Goal: Task Accomplishment & Management: Manage account settings

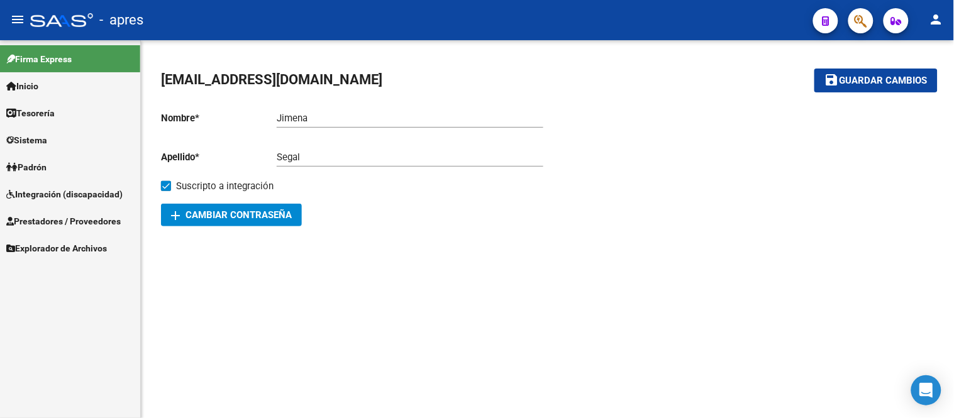
click at [80, 225] on span "Prestadores / Proveedores" at bounding box center [63, 221] width 114 height 14
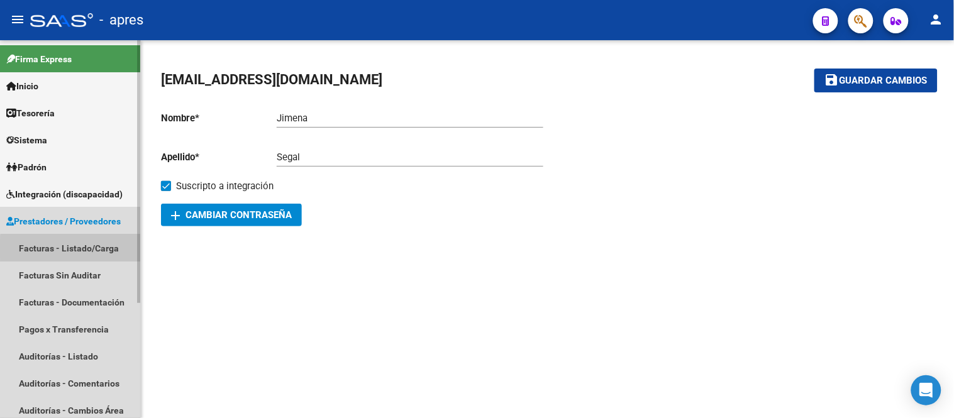
click at [85, 250] on link "Facturas - Listado/Carga" at bounding box center [70, 247] width 140 height 27
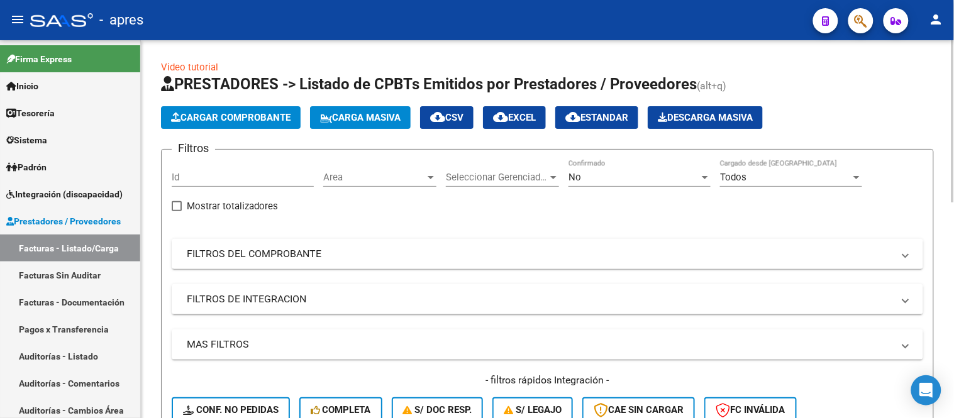
click at [348, 181] on span "Area" at bounding box center [374, 177] width 102 height 11
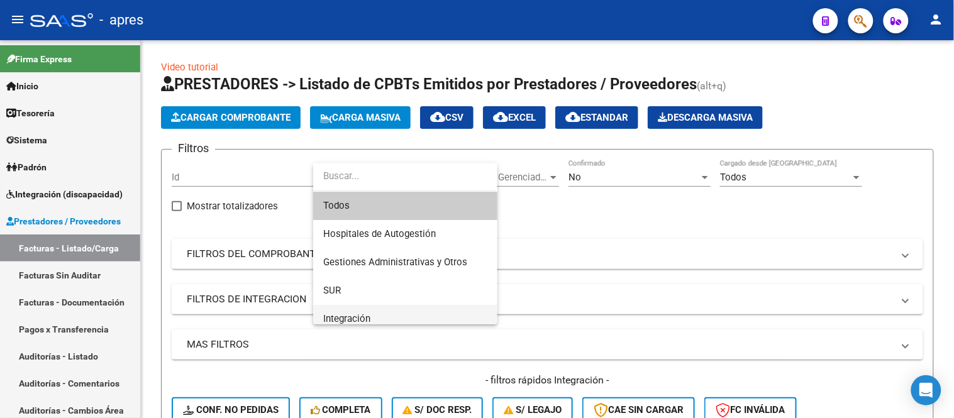
click at [371, 319] on span "Integración" at bounding box center [405, 319] width 164 height 28
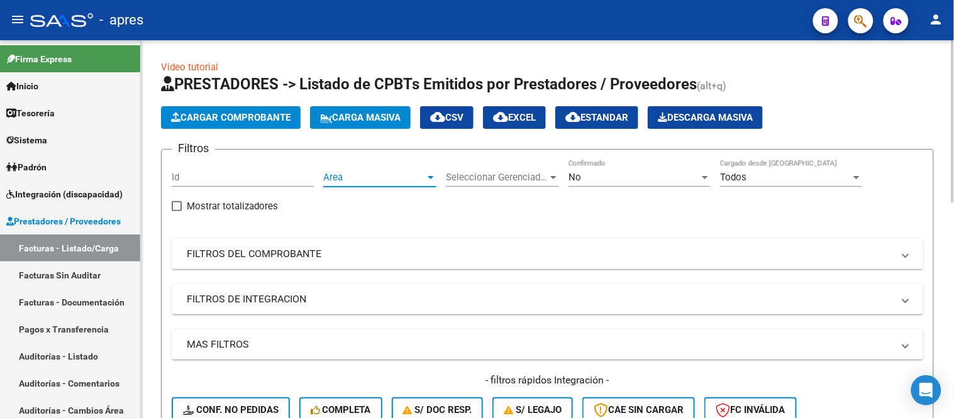
scroll to position [9, 0]
click at [523, 178] on span "Seleccionar Gerenciador" at bounding box center [497, 177] width 102 height 11
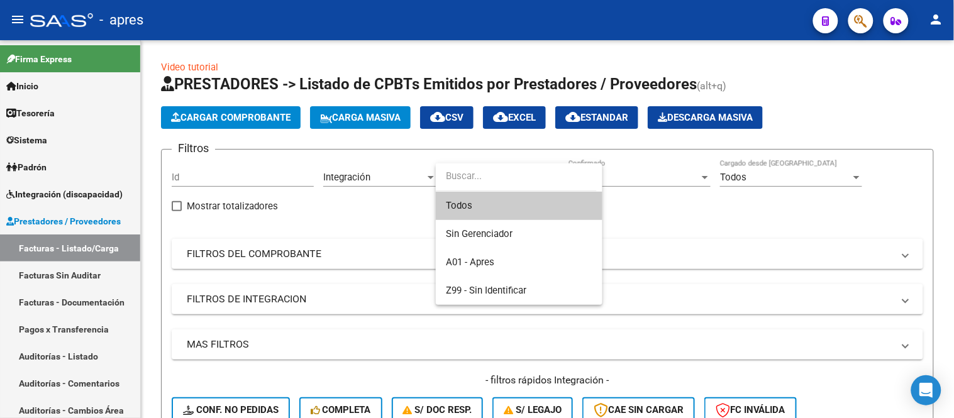
click at [525, 204] on span "Todos" at bounding box center [519, 206] width 146 height 28
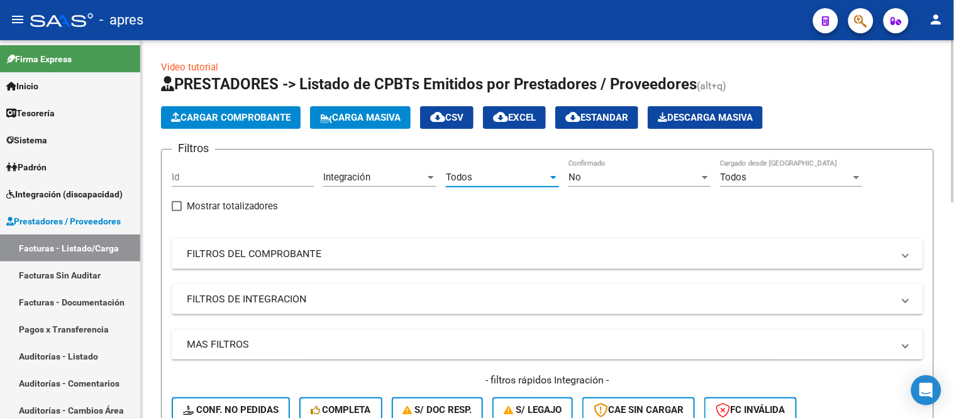
click at [593, 179] on div "No" at bounding box center [633, 177] width 131 height 11
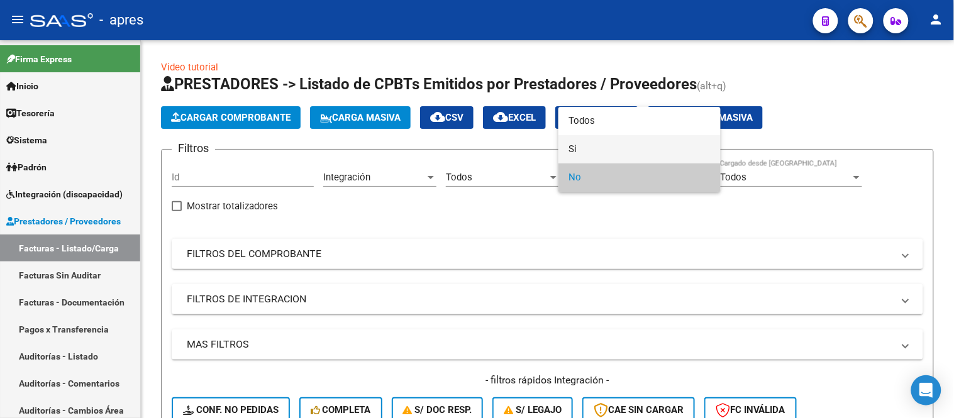
click at [575, 146] on span "Si" at bounding box center [639, 149] width 142 height 28
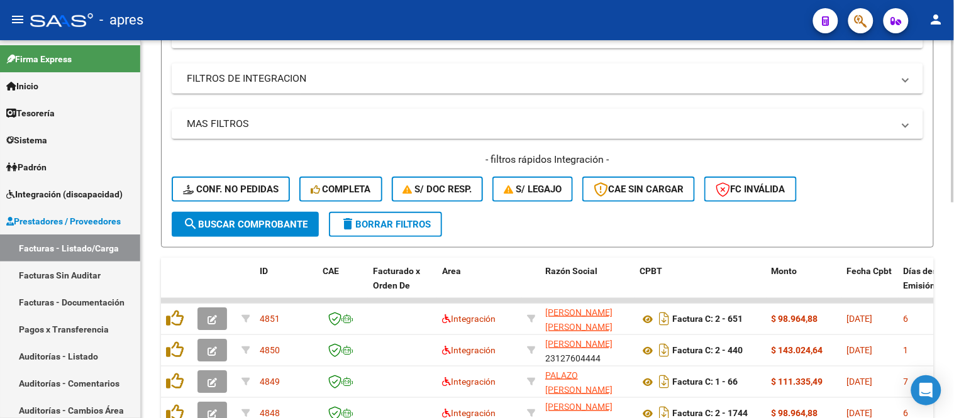
scroll to position [140, 0]
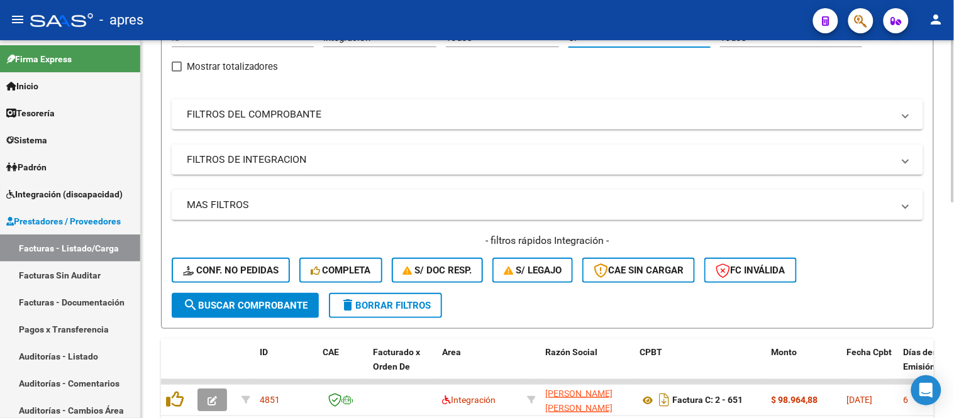
click at [234, 305] on span "search Buscar Comprobante" at bounding box center [245, 305] width 124 height 11
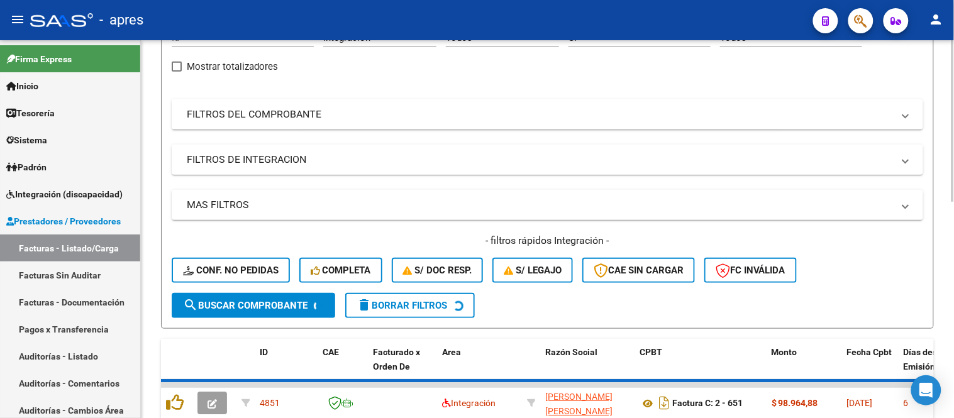
click at [261, 166] on mat-panel-title "FILTROS DE INTEGRACION" at bounding box center [540, 160] width 706 height 14
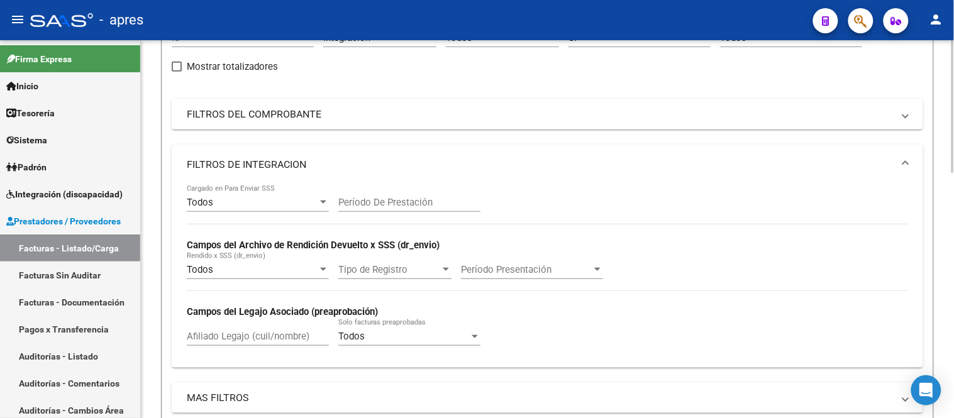
click at [234, 343] on div "Afiliado Legajo (cuil/nombre)" at bounding box center [258, 332] width 142 height 27
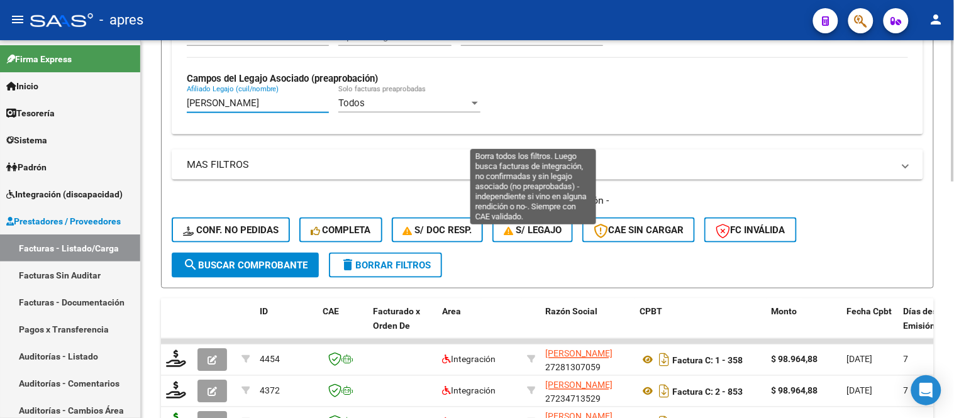
scroll to position [349, 0]
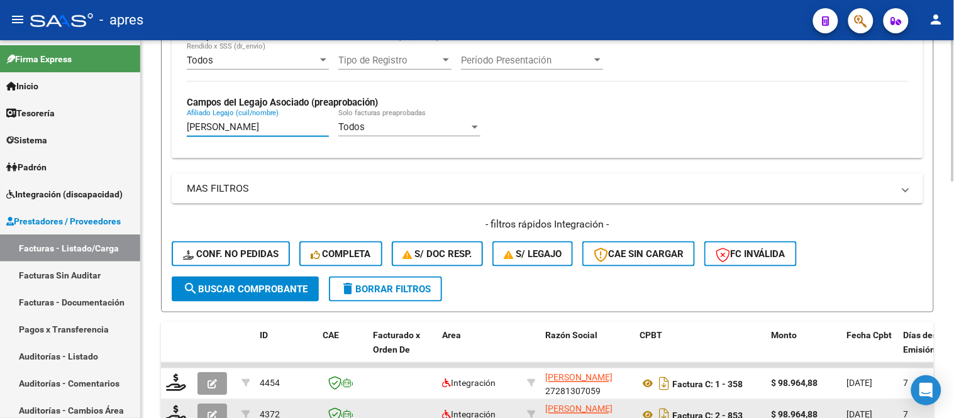
type input "[PERSON_NAME]"
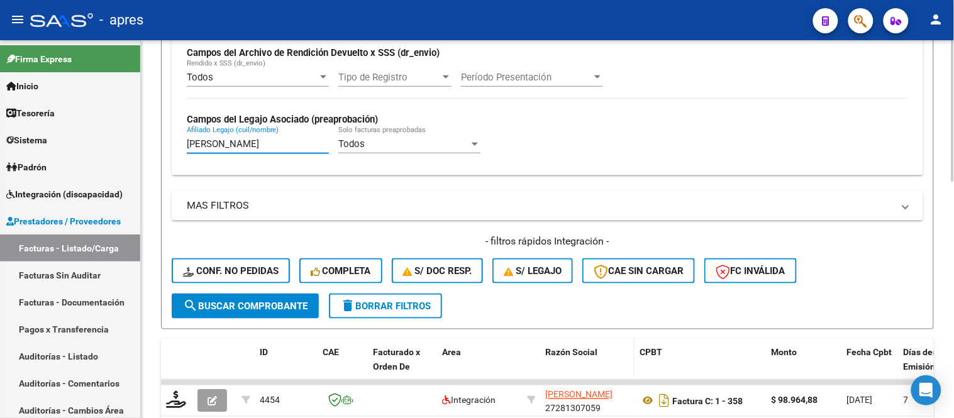
scroll to position [279, 0]
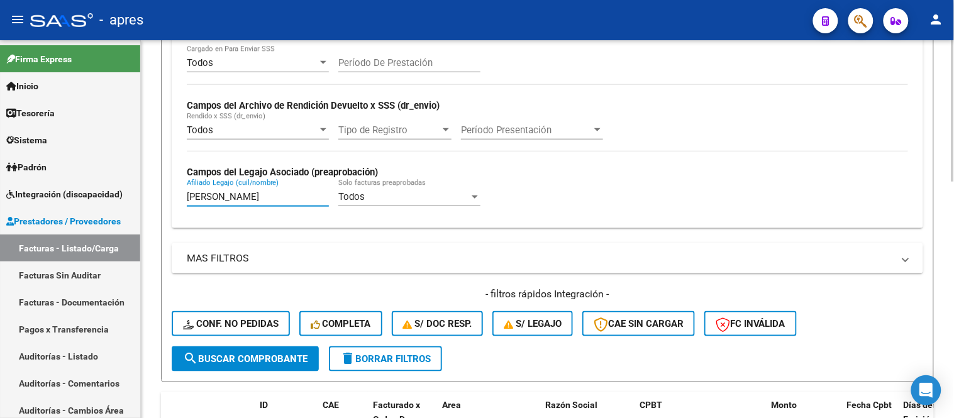
drag, startPoint x: 251, startPoint y: 194, endPoint x: 161, endPoint y: 195, distance: 90.5
click at [161, 195] on form "Filtros Id Integración Area Todos Seleccionar Gerenciador Si Confirmado Todos C…" at bounding box center [547, 126] width 773 height 512
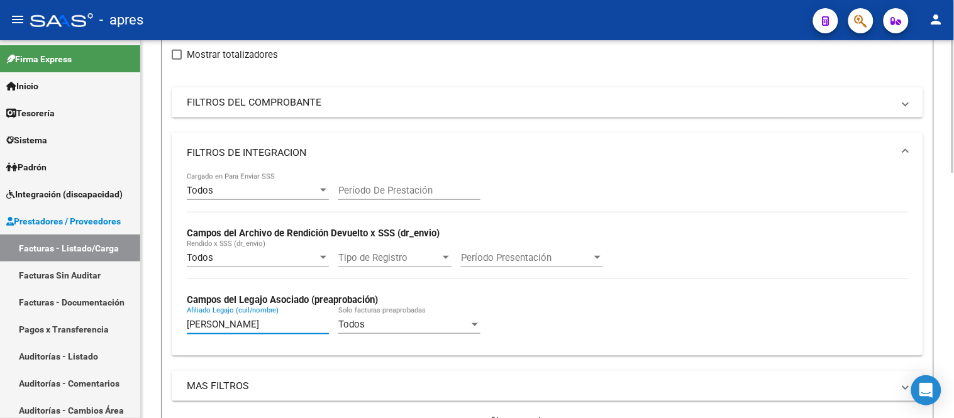
scroll to position [140, 0]
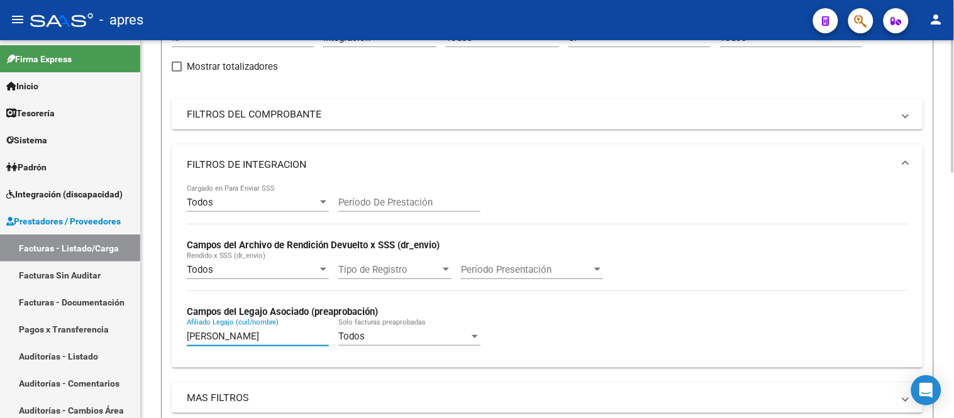
type input "[PERSON_NAME]"
drag, startPoint x: 246, startPoint y: 342, endPoint x: 162, endPoint y: 341, distance: 84.9
click at [163, 340] on form "Filtros Id Integración Area Todos Seleccionar Gerenciador Si Confirmado Todos C…" at bounding box center [547, 265] width 773 height 512
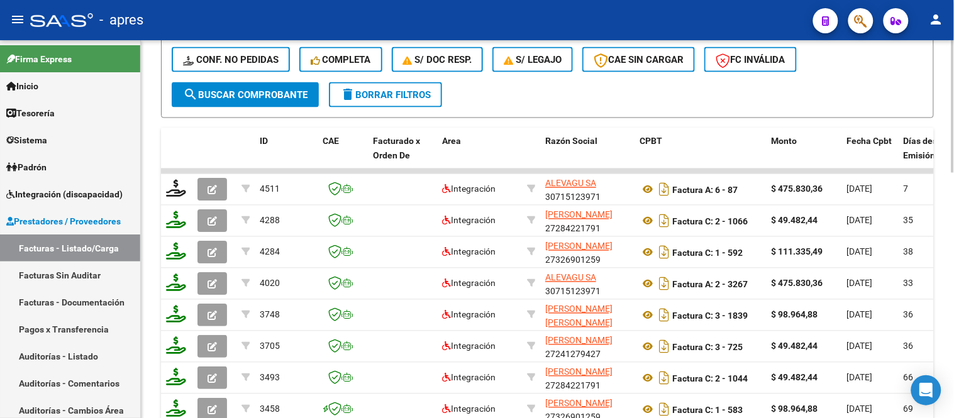
scroll to position [558, 0]
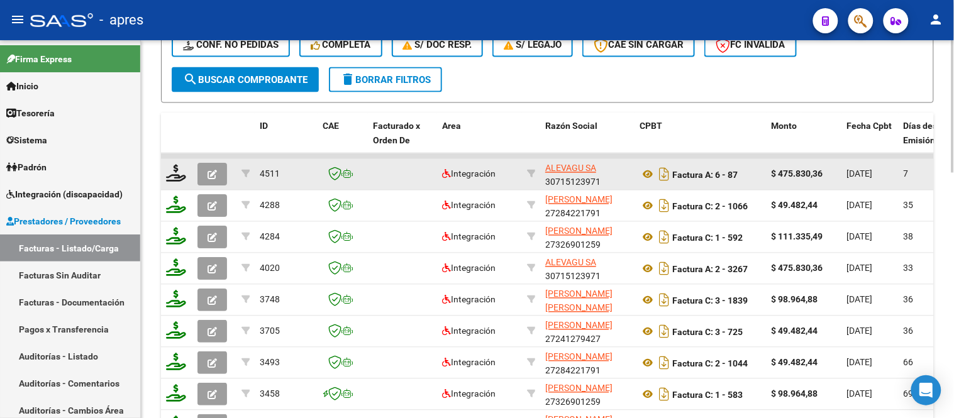
type input "d [PERSON_NAME]"
click at [204, 174] on button "button" at bounding box center [212, 174] width 30 height 23
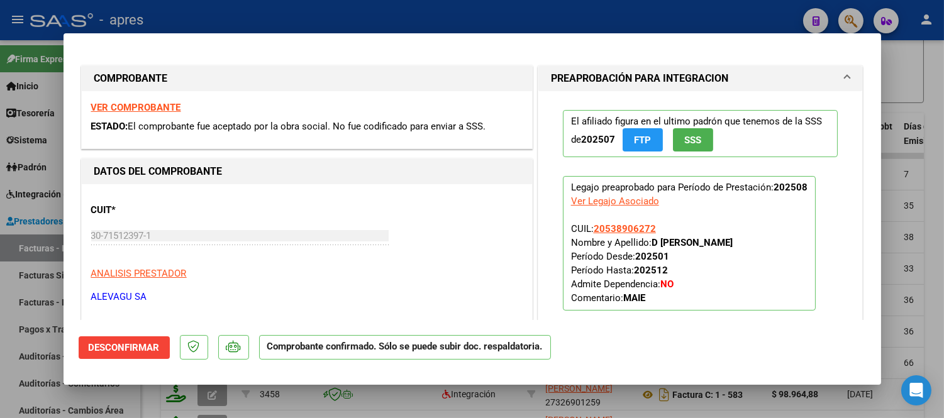
click at [604, 403] on div at bounding box center [472, 209] width 944 height 418
type input "$ 0,00"
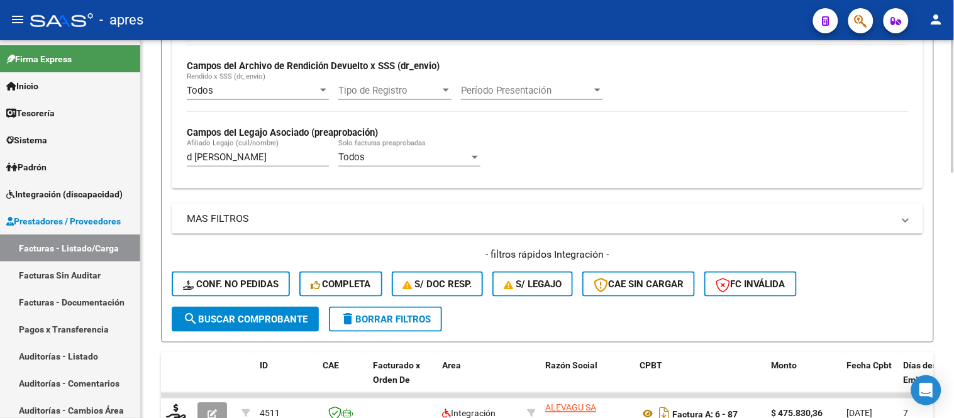
scroll to position [279, 0]
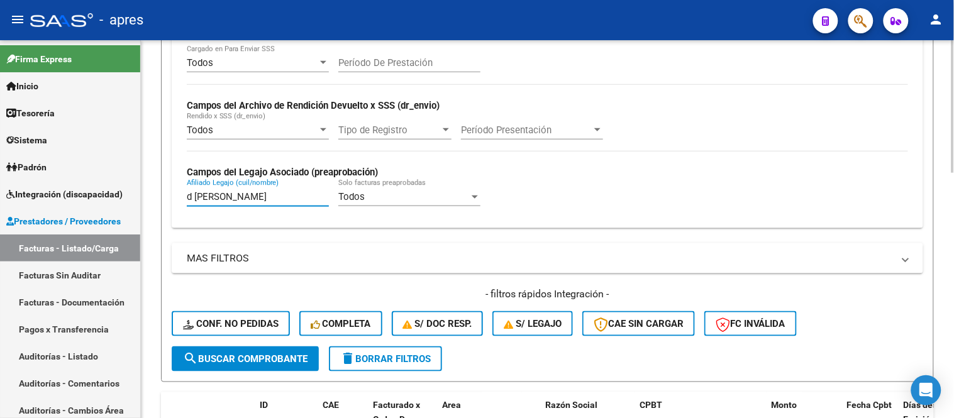
click at [270, 201] on input "d [PERSON_NAME]" at bounding box center [258, 196] width 142 height 11
drag, startPoint x: 265, startPoint y: 199, endPoint x: 190, endPoint y: 192, distance: 75.1
click at [190, 192] on input "d [PERSON_NAME]" at bounding box center [258, 196] width 142 height 11
type input "d"
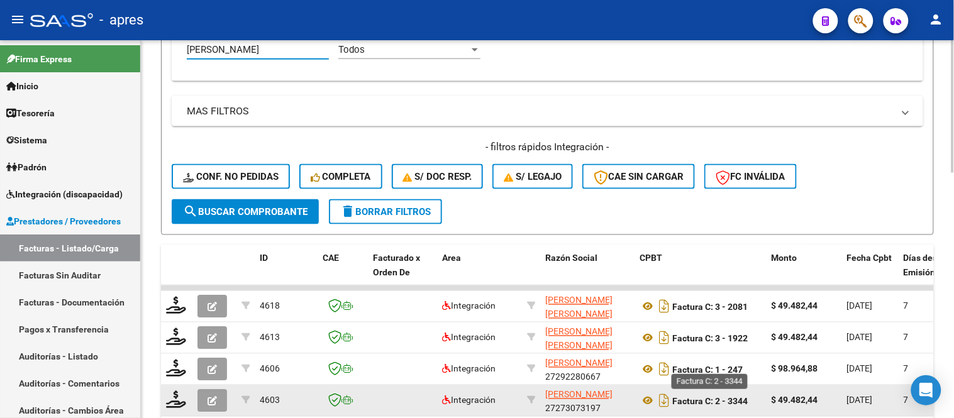
scroll to position [419, 0]
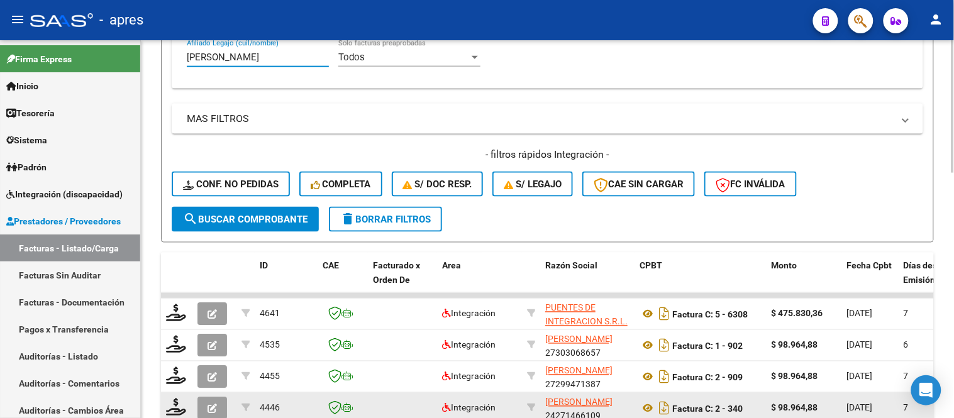
type input "[PERSON_NAME]"
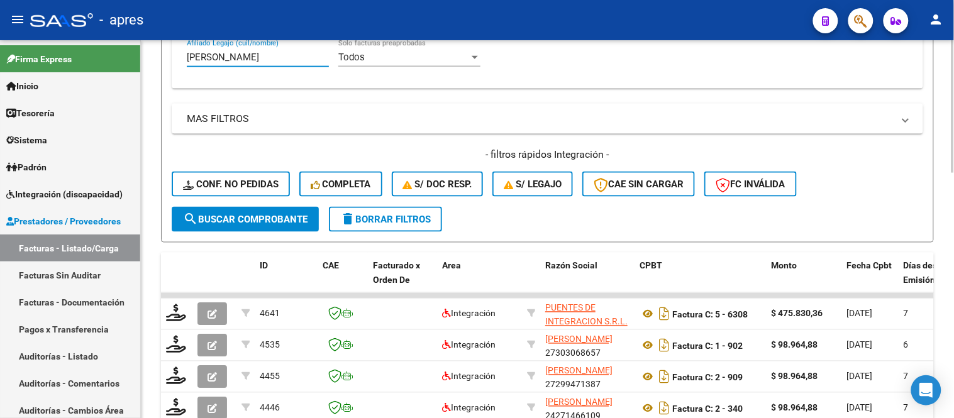
drag, startPoint x: 223, startPoint y: 60, endPoint x: 152, endPoint y: 57, distance: 70.4
click at [151, 57] on div "Video tutorial PRESTADORES -> Listado de CPBTs Emitidos por Prestadores / Prove…" at bounding box center [547, 155] width 813 height 1067
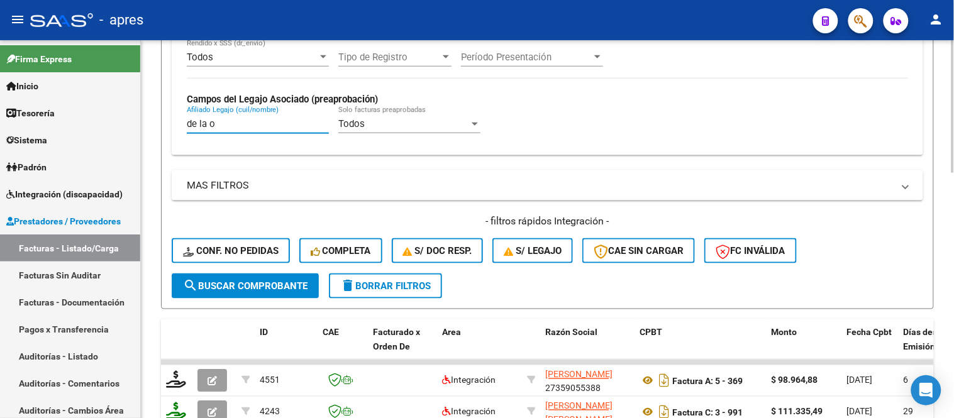
scroll to position [349, 0]
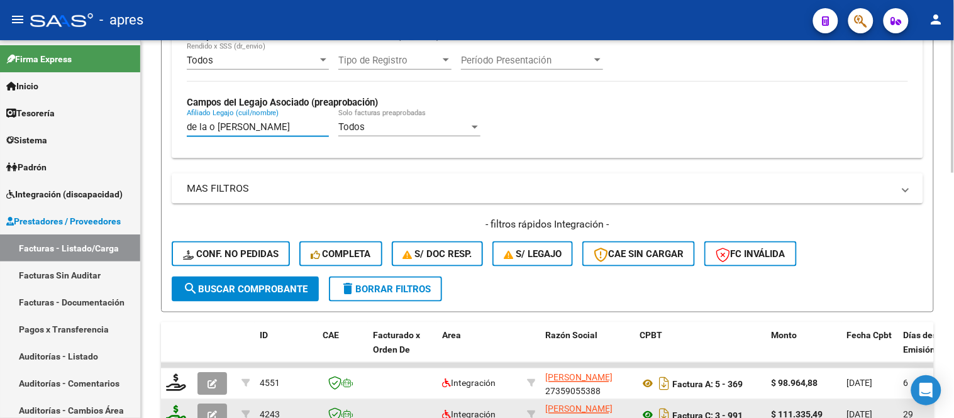
type input "de la o julieta"
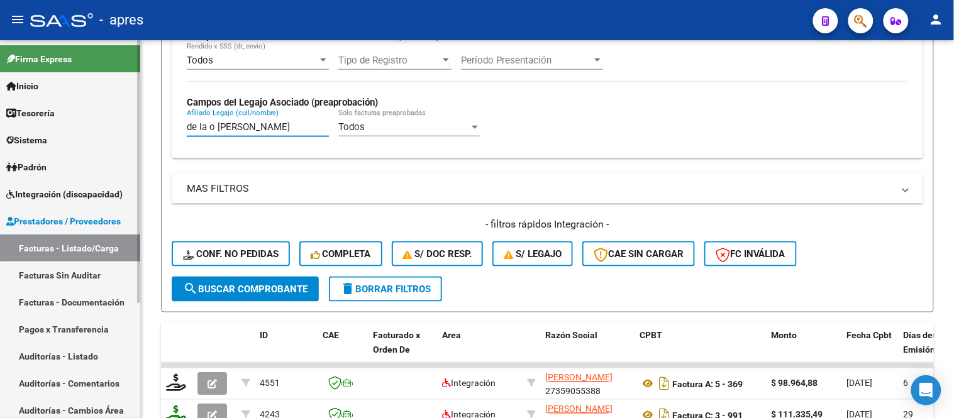
drag, startPoint x: 280, startPoint y: 123, endPoint x: 73, endPoint y: 143, distance: 208.4
click at [73, 143] on mat-sidenav-container "Firma Express Inicio Instructivos Contacto OS Tesorería Extractos Procesados (c…" at bounding box center [477, 229] width 954 height 378
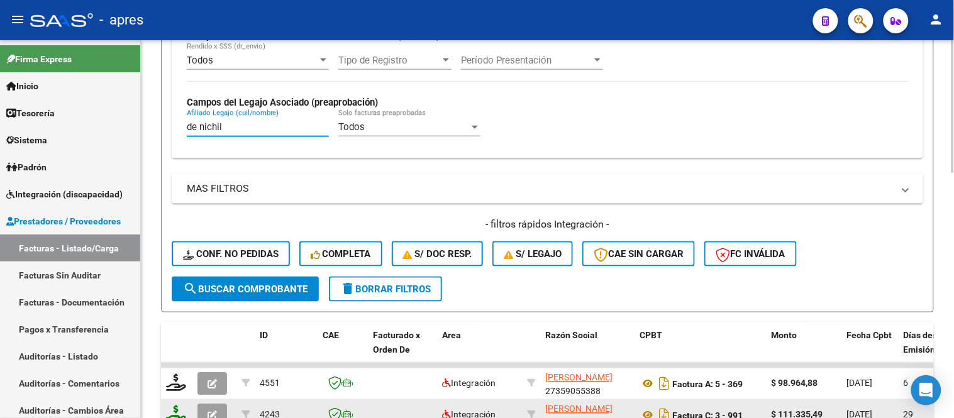
type input "de nichilo"
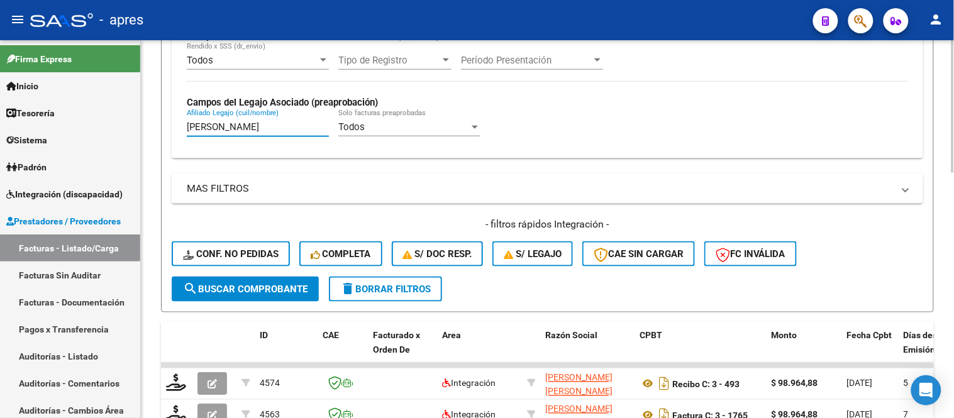
drag, startPoint x: 249, startPoint y: 128, endPoint x: 181, endPoint y: 126, distance: 67.9
click at [182, 126] on div "Todos Cargado en Para Enviar SSS Período De Prestación Campos del Archivo de Re…" at bounding box center [547, 66] width 751 height 183
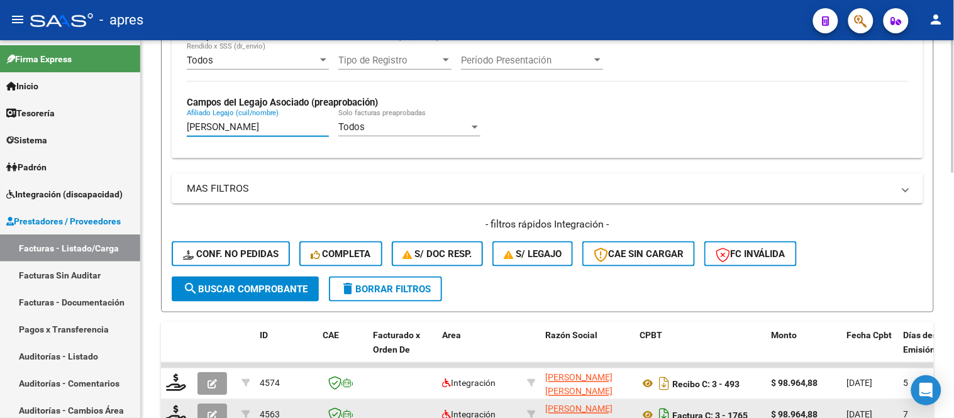
type input "diaz gil"
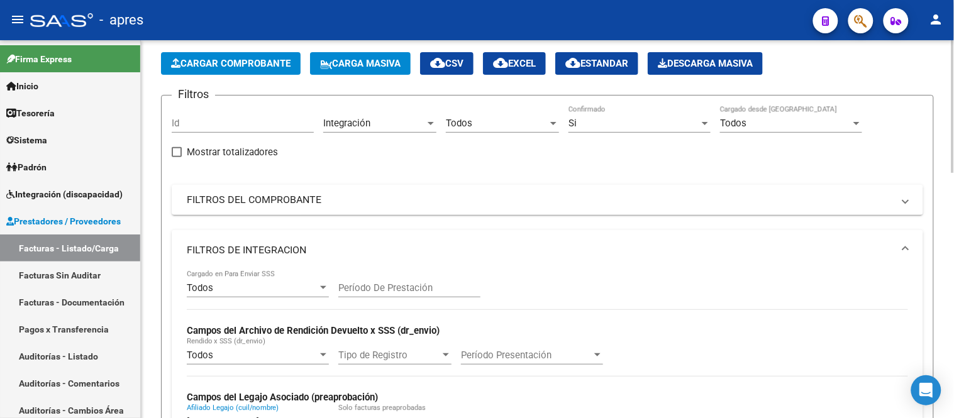
scroll to position [279, 0]
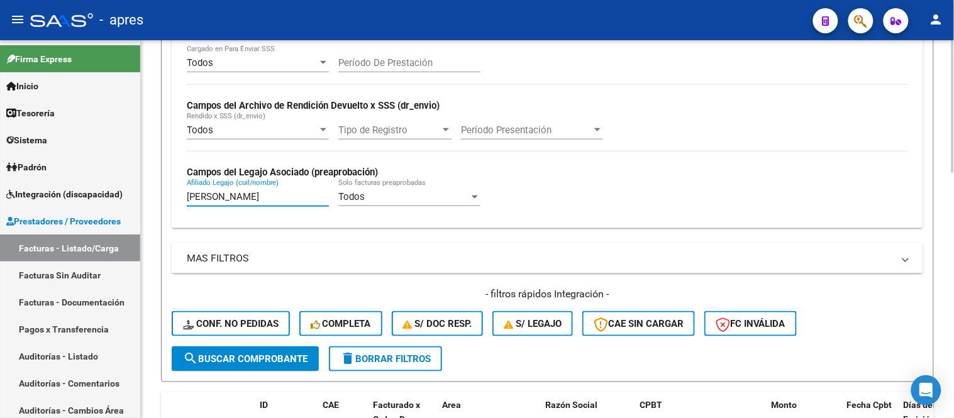
drag, startPoint x: 240, startPoint y: 202, endPoint x: 167, endPoint y: 199, distance: 73.6
click at [167, 199] on form "Filtros Id Integración Area Todos Seleccionar Gerenciador Si Confirmado Todos C…" at bounding box center [547, 126] width 773 height 512
type input "diaz nori"
drag, startPoint x: 270, startPoint y: 199, endPoint x: 60, endPoint y: 233, distance: 213.2
click at [60, 233] on mat-sidenav-container "Firma Express Inicio Instructivos Contacto OS Tesorería Extractos Procesados (c…" at bounding box center [477, 229] width 954 height 378
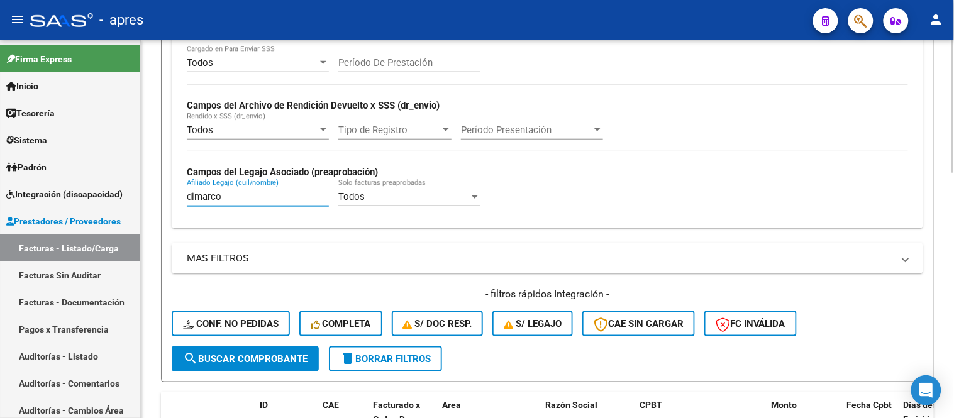
drag, startPoint x: 265, startPoint y: 196, endPoint x: 209, endPoint y: 195, distance: 55.9
click at [209, 195] on input "dimarco" at bounding box center [258, 196] width 142 height 11
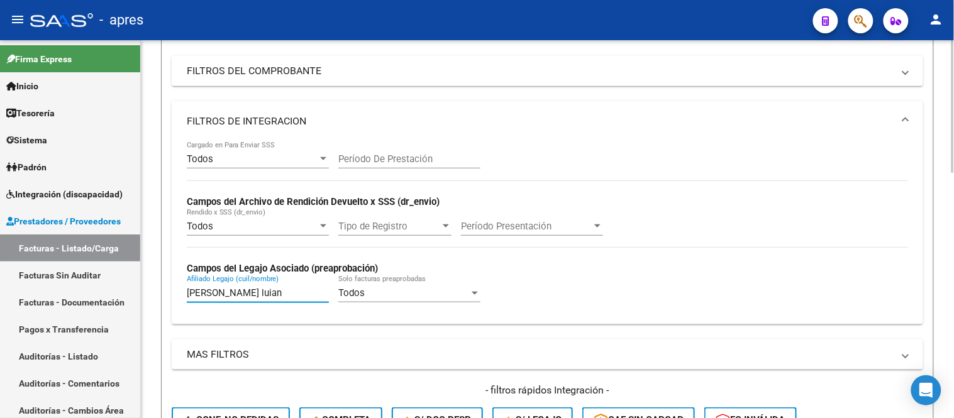
scroll to position [0, 0]
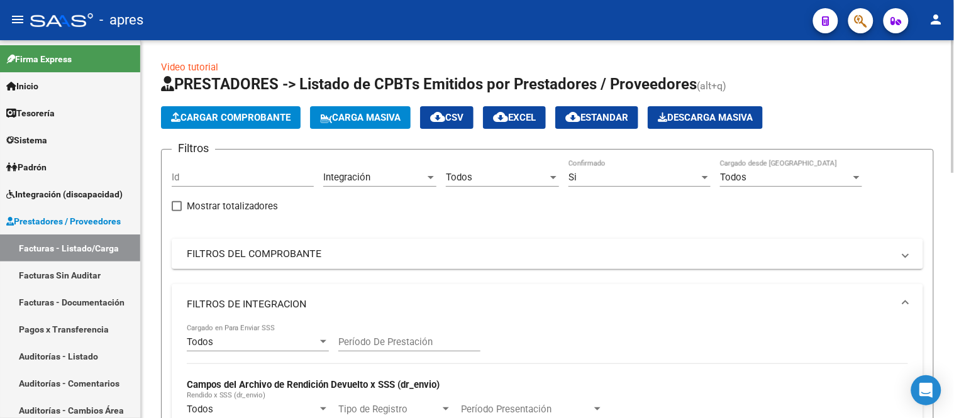
type input "dominguez luian"
click at [579, 180] on div "Si" at bounding box center [633, 177] width 131 height 11
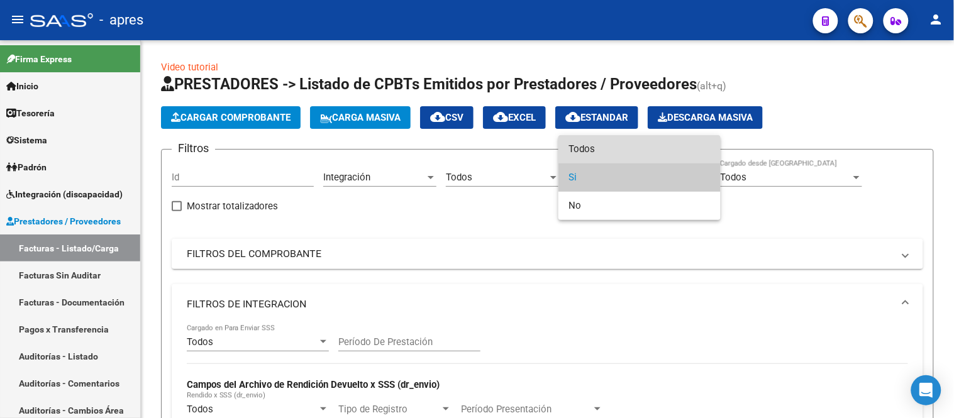
click at [588, 145] on span "Todos" at bounding box center [639, 149] width 142 height 28
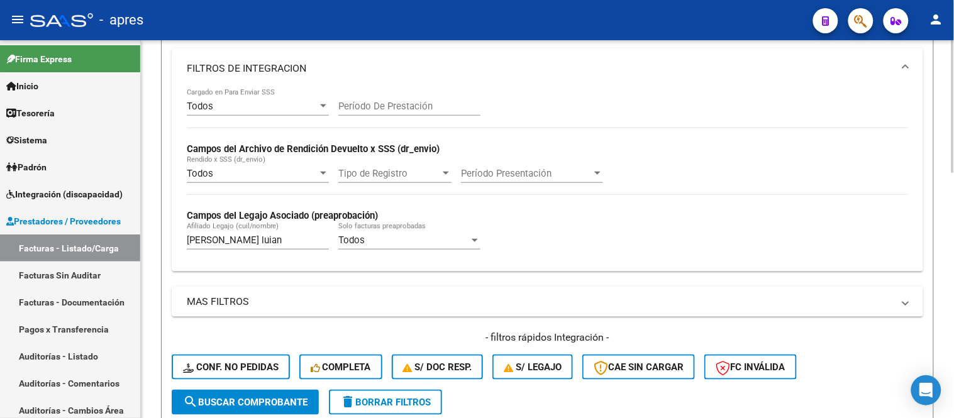
scroll to position [349, 0]
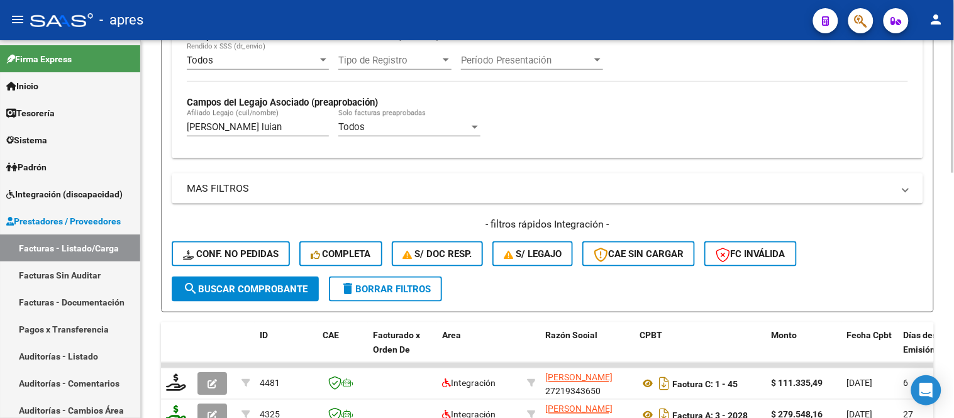
click at [293, 283] on span "search Buscar Comprobante" at bounding box center [245, 288] width 124 height 11
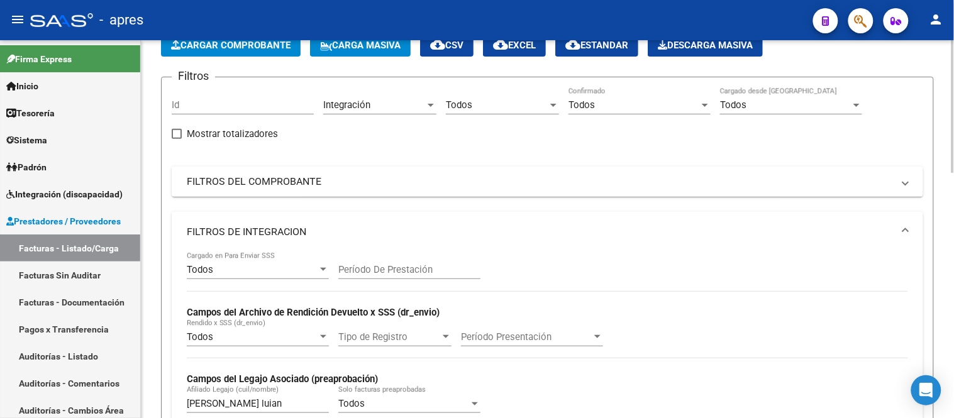
scroll to position [0, 0]
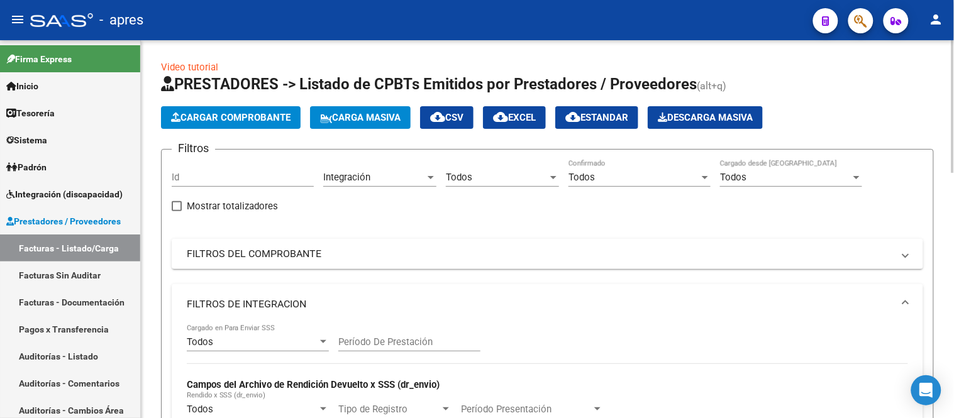
click at [627, 177] on div "Todos" at bounding box center [633, 177] width 131 height 11
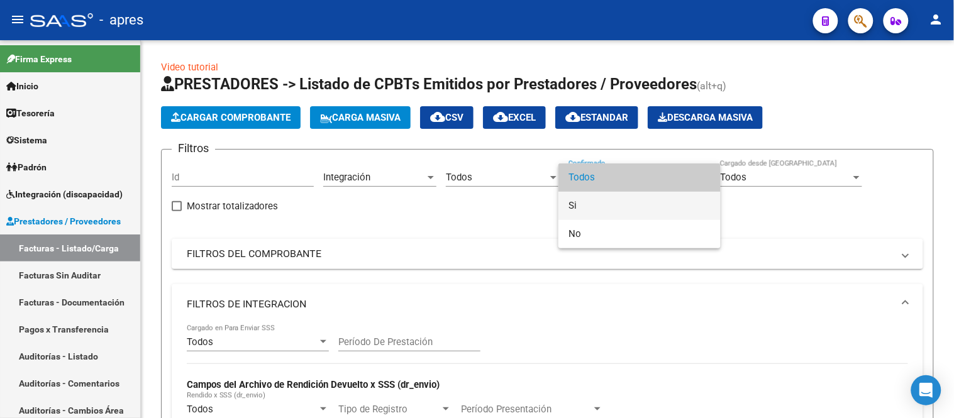
click at [596, 203] on span "Si" at bounding box center [639, 206] width 142 height 28
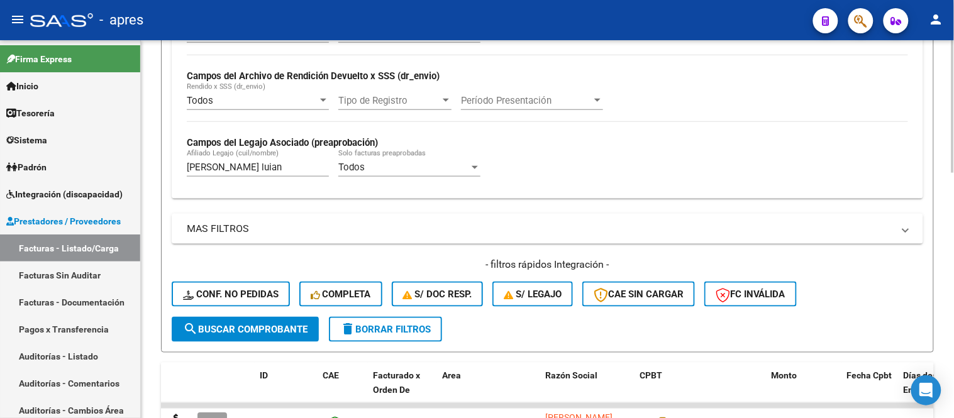
scroll to position [349, 0]
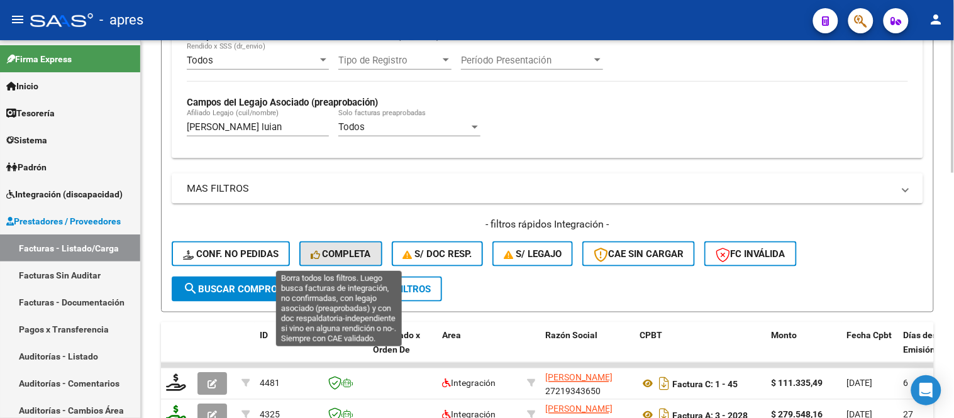
click at [348, 245] on button "Completa" at bounding box center [340, 253] width 83 height 25
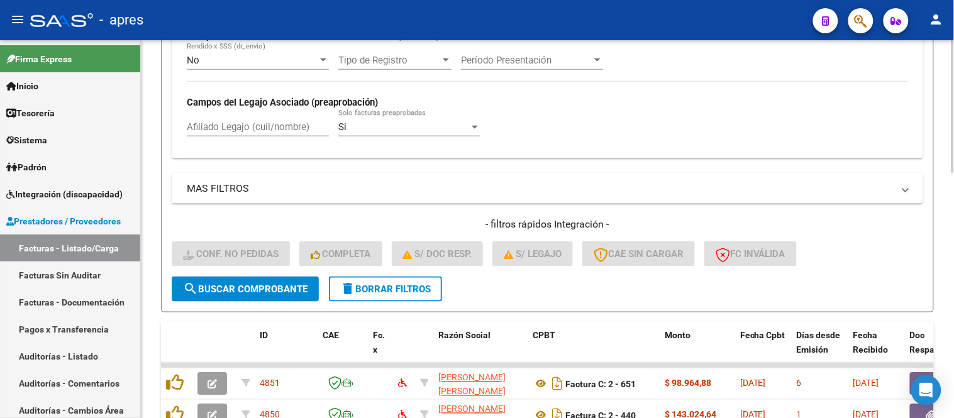
click at [228, 126] on input "Afiliado Legajo (cuil/nombre)" at bounding box center [258, 126] width 142 height 11
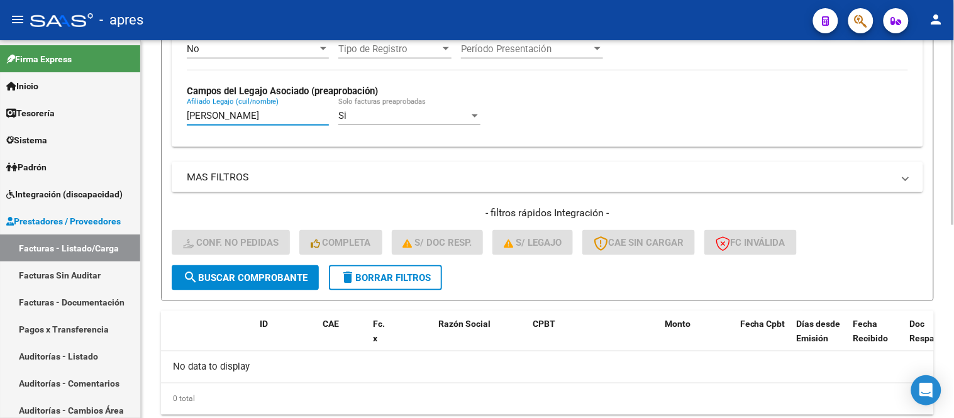
scroll to position [326, 0]
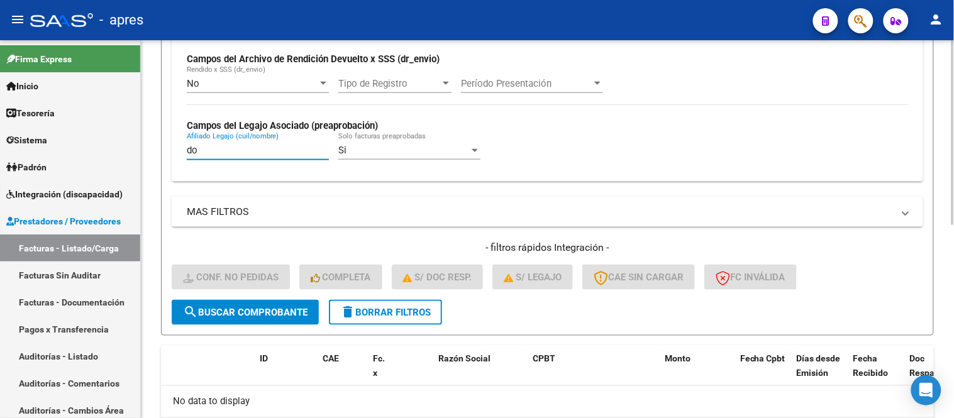
type input "d"
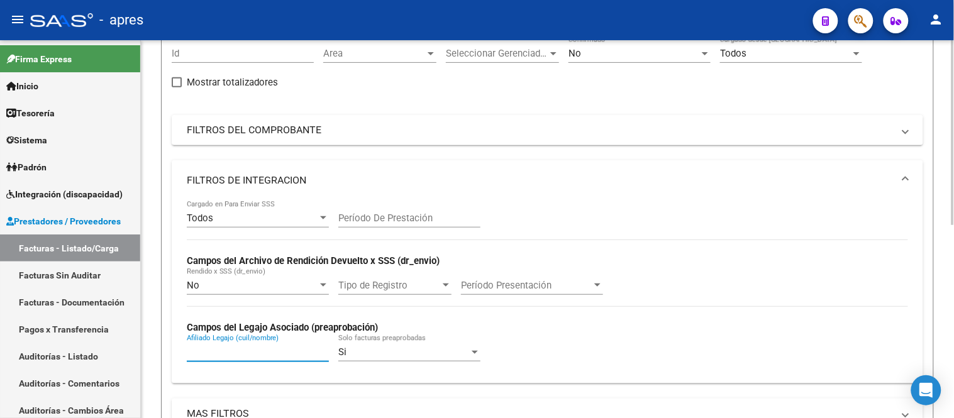
scroll to position [0, 0]
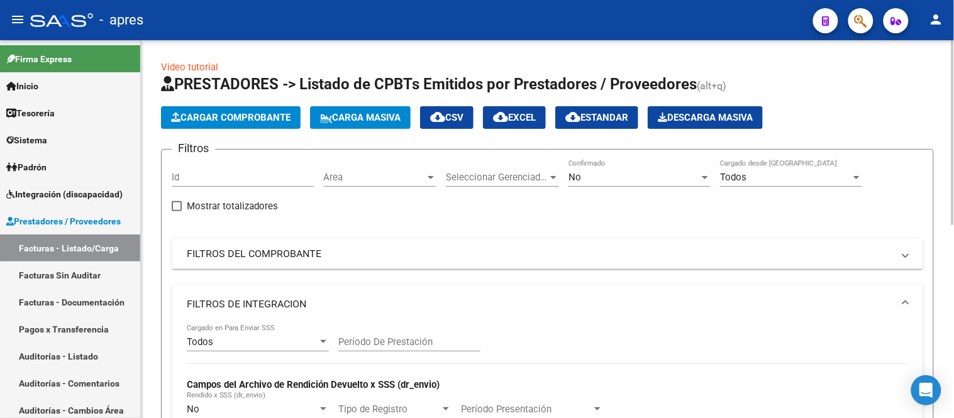
click at [585, 185] on div "No Confirmado" at bounding box center [639, 173] width 142 height 27
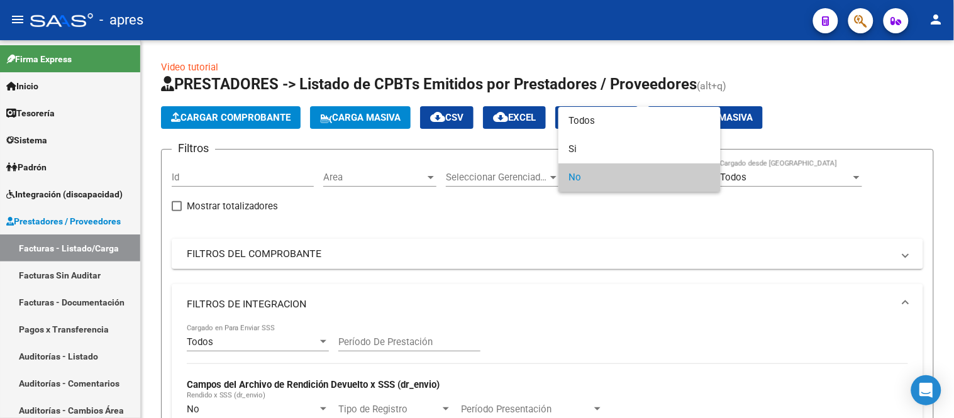
click at [506, 173] on div at bounding box center [477, 209] width 954 height 418
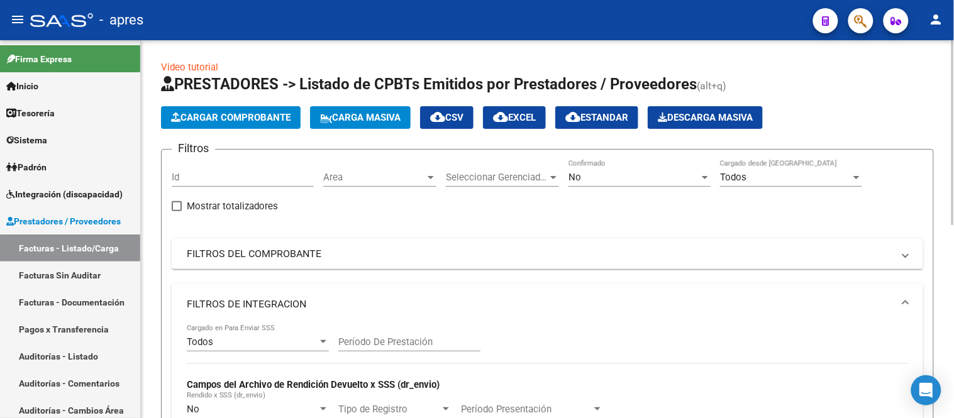
click at [327, 180] on span "Area" at bounding box center [374, 177] width 102 height 11
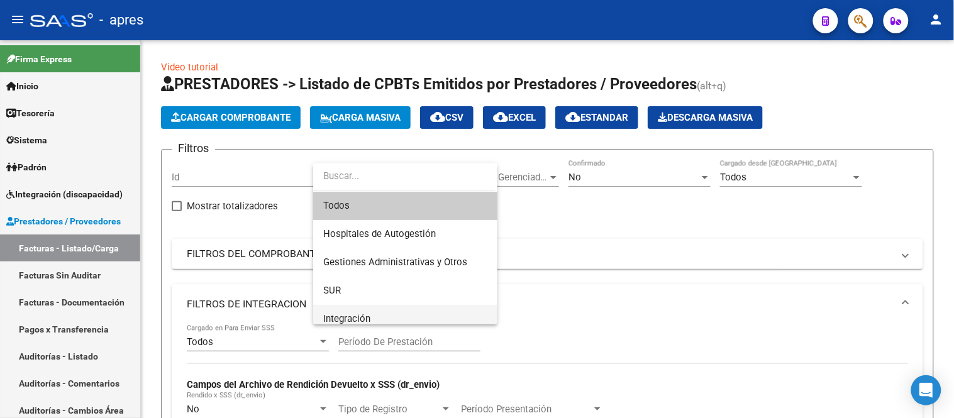
click at [361, 311] on span "Integración" at bounding box center [405, 319] width 164 height 28
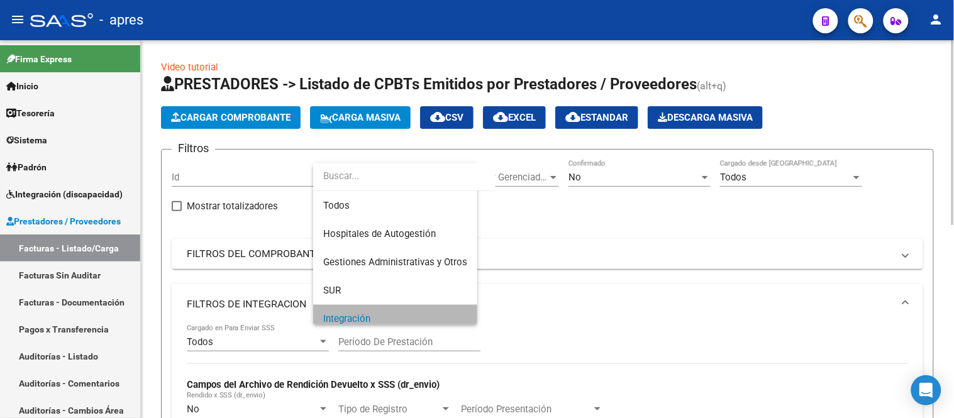
scroll to position [9, 0]
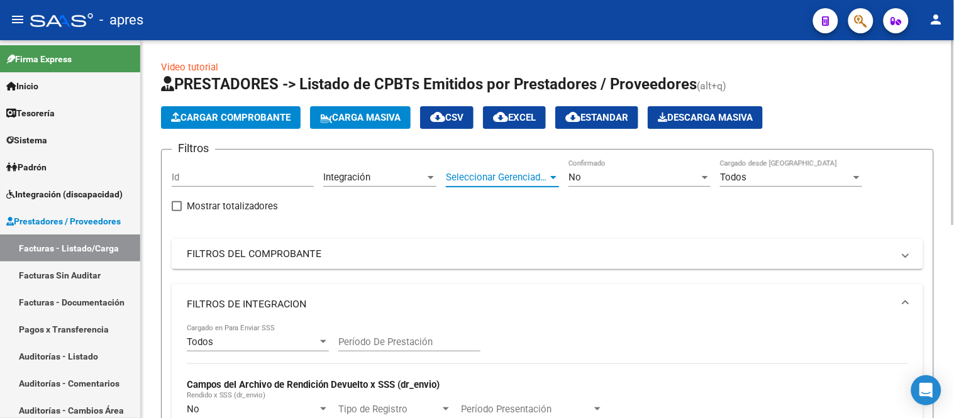
click at [522, 180] on span "Seleccionar Gerenciador" at bounding box center [497, 177] width 102 height 11
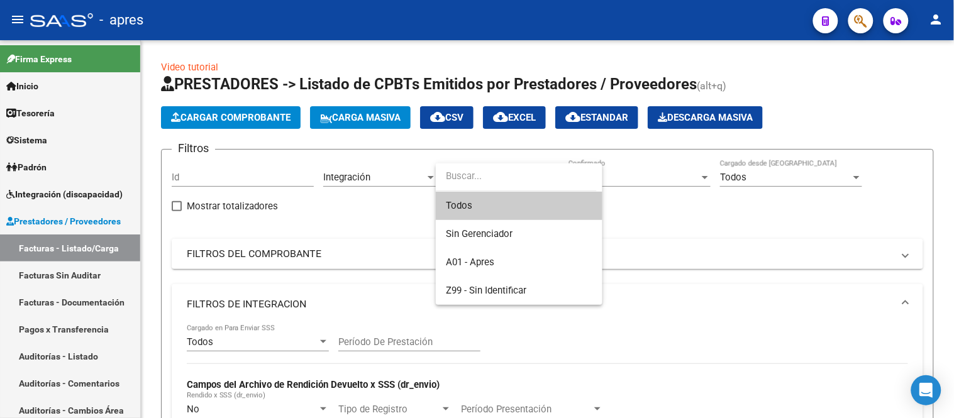
click at [517, 199] on span "Todos" at bounding box center [519, 206] width 146 height 28
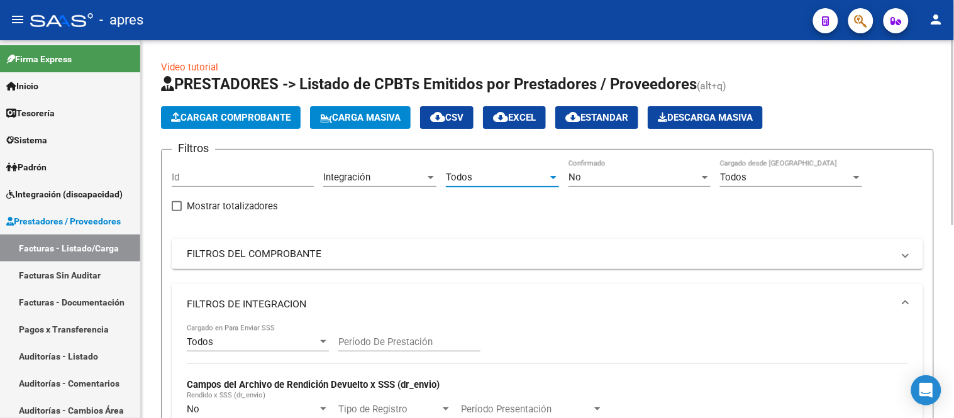
click at [589, 181] on div "No" at bounding box center [633, 177] width 131 height 11
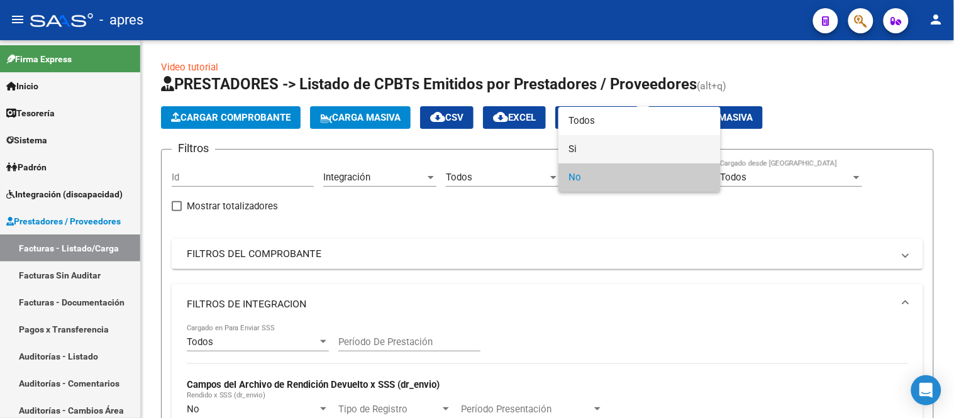
click at [586, 153] on span "Si" at bounding box center [639, 149] width 142 height 28
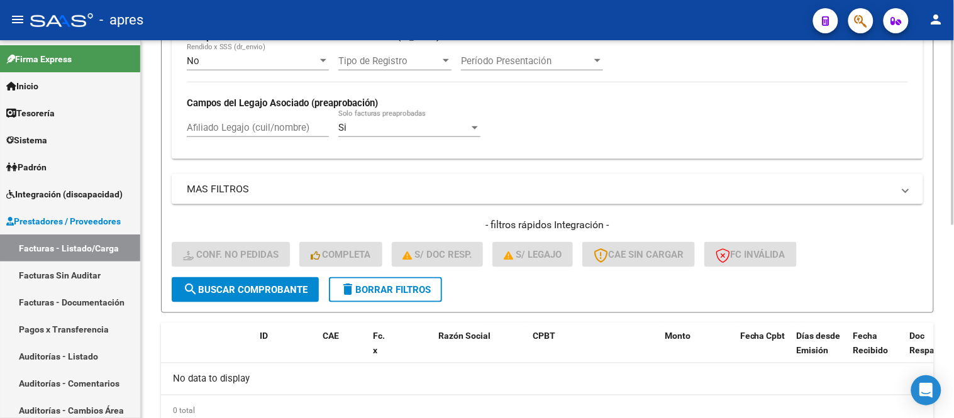
scroll to position [349, 0]
click at [242, 287] on span "search Buscar Comprobante" at bounding box center [245, 288] width 124 height 11
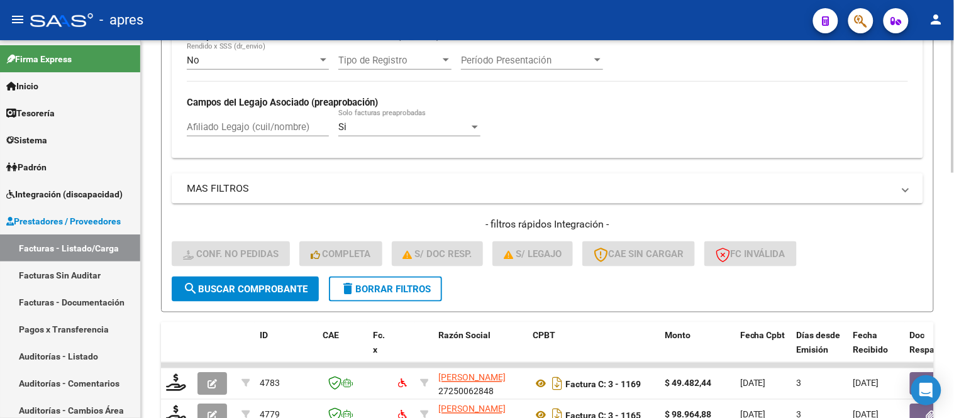
scroll to position [279, 0]
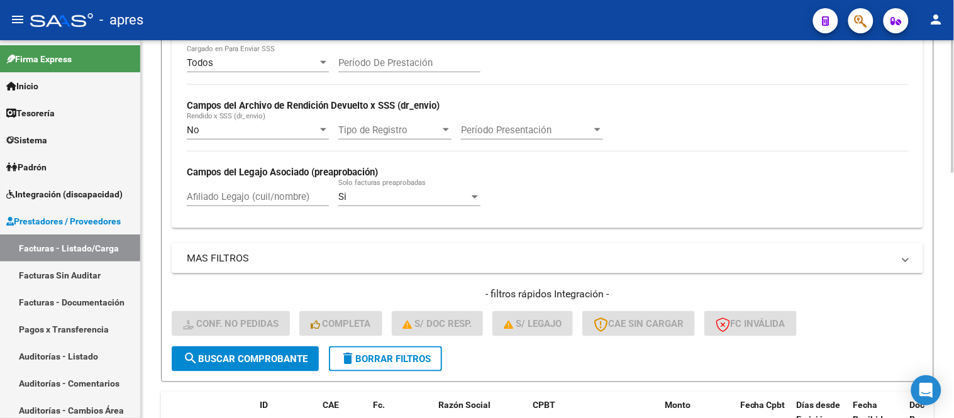
click at [241, 197] on input "Afiliado Legajo (cuil/nombre)" at bounding box center [258, 196] width 142 height 11
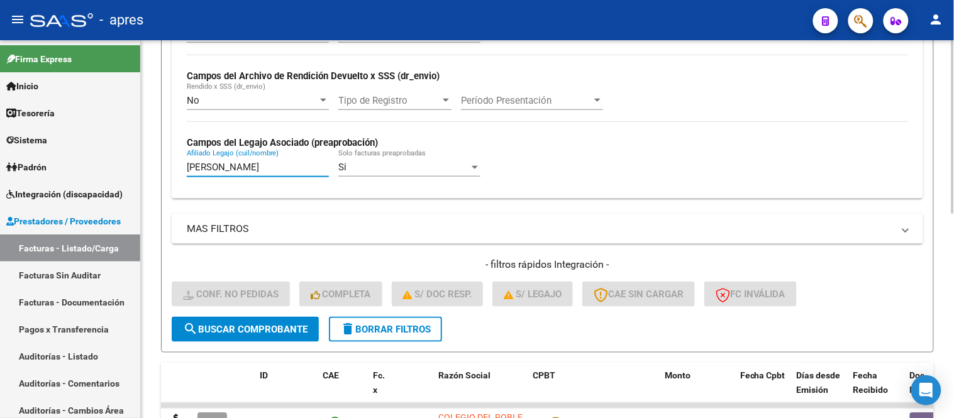
scroll to position [308, 0]
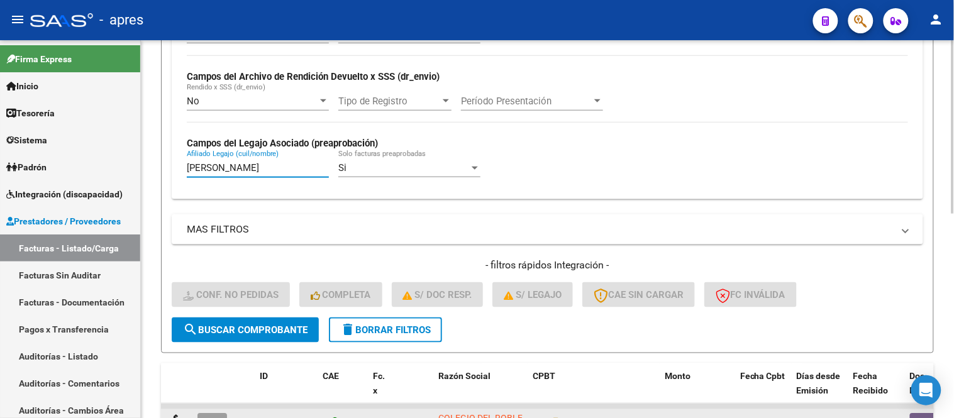
type input "duca"
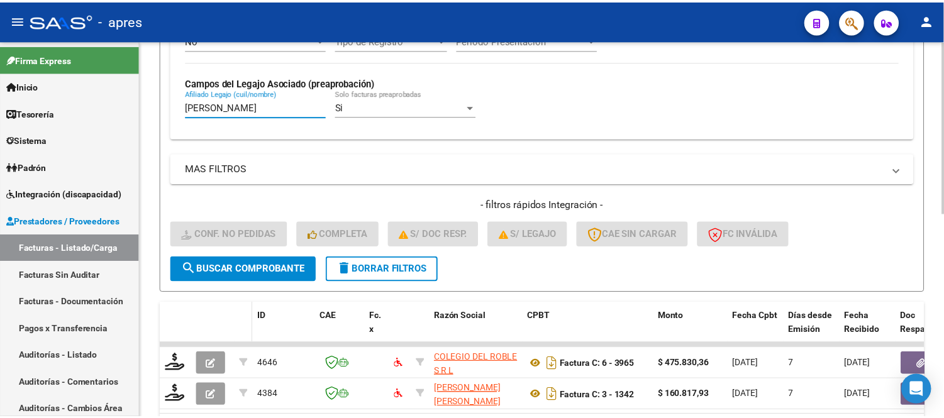
scroll to position [448, 0]
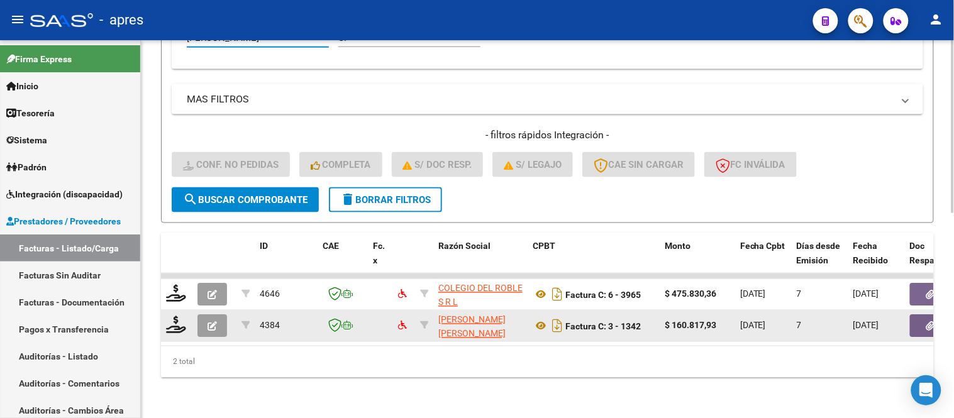
click at [216, 321] on span "button" at bounding box center [211, 326] width 9 height 11
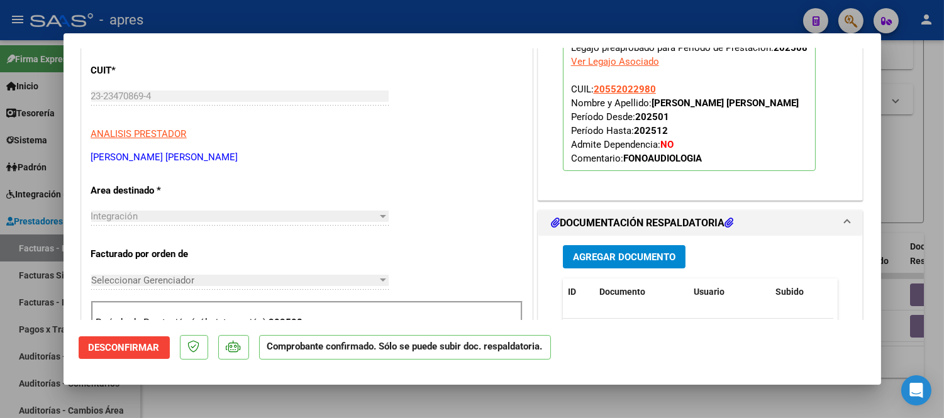
scroll to position [0, 0]
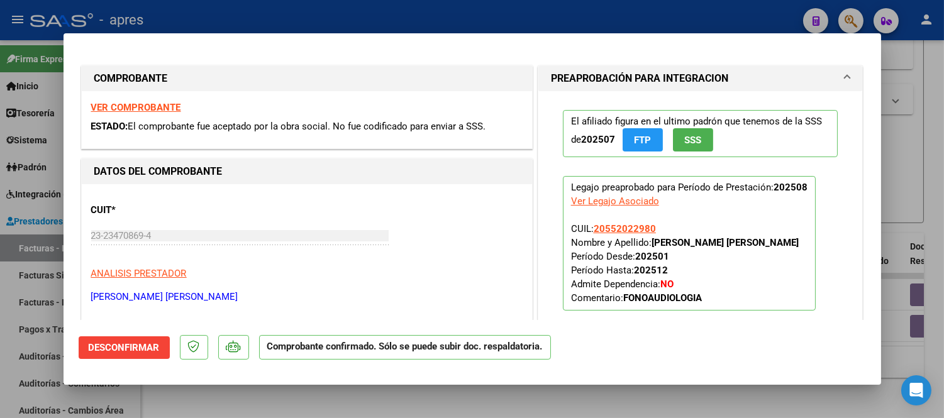
click at [98, 112] on strong "VER COMPROBANTE" at bounding box center [136, 107] width 90 height 11
click at [277, 400] on div at bounding box center [472, 209] width 944 height 418
type input "$ 0,00"
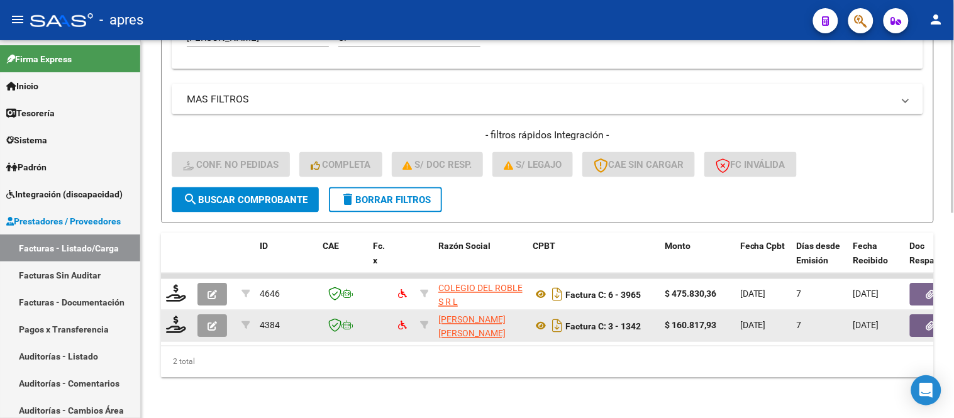
click at [220, 315] on button "button" at bounding box center [212, 326] width 30 height 23
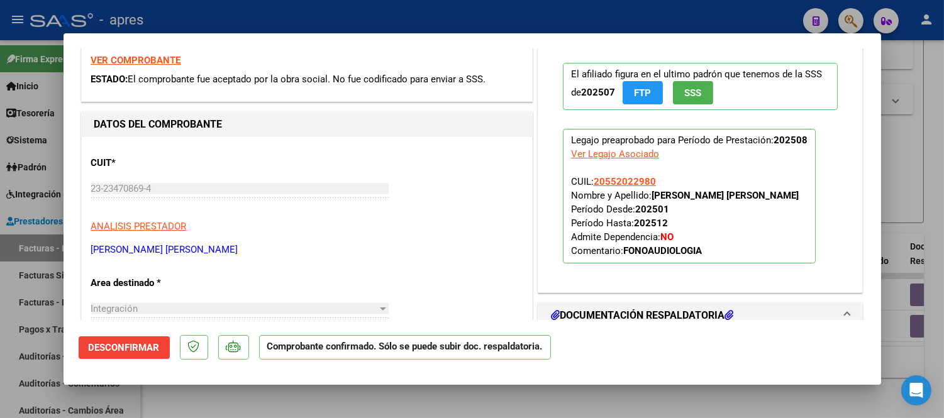
scroll to position [70, 0]
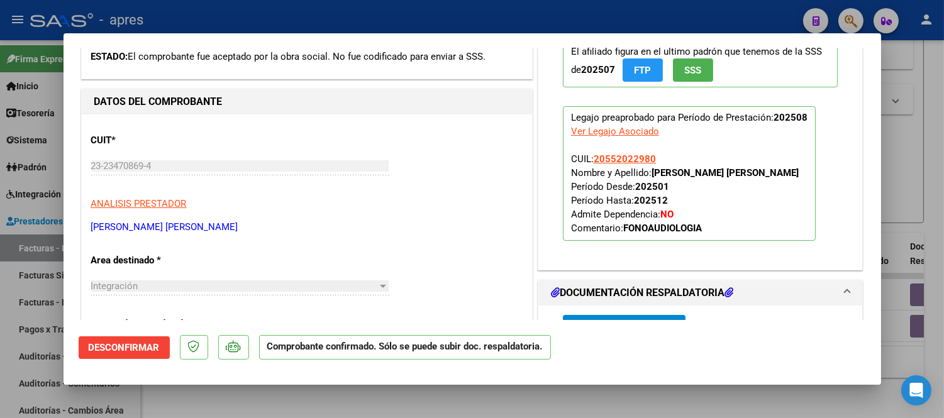
click at [492, 401] on div at bounding box center [472, 209] width 944 height 418
type input "$ 0,00"
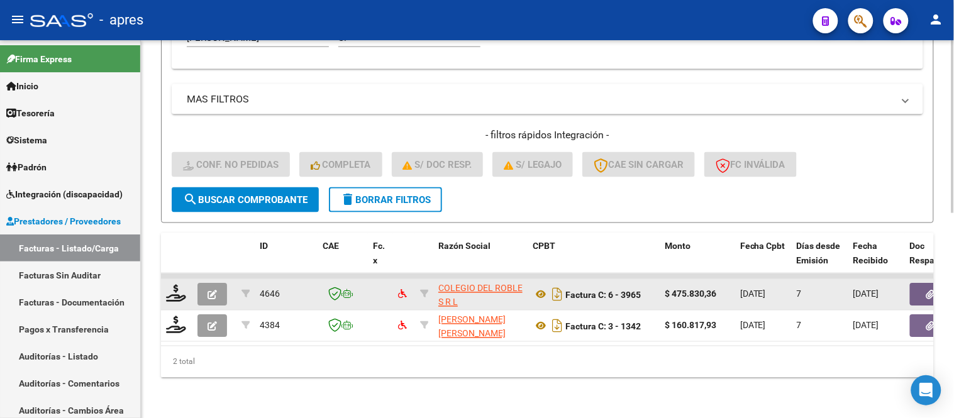
click at [216, 283] on button "button" at bounding box center [212, 294] width 30 height 23
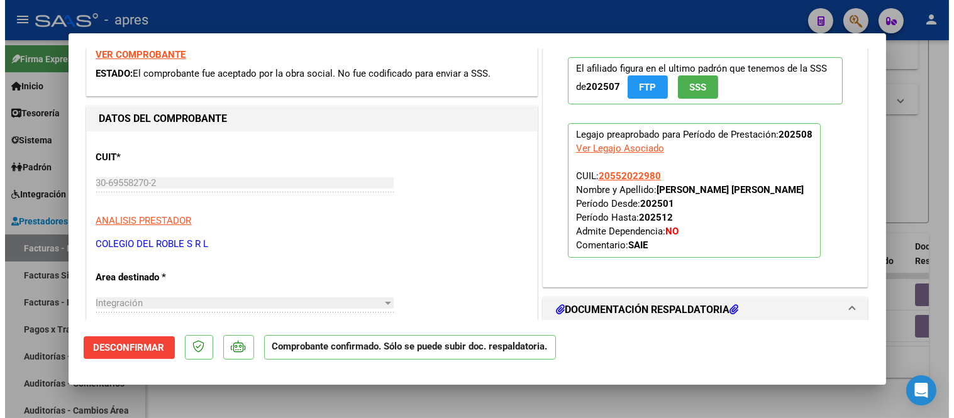
scroll to position [0, 0]
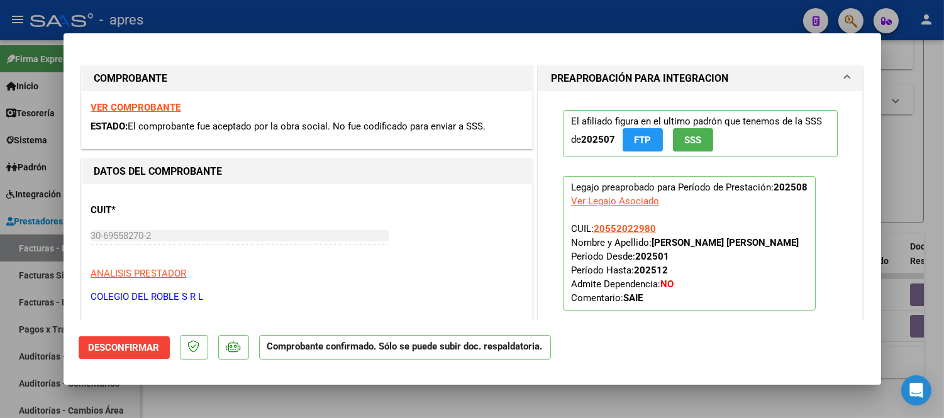
click at [123, 116] on div "VER COMPROBANTE ESTADO: El comprobante fue aceptado por la obra social. No fue …" at bounding box center [307, 119] width 450 height 57
click at [123, 108] on strong "VER COMPROBANTE" at bounding box center [136, 107] width 90 height 11
click at [424, 403] on div at bounding box center [472, 209] width 944 height 418
type input "$ 0,00"
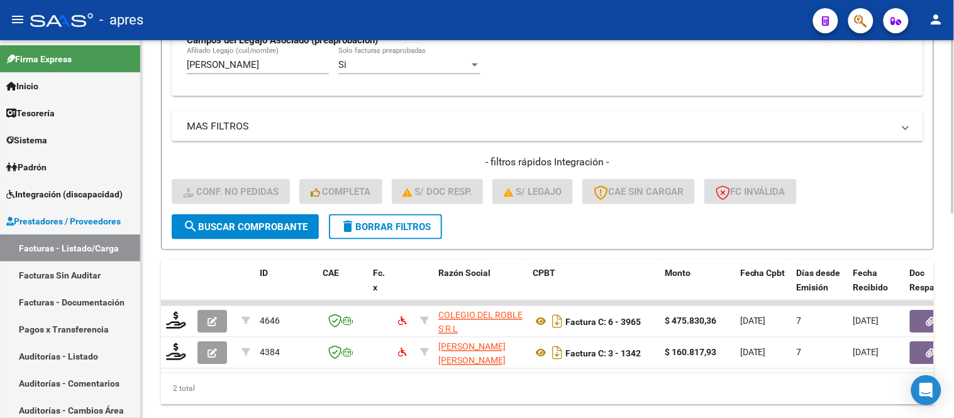
scroll to position [308, 0]
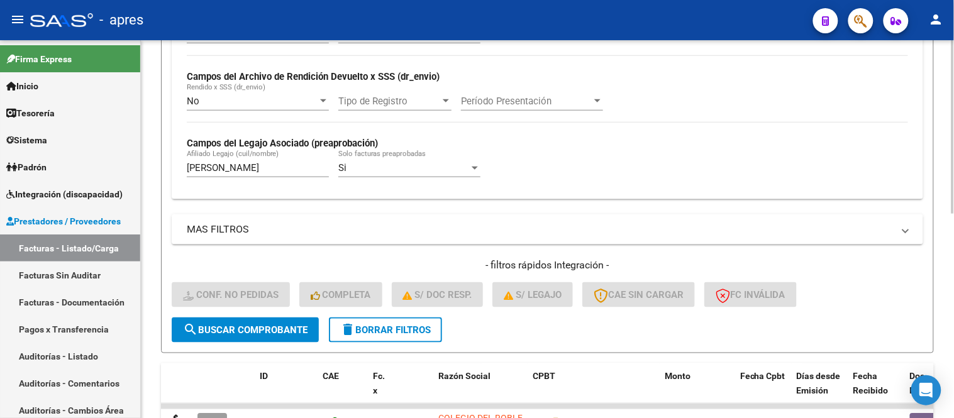
click at [230, 167] on input "duca" at bounding box center [258, 167] width 142 height 11
type input "d"
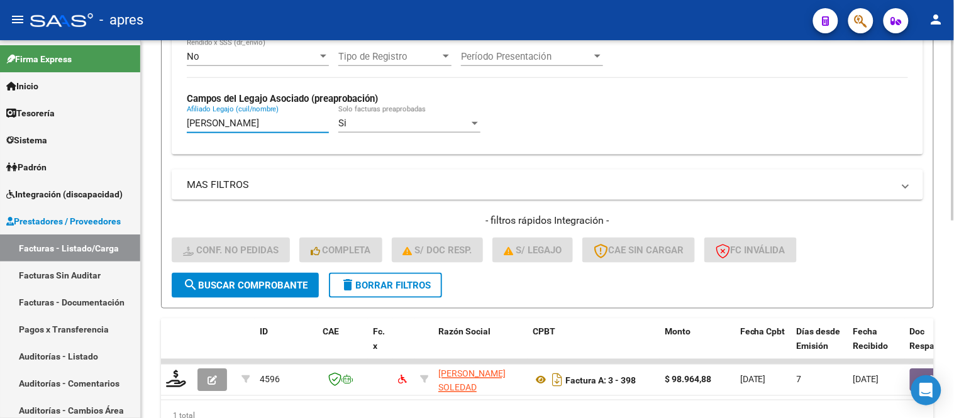
scroll to position [416, 0]
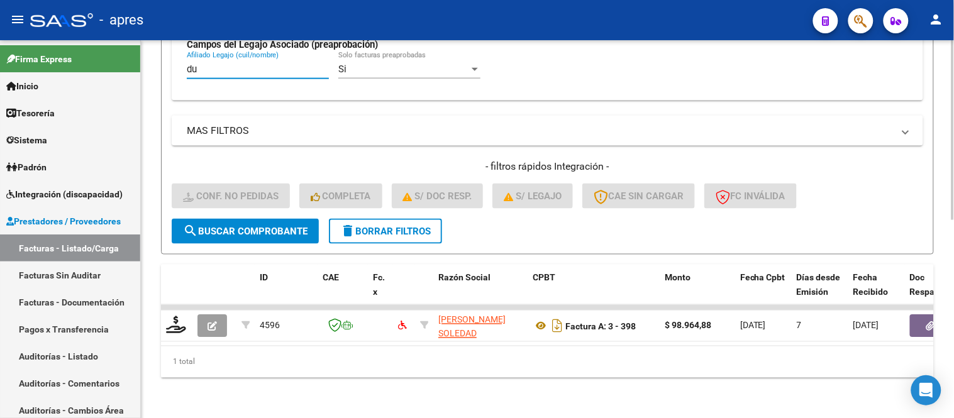
type input "d"
paste input "DZIMBEG"
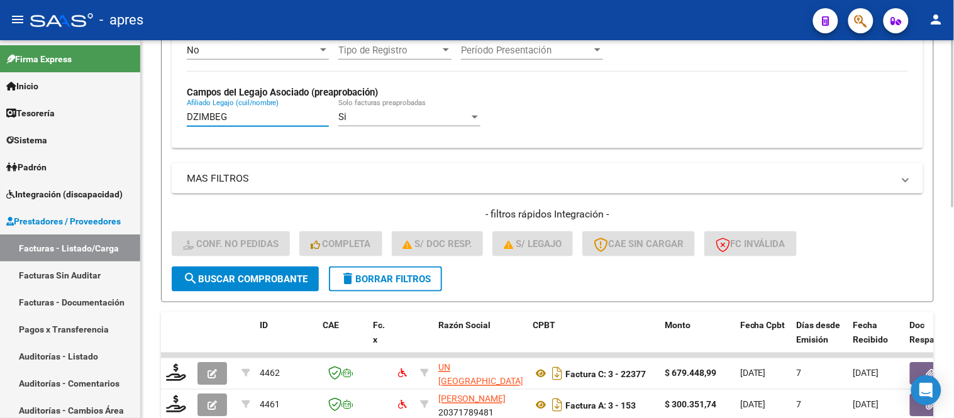
scroll to position [339, 0]
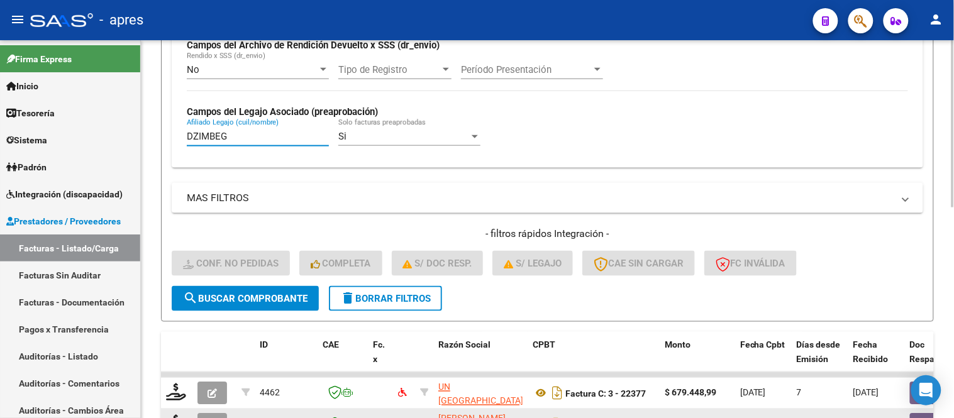
type input "DZIMBEG"
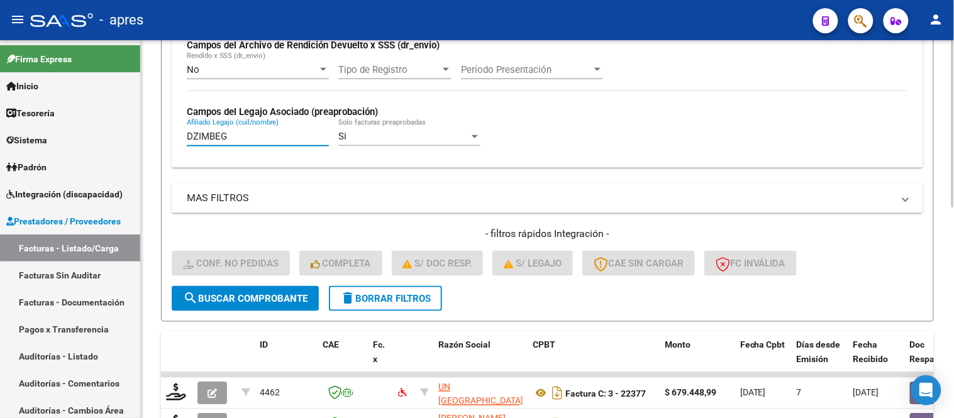
drag, startPoint x: 234, startPoint y: 136, endPoint x: 138, endPoint y: 140, distance: 96.3
click at [140, 143] on mat-sidenav-container "Firma Express Inicio Instructivos Contacto OS Tesorería Extractos Procesados (c…" at bounding box center [477, 229] width 954 height 378
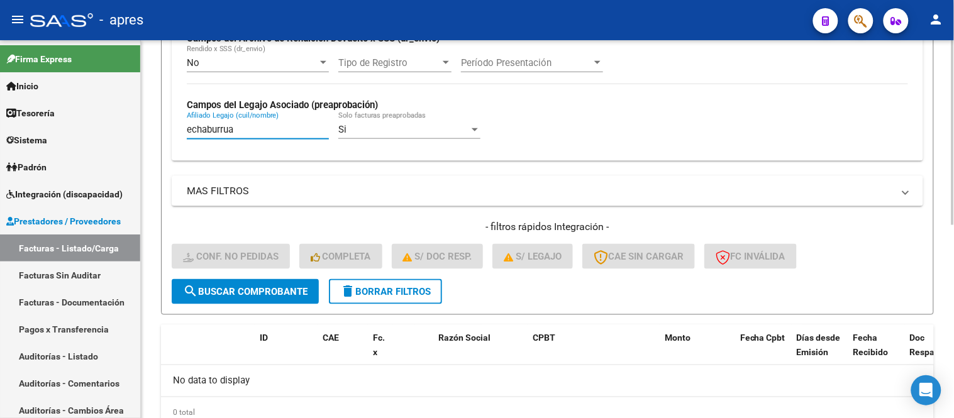
scroll to position [326, 0]
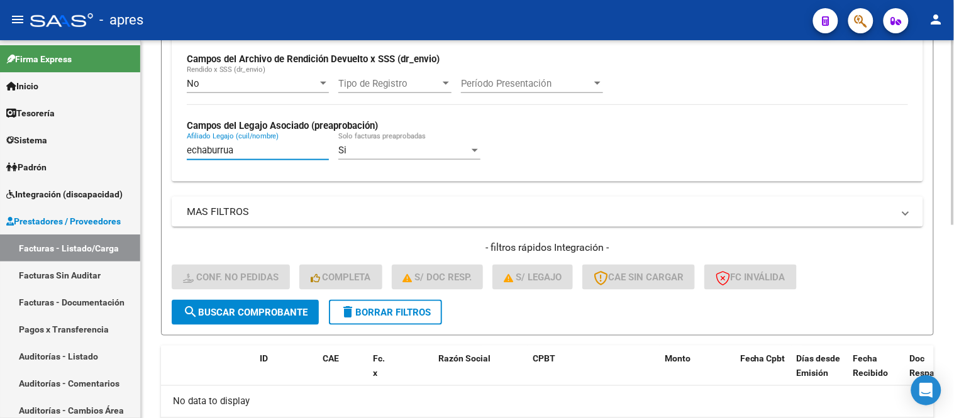
click at [223, 155] on input "echaburrua" at bounding box center [258, 150] width 142 height 11
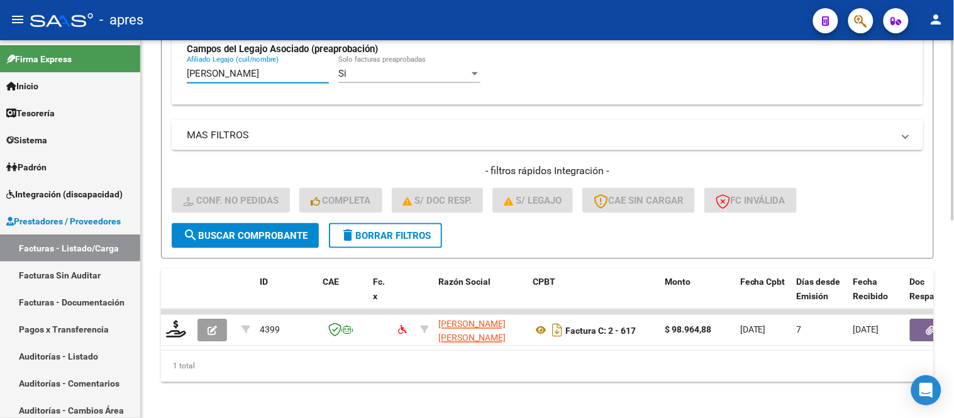
scroll to position [416, 0]
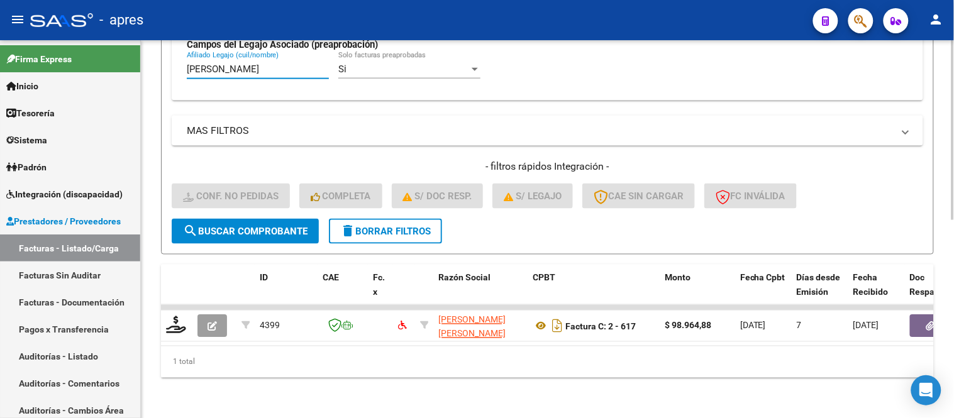
drag, startPoint x: 243, startPoint y: 63, endPoint x: 192, endPoint y: 60, distance: 51.7
click at [193, 63] on input "echaburua" at bounding box center [258, 68] width 142 height 11
type input "e"
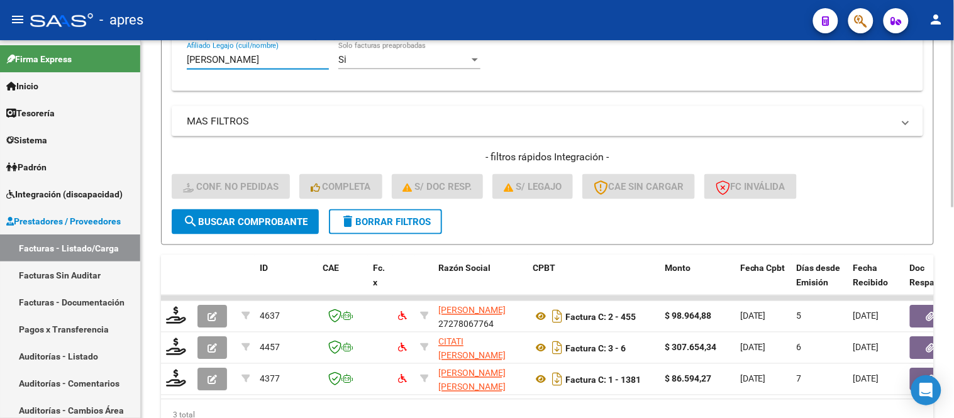
scroll to position [479, 0]
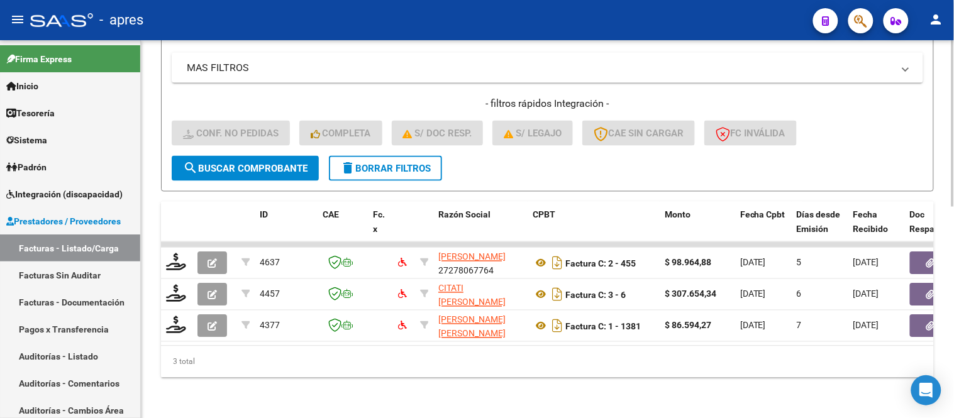
type input "escalante"
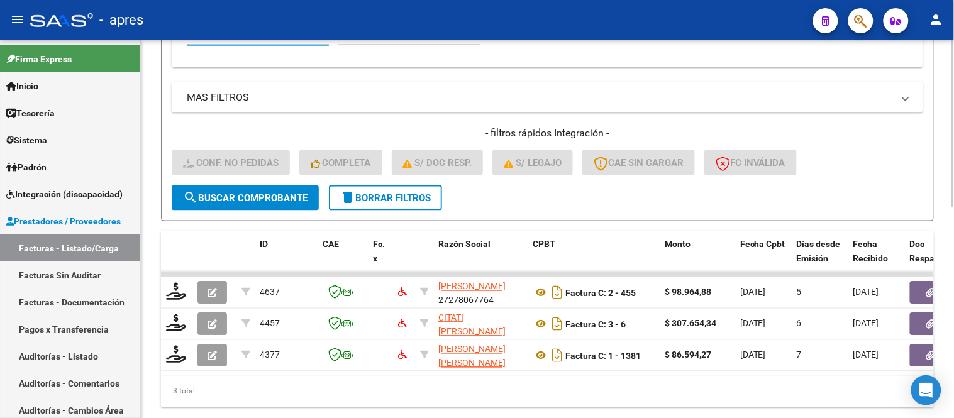
scroll to position [339, 0]
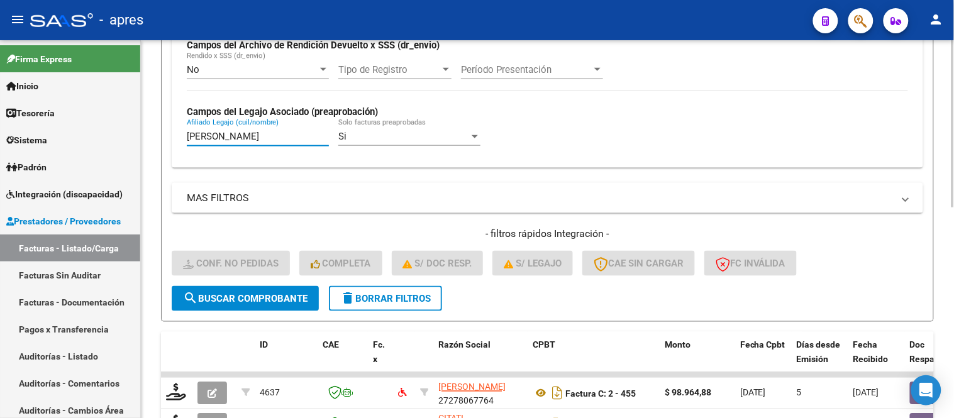
drag, startPoint x: 243, startPoint y: 142, endPoint x: 176, endPoint y: 142, distance: 66.6
click at [177, 141] on div "Todos Cargado en Para Enviar SSS Período De Prestación Campos del Archivo de Re…" at bounding box center [547, 76] width 751 height 183
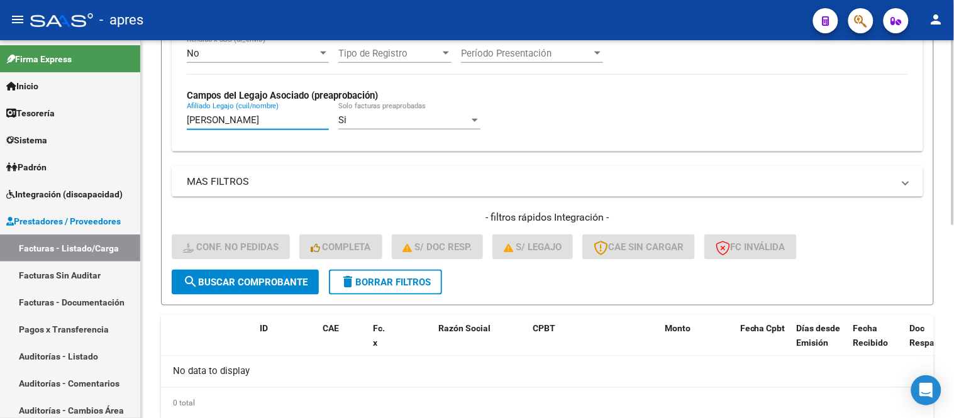
scroll to position [326, 0]
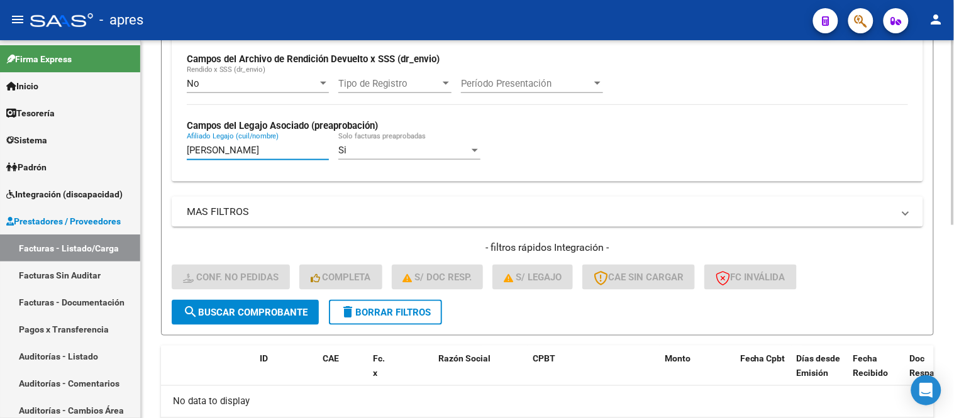
drag, startPoint x: 229, startPoint y: 151, endPoint x: 193, endPoint y: 150, distance: 36.5
click at [193, 150] on input "escobar" at bounding box center [258, 150] width 142 height 11
type input "e"
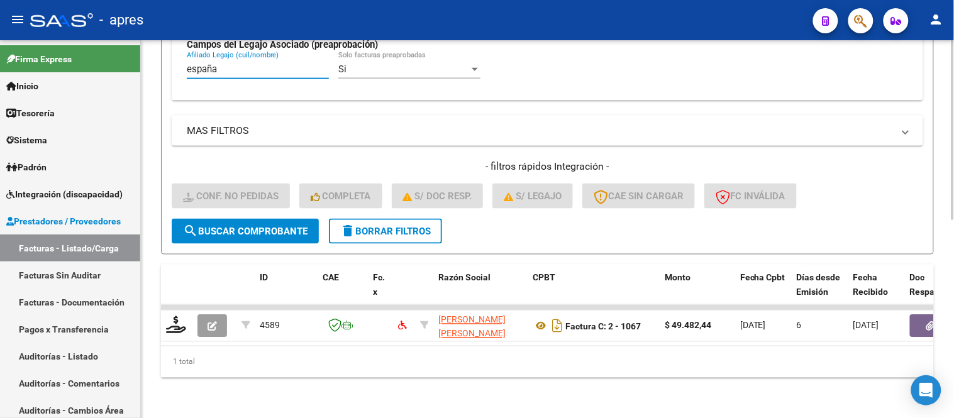
scroll to position [416, 0]
type input "espindola"
click at [75, 247] on link "Facturas - Listado/Carga" at bounding box center [70, 247] width 140 height 27
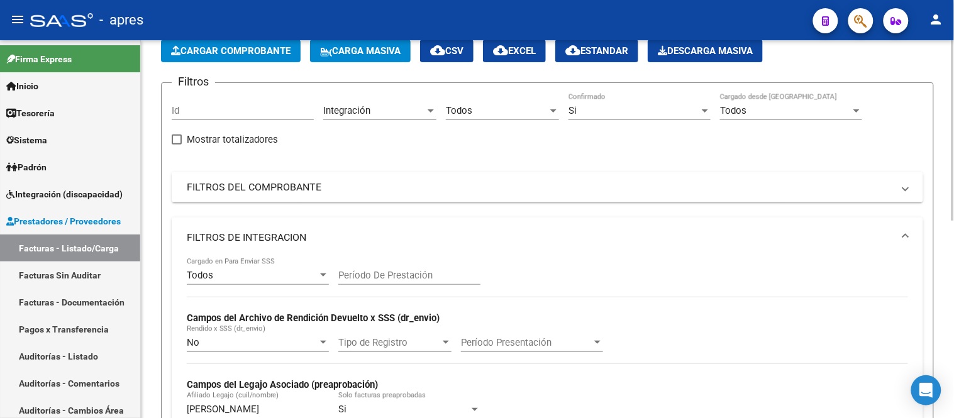
scroll to position [0, 0]
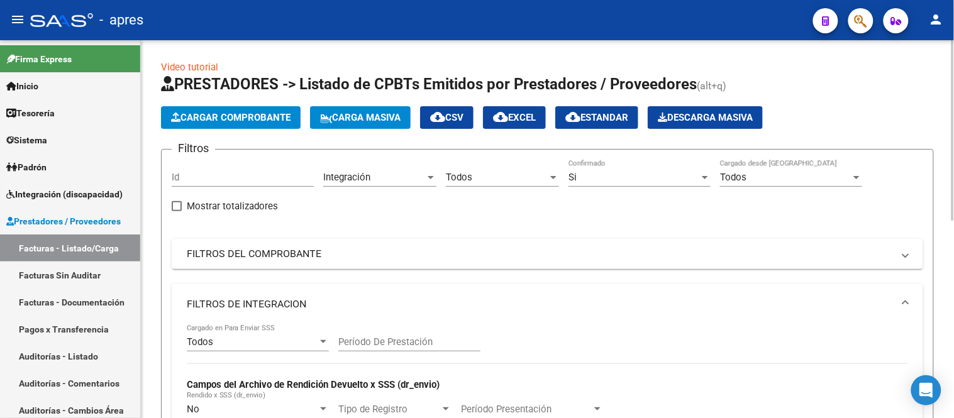
click at [388, 167] on div "Integración Area" at bounding box center [379, 173] width 113 height 27
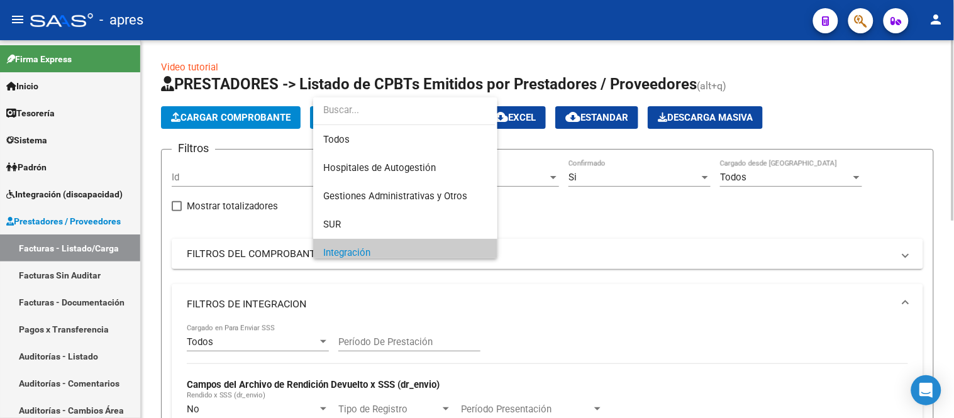
scroll to position [75, 0]
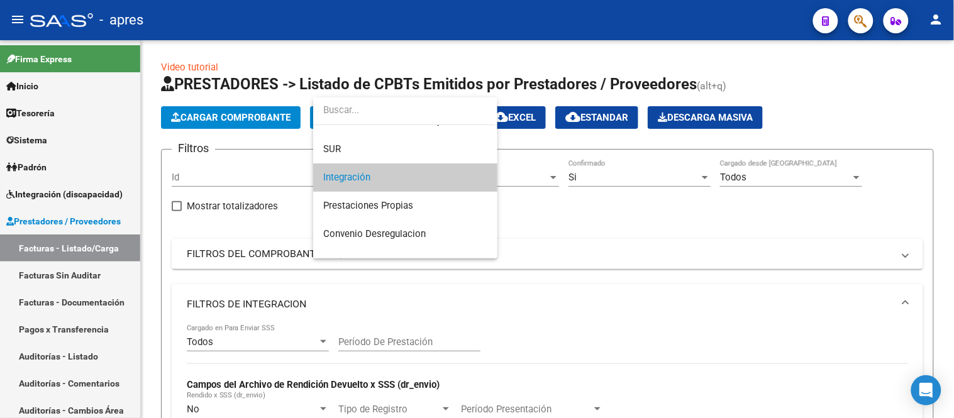
click at [392, 178] on span "Integración" at bounding box center [405, 177] width 164 height 28
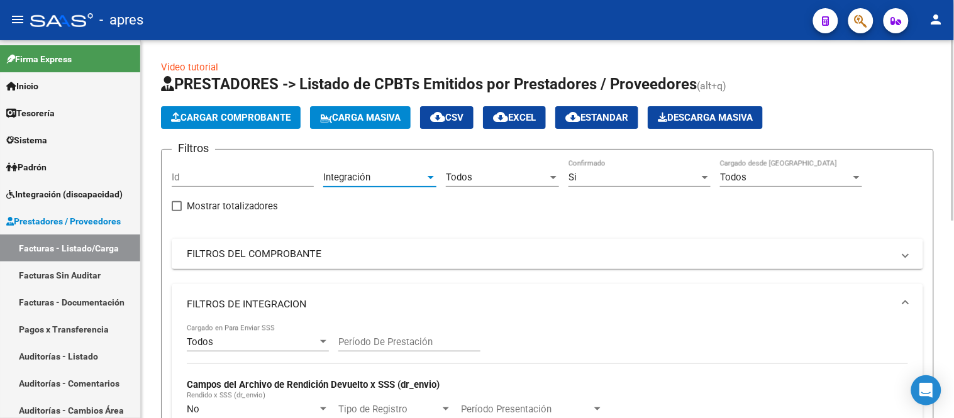
click at [455, 173] on span "Todos" at bounding box center [459, 177] width 26 height 11
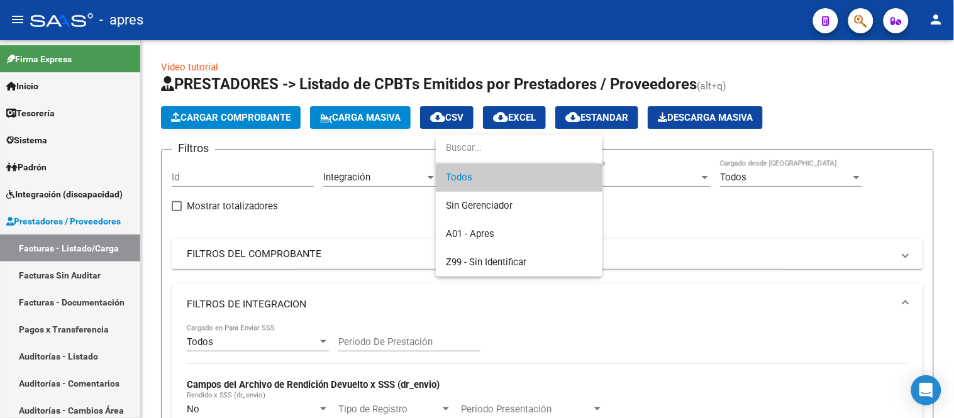
click at [497, 184] on span "Todos" at bounding box center [519, 177] width 146 height 28
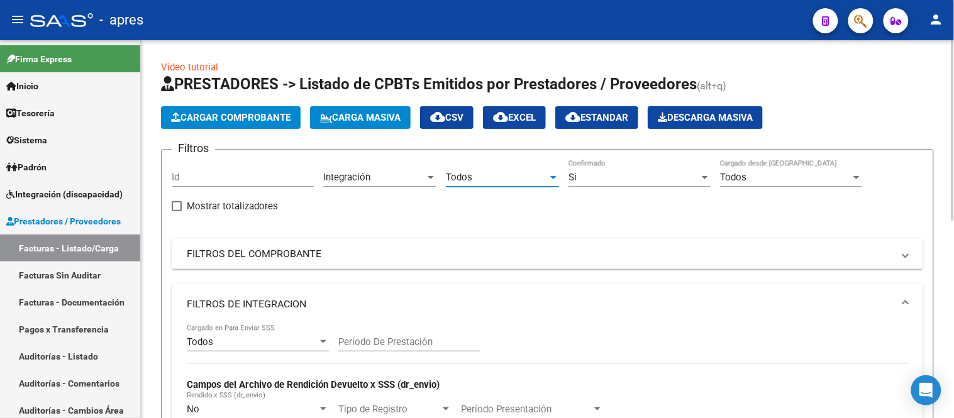
click at [570, 183] on span "Si" at bounding box center [572, 177] width 8 height 11
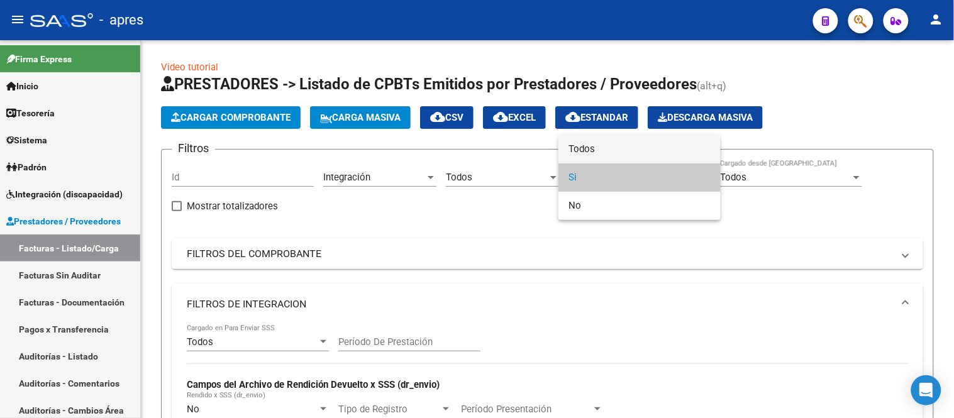
click at [578, 157] on span "Todos" at bounding box center [639, 149] width 142 height 28
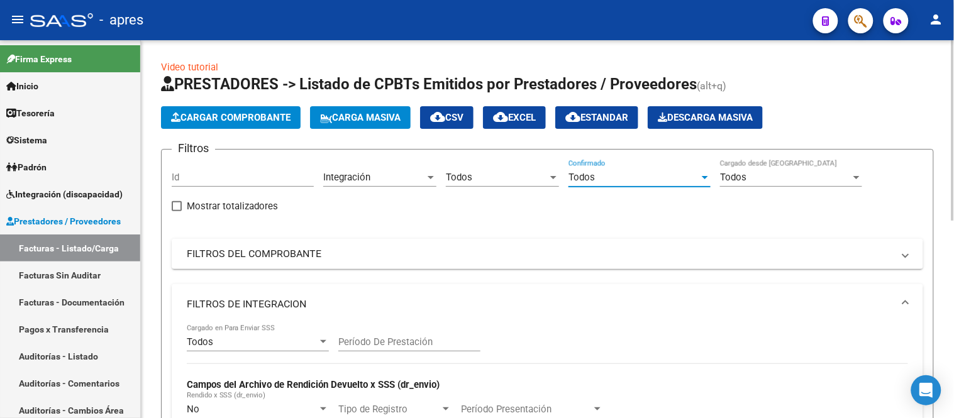
click at [583, 178] on span "Todos" at bounding box center [581, 177] width 26 height 11
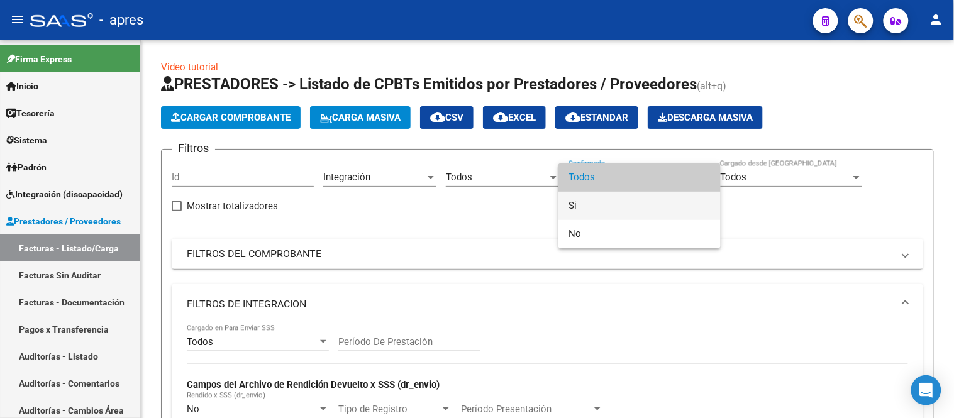
click at [588, 197] on span "Si" at bounding box center [639, 206] width 142 height 28
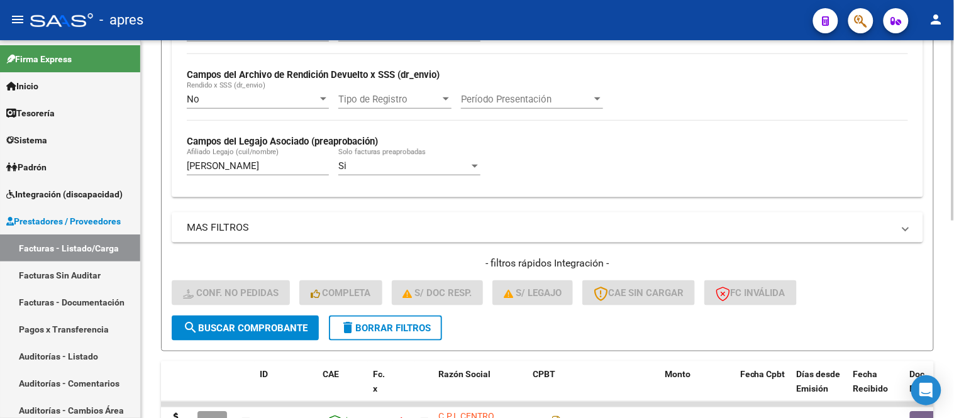
scroll to position [416, 0]
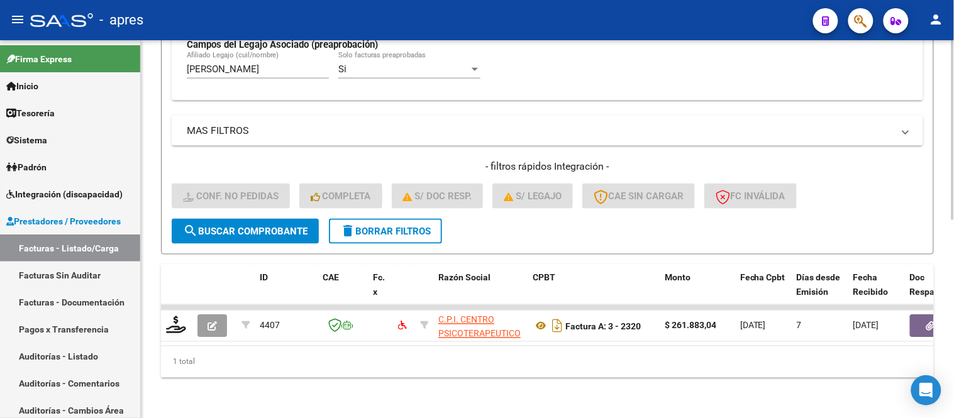
click at [380, 226] on span "delete Borrar Filtros" at bounding box center [385, 231] width 91 height 11
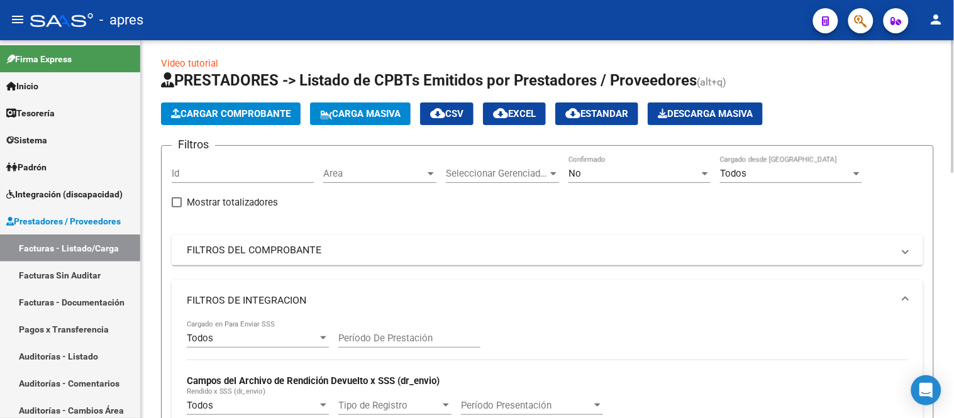
scroll to position [0, 0]
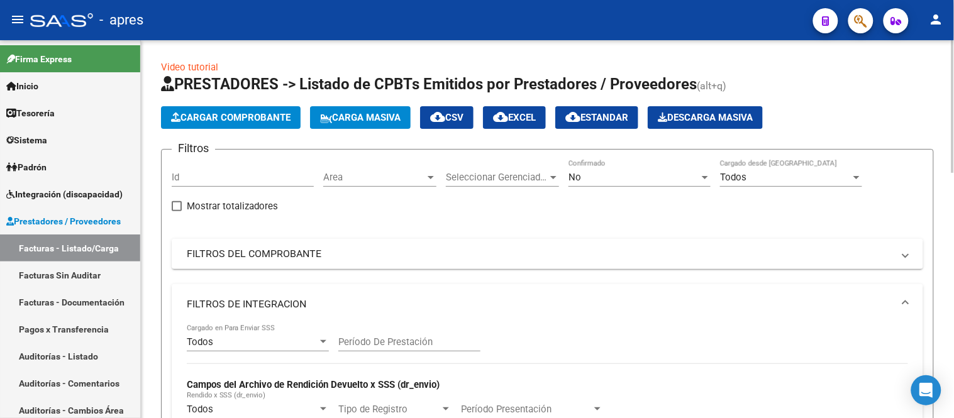
click at [390, 178] on span "Area" at bounding box center [374, 177] width 102 height 11
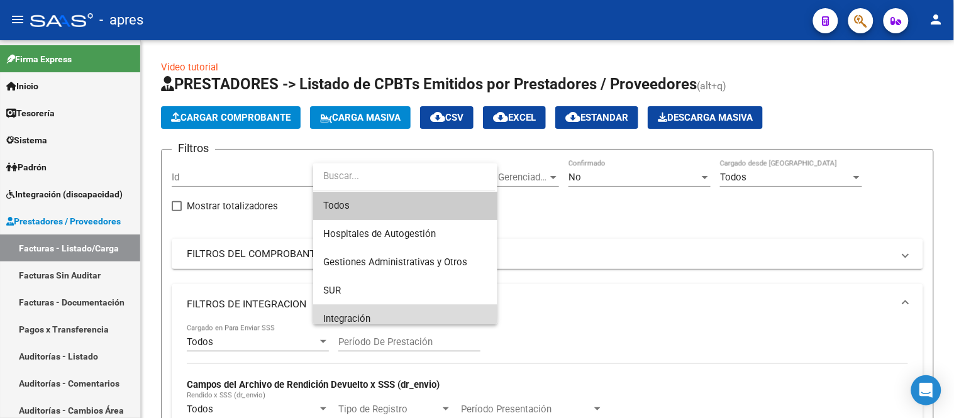
click at [363, 311] on span "Integración" at bounding box center [405, 319] width 164 height 28
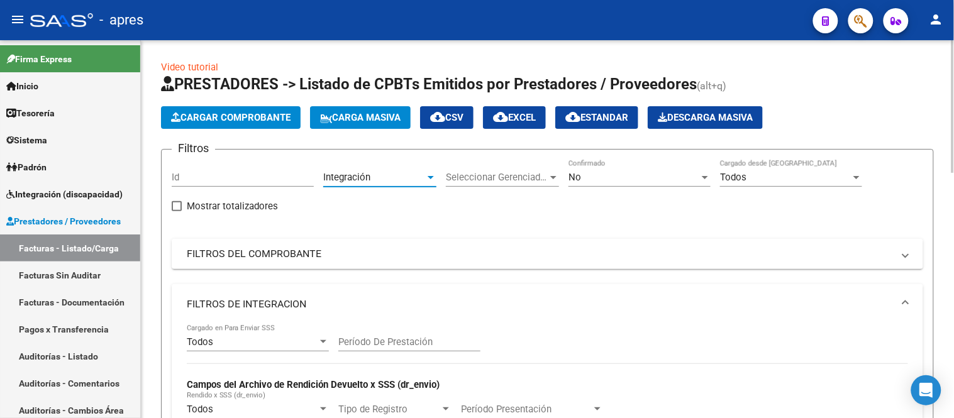
click at [495, 190] on div "Seleccionar Gerenciador Seleccionar Gerenciador" at bounding box center [502, 179] width 113 height 39
click at [495, 183] on span "Seleccionar Gerenciador" at bounding box center [497, 177] width 102 height 11
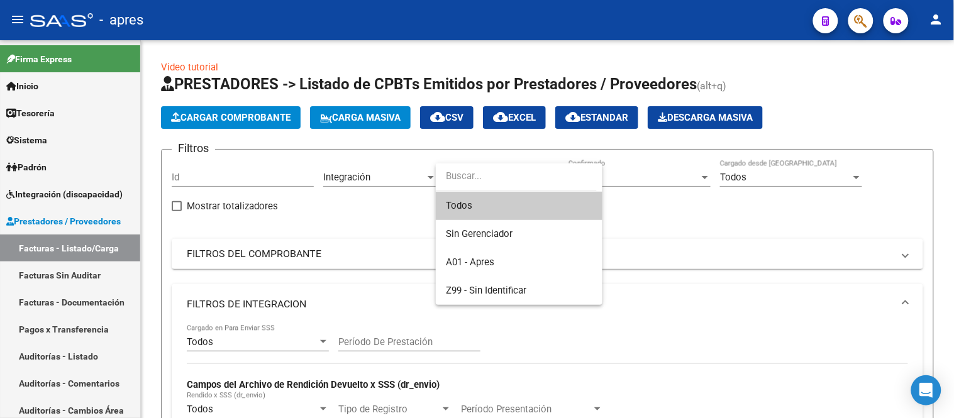
click at [478, 214] on span "Todos" at bounding box center [519, 206] width 146 height 28
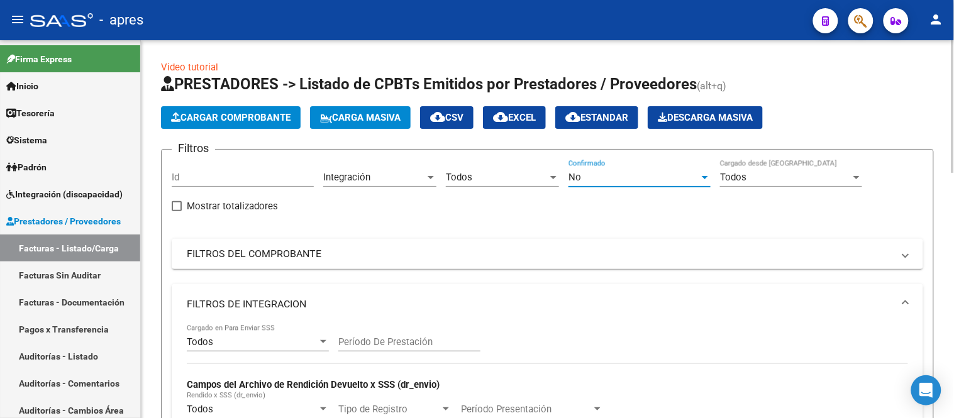
click at [583, 182] on div "No" at bounding box center [633, 177] width 131 height 11
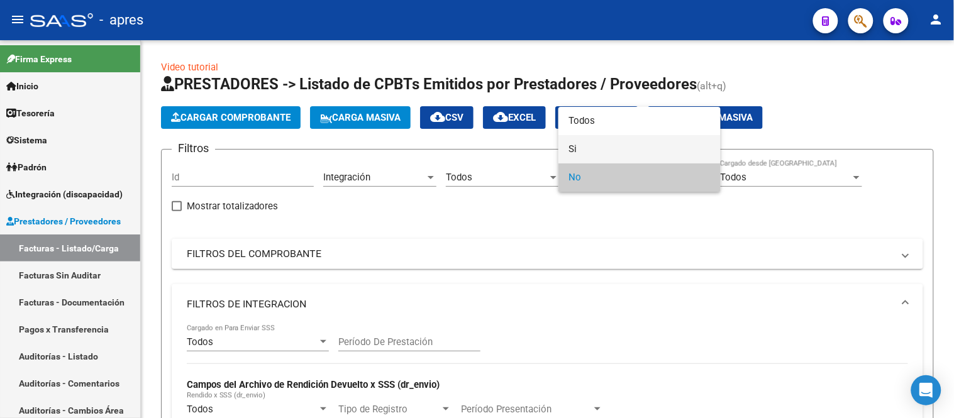
click at [593, 140] on span "Si" at bounding box center [639, 149] width 142 height 28
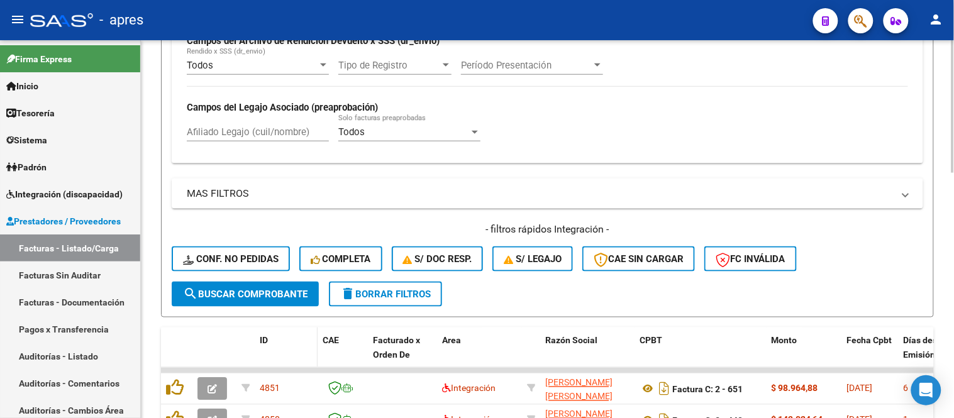
scroll to position [419, 0]
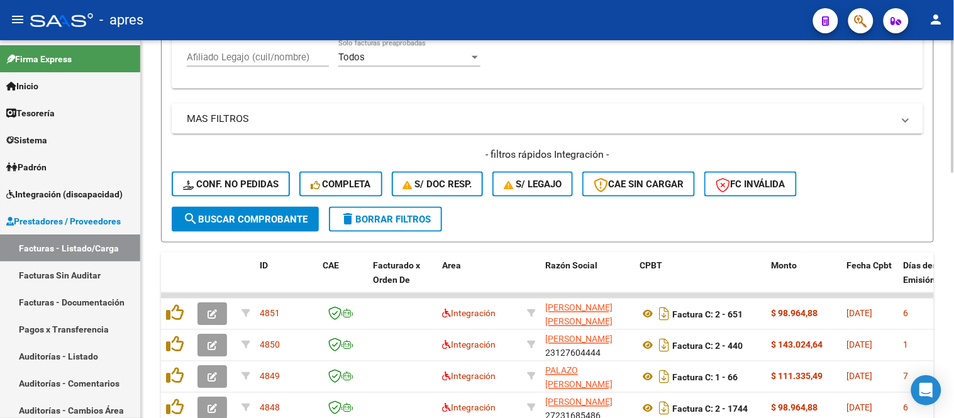
click at [260, 223] on span "search Buscar Comprobante" at bounding box center [245, 219] width 124 height 11
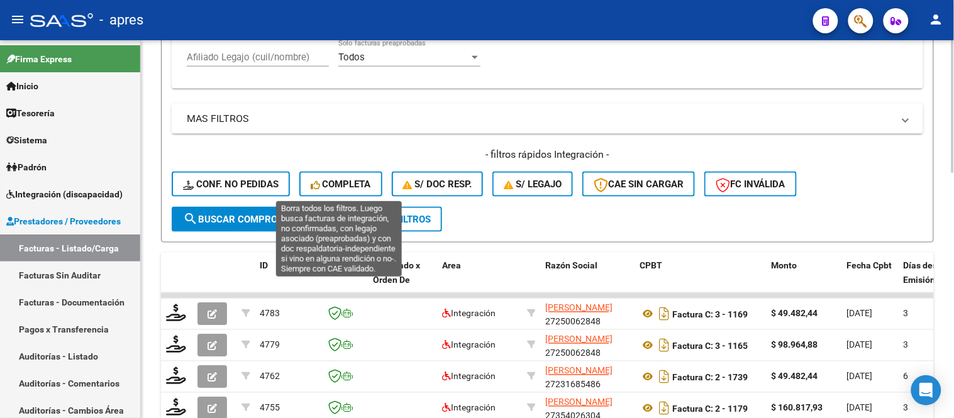
click at [343, 182] on span "Completa" at bounding box center [341, 184] width 60 height 11
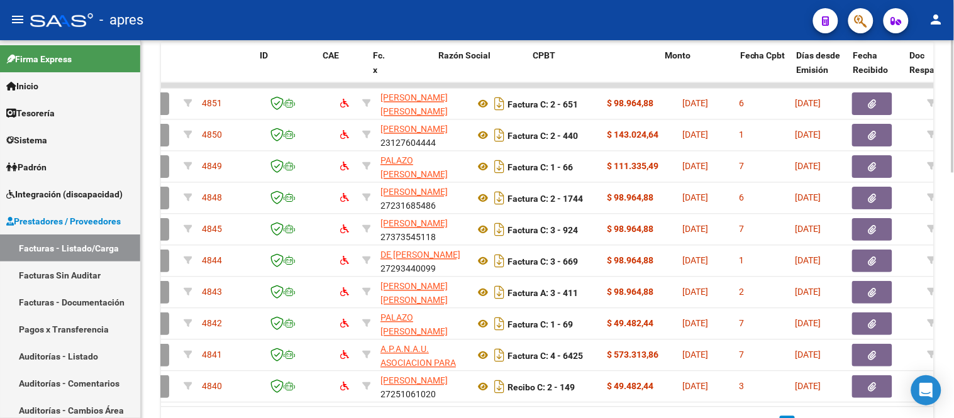
scroll to position [0, 0]
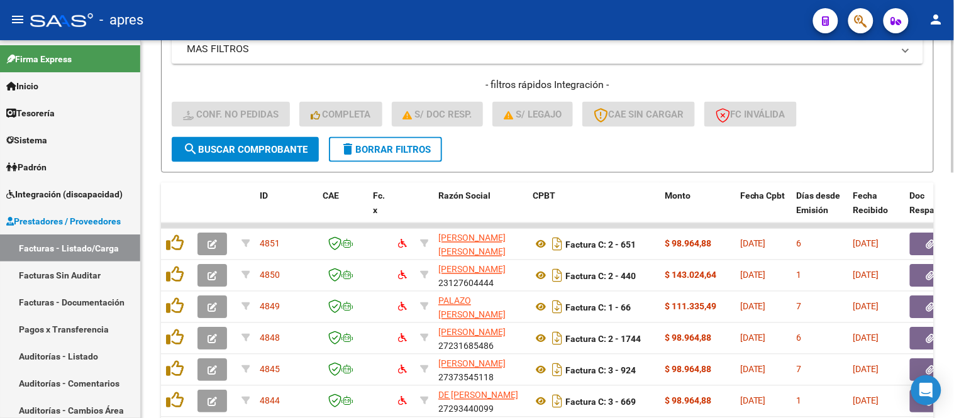
click at [350, 158] on button "delete Borrar Filtros" at bounding box center [385, 149] width 113 height 25
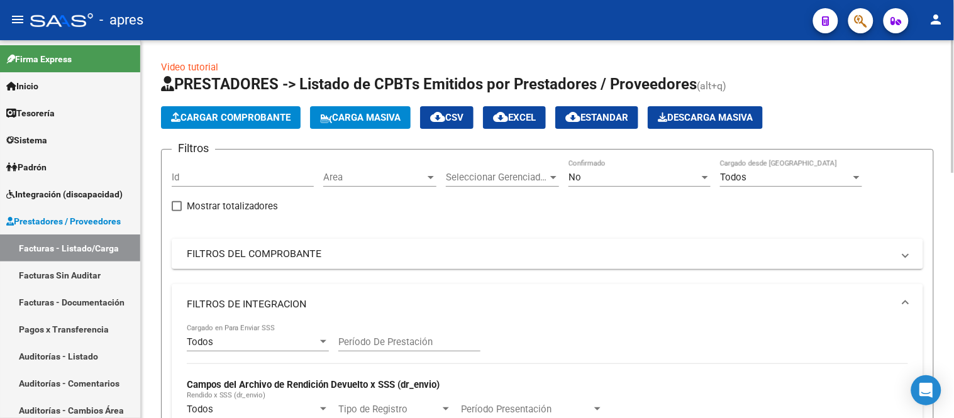
click at [361, 170] on div "Area Area" at bounding box center [379, 173] width 113 height 27
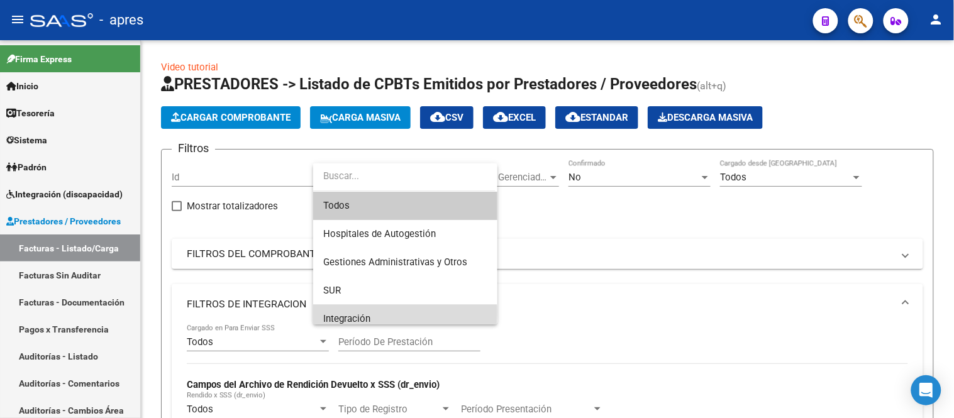
click at [388, 311] on span "Integración" at bounding box center [405, 319] width 164 height 28
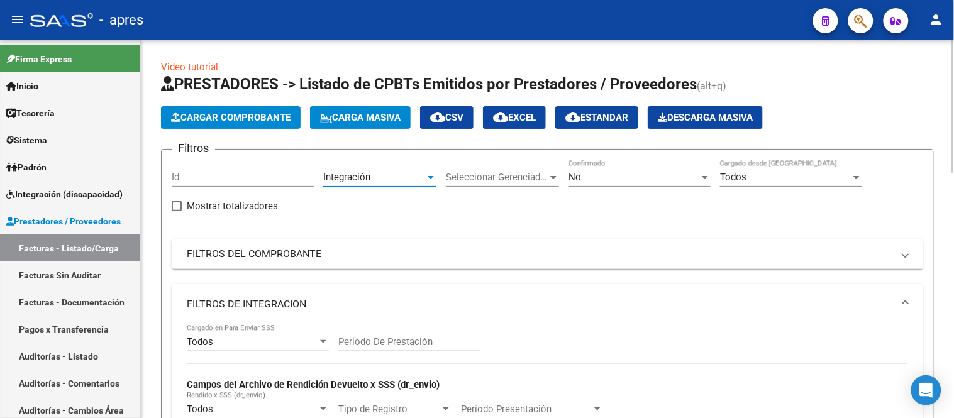
click at [493, 172] on span "Seleccionar Gerenciador" at bounding box center [497, 177] width 102 height 11
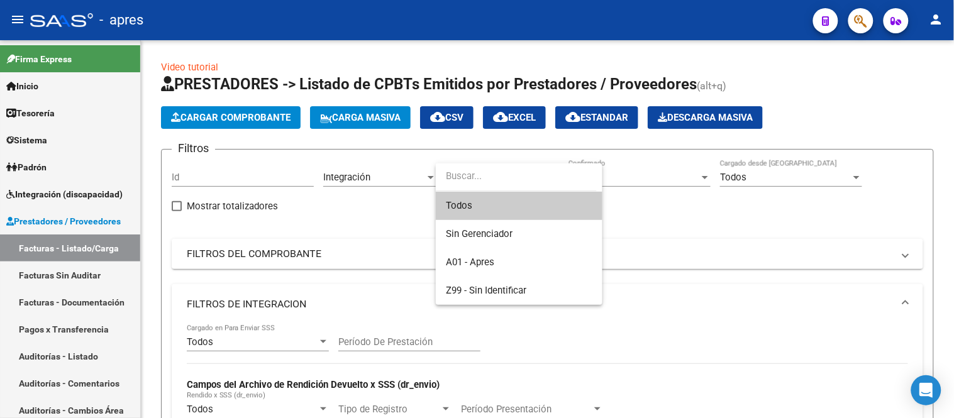
click at [510, 202] on span "Todos" at bounding box center [519, 206] width 146 height 28
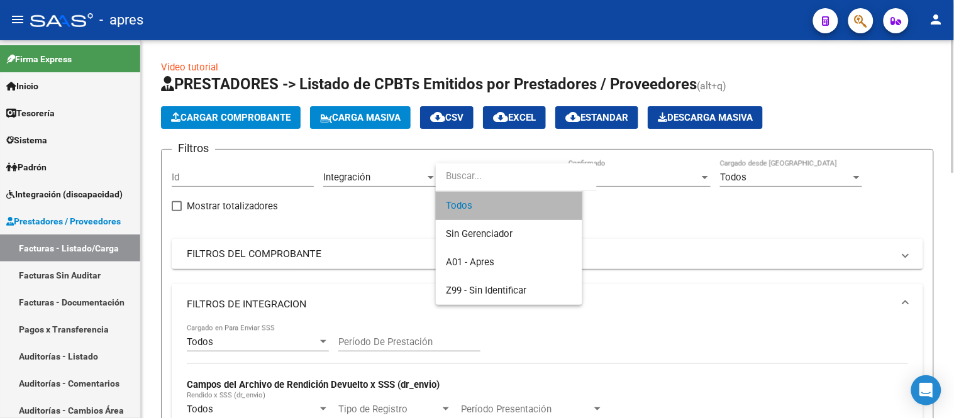
click at [616, 168] on div "No Confirmado" at bounding box center [639, 173] width 142 height 27
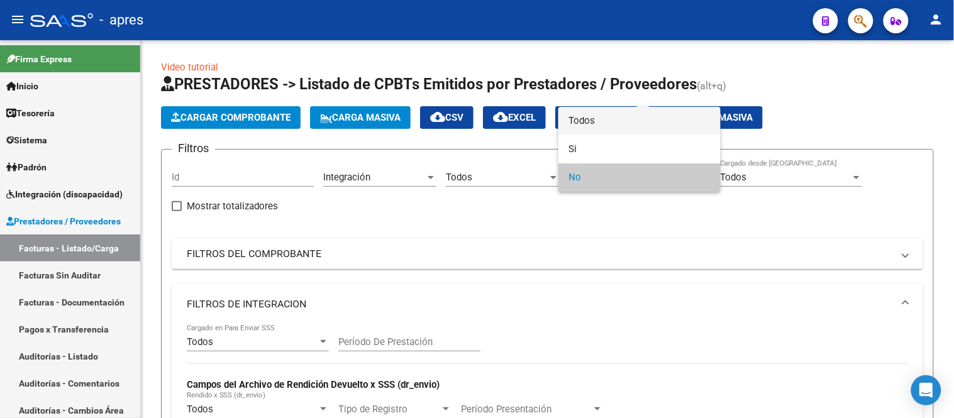
click at [585, 113] on span "Todos" at bounding box center [639, 121] width 142 height 28
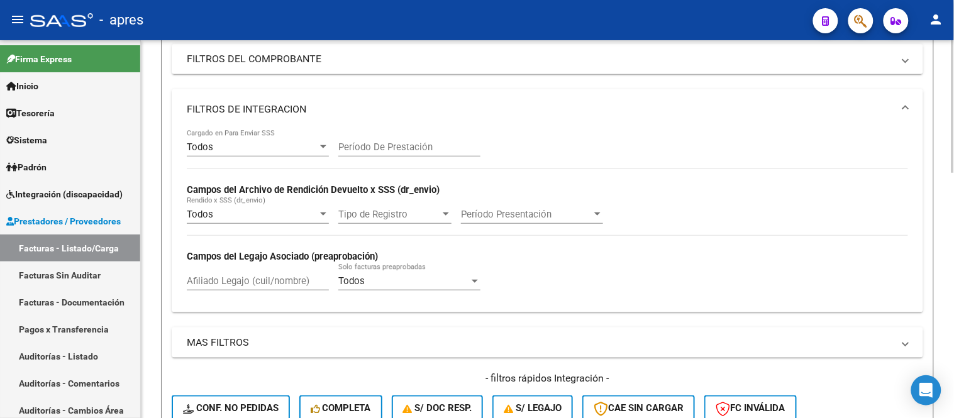
scroll to position [279, 0]
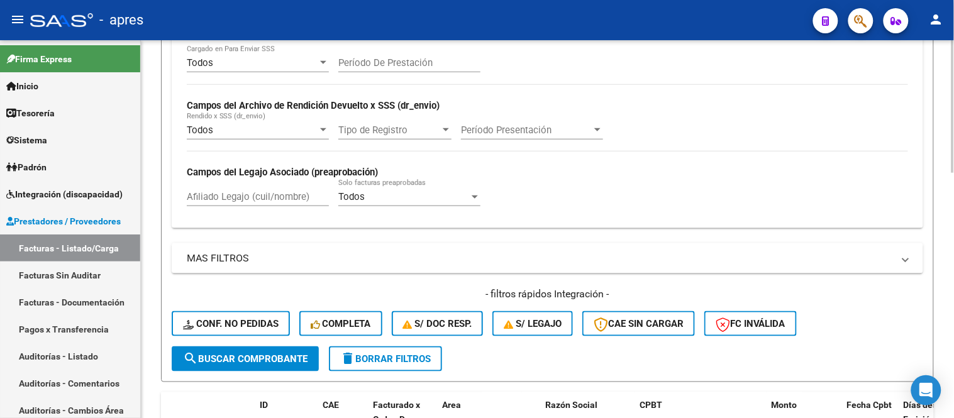
click at [241, 195] on input "Afiliado Legajo (cuil/nombre)" at bounding box center [258, 196] width 142 height 11
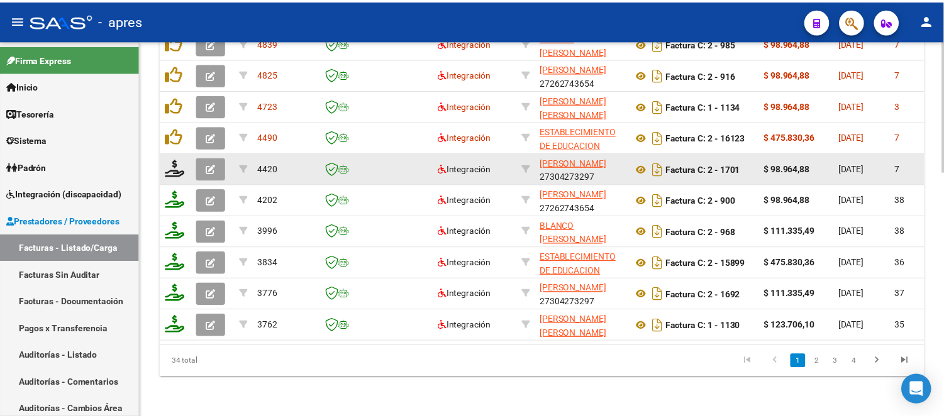
scroll to position [629, 0]
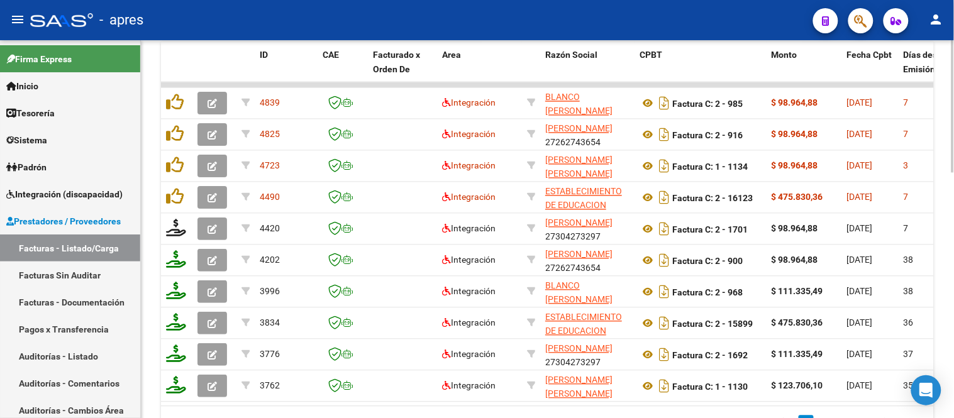
type input "espinola alan"
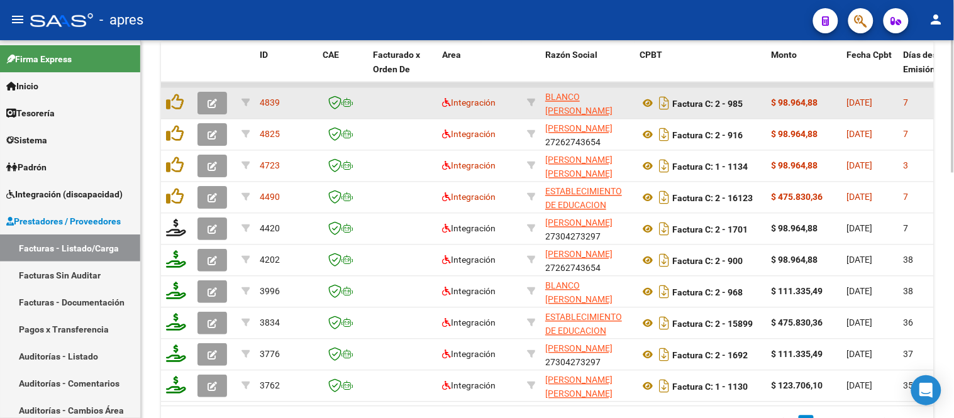
click at [211, 99] on icon "button" at bounding box center [211, 103] width 9 height 9
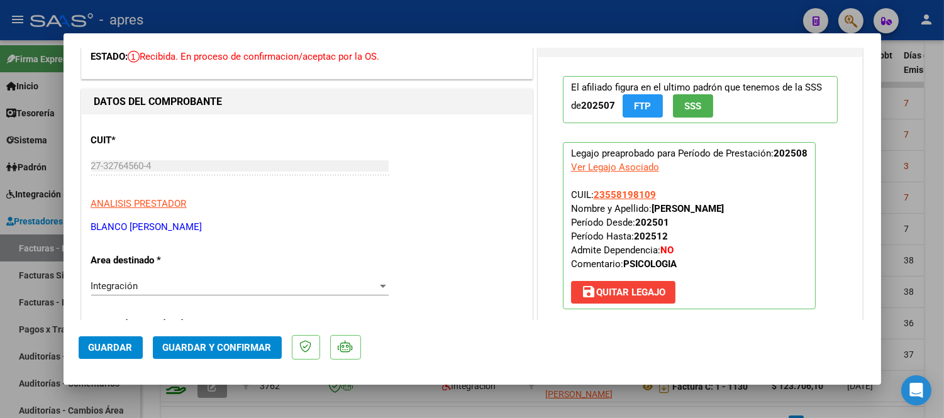
scroll to position [0, 0]
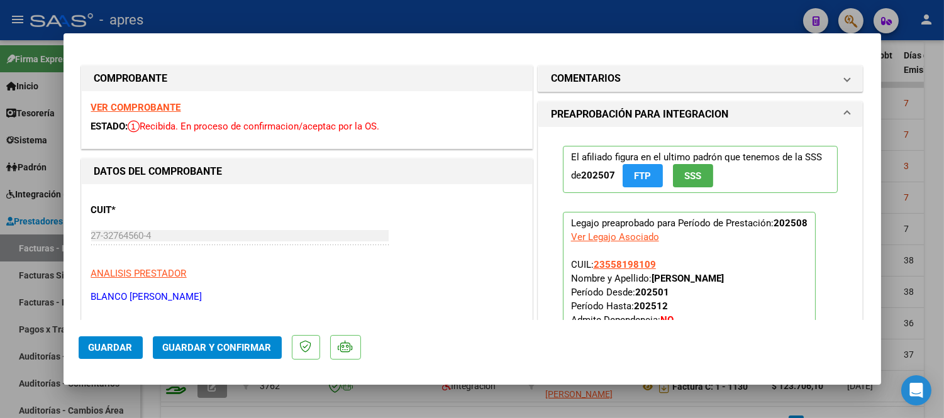
click at [141, 104] on strong "VER COMPROBANTE" at bounding box center [136, 107] width 90 height 11
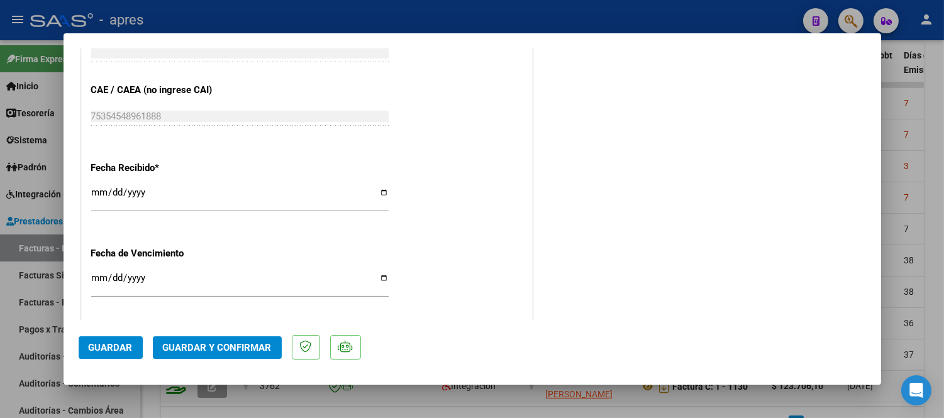
scroll to position [838, 0]
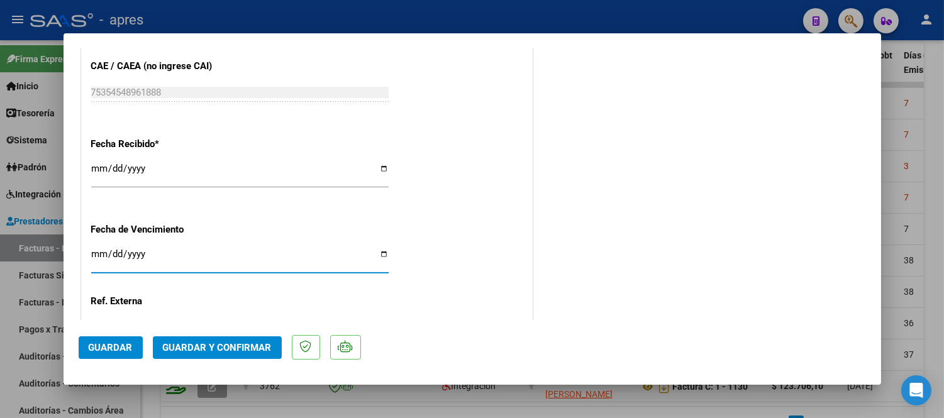
click at [92, 256] on input "Ingresar la fecha" at bounding box center [239, 259] width 297 height 20
type input "9200-01-11"
click at [111, 255] on input "9200-01-11" at bounding box center [239, 259] width 297 height 20
type input "2025-09-11"
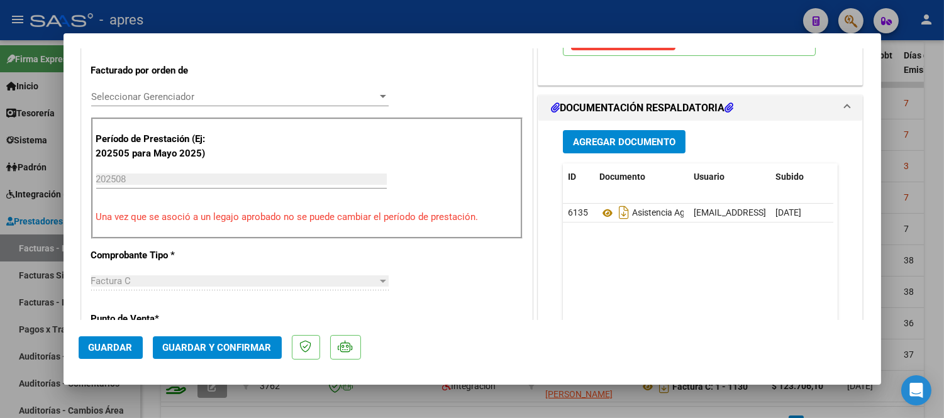
scroll to position [349, 0]
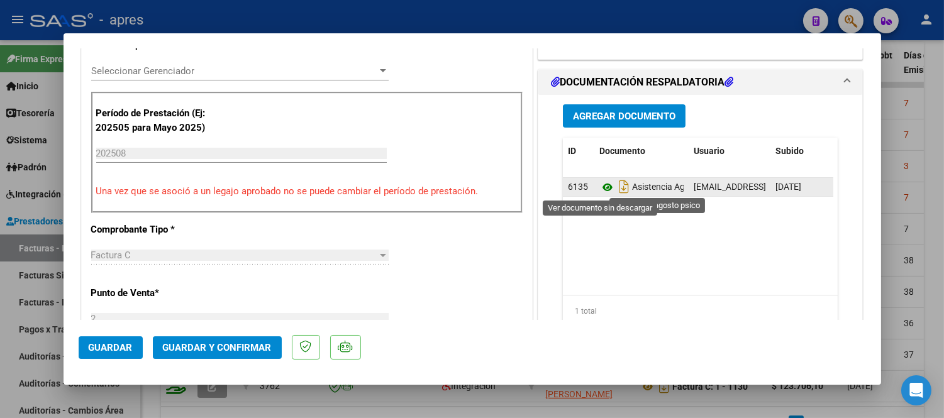
click at [600, 180] on icon at bounding box center [607, 187] width 16 height 15
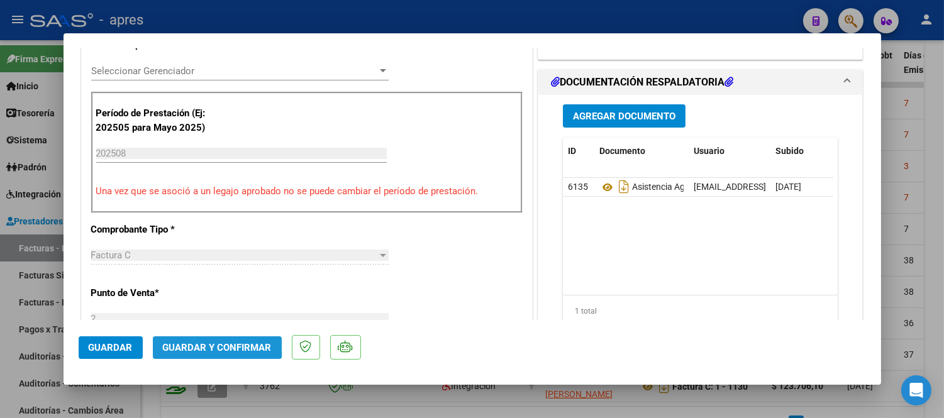
click at [212, 343] on span "Guardar y Confirmar" at bounding box center [217, 347] width 109 height 11
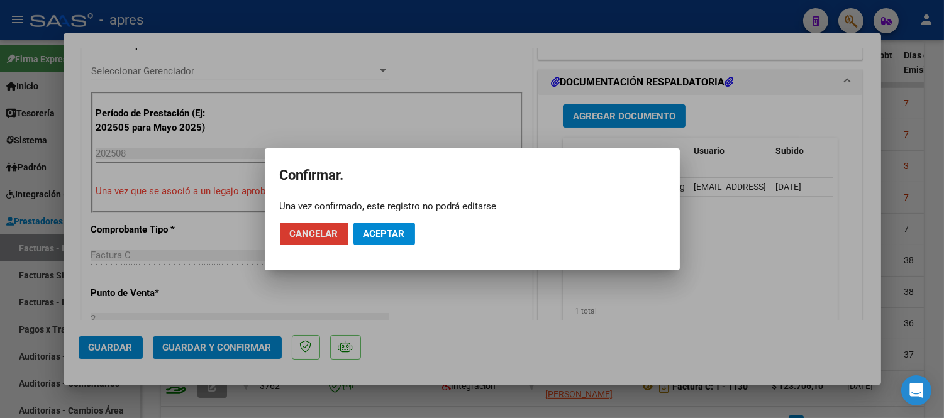
click at [375, 236] on span "Aceptar" at bounding box center [383, 233] width 41 height 11
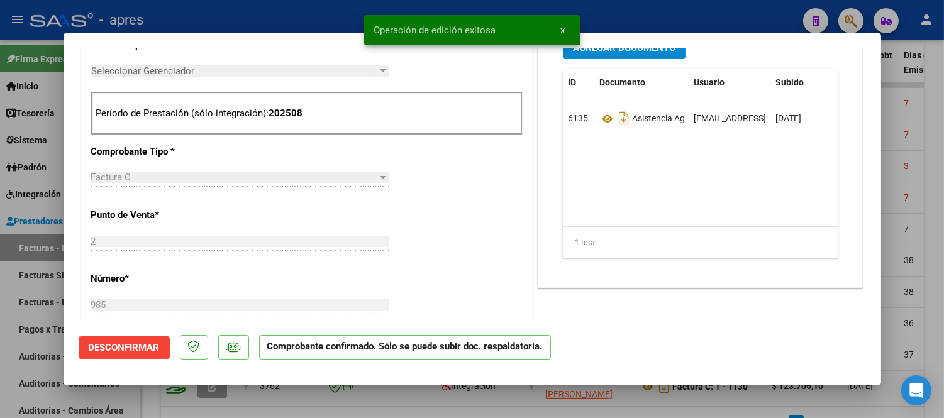
click at [241, 397] on div at bounding box center [472, 209] width 944 height 418
type input "$ 0,00"
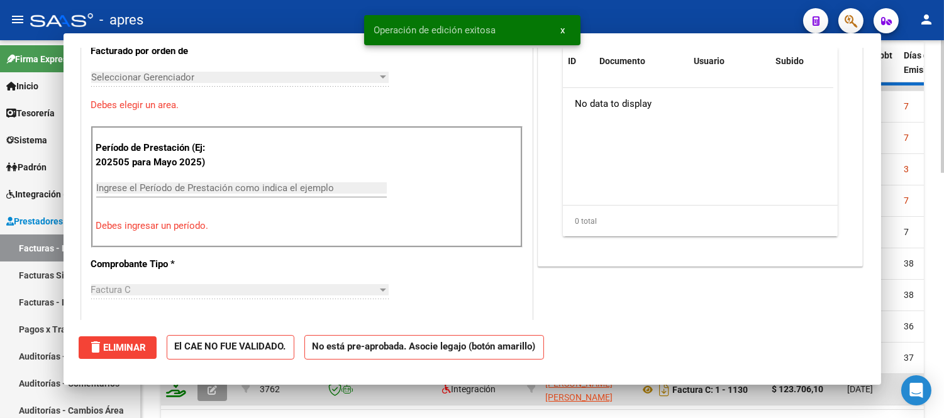
scroll to position [372, 0]
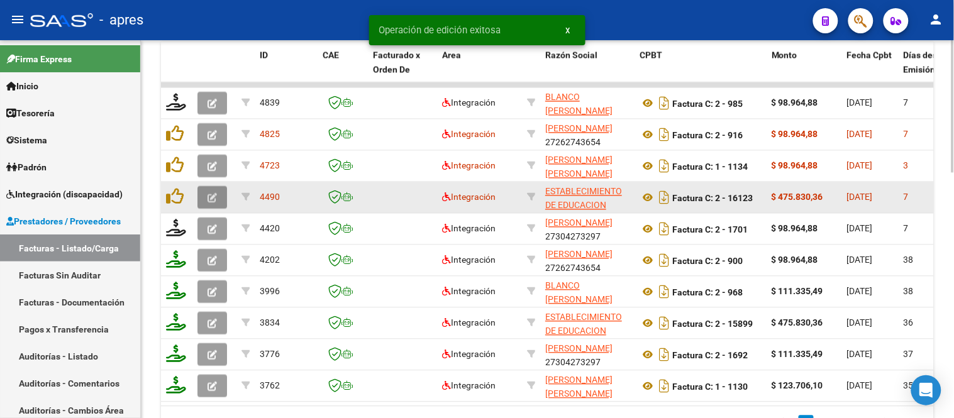
click at [214, 197] on icon "button" at bounding box center [211, 198] width 9 height 9
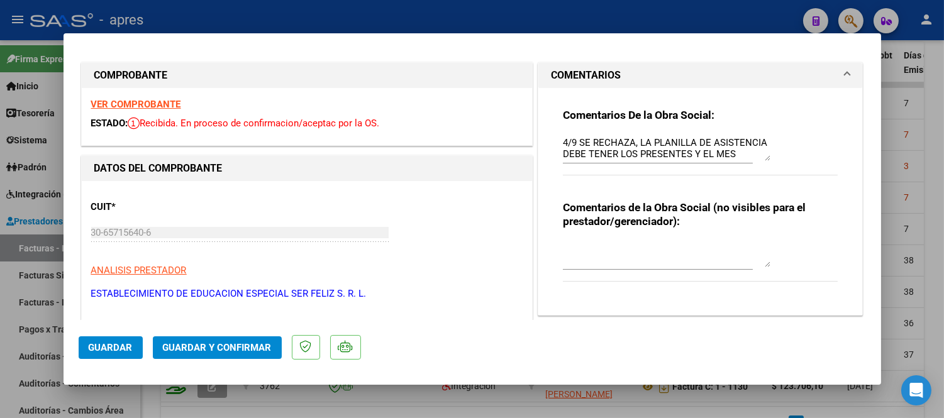
scroll to position [0, 0]
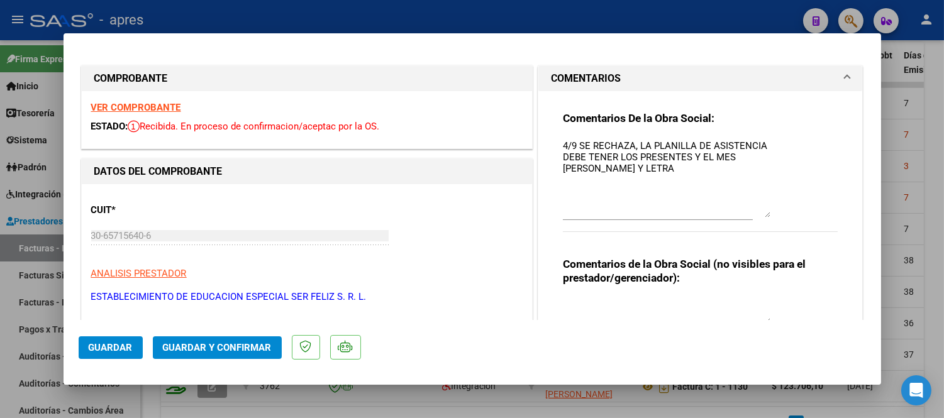
drag, startPoint x: 754, startPoint y: 156, endPoint x: 764, endPoint y: 210, distance: 55.0
click at [764, 210] on div "Comentarios De la Obra Social: 4/9 SE RECHAZA, LA PLANILLA DE ASISTENCIA DEBE T…" at bounding box center [700, 178] width 275 height 135
drag, startPoint x: 765, startPoint y: 211, endPoint x: 769, endPoint y: 227, distance: 16.8
click at [769, 227] on div "Comentarios De la Obra Social: 4/9 SE RECHAZA, LA PLANILLA DE ASISTENCIA DEBE T…" at bounding box center [700, 178] width 275 height 135
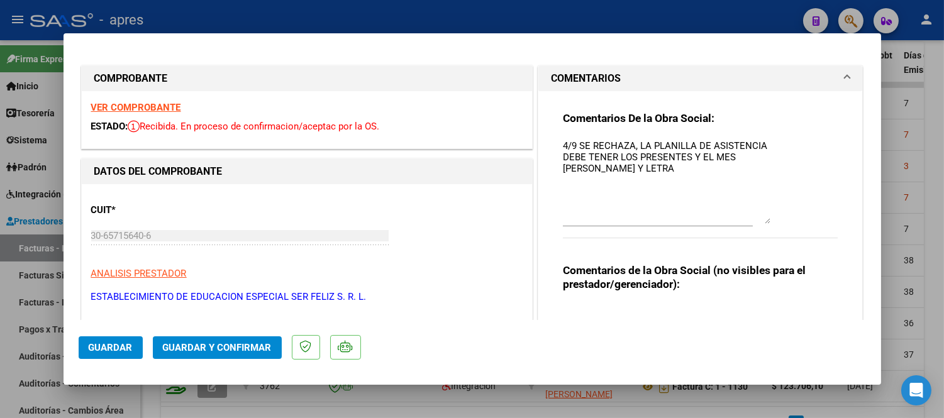
drag, startPoint x: 761, startPoint y: 211, endPoint x: 761, endPoint y: 217, distance: 6.9
click at [761, 217] on textarea "4/9 SE RECHAZA, LA PLANILLA DE ASISTENCIA DEBE TENER LOS PRESENTES Y EL MES DE …" at bounding box center [666, 181] width 207 height 85
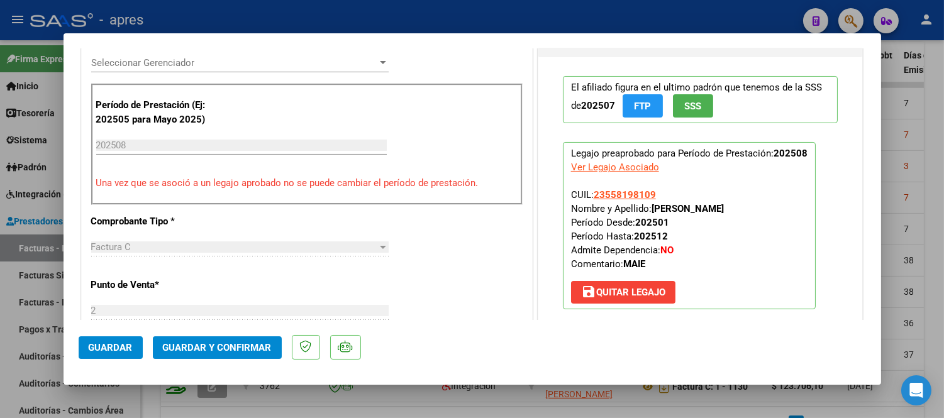
scroll to position [558, 0]
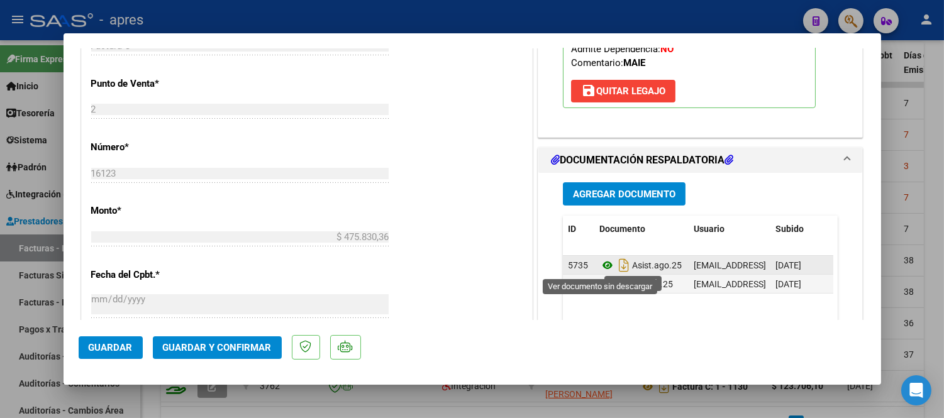
click at [600, 260] on icon at bounding box center [607, 265] width 16 height 15
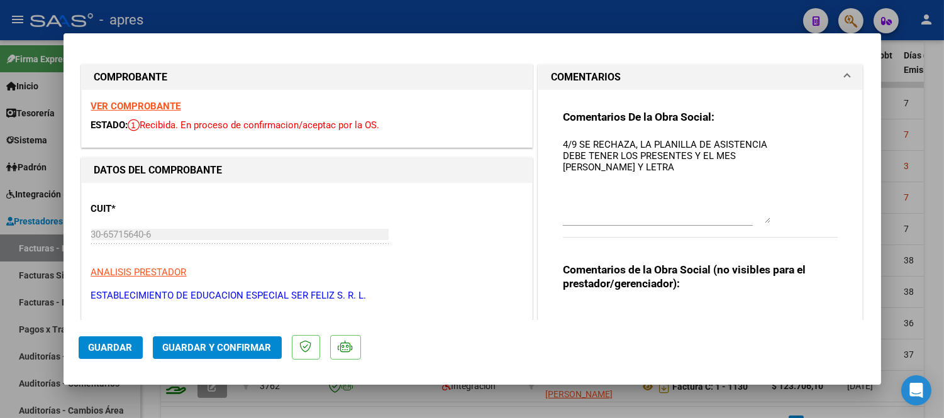
scroll to position [0, 0]
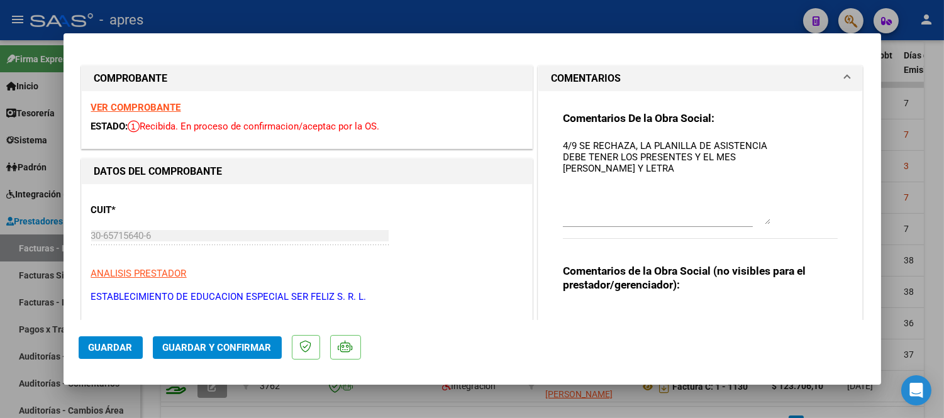
click at [586, 192] on textarea "4/9 SE RECHAZA, LA PLANILLA DE ASISTENCIA DEBE TENER LOS PRESENTES Y EL MES DE …" at bounding box center [666, 181] width 207 height 85
click at [586, 185] on textarea "4/9 SE RECHAZA, LA PLANILLA DE ASISTENCIA DEBE TENER LOS PRESENTES Y EL MES DE …" at bounding box center [666, 181] width 207 height 85
click at [636, 165] on textarea "4/9 SE RECHAZA, LA PLANILLA DE ASISTENCIA DEBE TENER LOS PRESENTES Y EL MES DE …" at bounding box center [666, 181] width 207 height 85
type textarea "4/9 SE RECHAZA, LA PLANILLA DE ASISTENCIA DEBE TENER LOS PRESENTES Y EL MES DE …"
click at [126, 340] on button "Guardar" at bounding box center [111, 347] width 64 height 23
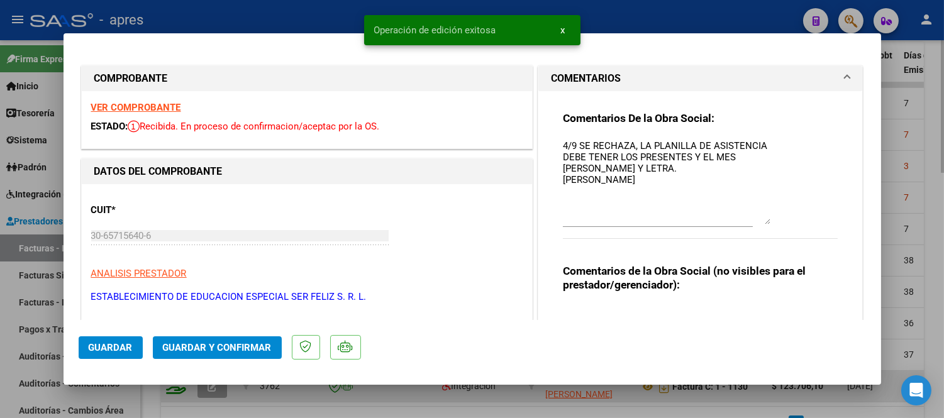
click at [165, 396] on div at bounding box center [472, 209] width 944 height 418
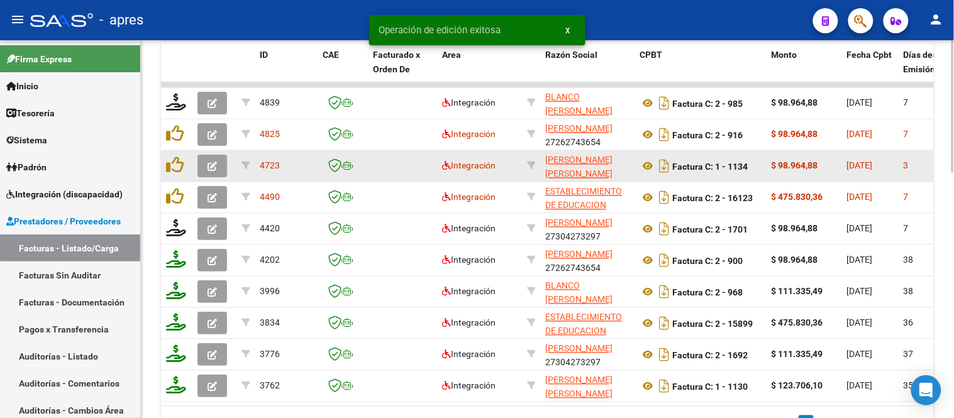
click at [230, 168] on div at bounding box center [214, 166] width 34 height 23
click at [217, 167] on button "button" at bounding box center [212, 166] width 30 height 23
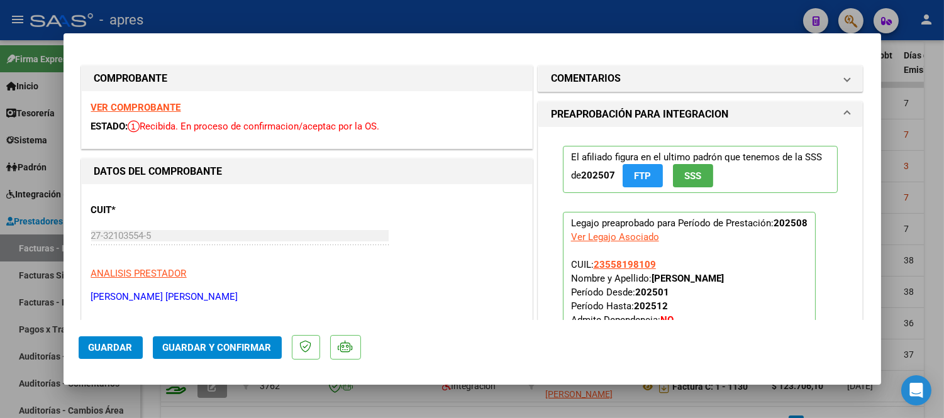
click at [161, 108] on strong "VER COMPROBANTE" at bounding box center [136, 107] width 90 height 11
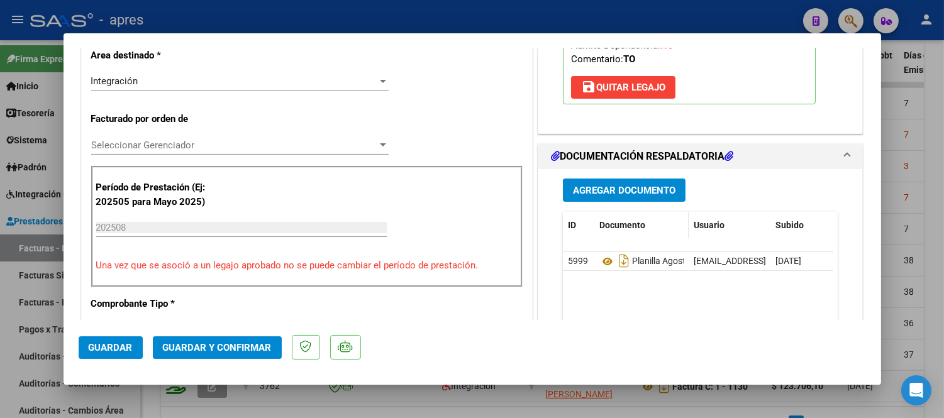
scroll to position [279, 0]
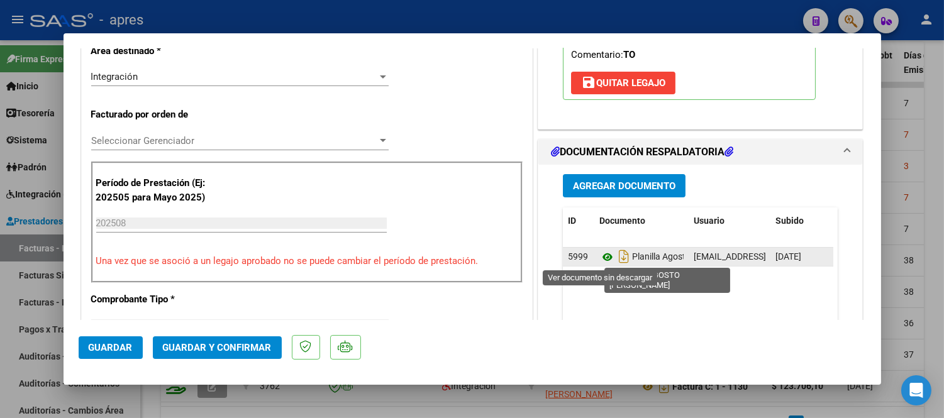
click at [599, 265] on icon at bounding box center [607, 257] width 16 height 15
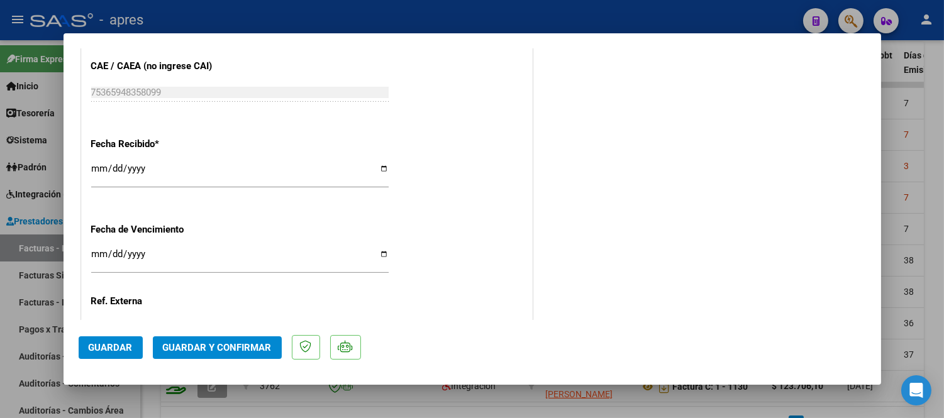
scroll to position [908, 0]
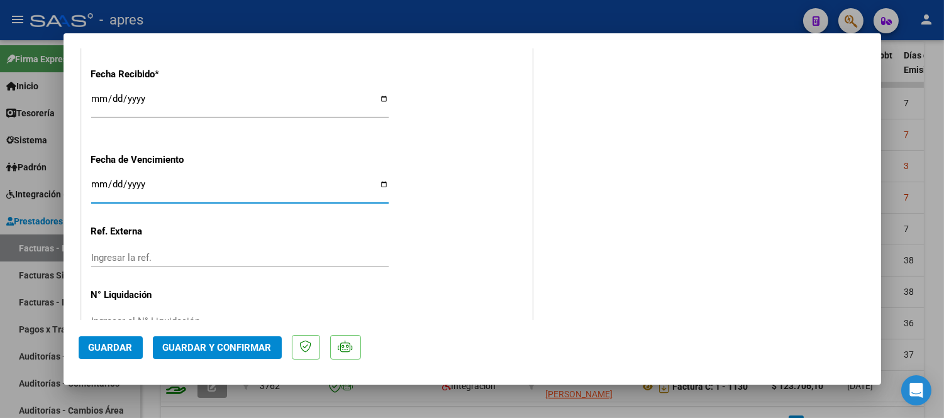
click at [97, 183] on input "Ingresar la fecha" at bounding box center [239, 189] width 297 height 20
type input "2025-09-15"
click at [490, 124] on div "Fecha Recibido * 2025-09-05 Ingresar la fecha" at bounding box center [306, 94] width 431 height 72
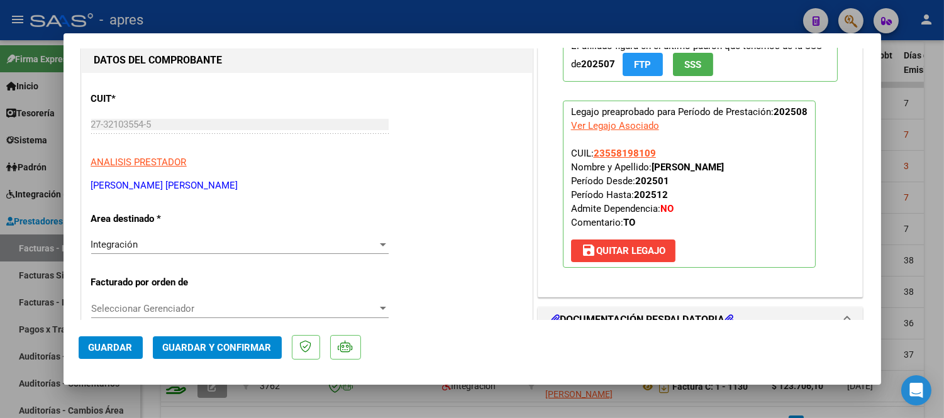
scroll to position [279, 0]
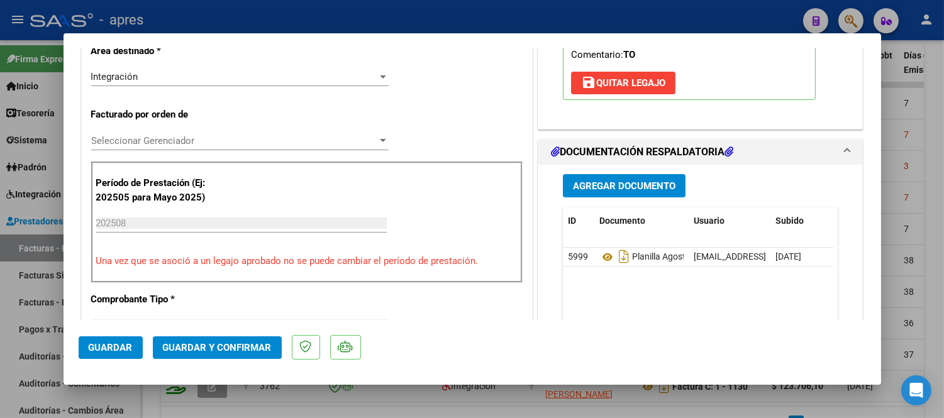
click at [189, 352] on span "Guardar y Confirmar" at bounding box center [217, 347] width 109 height 11
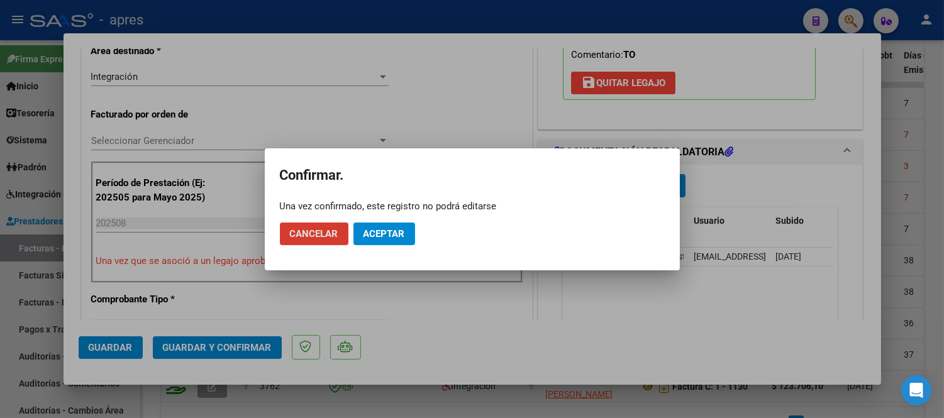
click at [405, 239] on button "Aceptar" at bounding box center [384, 234] width 62 height 23
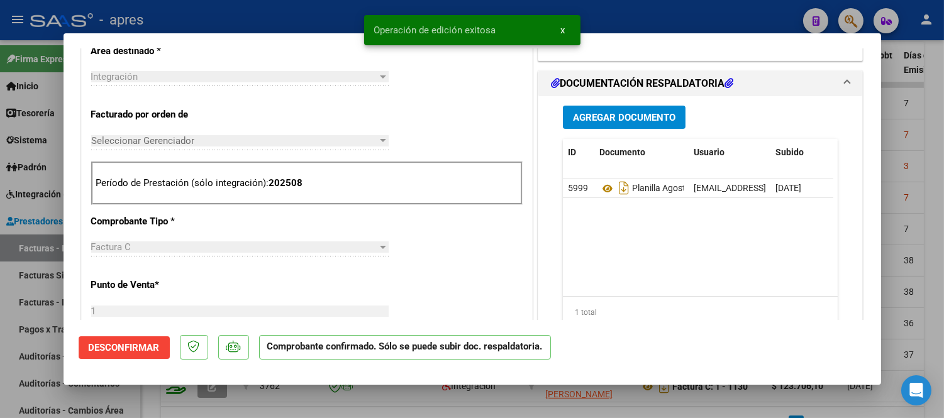
click at [607, 390] on div at bounding box center [472, 209] width 944 height 418
type input "$ 0,00"
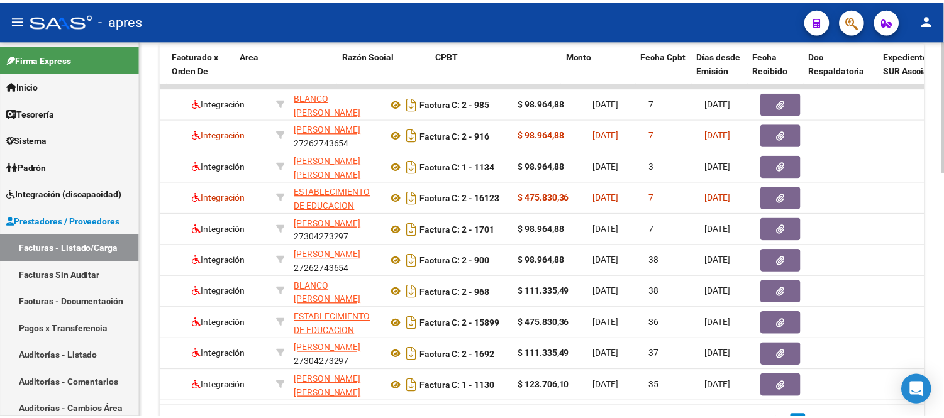
scroll to position [0, 0]
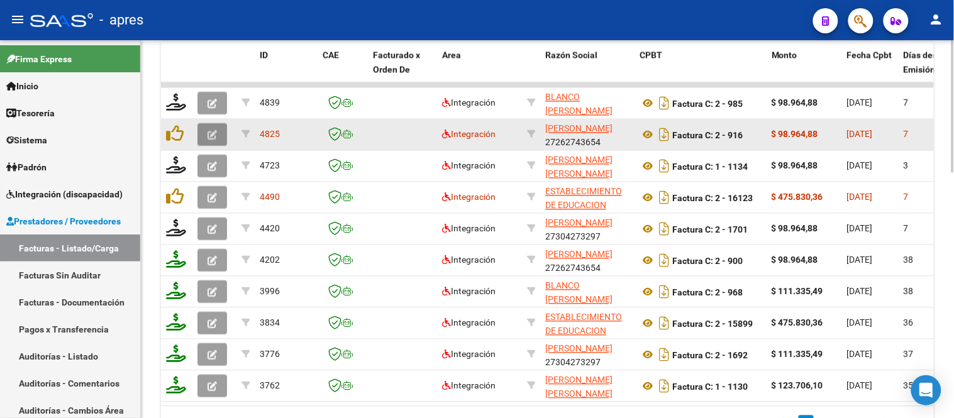
click at [202, 134] on button "button" at bounding box center [212, 135] width 30 height 23
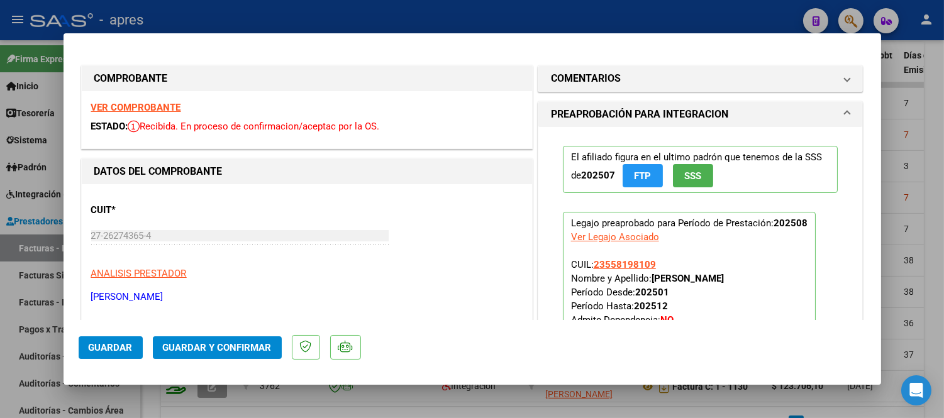
click at [123, 109] on strong "VER COMPROBANTE" at bounding box center [136, 107] width 90 height 11
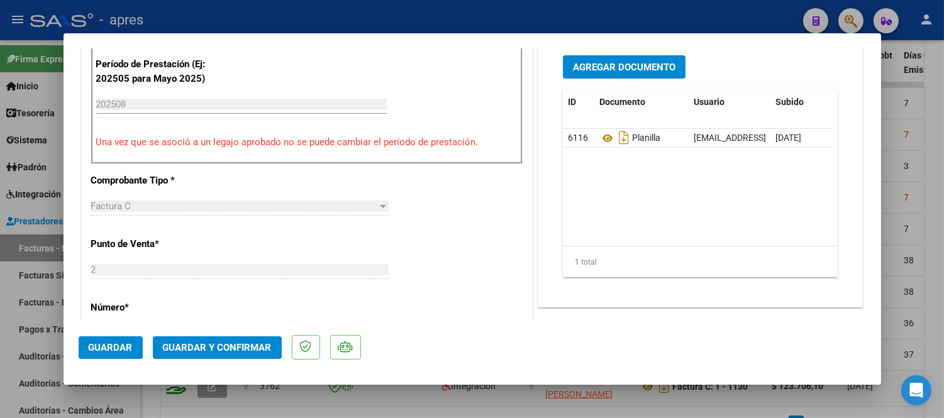
scroll to position [419, 0]
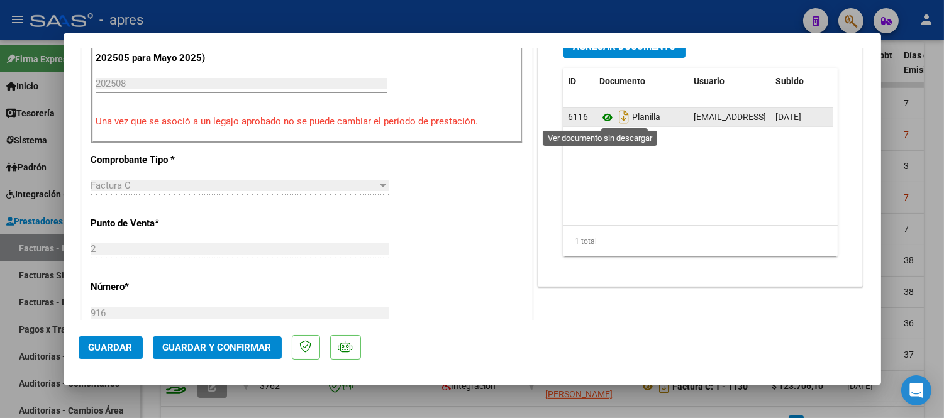
click at [599, 119] on icon at bounding box center [607, 117] width 16 height 15
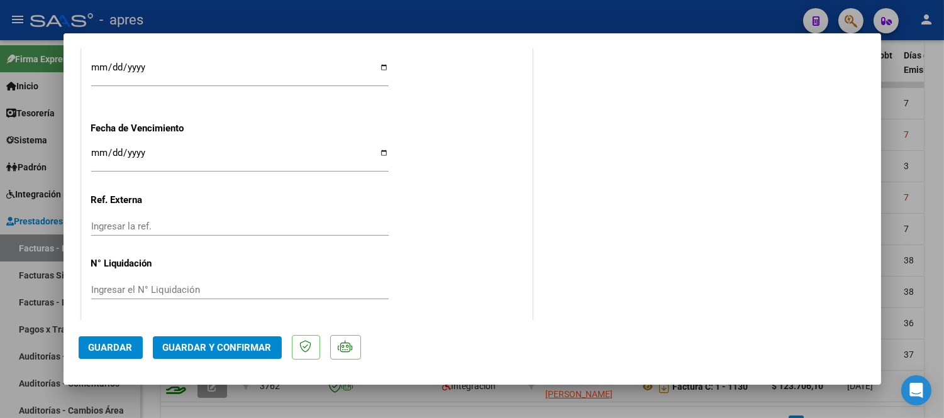
scroll to position [942, 0]
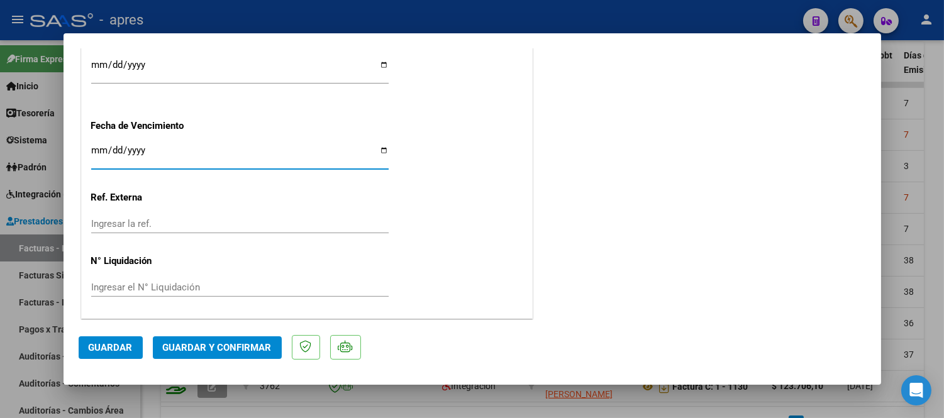
click at [97, 152] on input "Ingresar la fecha" at bounding box center [239, 155] width 297 height 20
type input "2025-09-11"
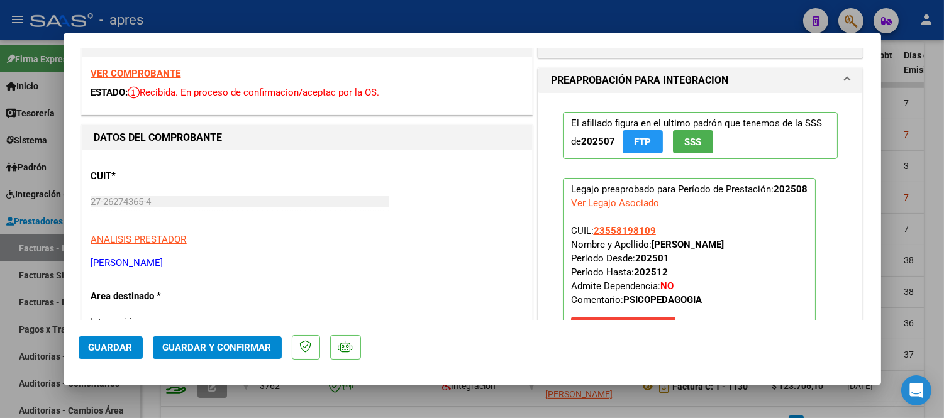
scroll to position [173, 0]
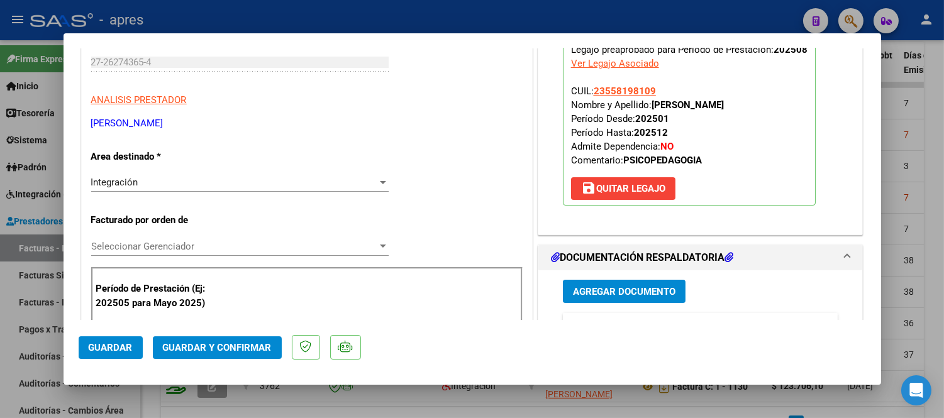
click at [231, 343] on span "Guardar y Confirmar" at bounding box center [217, 347] width 109 height 11
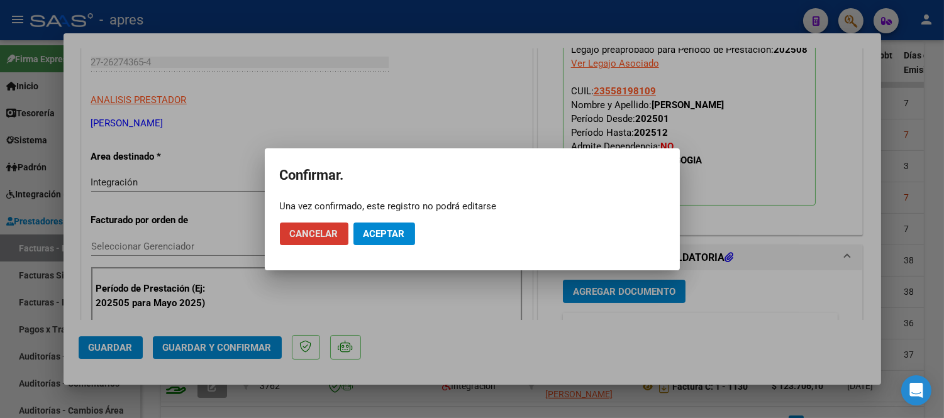
click at [384, 236] on span "Aceptar" at bounding box center [383, 233] width 41 height 11
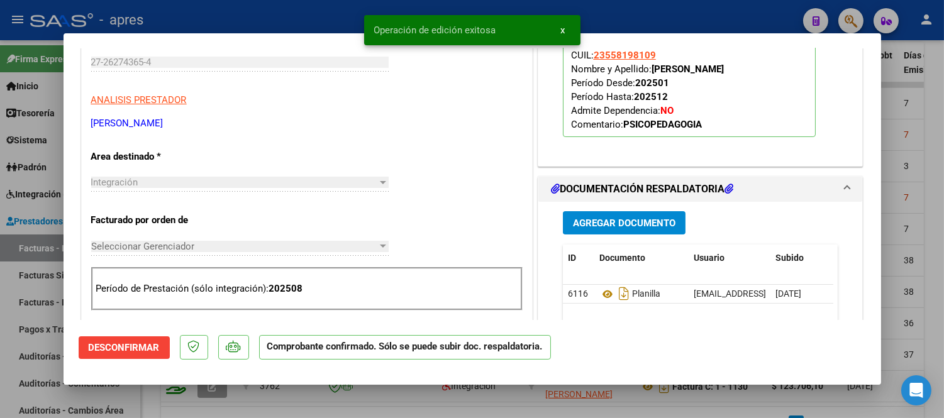
click at [510, 401] on div at bounding box center [472, 209] width 944 height 418
type input "$ 0,00"
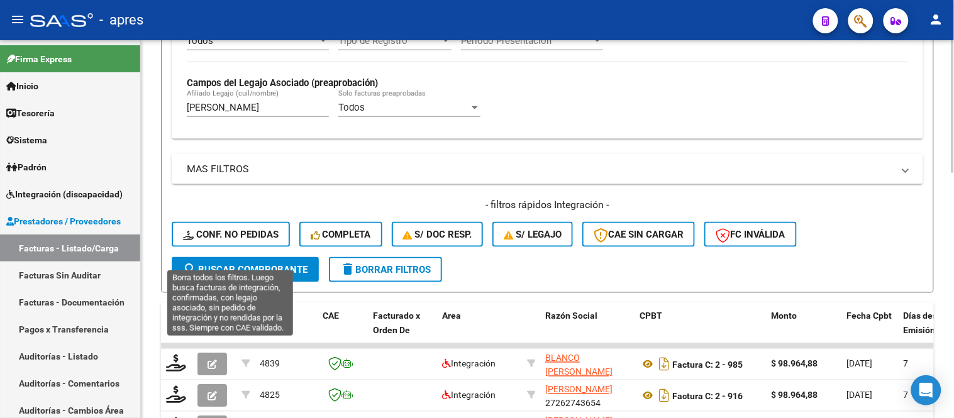
scroll to position [350, 0]
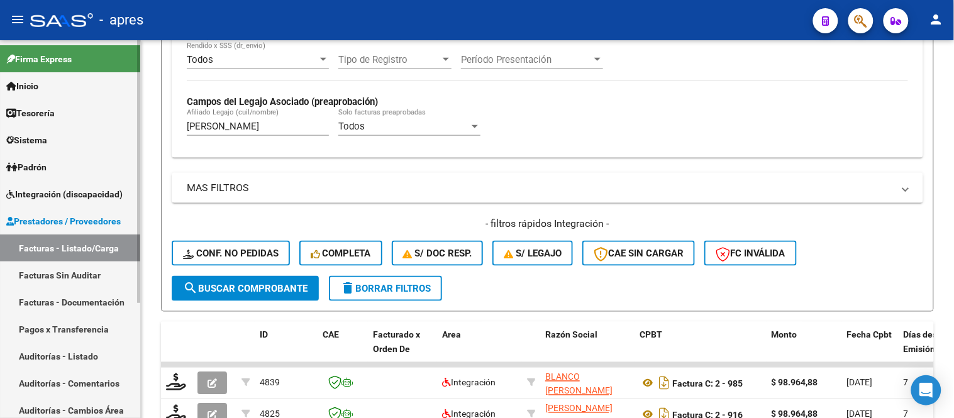
drag, startPoint x: 247, startPoint y: 126, endPoint x: 85, endPoint y: 118, distance: 162.4
click at [85, 118] on mat-sidenav-container "Firma Express Inicio Instructivos Contacto OS Tesorería Extractos Procesados (c…" at bounding box center [477, 229] width 954 height 378
click at [223, 128] on input "espinola alan" at bounding box center [258, 126] width 142 height 11
click at [244, 129] on input "espinola alan" at bounding box center [258, 126] width 142 height 11
click at [253, 128] on input "espinola" at bounding box center [258, 126] width 142 height 11
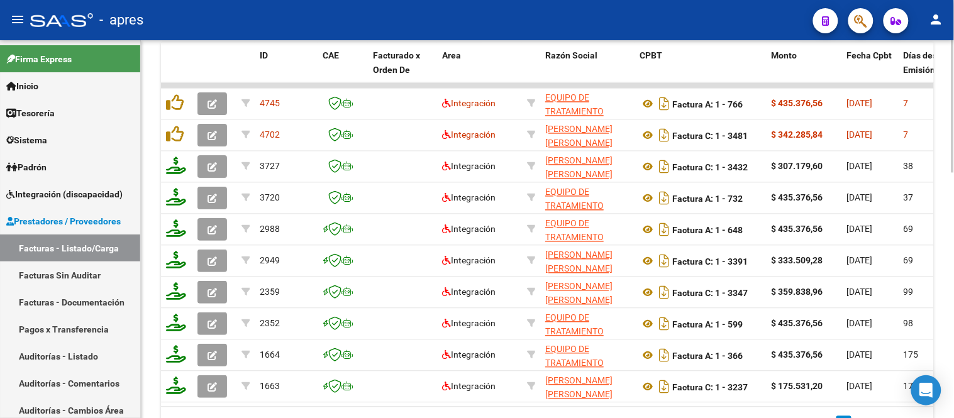
scroll to position [629, 0]
type input "espinola mariam"
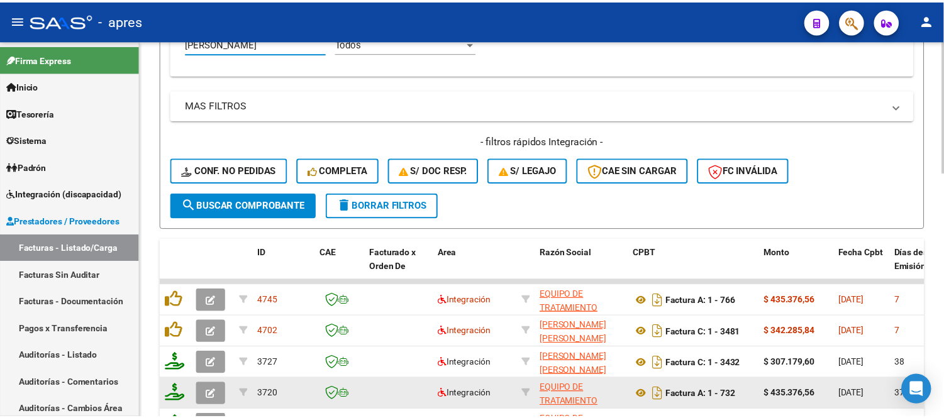
scroll to position [419, 0]
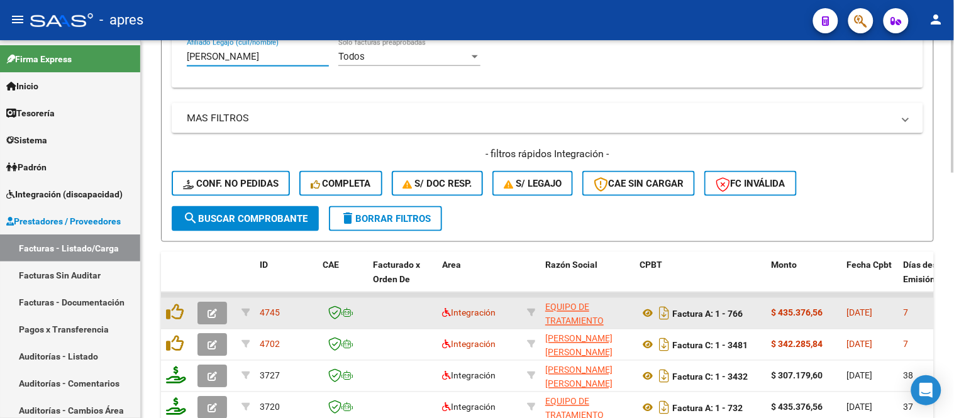
click at [211, 304] on button "button" at bounding box center [212, 313] width 30 height 23
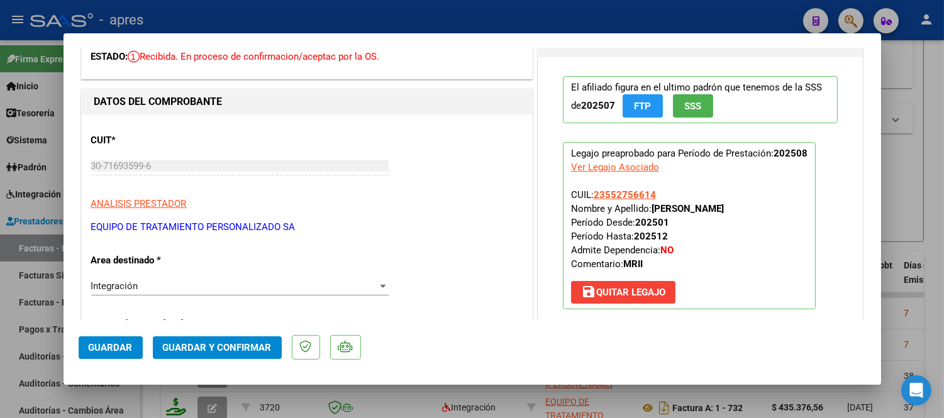
scroll to position [0, 0]
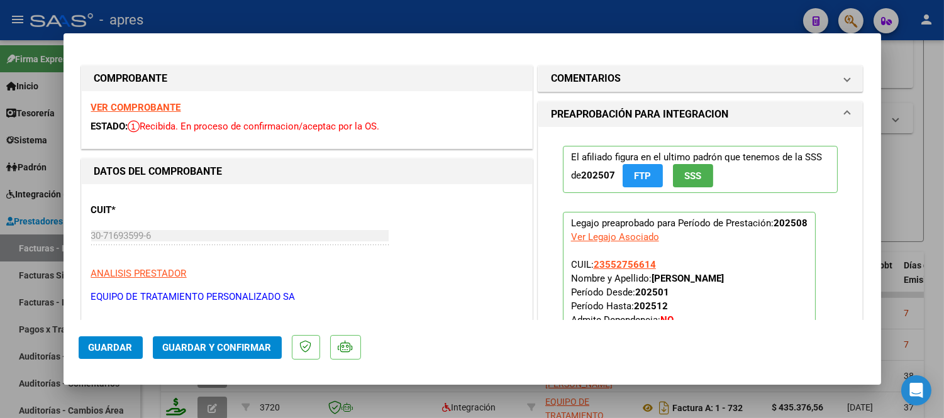
click at [160, 103] on strong "VER COMPROBANTE" at bounding box center [136, 107] width 90 height 11
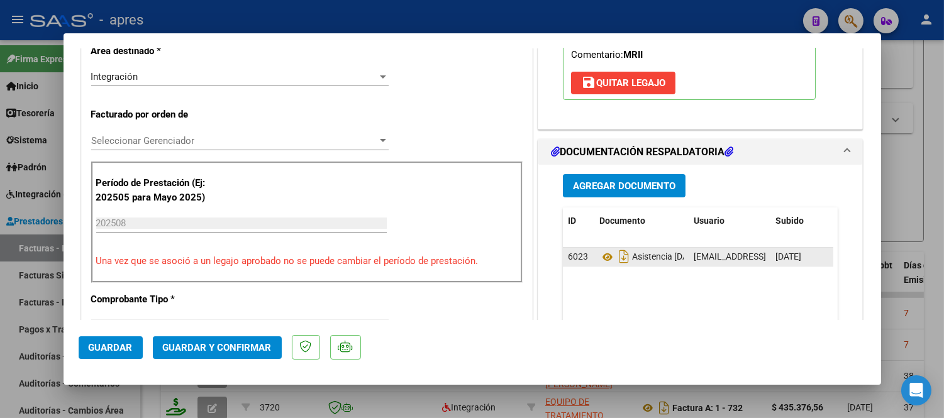
scroll to position [349, 0]
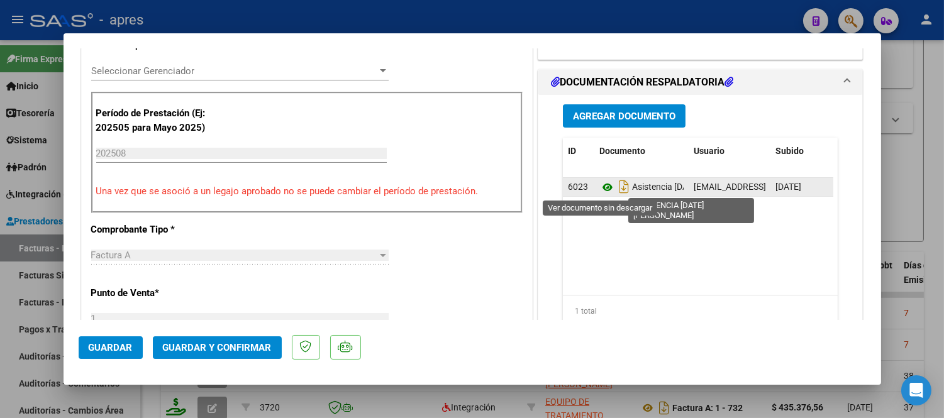
click at [599, 187] on icon at bounding box center [607, 187] width 16 height 15
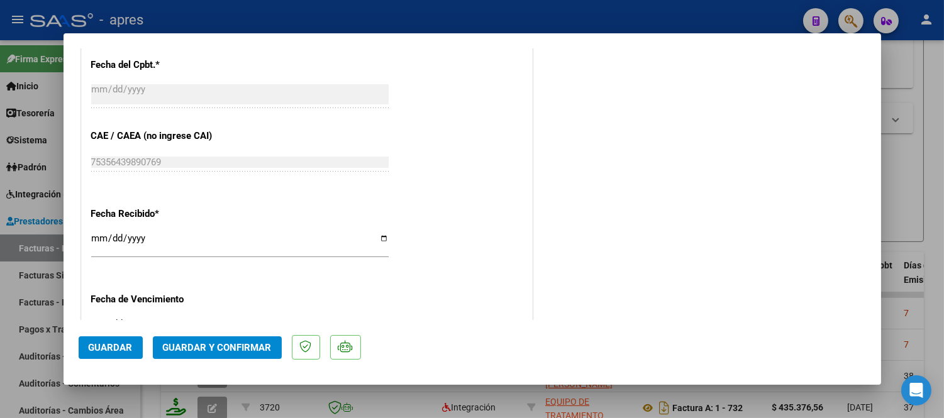
scroll to position [908, 0]
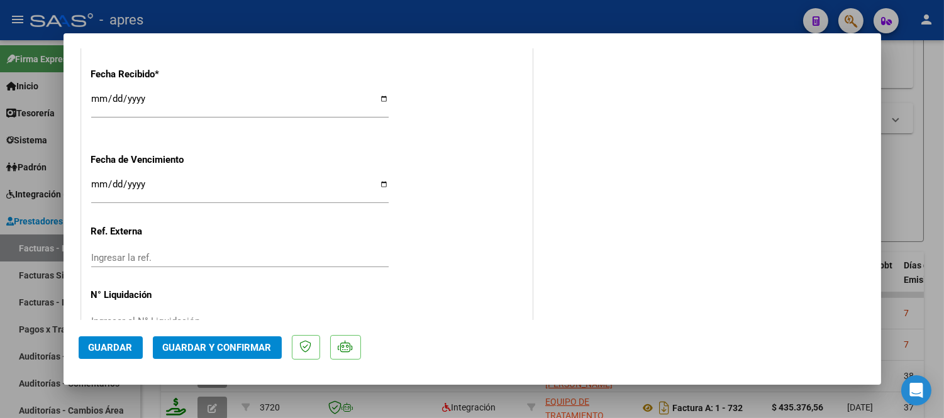
click at [230, 348] on span "Guardar y Confirmar" at bounding box center [217, 347] width 109 height 11
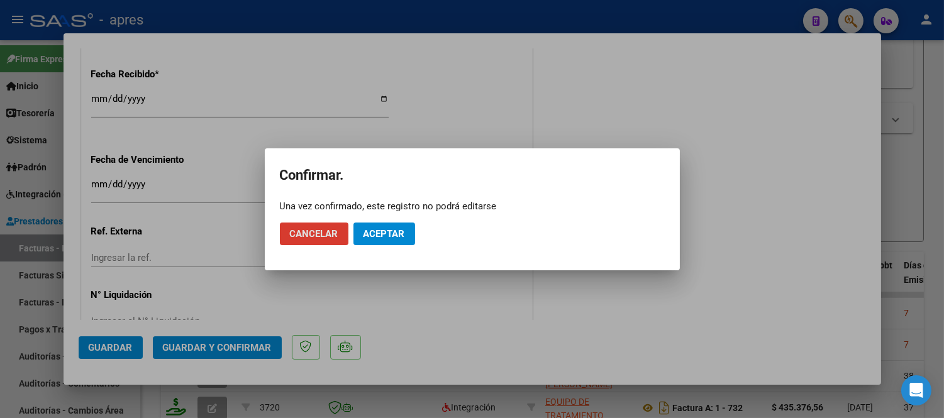
click at [399, 229] on span "Aceptar" at bounding box center [383, 233] width 41 height 11
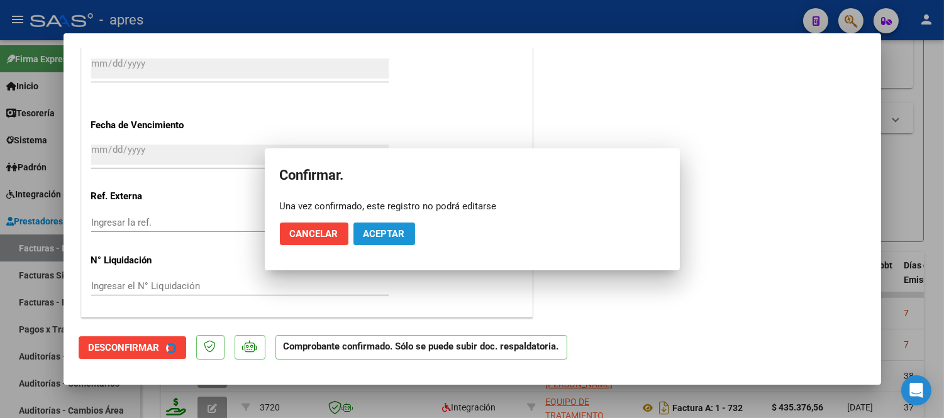
scroll to position [830, 0]
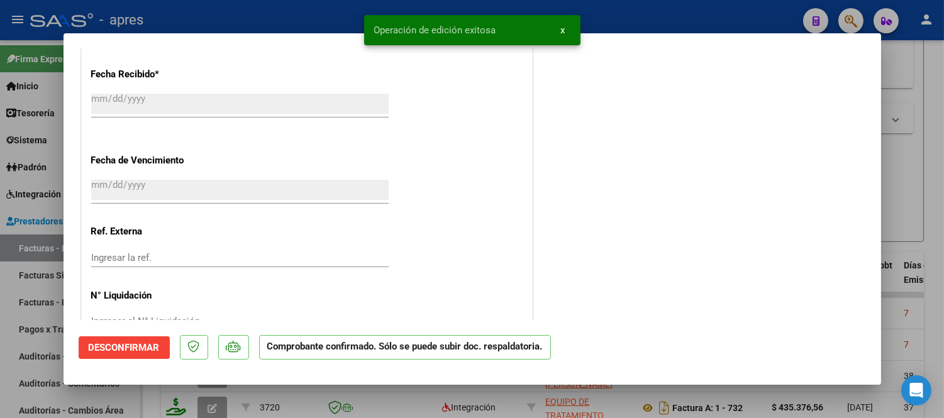
click at [295, 398] on div at bounding box center [472, 209] width 944 height 418
type input "$ 0,00"
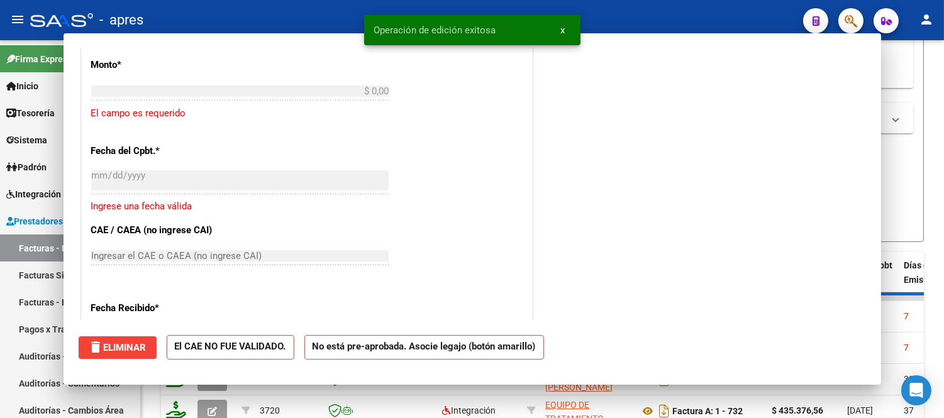
scroll to position [1063, 0]
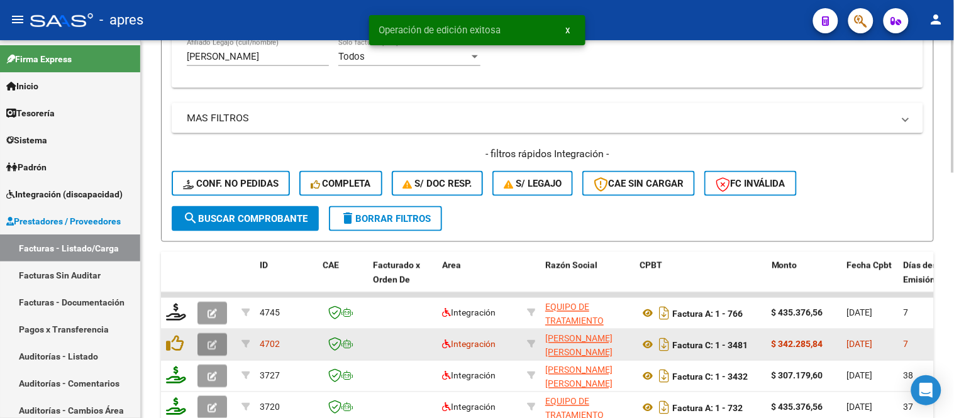
click at [214, 341] on icon "button" at bounding box center [211, 345] width 9 height 9
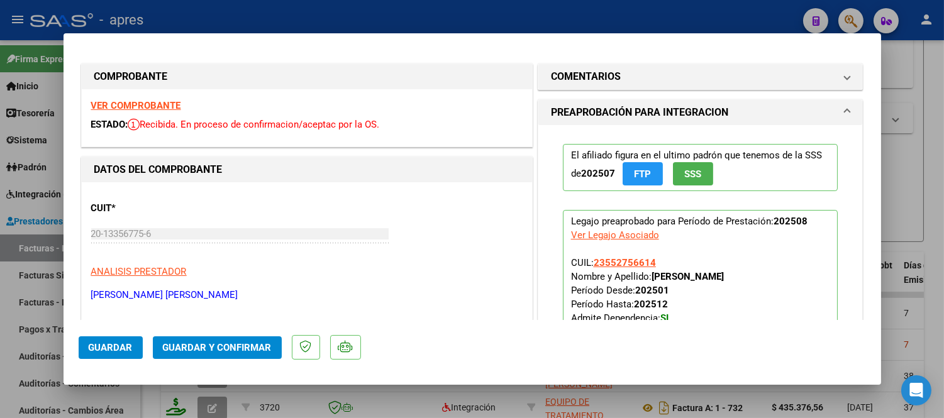
scroll to position [0, 0]
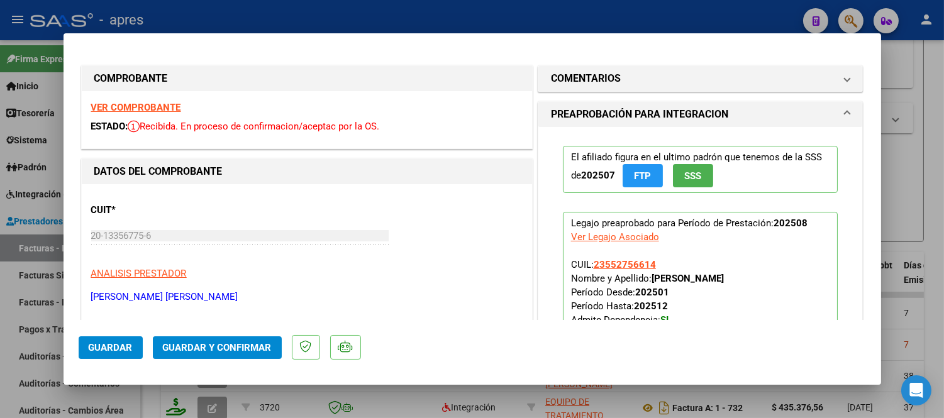
click at [131, 112] on strong "VER COMPROBANTE" at bounding box center [136, 107] width 90 height 11
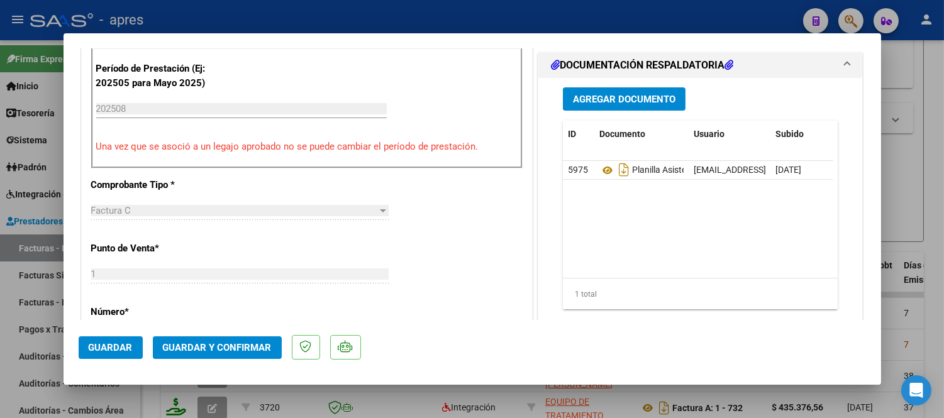
scroll to position [279, 0]
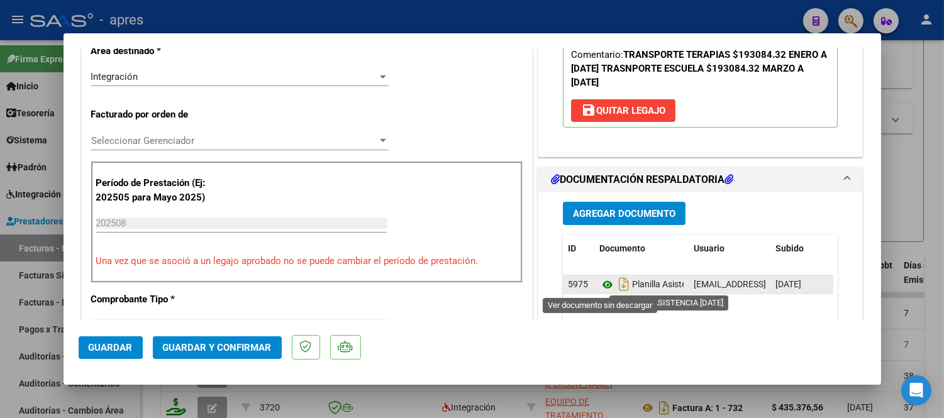
click at [605, 285] on icon at bounding box center [607, 284] width 16 height 15
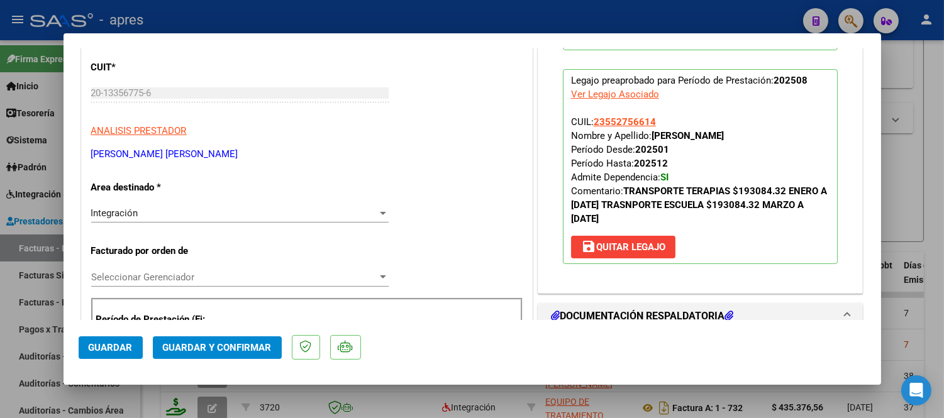
scroll to position [140, 0]
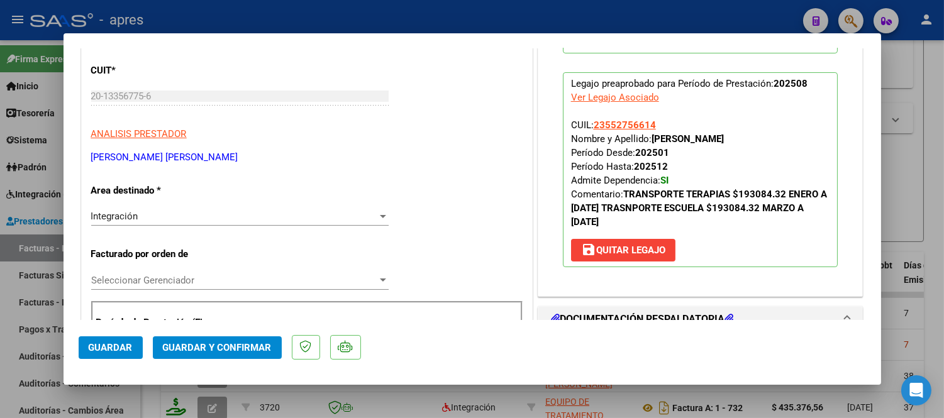
drag, startPoint x: 128, startPoint y: 161, endPoint x: 173, endPoint y: 163, distance: 45.3
click at [156, 163] on p "CASSICCIA MIGUEL ANGEL" at bounding box center [306, 157] width 431 height 14
drag, startPoint x: 212, startPoint y: 157, endPoint x: 85, endPoint y: 158, distance: 126.4
copy p "CASSICCIA MIGUEL ANGEL"
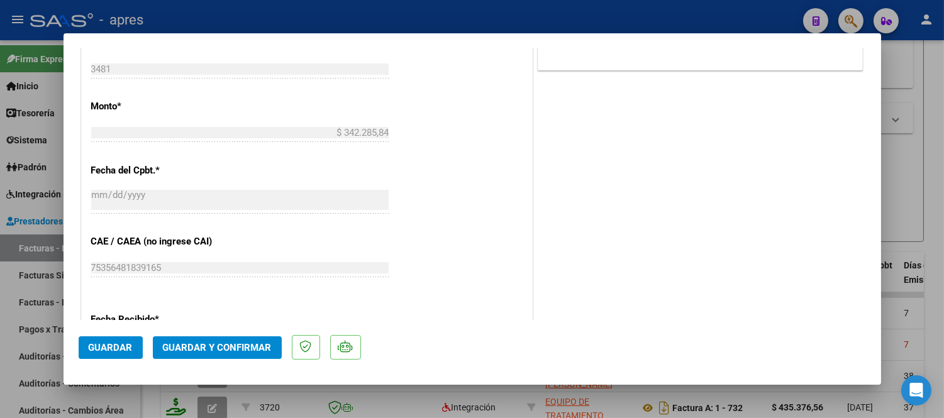
scroll to position [838, 0]
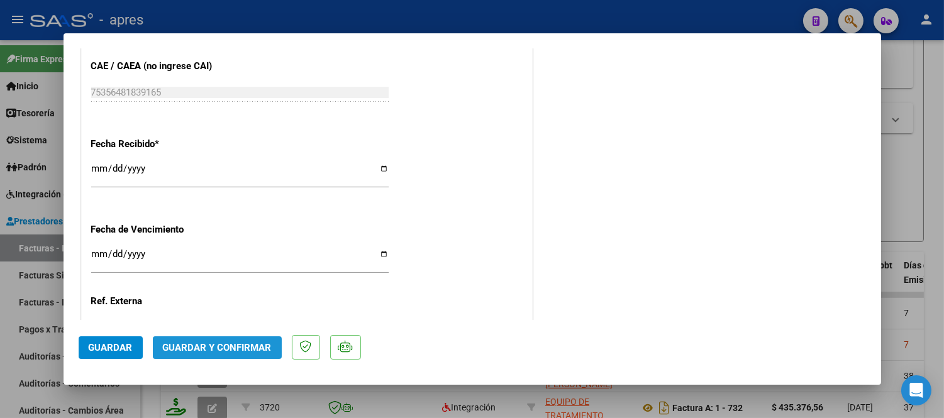
click at [229, 348] on span "Guardar y Confirmar" at bounding box center [217, 347] width 109 height 11
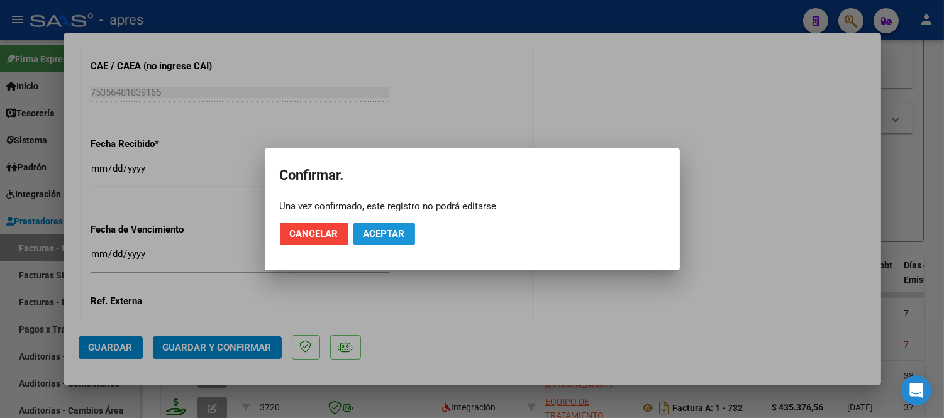
click at [387, 234] on span "Aceptar" at bounding box center [383, 233] width 41 height 11
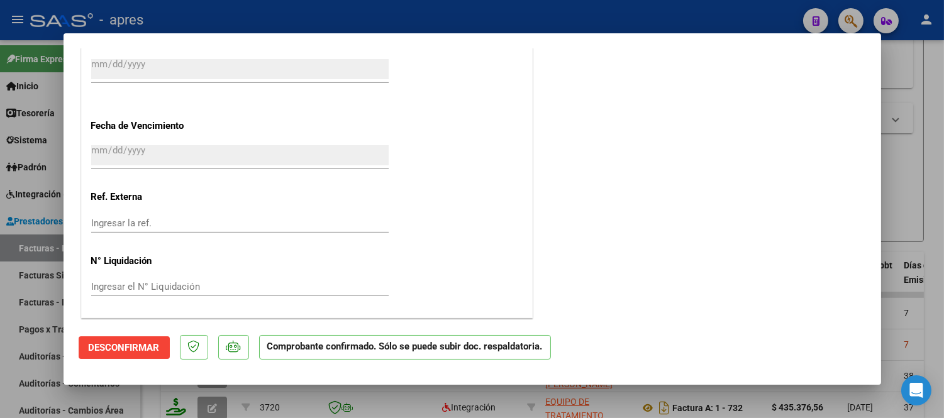
click at [274, 405] on div at bounding box center [472, 209] width 944 height 418
type input "$ 0,00"
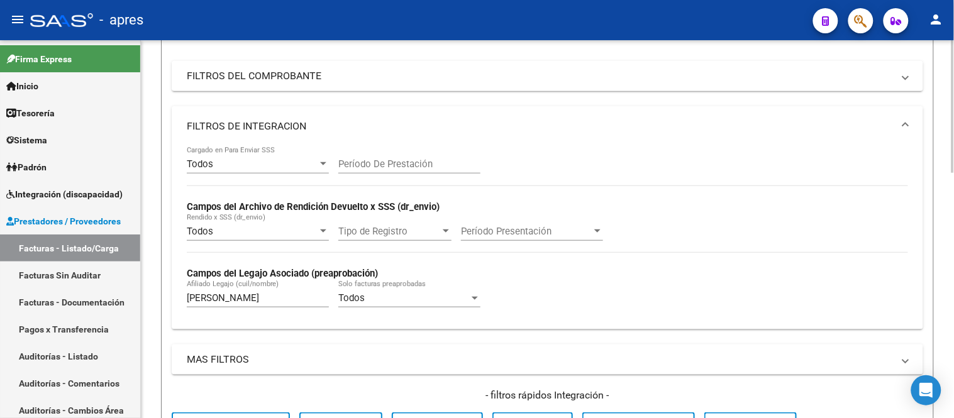
scroll to position [210, 0]
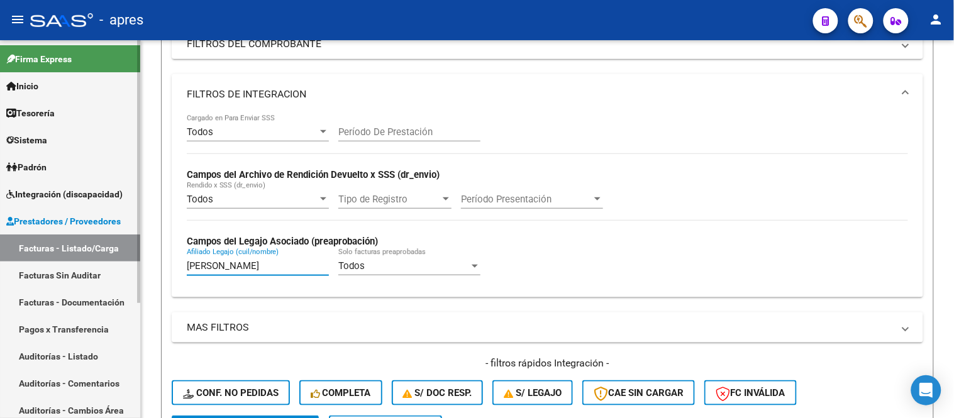
drag, startPoint x: 264, startPoint y: 267, endPoint x: 138, endPoint y: 267, distance: 125.7
click at [137, 268] on mat-sidenav-container "Firma Express Inicio Instructivos Contacto OS Tesorería Extractos Procesados (c…" at bounding box center [477, 229] width 954 height 378
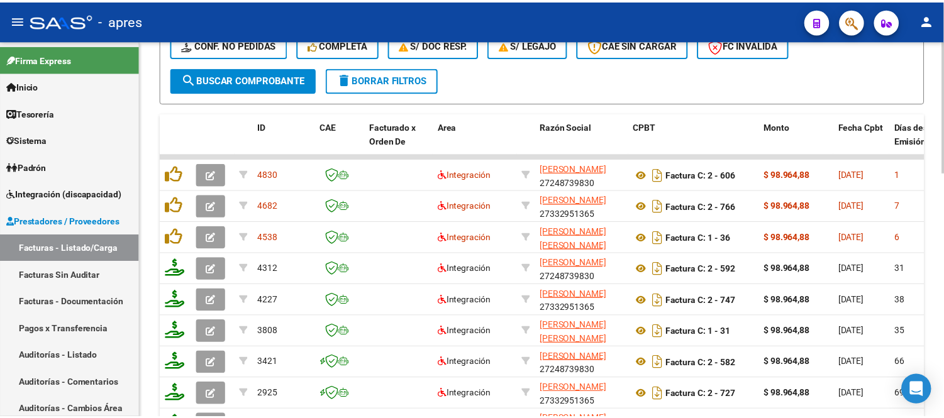
scroll to position [559, 0]
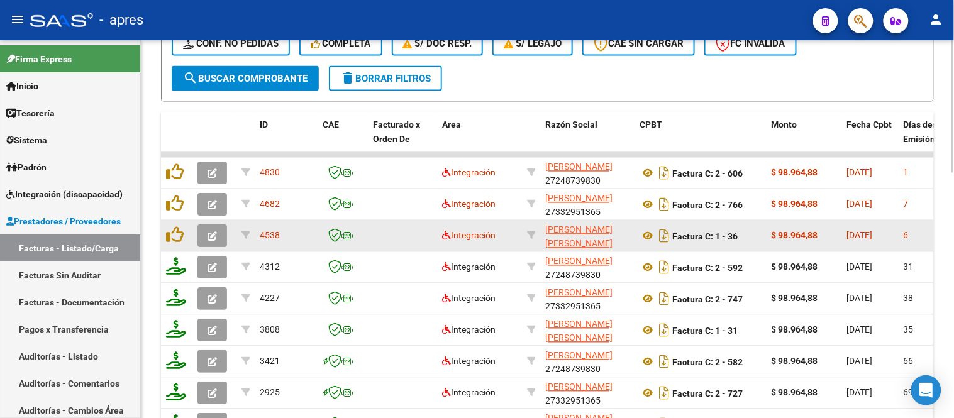
type input "espinoza"
click at [211, 241] on button "button" at bounding box center [212, 236] width 30 height 23
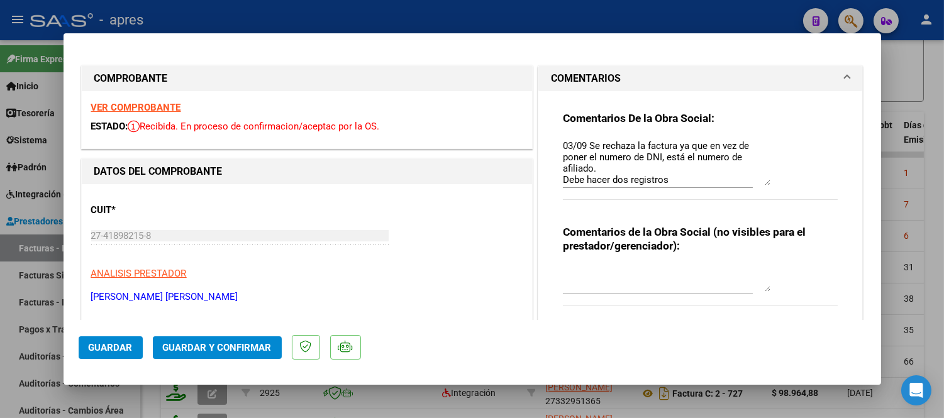
drag, startPoint x: 761, startPoint y: 157, endPoint x: 759, endPoint y: 191, distance: 34.0
click at [759, 185] on textarea "03/09 Se rechaza la factura ya que en vez de poner el numero de DNI, está el nu…" at bounding box center [666, 162] width 207 height 47
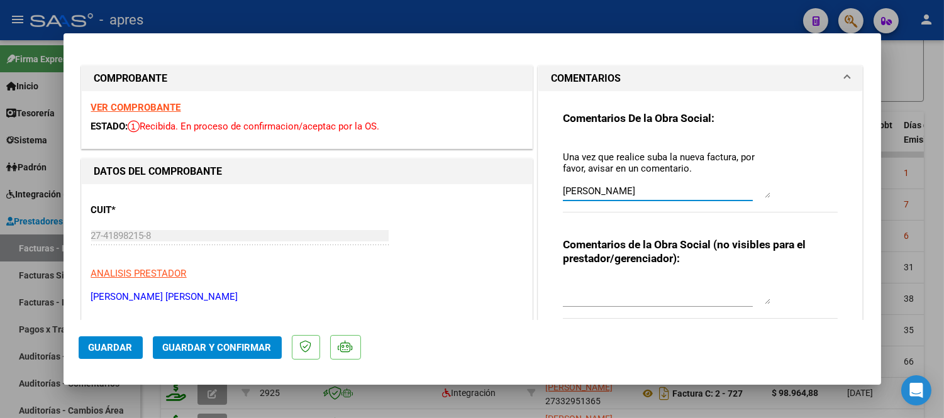
scroll to position [0, 0]
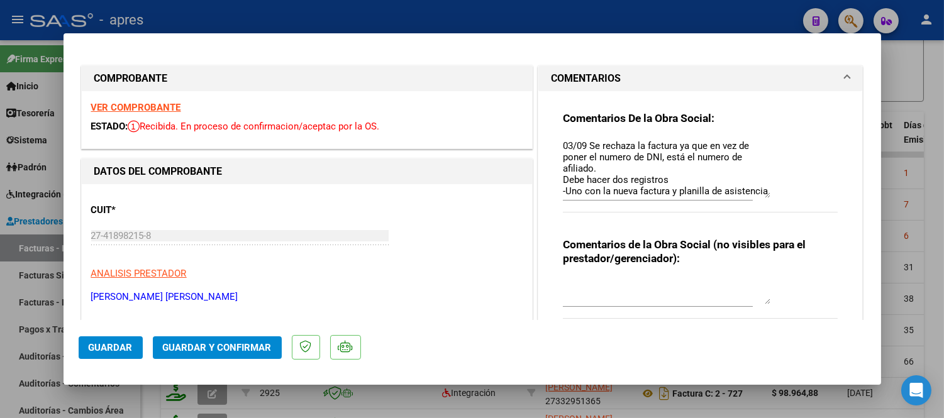
click at [463, 398] on div at bounding box center [472, 209] width 944 height 418
type input "$ 0,00"
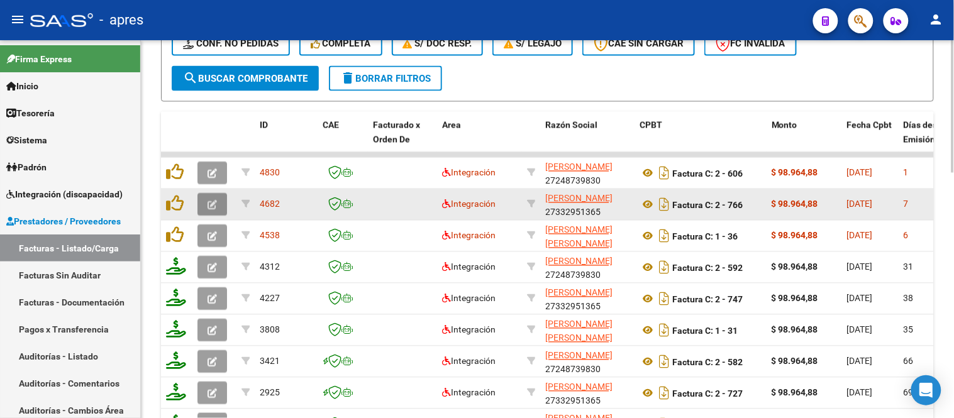
click at [219, 200] on button "button" at bounding box center [212, 205] width 30 height 23
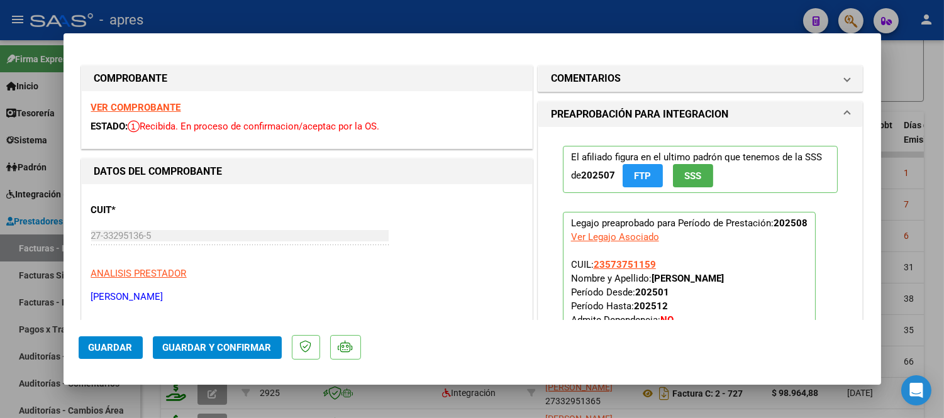
click at [164, 107] on strong "VER COMPROBANTE" at bounding box center [136, 107] width 90 height 11
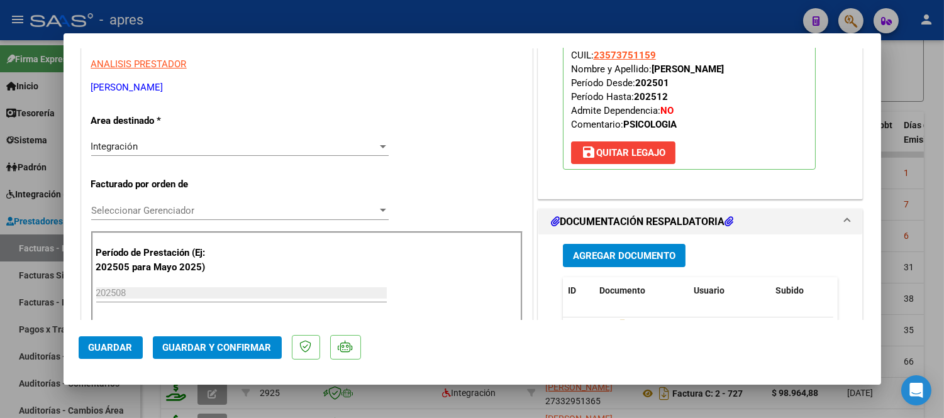
scroll to position [279, 0]
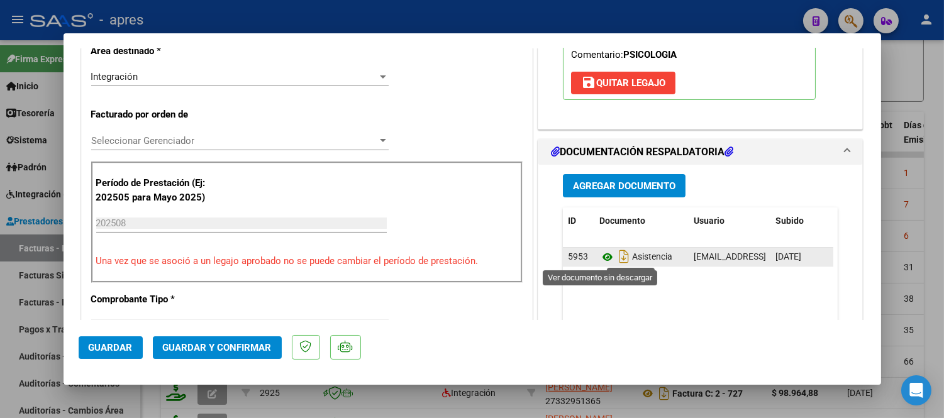
click at [605, 255] on icon at bounding box center [607, 257] width 16 height 15
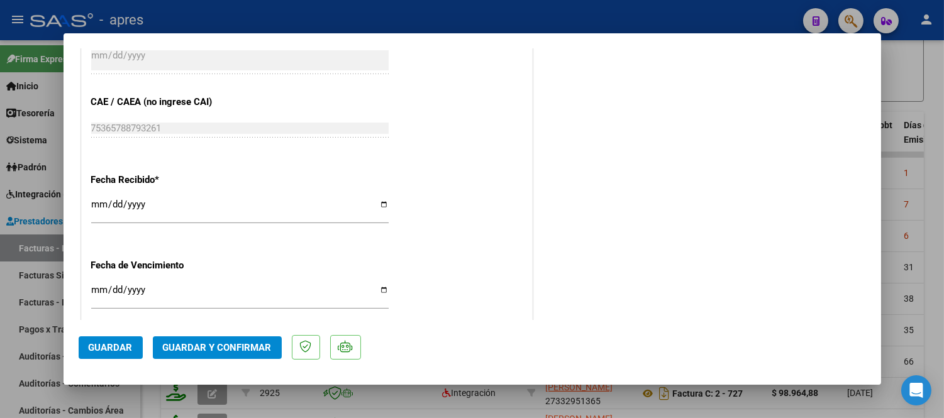
scroll to position [838, 0]
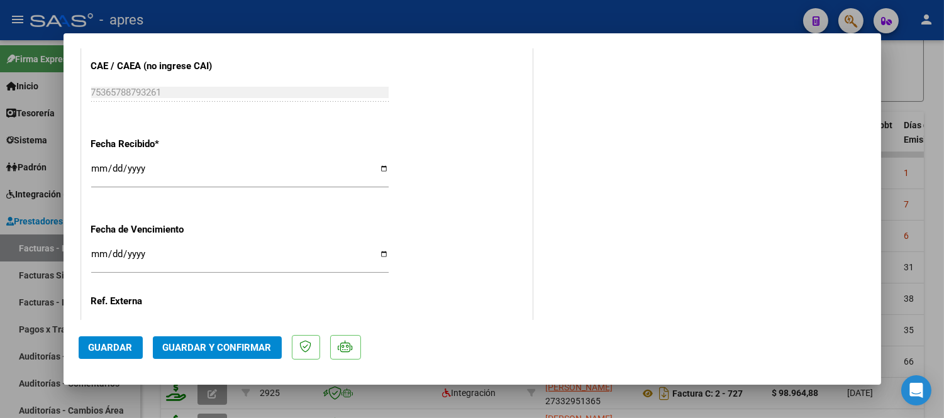
click at [101, 256] on input "Ingresar la fecha" at bounding box center [239, 259] width 297 height 20
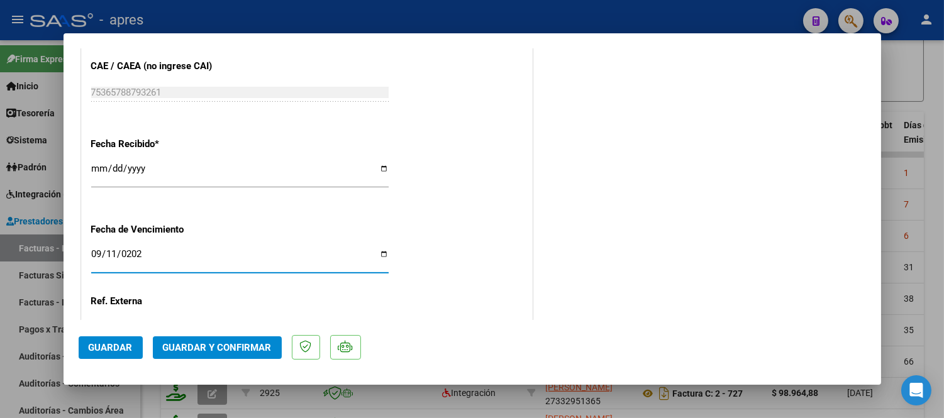
type input "2025-09-11"
click at [207, 346] on span "Guardar y Confirmar" at bounding box center [217, 347] width 109 height 11
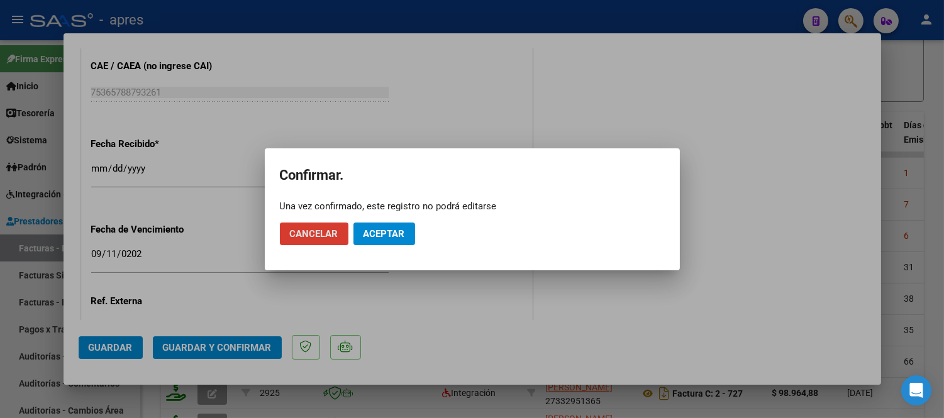
click at [381, 238] on span "Aceptar" at bounding box center [383, 233] width 41 height 11
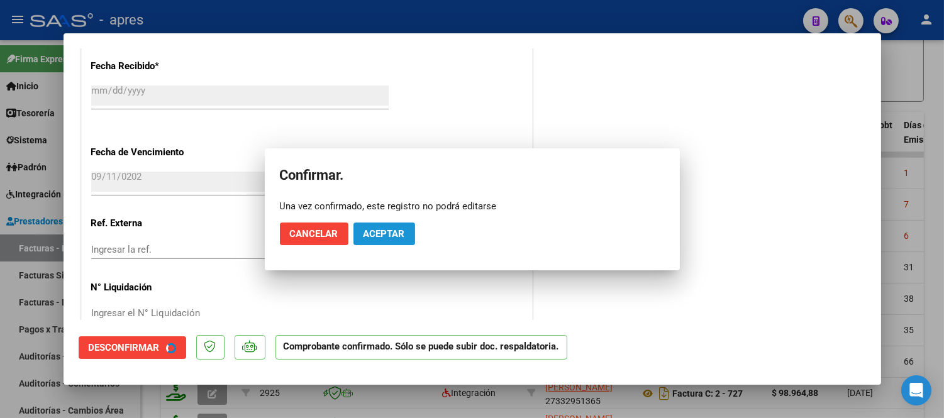
scroll to position [759, 0]
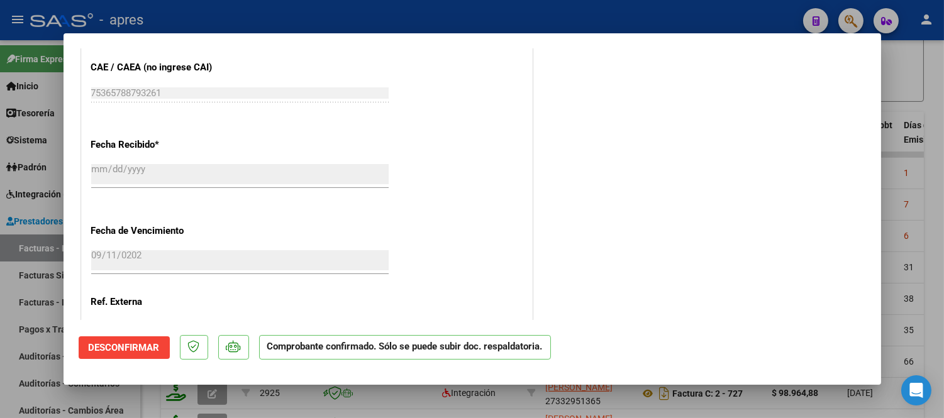
click at [388, 397] on div at bounding box center [472, 209] width 944 height 418
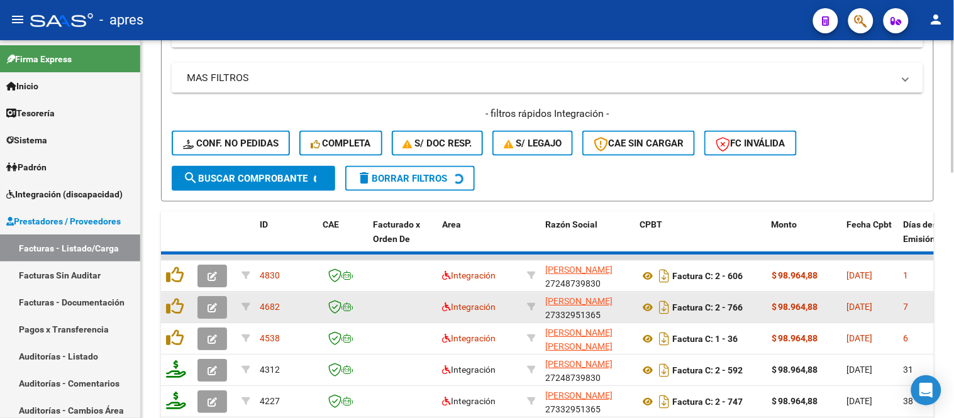
scroll to position [489, 0]
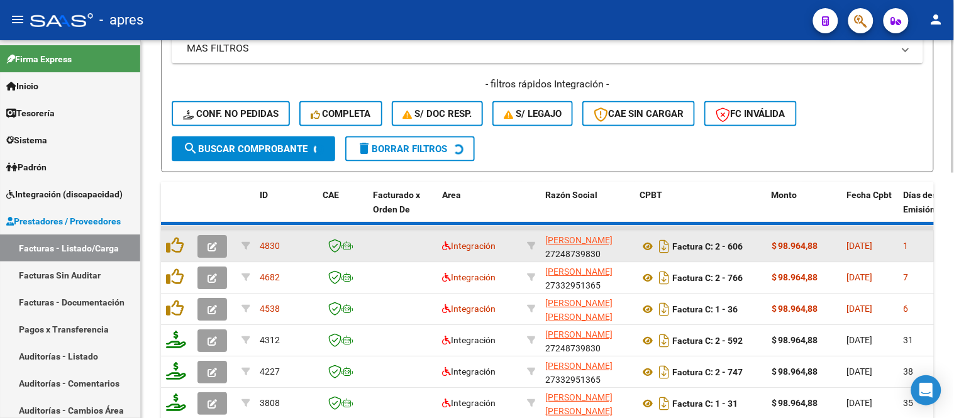
click at [218, 243] on button "button" at bounding box center [212, 247] width 30 height 23
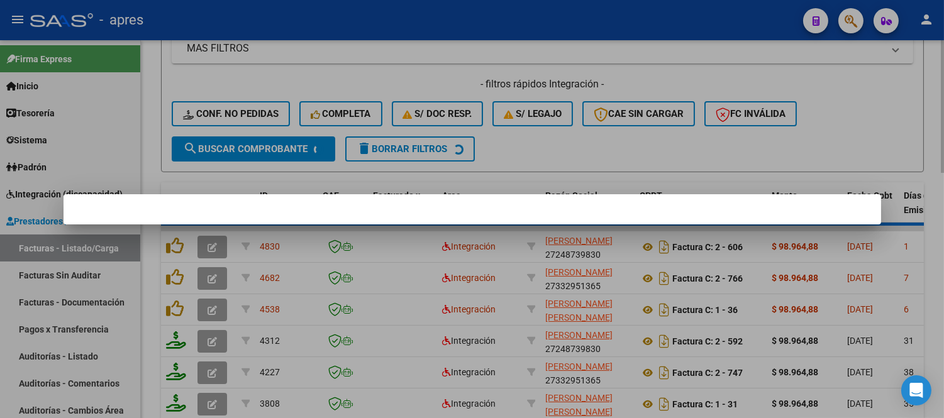
click at [771, 165] on div at bounding box center [472, 209] width 944 height 418
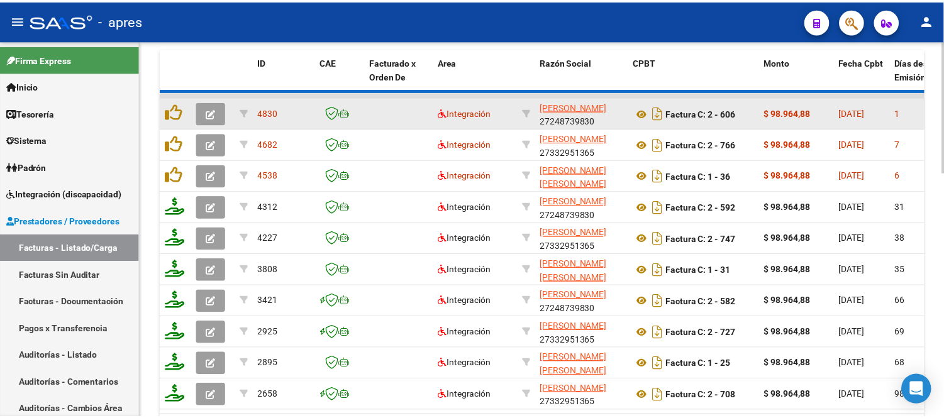
scroll to position [629, 0]
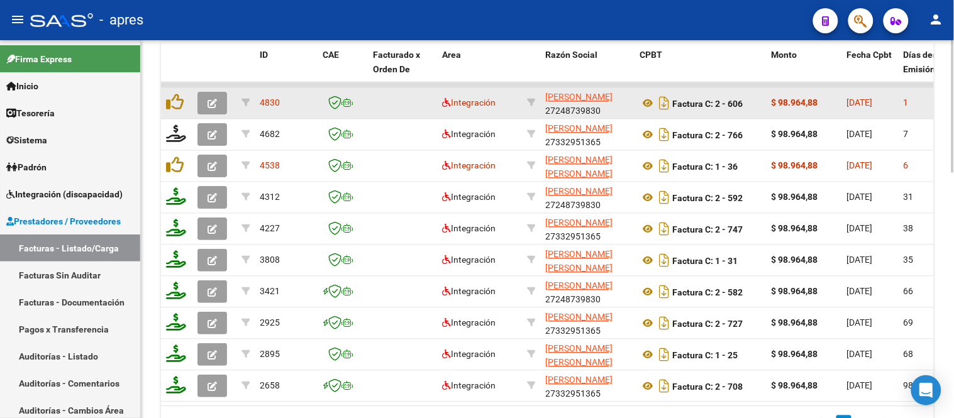
click at [208, 107] on icon "button" at bounding box center [211, 103] width 9 height 9
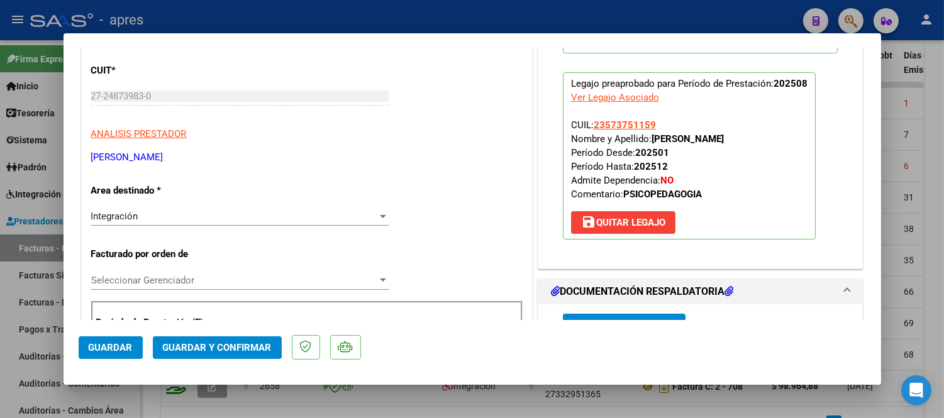
scroll to position [0, 0]
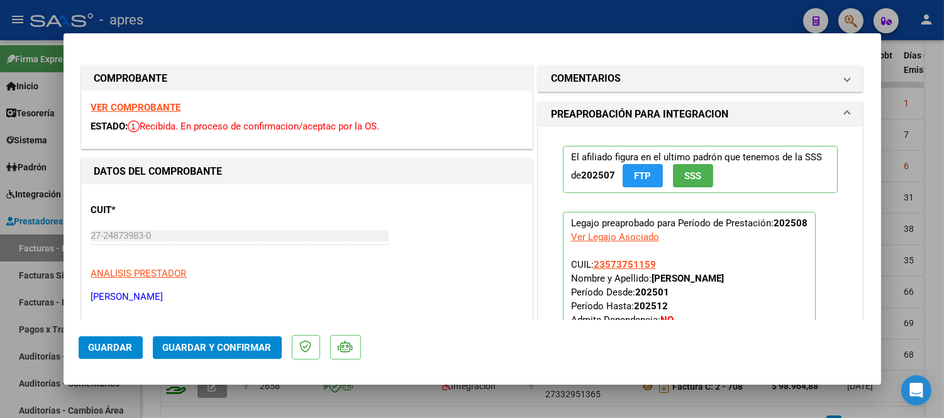
click at [141, 111] on strong "VER COMPROBANTE" at bounding box center [136, 107] width 90 height 11
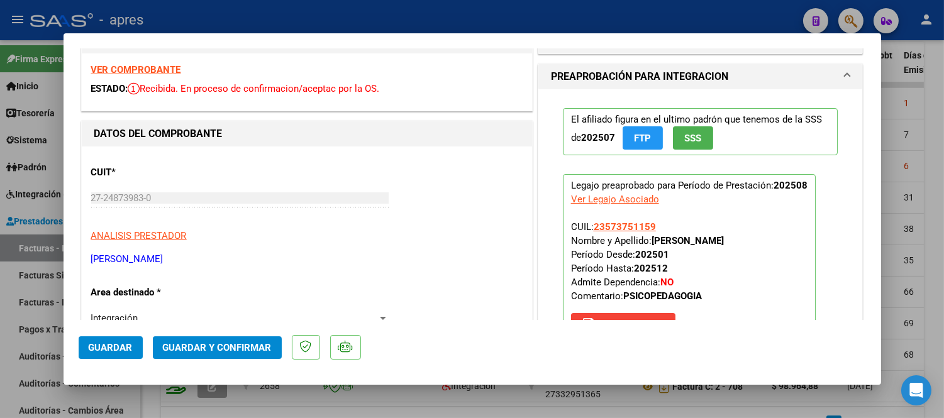
scroll to position [279, 0]
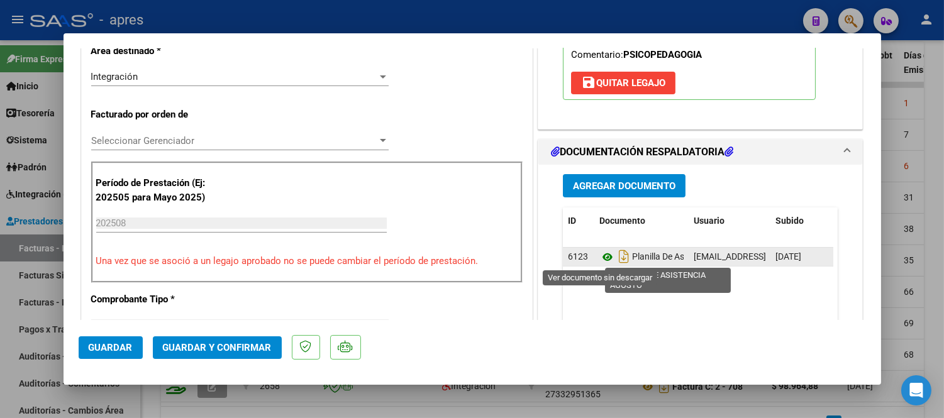
click at [603, 255] on icon at bounding box center [607, 257] width 16 height 15
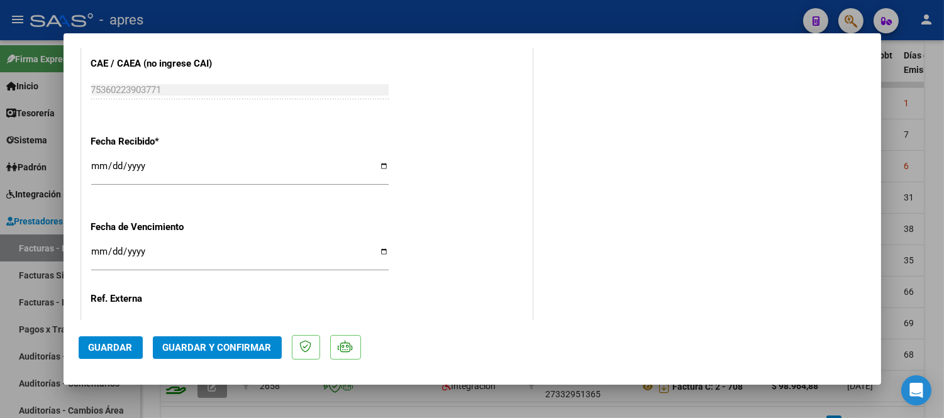
scroll to position [942, 0]
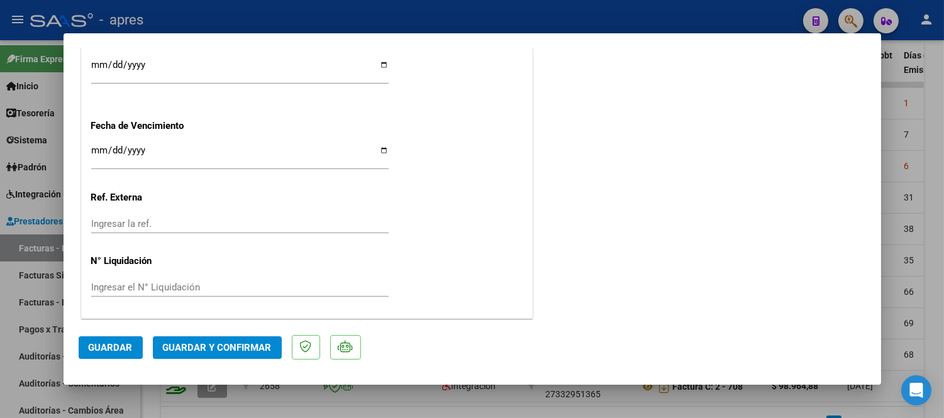
click at [236, 348] on span "Guardar y Confirmar" at bounding box center [217, 347] width 109 height 11
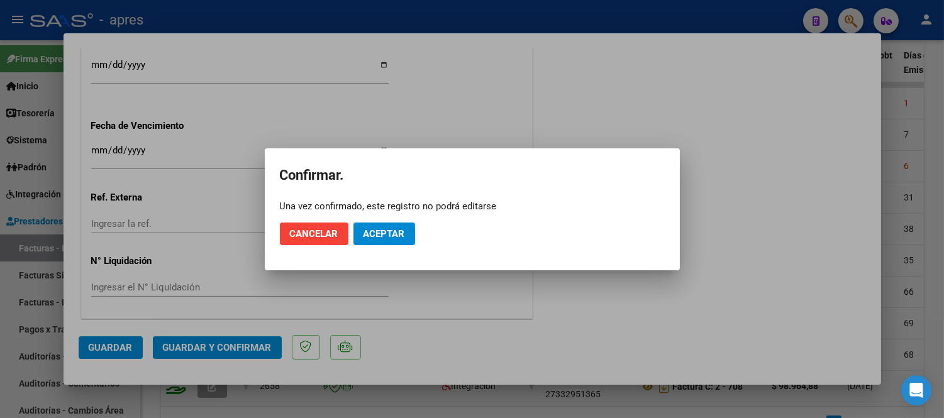
click at [390, 220] on mat-dialog-actions "Cancelar Aceptar" at bounding box center [472, 233] width 385 height 43
click at [402, 239] on span "Aceptar" at bounding box center [383, 233] width 41 height 11
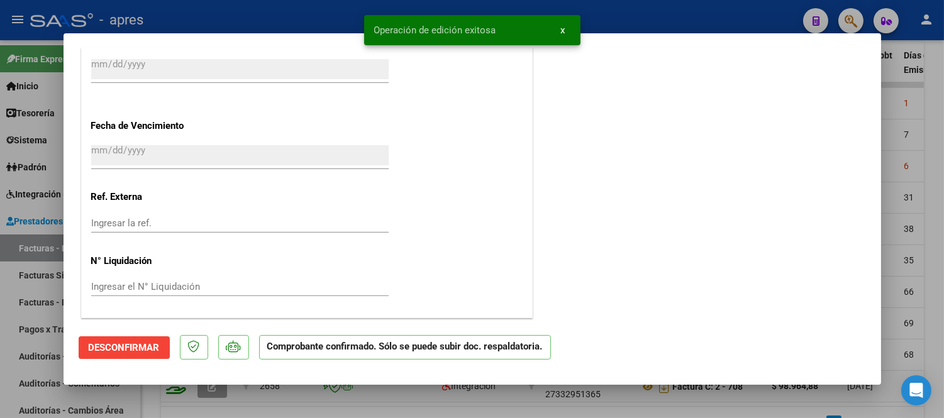
click at [392, 390] on div at bounding box center [472, 209] width 944 height 418
type input "$ 0,00"
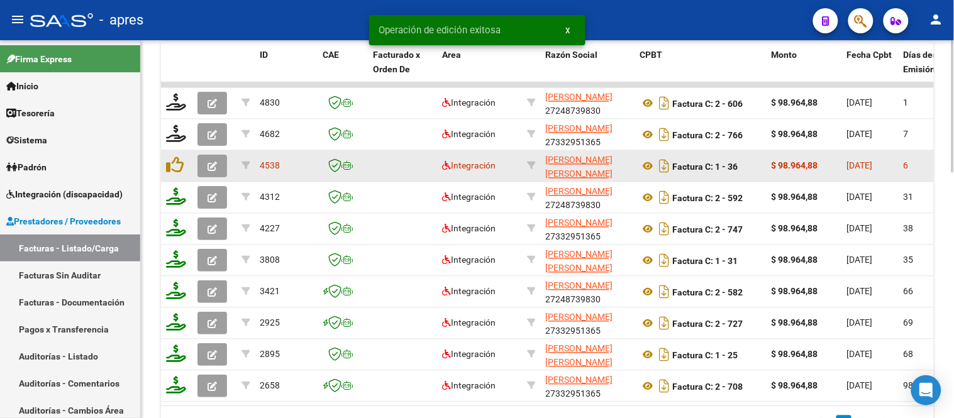
click at [212, 170] on icon "button" at bounding box center [211, 166] width 9 height 9
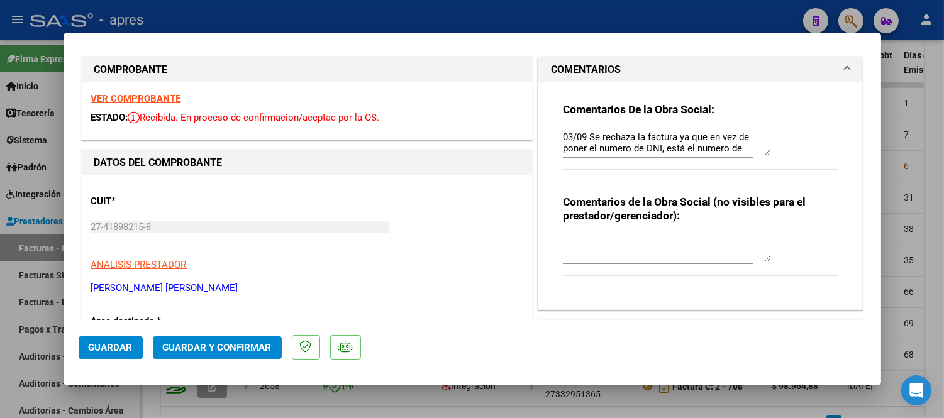
scroll to position [0, 0]
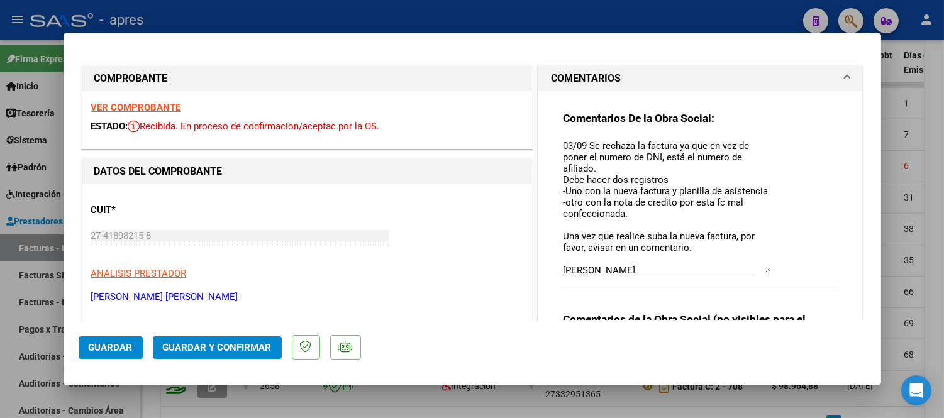
drag, startPoint x: 759, startPoint y: 160, endPoint x: 771, endPoint y: 268, distance: 109.3
click at [771, 268] on div "Comentarios De la Obra Social: 03/09 Se rechaza la factura ya que en vez de pon…" at bounding box center [700, 206] width 275 height 190
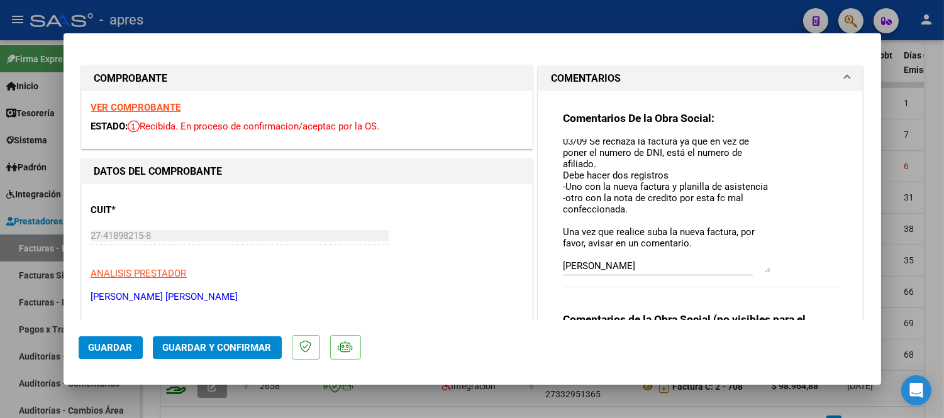
click at [663, 216] on textarea "03/09 Se rechaza la factura ya que en vez de poner el numero de DNI, está el nu…" at bounding box center [666, 206] width 207 height 134
type textarea "03/09 Se rechaza la factura ya que en vez de poner el numero de DNI, está el nu…"
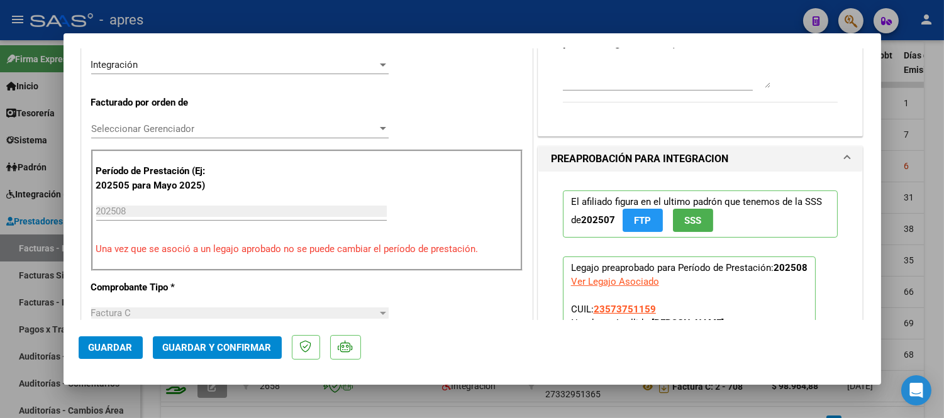
scroll to position [302, 0]
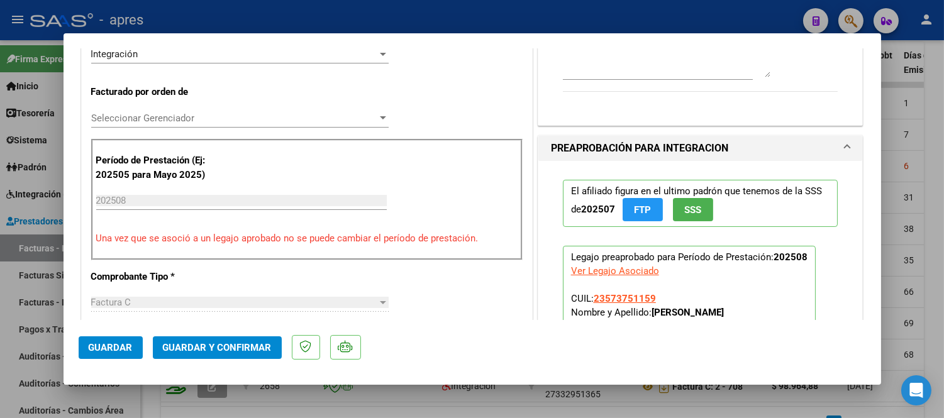
click at [101, 337] on button "Guardar" at bounding box center [111, 347] width 64 height 23
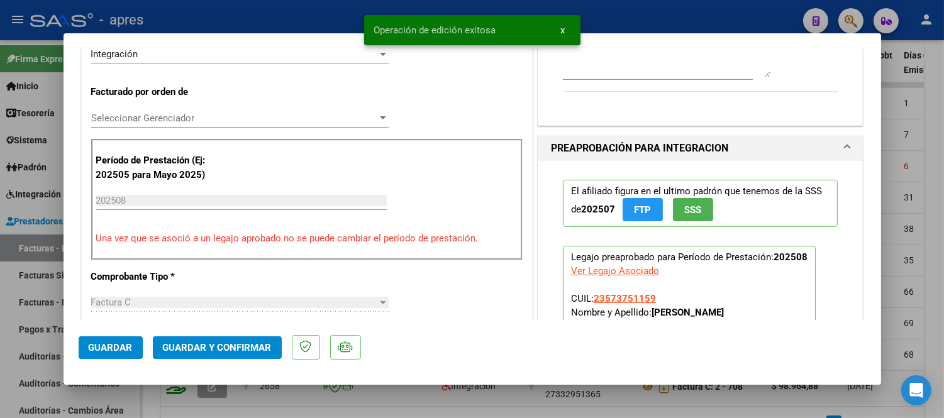
click at [228, 392] on div at bounding box center [472, 209] width 944 height 418
type input "$ 0,00"
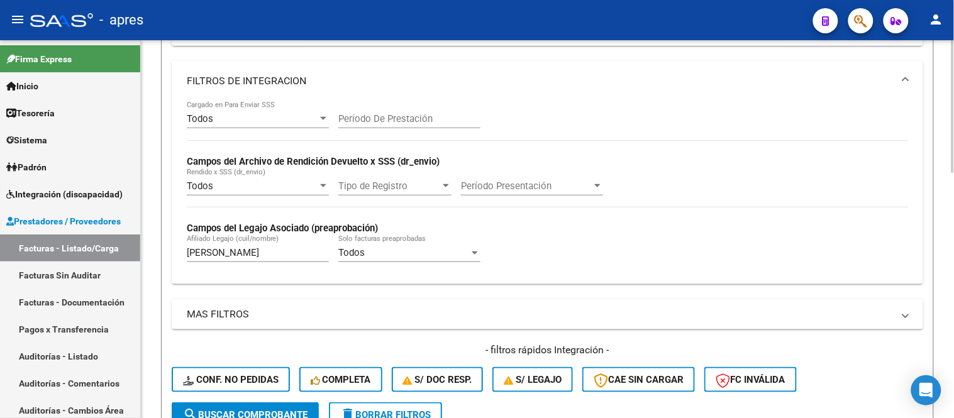
scroll to position [210, 0]
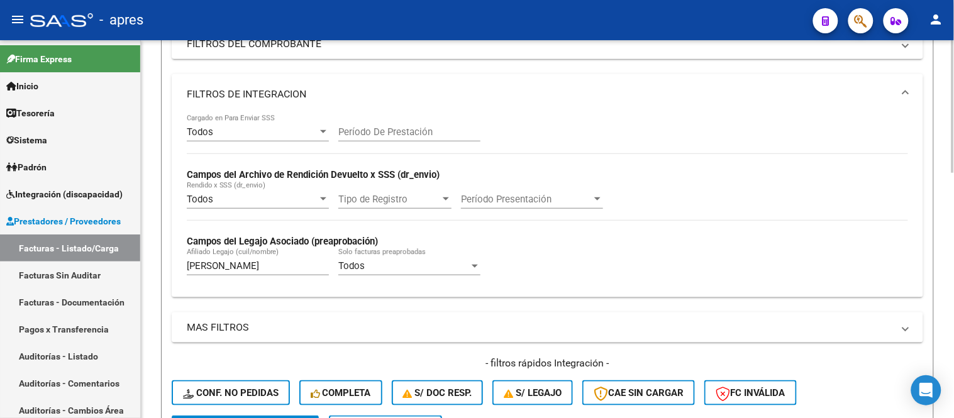
drag, startPoint x: 254, startPoint y: 265, endPoint x: 267, endPoint y: 285, distance: 23.7
click at [254, 265] on input "espinoza" at bounding box center [258, 265] width 142 height 11
type input "e"
type input "d"
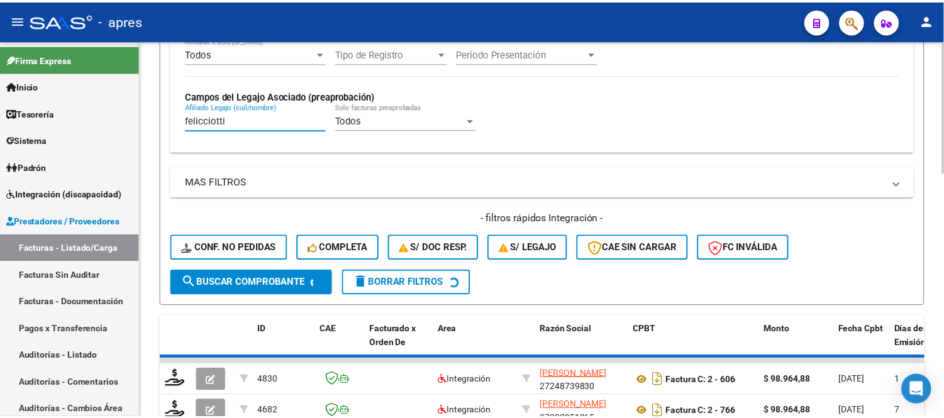
scroll to position [559, 0]
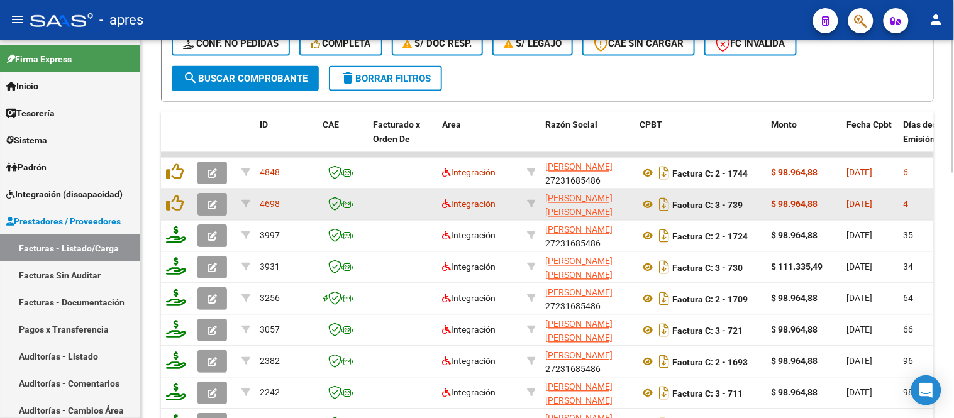
type input "felicciotti"
click at [199, 206] on button "button" at bounding box center [212, 205] width 30 height 23
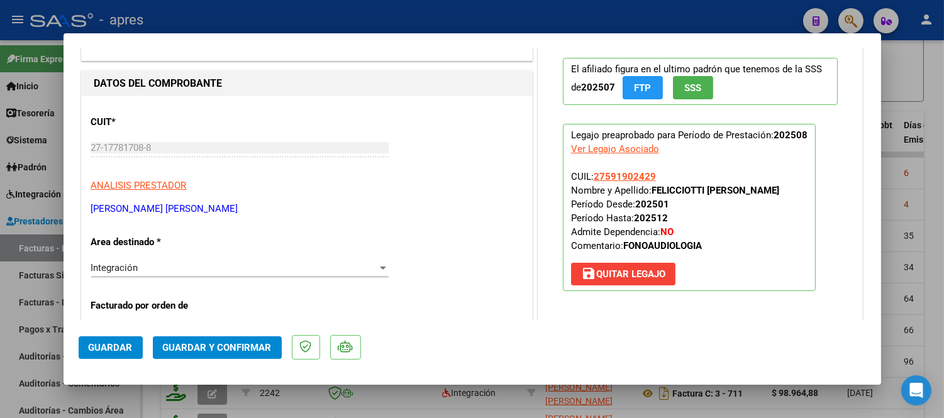
scroll to position [0, 0]
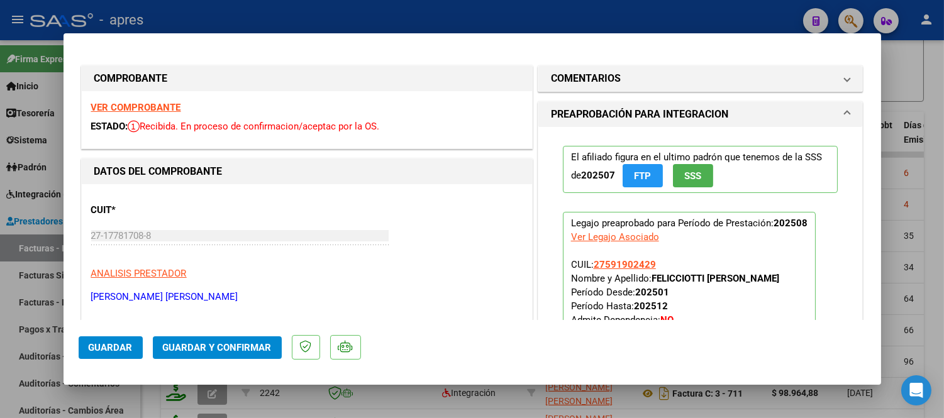
click at [136, 107] on strong "VER COMPROBANTE" at bounding box center [136, 107] width 90 height 11
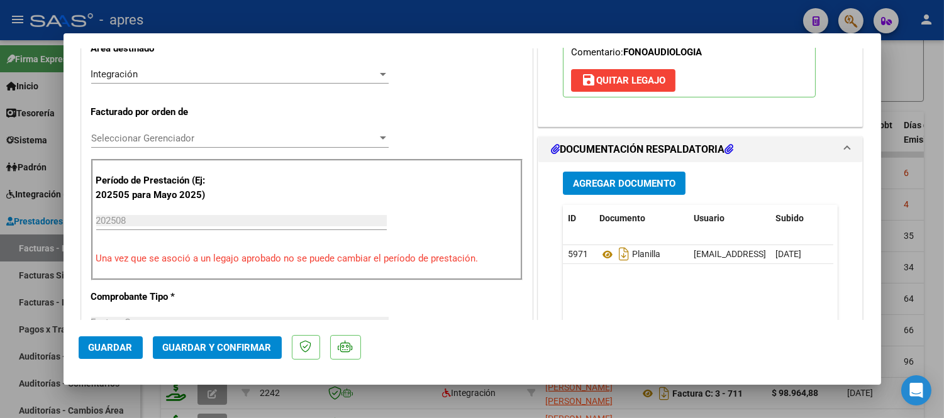
scroll to position [419, 0]
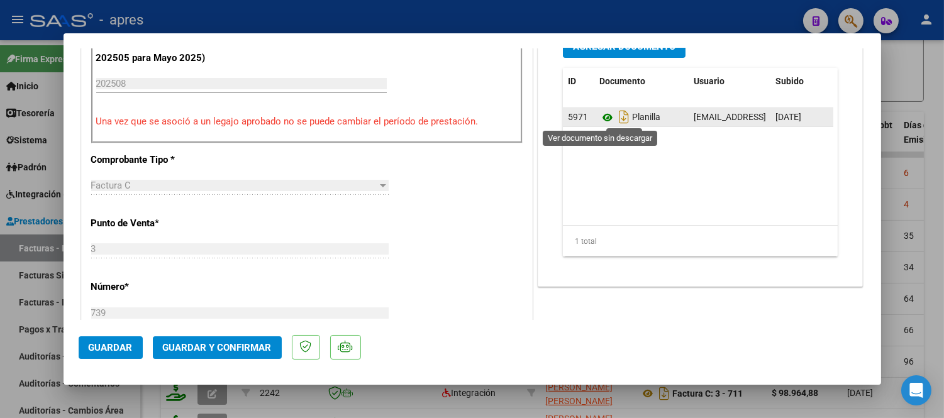
click at [599, 114] on icon at bounding box center [607, 117] width 16 height 15
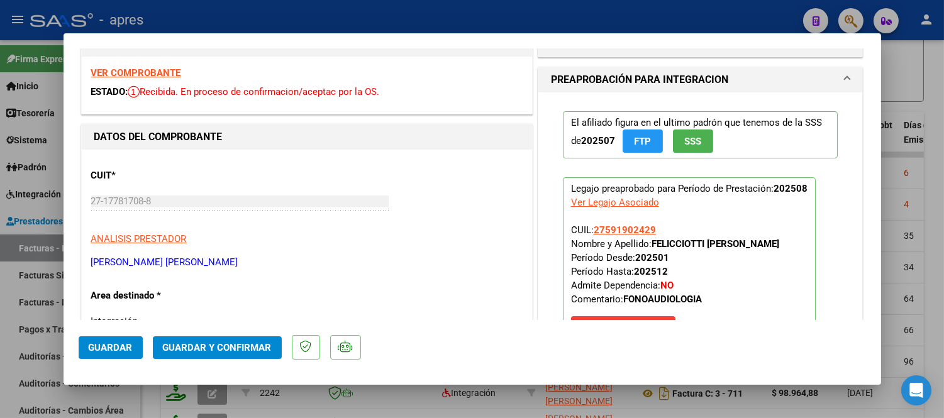
scroll to position [0, 0]
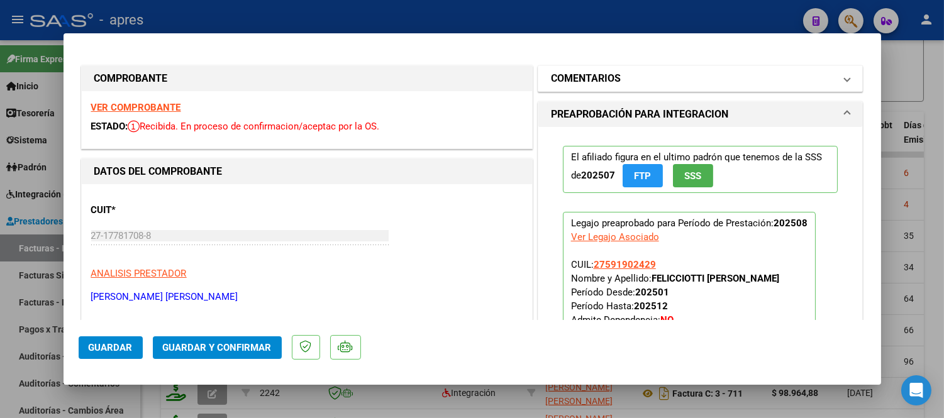
click at [843, 70] on mat-expansion-panel-header "COMENTARIOS" at bounding box center [700, 78] width 324 height 25
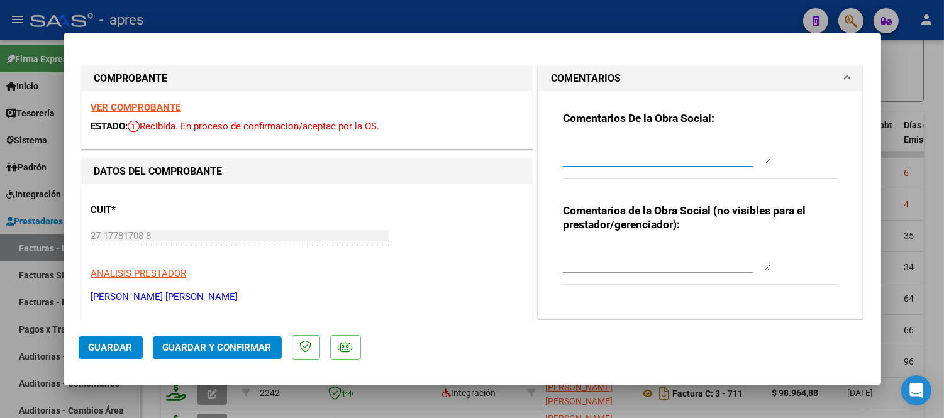
click at [644, 146] on textarea at bounding box center [666, 151] width 207 height 25
click at [671, 146] on textarea "08/09 Tener en cuenta que el periodo facturado la" at bounding box center [666, 151] width 207 height 25
click at [627, 158] on textarea "08/09 Tener en cuenta que en el periodo facturado la" at bounding box center [666, 151] width 207 height 25
click at [670, 158] on textarea "08/09 Tener en cuenta que en el periodo facturado la fecha debe ser desde 1/08/…" at bounding box center [666, 151] width 207 height 25
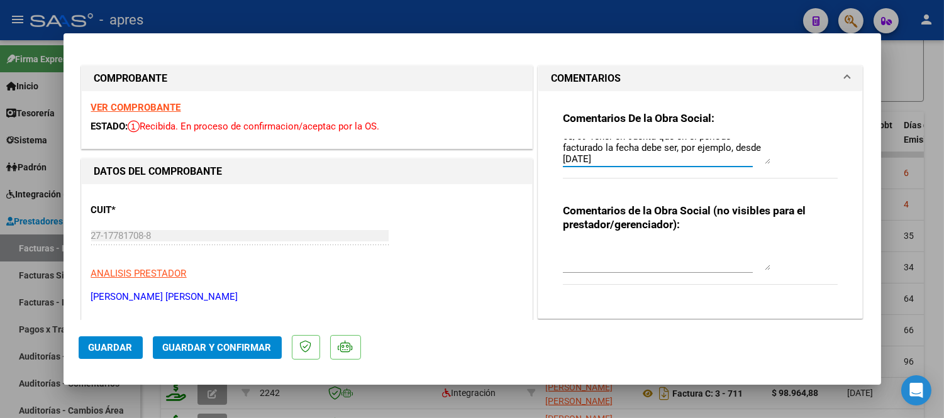
click at [670, 157] on textarea "08/09 Tener en cuenta que en el periodo facturado la fecha debe ser, por ejempl…" at bounding box center [666, 151] width 207 height 25
click at [677, 162] on textarea "08/09 Tener en cuenta que en el periodo facturado la fecha debe ser, por ejempl…" at bounding box center [666, 151] width 207 height 25
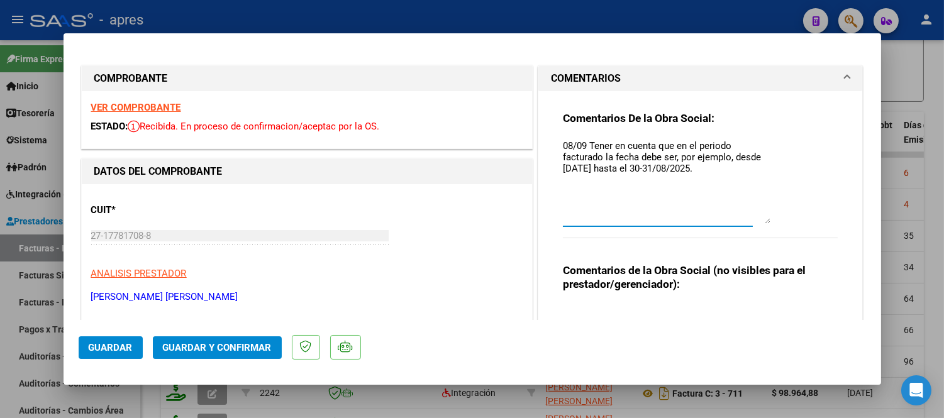
scroll to position [0, 0]
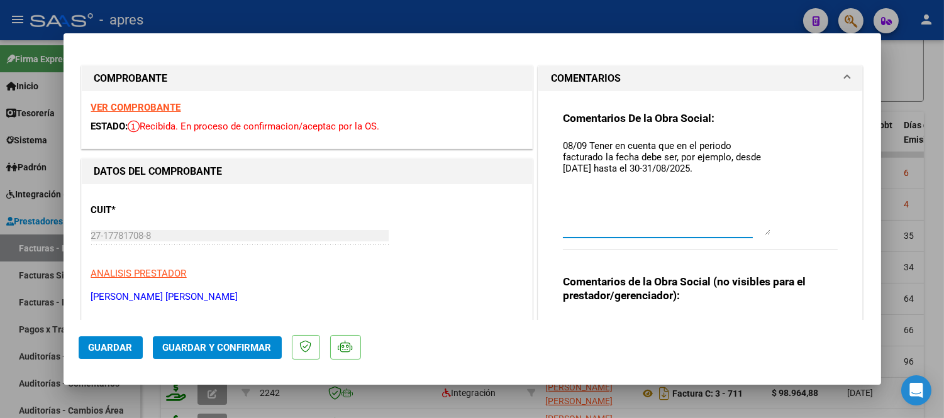
drag, startPoint x: 762, startPoint y: 158, endPoint x: 768, endPoint y: 229, distance: 71.3
click at [768, 229] on div "Comentarios De la Obra Social: 08/09 Tener en cuenta que en el periodo facturad…" at bounding box center [700, 187] width 275 height 152
click at [703, 182] on textarea "08/09 Tener en cuenta que en el periodo facturado la fecha debe ser, por ejempl…" at bounding box center [666, 187] width 207 height 96
type textarea "08/09 Tener en cuenta que en el periodo facturado la fecha debe ser, por ejempl…"
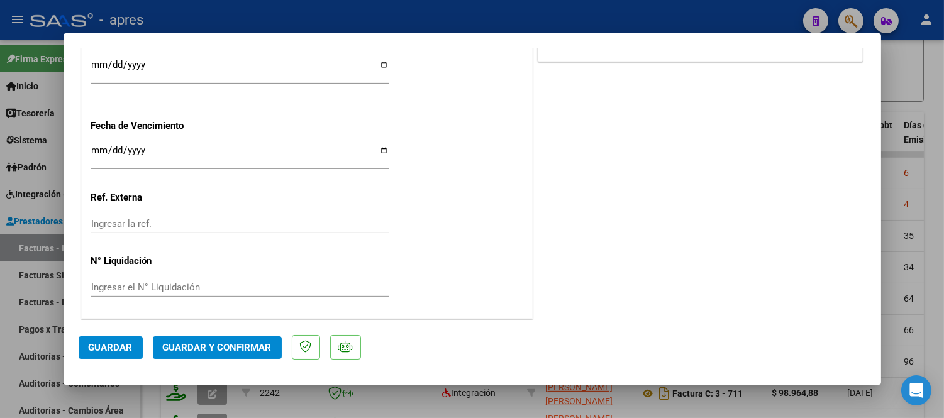
scroll to position [872, 0]
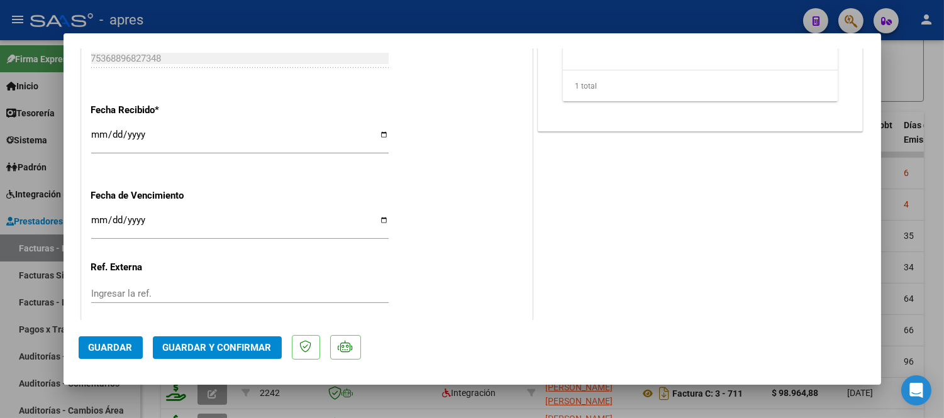
click at [97, 223] on input "2025-09-15" at bounding box center [239, 225] width 297 height 20
type input "2025-09-14"
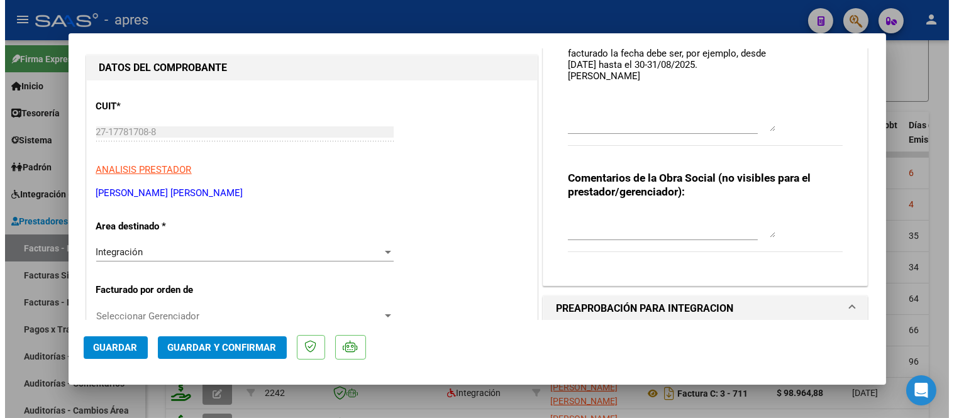
scroll to position [0, 0]
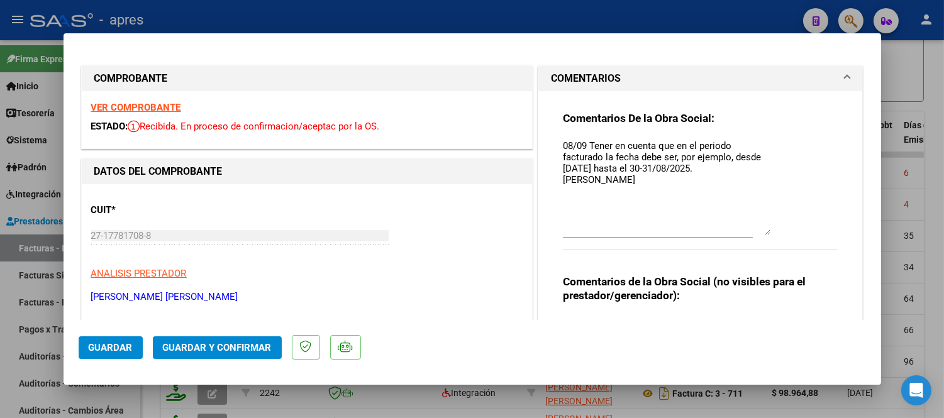
click at [211, 348] on span "Guardar y Confirmar" at bounding box center [217, 347] width 109 height 11
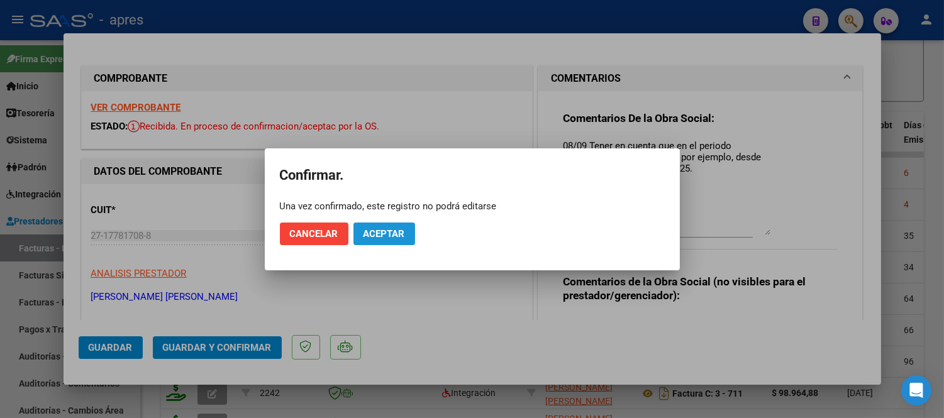
click at [378, 228] on span "Aceptar" at bounding box center [383, 233] width 41 height 11
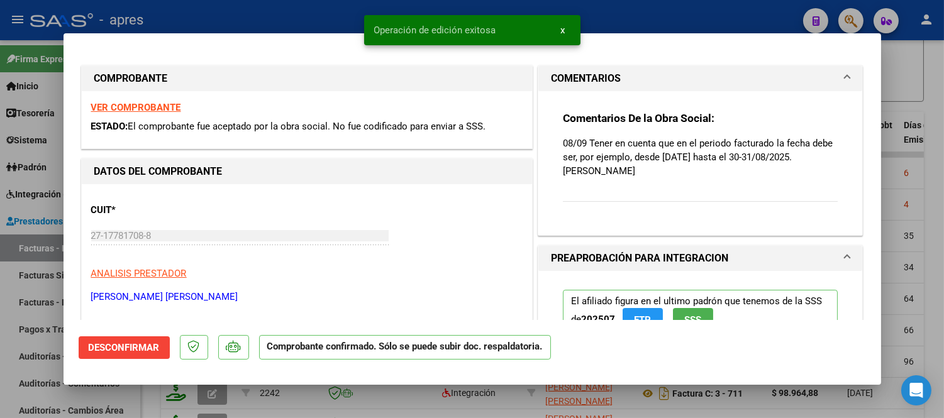
click at [424, 394] on div at bounding box center [472, 209] width 944 height 418
type input "$ 0,00"
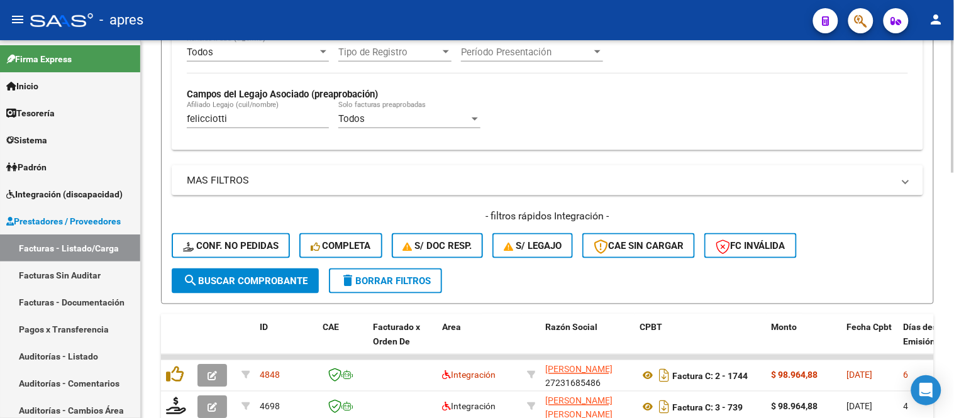
scroll to position [350, 0]
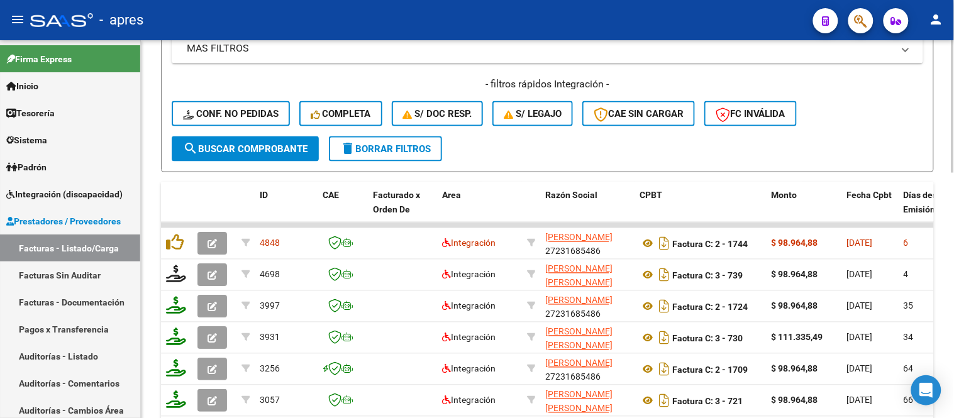
click at [370, 149] on span "delete Borrar Filtros" at bounding box center [385, 148] width 91 height 11
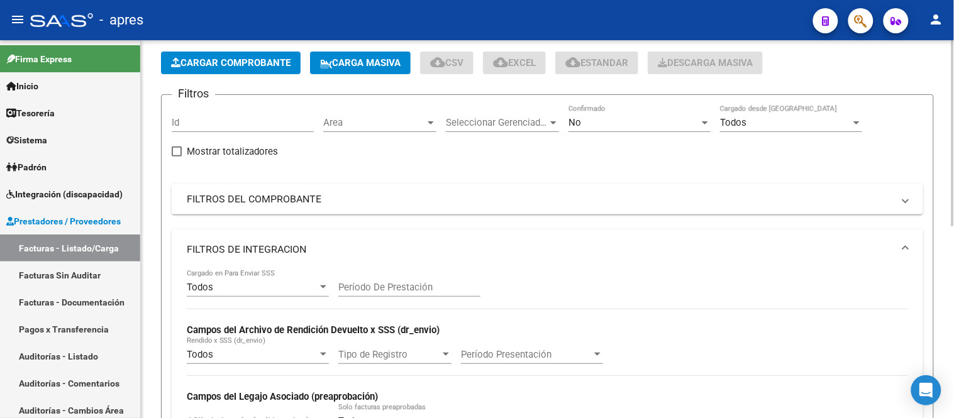
scroll to position [0, 0]
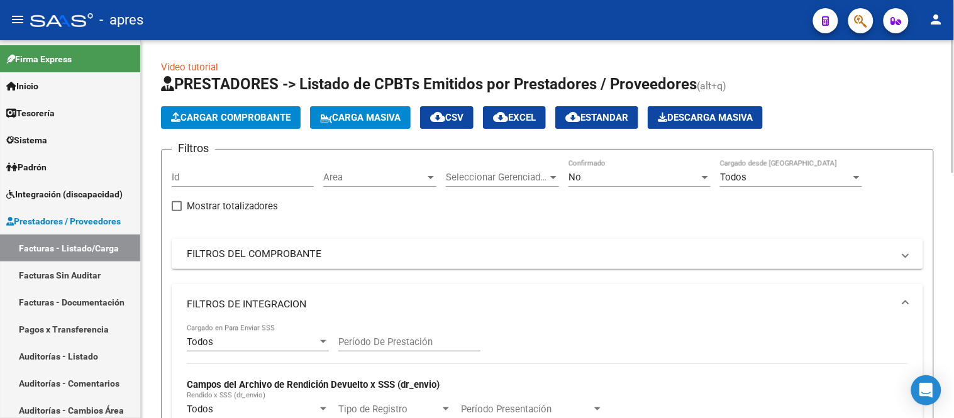
click at [383, 180] on span "Area" at bounding box center [374, 177] width 102 height 11
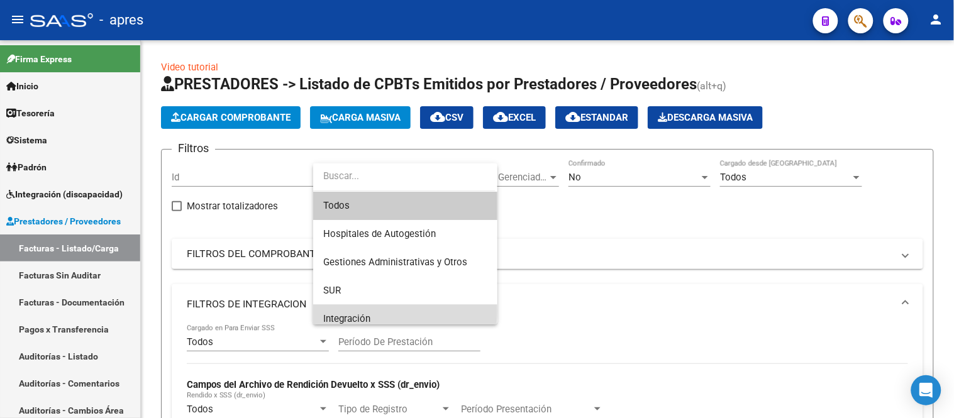
click at [373, 310] on span "Integración" at bounding box center [405, 319] width 164 height 28
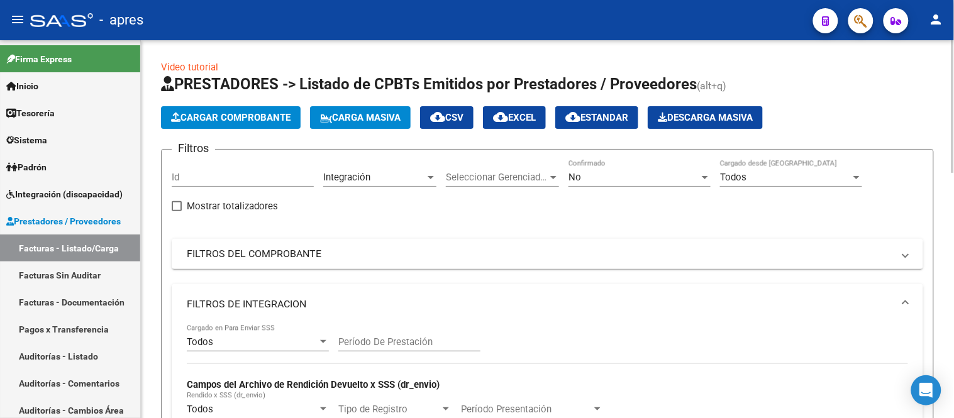
click at [492, 153] on form "Filtros Id Integración Area Seleccionar Gerenciador Seleccionar Gerenciador No …" at bounding box center [547, 405] width 773 height 512
click at [494, 172] on span "Seleccionar Gerenciador" at bounding box center [497, 177] width 102 height 11
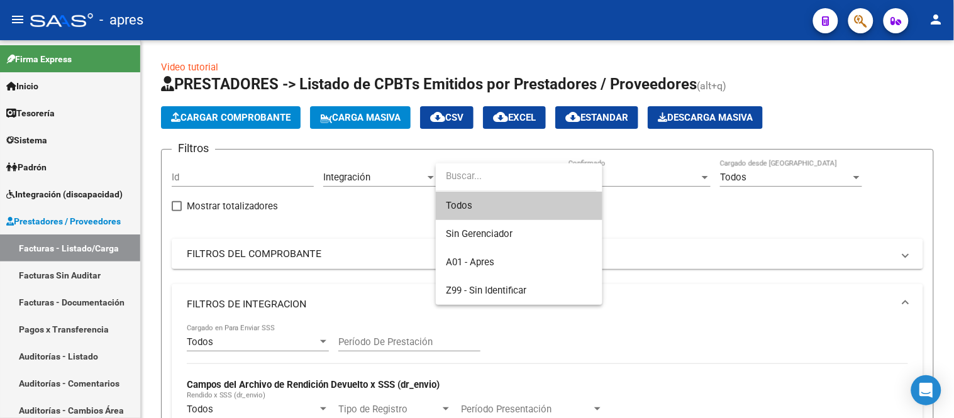
click at [507, 195] on span "Todos" at bounding box center [519, 206] width 146 height 28
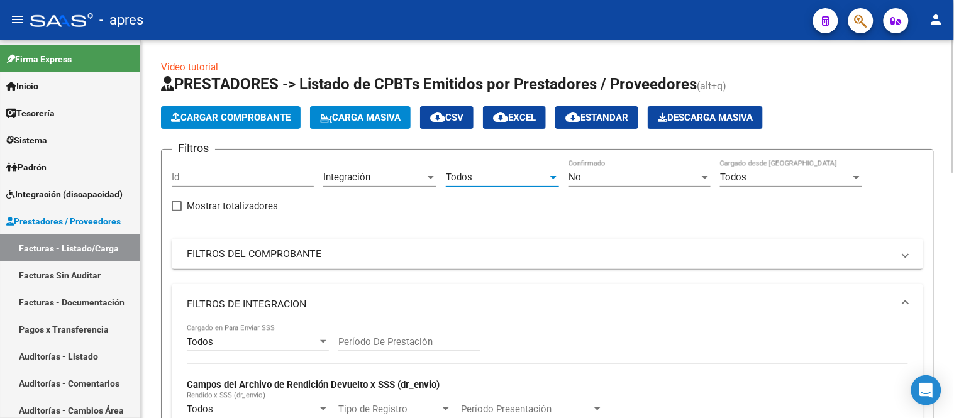
click at [550, 181] on div at bounding box center [553, 177] width 11 height 10
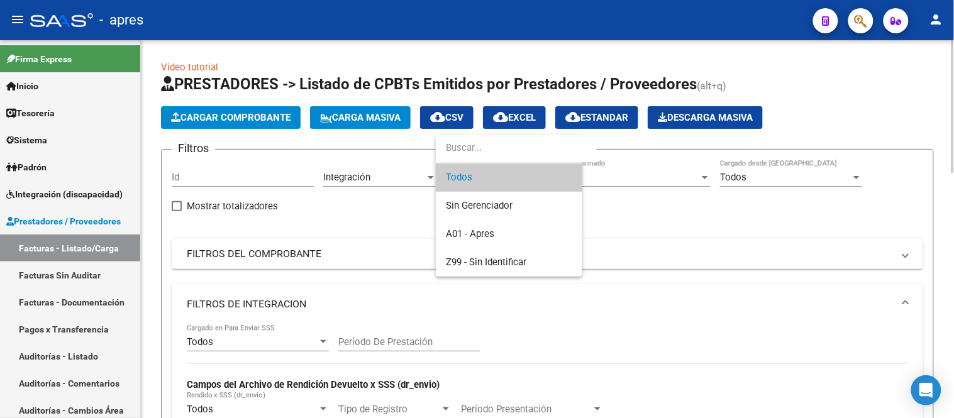
click at [572, 173] on span "Todos" at bounding box center [509, 177] width 126 height 28
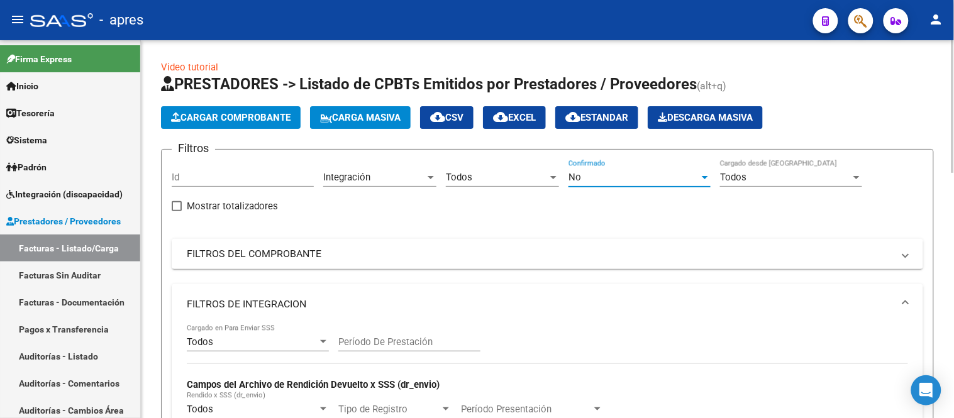
click at [605, 176] on div "No" at bounding box center [633, 177] width 131 height 11
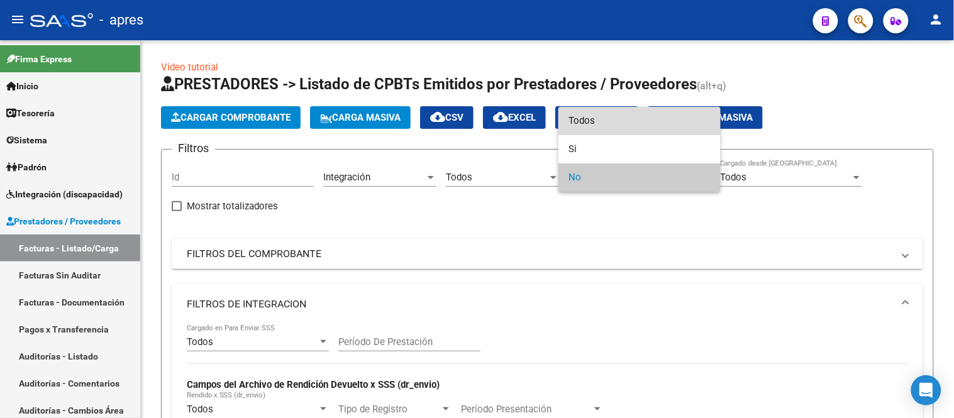
click at [595, 124] on span "Todos" at bounding box center [639, 121] width 142 height 28
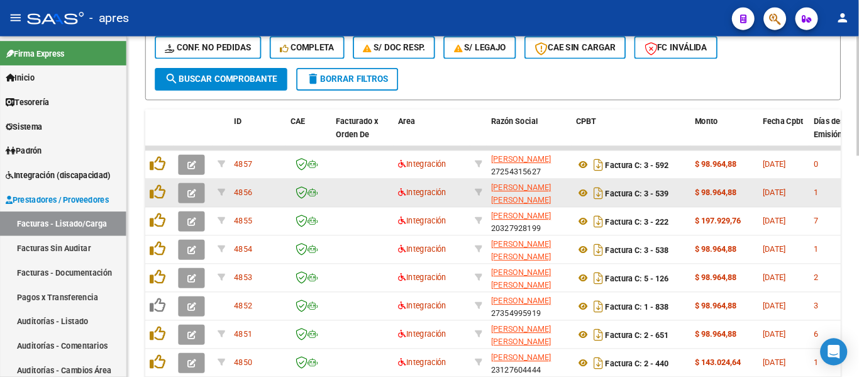
scroll to position [558, 0]
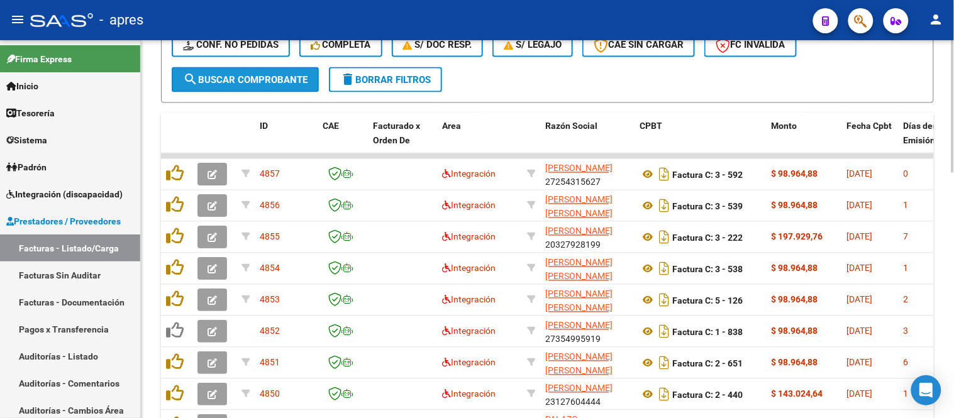
click at [284, 82] on span "search Buscar Comprobante" at bounding box center [245, 79] width 124 height 11
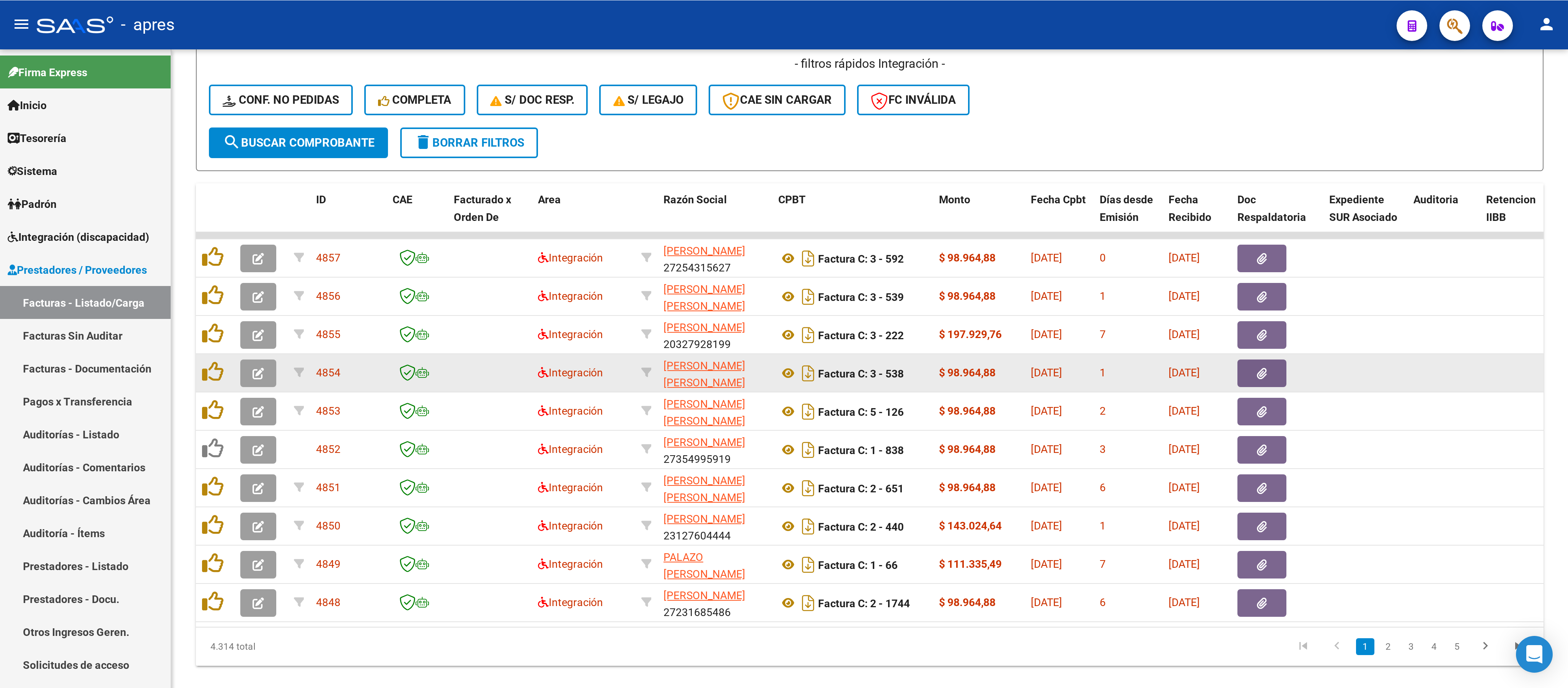
scroll to position [0, 0]
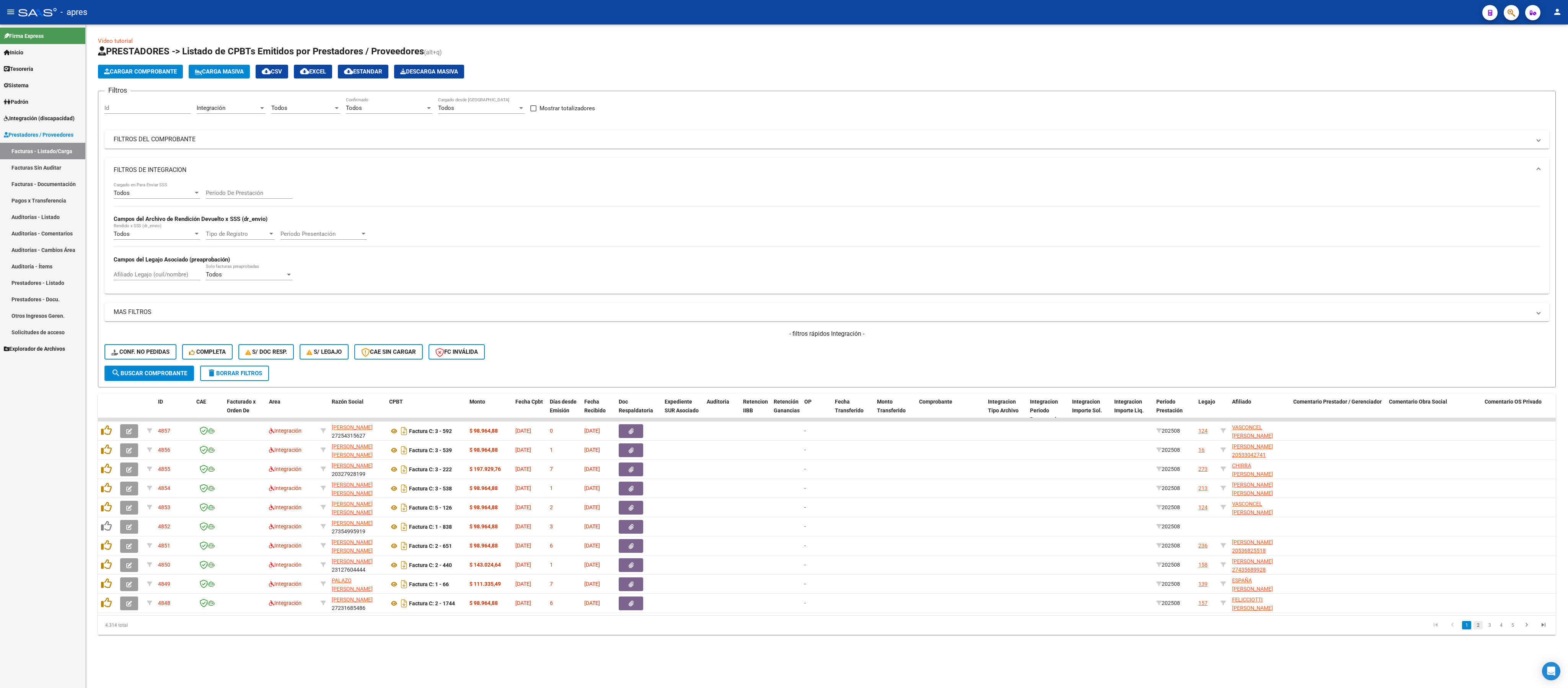
click at [580, 254] on link "2" at bounding box center [1478, 625] width 9 height 9
click at [580, 254] on link "3" at bounding box center [1489, 625] width 9 height 9
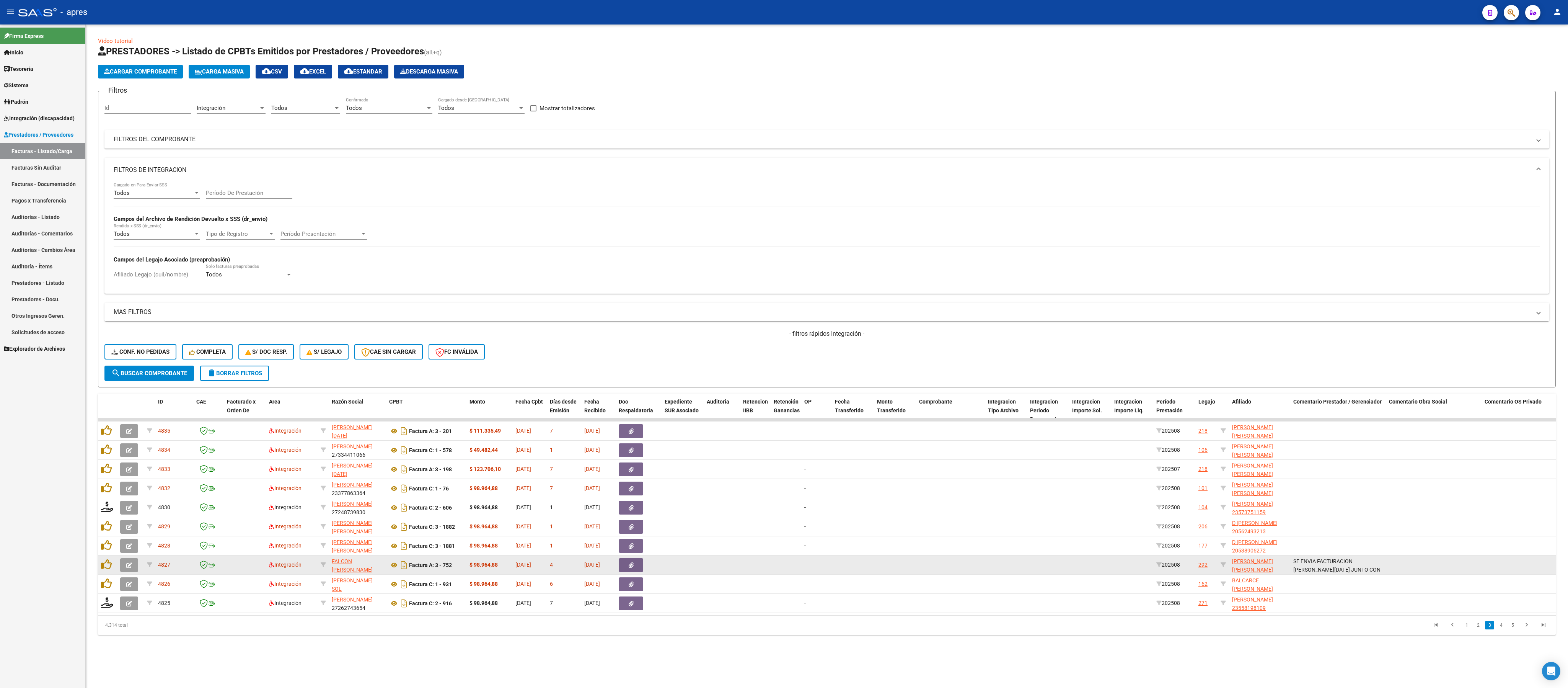
click at [580, 254] on datatable-body-cell at bounding box center [1048, 564] width 42 height 19
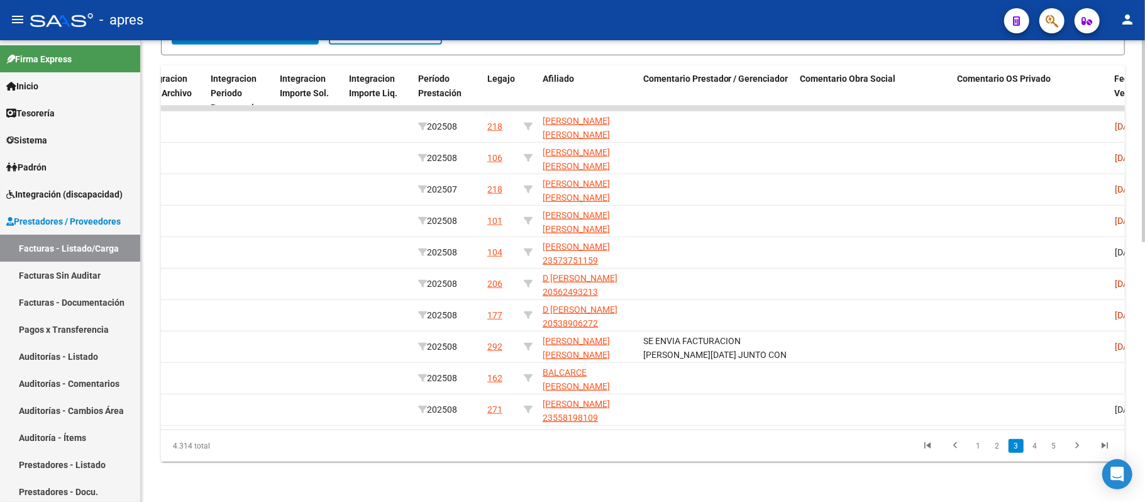
scroll to position [0, 1490]
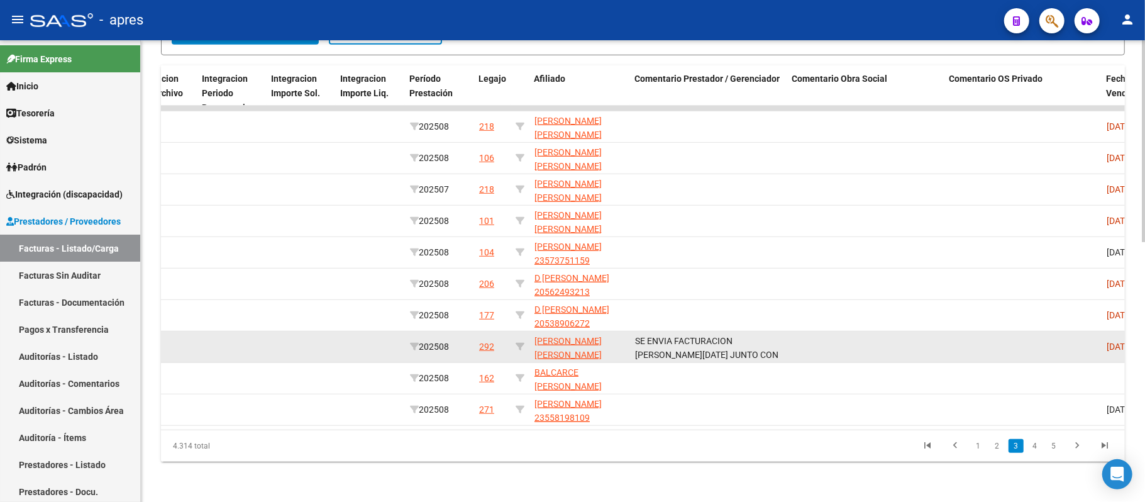
click at [343, 331] on datatable-body-cell at bounding box center [370, 346] width 69 height 31
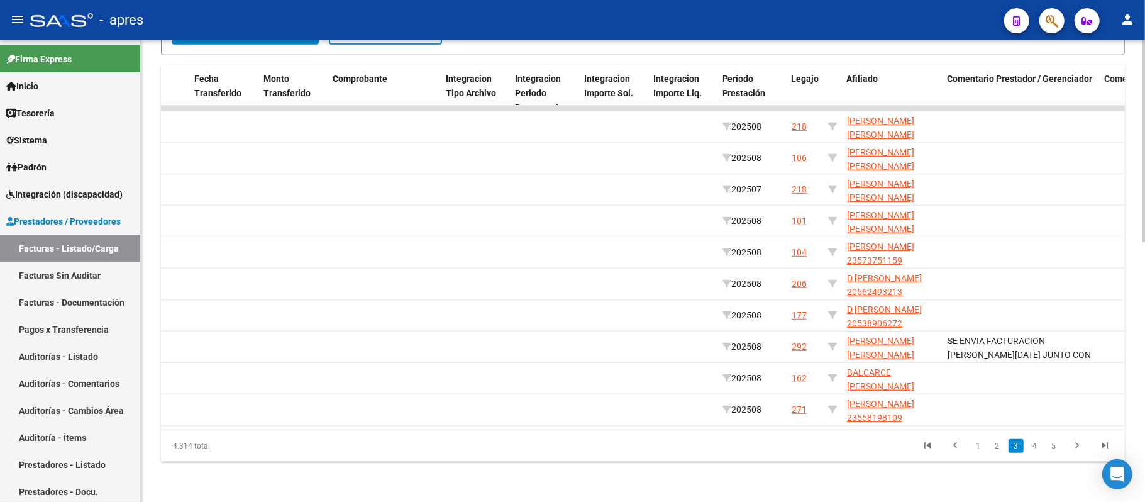
scroll to position [0, 1192]
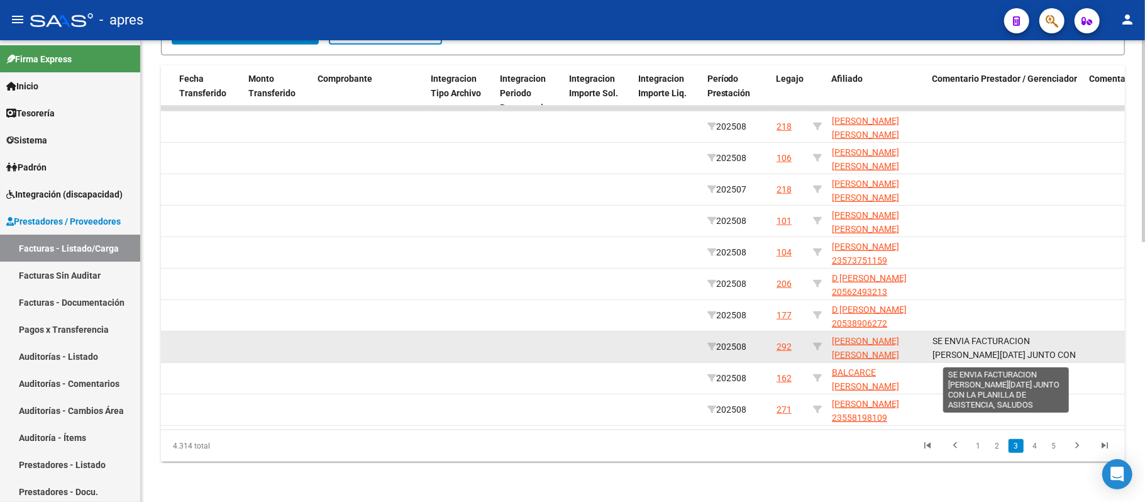
click at [953, 341] on span "SE ENVIA FACTURACION DE AGOSTO 2025 JUNTO CON LA PLANILLA DE ASISTENCIA, SALUDOS" at bounding box center [1003, 362] width 143 height 53
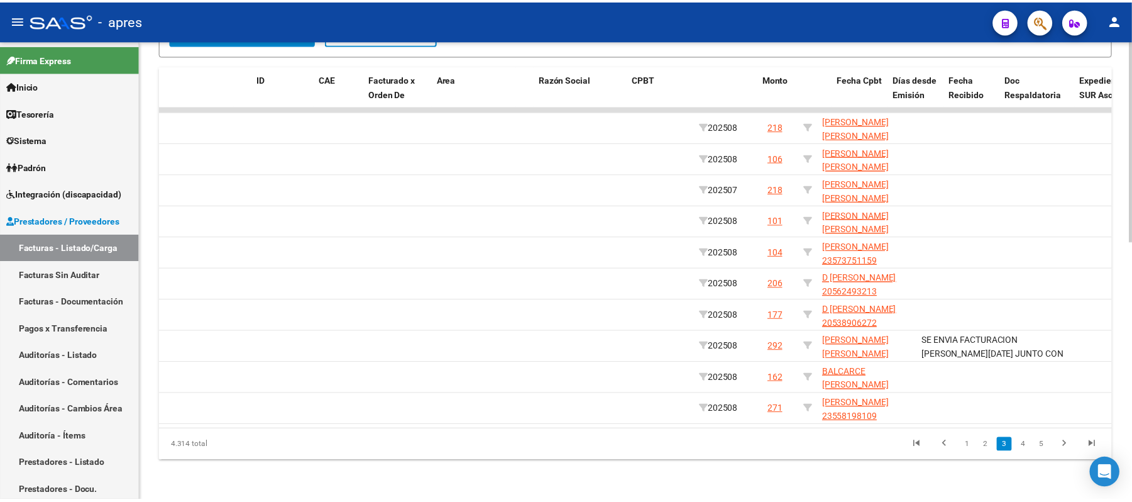
scroll to position [0, 0]
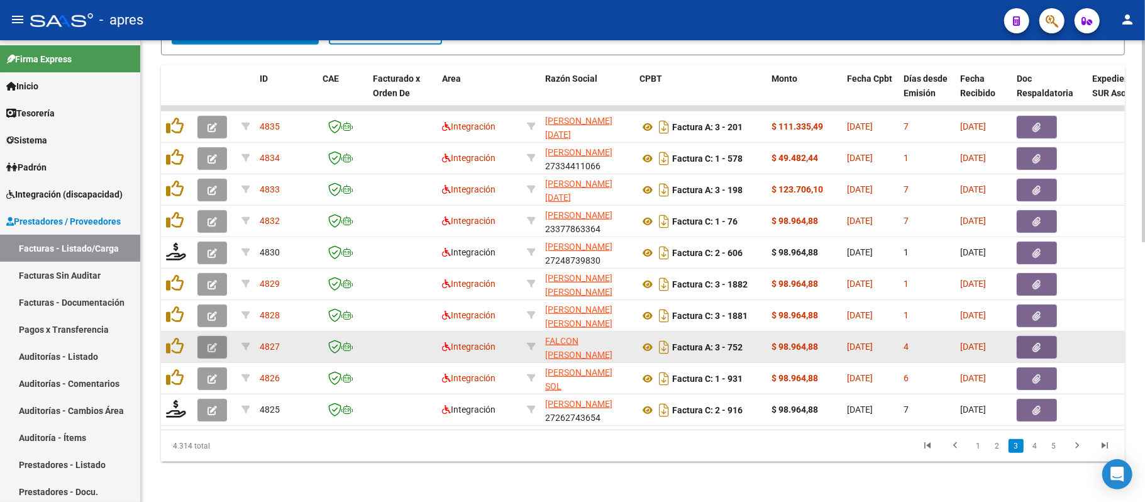
click at [211, 343] on icon "button" at bounding box center [211, 347] width 9 height 9
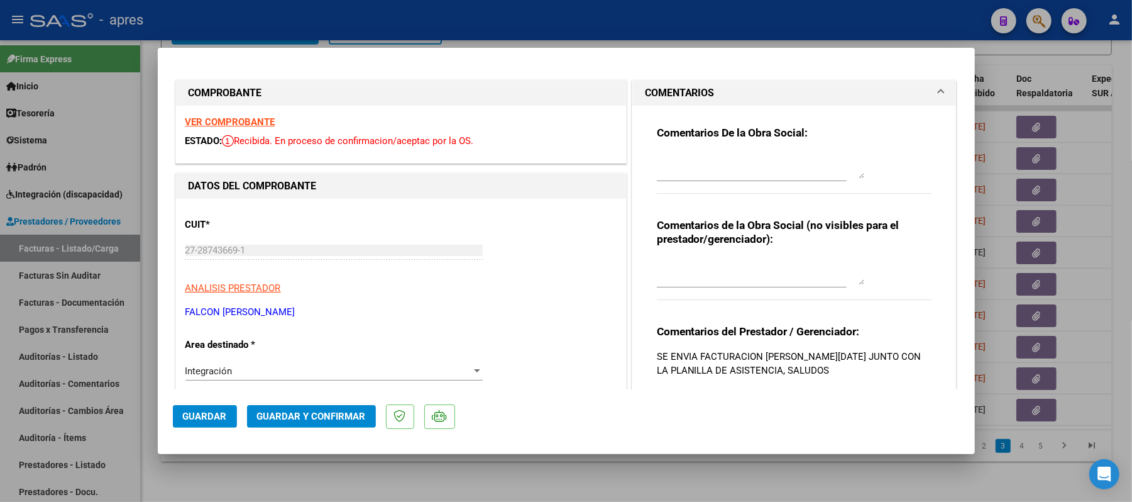
click at [798, 417] on mat-dialog-container "COMPROBANTE VER COMPROBANTE ESTADO: Recibida. En proceso de confirmacion/acepta…" at bounding box center [566, 250] width 817 height 405
click at [803, 417] on div at bounding box center [566, 251] width 1132 height 502
type input "$ 0,00"
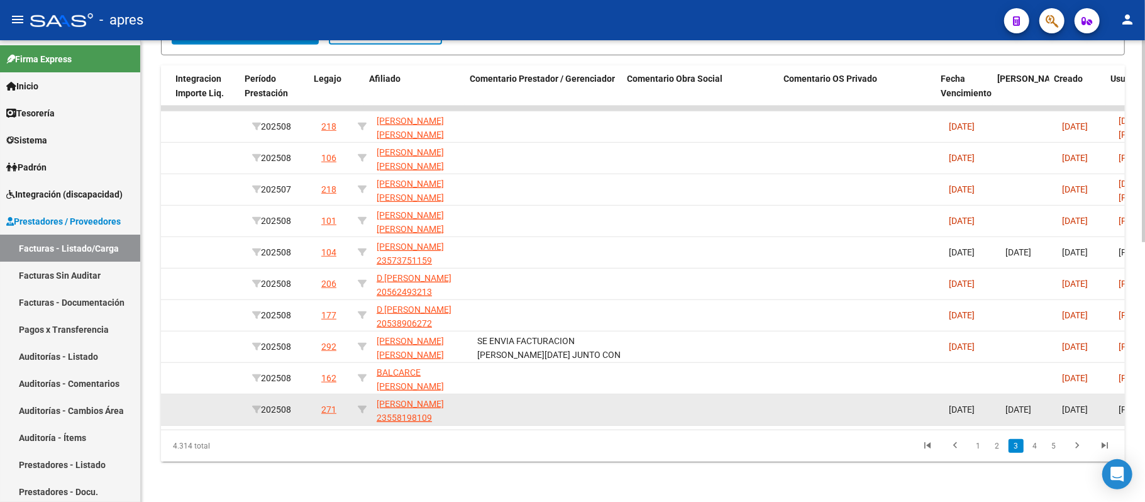
scroll to position [0, 1655]
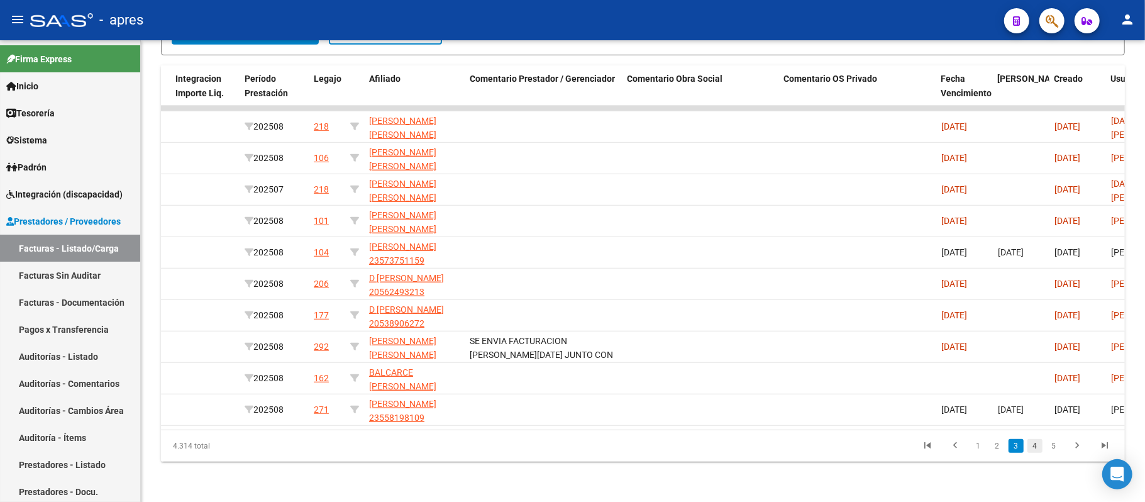
click at [953, 417] on link "4" at bounding box center [1034, 446] width 15 height 14
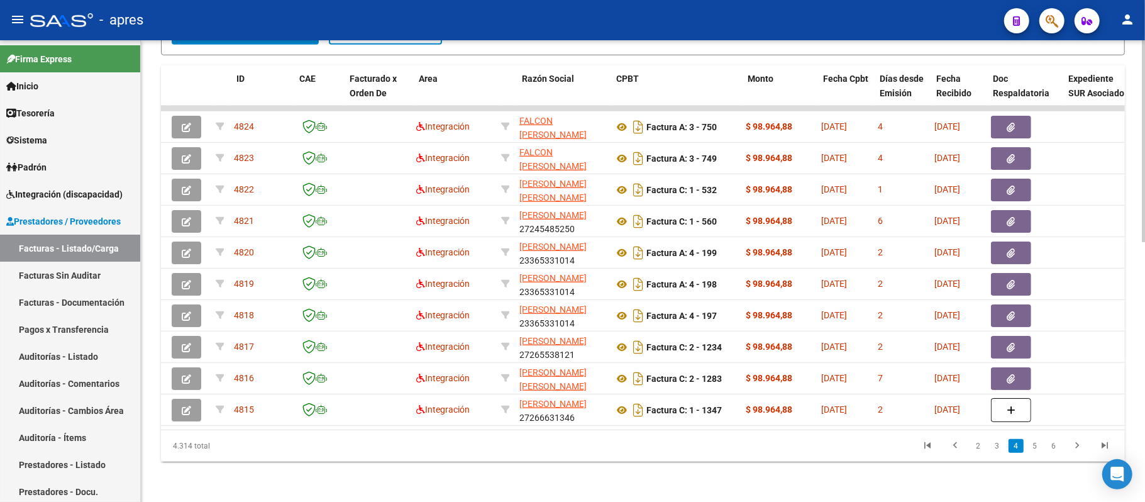
scroll to position [0, 0]
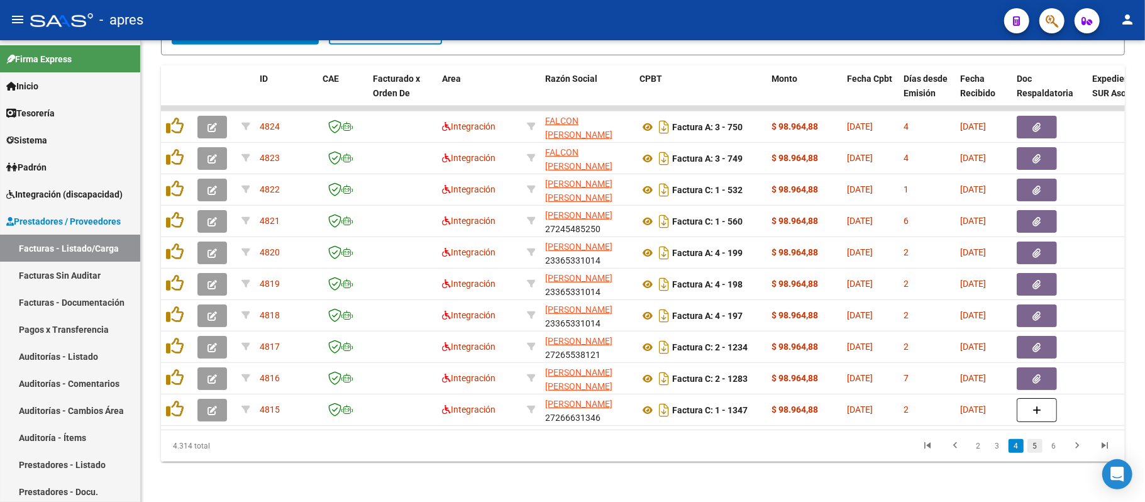
click at [953, 417] on link "5" at bounding box center [1034, 446] width 15 height 14
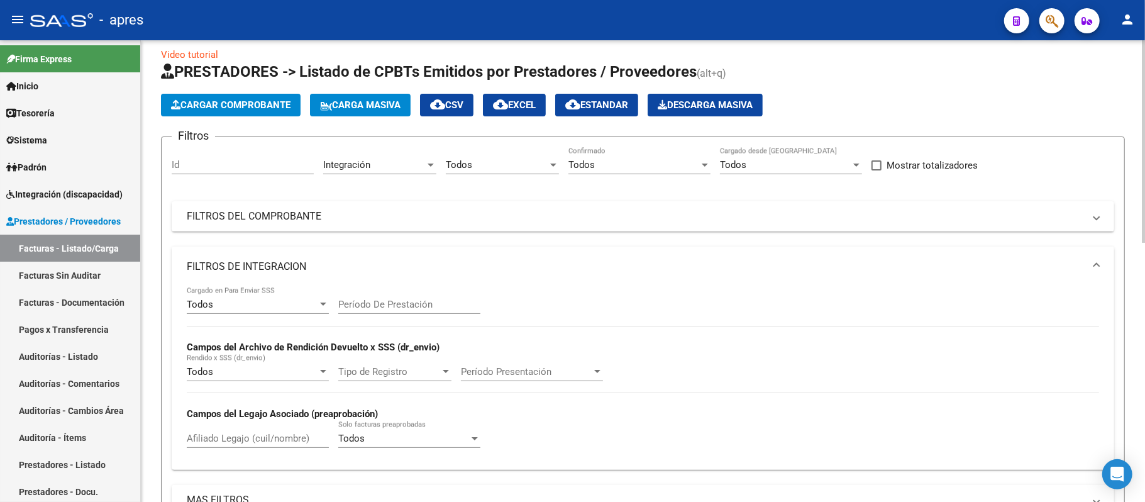
scroll to position [6, 0]
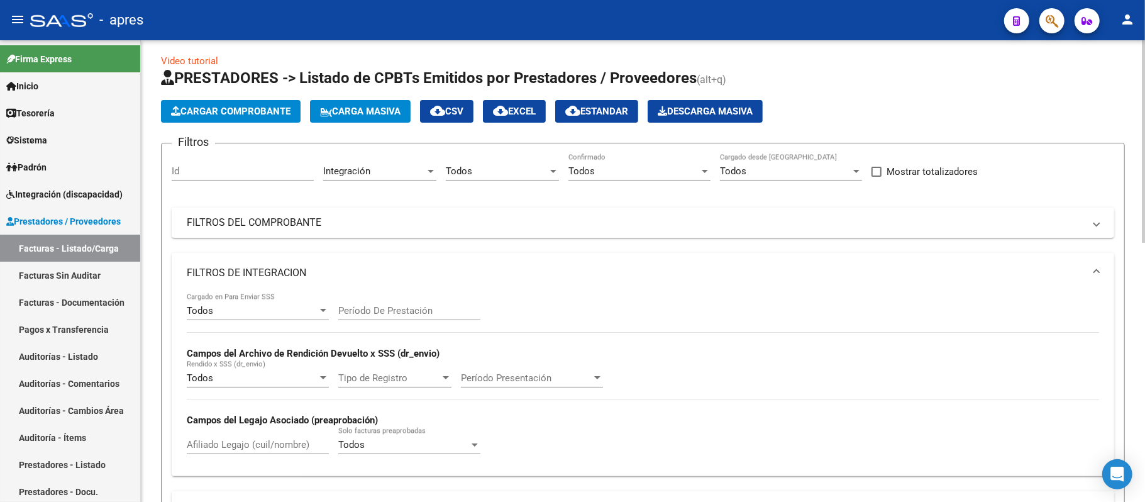
click at [621, 167] on div "Todos" at bounding box center [633, 170] width 131 height 11
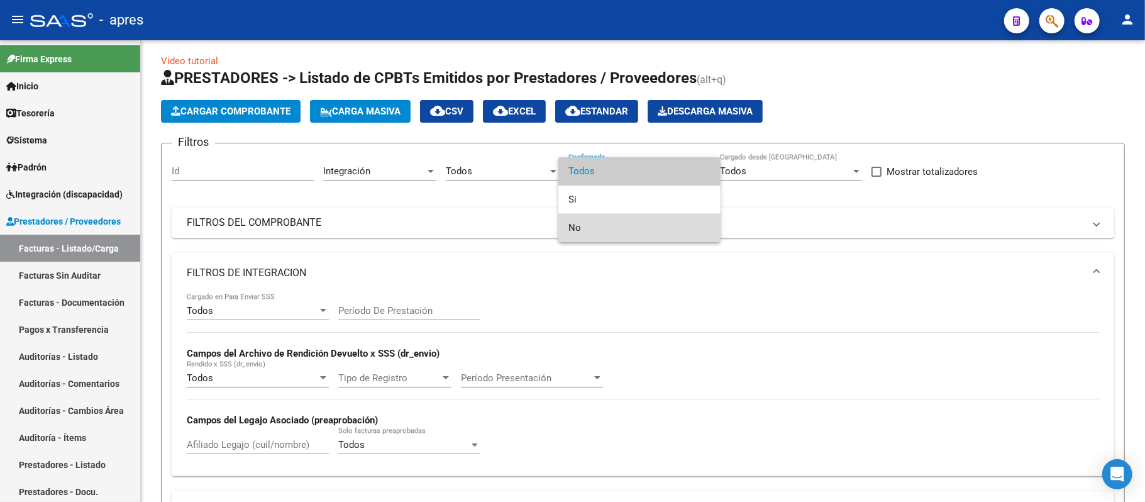
click at [622, 230] on span "No" at bounding box center [639, 228] width 142 height 28
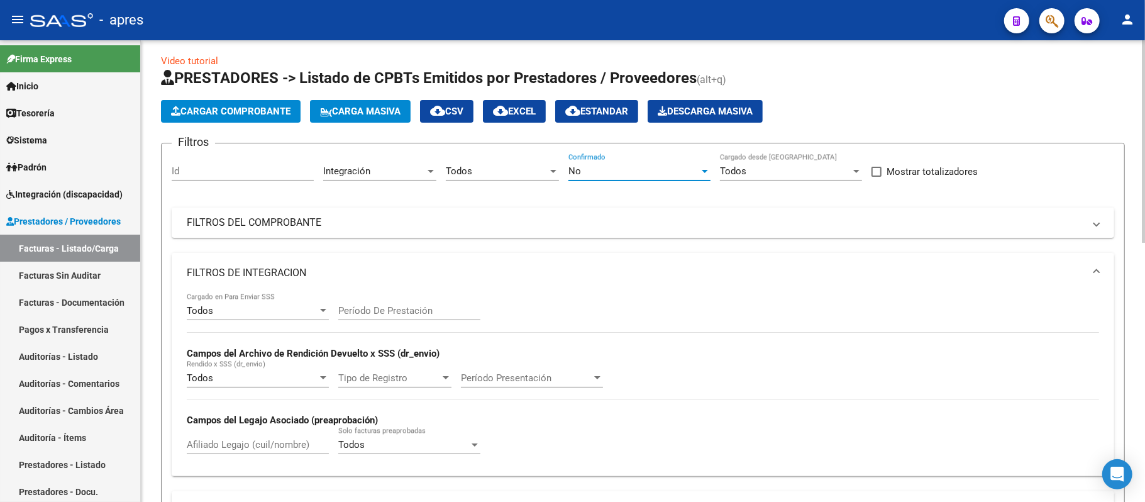
click at [496, 164] on div "Todos Seleccionar Gerenciador" at bounding box center [502, 166] width 113 height 27
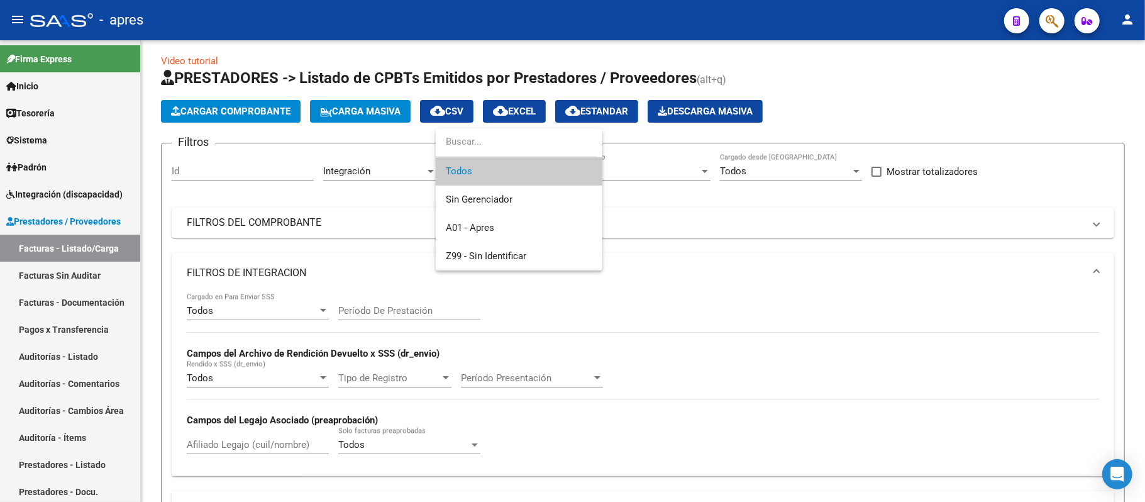
click at [492, 170] on span "Todos" at bounding box center [519, 171] width 146 height 28
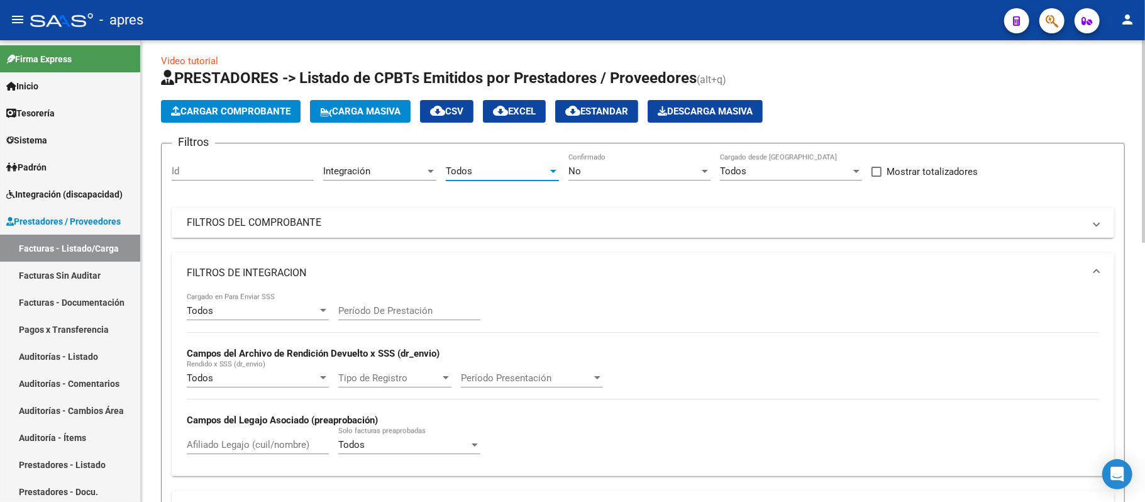
click at [419, 173] on div "Integración" at bounding box center [374, 170] width 102 height 11
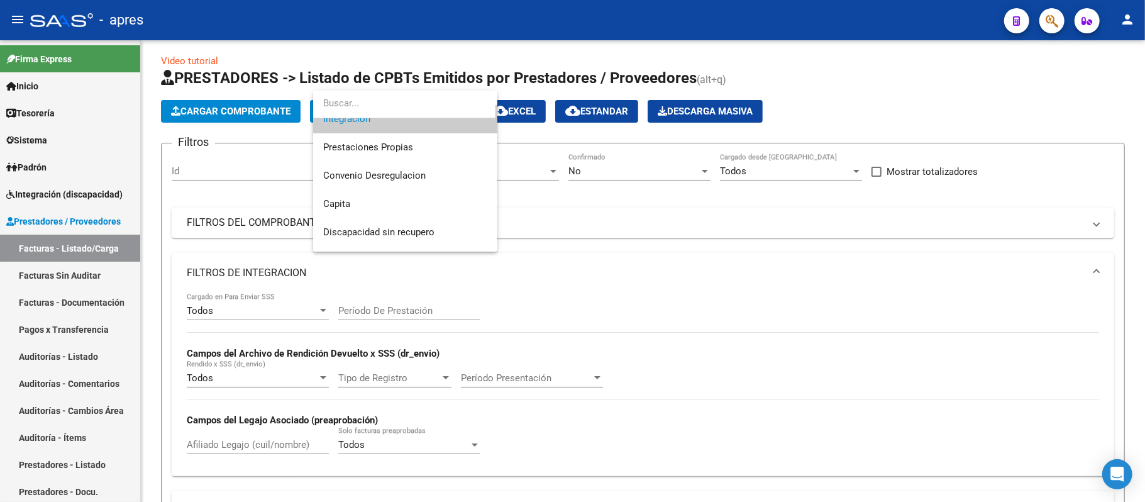
scroll to position [147, 0]
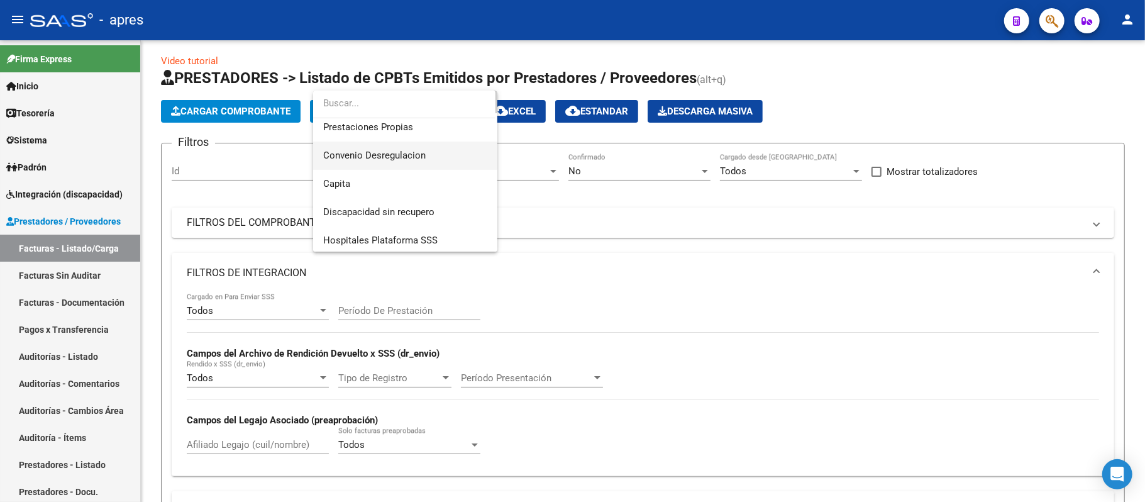
click at [434, 155] on span "Convenio Desregulacion" at bounding box center [405, 155] width 164 height 28
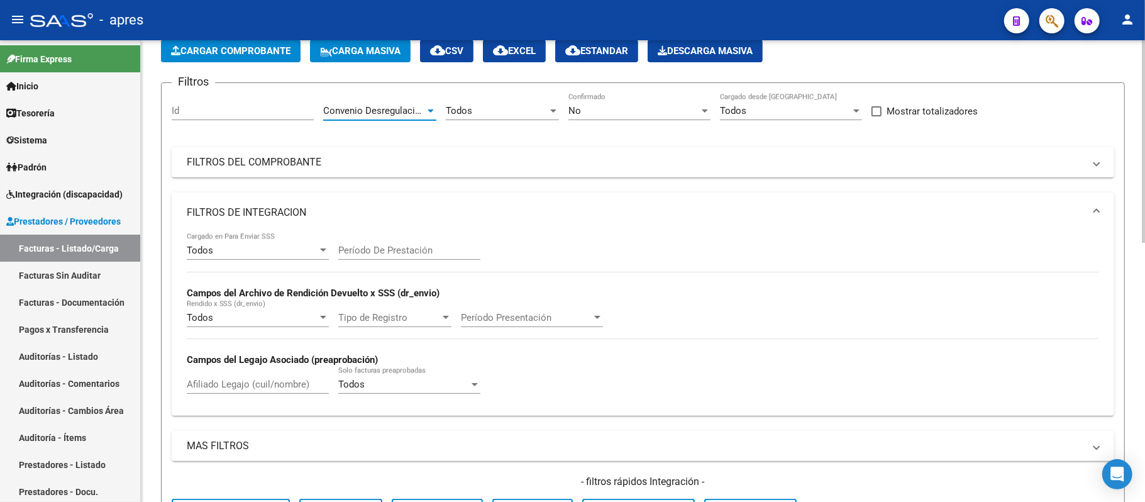
scroll to position [91, 0]
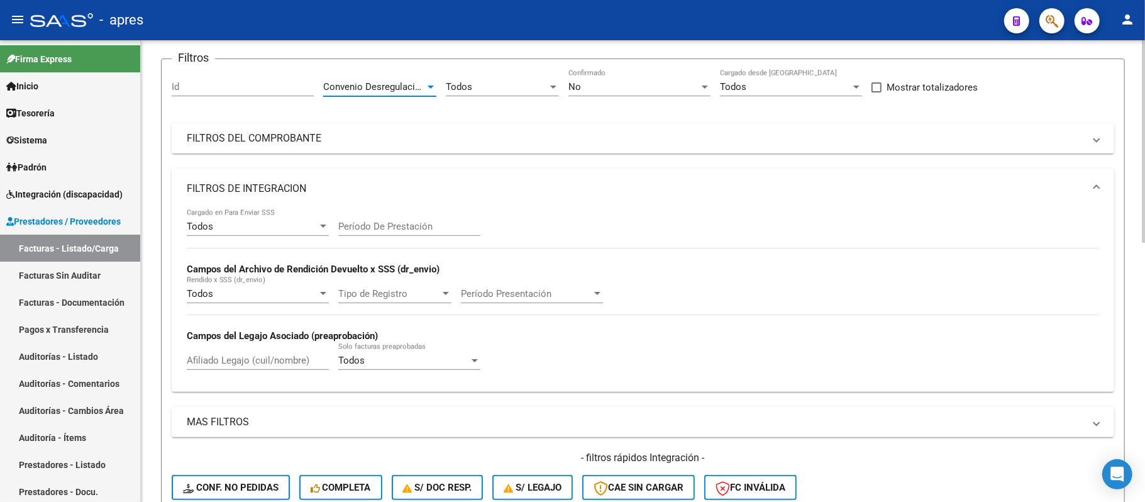
click at [431, 86] on div at bounding box center [430, 86] width 6 height 3
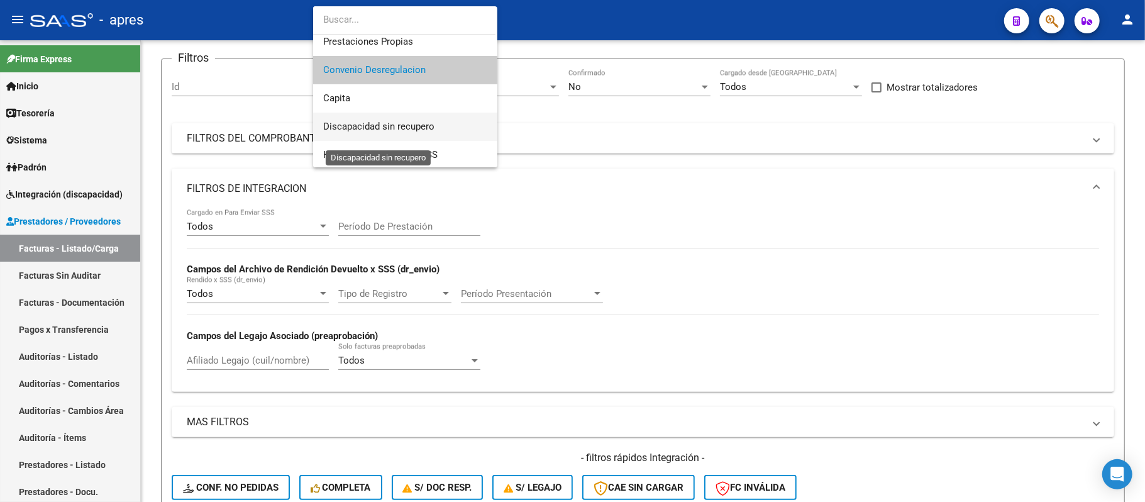
scroll to position [150, 0]
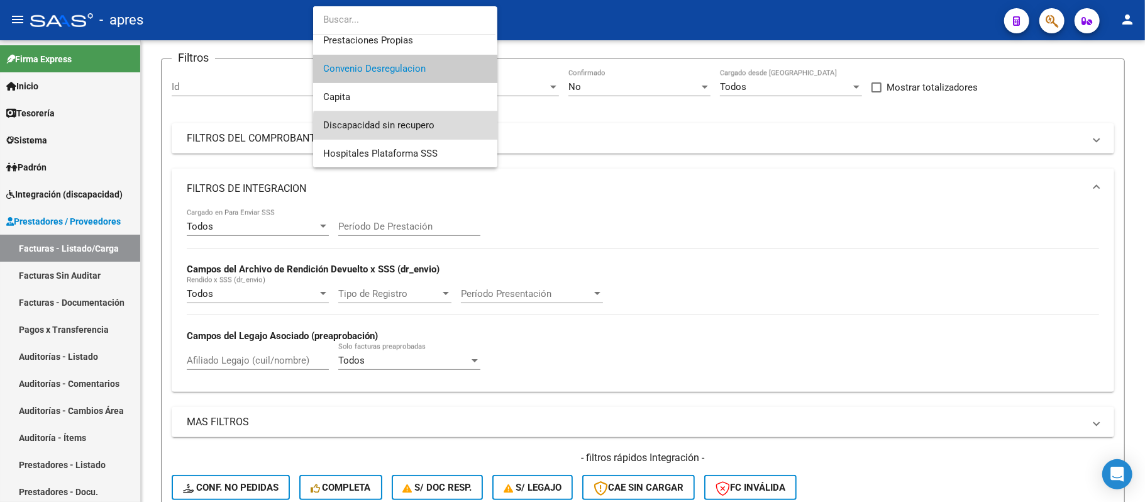
click at [421, 134] on span "Discapacidad sin recupero" at bounding box center [405, 125] width 164 height 28
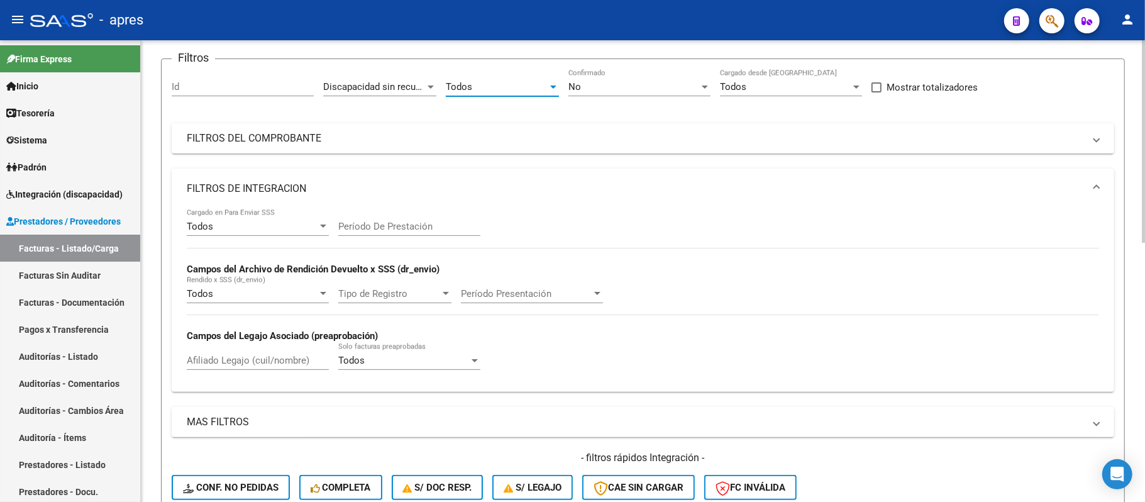
click at [539, 92] on div "Todos" at bounding box center [497, 86] width 102 height 11
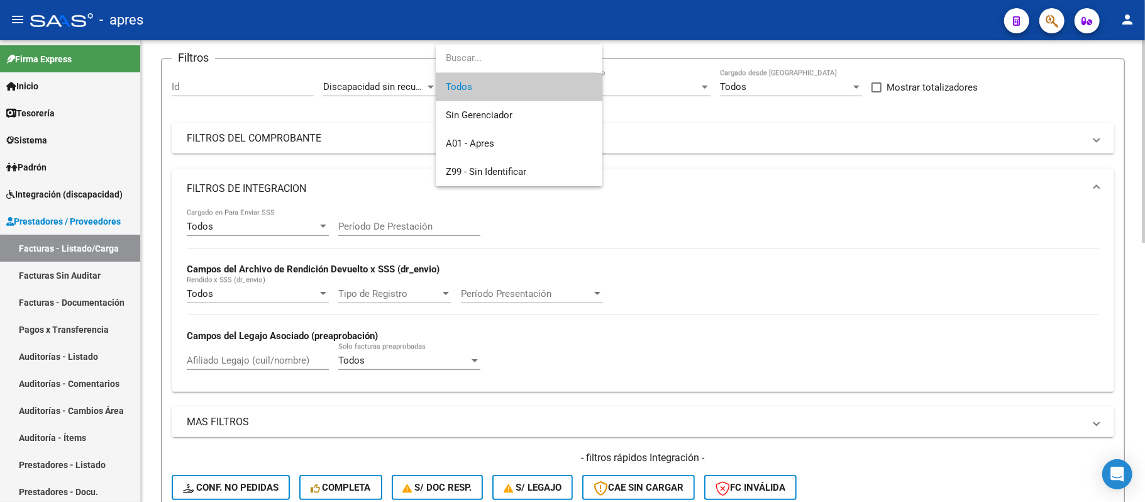
click at [522, 89] on span "Todos" at bounding box center [519, 87] width 146 height 28
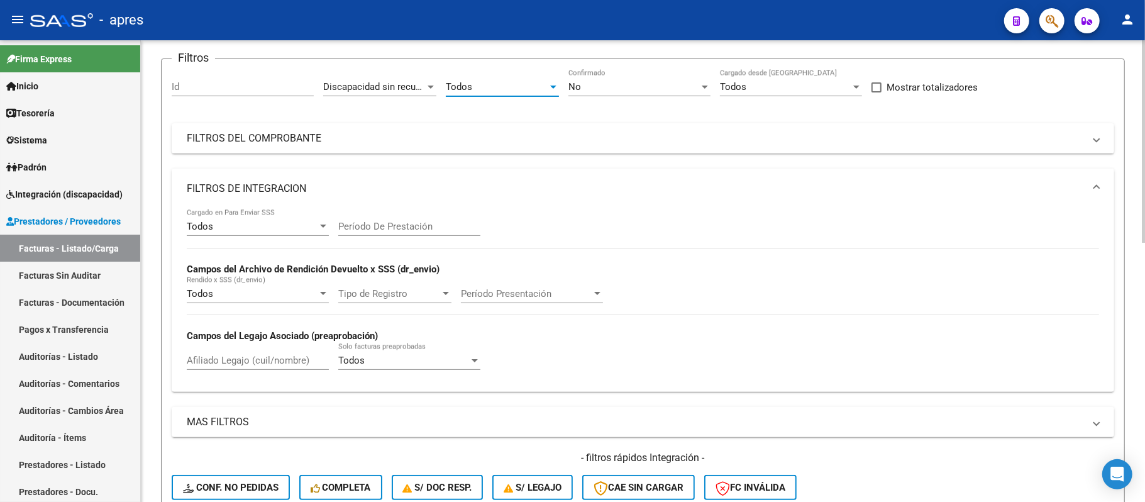
click at [605, 74] on div "No Confirmado" at bounding box center [639, 82] width 142 height 27
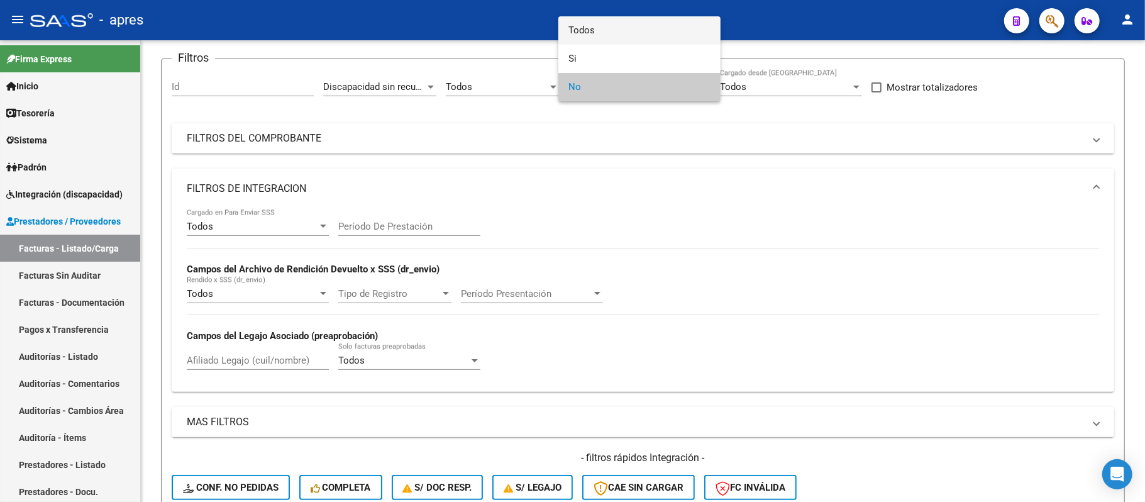
click at [593, 33] on span "Todos" at bounding box center [639, 30] width 142 height 28
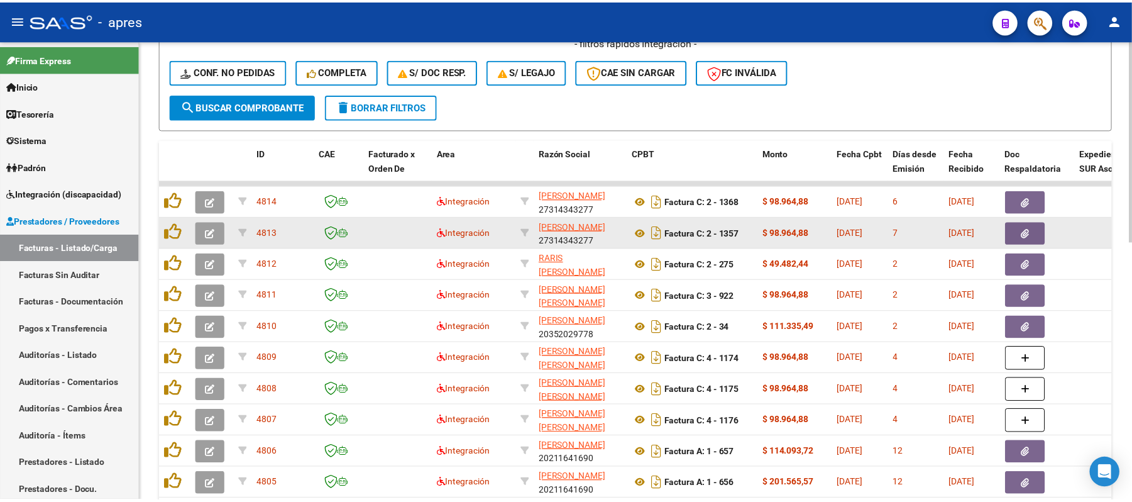
scroll to position [509, 0]
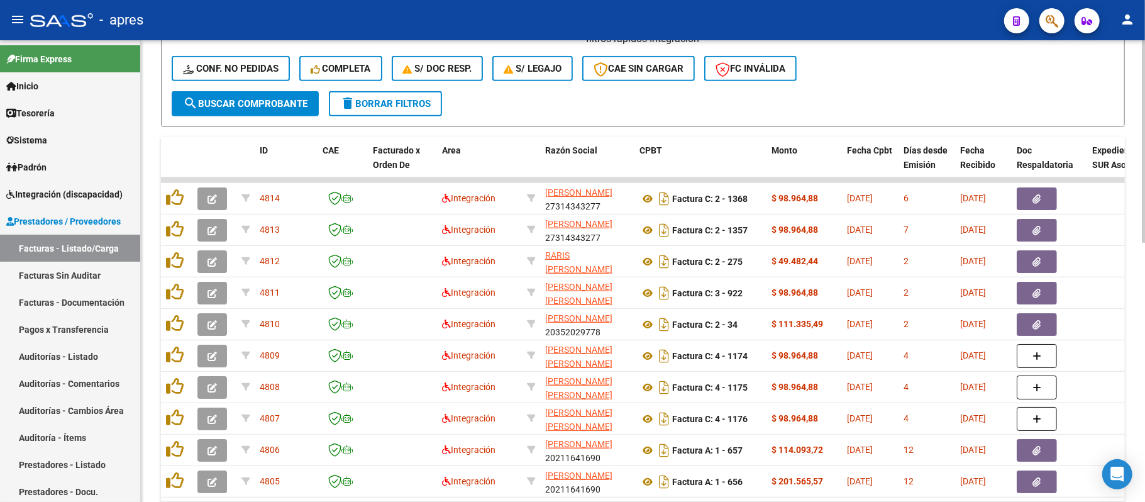
click at [270, 111] on button "search Buscar Comprobante" at bounding box center [245, 103] width 147 height 25
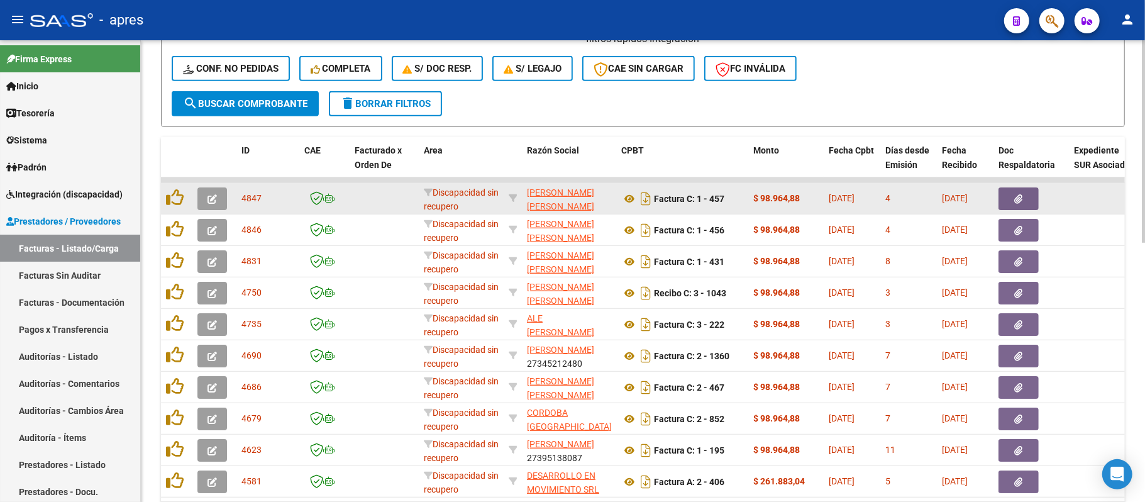
click at [209, 194] on icon "button" at bounding box center [211, 198] width 9 height 9
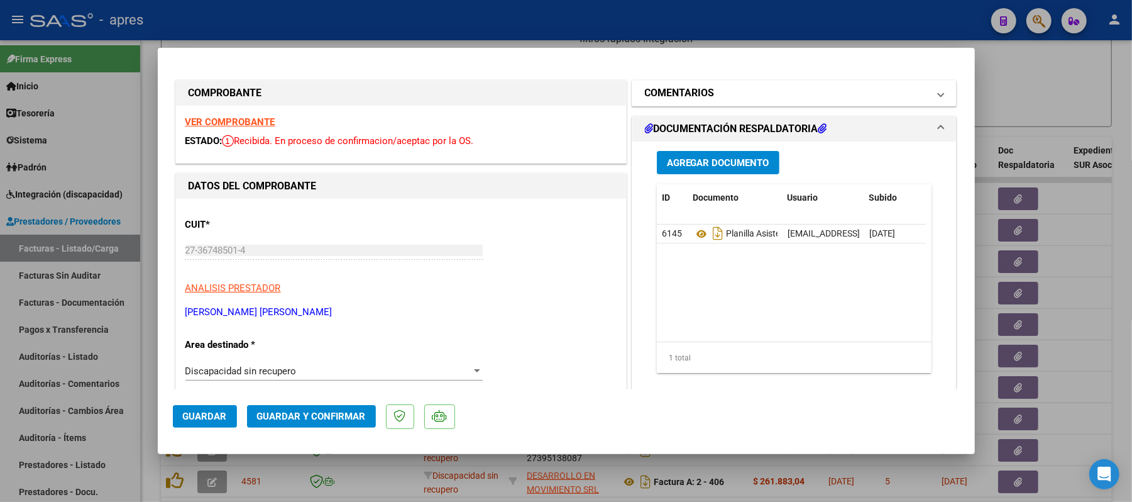
click at [938, 93] on span at bounding box center [940, 92] width 5 height 15
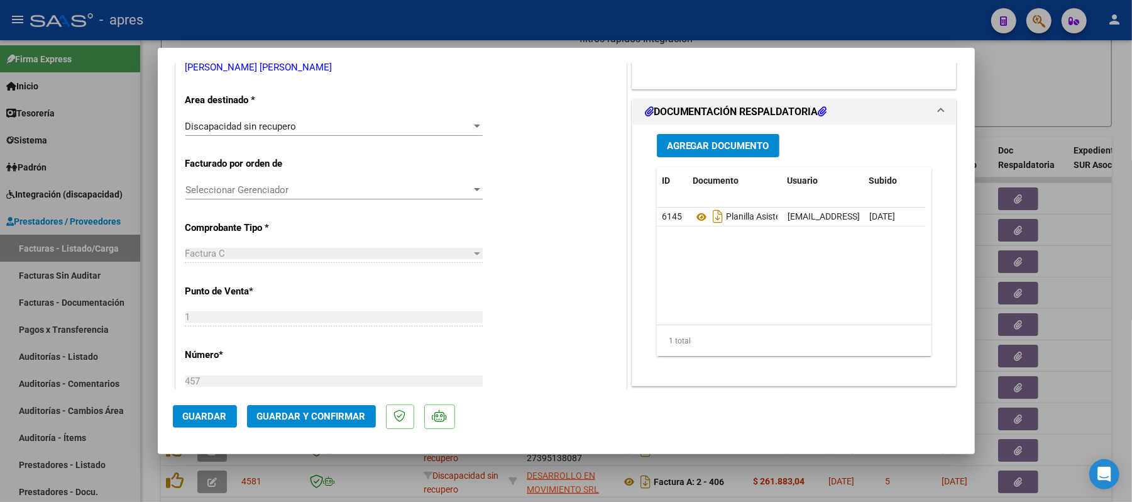
scroll to position [251, 0]
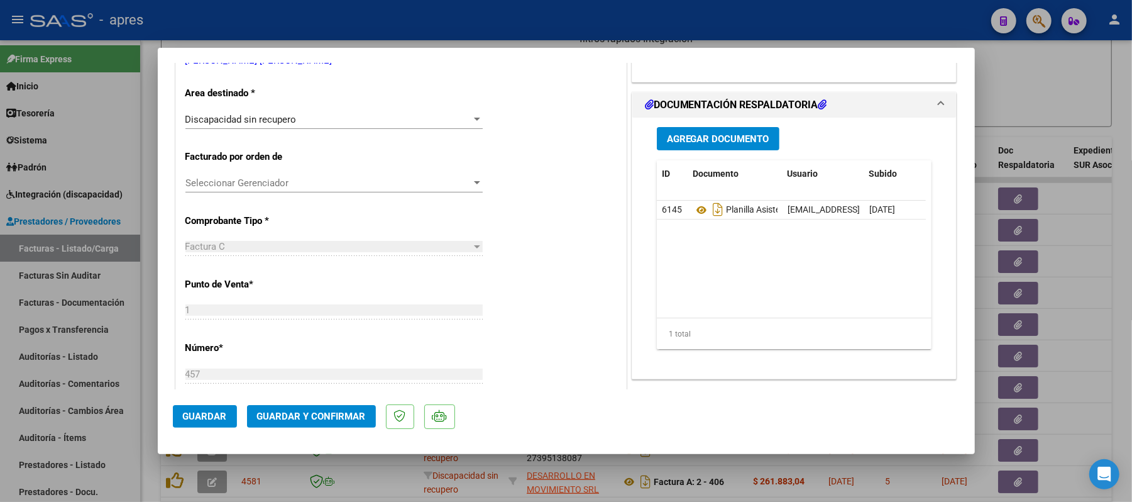
click at [670, 417] on div at bounding box center [566, 251] width 1132 height 502
type input "$ 0,00"
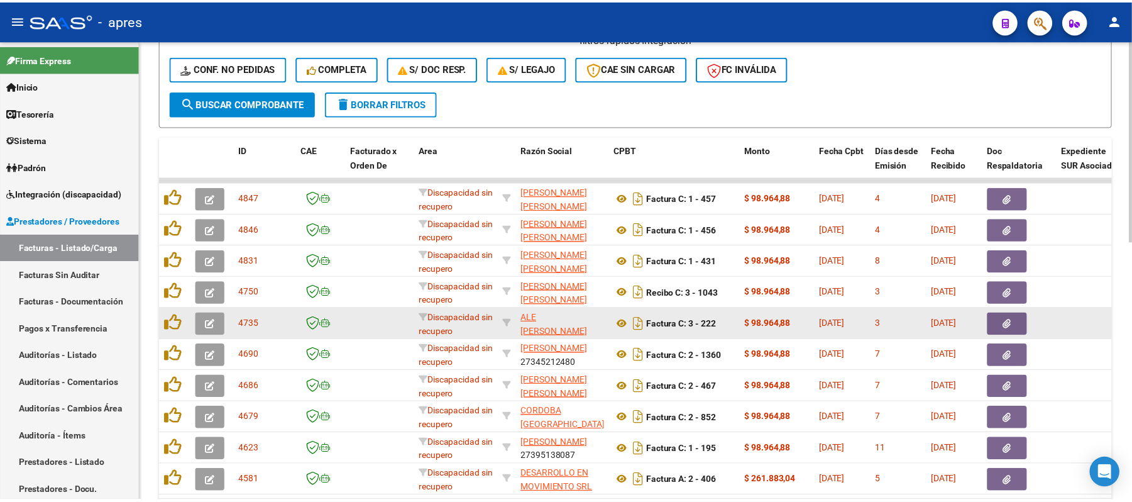
scroll to position [593, 0]
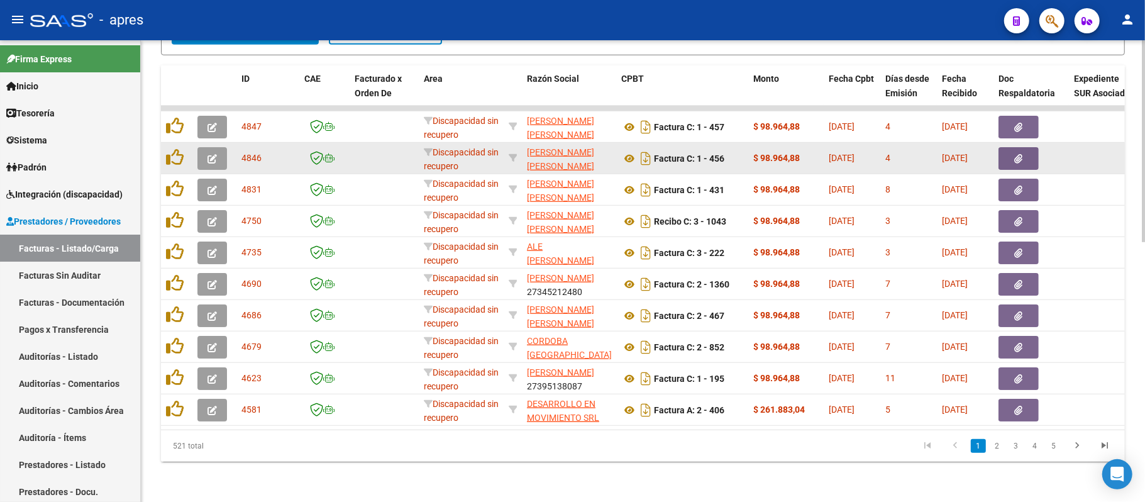
click at [201, 159] on datatable-body-cell at bounding box center [214, 158] width 44 height 31
click at [215, 154] on icon "button" at bounding box center [211, 158] width 9 height 9
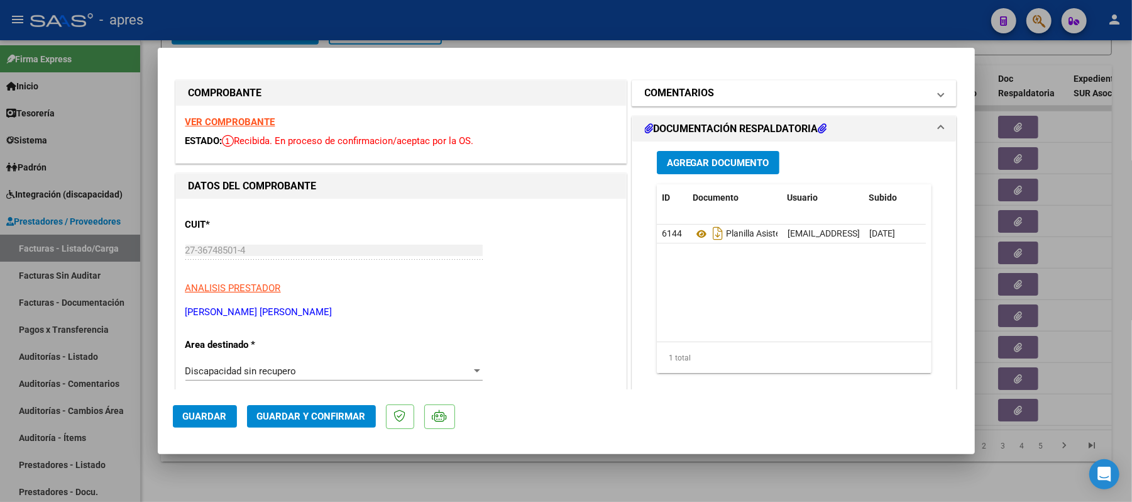
click at [938, 99] on span at bounding box center [940, 92] width 5 height 15
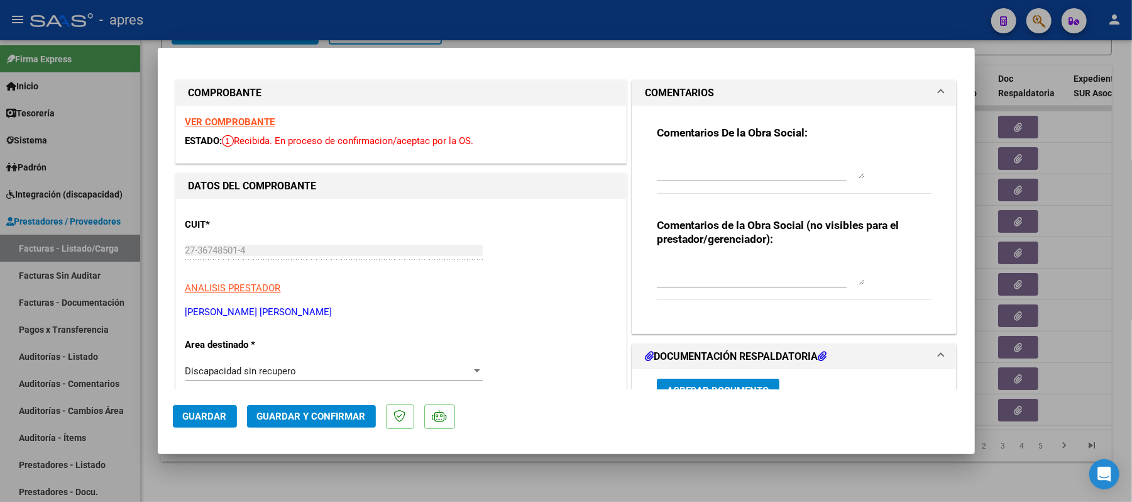
click at [938, 99] on span at bounding box center [940, 92] width 5 height 15
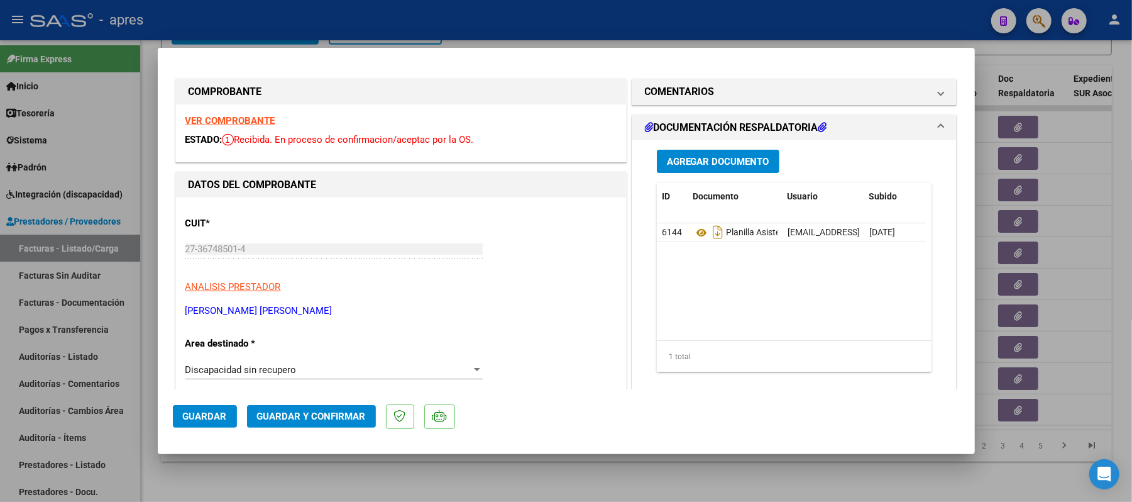
scroll to position [0, 0]
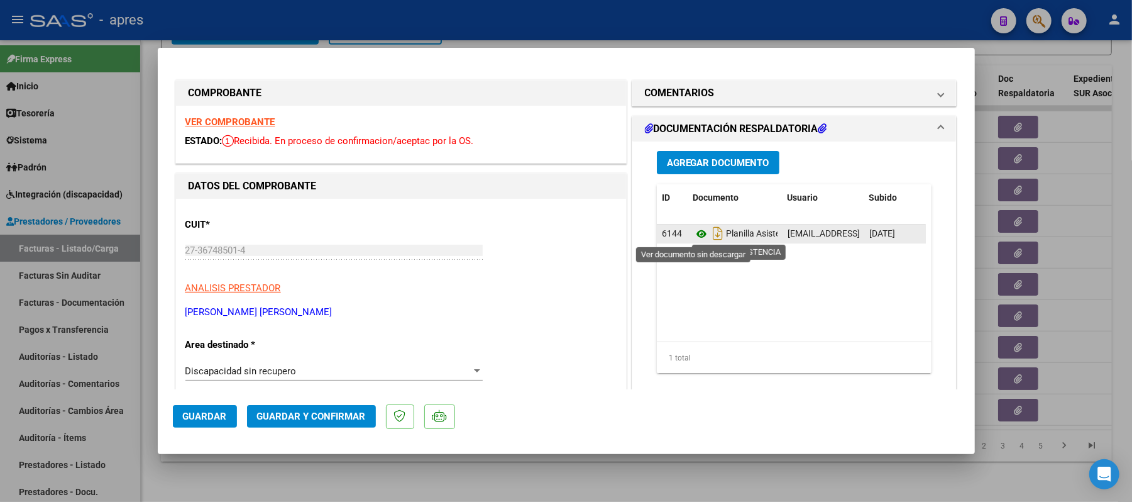
click at [695, 234] on icon at bounding box center [701, 233] width 16 height 15
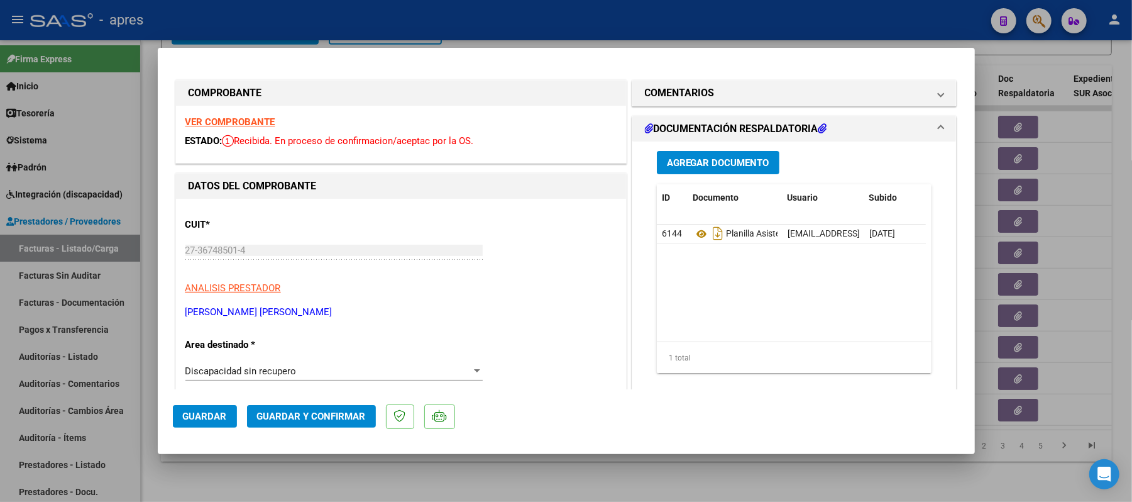
click at [255, 126] on strong "VER COMPROBANTE" at bounding box center [230, 121] width 90 height 11
click at [922, 99] on span "COMENTARIOS" at bounding box center [792, 92] width 294 height 15
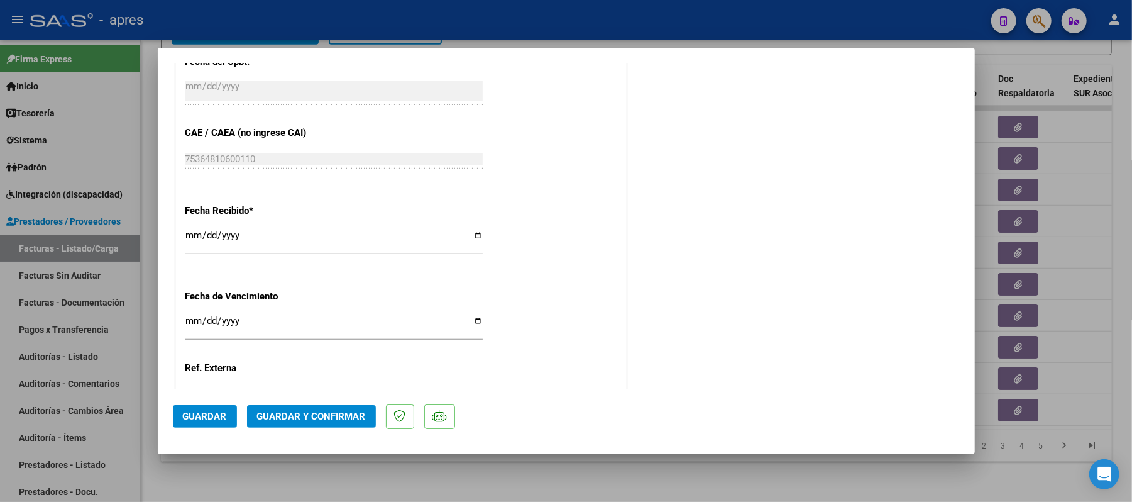
scroll to position [754, 0]
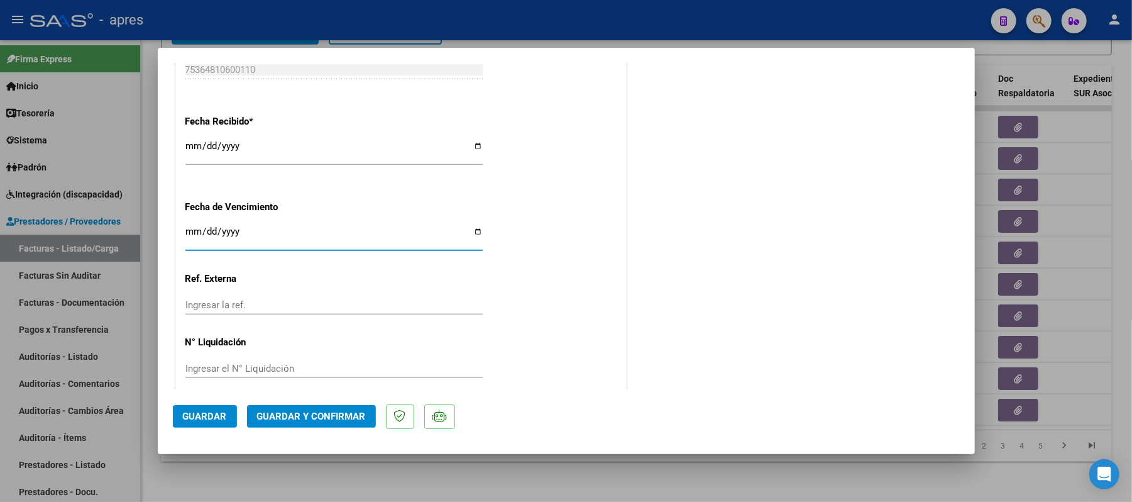
click at [190, 234] on input "Ingresar la fecha" at bounding box center [333, 236] width 297 height 20
type input "2025-09-14"
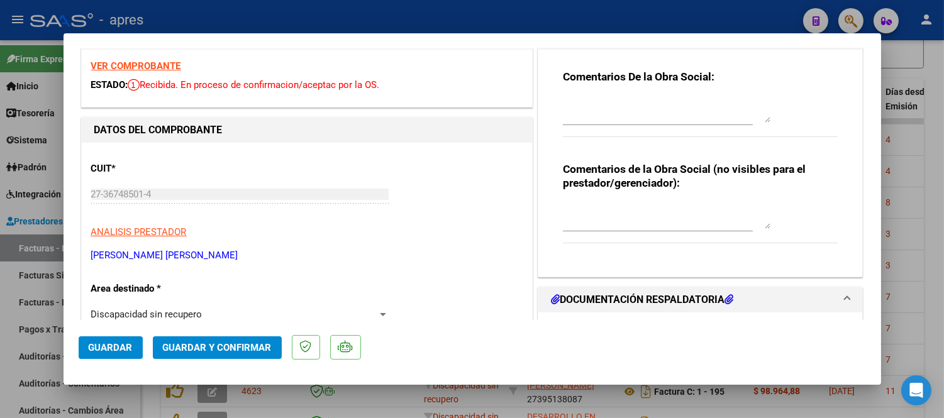
scroll to position [0, 0]
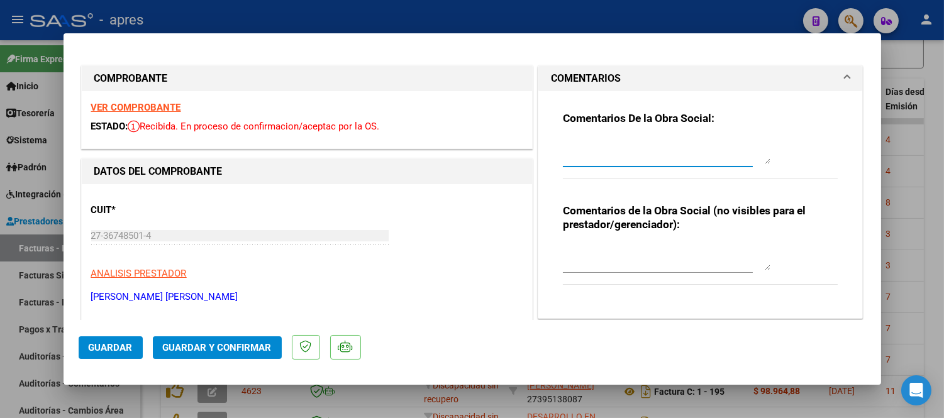
click at [674, 150] on textarea at bounding box center [666, 151] width 207 height 25
type textarea "A"
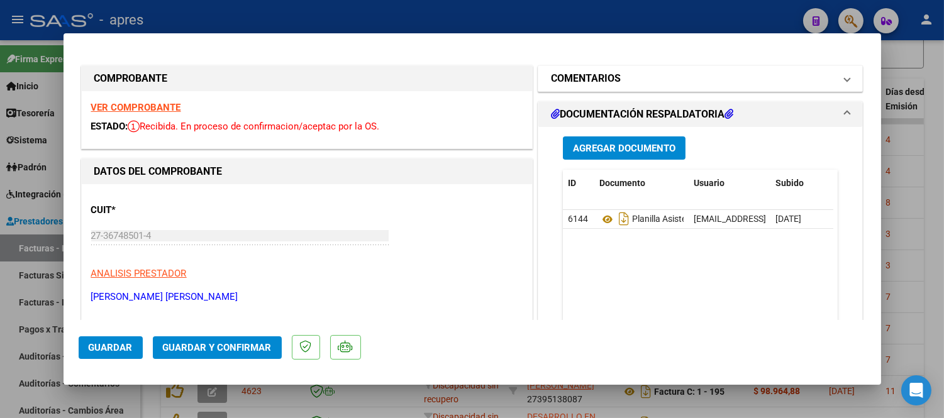
click at [833, 86] on mat-expansion-panel-header "COMENTARIOS" at bounding box center [700, 78] width 324 height 25
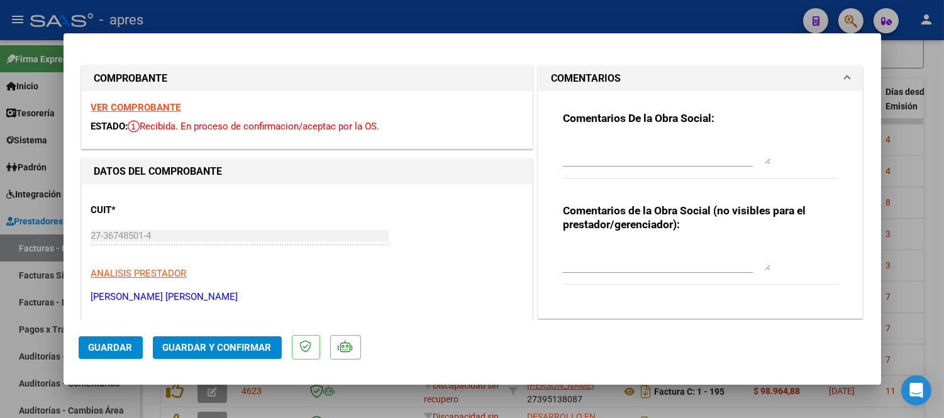
drag, startPoint x: 645, startPoint y: 133, endPoint x: 643, endPoint y: 145, distance: 12.7
click at [645, 133] on div "Comentarios De la Obra Social:" at bounding box center [700, 151] width 275 height 81
click at [642, 151] on textarea at bounding box center [666, 151] width 207 height 25
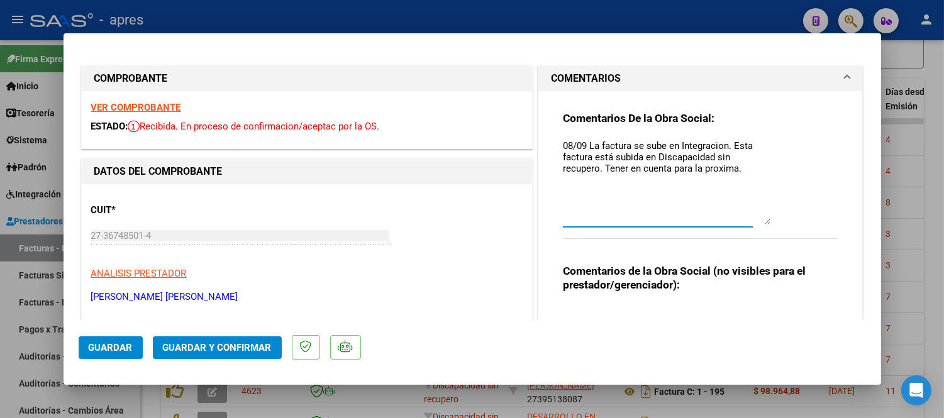
drag, startPoint x: 763, startPoint y: 158, endPoint x: 762, endPoint y: 222, distance: 63.5
click at [762, 222] on textarea "08/09 La factura se sube en Integracion. Esta factura está subida en Discapacid…" at bounding box center [666, 181] width 207 height 85
click at [589, 180] on textarea "08/09 La factura se sube en Integracion. Esta factura está subida en Discapacid…" at bounding box center [666, 183] width 207 height 89
click at [739, 173] on textarea "08/09 La factura se sube en Integracion. Esta factura está subida en Discapacid…" at bounding box center [666, 183] width 207 height 89
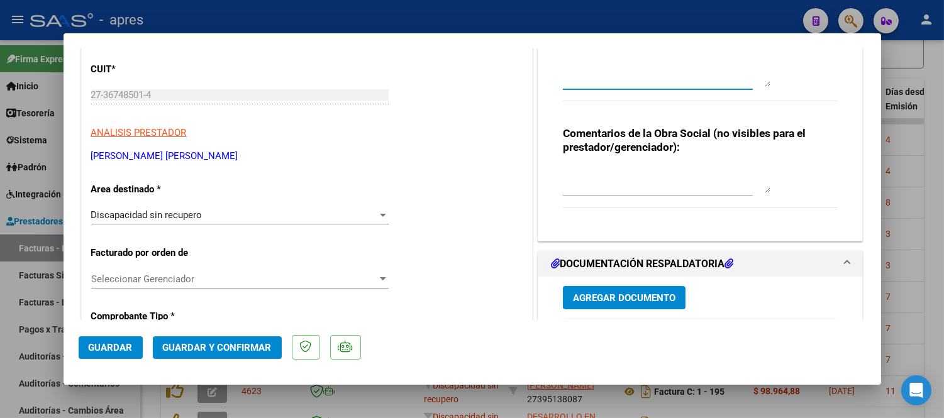
scroll to position [140, 0]
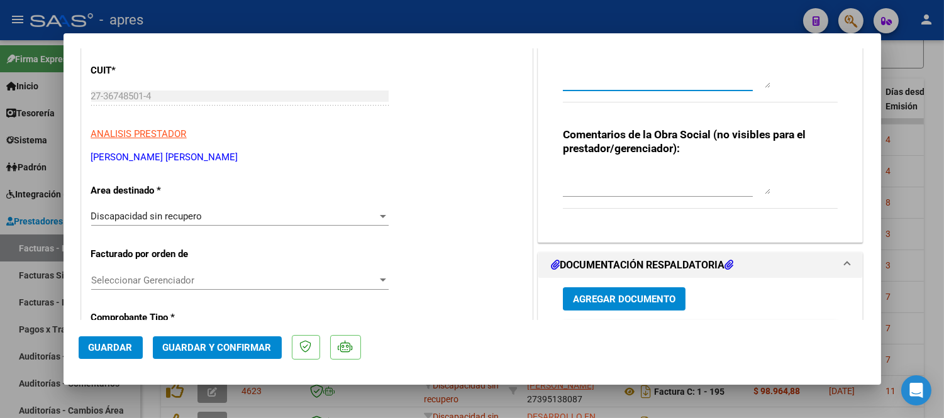
type textarea "08/09 La factura se sube en Integracion. Esta factura está subida en Discapacid…"
click at [179, 212] on span "Discapacidad sin recupero" at bounding box center [146, 216] width 111 height 11
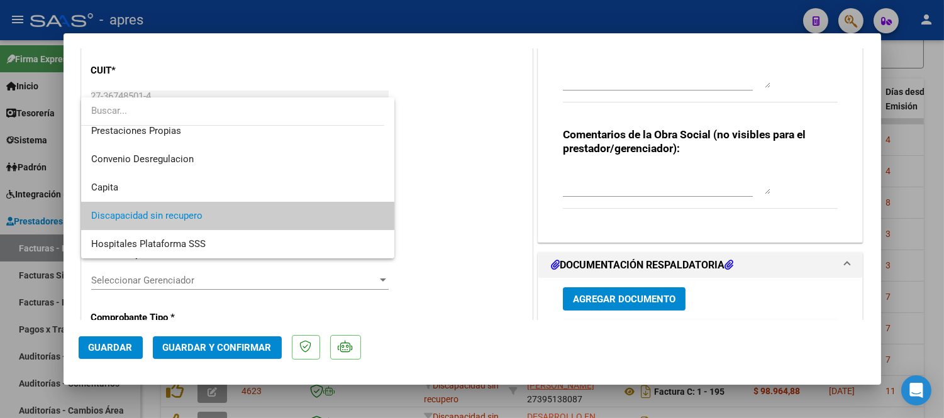
scroll to position [55, 0]
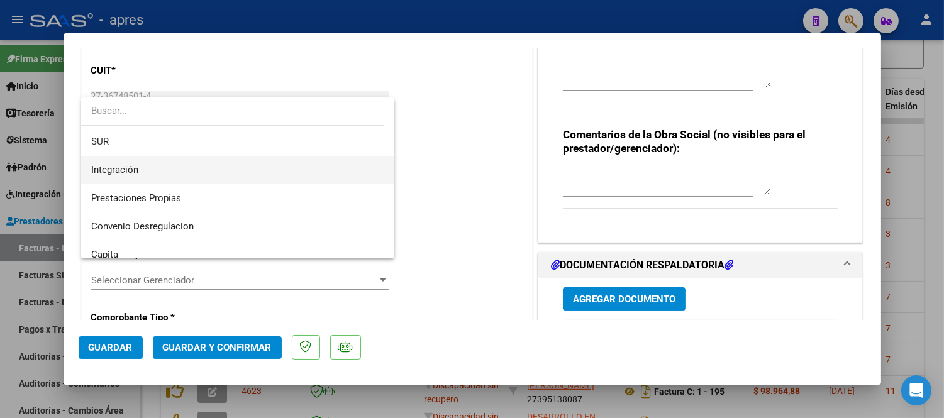
click at [180, 172] on span "Integración" at bounding box center [238, 170] width 294 height 28
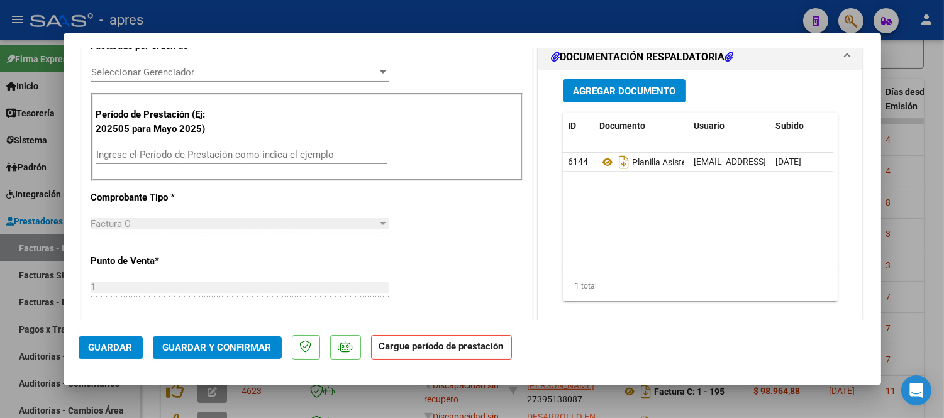
scroll to position [349, 0]
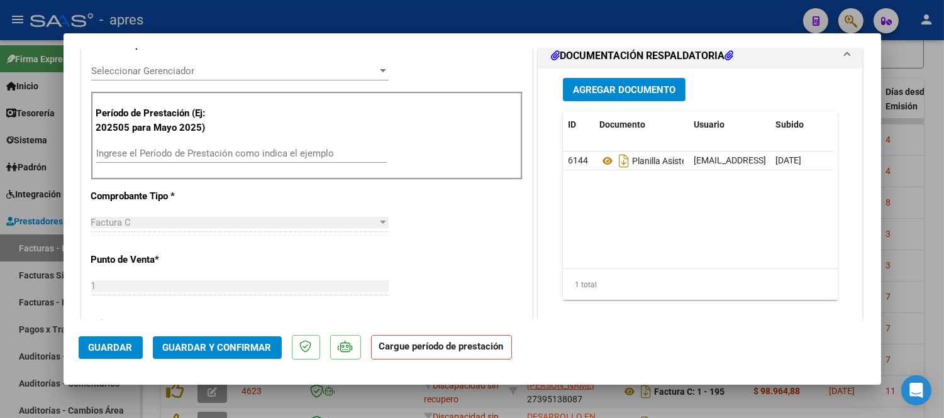
click at [214, 154] on input "Ingrese el Período de Prestación como indica el ejemplo" at bounding box center [241, 153] width 290 height 11
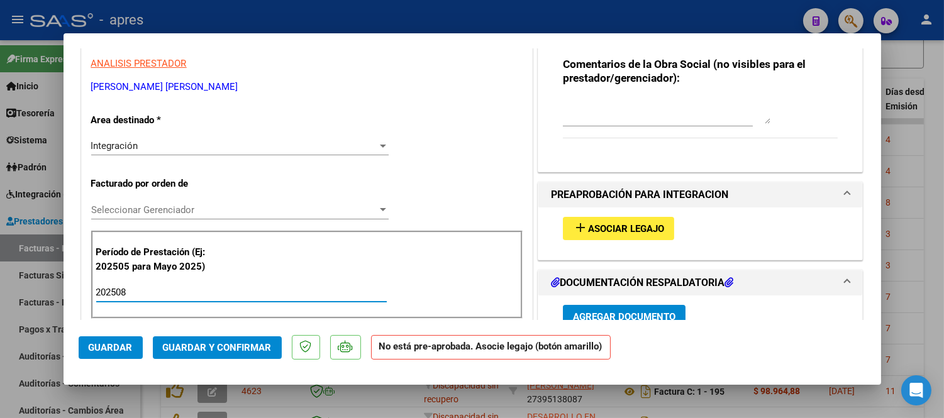
scroll to position [209, 0]
type input "202508"
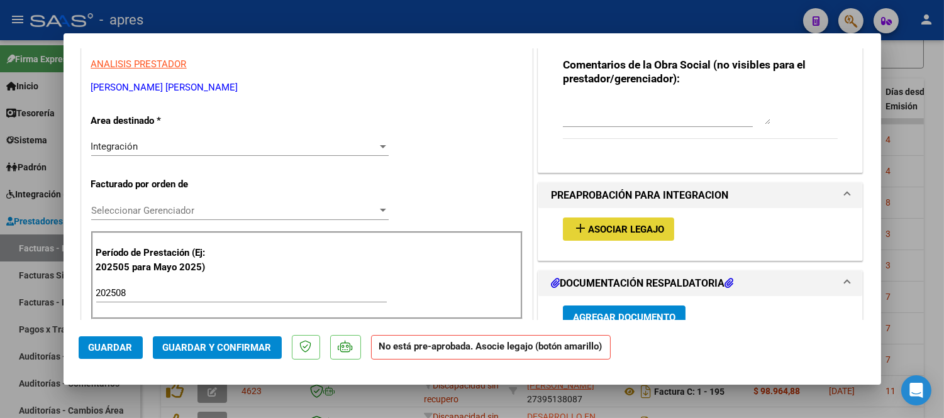
click at [625, 220] on button "add Asociar Legajo" at bounding box center [618, 228] width 111 height 23
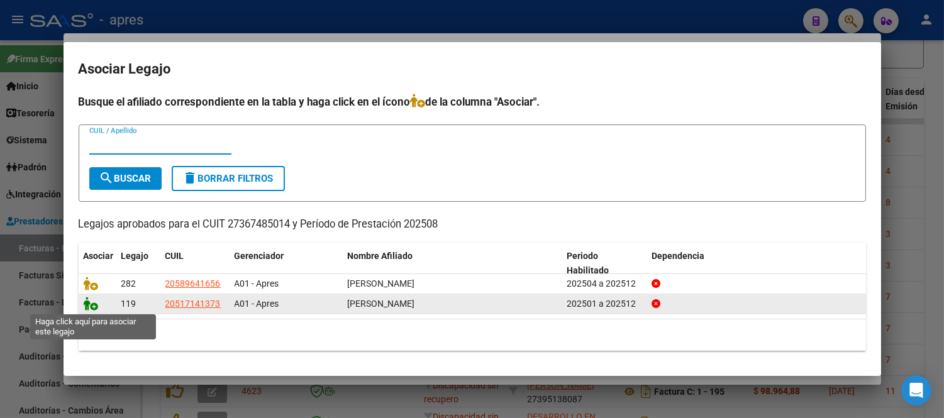
click at [95, 304] on icon at bounding box center [91, 304] width 15 height 14
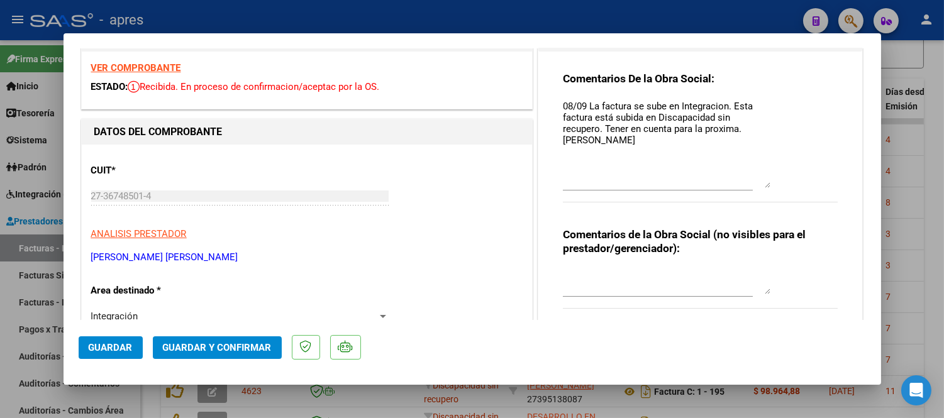
scroll to position [0, 0]
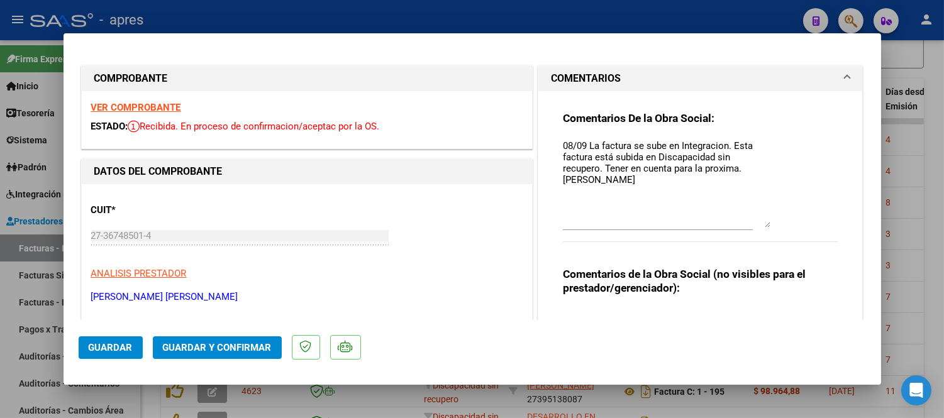
click at [141, 105] on strong "VER COMPROBANTE" at bounding box center [136, 107] width 90 height 11
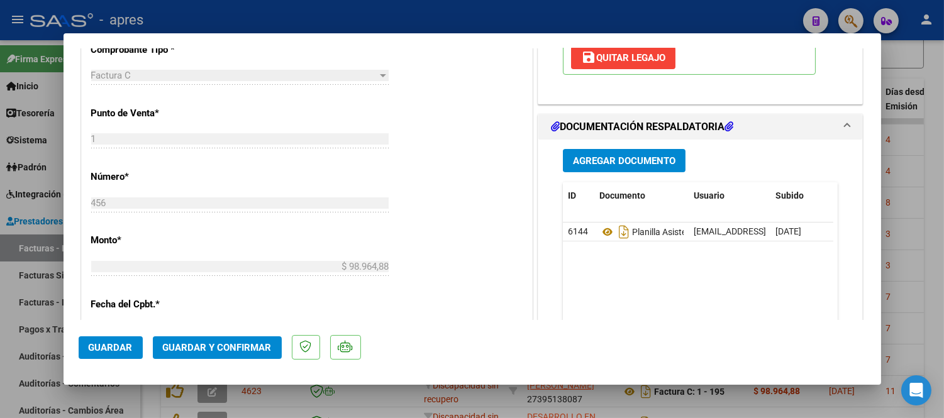
scroll to position [558, 0]
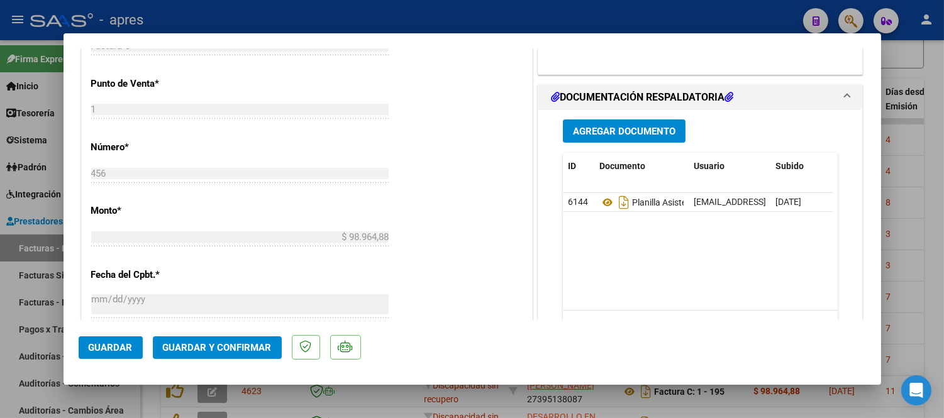
click at [218, 346] on span "Guardar y Confirmar" at bounding box center [217, 347] width 109 height 11
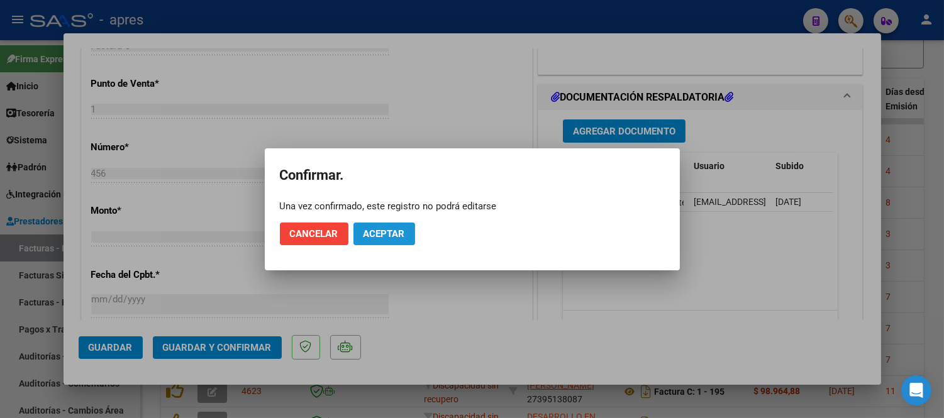
click at [387, 235] on span "Aceptar" at bounding box center [383, 233] width 41 height 11
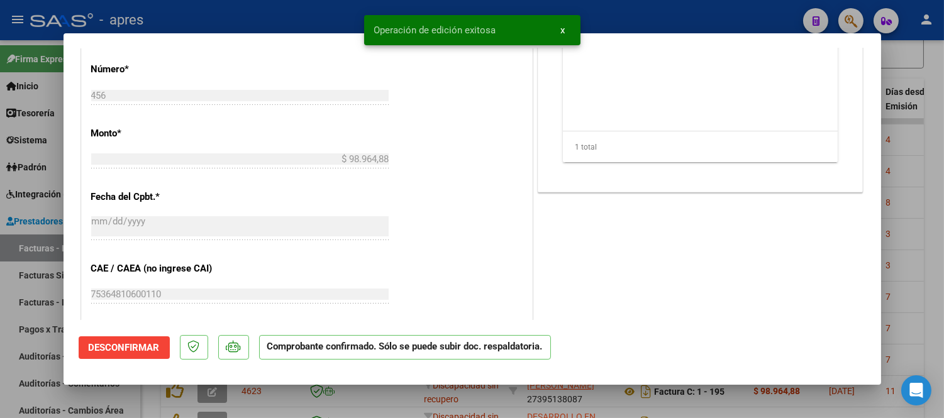
click at [378, 402] on div at bounding box center [472, 209] width 944 height 418
type input "$ 0,00"
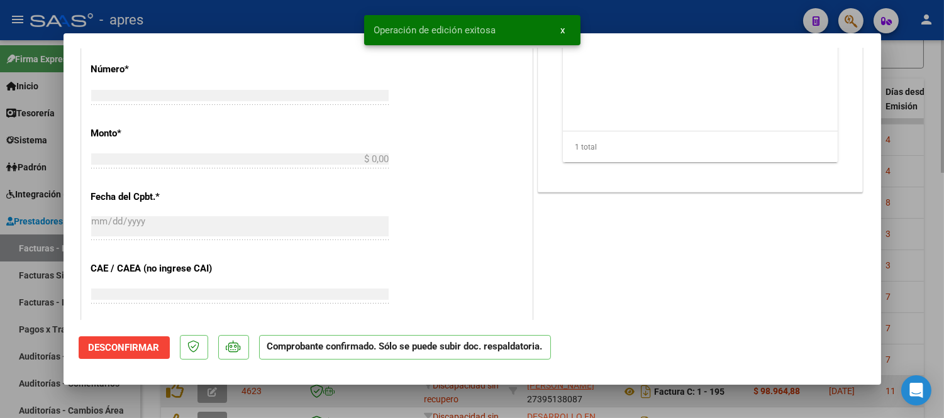
scroll to position [581, 0]
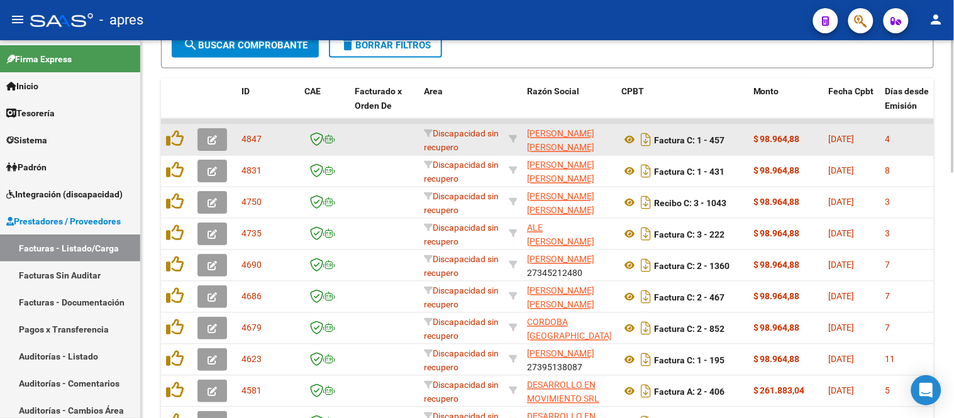
click at [210, 149] on button "button" at bounding box center [212, 140] width 30 height 23
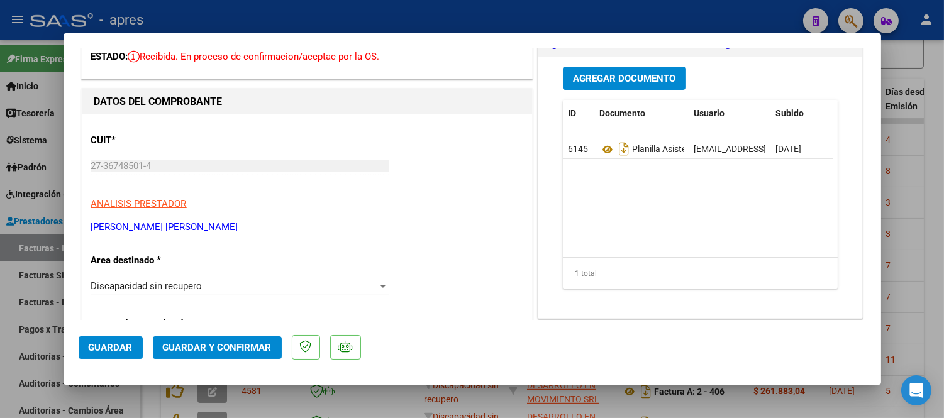
scroll to position [0, 0]
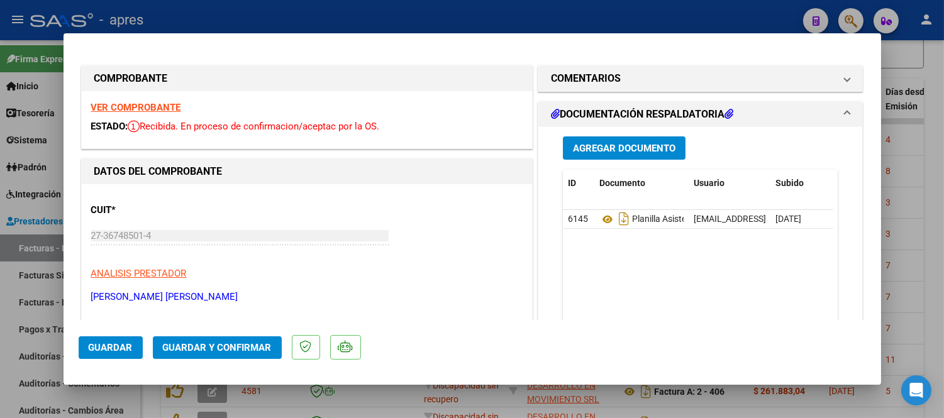
click at [149, 102] on strong "VER COMPROBANTE" at bounding box center [136, 107] width 90 height 11
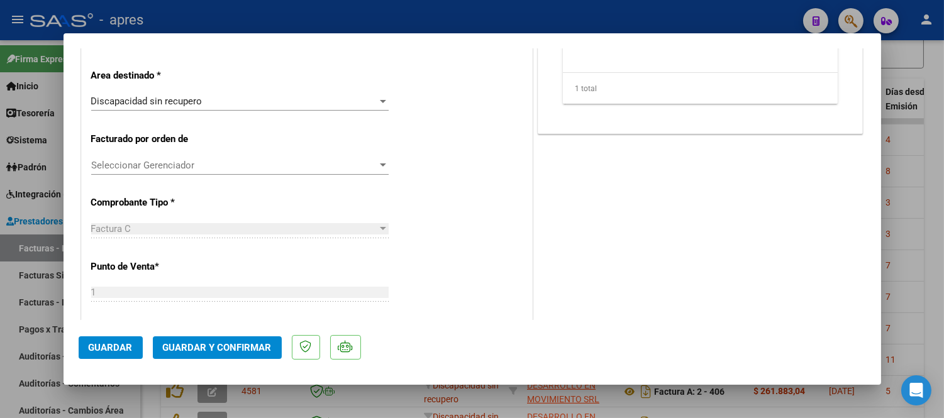
scroll to position [279, 0]
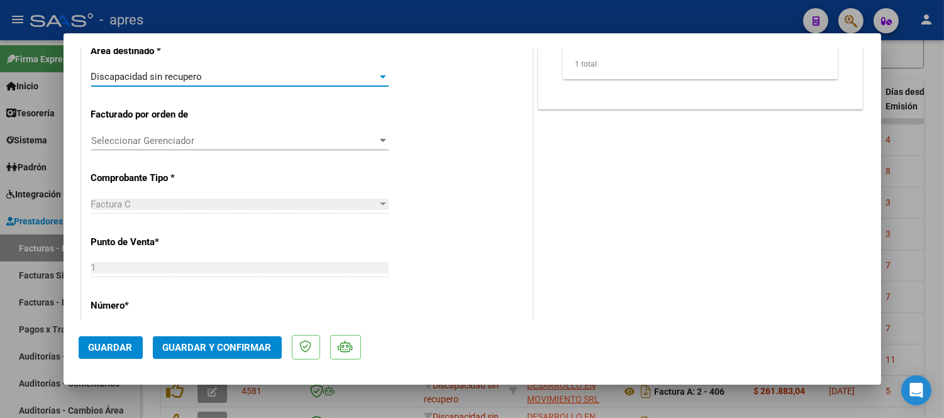
click at [238, 78] on div "Discapacidad sin recupero" at bounding box center [234, 76] width 286 height 11
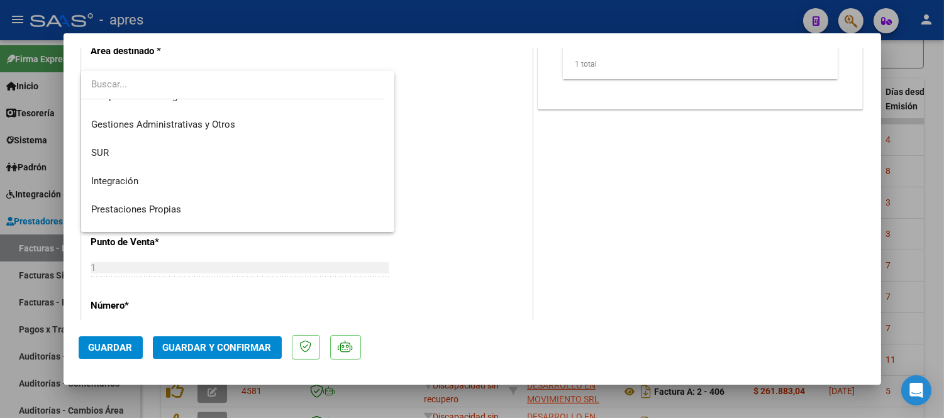
scroll to position [0, 0]
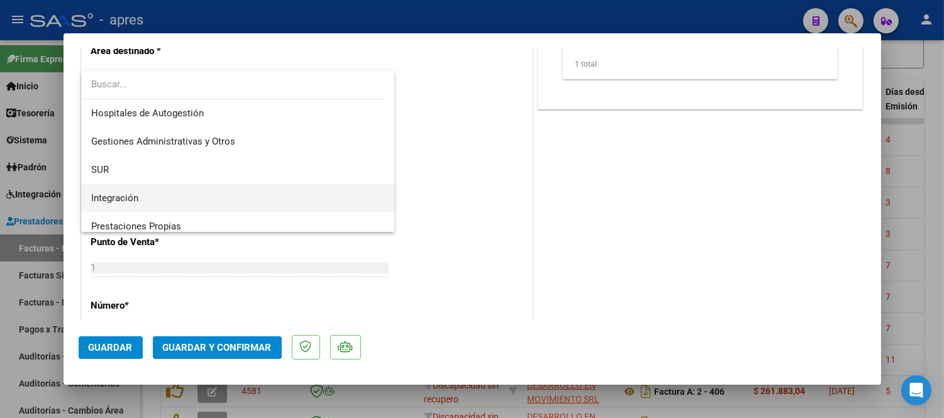
click at [255, 189] on span "Integración" at bounding box center [238, 198] width 294 height 28
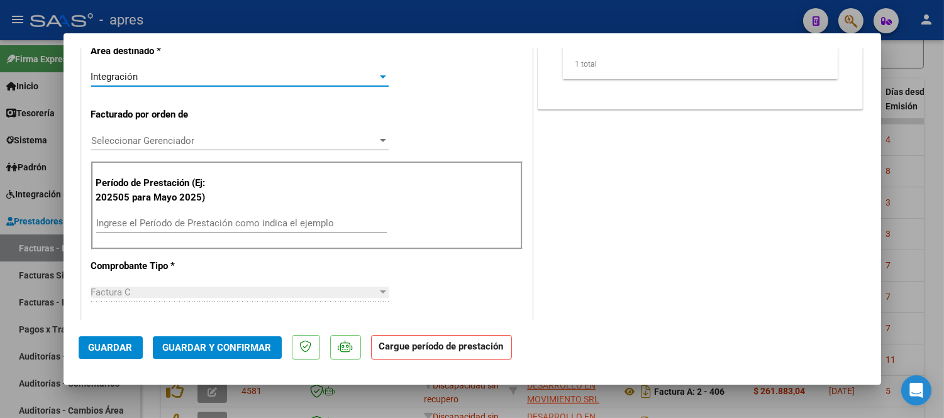
click at [278, 220] on input "Ingrese el Período de Prestación como indica el ejemplo" at bounding box center [241, 222] width 290 height 11
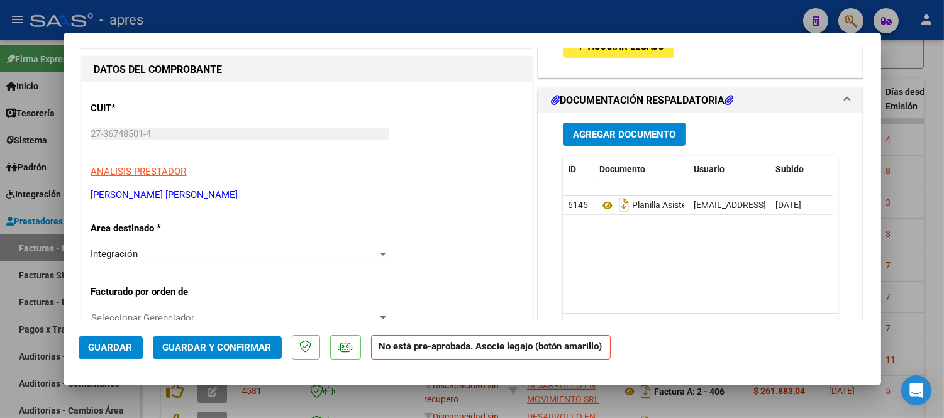
scroll to position [70, 0]
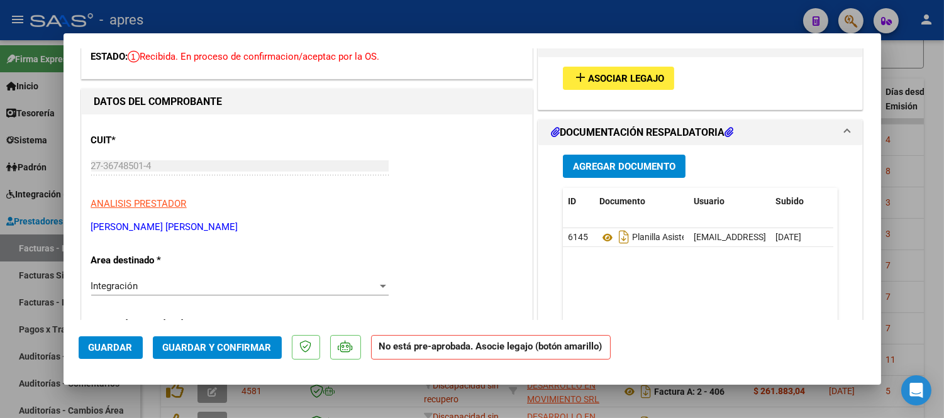
type input "202508"
click at [632, 74] on span "Asociar Legajo" at bounding box center [626, 78] width 76 height 11
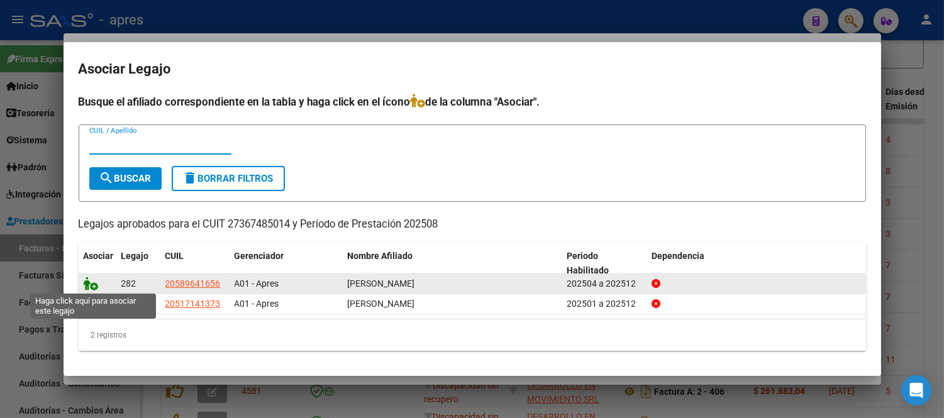
click at [89, 284] on icon at bounding box center [91, 284] width 15 height 14
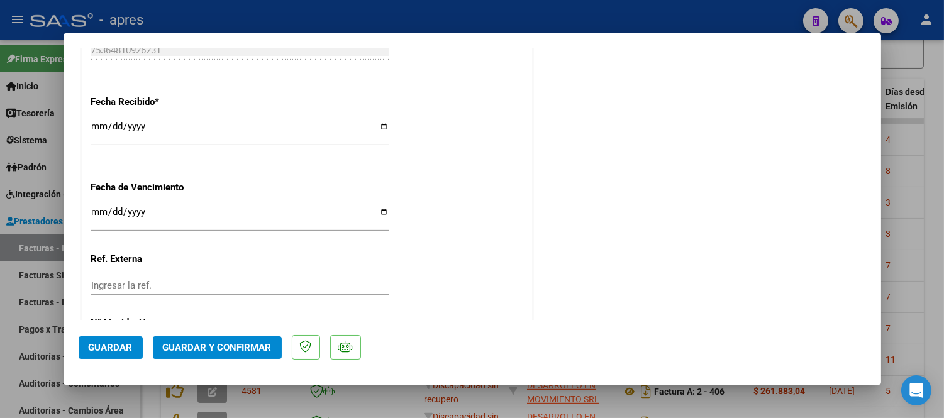
scroll to position [942, 0]
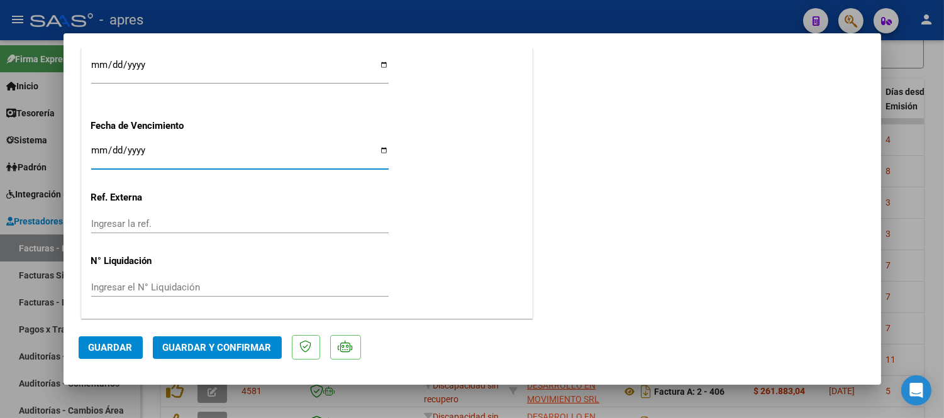
click at [95, 151] on input "Ingresar la fecha" at bounding box center [239, 155] width 297 height 20
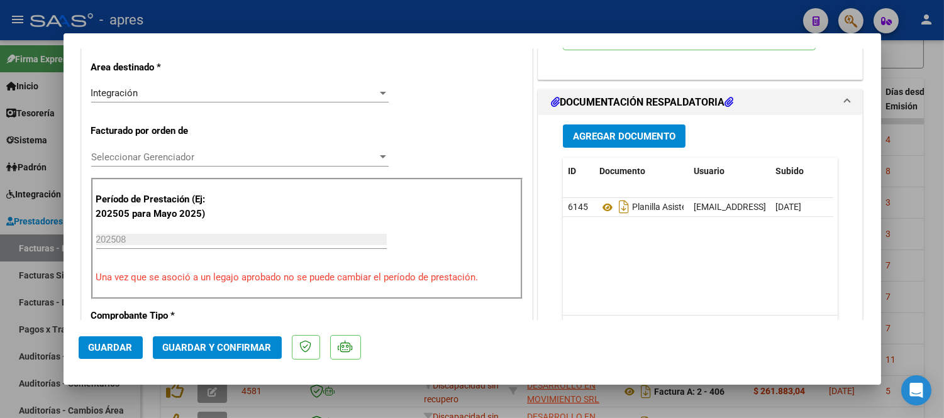
scroll to position [243, 0]
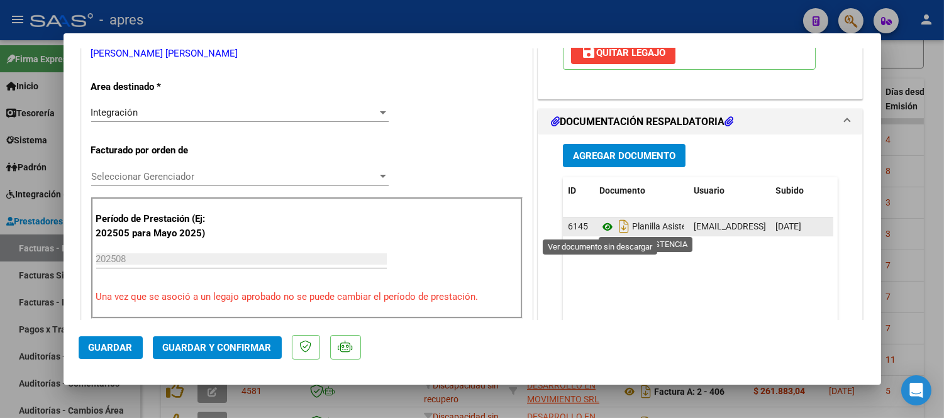
click at [599, 229] on icon at bounding box center [607, 226] width 16 height 15
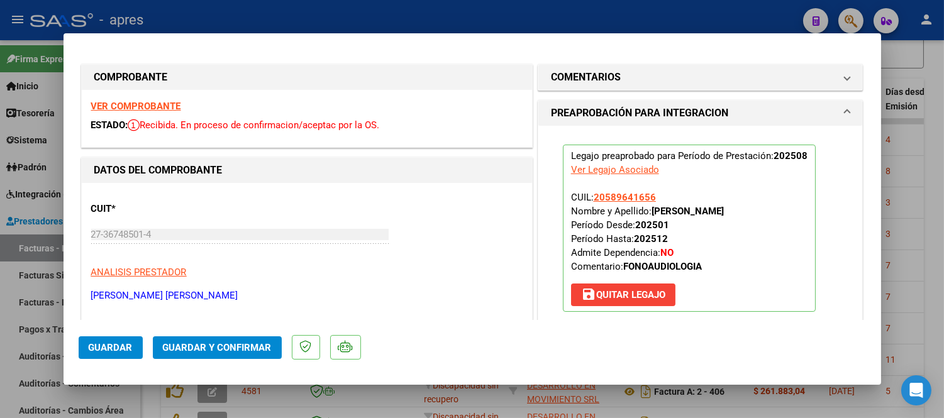
scroll to position [0, 0]
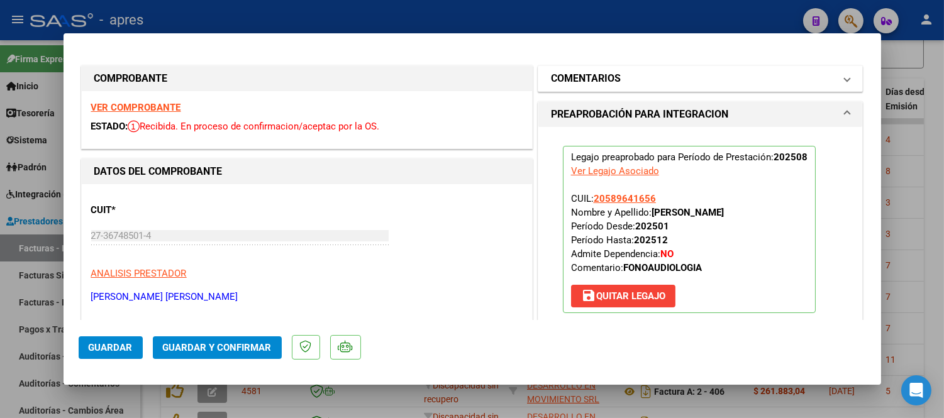
click at [610, 74] on h1 "COMENTARIOS" at bounding box center [586, 78] width 70 height 15
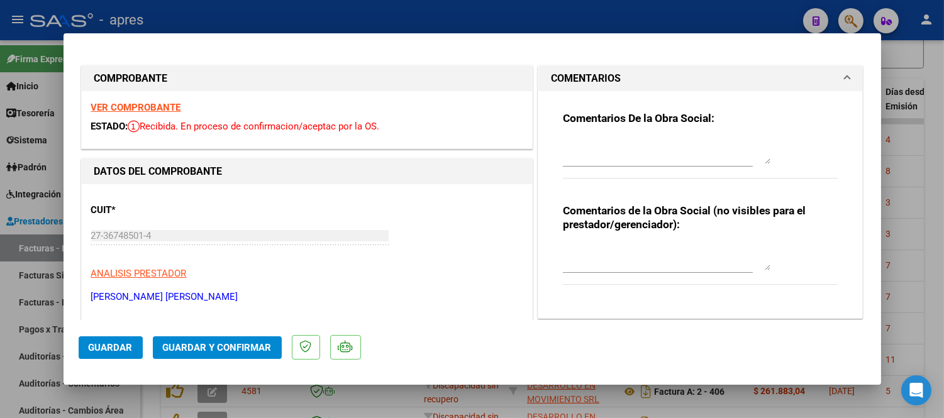
click at [636, 151] on textarea at bounding box center [666, 151] width 207 height 25
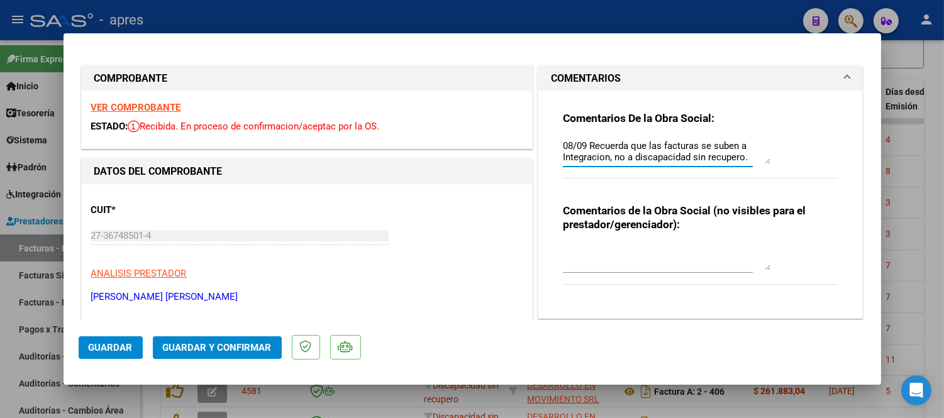
scroll to position [9, 0]
type textarea "08/09 Recuerda que las facturas se suben a Integracion, no a discapacidad sin r…"
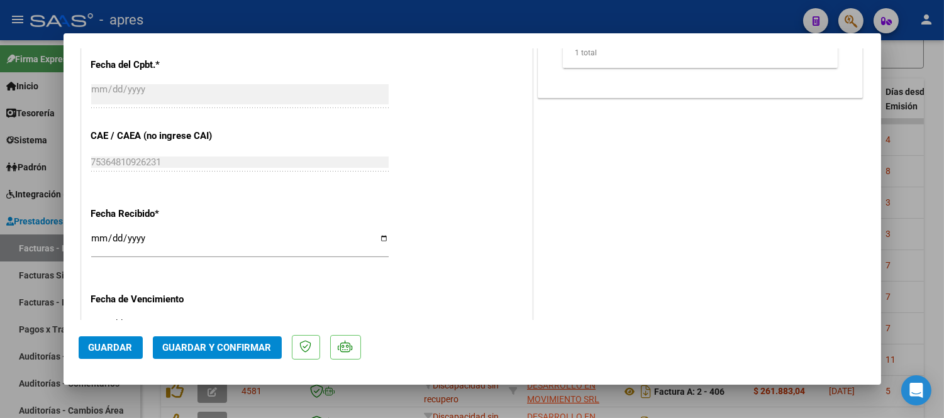
scroll to position [838, 0]
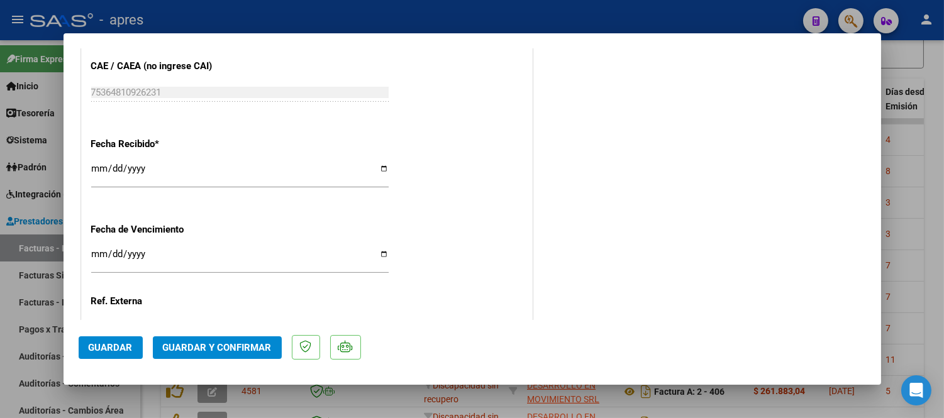
click at [96, 253] on input "Ingresar la fecha" at bounding box center [239, 259] width 297 height 20
type input "2025-09-14"
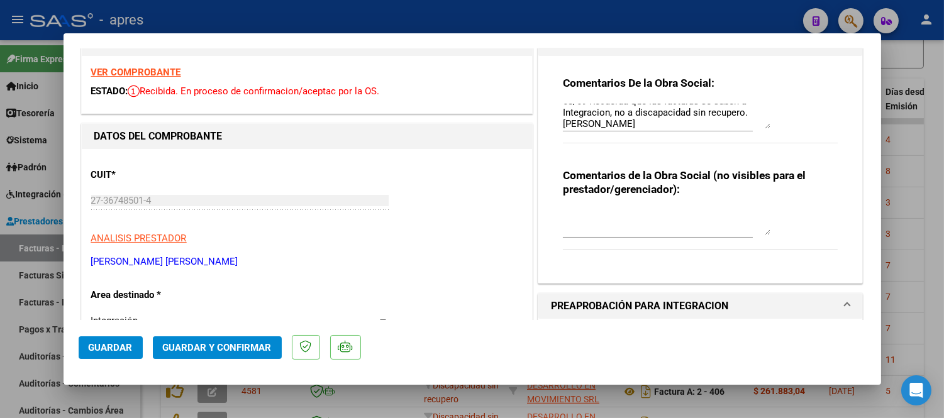
scroll to position [34, 0]
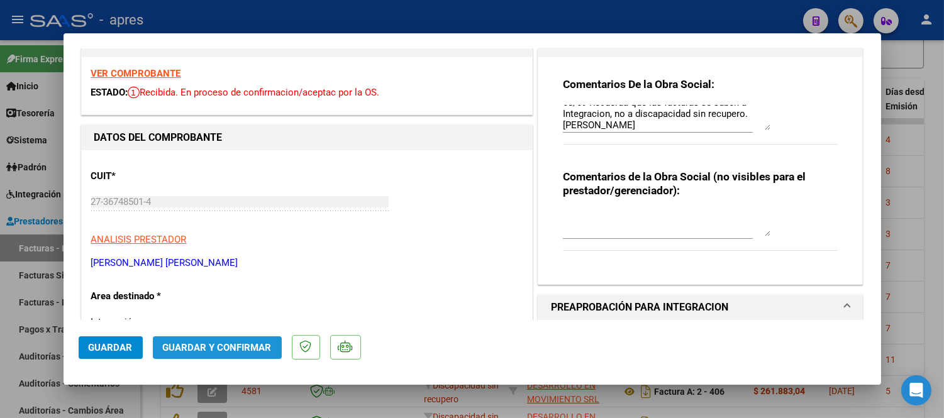
click at [218, 352] on span "Guardar y Confirmar" at bounding box center [217, 347] width 109 height 11
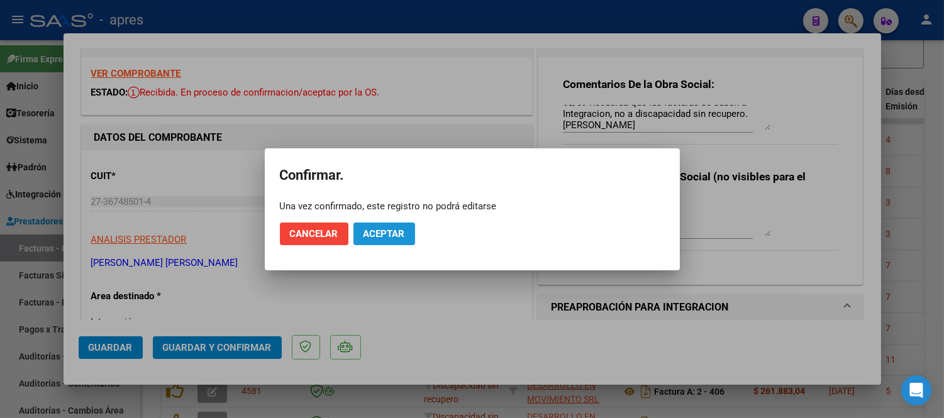
click at [388, 228] on span "Aceptar" at bounding box center [383, 233] width 41 height 11
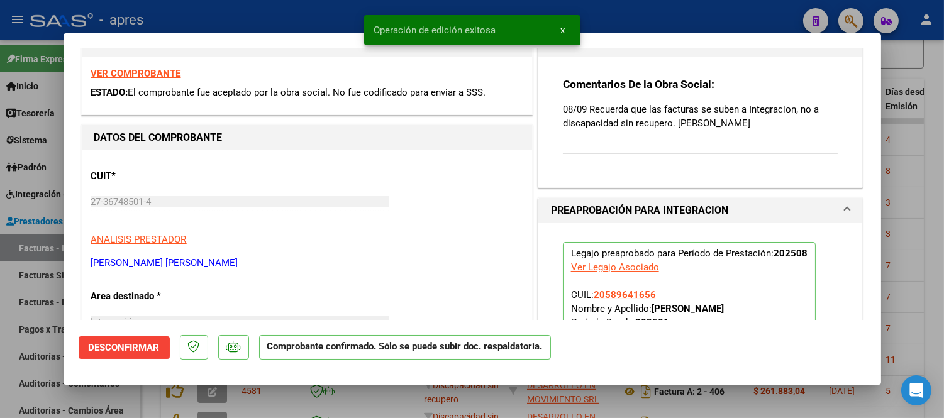
click at [409, 386] on div at bounding box center [472, 209] width 944 height 418
type input "$ 0,00"
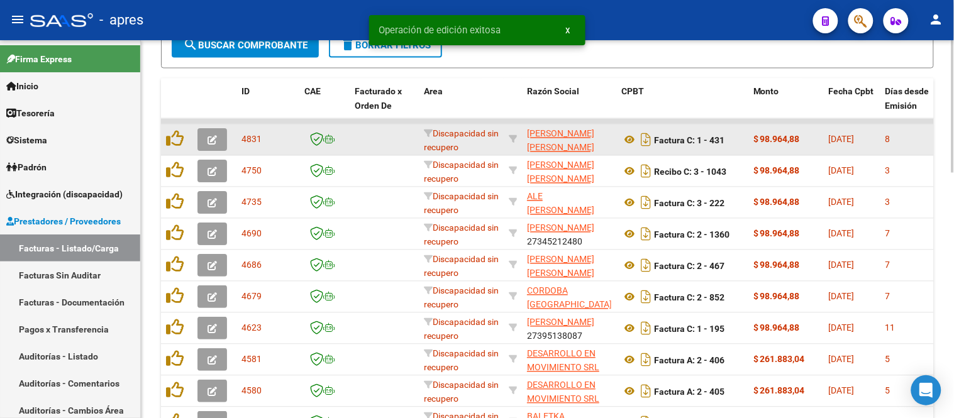
click at [204, 133] on button "button" at bounding box center [212, 140] width 30 height 23
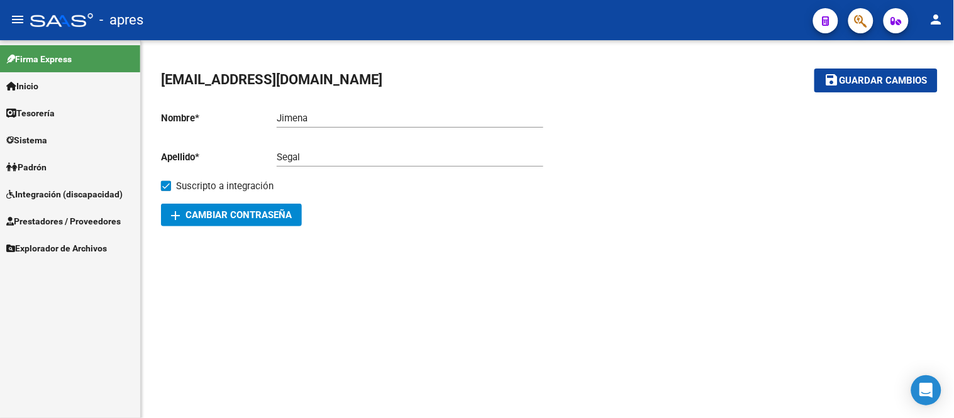
click at [94, 126] on link "Tesorería" at bounding box center [70, 112] width 140 height 27
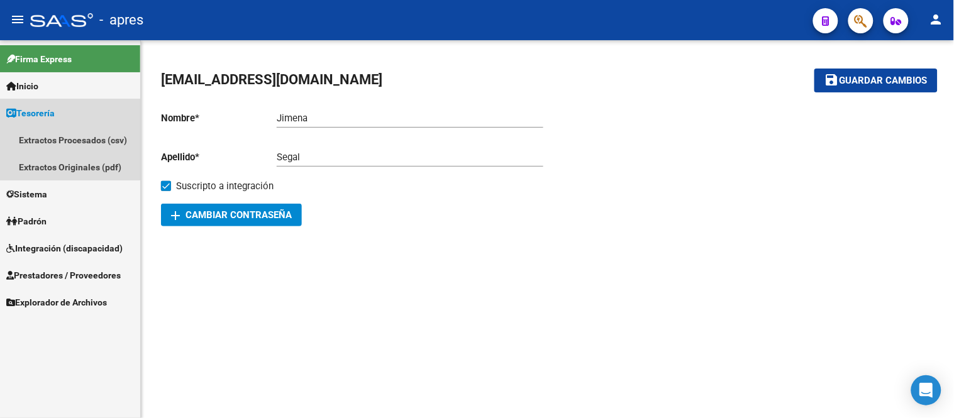
click at [63, 111] on link "Tesorería" at bounding box center [70, 112] width 140 height 27
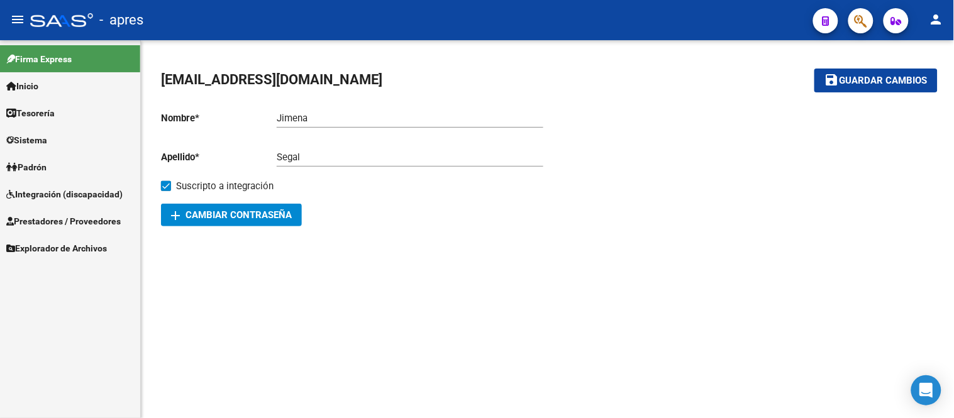
click at [47, 139] on span "Sistema" at bounding box center [26, 140] width 41 height 14
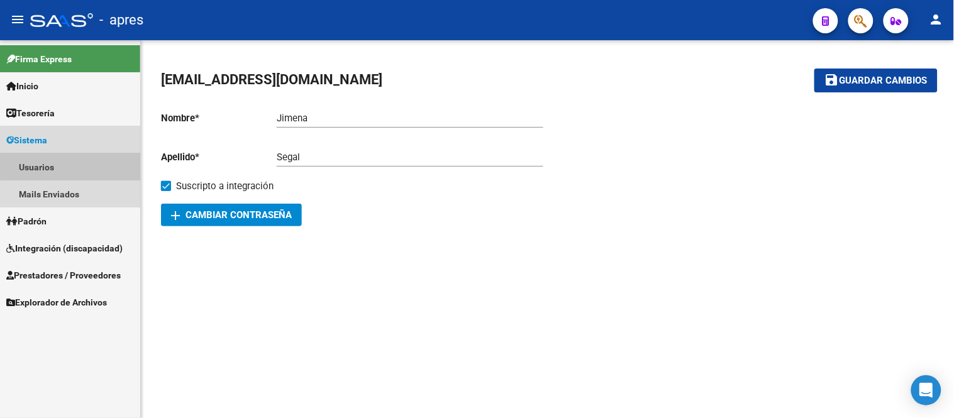
click at [95, 168] on link "Usuarios" at bounding box center [70, 166] width 140 height 27
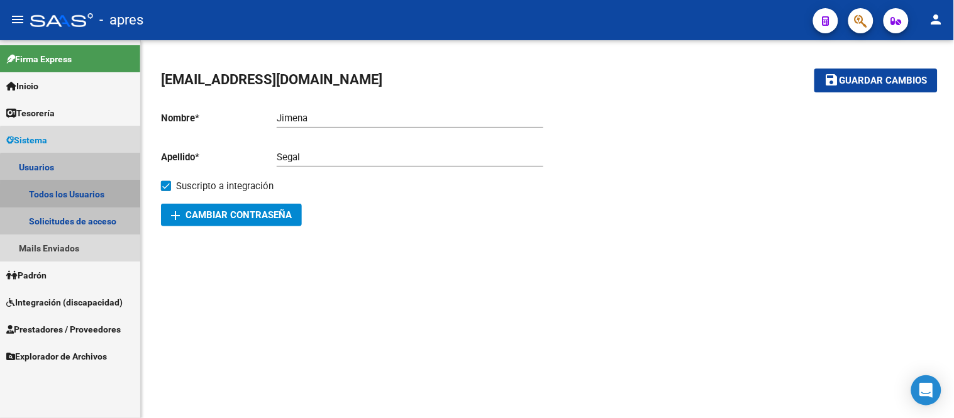
click at [106, 199] on link "Todos los Usuarios" at bounding box center [70, 193] width 140 height 27
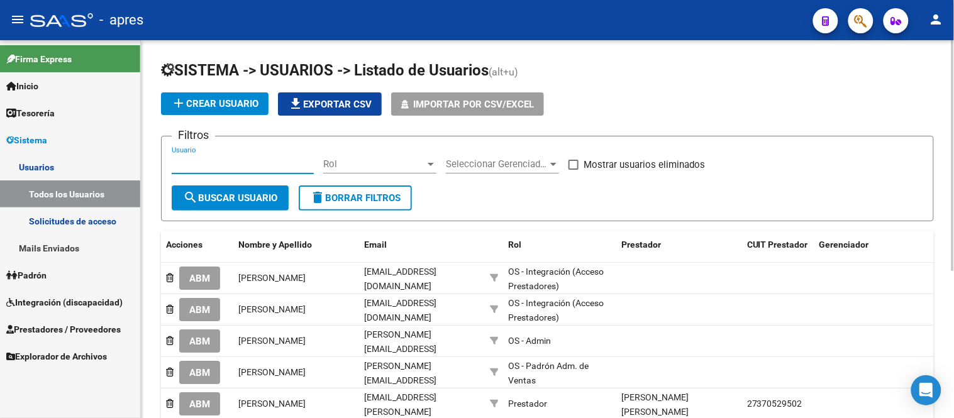
click at [227, 162] on input "Usuario" at bounding box center [243, 163] width 142 height 11
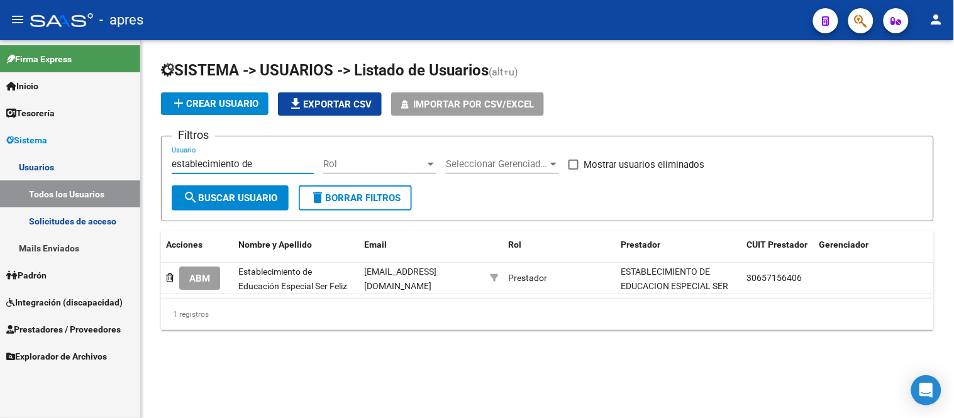
type input "establecimiento de"
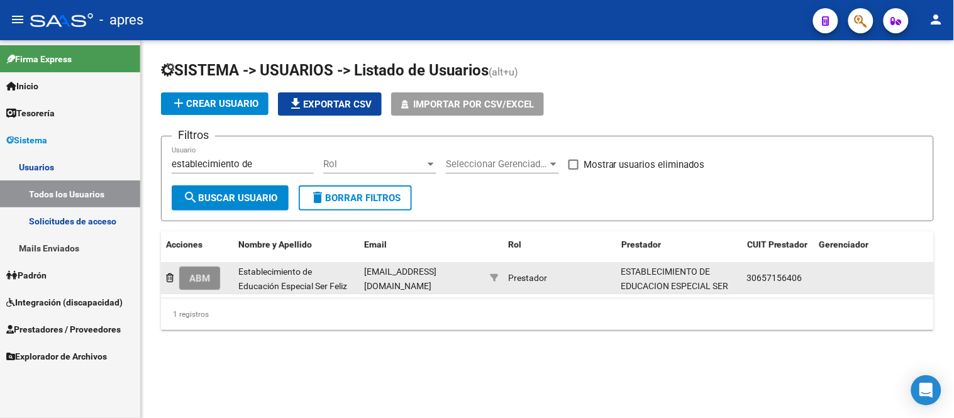
click at [208, 288] on button "ABM" at bounding box center [199, 278] width 41 height 23
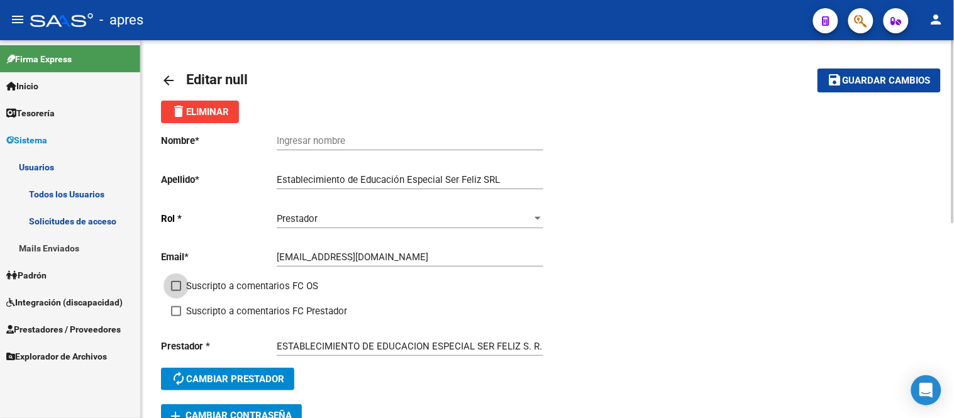
drag, startPoint x: 172, startPoint y: 283, endPoint x: 176, endPoint y: 290, distance: 8.7
click at [174, 284] on span at bounding box center [176, 286] width 10 height 10
click at [175, 291] on input "Suscripto a comentarios FC OS" at bounding box center [175, 291] width 1 height 1
checkbox input "true"
click at [173, 306] on label "Suscripto a comentarios FC Prestador" at bounding box center [259, 311] width 176 height 15
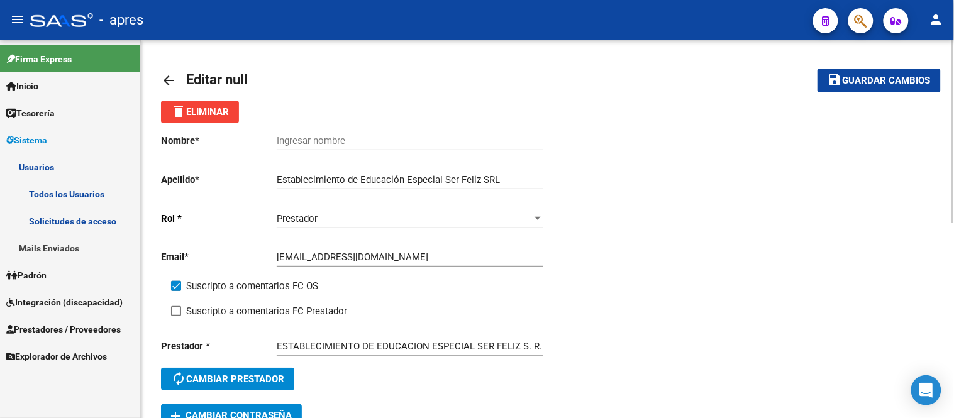
click at [175, 316] on input "Suscripto a comentarios FC Prestador" at bounding box center [175, 316] width 1 height 1
checkbox input "true"
click at [842, 80] on mat-icon "save" at bounding box center [834, 79] width 15 height 15
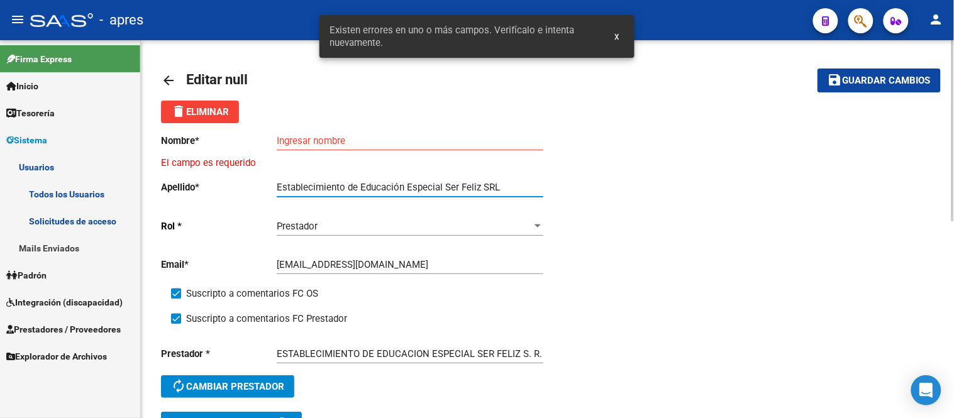
drag, startPoint x: 404, startPoint y: 187, endPoint x: 271, endPoint y: 195, distance: 132.9
click at [271, 195] on div "Nombre * Ingresar nombre El campo es requerido Apellido * Establecimiento de Ed…" at bounding box center [354, 267] width 387 height 289
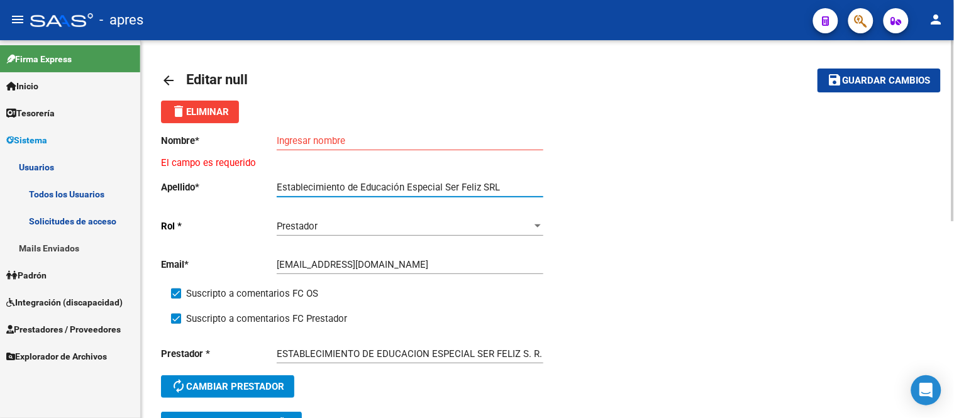
click at [375, 141] on input "Ingresar nombre" at bounding box center [410, 140] width 267 height 11
paste input "Establecimiento de Educación"
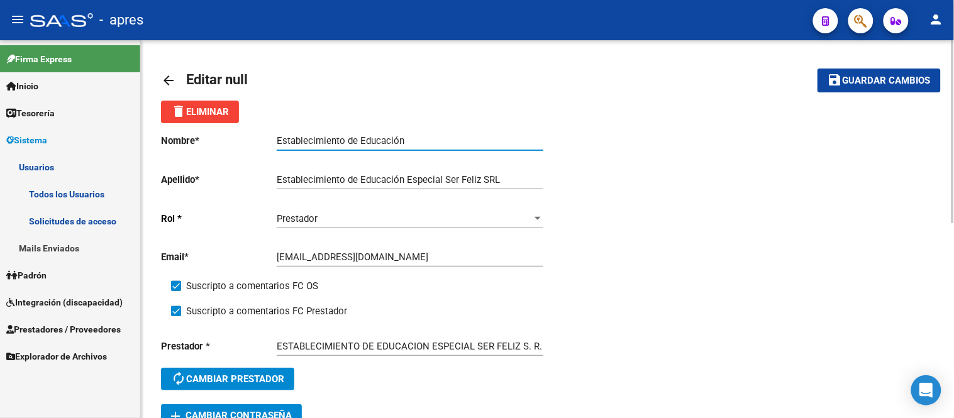
type input "Establecimiento de Educación"
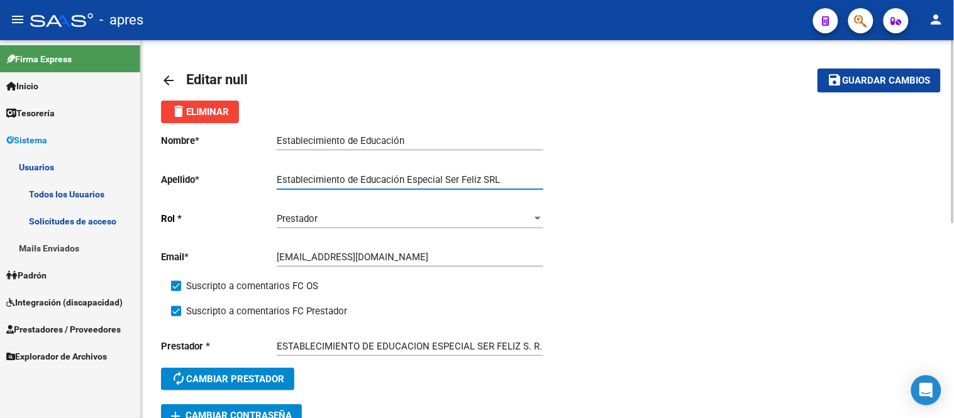
drag, startPoint x: 405, startPoint y: 180, endPoint x: 237, endPoint y: 194, distance: 168.4
click at [237, 194] on div "Nombre * Establecimiento de Educación Ingresar nombre Apellido * Establecimient…" at bounding box center [354, 263] width 387 height 281
type input "Especial Ser Feliz SRL"
click at [862, 90] on button "save Guardar cambios" at bounding box center [878, 80] width 123 height 23
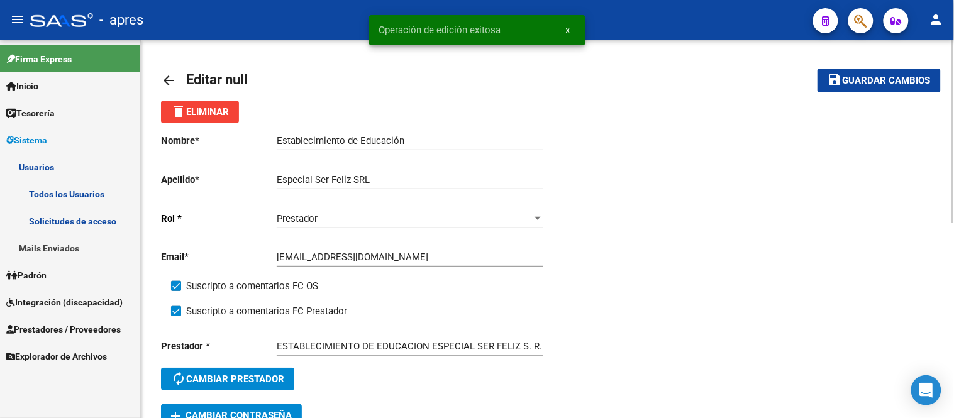
click at [170, 82] on mat-icon "arrow_back" at bounding box center [168, 80] width 15 height 15
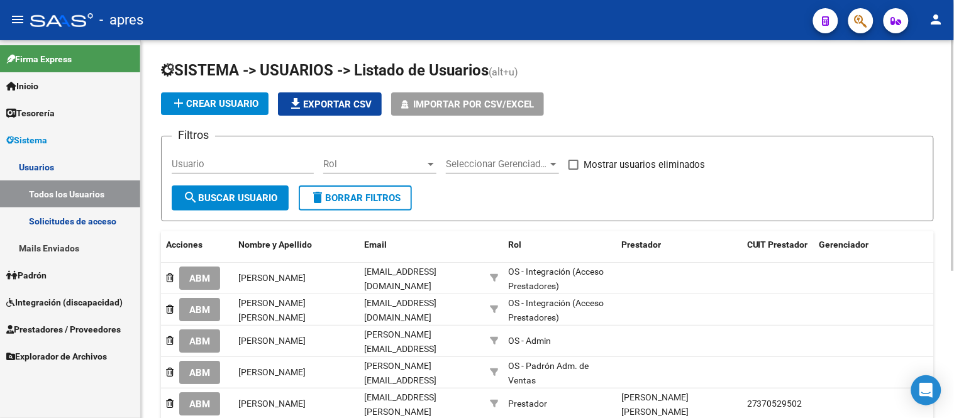
click at [260, 178] on div "Usuario" at bounding box center [243, 165] width 142 height 39
click at [260, 168] on input "Usuario" at bounding box center [243, 163] width 142 height 11
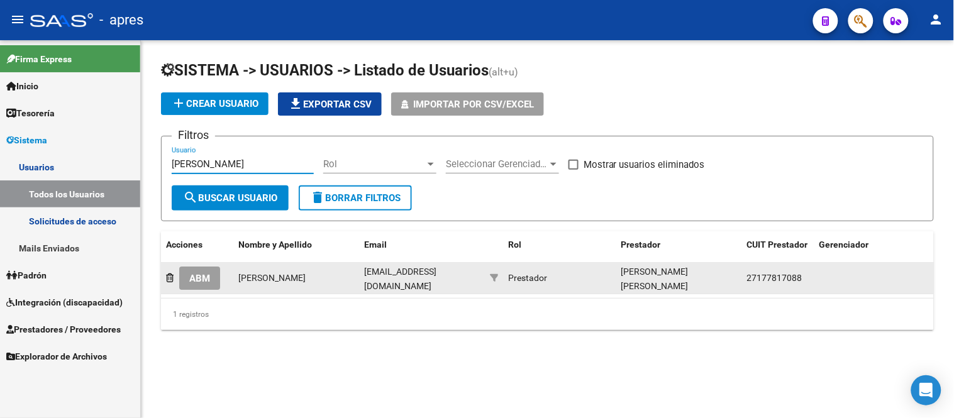
type input "cottet"
click at [205, 273] on span "ABM" at bounding box center [199, 278] width 21 height 11
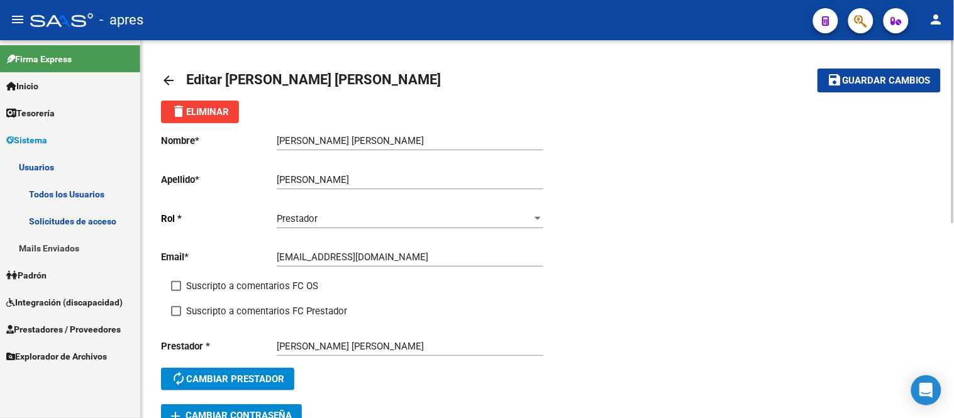
click at [173, 287] on span at bounding box center [176, 286] width 10 height 10
click at [175, 291] on input "Suscripto a comentarios FC OS" at bounding box center [175, 291] width 1 height 1
checkbox input "true"
drag, startPoint x: 178, startPoint y: 312, endPoint x: 221, endPoint y: 298, distance: 45.5
click at [178, 311] on span at bounding box center [176, 311] width 10 height 10
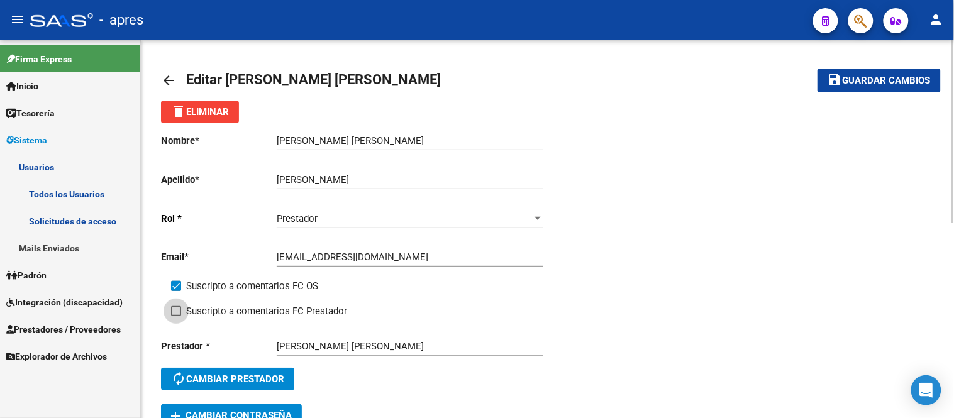
click at [176, 316] on input "Suscripto a comentarios FC Prestador" at bounding box center [175, 316] width 1 height 1
checkbox input "true"
drag, startPoint x: 844, startPoint y: 89, endPoint x: 828, endPoint y: 94, distance: 16.1
click at [842, 89] on button "save Guardar cambios" at bounding box center [878, 80] width 123 height 23
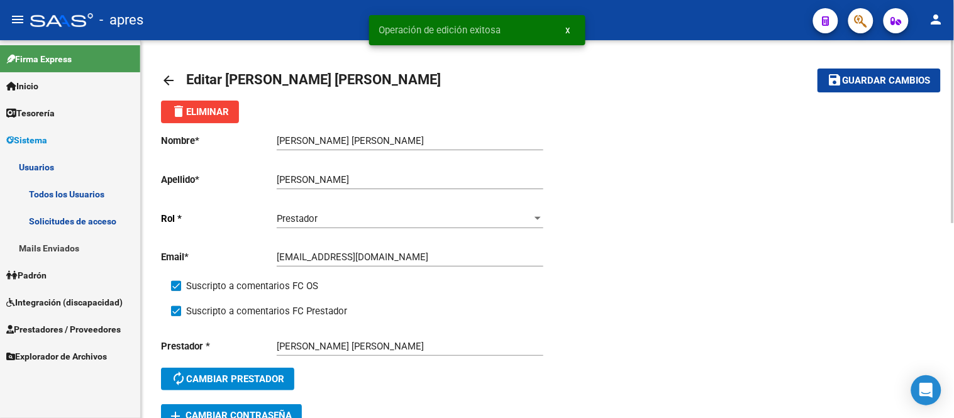
click at [165, 77] on mat-icon "arrow_back" at bounding box center [168, 80] width 15 height 15
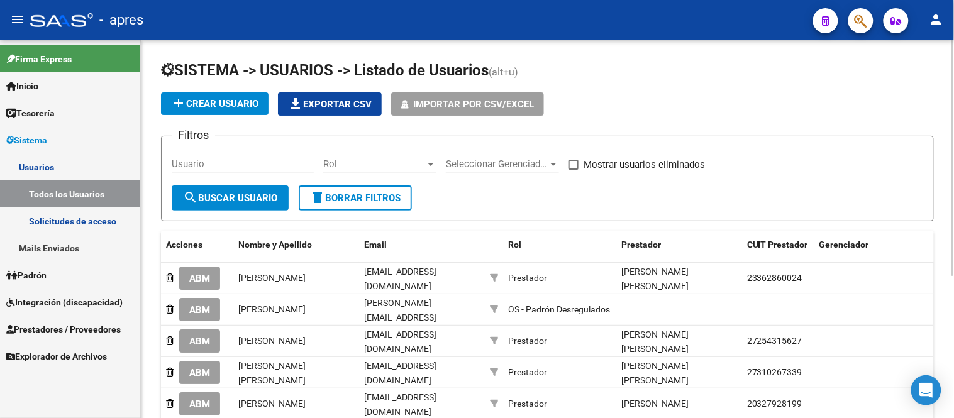
click at [223, 168] on input "Usuario" at bounding box center [243, 163] width 142 height 11
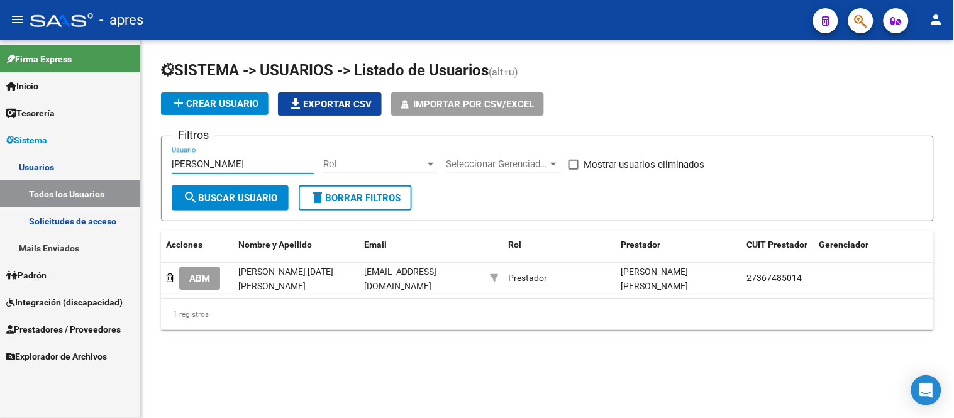
type input "bustamante"
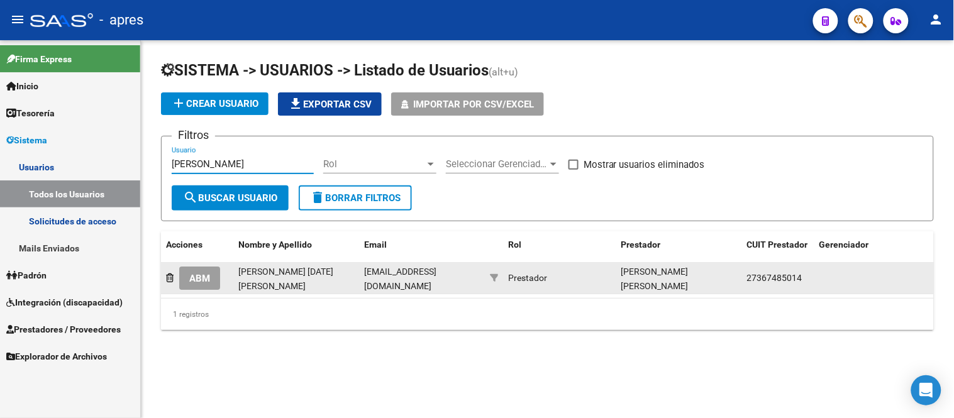
click at [185, 282] on button "ABM" at bounding box center [199, 278] width 41 height 23
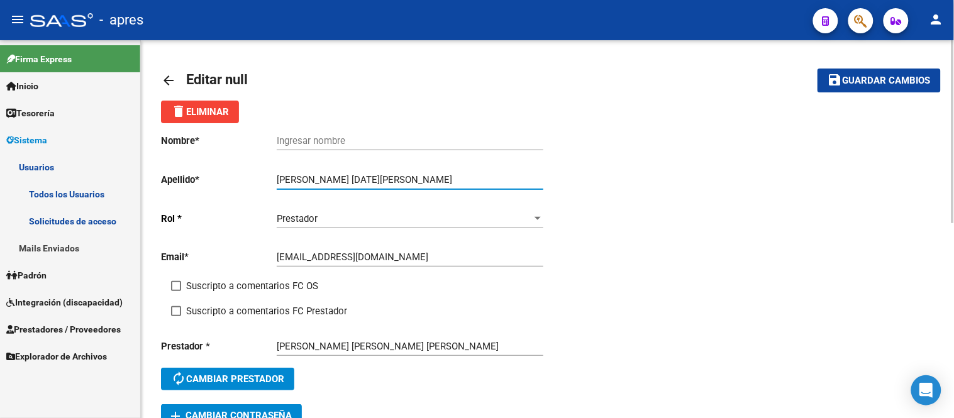
drag, startPoint x: 331, startPoint y: 179, endPoint x: 271, endPoint y: 168, distance: 61.3
click at [271, 168] on div "Nombre * Ingresar nombre Apellido * Daniela lucia bustamante lavin Ingresar ape…" at bounding box center [354, 263] width 387 height 281
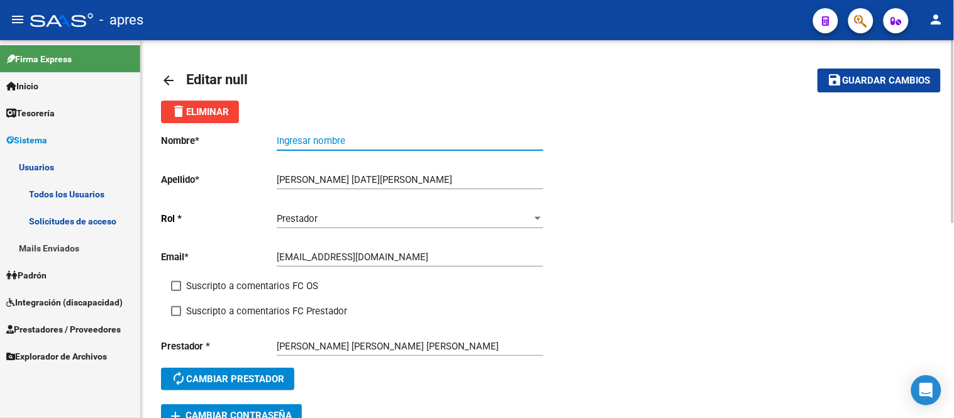
drag, startPoint x: 297, startPoint y: 140, endPoint x: 268, endPoint y: 307, distance: 169.7
click at [298, 140] on input "Ingresar nombre" at bounding box center [410, 140] width 267 height 11
paste input "Daniela lucia"
type input "Daniela lucia"
click at [334, 184] on input "[PERSON_NAME][DATE]" at bounding box center [410, 179] width 267 height 11
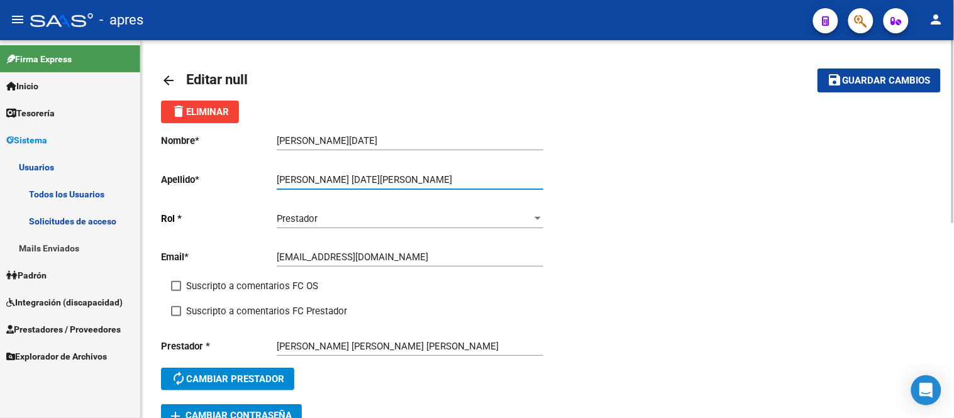
click at [337, 178] on input "[PERSON_NAME][DATE]" at bounding box center [410, 179] width 267 height 11
type input "Bustamante lavin"
click at [852, 91] on button "save Guardar cambios" at bounding box center [878, 80] width 123 height 23
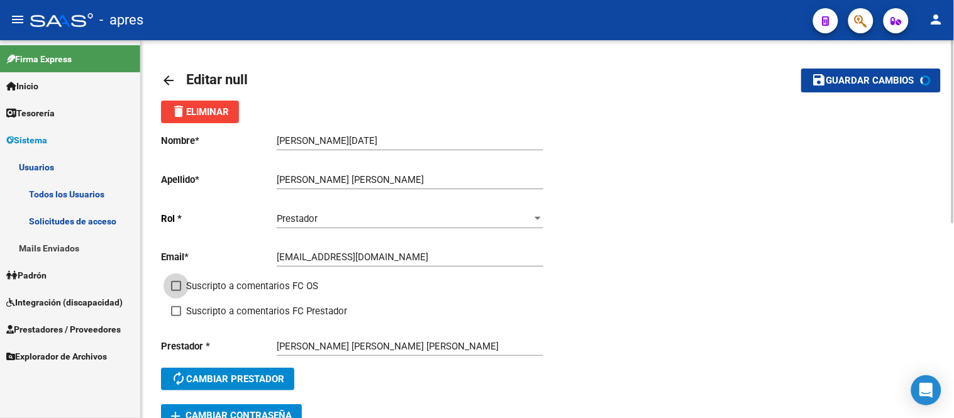
click at [173, 286] on span at bounding box center [176, 286] width 10 height 10
click at [175, 291] on input "Suscripto a comentarios FC OS" at bounding box center [175, 291] width 1 height 1
checkbox input "true"
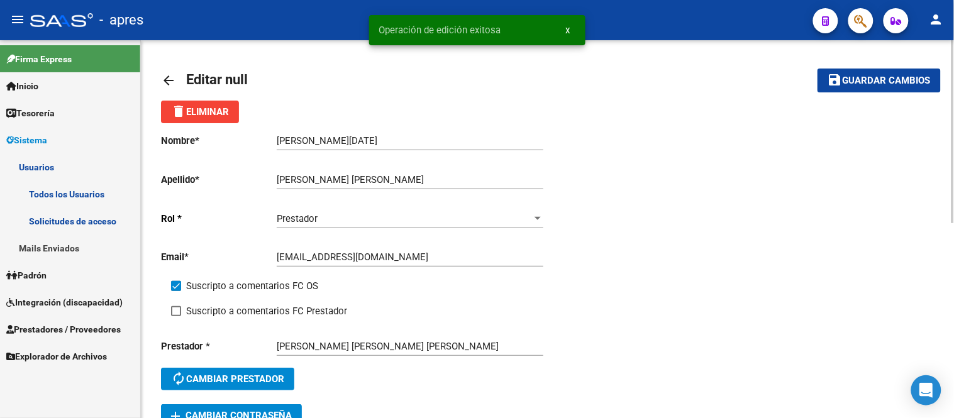
click at [174, 304] on label "Suscripto a comentarios FC Prestador" at bounding box center [259, 311] width 176 height 15
click at [175, 316] on input "Suscripto a comentarios FC Prestador" at bounding box center [175, 316] width 1 height 1
checkbox input "true"
click at [852, 94] on mat-toolbar-row "save Guardar cambios" at bounding box center [858, 80] width 163 height 40
click at [852, 84] on span "Guardar cambios" at bounding box center [886, 80] width 88 height 11
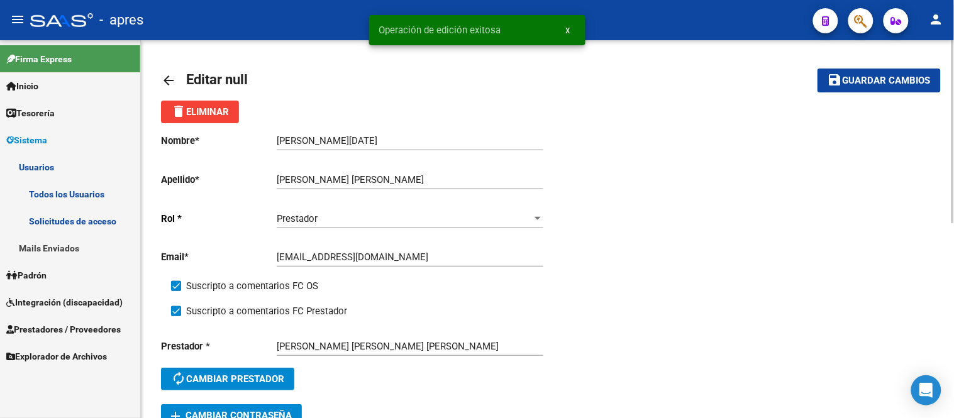
click at [168, 76] on mat-icon "arrow_back" at bounding box center [168, 80] width 15 height 15
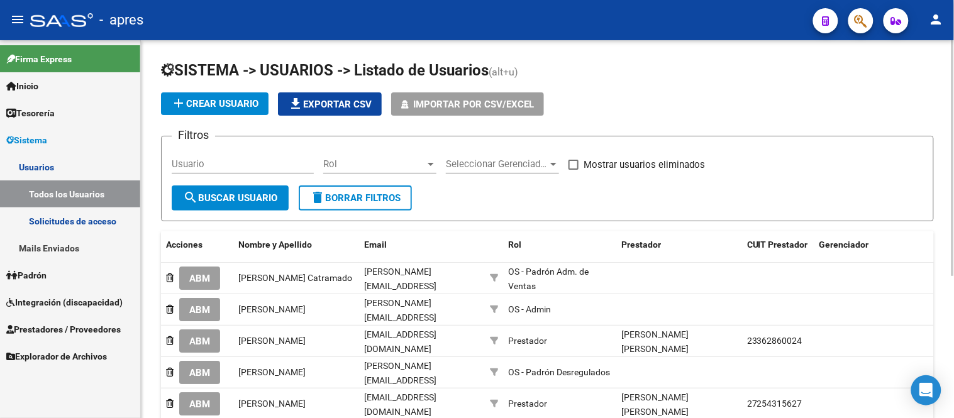
drag, startPoint x: 236, startPoint y: 171, endPoint x: 234, endPoint y: 165, distance: 6.6
click at [236, 170] on div "Usuario" at bounding box center [243, 159] width 142 height 27
click at [233, 160] on input "Usuario" at bounding box center [243, 163] width 142 height 11
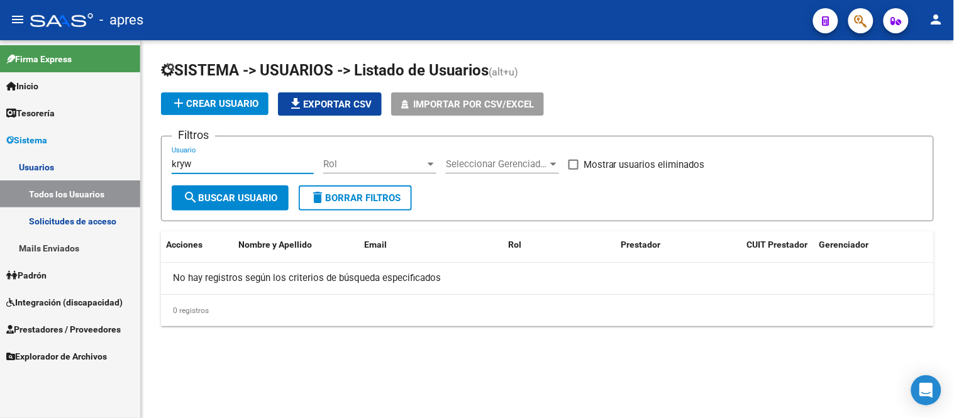
type input "kryw"
drag, startPoint x: 217, startPoint y: 164, endPoint x: 146, endPoint y: 167, distance: 71.1
click at [146, 167] on div "SISTEMA -> USUARIOS -> Listado de Usuarios (alt+u) add Crear Usuario file_downl…" at bounding box center [547, 203] width 813 height 326
paste input "KRZYWINSKI TAMARA BELEN Area destinado *"
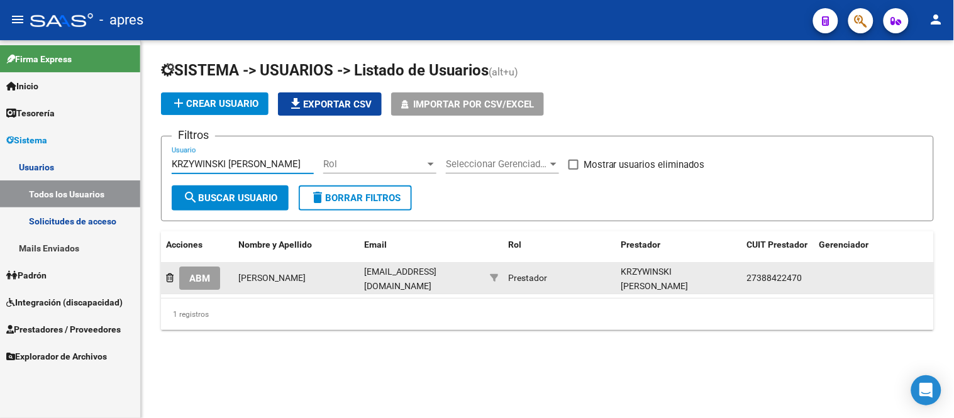
type input "KRZYWINSKI TAMARA BELEn"
click at [197, 278] on span "ABM" at bounding box center [199, 278] width 21 height 11
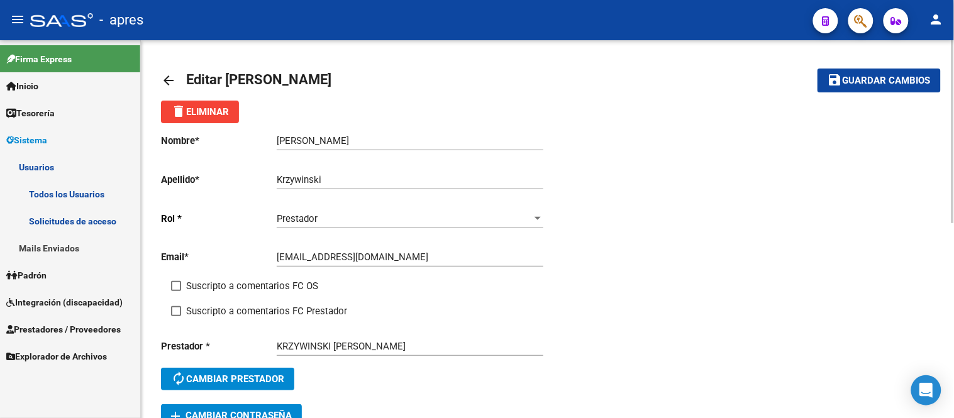
click at [170, 288] on div "Nombre * Tamara Belen Ingresar nombre Apellido * Krzywinski Ingresar apellido R…" at bounding box center [354, 263] width 387 height 281
click at [179, 309] on span at bounding box center [176, 311] width 10 height 10
click at [176, 316] on input "Suscripto a comentarios FC Prestador" at bounding box center [175, 316] width 1 height 1
checkbox input "true"
click at [174, 291] on span at bounding box center [176, 286] width 10 height 10
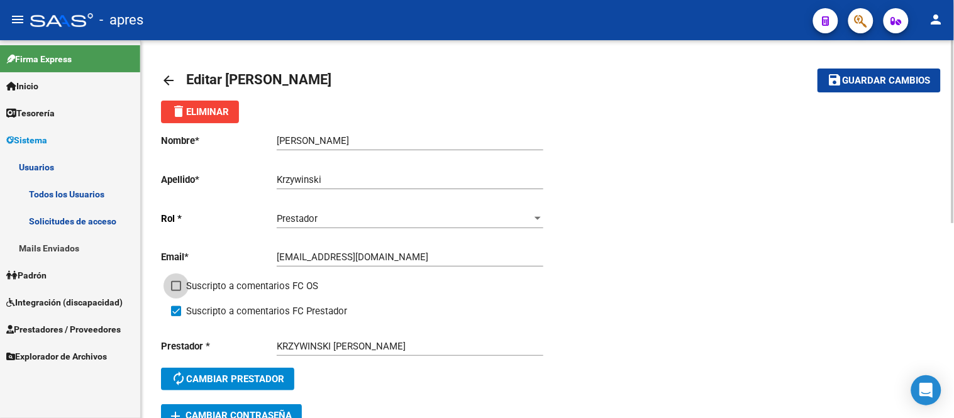
click at [175, 291] on input "Suscripto a comentarios FC OS" at bounding box center [175, 291] width 1 height 1
checkbox input "true"
click at [918, 80] on span "Guardar cambios" at bounding box center [886, 80] width 88 height 11
click at [162, 80] on mat-icon "arrow_back" at bounding box center [168, 80] width 15 height 15
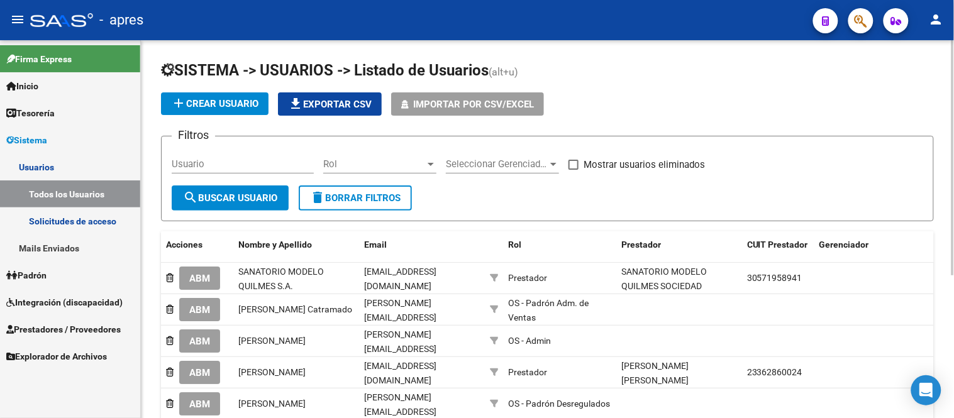
click at [234, 156] on div "Usuario" at bounding box center [243, 159] width 142 height 27
drag, startPoint x: 234, startPoint y: 165, endPoint x: 231, endPoint y: 151, distance: 13.4
click at [231, 157] on div "Usuario" at bounding box center [243, 159] width 142 height 27
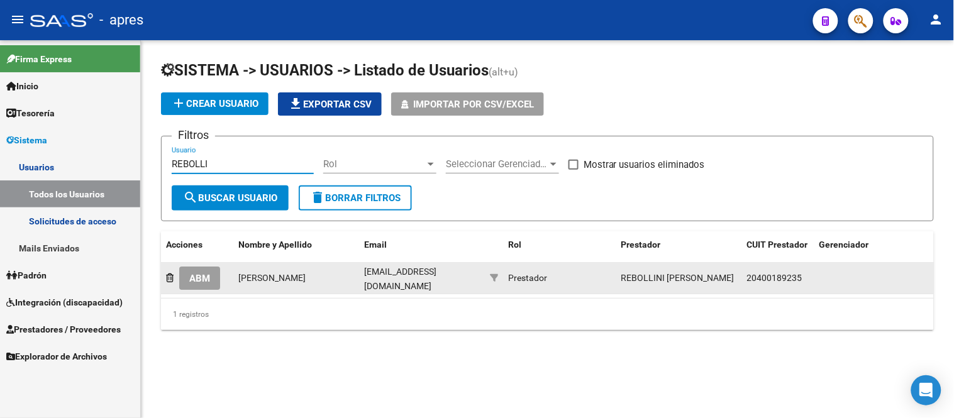
type input "REBOLLI"
click at [197, 286] on button "ABM" at bounding box center [199, 278] width 41 height 23
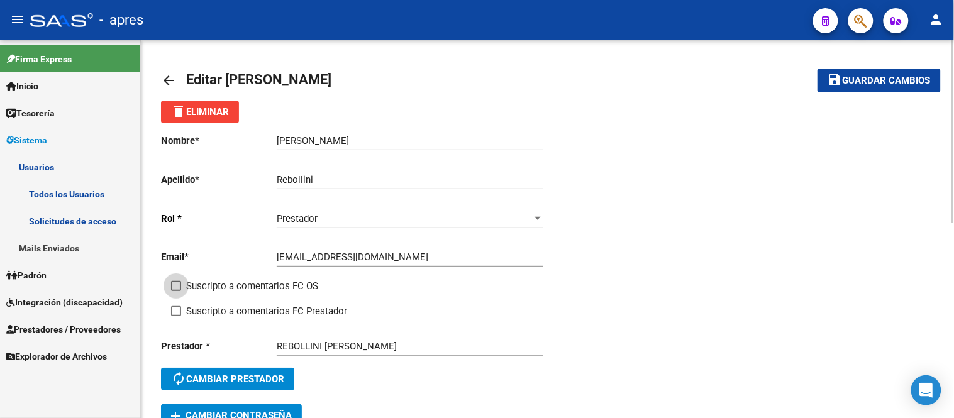
click at [174, 285] on span at bounding box center [176, 286] width 10 height 10
click at [175, 291] on input "Suscripto a comentarios FC OS" at bounding box center [175, 291] width 1 height 1
checkbox input "true"
click at [175, 310] on span at bounding box center [176, 311] width 10 height 10
click at [175, 316] on input "Suscripto a comentarios FC Prestador" at bounding box center [175, 316] width 1 height 1
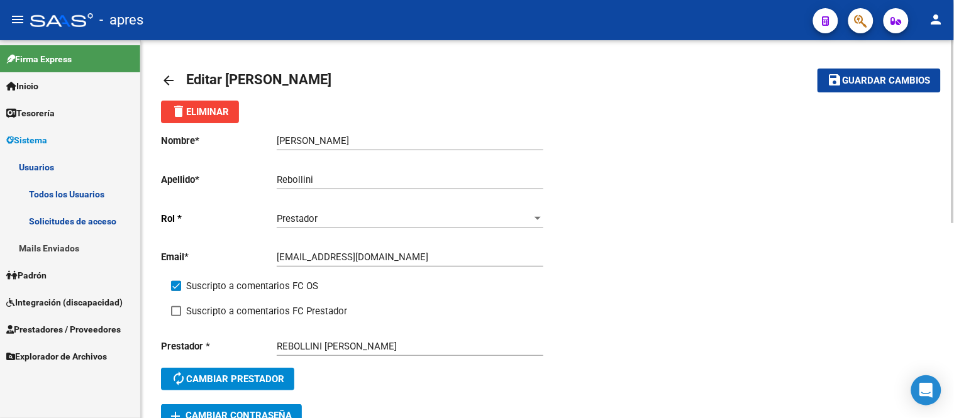
checkbox input "true"
click at [846, 84] on span "Guardar cambios" at bounding box center [886, 80] width 88 height 11
click at [163, 82] on mat-icon "arrow_back" at bounding box center [168, 80] width 15 height 15
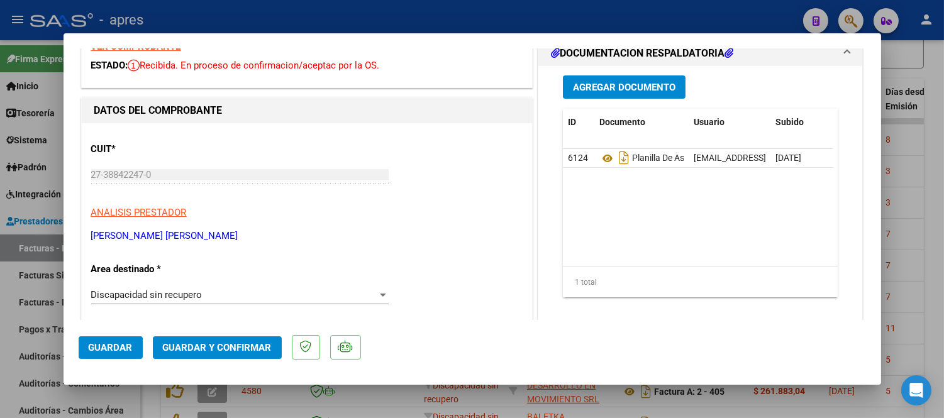
scroll to position [140, 0]
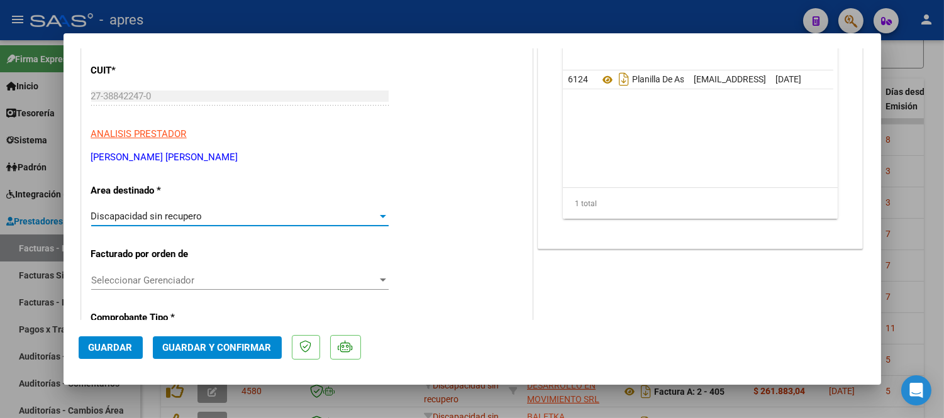
click at [327, 218] on div "Discapacidad sin recupero" at bounding box center [234, 216] width 286 height 11
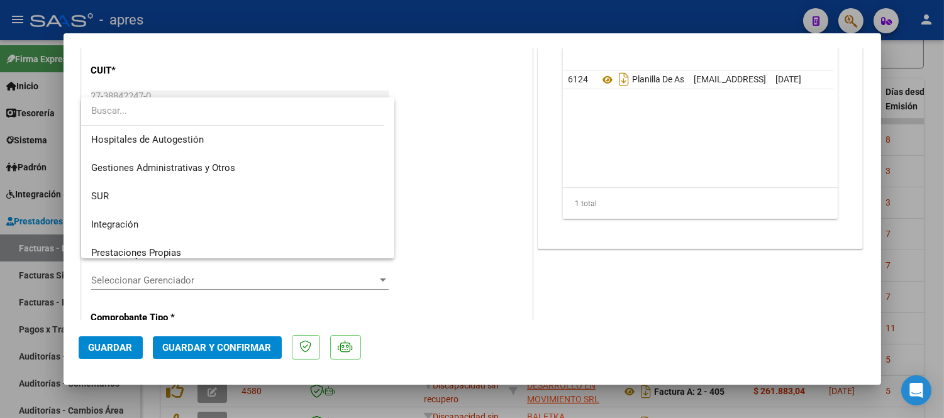
scroll to position [122, 0]
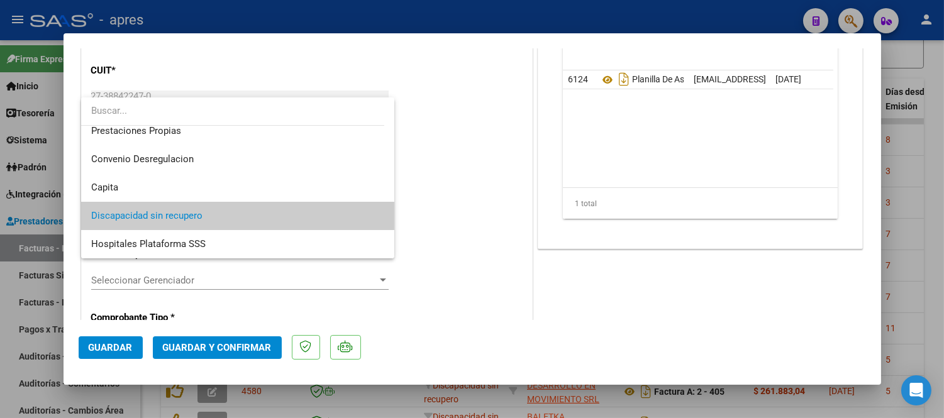
click at [454, 200] on div at bounding box center [472, 209] width 944 height 418
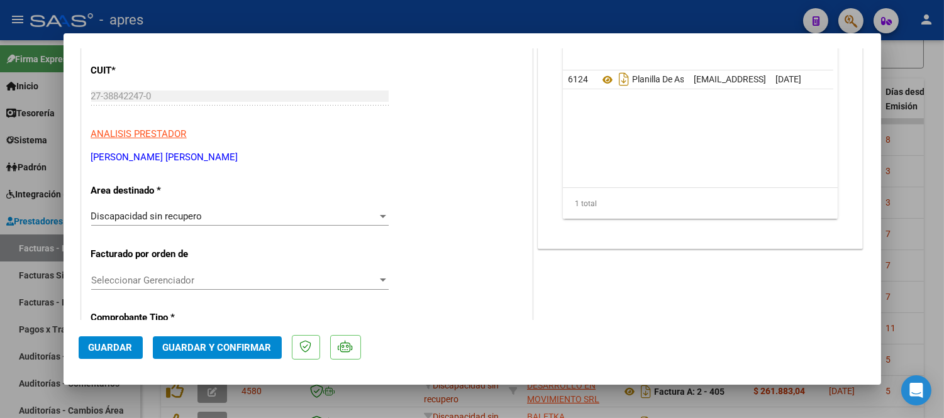
scroll to position [0, 0]
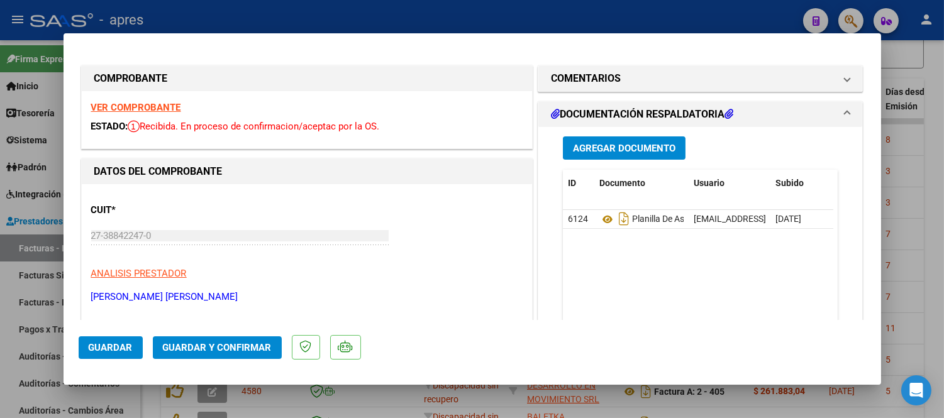
click at [152, 104] on strong "VER COMPROBANTE" at bounding box center [136, 107] width 90 height 11
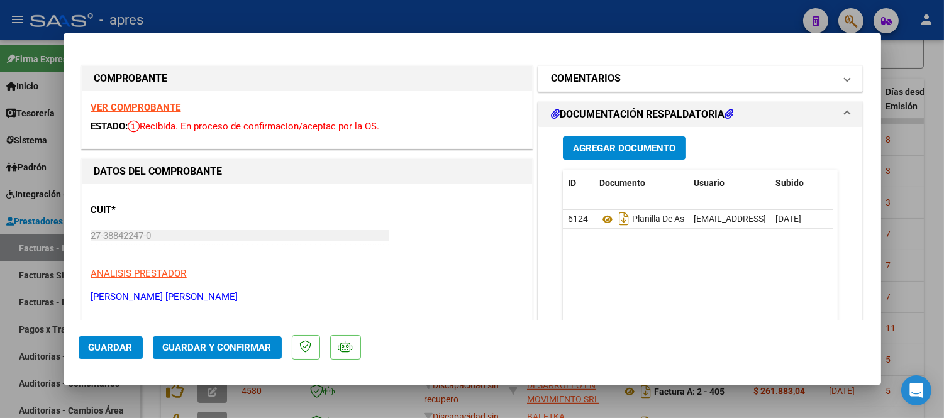
click at [586, 75] on h1 "COMENTARIOS" at bounding box center [586, 78] width 70 height 15
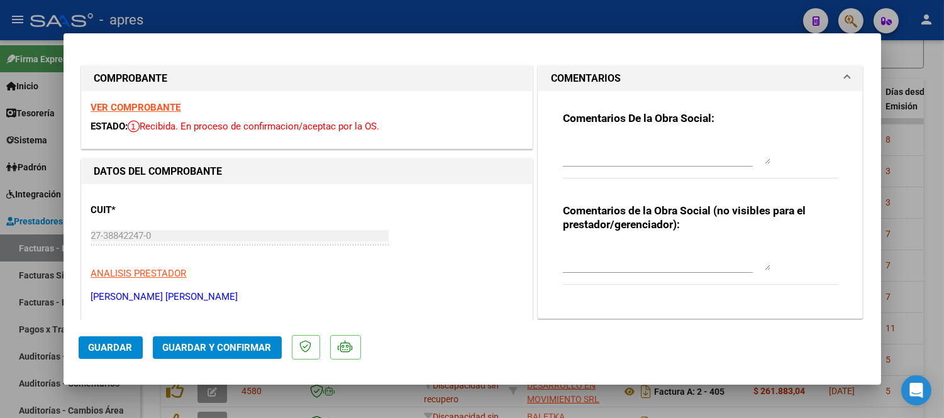
click at [579, 148] on textarea at bounding box center [666, 151] width 207 height 25
click at [448, 393] on div at bounding box center [472, 209] width 944 height 418
type input "$ 0,00"
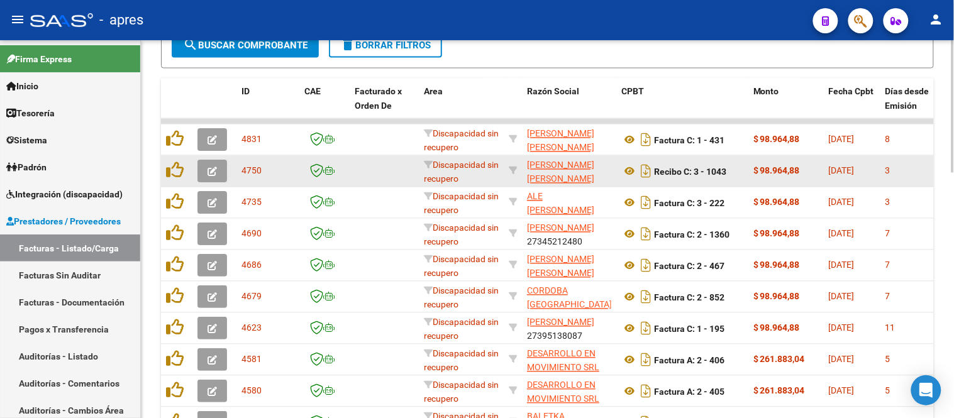
click at [209, 172] on icon "button" at bounding box center [211, 171] width 9 height 9
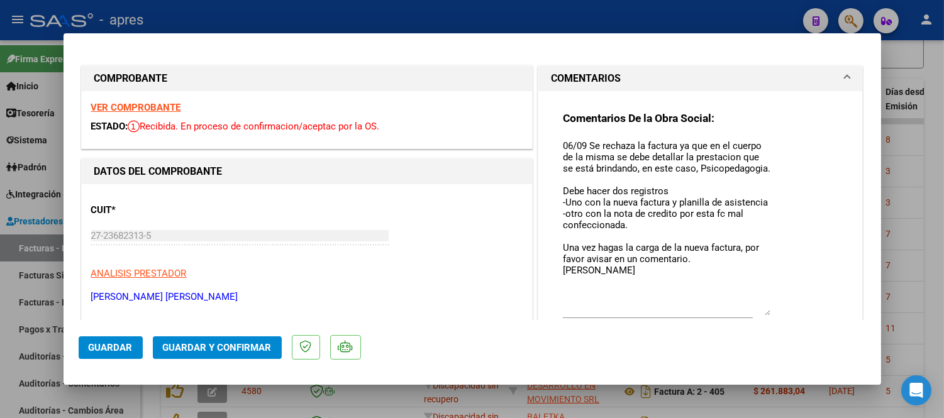
drag, startPoint x: 757, startPoint y: 157, endPoint x: 767, endPoint y: 304, distance: 147.4
click at [779, 309] on div "Comentarios De la Obra Social: 06/09 Se rechaza la factura ya que en el cuerpo …" at bounding box center [700, 227] width 275 height 233
click at [0, 380] on div at bounding box center [472, 209] width 944 height 418
type input "$ 0,00"
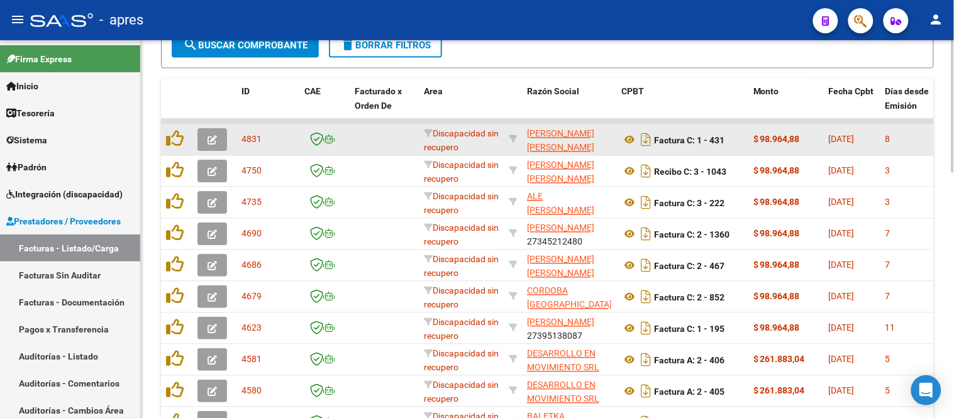
click at [210, 132] on button "button" at bounding box center [212, 140] width 30 height 23
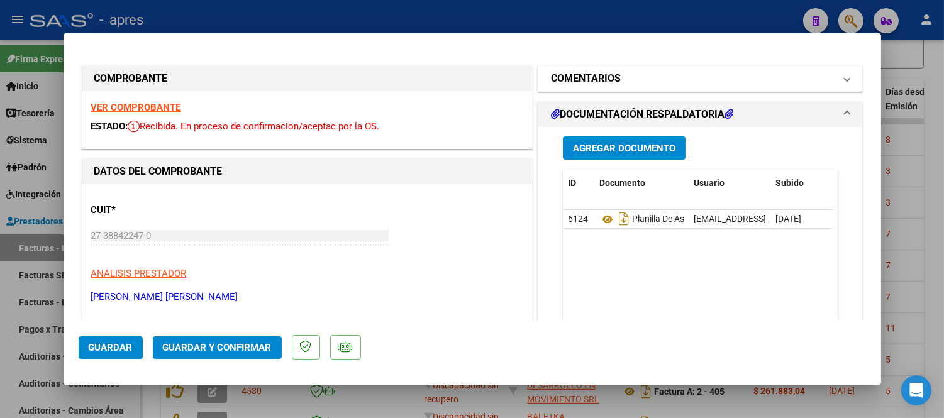
click at [833, 80] on span "COMENTARIOS" at bounding box center [698, 78] width 294 height 15
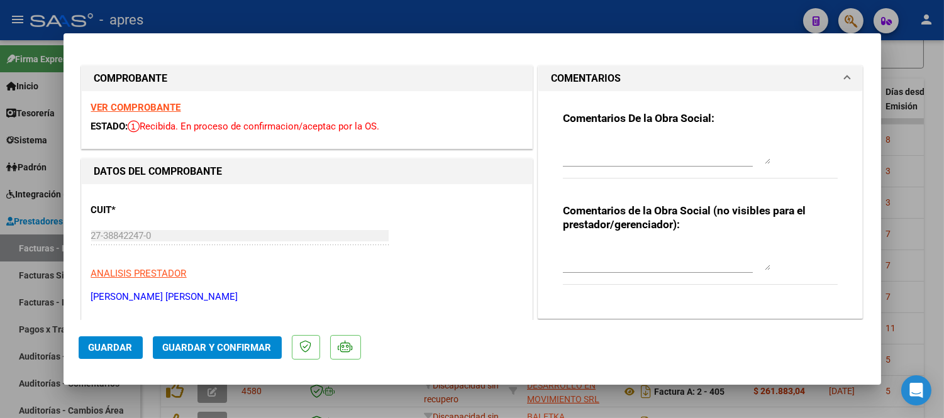
click at [844, 82] on span at bounding box center [846, 78] width 5 height 15
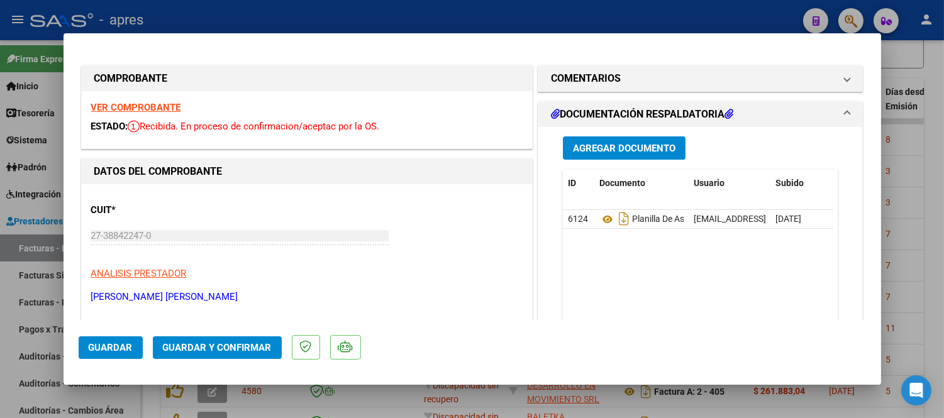
click at [159, 116] on div "VER COMPROBANTE ESTADO: Recibida. En proceso de confirmacion/aceptac por la OS." at bounding box center [307, 119] width 450 height 57
click at [157, 113] on div "VER COMPROBANTE ESTADO: Recibida. En proceso de confirmacion/aceptac por la OS." at bounding box center [307, 119] width 450 height 57
click at [154, 109] on strong "VER COMPROBANTE" at bounding box center [136, 107] width 90 height 11
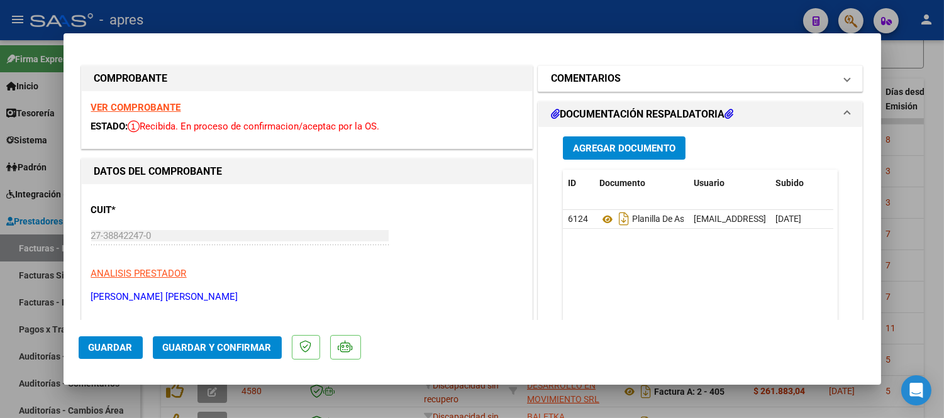
click at [649, 84] on mat-panel-title "COMENTARIOS" at bounding box center [693, 78] width 284 height 15
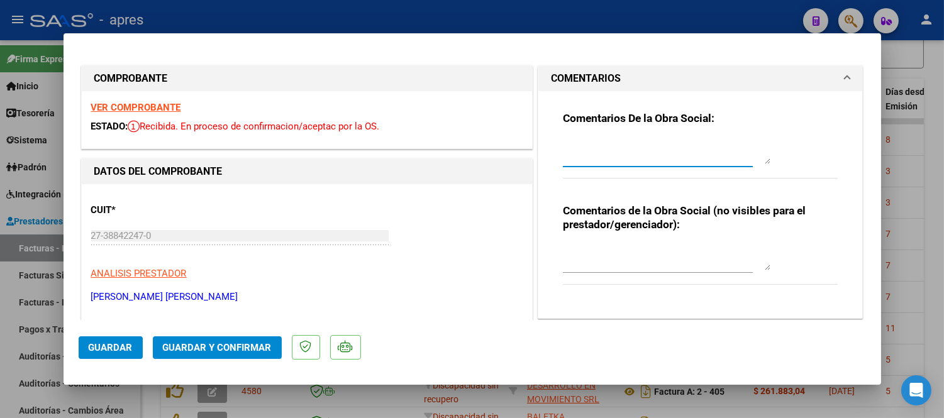
click at [639, 151] on textarea at bounding box center [666, 151] width 207 height 25
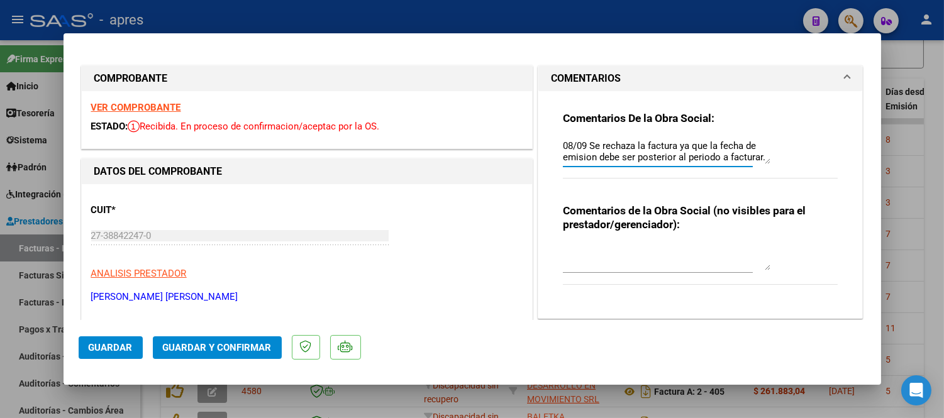
scroll to position [21, 0]
click at [623, 162] on textarea "08/09 Se rechaza la factura ya que la fecha de emision debe ser posterior al pe…" at bounding box center [666, 151] width 207 height 25
paste textarea "Debe hacer dos registros -Uno con la nueva factura y planilla de asistencia -ot…"
click at [761, 164] on div "08/09 Se rechaza la factura ya que la fecha de emision debe ser posterior al pe…" at bounding box center [666, 151] width 207 height 30
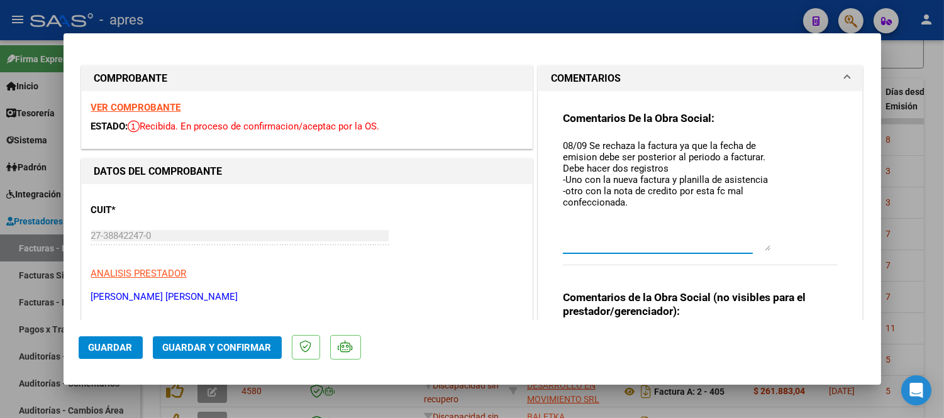
scroll to position [0, 0]
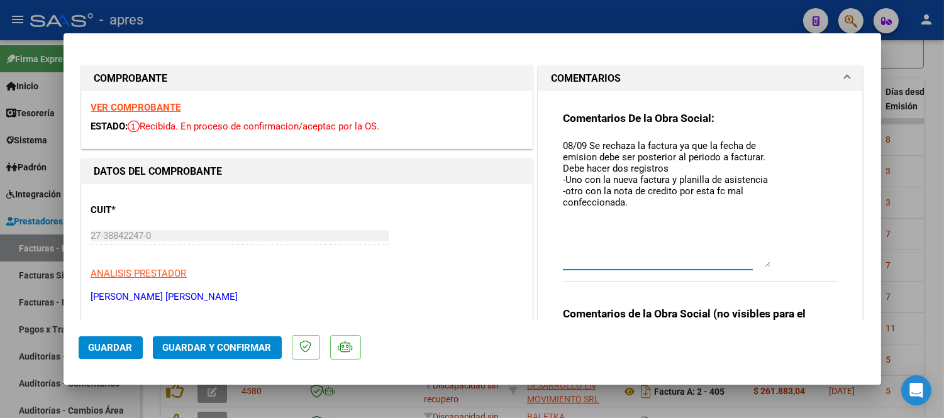
drag, startPoint x: 759, startPoint y: 162, endPoint x: 784, endPoint y: 267, distance: 107.9
click at [786, 267] on div "Comentarios De la Obra Social: 08/09 Se rechaza la factura ya que la fecha de e…" at bounding box center [700, 203] width 275 height 184
click at [563, 170] on textarea "08/09 Se rechaza la factura ya que la fecha de emision debe ser posterior al pe…" at bounding box center [666, 203] width 207 height 129
drag, startPoint x: 87, startPoint y: 295, endPoint x: 199, endPoint y: 417, distance: 165.9
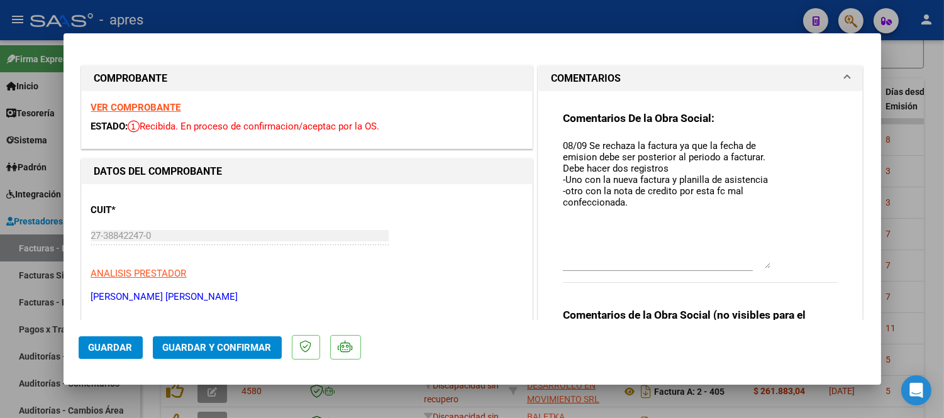
copy div "KRZYWINSKI TAMARA BELEN ARCA Padrón ARCA Padrón Area destinado *"
click at [649, 199] on textarea "08/09 Se rechaza la factura ya que la fecha de emision debe ser posterior al pe…" at bounding box center [666, 203] width 207 height 129
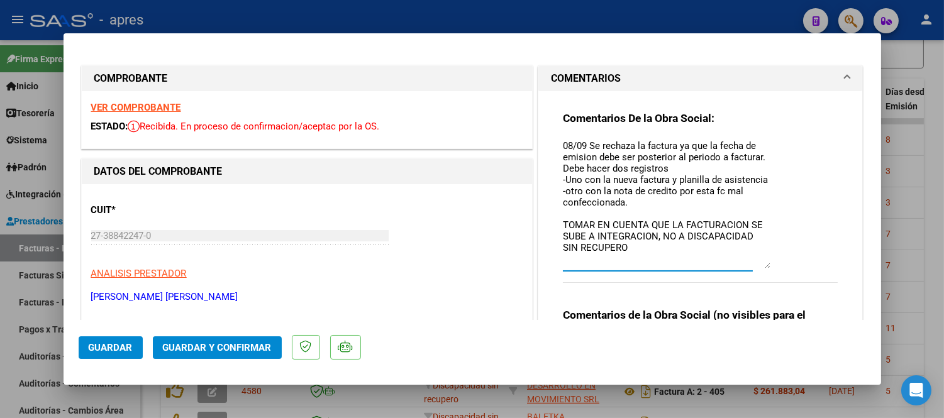
scroll to position [30, 0]
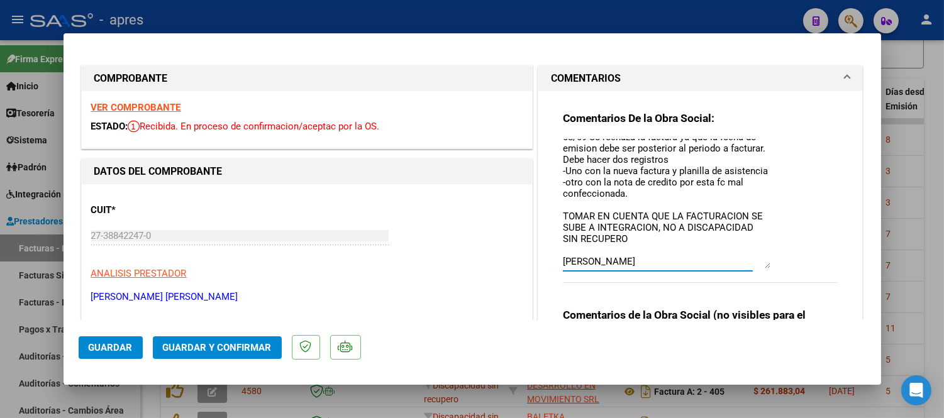
click at [645, 238] on textarea "08/09 Se rechaza la factura ya que la fecha de emision debe ser posterior al pe…" at bounding box center [666, 203] width 207 height 129
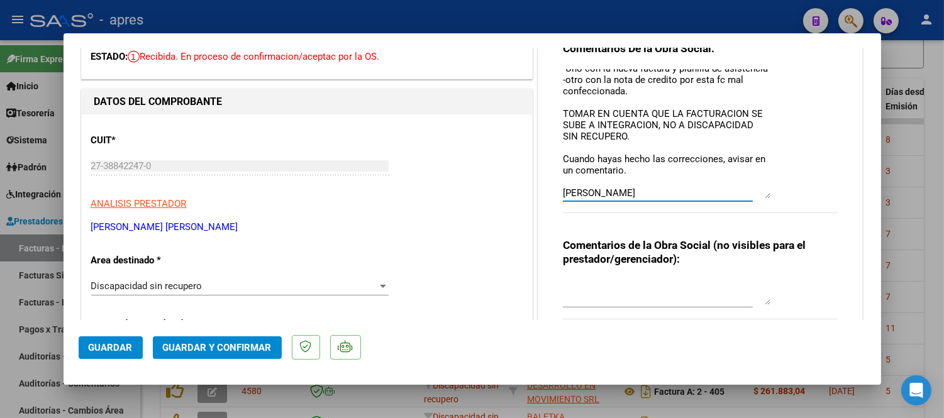
scroll to position [75, 0]
click at [630, 172] on textarea "08/09 Se rechaza la factura ya que la fecha de emision debe ser posterior al pe…" at bounding box center [666, 133] width 207 height 129
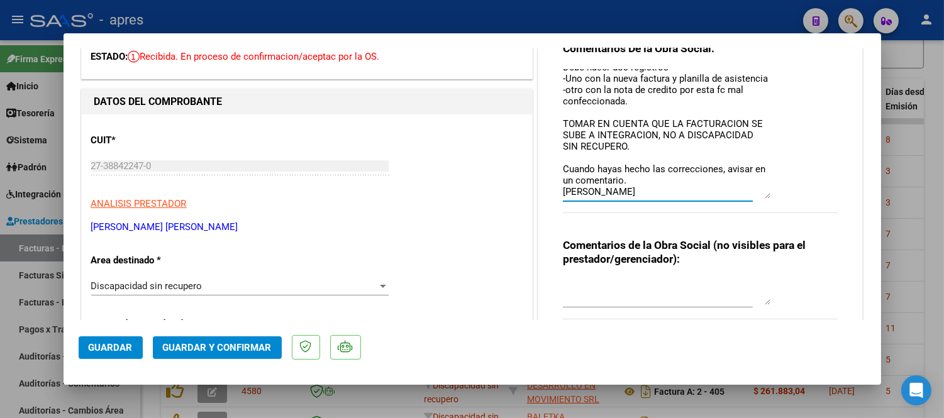
scroll to position [65, 0]
type textarea "08/09 Se rechaza la factura ya que la fecha de emision debe ser posterior al pe…"
drag, startPoint x: 123, startPoint y: 348, endPoint x: 138, endPoint y: 323, distance: 29.7
click at [142, 318] on mat-dialog-container "COMPROBANTE VER COMPROBANTE ESTADO: Recibida. En proceso de confirmacion/acepta…" at bounding box center [471, 208] width 817 height 351
click at [118, 350] on span "Guardar" at bounding box center [111, 347] width 44 height 11
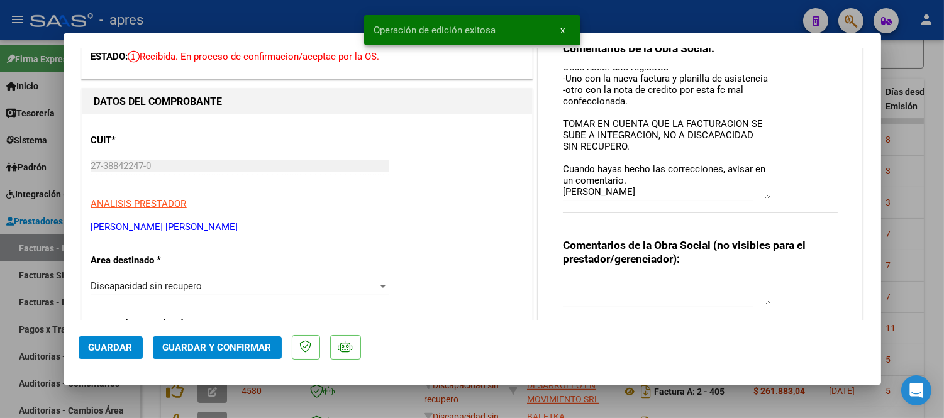
click at [172, 400] on div at bounding box center [472, 209] width 944 height 418
type input "$ 0,00"
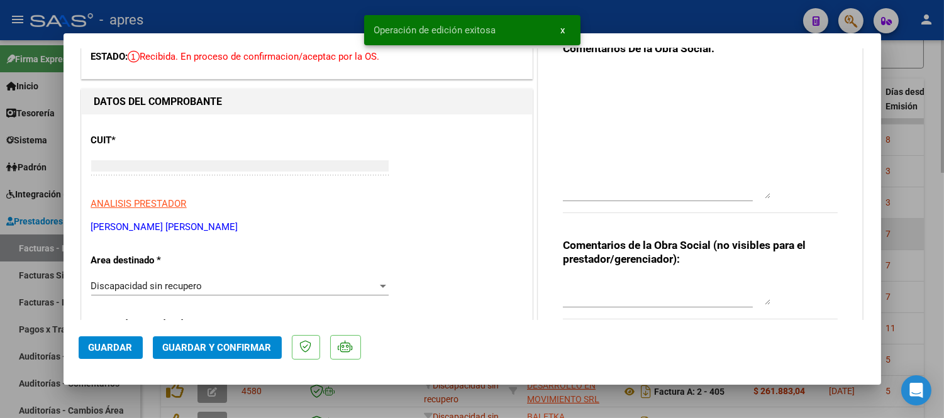
scroll to position [0, 0]
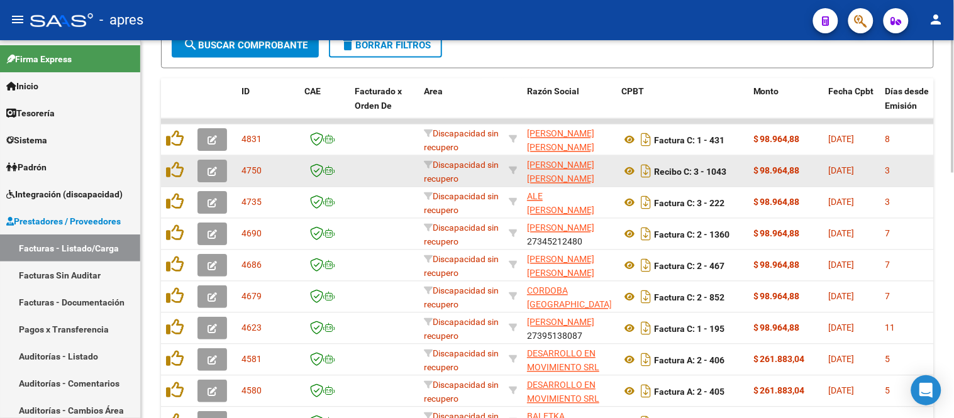
click at [209, 175] on icon "button" at bounding box center [211, 171] width 9 height 9
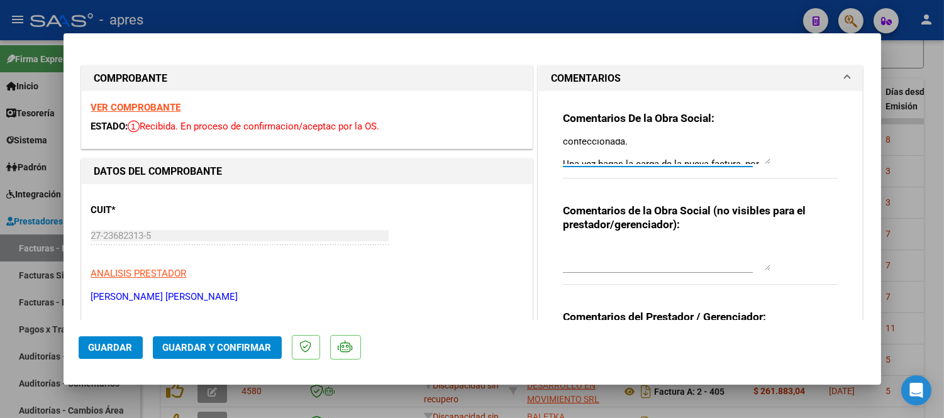
scroll to position [135, 0]
drag, startPoint x: 740, startPoint y: 158, endPoint x: 744, endPoint y: 170, distance: 13.0
click at [744, 170] on div "Comentarios De la Obra Social: 06/09 Se rechaza la factura ya que en el cuerpo …" at bounding box center [700, 151] width 275 height 81
click at [749, 156] on textarea "06/09 Se rechaza la factura ya que en el cuerpo de la misma se debe detallar la…" at bounding box center [666, 151] width 207 height 25
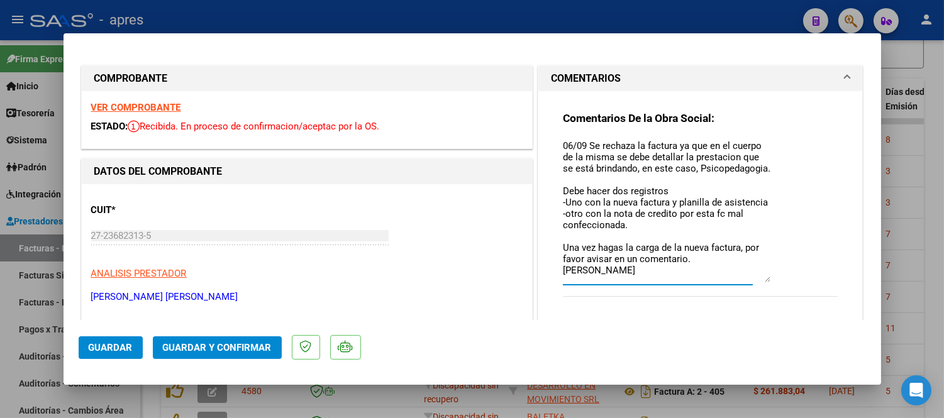
scroll to position [11, 0]
drag, startPoint x: 761, startPoint y: 158, endPoint x: 783, endPoint y: 283, distance: 127.0
click at [783, 283] on div "Comentarios De la Obra Social: 06/09 Se rechaza la factura ya que en el cuerpo …" at bounding box center [700, 214] width 275 height 206
click at [900, 268] on div at bounding box center [472, 209] width 944 height 418
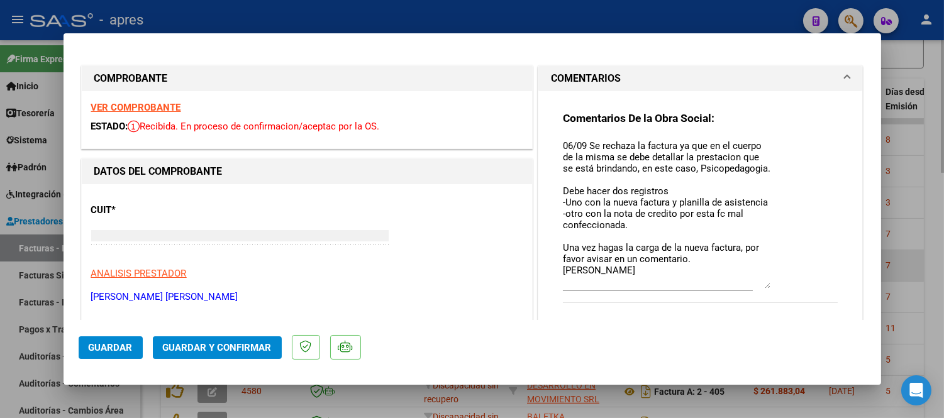
type input "$ 0,00"
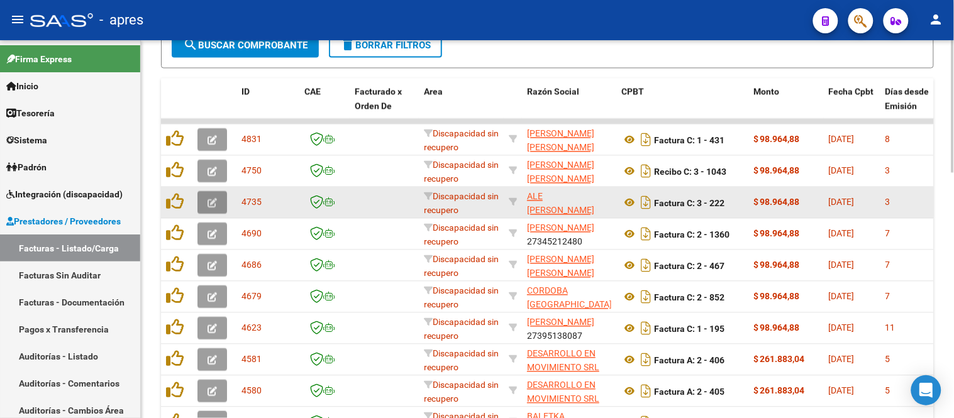
click at [204, 207] on button "button" at bounding box center [212, 203] width 30 height 23
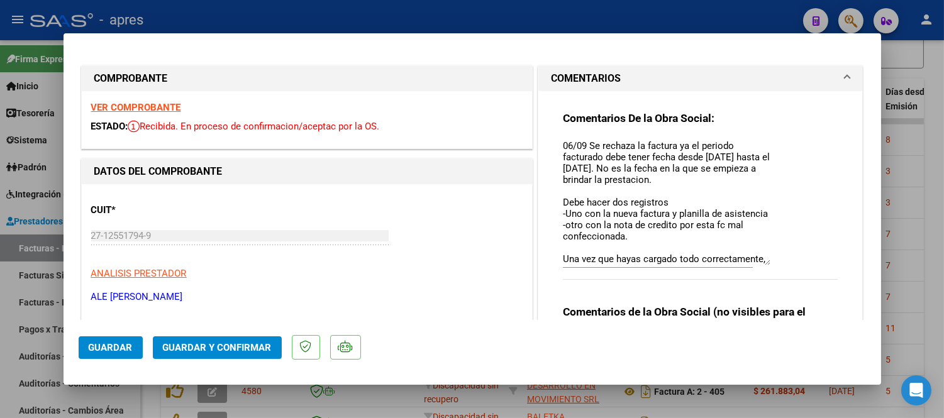
drag, startPoint x: 759, startPoint y: 159, endPoint x: 764, endPoint y: 260, distance: 101.3
click at [764, 260] on div "Comentarios De la Obra Social: 06/09 Se rechaza la factura ya el periodo factur…" at bounding box center [700, 202] width 275 height 182
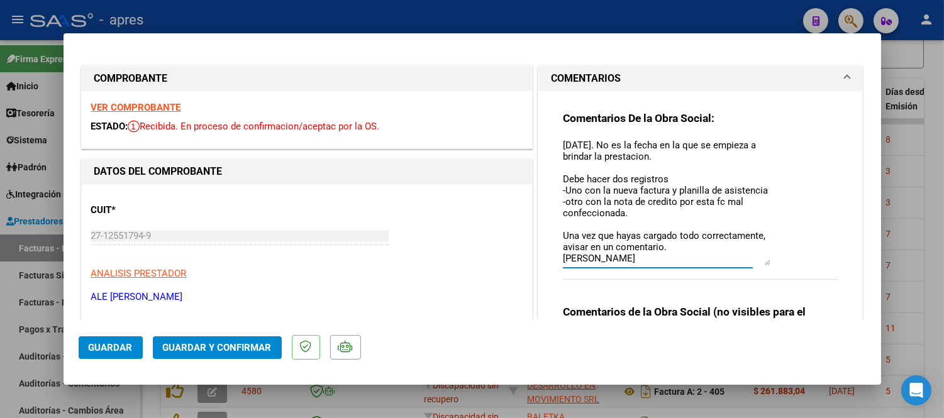
scroll to position [0, 0]
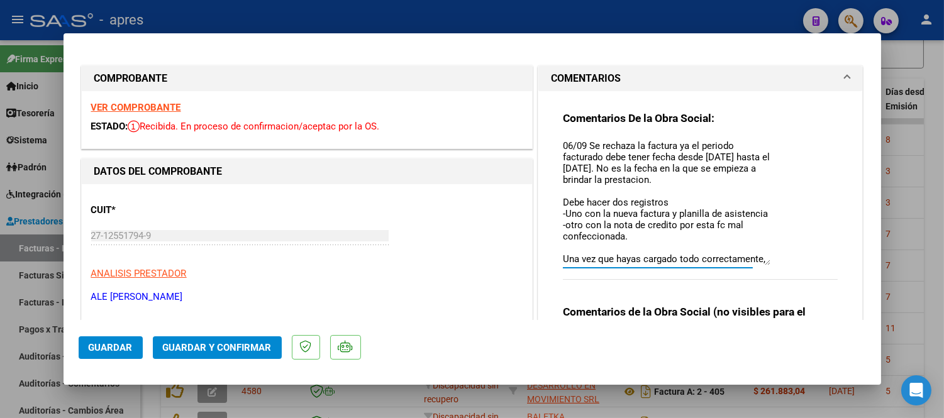
drag, startPoint x: 577, startPoint y: 241, endPoint x: 551, endPoint y: 142, distance: 102.6
click at [553, 142] on div "Comentarios De la Obra Social: 06/09 Se rechaza la factura ya el periodo factur…" at bounding box center [700, 250] width 294 height 319
click at [591, 165] on textarea "06/09 Se rechaza la factura ya el periodo facturado debe tener fecha desde 1/08…" at bounding box center [666, 202] width 207 height 126
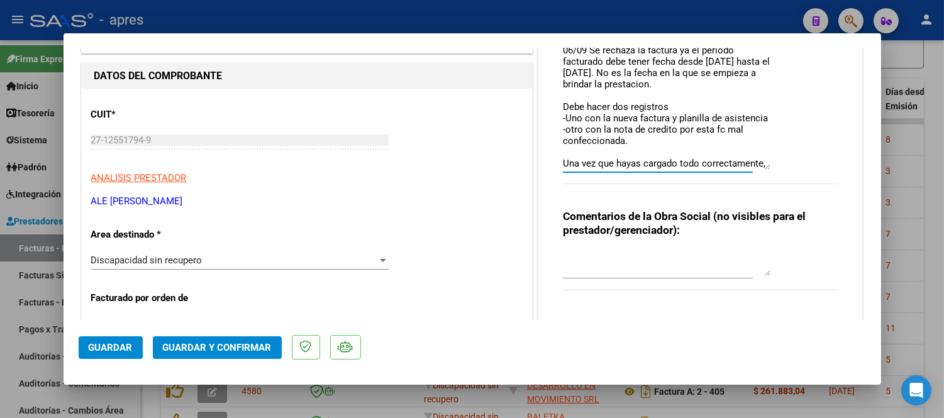
scroll to position [209, 0]
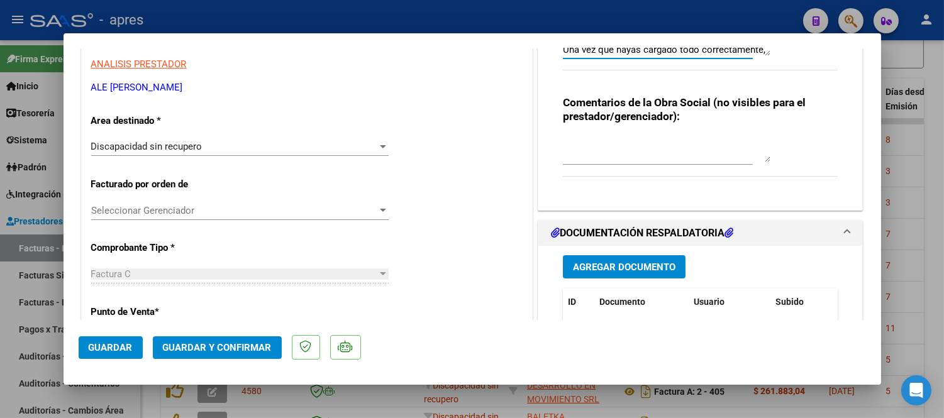
click at [177, 141] on span "Discapacidad sin recupero" at bounding box center [146, 146] width 111 height 11
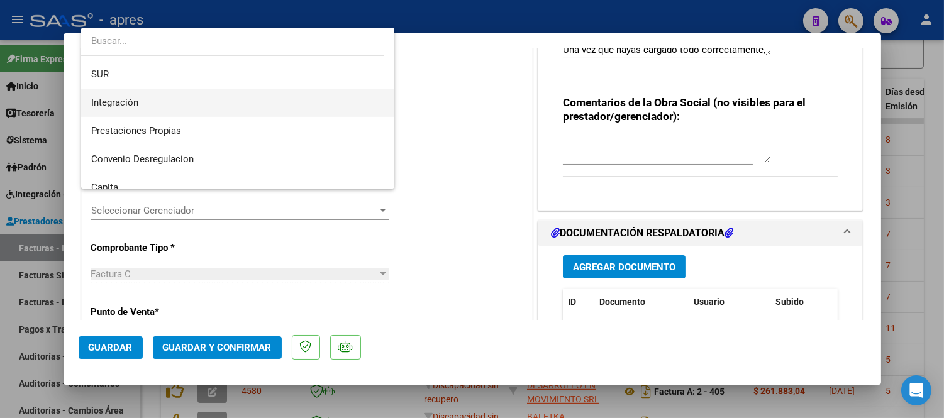
scroll to position [0, 0]
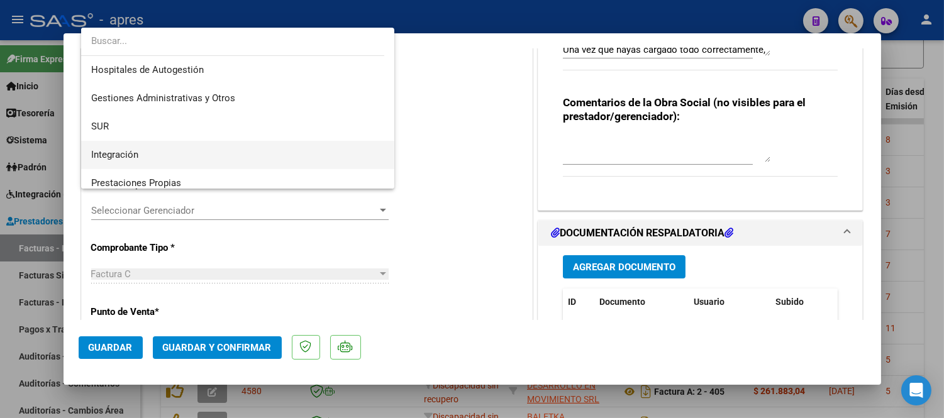
click at [197, 151] on span "Integración" at bounding box center [238, 155] width 294 height 28
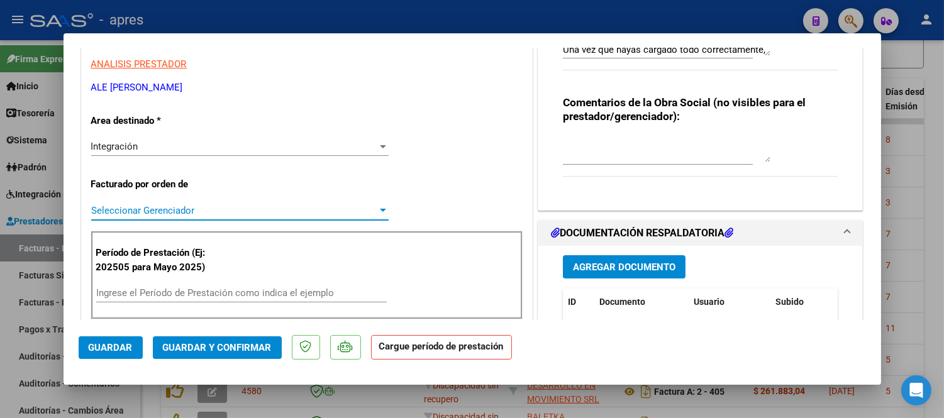
click at [197, 205] on span "Seleccionar Gerenciador" at bounding box center [234, 210] width 286 height 11
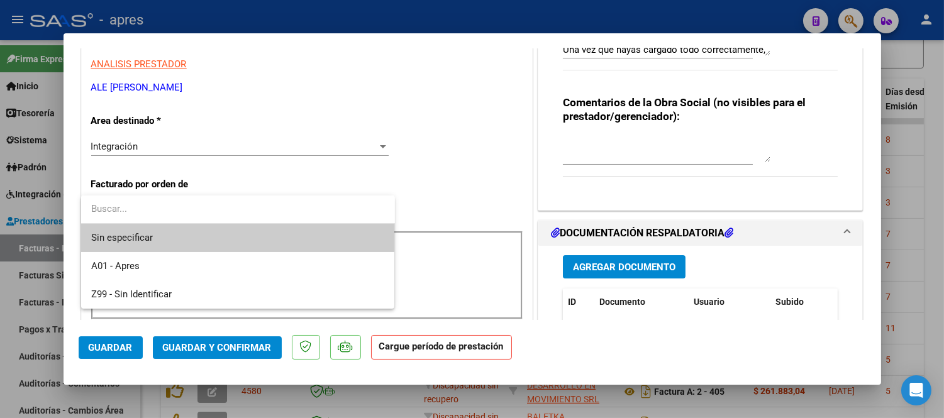
click at [493, 195] on div at bounding box center [472, 209] width 944 height 418
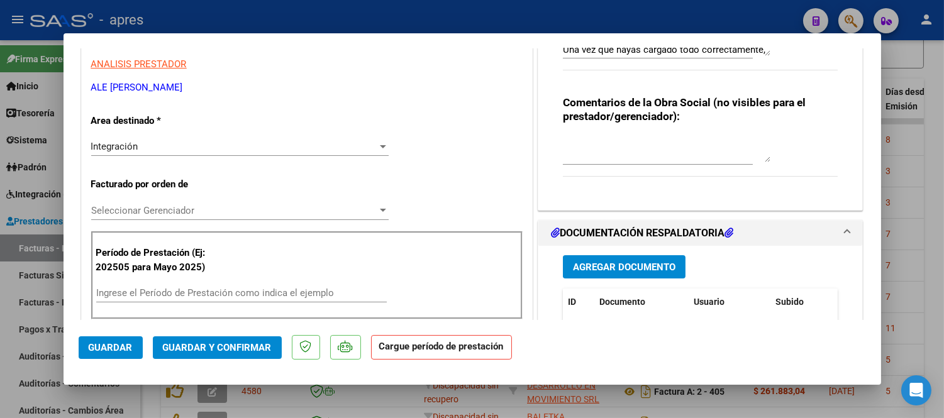
click at [215, 291] on input "Ingrese el Período de Prestación como indica el ejemplo" at bounding box center [241, 292] width 290 height 11
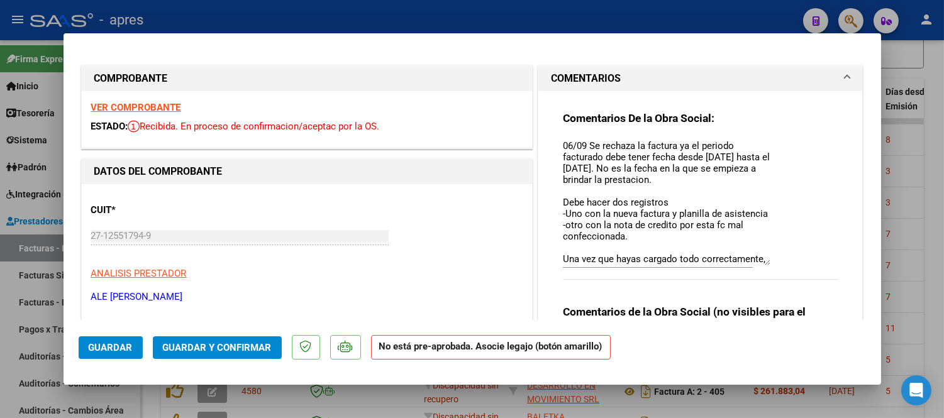
type input "202508"
click at [160, 111] on strong "VER COMPROBANTE" at bounding box center [136, 107] width 90 height 11
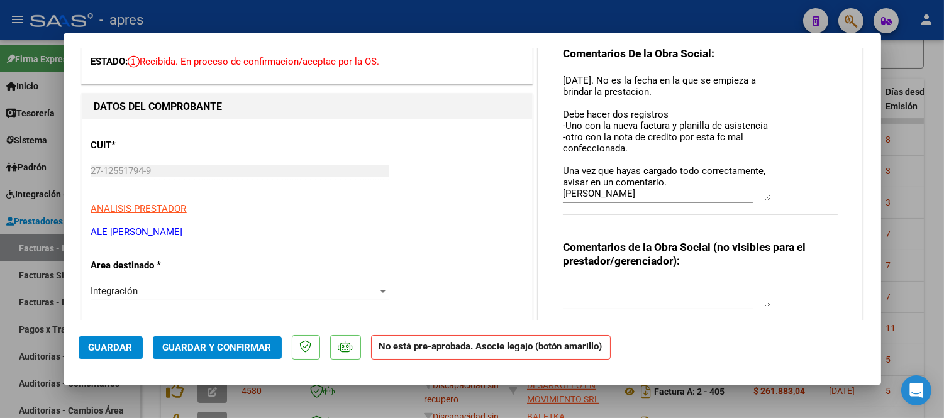
scroll to position [209, 0]
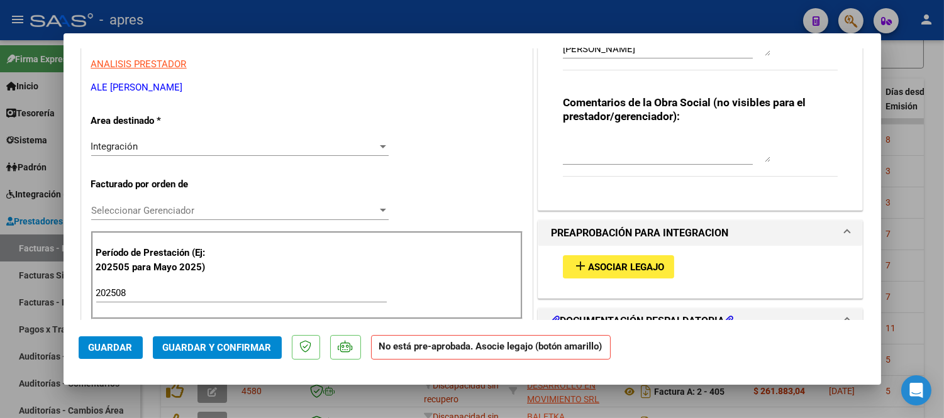
click at [468, 405] on div at bounding box center [472, 209] width 944 height 418
type input "$ 0,00"
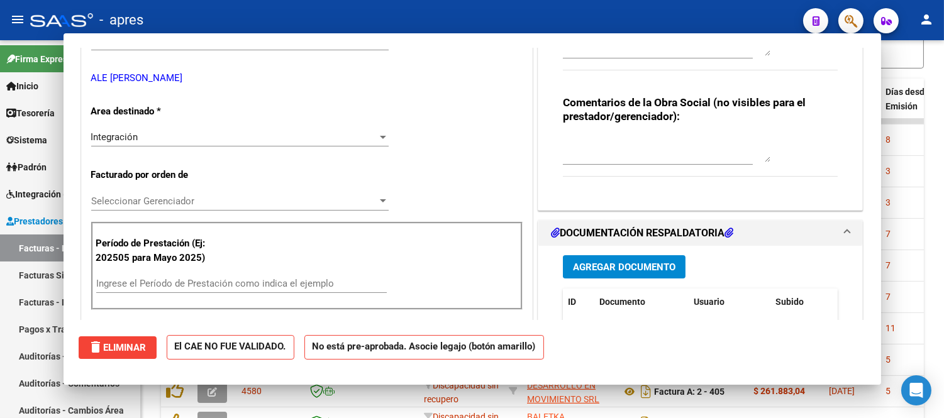
scroll to position [200, 0]
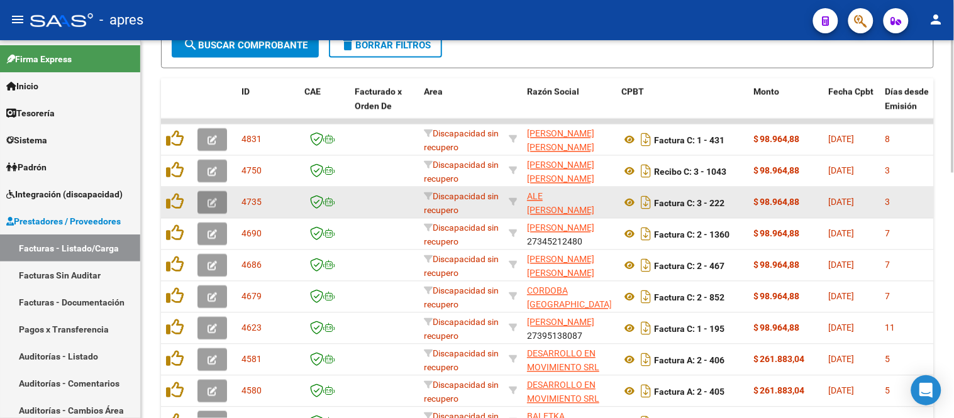
click at [202, 208] on button "button" at bounding box center [212, 203] width 30 height 23
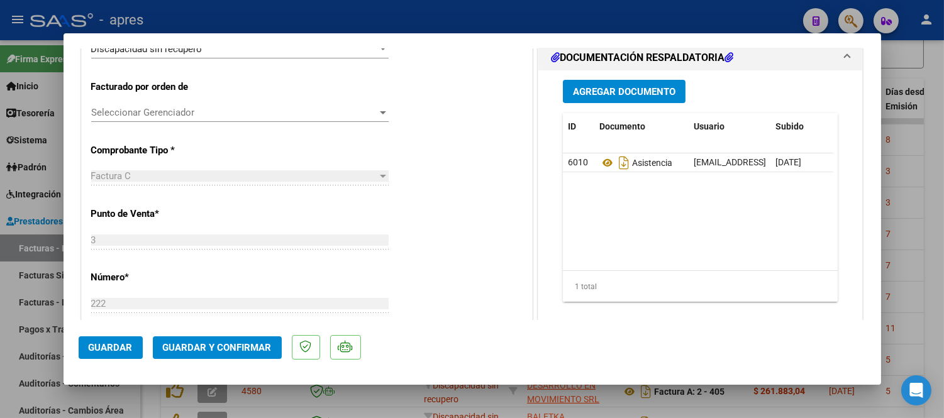
scroll to position [302, 0]
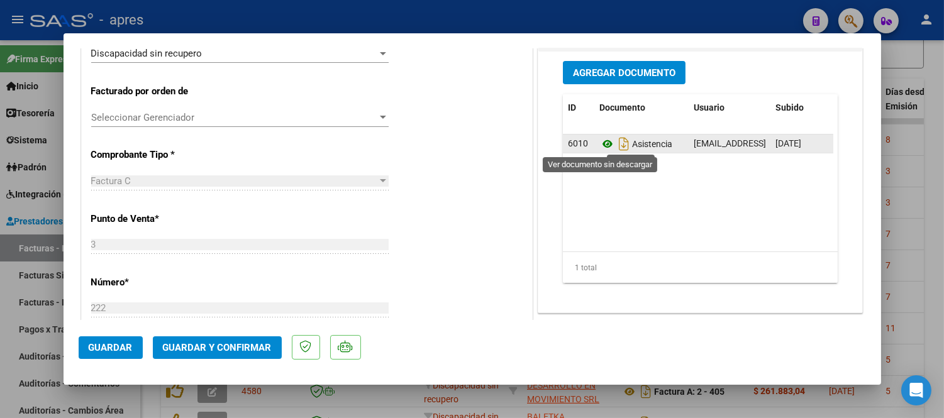
click at [600, 147] on icon at bounding box center [607, 143] width 16 height 15
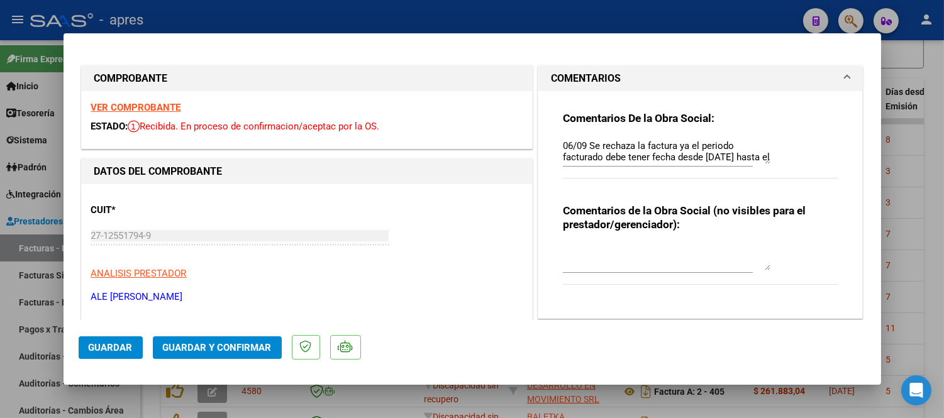
scroll to position [158, 0]
drag, startPoint x: 764, startPoint y: 160, endPoint x: 765, endPoint y: 185, distance: 25.2
click at [763, 216] on div "Comentarios De la Obra Social: 06/09 Se rechaza la factura ya el periodo factur…" at bounding box center [700, 199] width 294 height 217
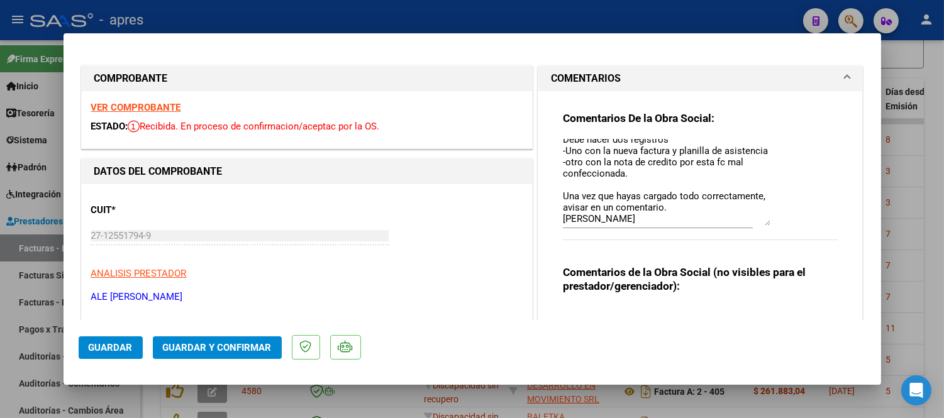
drag, startPoint x: 761, startPoint y: 159, endPoint x: 746, endPoint y: 218, distance: 61.0
click at [763, 226] on textarea "06/09 Se rechaza la factura ya el periodo facturado debe tener fecha desde 1/08…" at bounding box center [666, 182] width 207 height 87
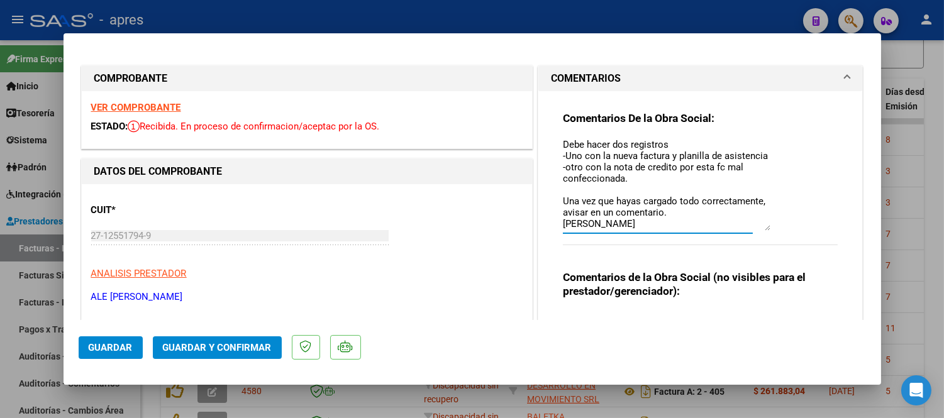
click at [745, 218] on textarea "06/09 Se rechaza la factura ya el periodo facturado debe tener fecha desde 1/08…" at bounding box center [666, 185] width 207 height 92
click at [700, 210] on textarea "06/09 Se rechaza la factura ya el periodo facturado debe tener fecha desde 1/08…" at bounding box center [666, 185] width 207 height 92
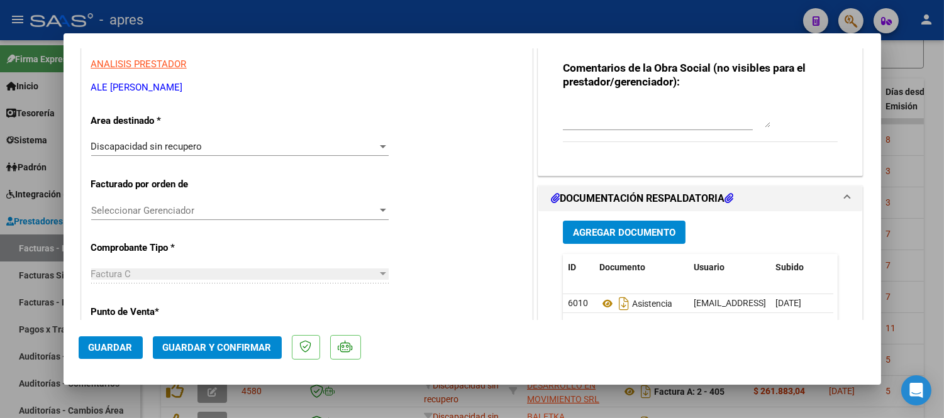
scroll to position [349, 0]
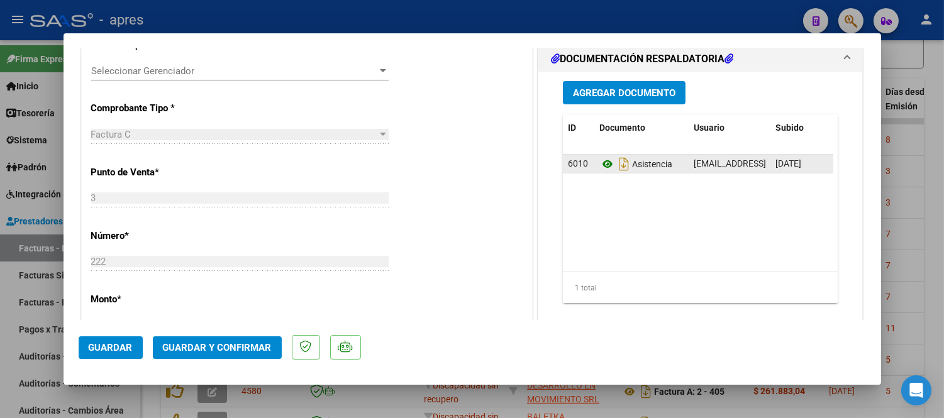
click at [600, 172] on icon at bounding box center [607, 164] width 16 height 15
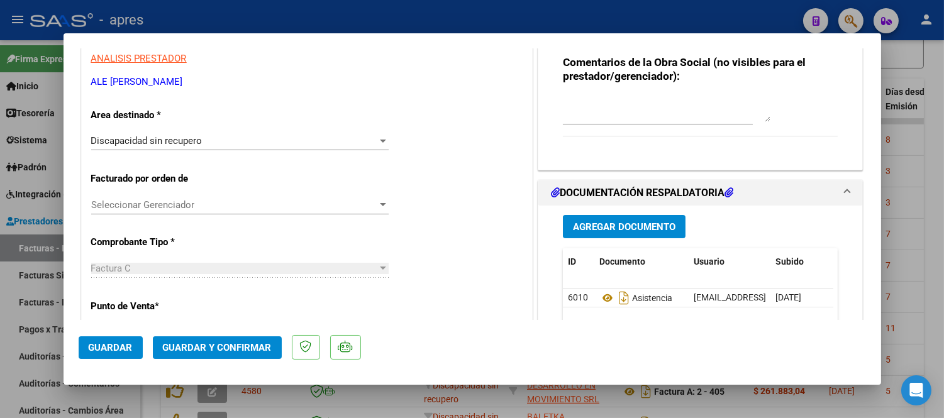
scroll to position [209, 0]
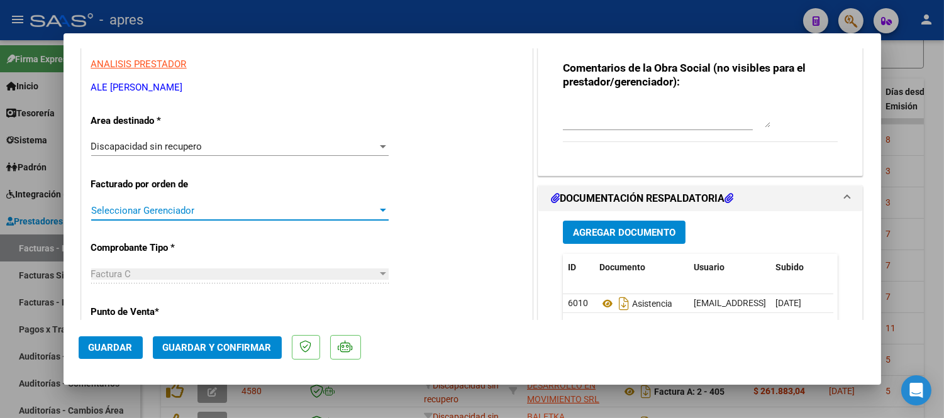
click at [278, 211] on span "Seleccionar Gerenciador" at bounding box center [234, 210] width 286 height 11
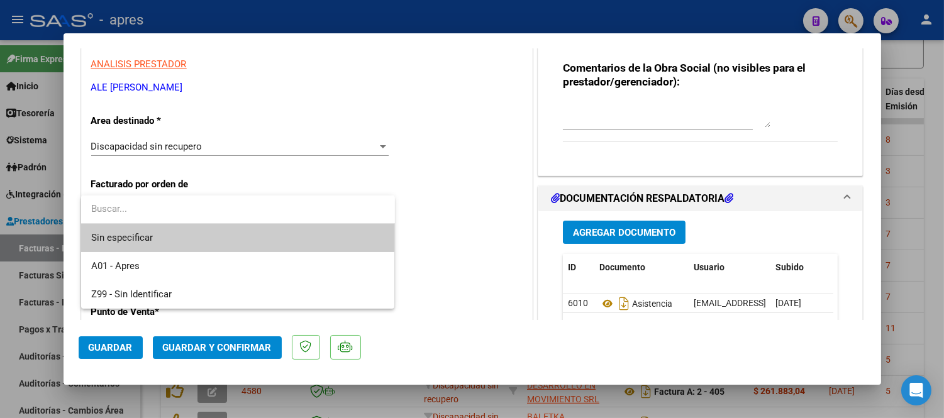
click at [285, 151] on div at bounding box center [472, 209] width 944 height 418
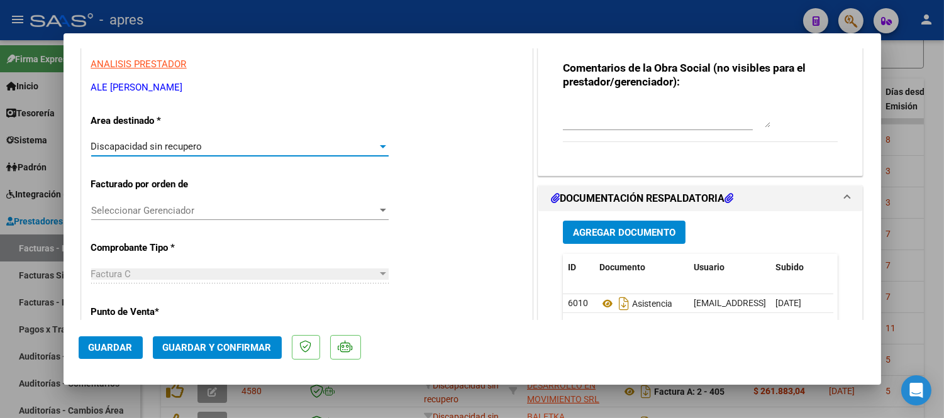
click at [329, 143] on div "Discapacidad sin recupero" at bounding box center [234, 146] width 286 height 11
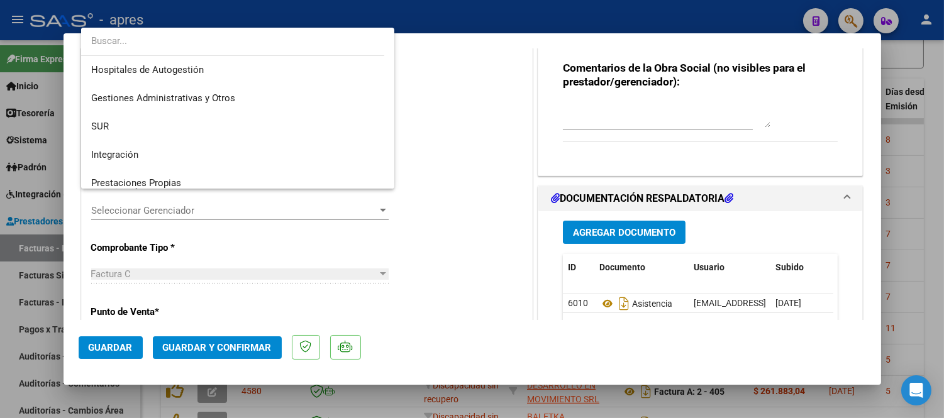
scroll to position [122, 0]
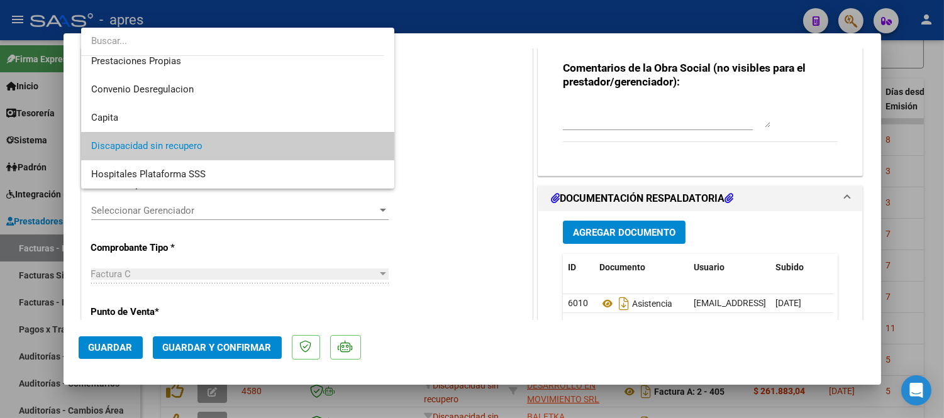
click at [329, 143] on span "Discapacidad sin recupero" at bounding box center [238, 146] width 294 height 28
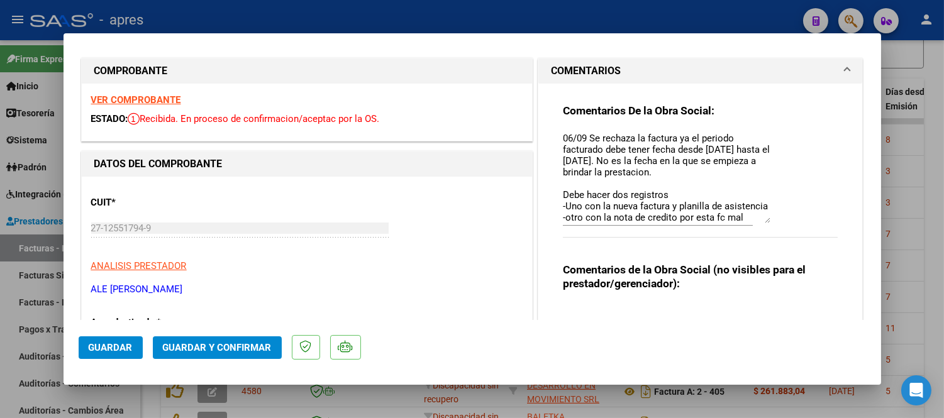
scroll to position [0, 0]
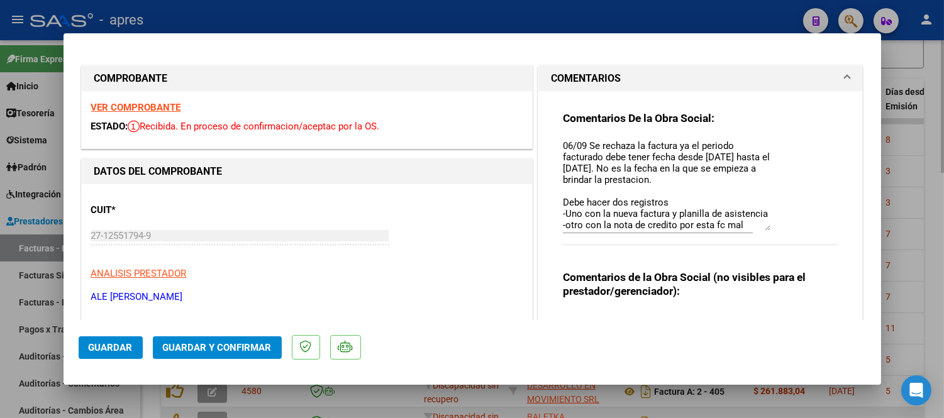
click at [233, 413] on div at bounding box center [472, 209] width 944 height 418
type input "$ 0,00"
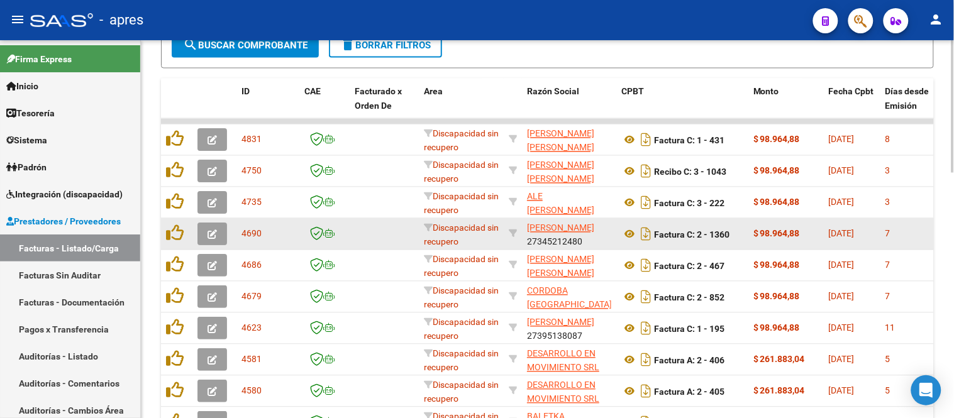
click at [219, 227] on button "button" at bounding box center [212, 234] width 30 height 23
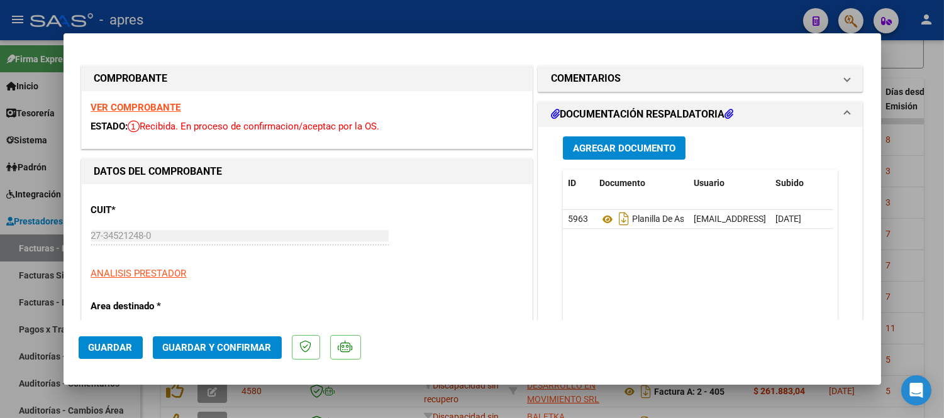
click at [400, 268] on p "ANALISIS PRESTADOR" at bounding box center [306, 274] width 431 height 14
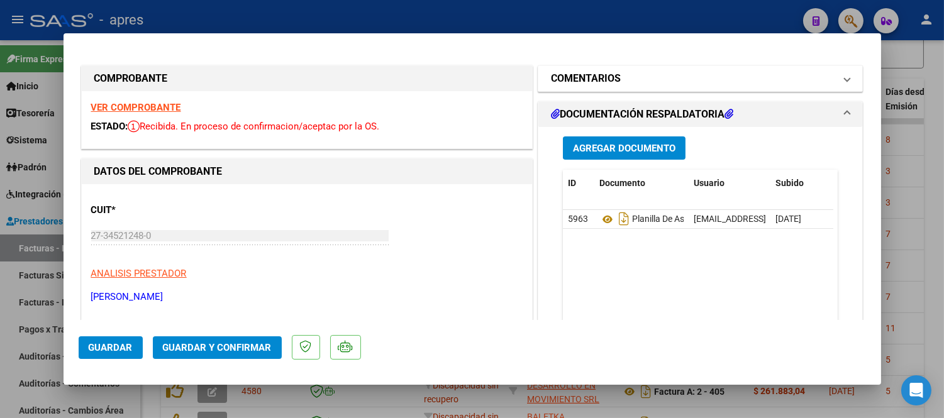
click at [841, 74] on mat-expansion-panel-header "COMENTARIOS" at bounding box center [700, 78] width 324 height 25
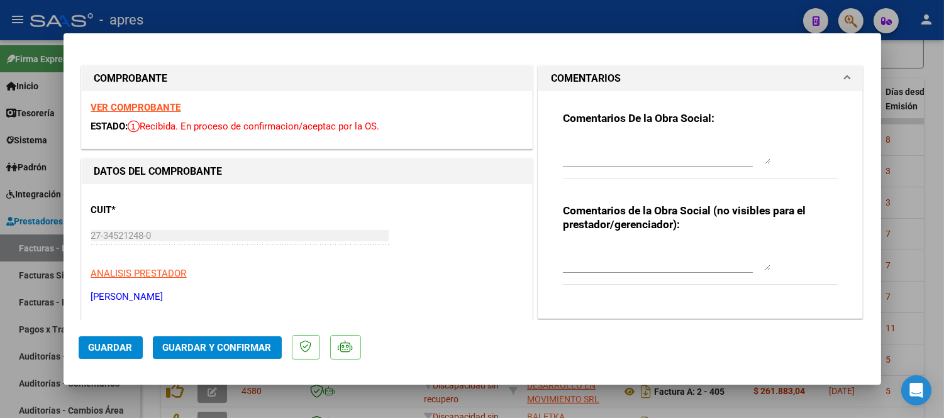
click at [841, 74] on mat-expansion-panel-header "COMENTARIOS" at bounding box center [700, 78] width 324 height 25
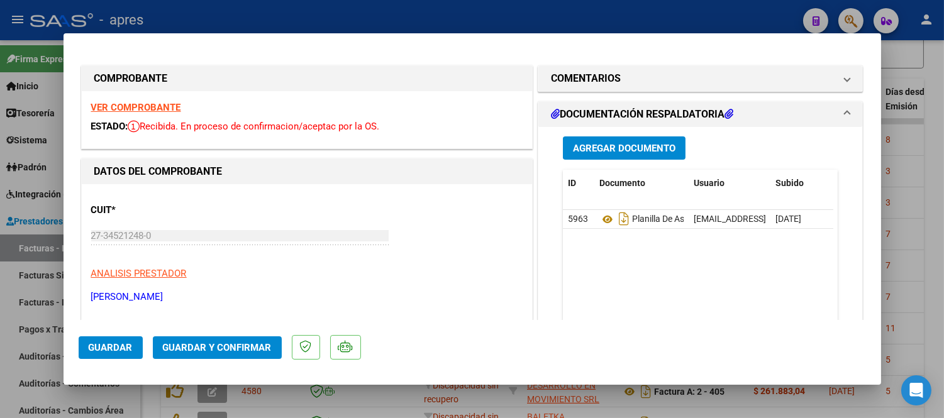
click at [162, 102] on strong "VER COMPROBANTE" at bounding box center [136, 107] width 90 height 11
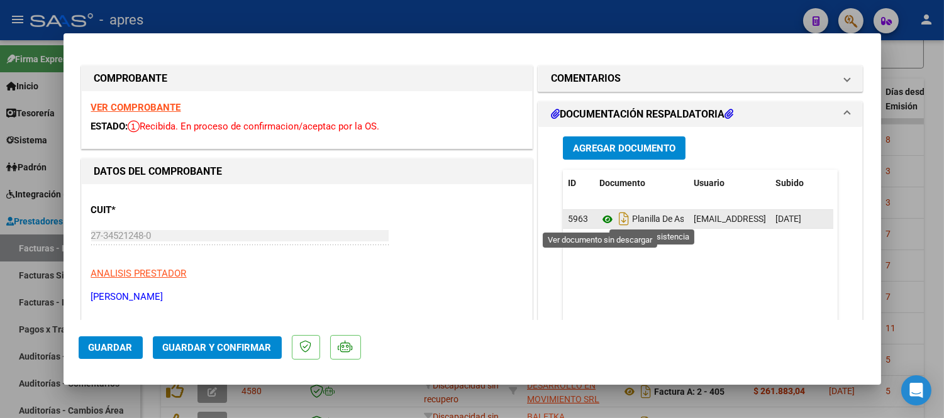
click at [605, 216] on icon at bounding box center [607, 219] width 16 height 15
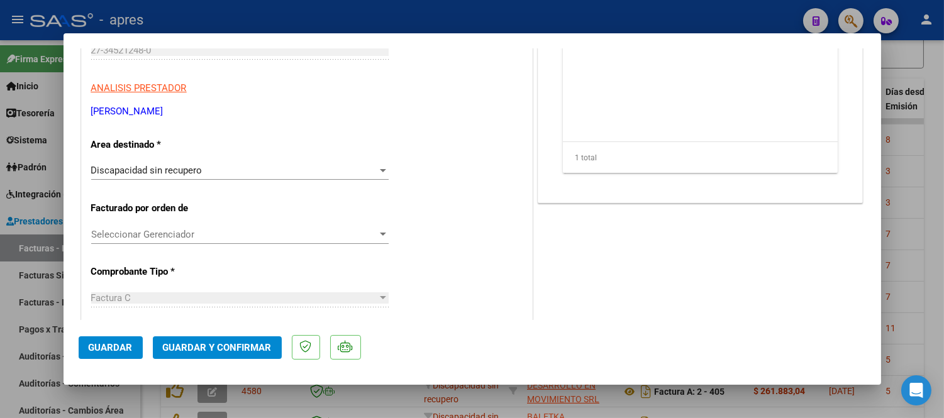
scroll to position [209, 0]
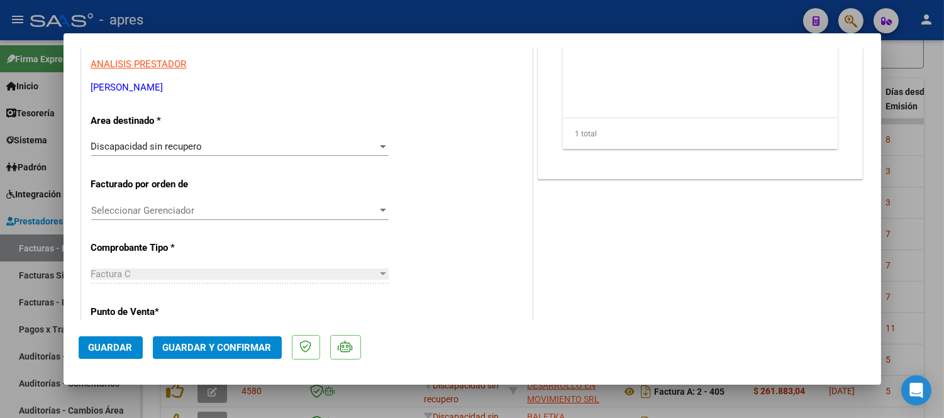
click at [216, 141] on div "Discapacidad sin recupero" at bounding box center [234, 146] width 286 height 11
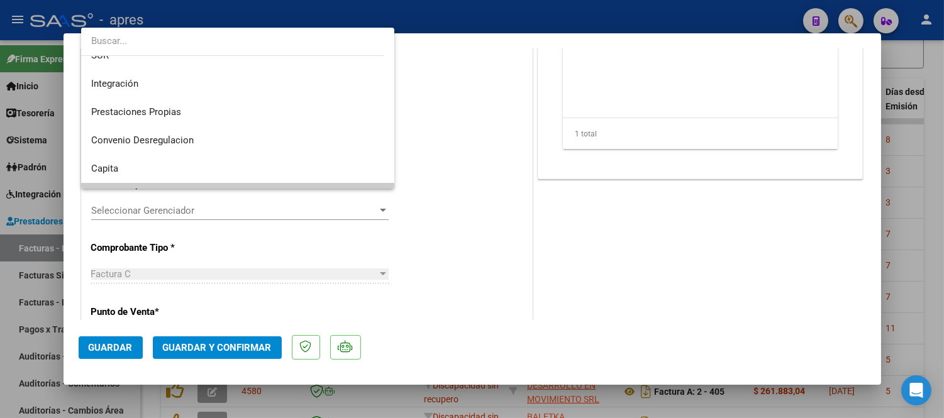
scroll to position [52, 0]
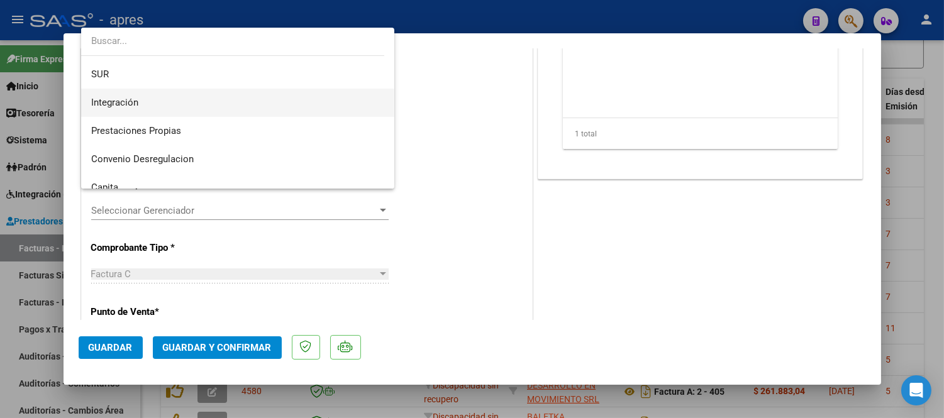
click at [204, 96] on span "Integración" at bounding box center [238, 103] width 294 height 28
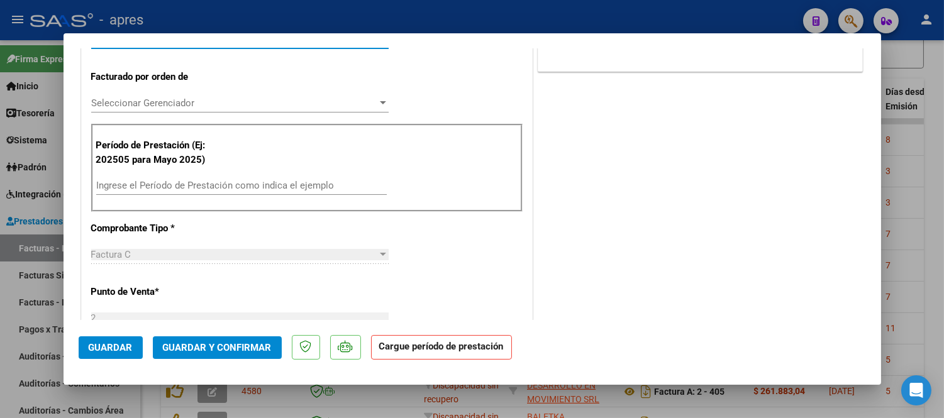
scroll to position [349, 0]
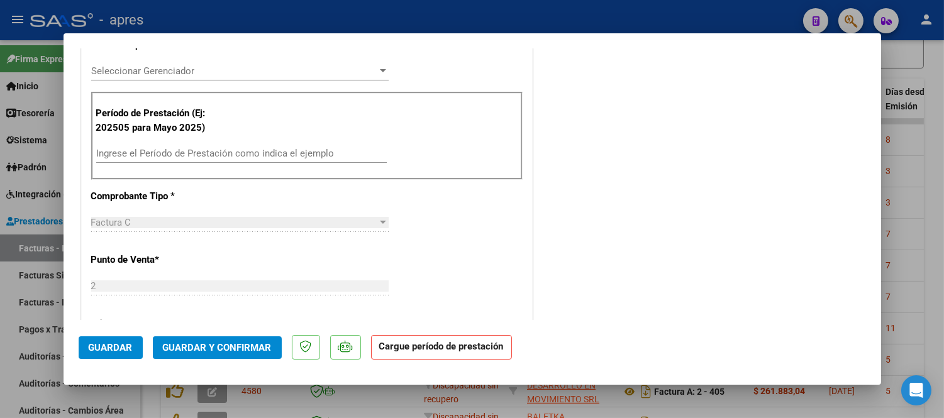
click at [269, 153] on input "Ingrese el Período de Prestación como indica el ejemplo" at bounding box center [241, 153] width 290 height 11
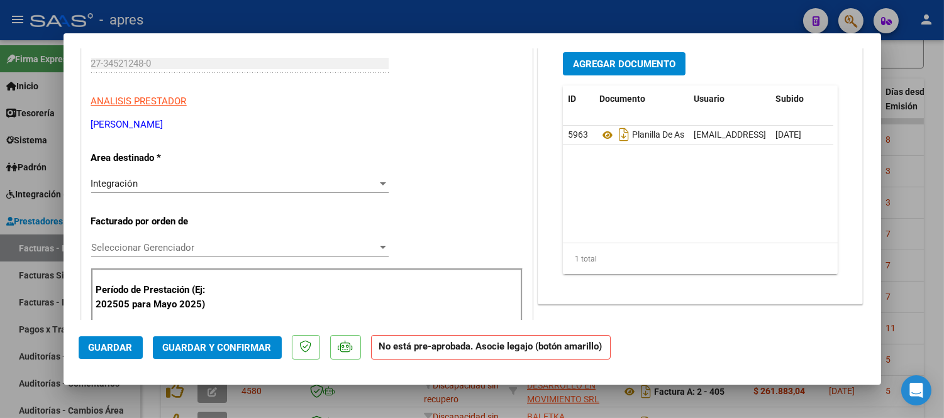
scroll to position [70, 0]
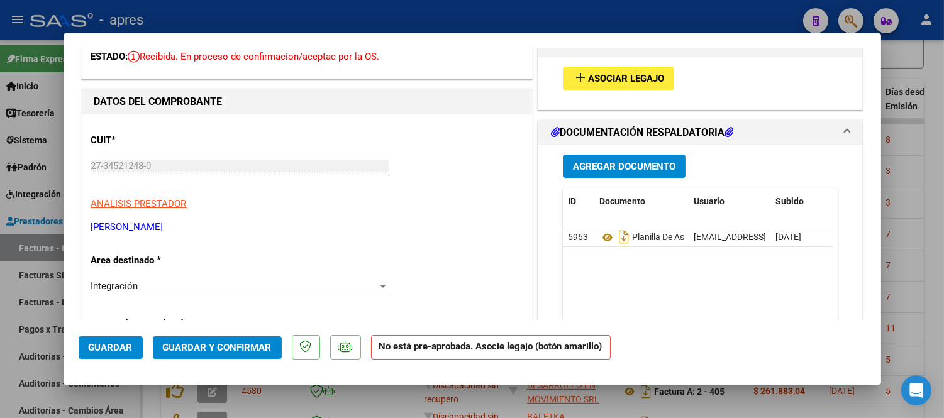
type input "202508"
click at [614, 77] on span "Asociar Legajo" at bounding box center [626, 78] width 76 height 11
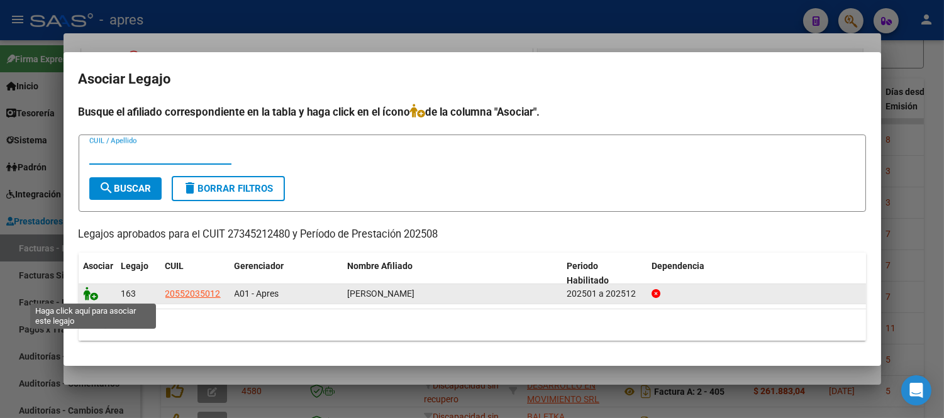
click at [87, 294] on icon at bounding box center [91, 294] width 15 height 14
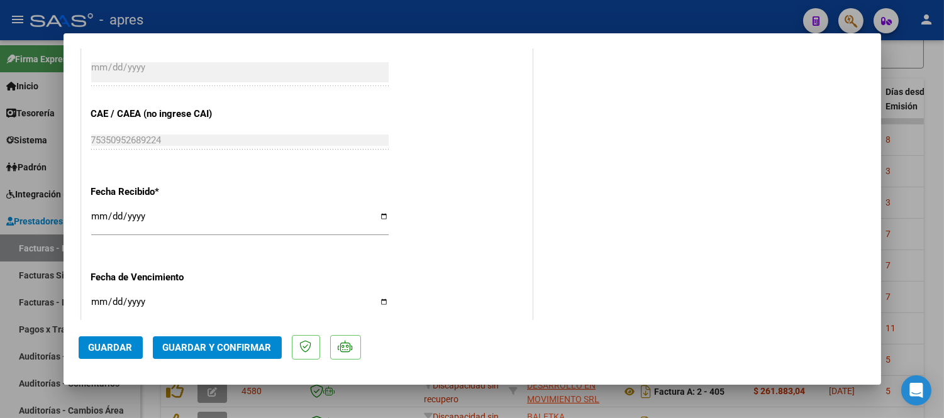
scroll to position [838, 0]
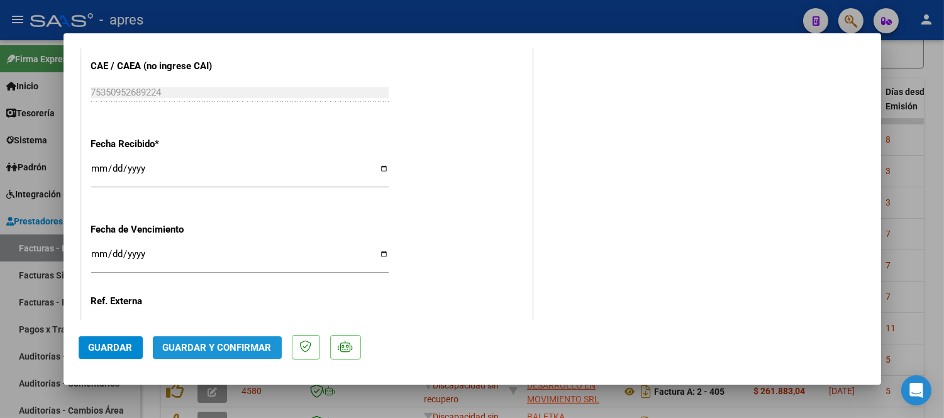
click at [243, 344] on span "Guardar y Confirmar" at bounding box center [217, 347] width 109 height 11
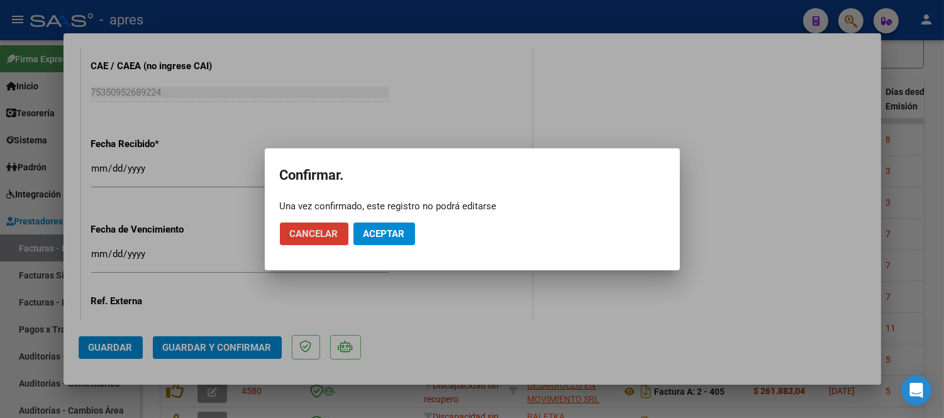
click at [395, 243] on button "Aceptar" at bounding box center [384, 234] width 62 height 23
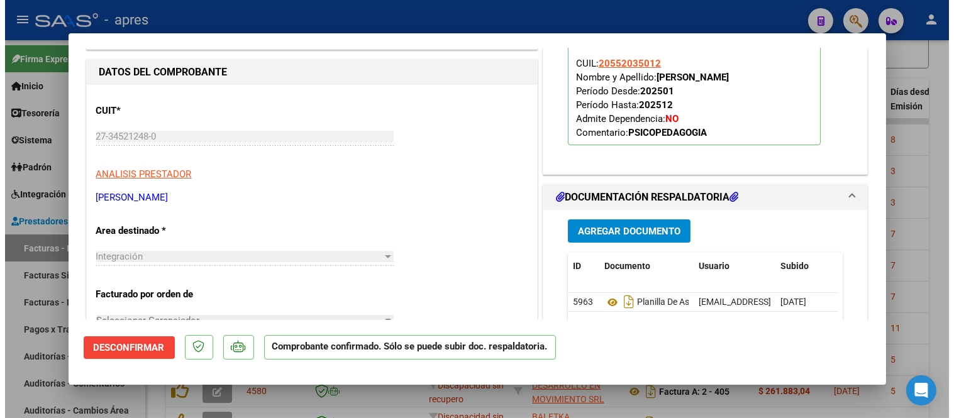
scroll to position [0, 0]
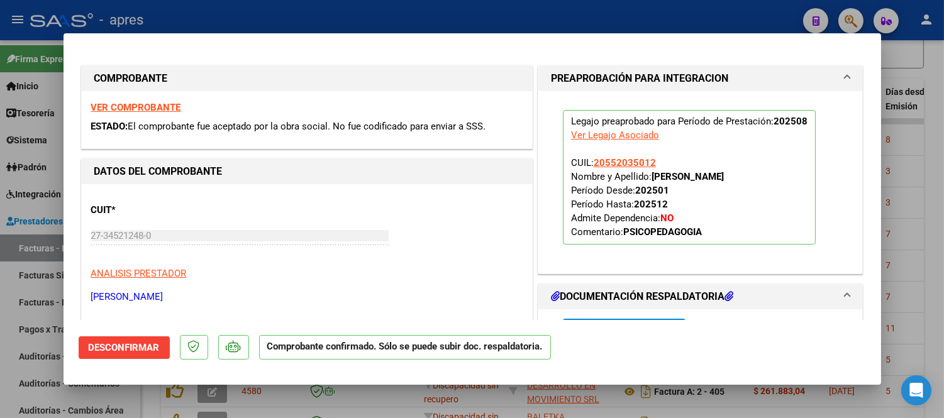
click at [556, 405] on div at bounding box center [472, 209] width 944 height 418
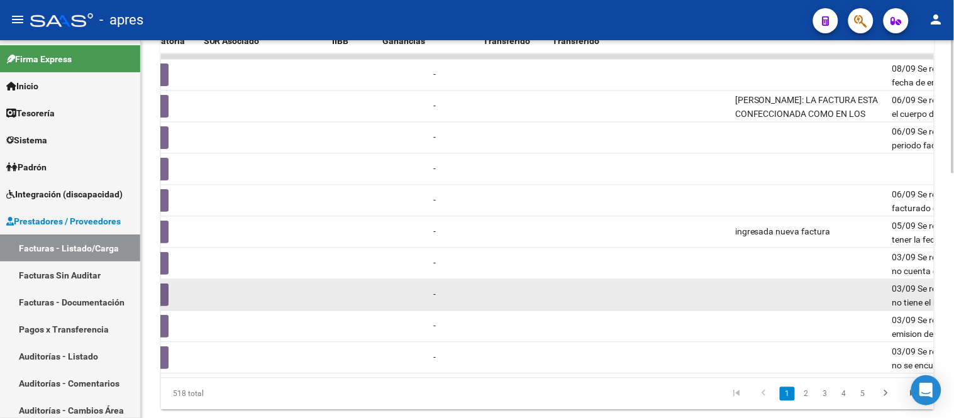
scroll to position [699, 0]
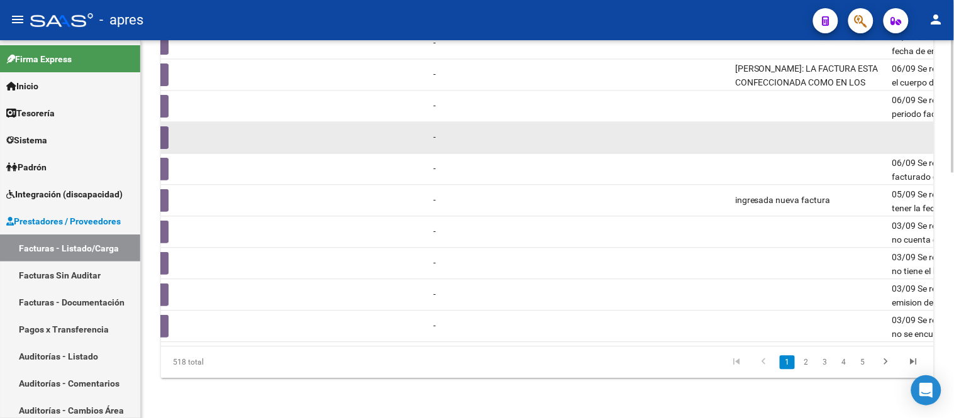
click at [637, 135] on datatable-body-cell at bounding box center [673, 137] width 113 height 31
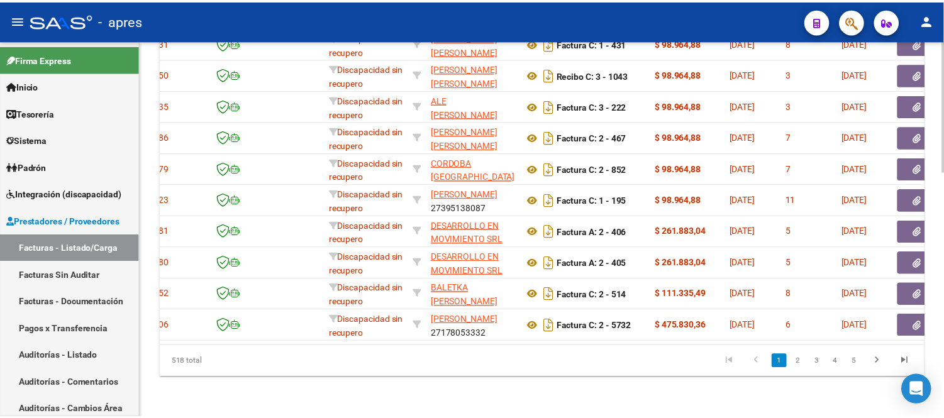
scroll to position [0, 0]
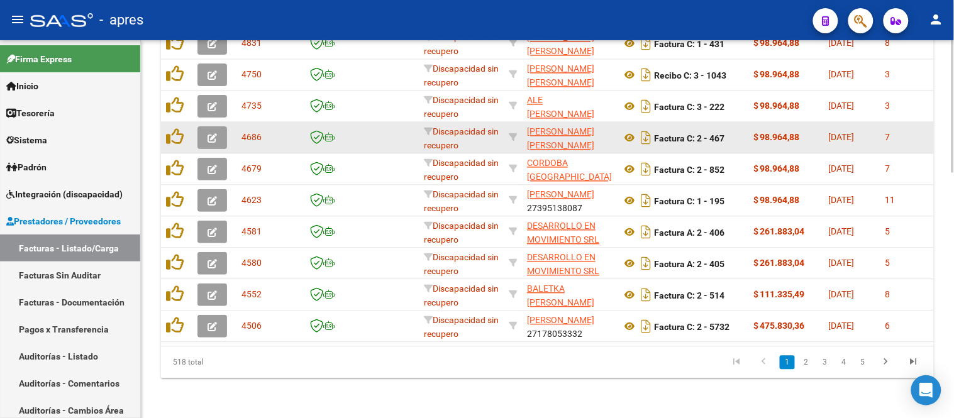
click at [202, 129] on button "button" at bounding box center [212, 137] width 30 height 23
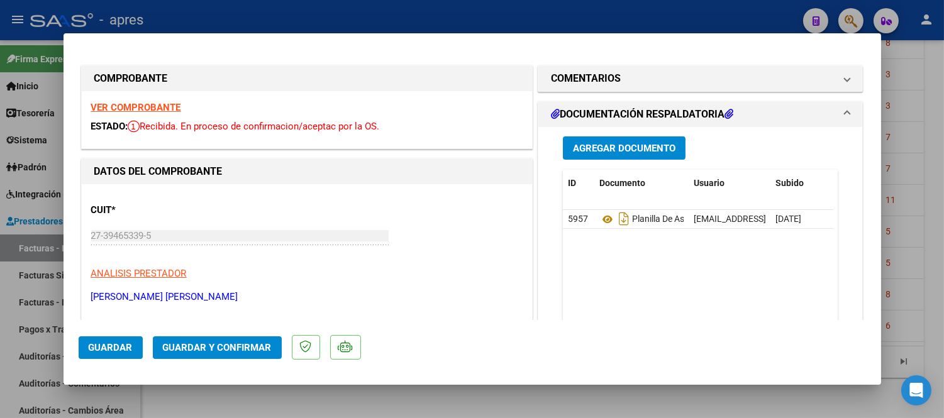
click at [120, 109] on strong "VER COMPROBANTE" at bounding box center [136, 107] width 90 height 11
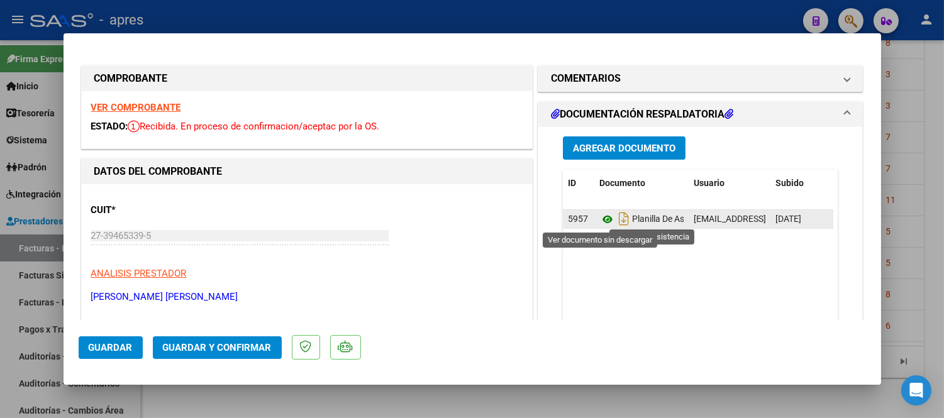
click at [603, 217] on icon at bounding box center [607, 219] width 16 height 15
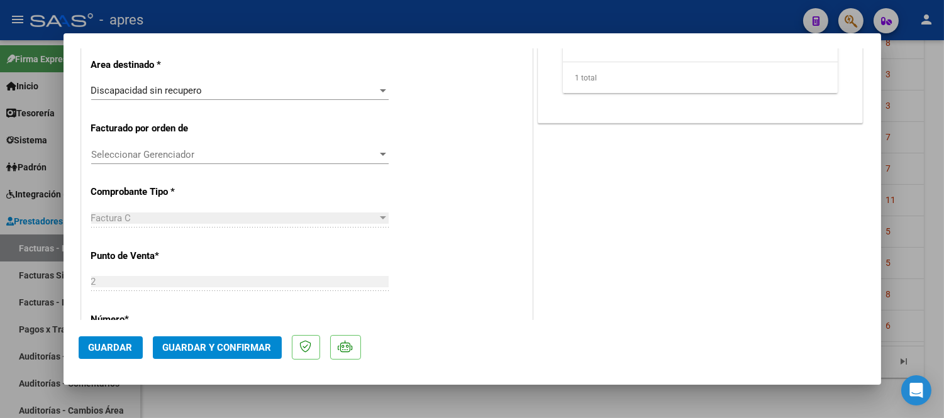
scroll to position [279, 0]
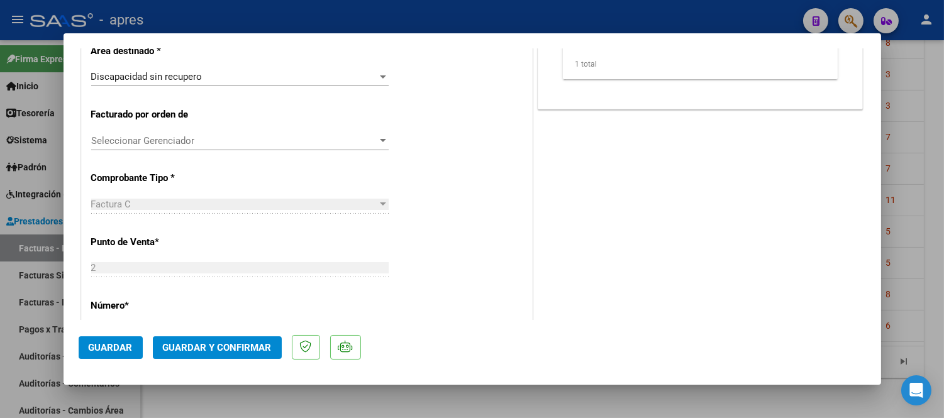
click at [176, 53] on p "Area destinado *" at bounding box center [155, 51] width 129 height 14
click at [197, 78] on span "Discapacidad sin recupero" at bounding box center [146, 76] width 111 height 11
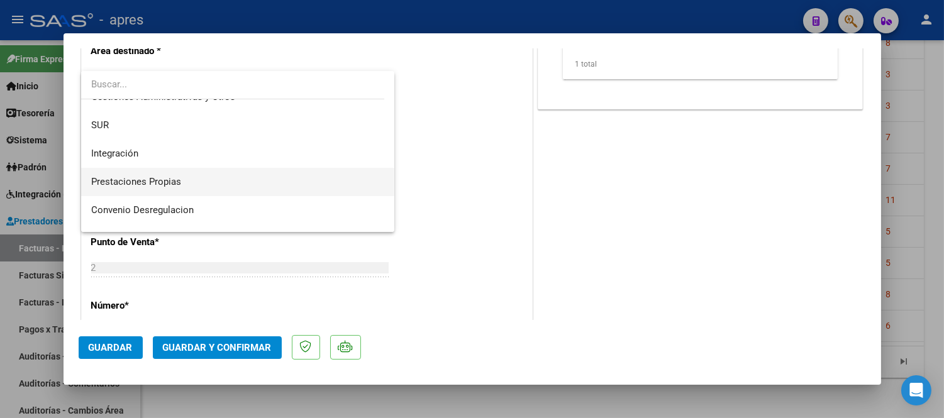
scroll to position [0, 0]
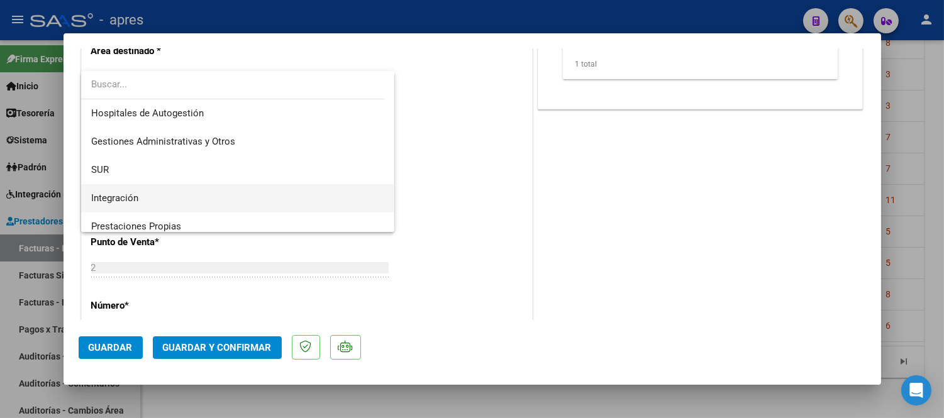
click at [199, 196] on span "Integración" at bounding box center [238, 198] width 294 height 28
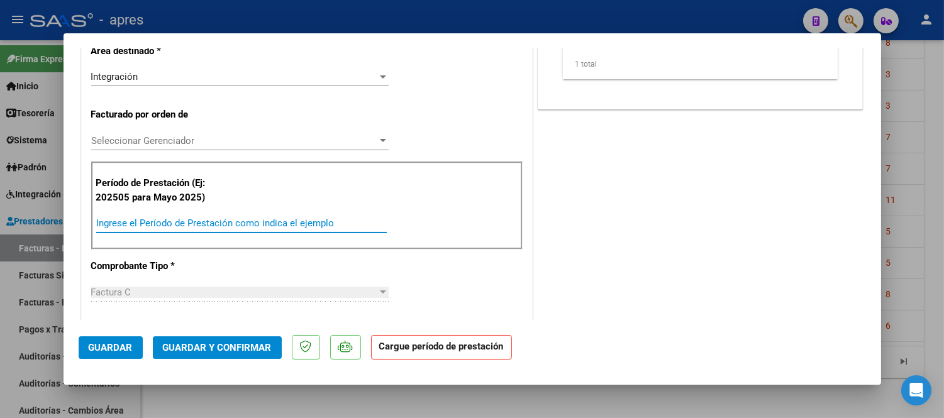
click at [186, 219] on input "Ingrese el Período de Prestación como indica el ejemplo" at bounding box center [241, 222] width 290 height 11
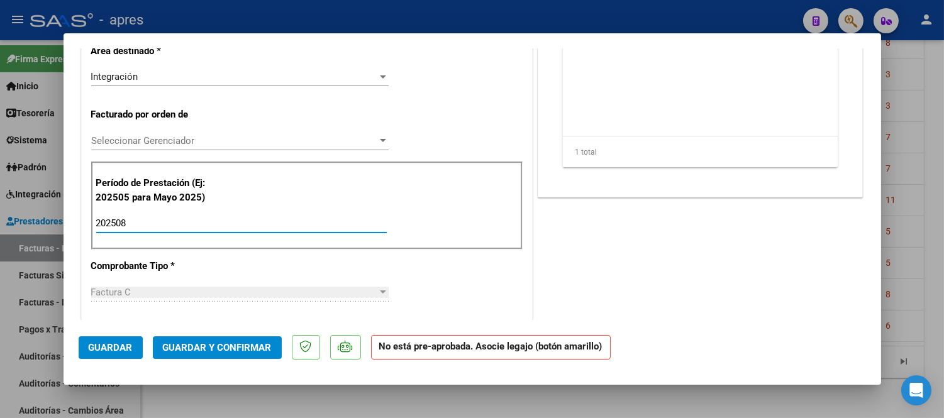
type input "202508"
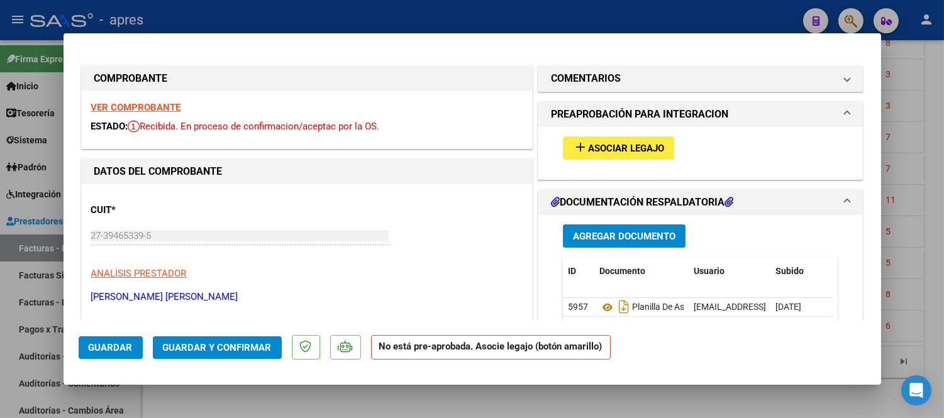
click at [602, 159] on button "add Asociar Legajo" at bounding box center [618, 147] width 111 height 23
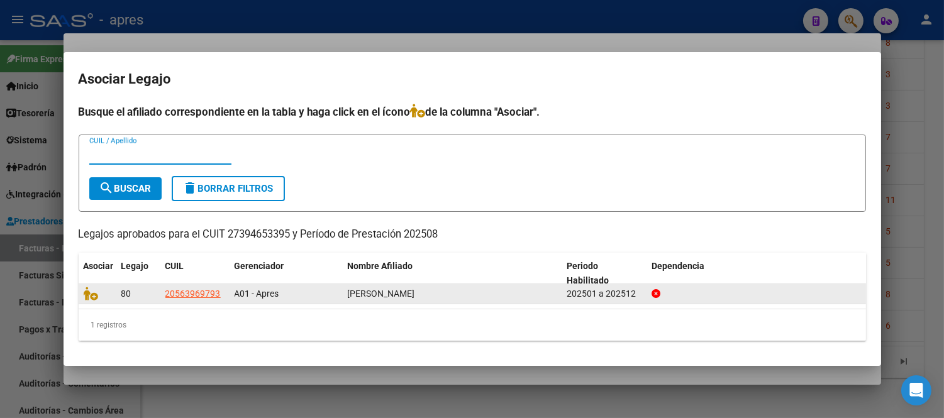
click at [90, 302] on datatable-body-cell at bounding box center [98, 293] width 38 height 19
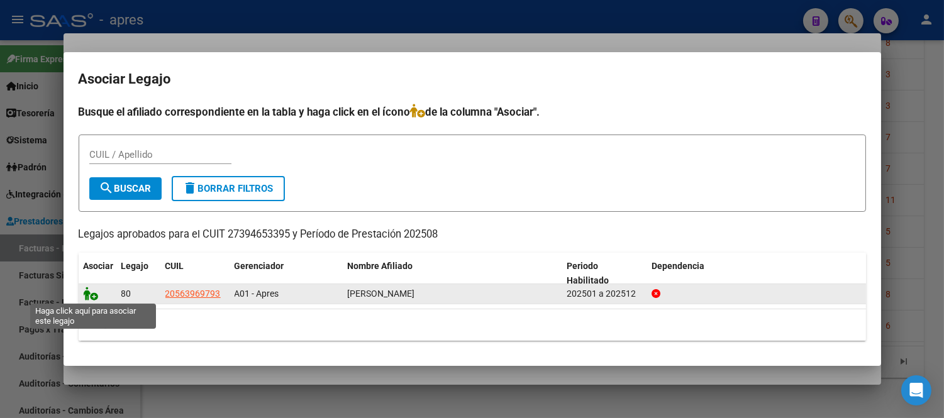
click at [90, 299] on icon at bounding box center [91, 294] width 15 height 14
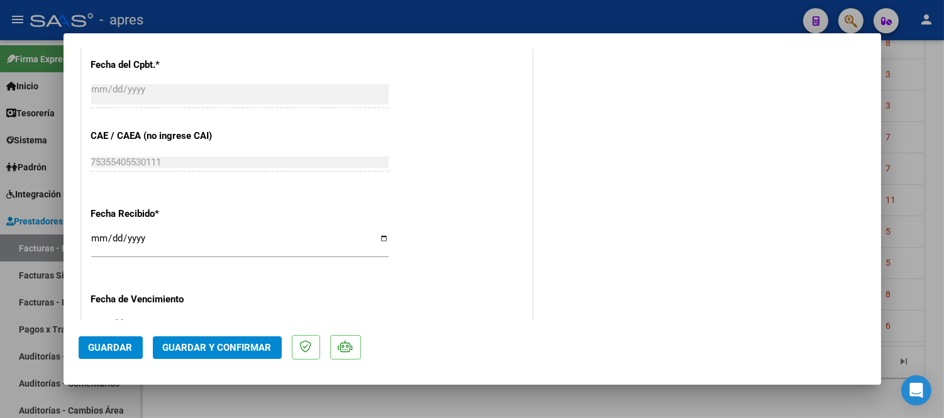
scroll to position [838, 0]
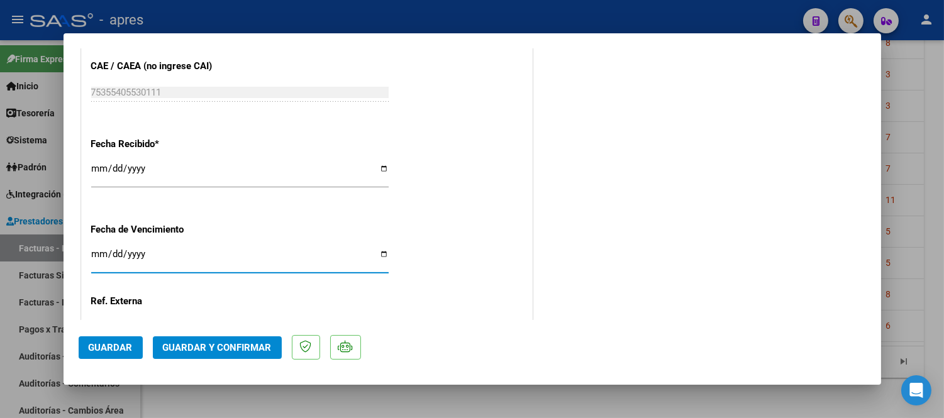
click at [92, 256] on input "Ingresar la fecha" at bounding box center [239, 259] width 297 height 20
type input "2025-09-11"
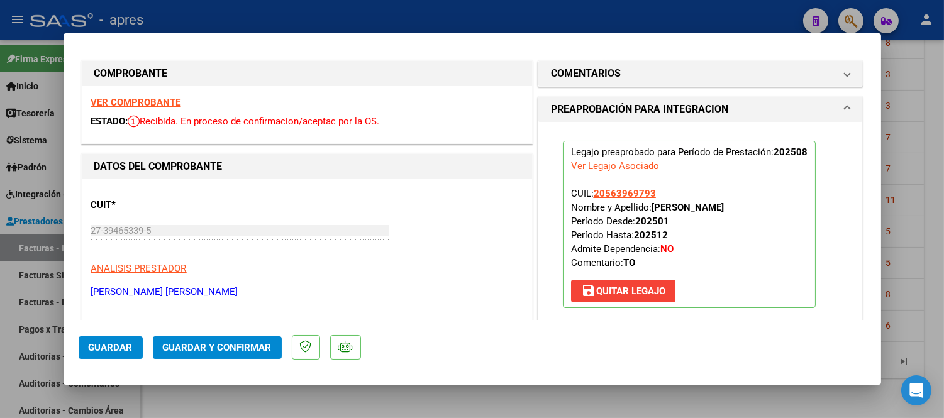
scroll to position [0, 0]
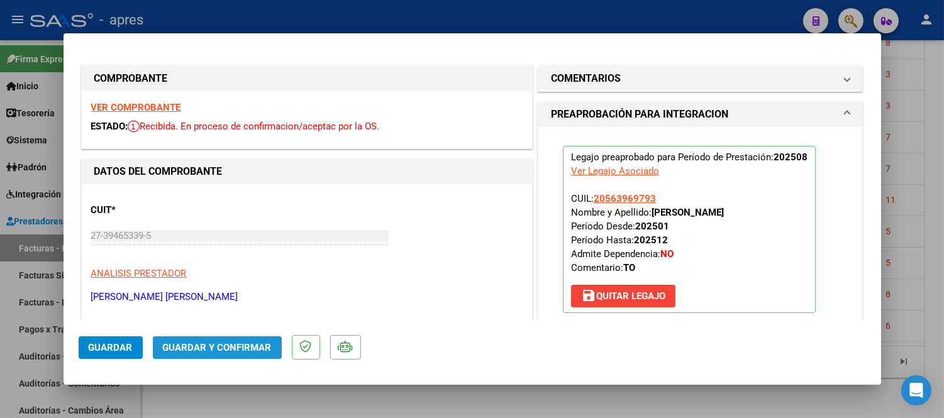
click at [235, 344] on span "Guardar y Confirmar" at bounding box center [217, 347] width 109 height 11
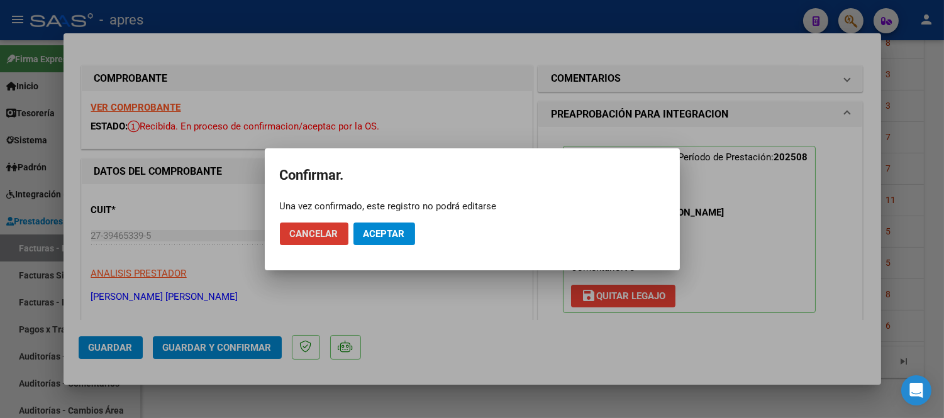
click at [386, 233] on span "Aceptar" at bounding box center [383, 233] width 41 height 11
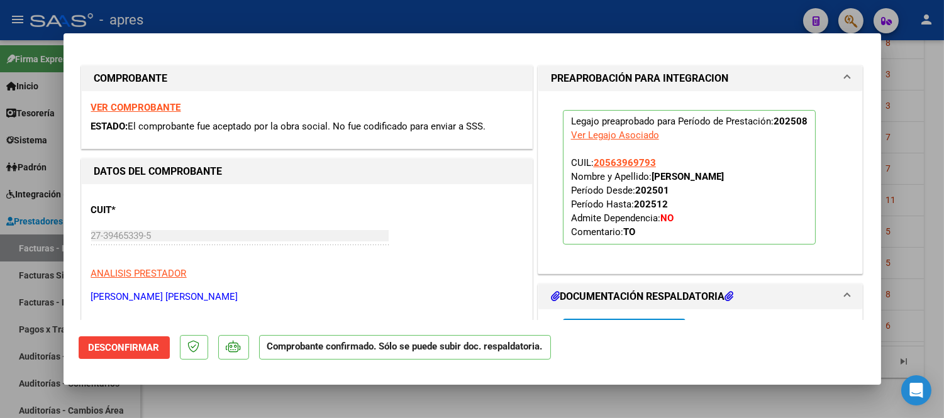
click at [321, 405] on div at bounding box center [472, 209] width 944 height 418
type input "$ 0,00"
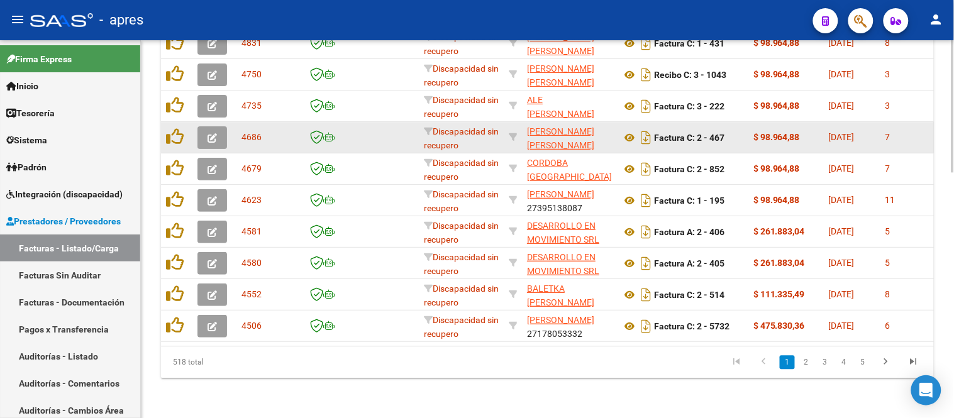
scroll to position [699, 0]
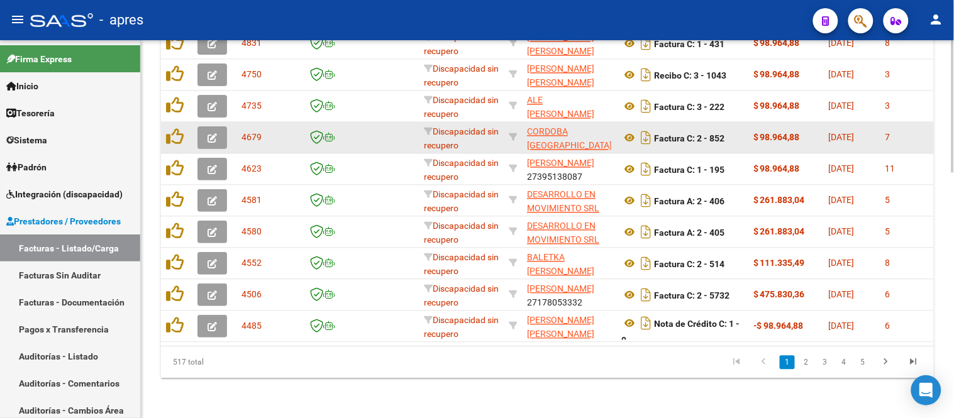
click at [201, 127] on button "button" at bounding box center [212, 137] width 30 height 23
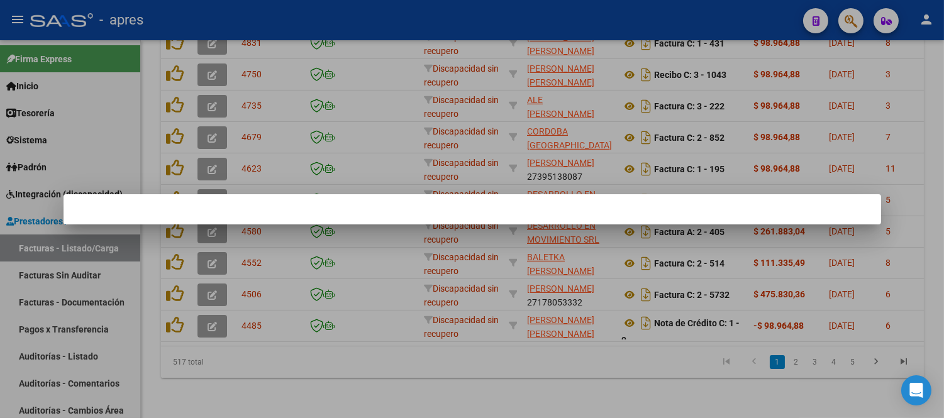
click at [428, 388] on div at bounding box center [472, 209] width 944 height 418
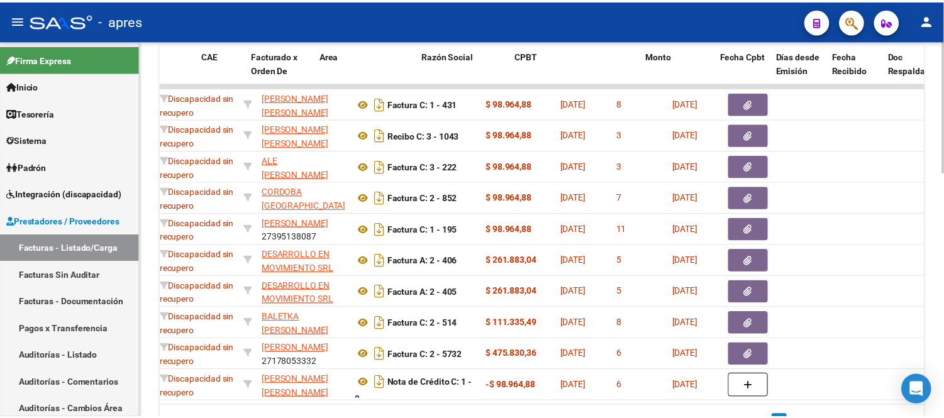
scroll to position [0, 0]
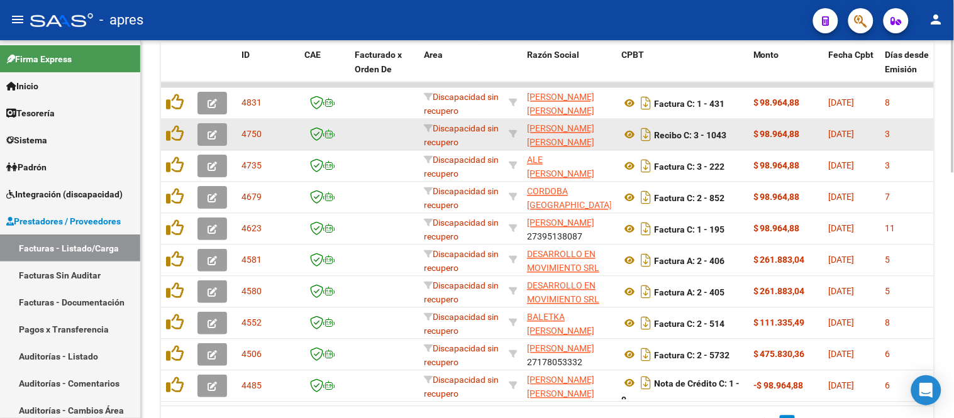
click at [216, 131] on icon "button" at bounding box center [211, 135] width 9 height 9
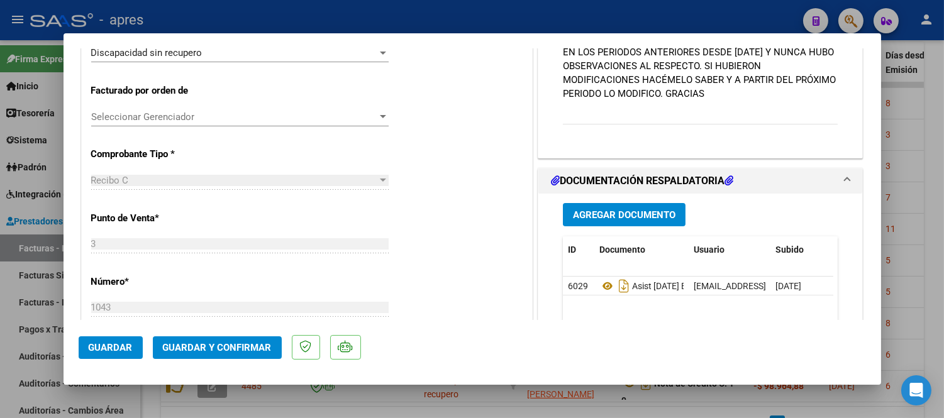
scroll to position [349, 0]
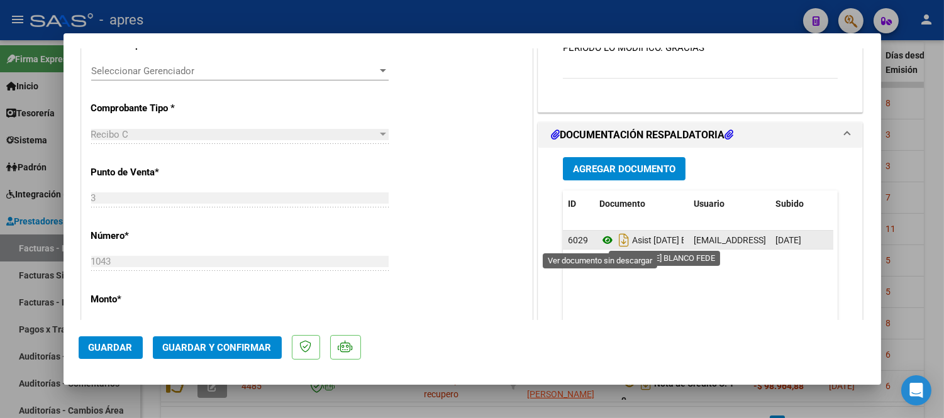
click at [600, 237] on icon at bounding box center [607, 240] width 16 height 15
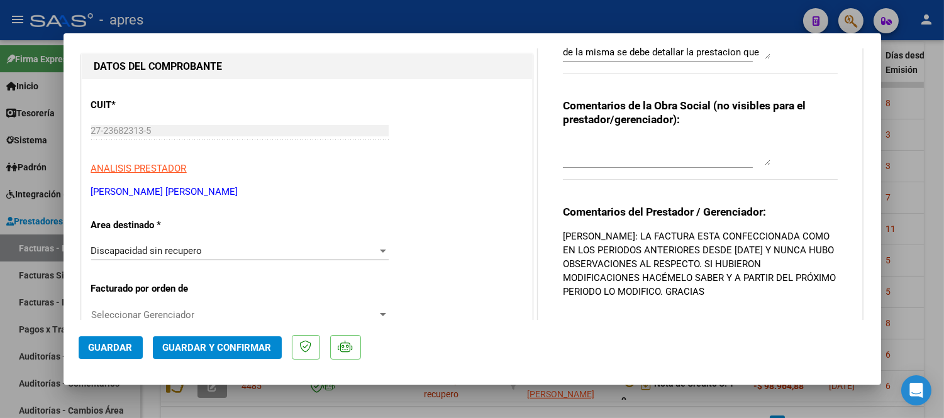
scroll to position [0, 0]
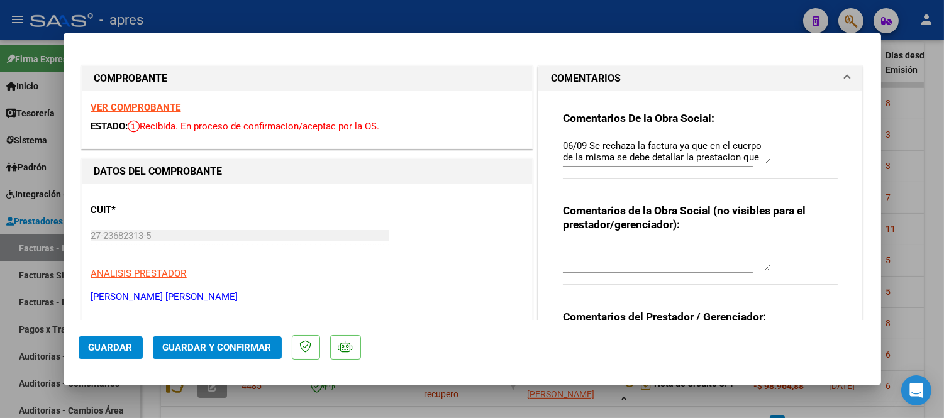
click at [123, 104] on strong "VER COMPROBANTE" at bounding box center [136, 107] width 90 height 11
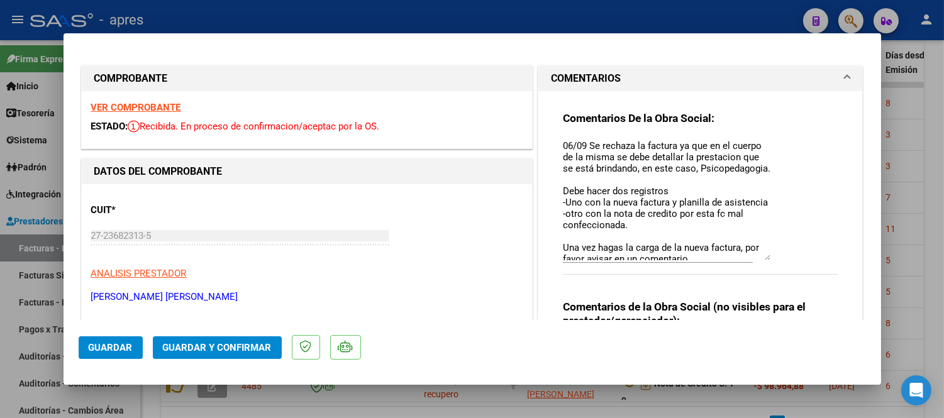
drag, startPoint x: 755, startPoint y: 160, endPoint x: 752, endPoint y: 256, distance: 96.2
click at [752, 256] on textarea "06/09 Se rechaza la factura ya que en el cuerpo de la misma se debe detallar la…" at bounding box center [666, 199] width 207 height 121
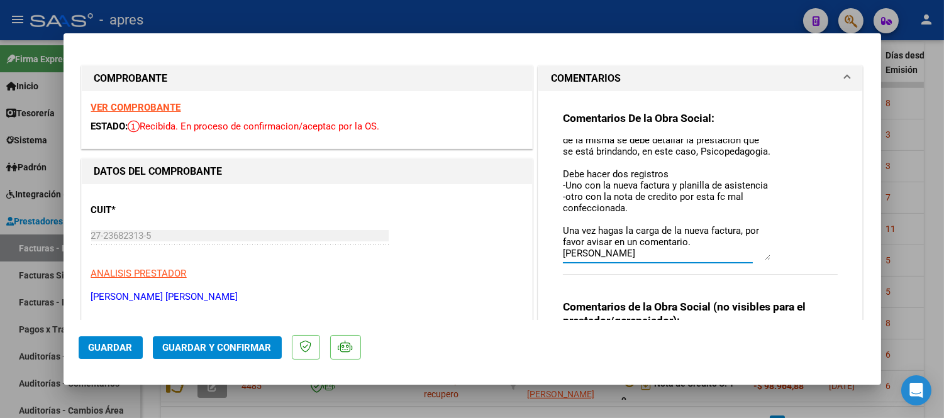
scroll to position [39, 0]
drag, startPoint x: 674, startPoint y: 240, endPoint x: 556, endPoint y: 155, distance: 146.0
click at [563, 155] on textarea "06/09 Se rechaza la factura ya que en el cuerpo de la misma se debe detallar la…" at bounding box center [666, 199] width 207 height 121
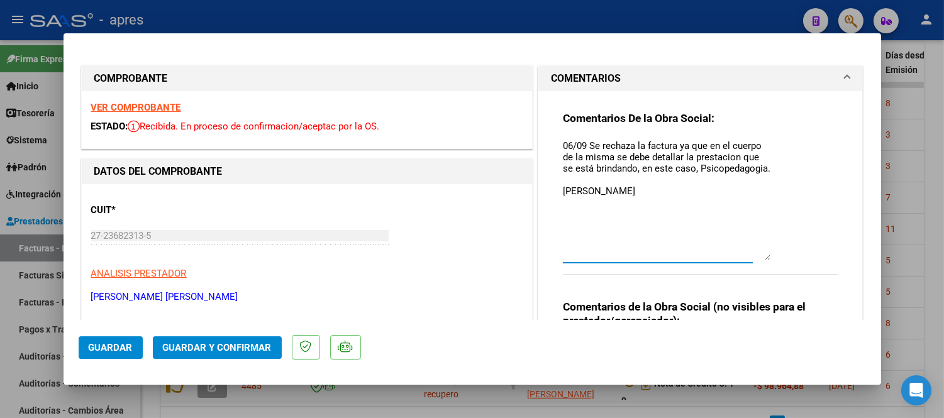
drag, startPoint x: 751, startPoint y: 170, endPoint x: 587, endPoint y: 148, distance: 164.9
click at [587, 148] on textarea "06/09 Se rechaza la factura ya que en el cuerpo de la misma se debe detallar la…" at bounding box center [666, 199] width 207 height 121
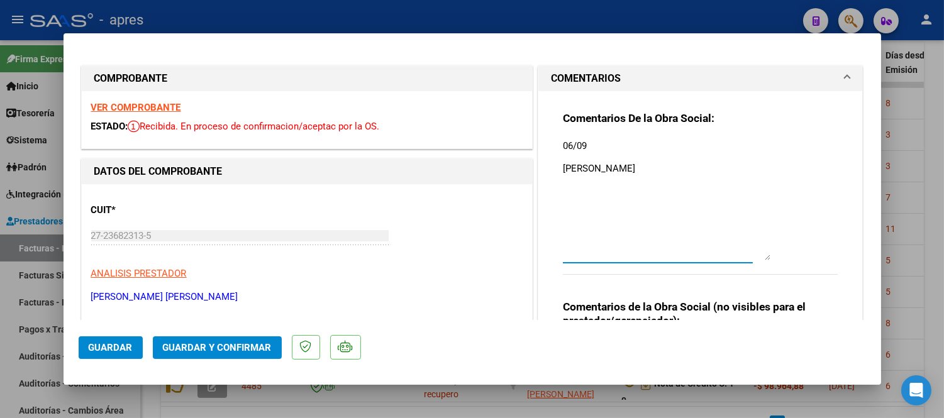
click at [566, 147] on textarea "06/09 ANA" at bounding box center [666, 199] width 207 height 121
click at [585, 146] on textarea "08/09 ANA" at bounding box center [666, 199] width 207 height 121
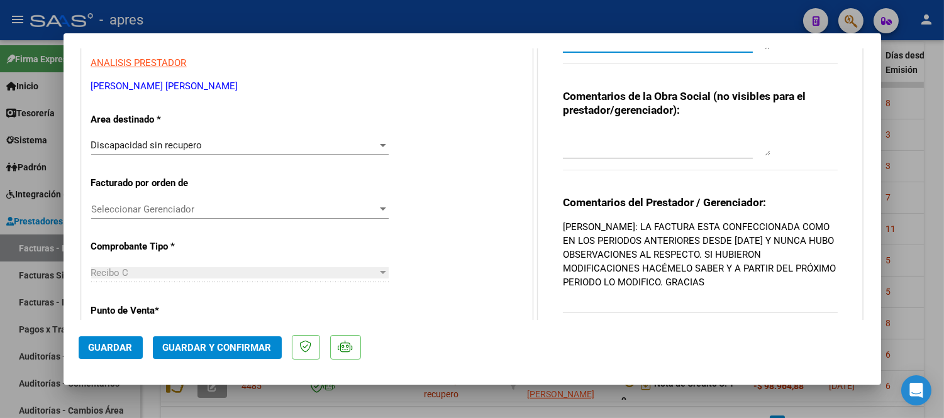
scroll to position [209, 0]
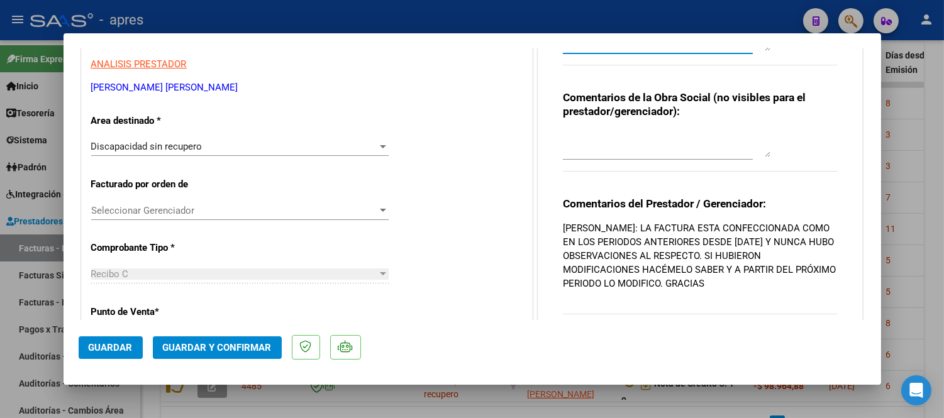
type textarea "08/09 ANA"
click at [174, 150] on span "Discapacidad sin recupero" at bounding box center [146, 146] width 111 height 11
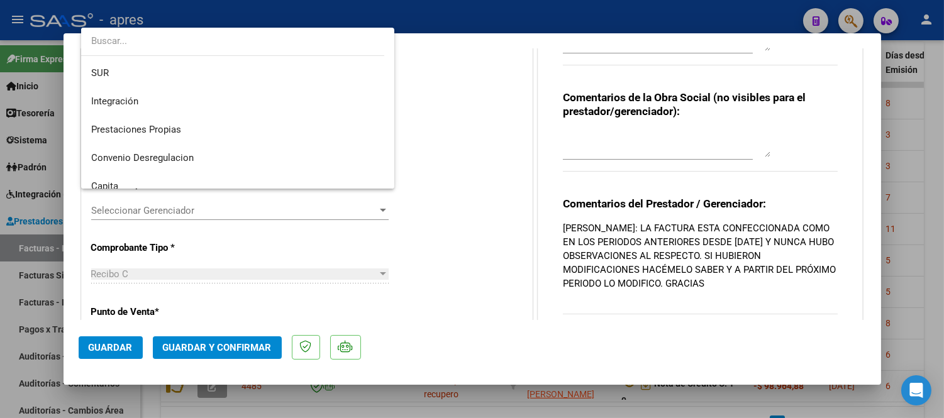
scroll to position [0, 0]
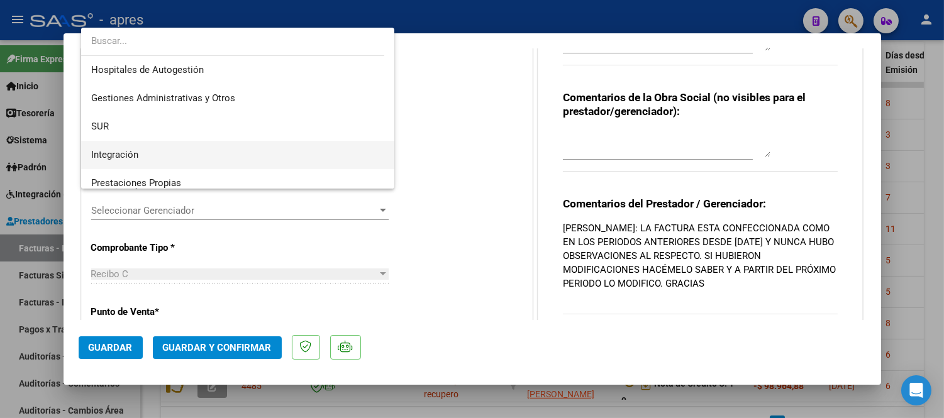
click at [170, 155] on span "Integración" at bounding box center [238, 155] width 294 height 28
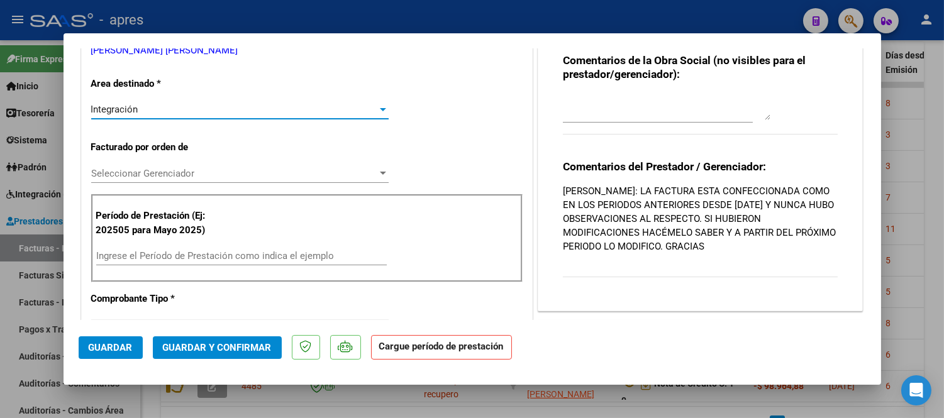
scroll to position [349, 0]
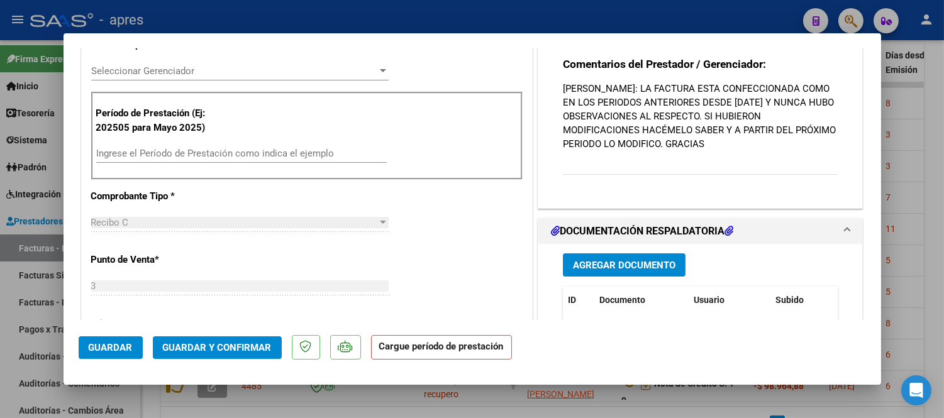
click at [180, 148] on input "Ingrese el Período de Prestación como indica el ejemplo" at bounding box center [241, 153] width 290 height 11
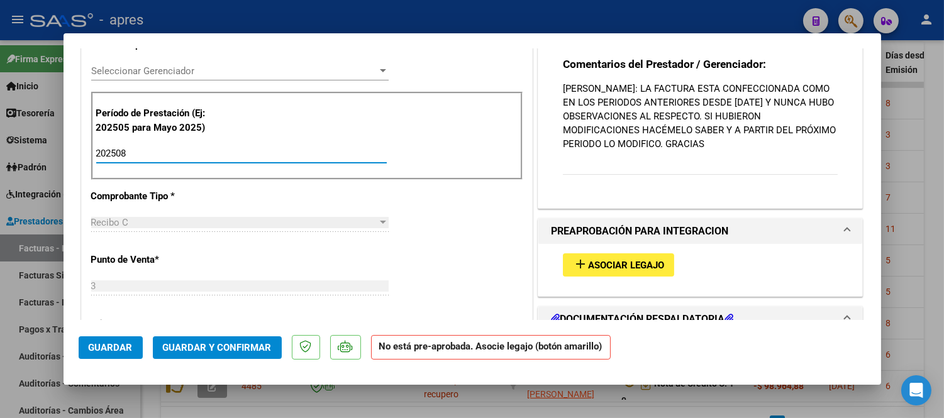
type input "202508"
click at [610, 267] on span "Asociar Legajo" at bounding box center [626, 265] width 76 height 11
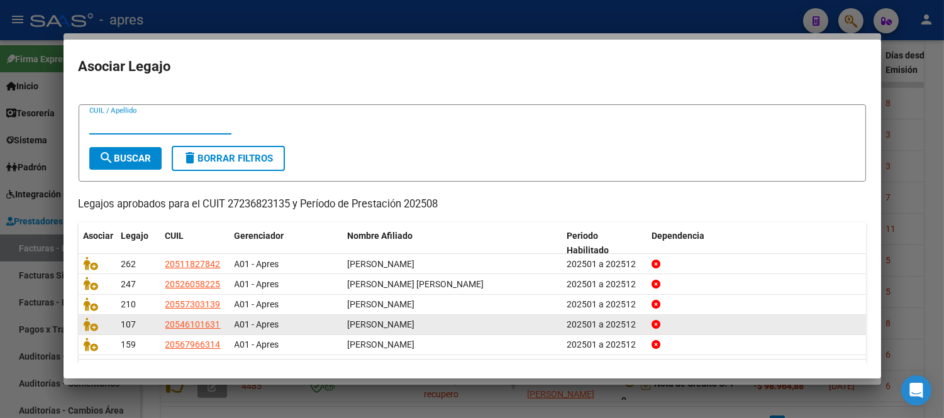
scroll to position [0, 0]
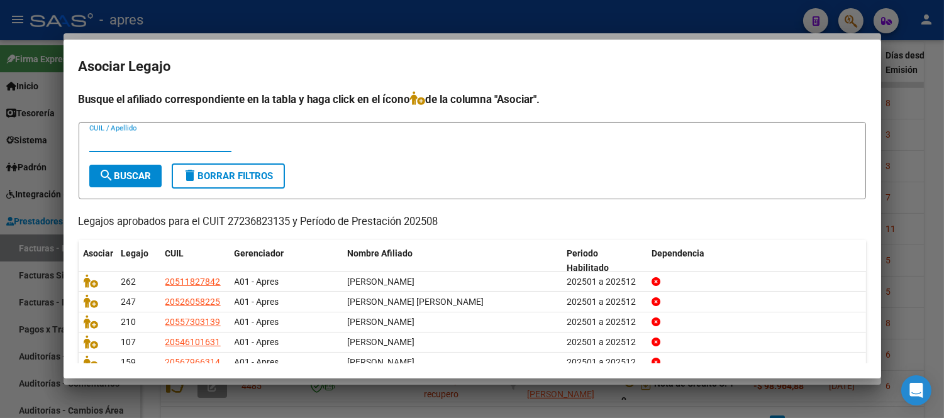
click at [135, 136] on input "CUIL / Apellido" at bounding box center [160, 141] width 142 height 11
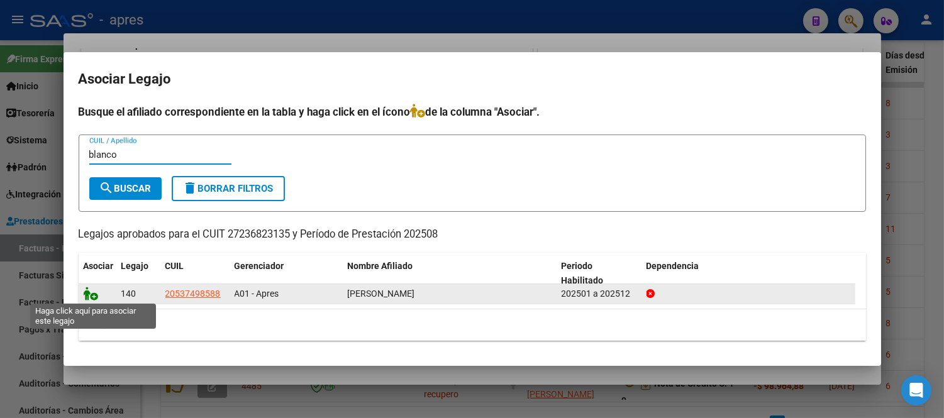
type input "blanco"
click at [92, 292] on icon at bounding box center [91, 294] width 15 height 14
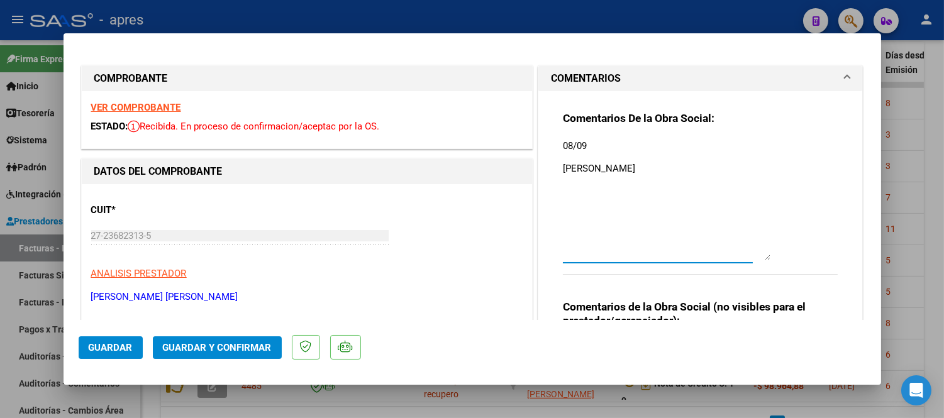
click at [610, 146] on textarea "08/09 ANA" at bounding box center [666, 199] width 207 height 121
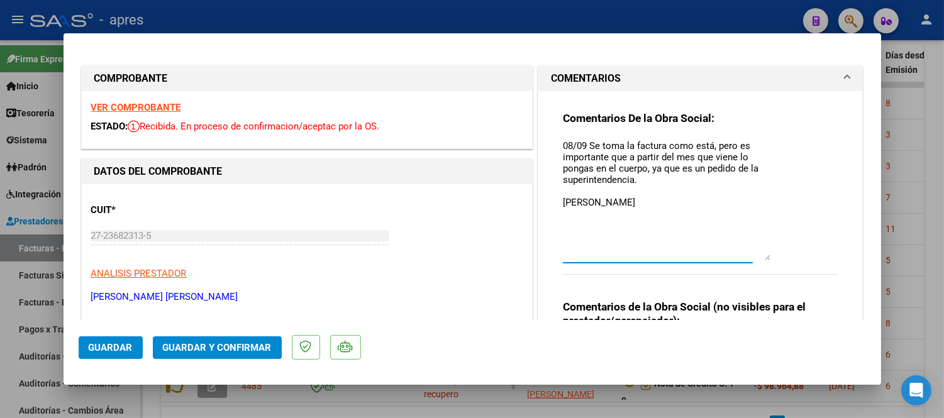
drag, startPoint x: 707, startPoint y: 146, endPoint x: 707, endPoint y: 158, distance: 12.0
click at [707, 147] on textarea "08/09 Se toma la factura como está, pero es importante que a partir del mes que…" at bounding box center [666, 199] width 207 height 121
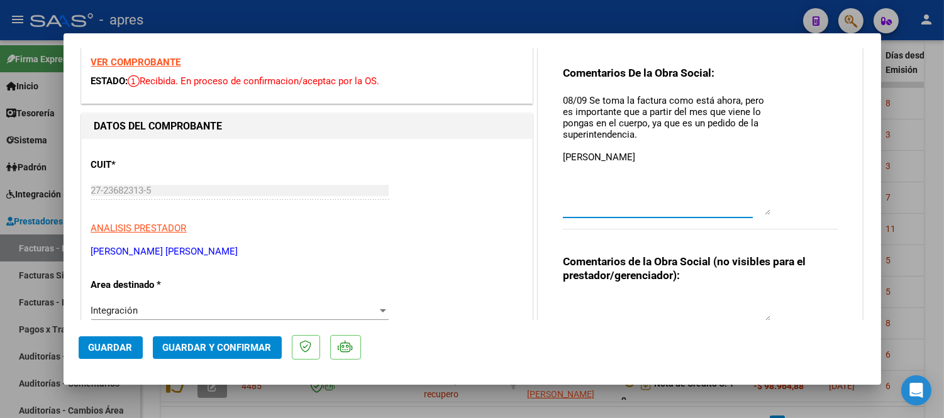
scroll to position [70, 0]
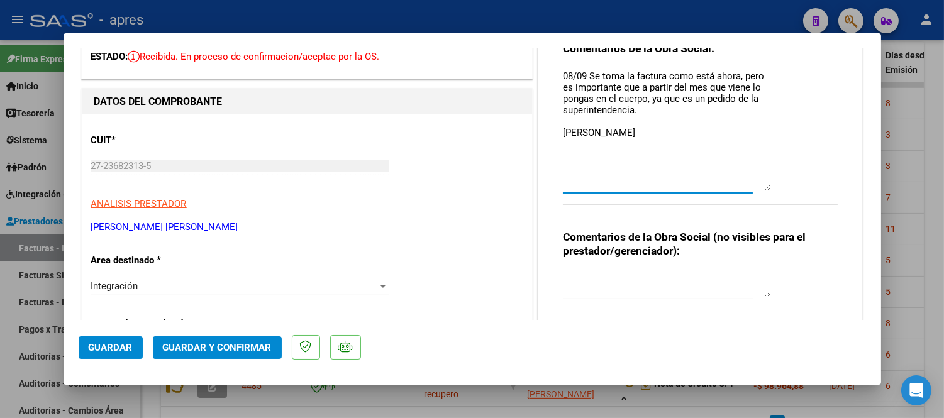
click at [576, 123] on textarea "08/09 Se toma la factura como está ahora, pero es importante que a partir del m…" at bounding box center [666, 129] width 207 height 121
click at [652, 109] on textarea "08/09 Se toma la factura como está ahora, pero es importante que a partir del m…" at bounding box center [666, 129] width 207 height 121
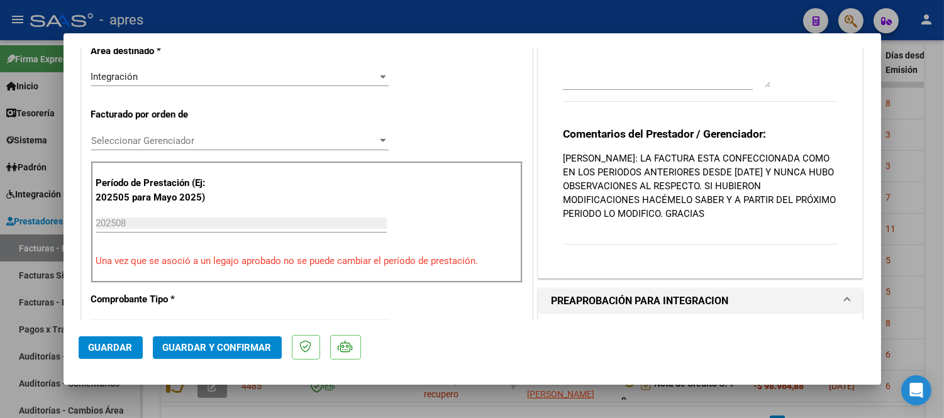
scroll to position [209, 0]
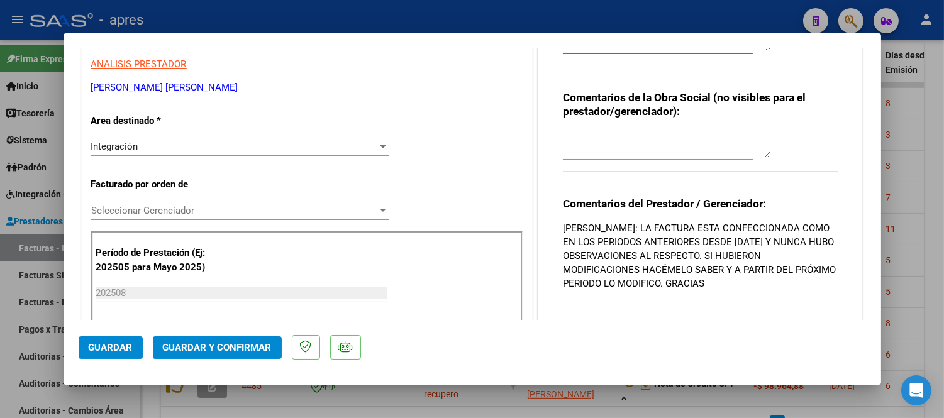
type textarea "08/09 Se toma la factura como está ahora, pero es importante que a partir del m…"
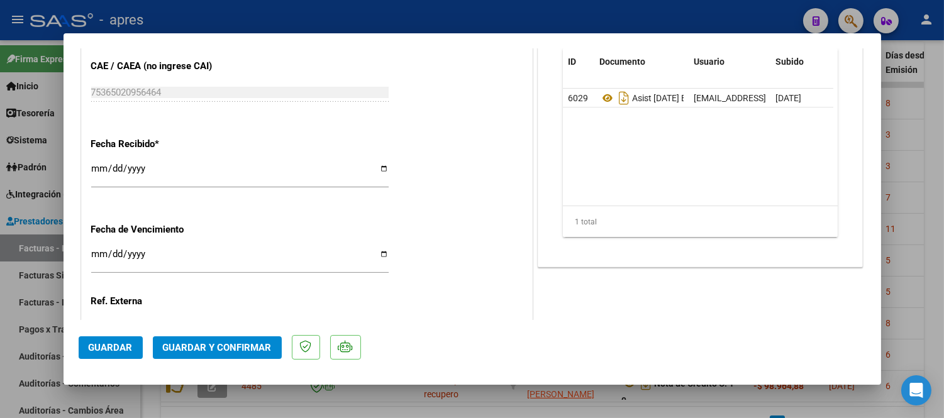
scroll to position [768, 0]
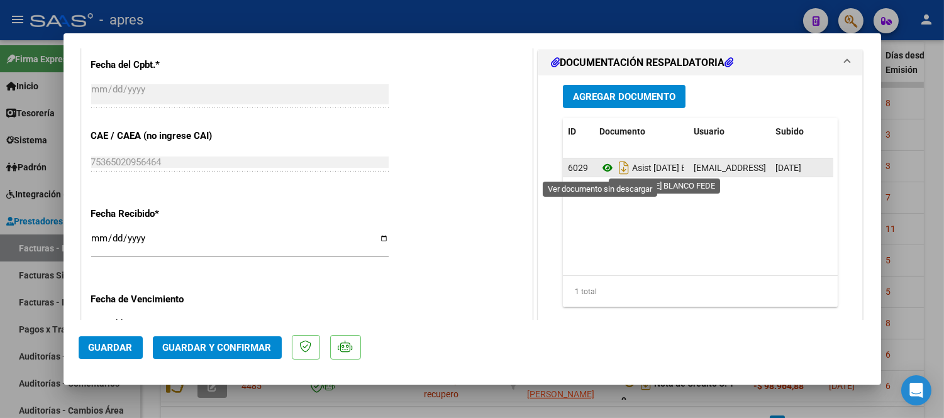
click at [599, 172] on icon at bounding box center [607, 167] width 16 height 15
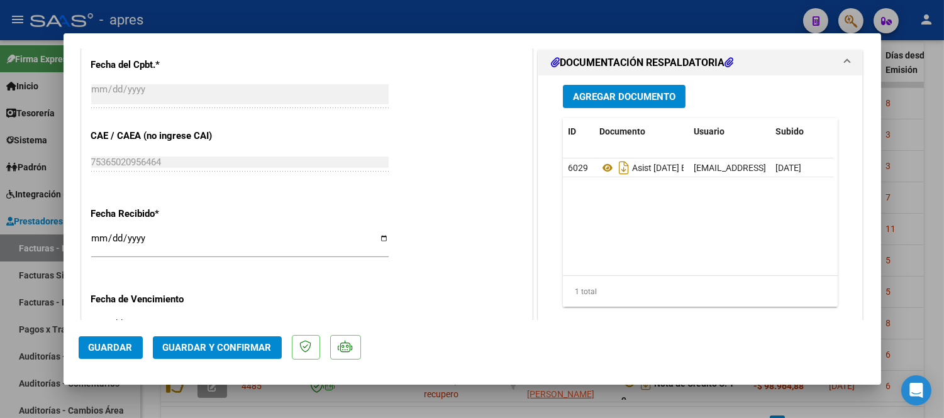
click at [199, 352] on span "Guardar y Confirmar" at bounding box center [217, 347] width 109 height 11
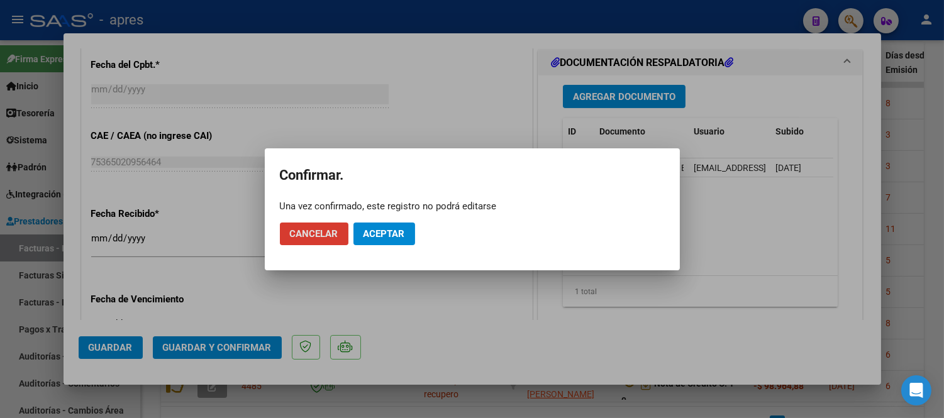
click at [382, 236] on span "Aceptar" at bounding box center [383, 233] width 41 height 11
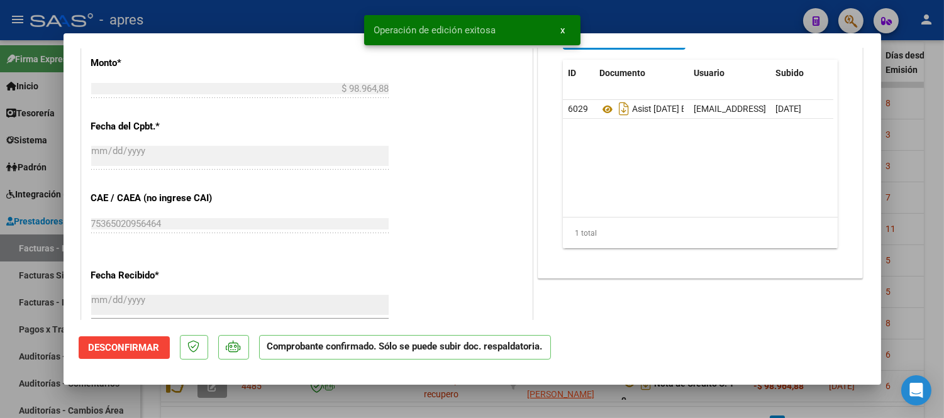
scroll to position [550, 0]
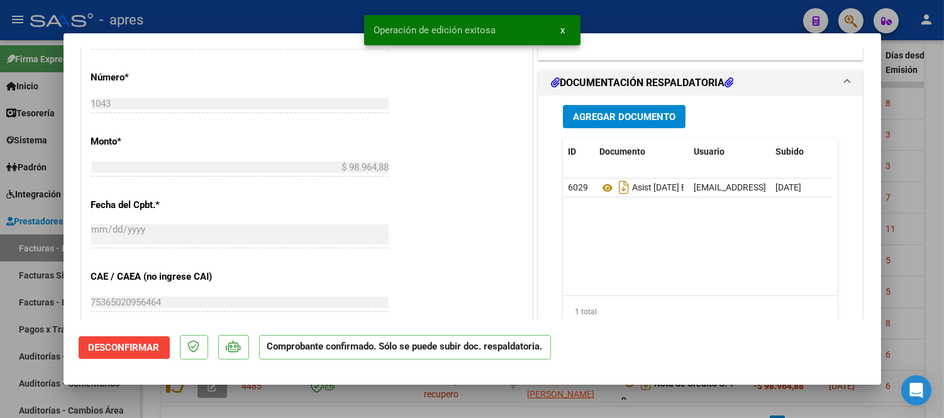
click at [334, 391] on div at bounding box center [472, 209] width 944 height 418
type input "$ 0,00"
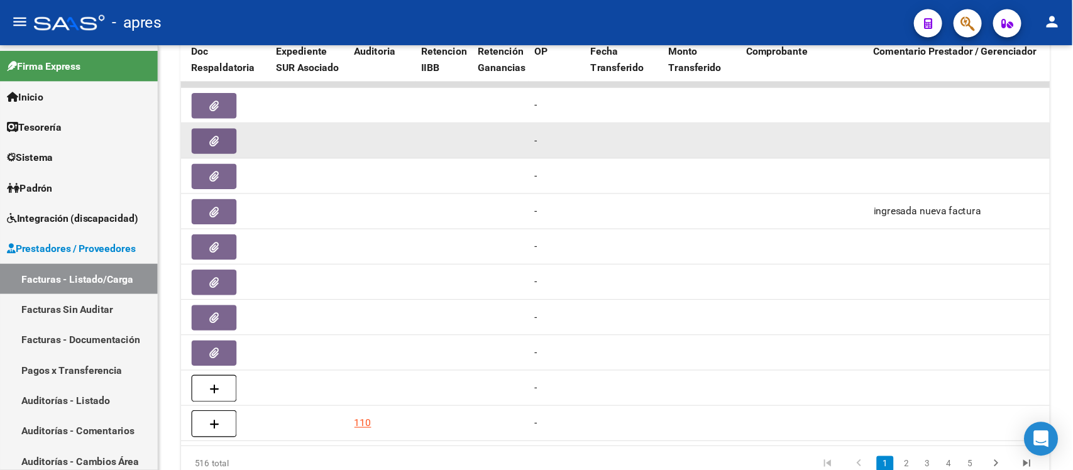
scroll to position [145, 0]
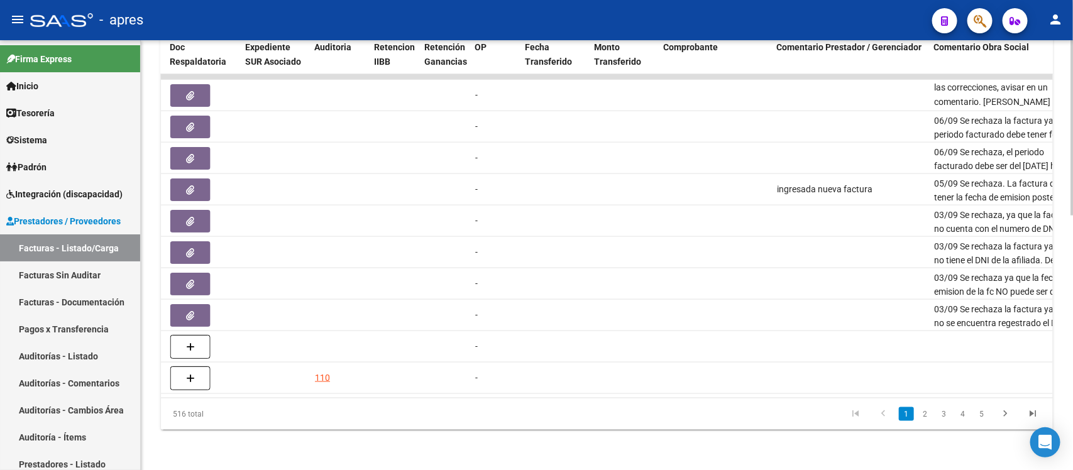
drag, startPoint x: 648, startPoint y: 401, endPoint x: 529, endPoint y: 400, distance: 119.4
click at [529, 400] on div "516 total 1 2 3 4 5" at bounding box center [607, 414] width 892 height 31
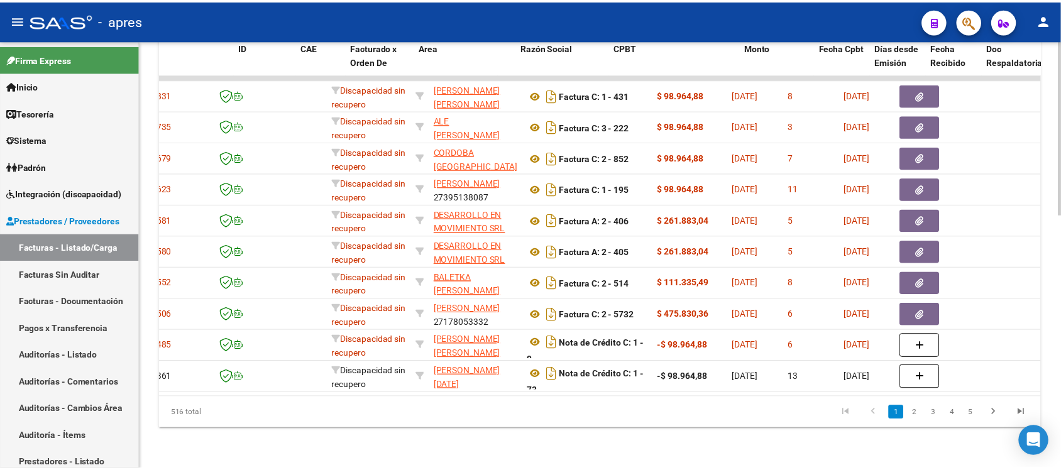
scroll to position [0, 0]
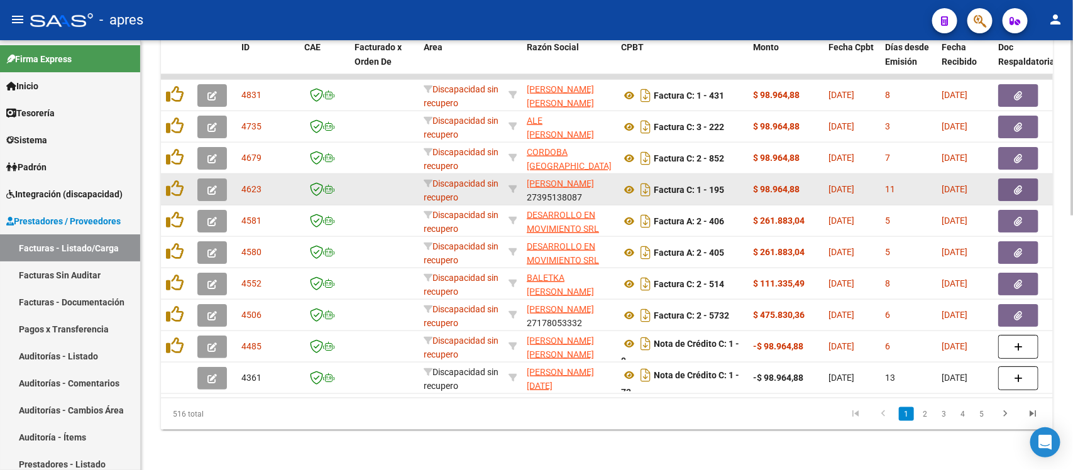
click at [202, 179] on button "button" at bounding box center [212, 190] width 30 height 23
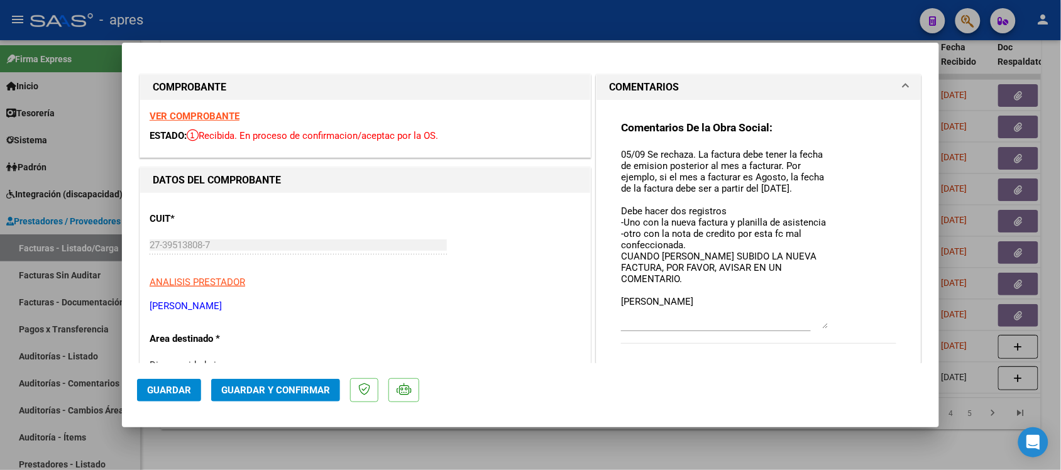
drag, startPoint x: 811, startPoint y: 163, endPoint x: 749, endPoint y: 302, distance: 152.2
click at [805, 316] on textarea "05/09 Se rechaza. La factura debe tener la fecha de emision posterior al mes a …" at bounding box center [724, 238] width 207 height 181
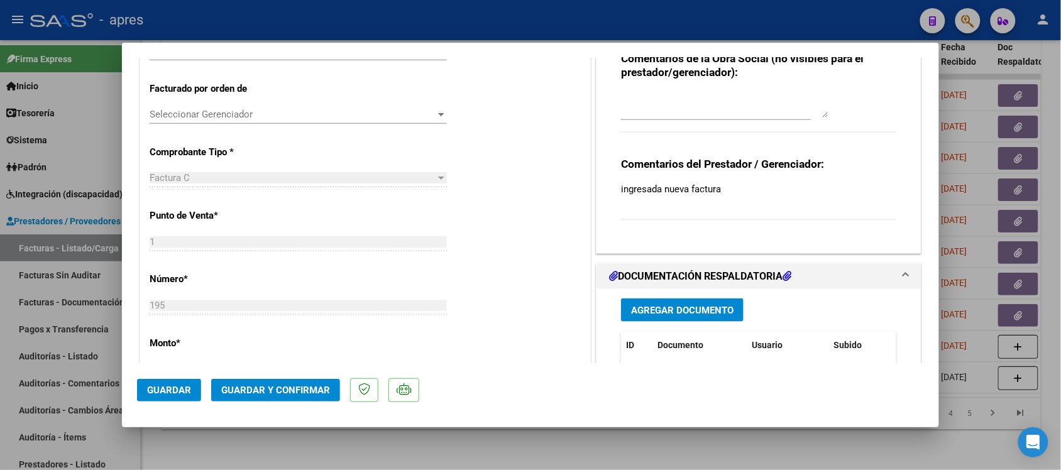
click at [331, 417] on div at bounding box center [530, 235] width 1061 height 470
type input "$ 0,00"
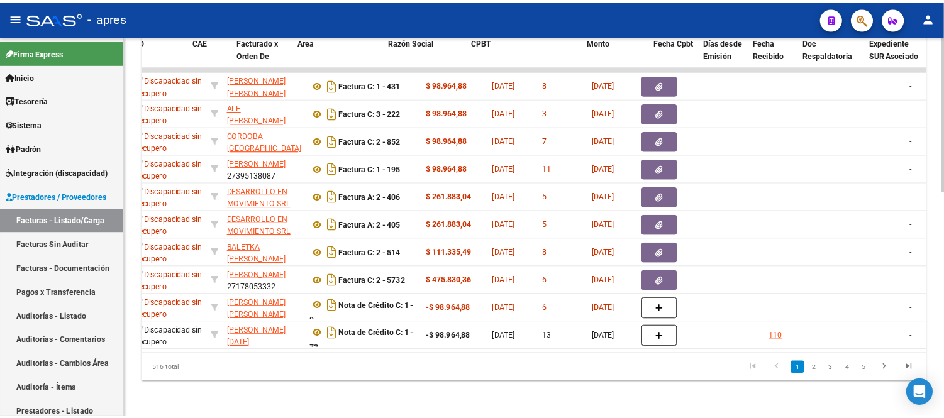
scroll to position [0, 0]
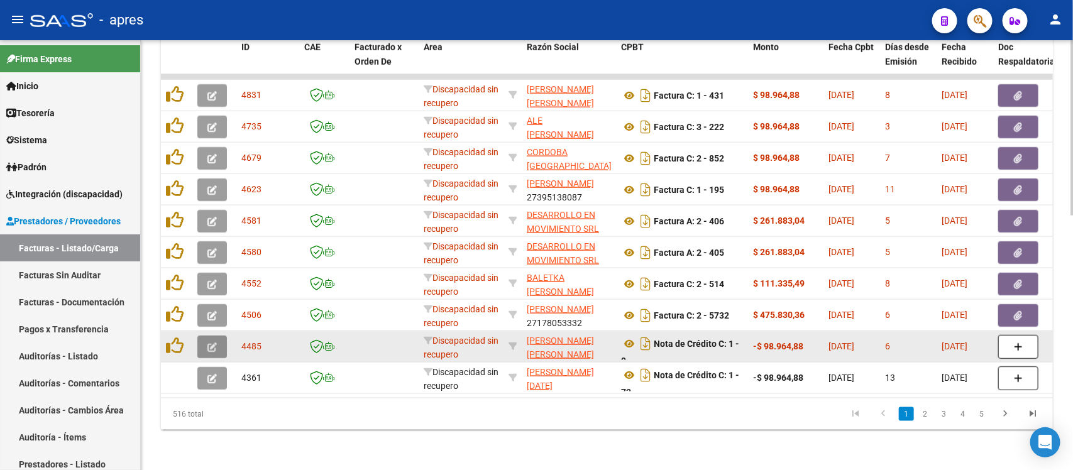
click at [217, 339] on button "button" at bounding box center [212, 347] width 30 height 23
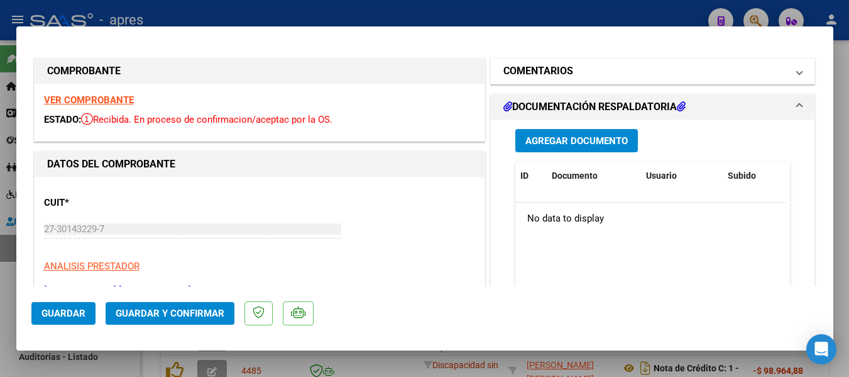
click at [724, 73] on mat-panel-title "COMENTARIOS" at bounding box center [646, 70] width 284 height 15
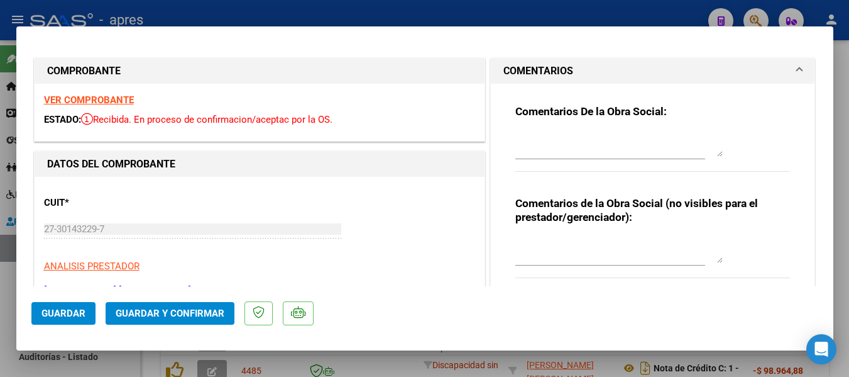
click at [724, 73] on mat-panel-title "COMENTARIOS" at bounding box center [646, 70] width 284 height 15
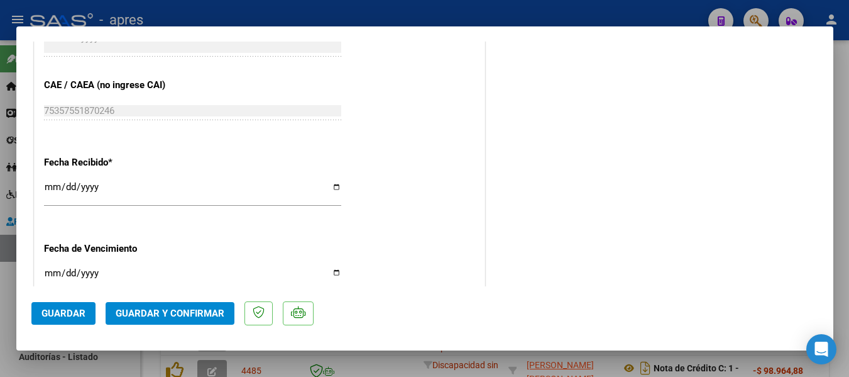
click at [345, 356] on div at bounding box center [424, 188] width 849 height 377
type input "$ 0,00"
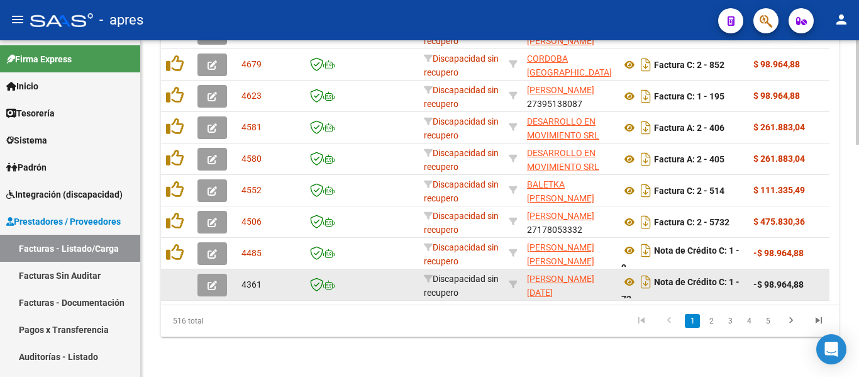
click at [208, 280] on icon "button" at bounding box center [211, 284] width 9 height 9
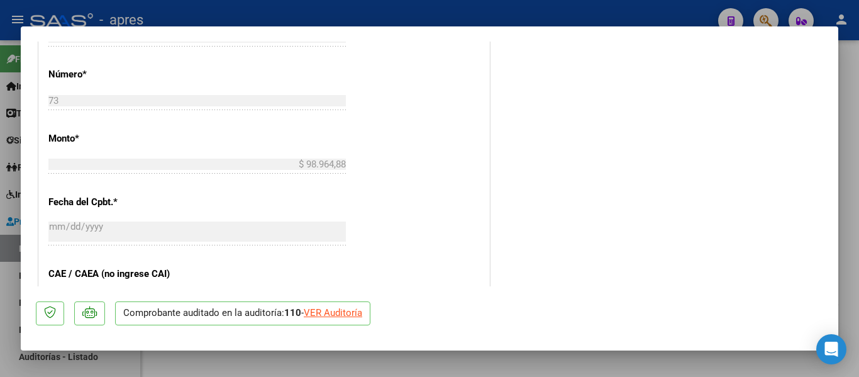
click at [283, 361] on div at bounding box center [429, 188] width 859 height 377
type input "$ 0,00"
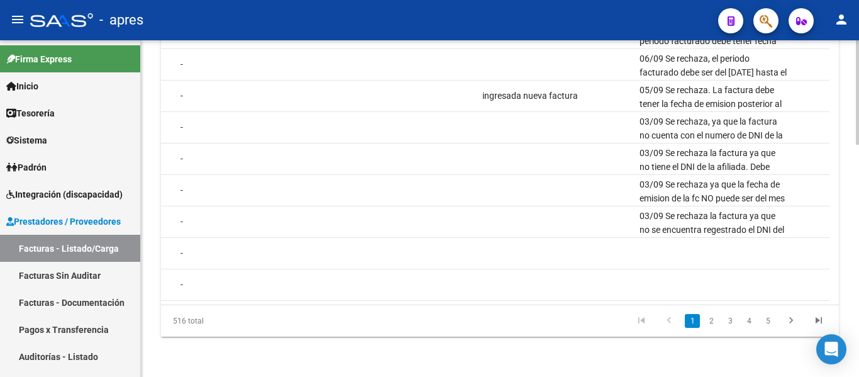
scroll to position [0, 1130]
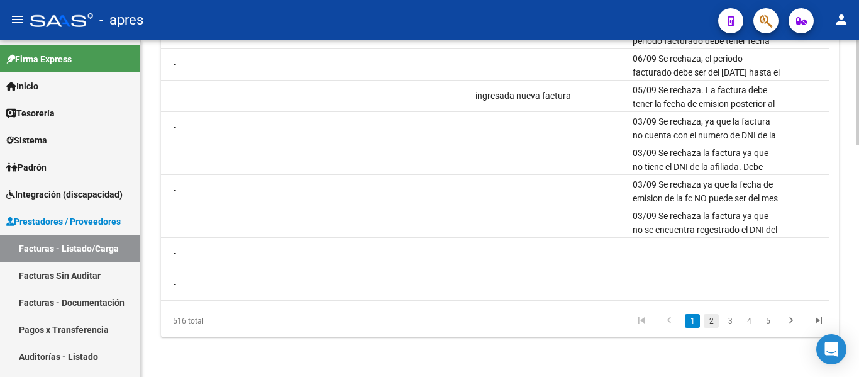
click at [713, 327] on link "2" at bounding box center [710, 321] width 15 height 14
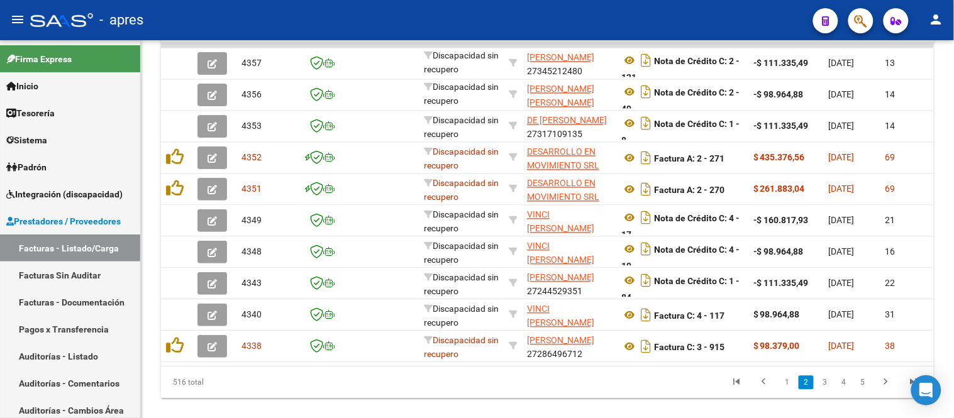
scroll to position [699, 0]
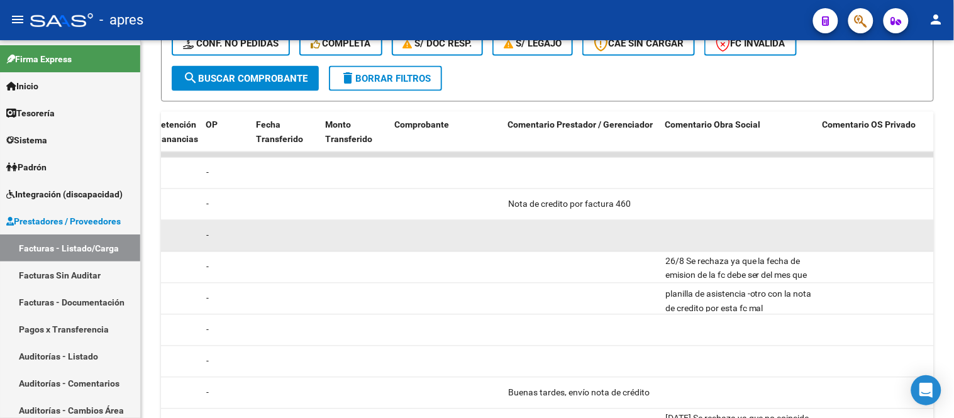
click at [575, 248] on datatable-body-cell at bounding box center [581, 236] width 157 height 31
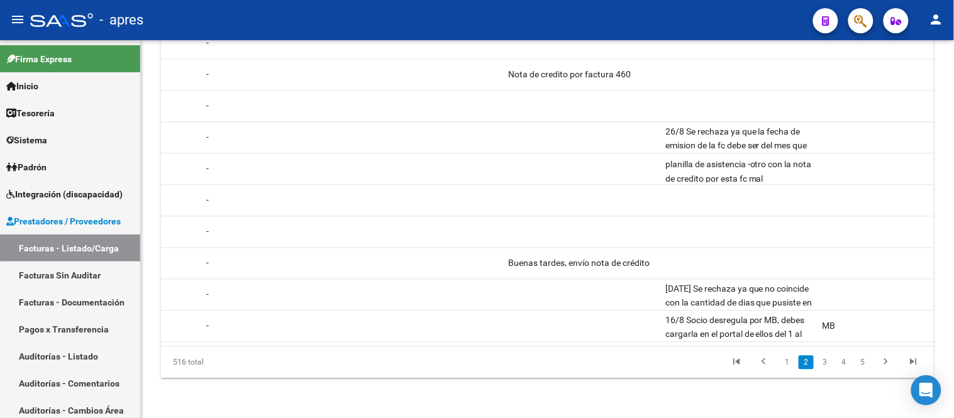
drag, startPoint x: 580, startPoint y: 334, endPoint x: 493, endPoint y: 341, distance: 86.4
click at [471, 340] on datatable-body "4357 Discapacidad sin recupero ACUÑA JULIETA 27345212480 Nota de Crédito C: 2 -…" at bounding box center [547, 184] width 773 height 324
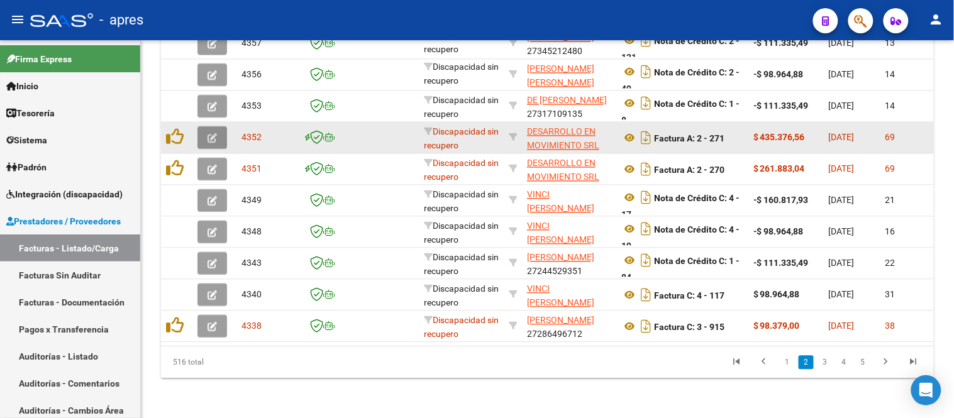
click at [207, 133] on icon "button" at bounding box center [211, 137] width 9 height 9
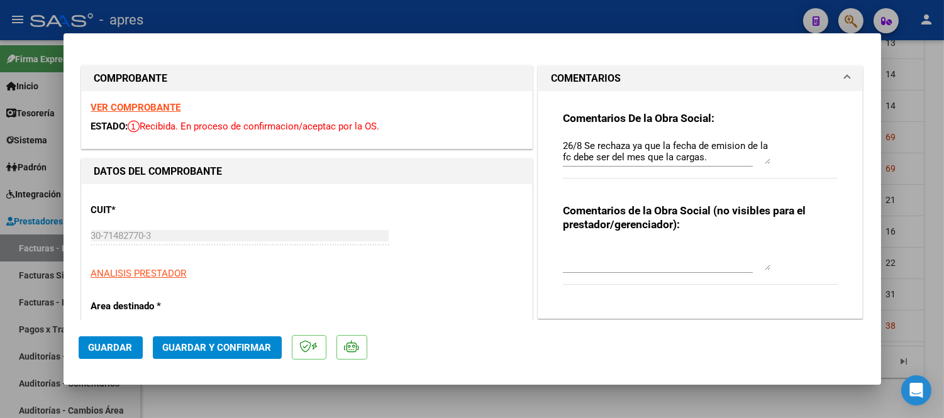
click at [545, 409] on div at bounding box center [472, 209] width 944 height 418
type input "$ 0,00"
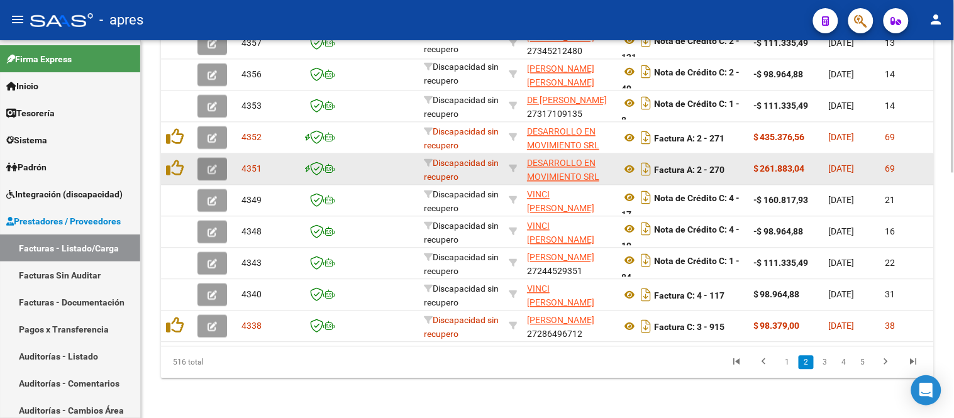
click at [217, 158] on button "button" at bounding box center [212, 169] width 30 height 23
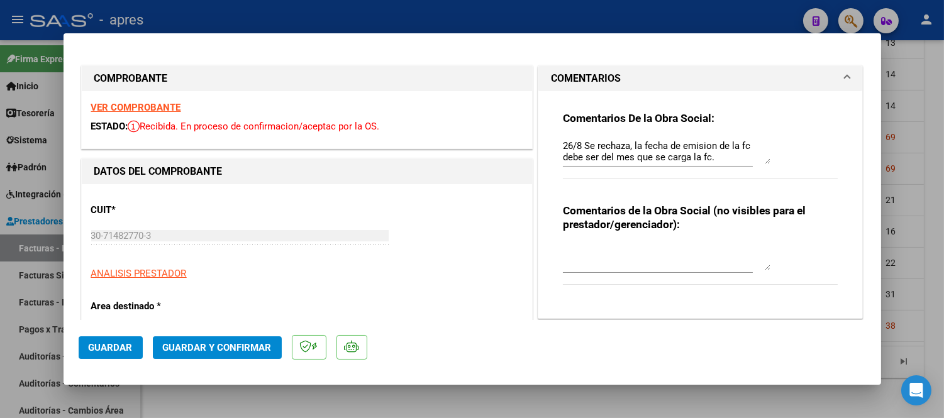
click at [497, 395] on div at bounding box center [472, 209] width 944 height 418
type input "$ 0,00"
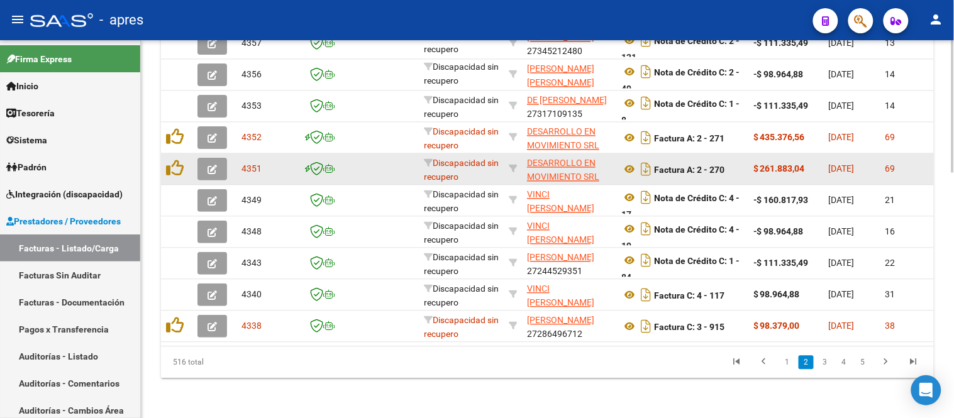
click at [218, 158] on button "button" at bounding box center [212, 169] width 30 height 23
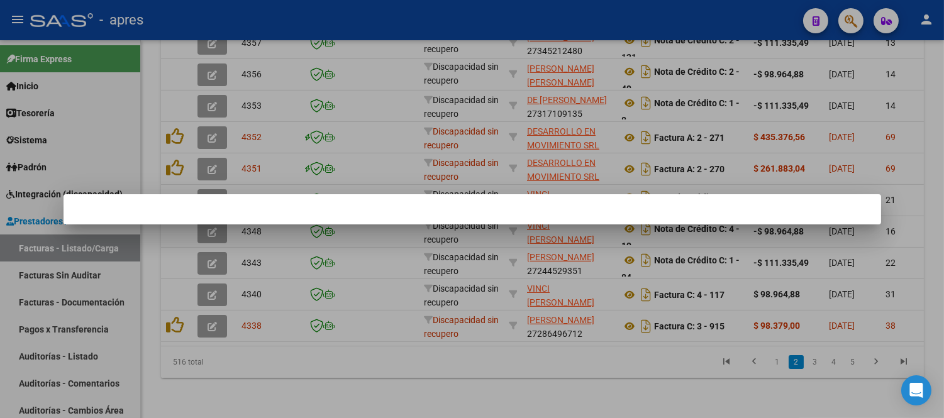
click at [368, 390] on div at bounding box center [472, 209] width 944 height 418
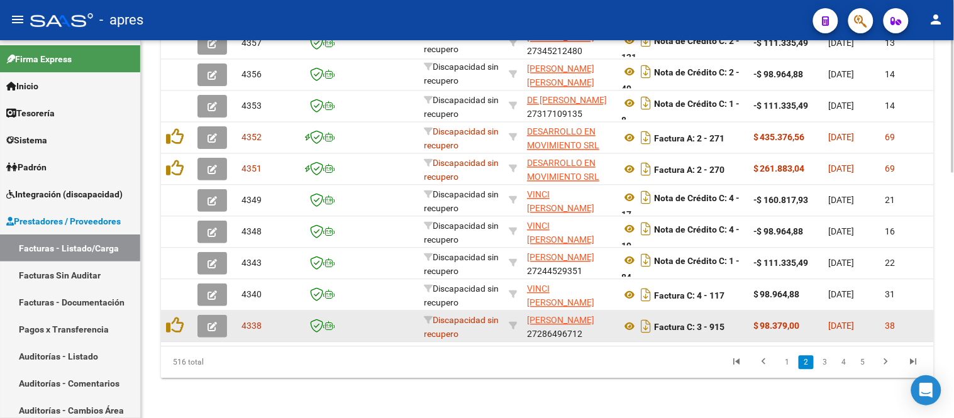
click at [223, 315] on button "button" at bounding box center [212, 326] width 30 height 23
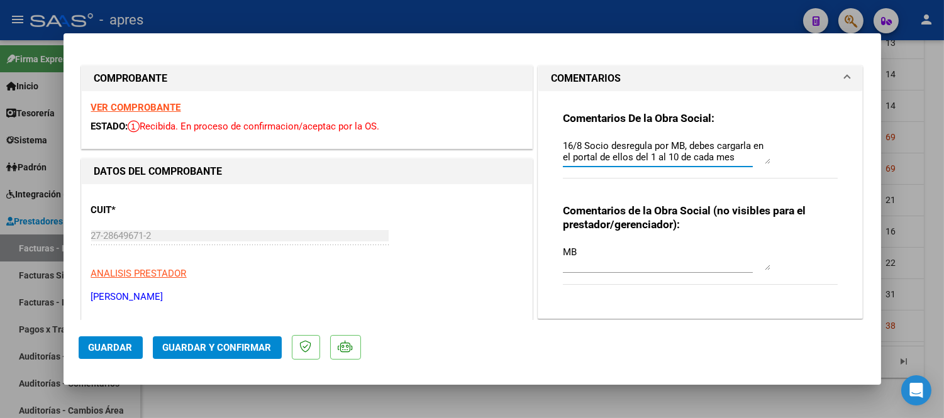
drag, startPoint x: 747, startPoint y: 158, endPoint x: 750, endPoint y: 185, distance: 26.6
click at [750, 185] on div "Comentarios De la Obra Social: 16/8 Socio desregula por MB, debes cargarla en e…" at bounding box center [700, 151] width 275 height 81
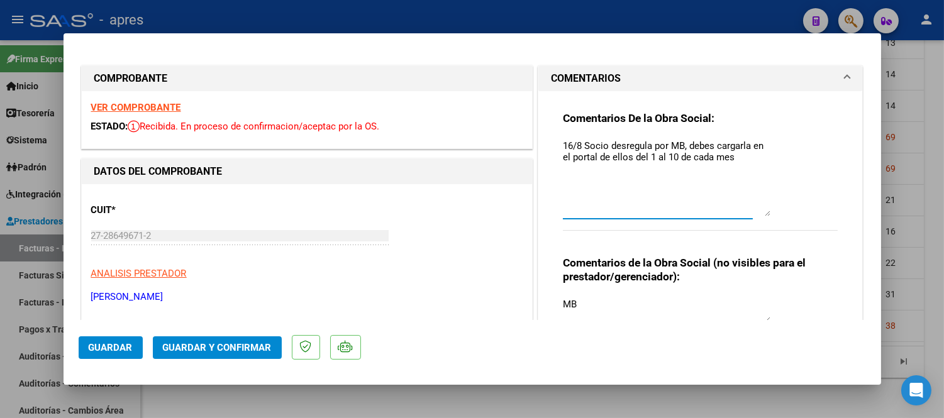
drag, startPoint x: 758, startPoint y: 161, endPoint x: 761, endPoint y: 214, distance: 52.9
click at [761, 214] on textarea "16/8 Socio desregula por MB, debes cargarla en el portal de ellos del 1 al 10 d…" at bounding box center [666, 177] width 207 height 77
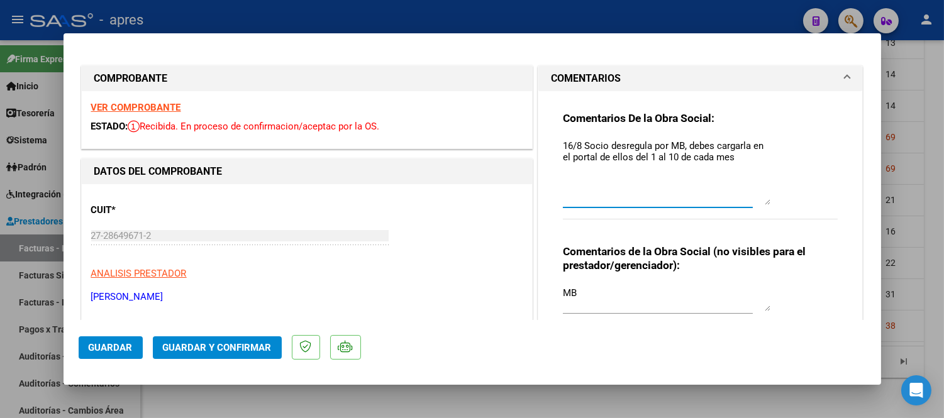
drag, startPoint x: 761, startPoint y: 214, endPoint x: 767, endPoint y: 202, distance: 12.7
click at [767, 202] on div "Comentarios De la Obra Social: 16/8 Socio desregula por MB, debes cargarla en e…" at bounding box center [700, 172] width 275 height 122
click at [559, 391] on div at bounding box center [472, 209] width 944 height 418
type input "$ 0,00"
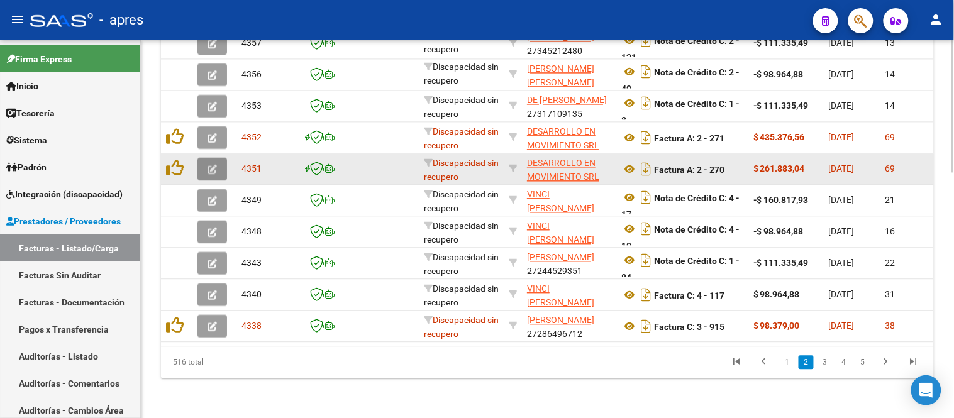
click at [208, 165] on icon "button" at bounding box center [211, 169] width 9 height 9
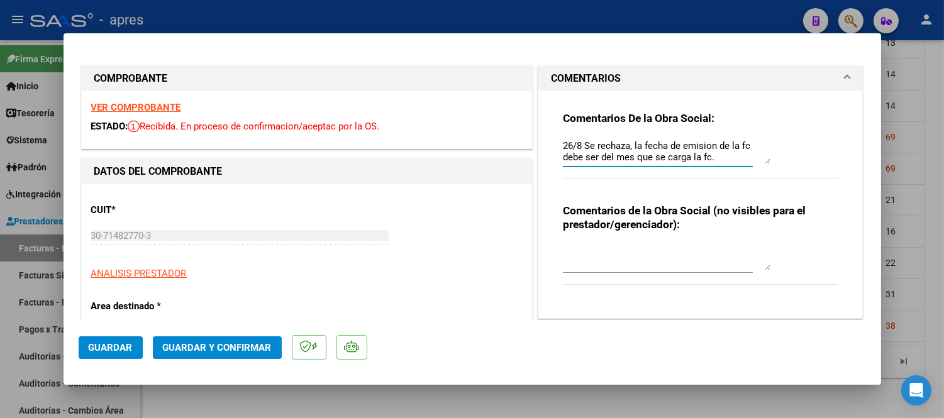
scroll to position [90, 0]
drag, startPoint x: 751, startPoint y: 158, endPoint x: 754, endPoint y: 180, distance: 22.3
click at [754, 180] on div "Comentarios De la Obra Social: 26/8 Se rechaza, la fecha de emision de la fc de…" at bounding box center [700, 151] width 275 height 81
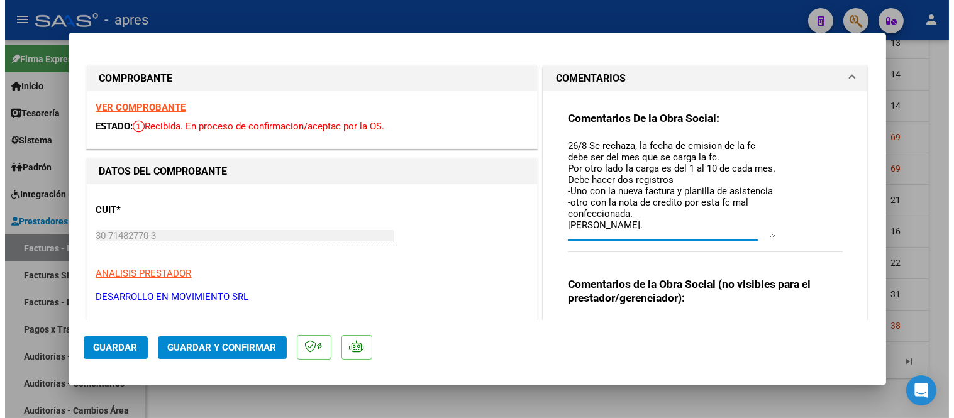
scroll to position [0, 0]
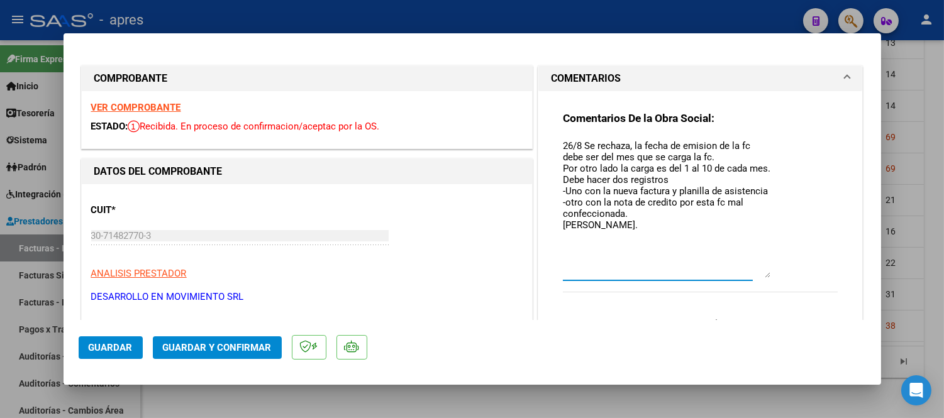
drag, startPoint x: 757, startPoint y: 159, endPoint x: 715, endPoint y: 238, distance: 89.4
click at [774, 280] on div "Comentarios De la Obra Social: 26/8 Se rechaza, la fecha de emision de la fc de…" at bounding box center [700, 208] width 275 height 195
click at [703, 218] on textarea "26/8 Se rechaza, la fecha de emision de la fc debe ser del mes que se carga la …" at bounding box center [666, 212] width 207 height 146
click at [890, 344] on div at bounding box center [472, 209] width 944 height 418
type input "$ 0,00"
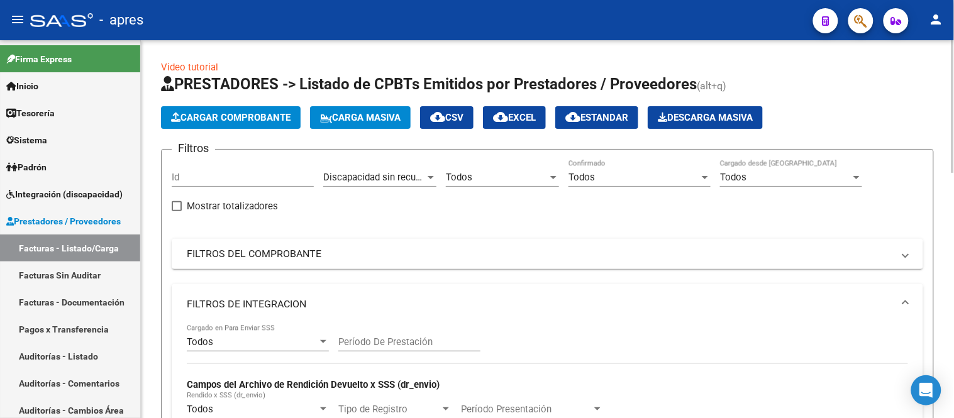
click at [393, 174] on span "Discapacidad sin recupero" at bounding box center [378, 177] width 111 height 11
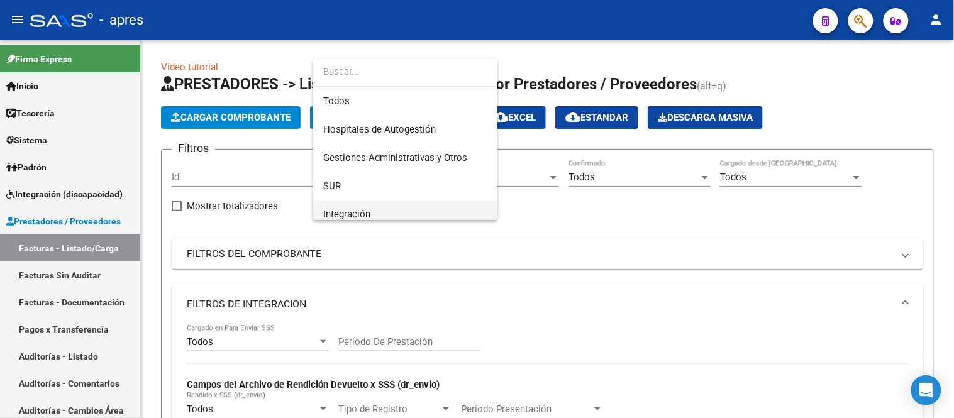
click at [386, 211] on span "Integración" at bounding box center [405, 215] width 164 height 28
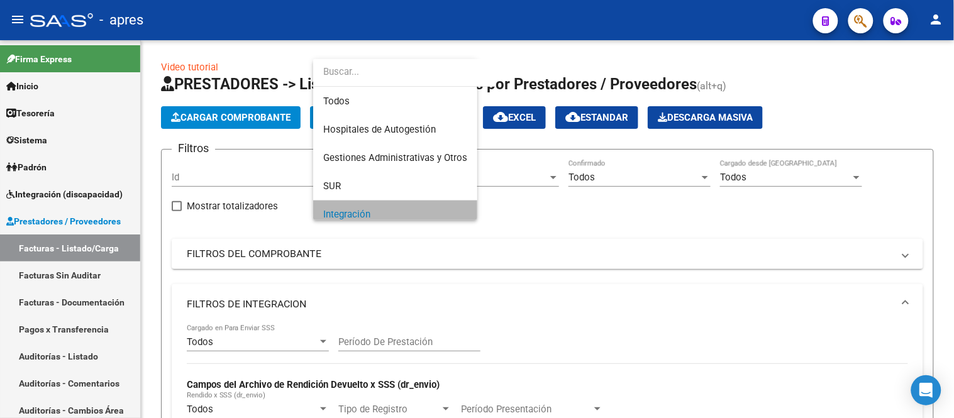
scroll to position [9, 0]
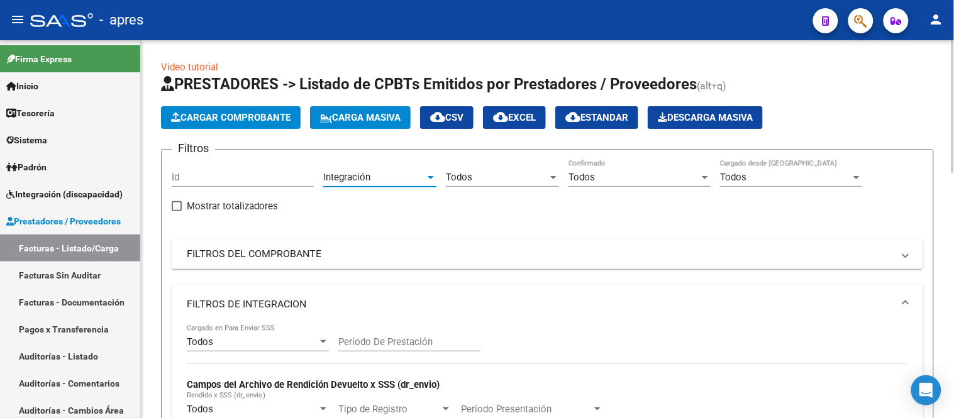
click at [488, 179] on div "Todos" at bounding box center [497, 177] width 102 height 11
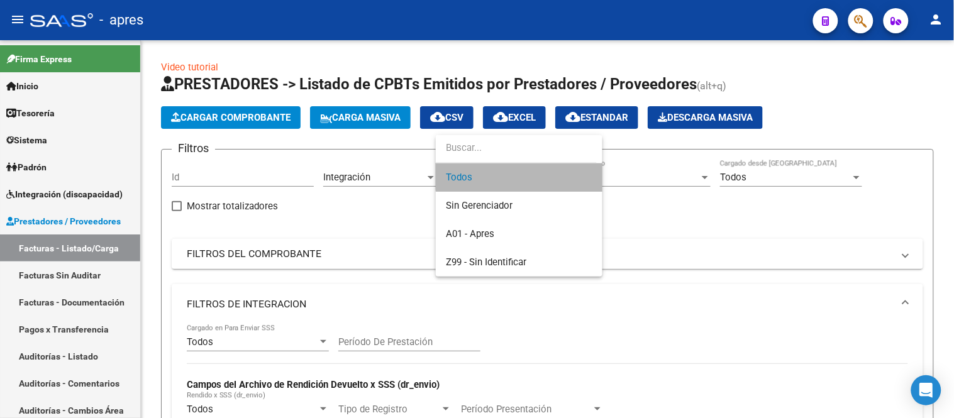
click at [541, 179] on span "Todos" at bounding box center [519, 177] width 146 height 28
click at [630, 165] on div "Todos Confirmado" at bounding box center [639, 173] width 142 height 27
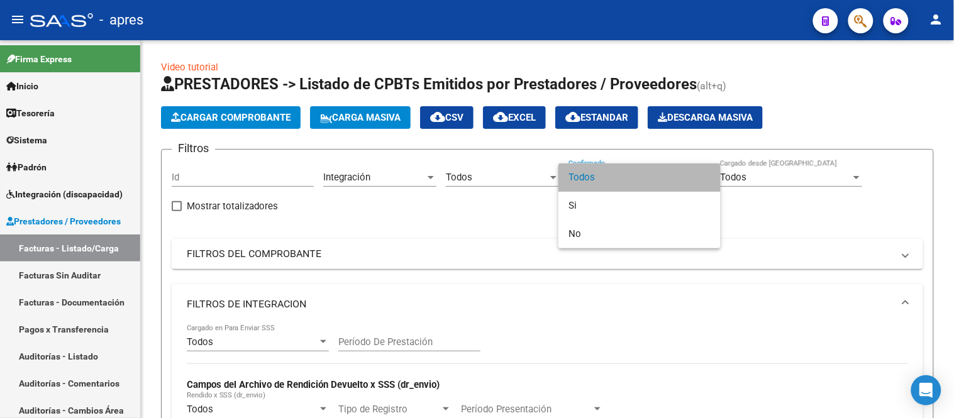
click at [587, 185] on span "Todos" at bounding box center [639, 177] width 142 height 28
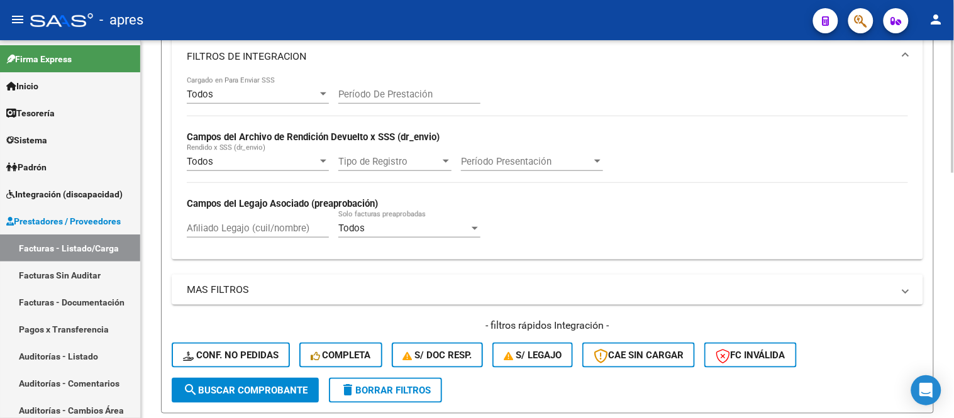
scroll to position [419, 0]
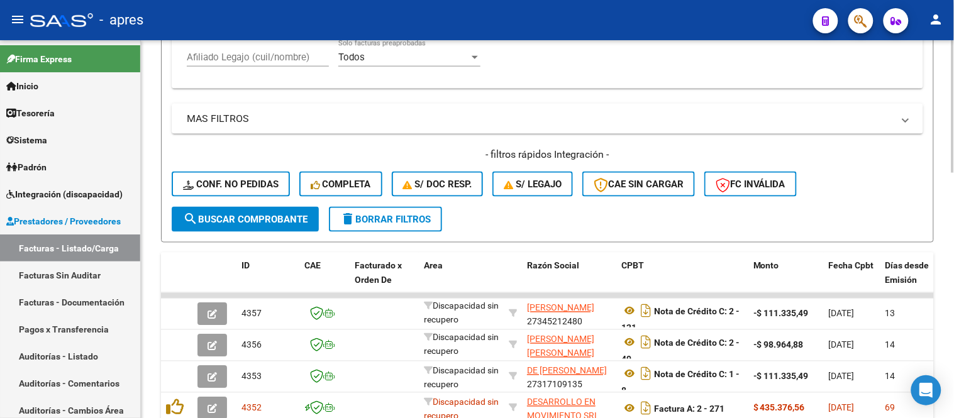
click at [270, 223] on span "search Buscar Comprobante" at bounding box center [245, 219] width 124 height 11
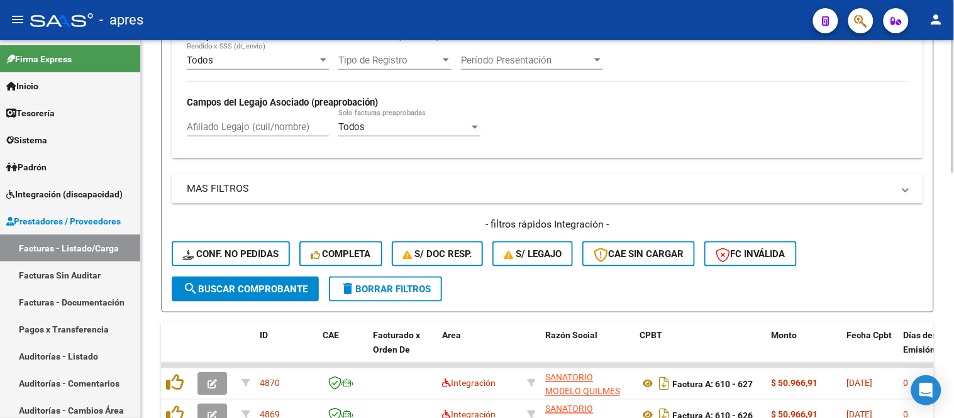
click at [256, 124] on input "Afiliado Legajo (cuil/nombre)" at bounding box center [258, 126] width 142 height 11
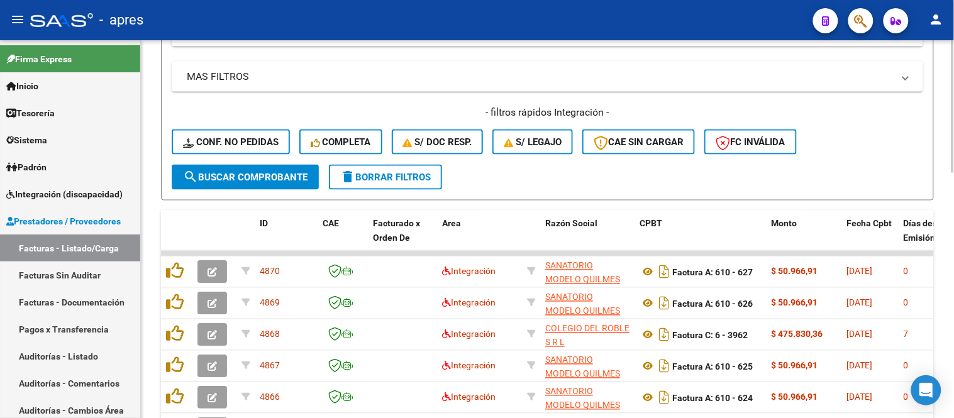
scroll to position [349, 0]
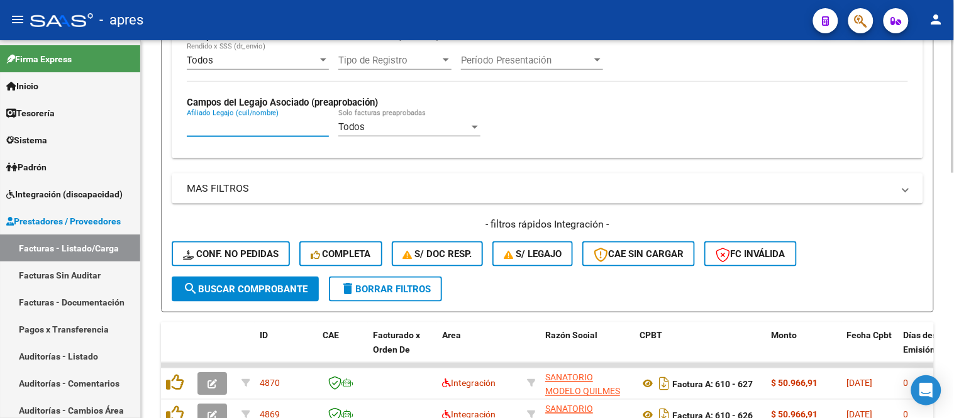
drag, startPoint x: 237, startPoint y: 130, endPoint x: 260, endPoint y: 119, distance: 25.0
click at [240, 129] on input "Afiliado Legajo (cuil/nombre)" at bounding box center [258, 126] width 142 height 11
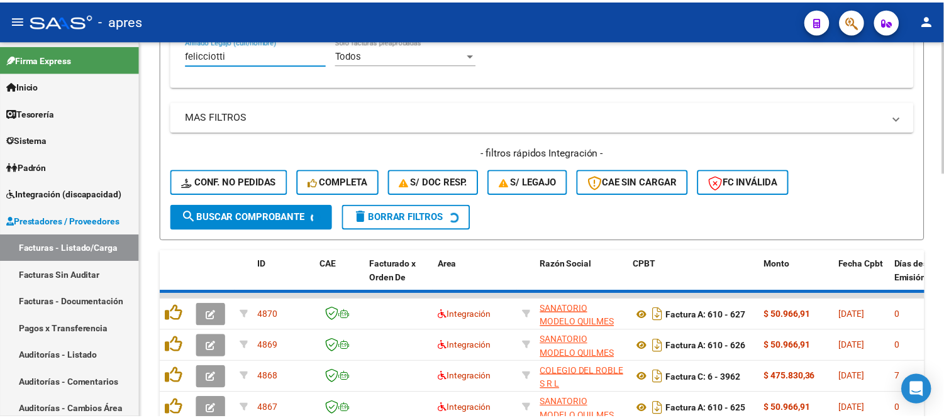
scroll to position [558, 0]
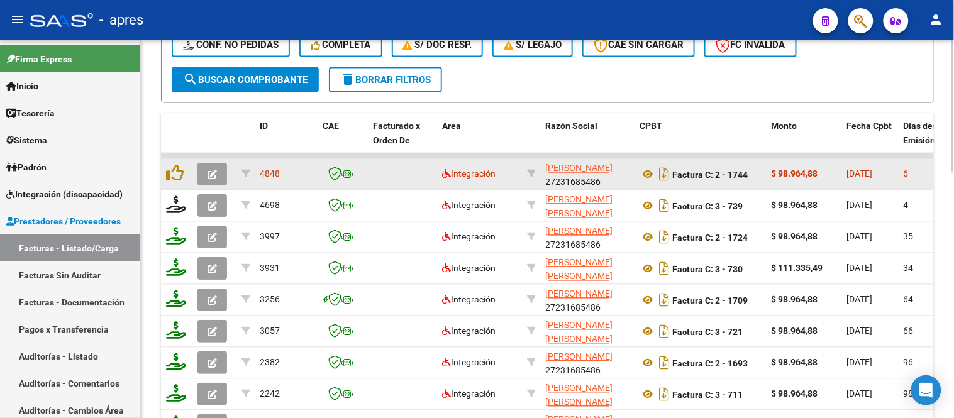
type input "felicciotti"
click at [214, 174] on icon "button" at bounding box center [211, 174] width 9 height 9
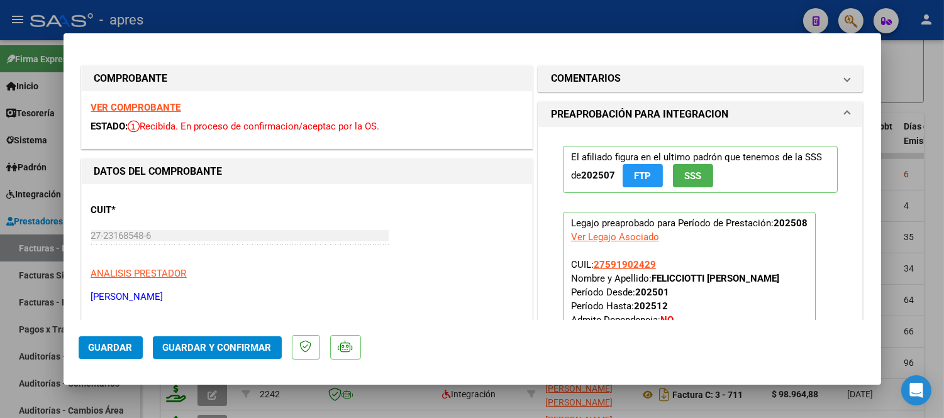
click at [161, 106] on strong "VER COMPROBANTE" at bounding box center [136, 107] width 90 height 11
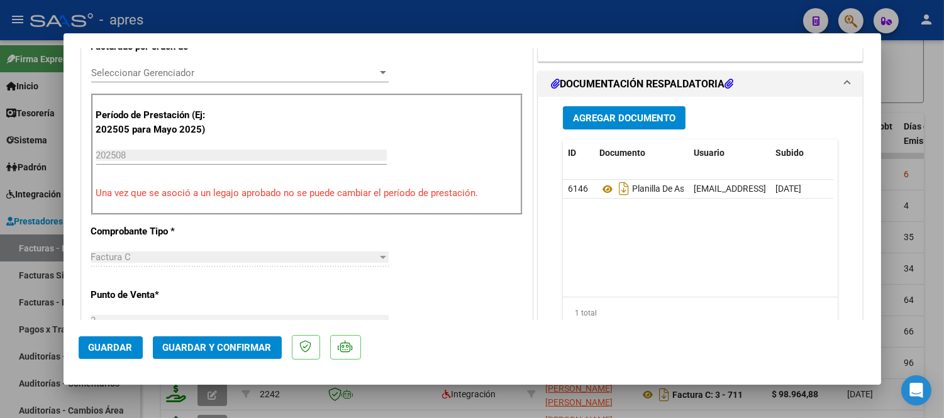
scroll to position [349, 0]
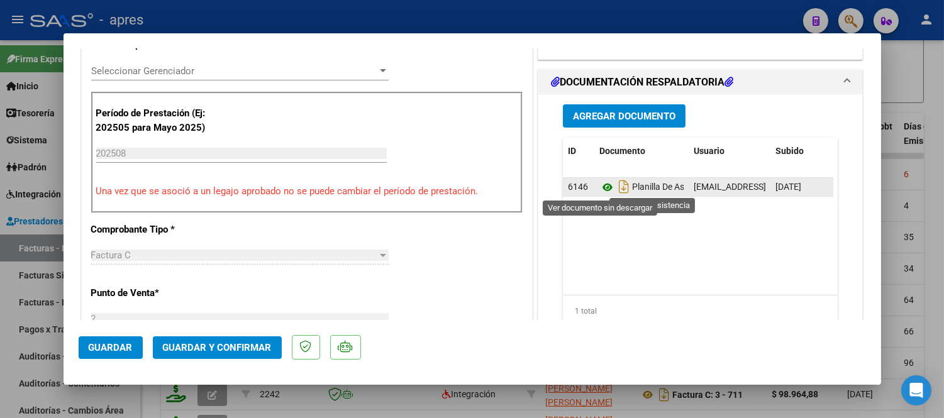
click at [606, 191] on icon at bounding box center [607, 187] width 16 height 15
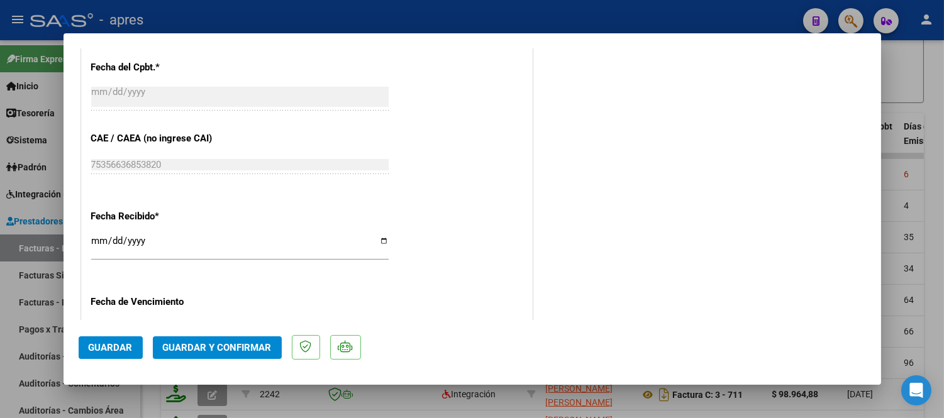
scroll to position [838, 0]
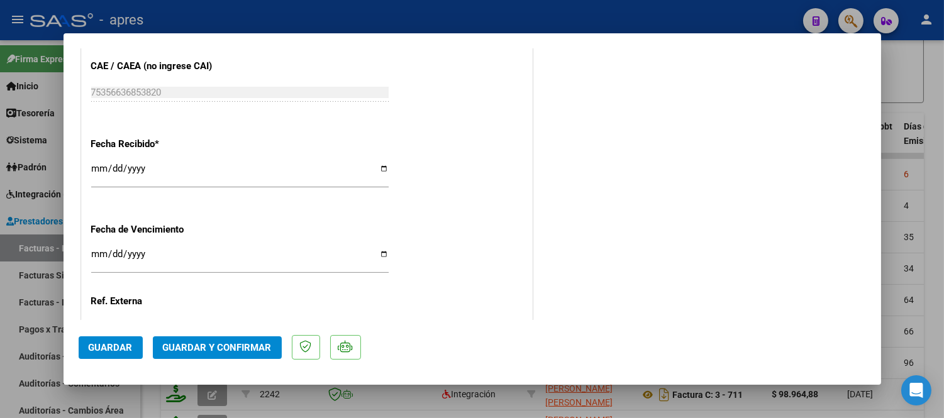
click at [98, 251] on input "Ingresar la fecha" at bounding box center [239, 259] width 297 height 20
type input "2025-09-12"
click at [473, 195] on div "Fecha Recibido * 2025-09-07 Ingresar la fecha" at bounding box center [306, 164] width 431 height 72
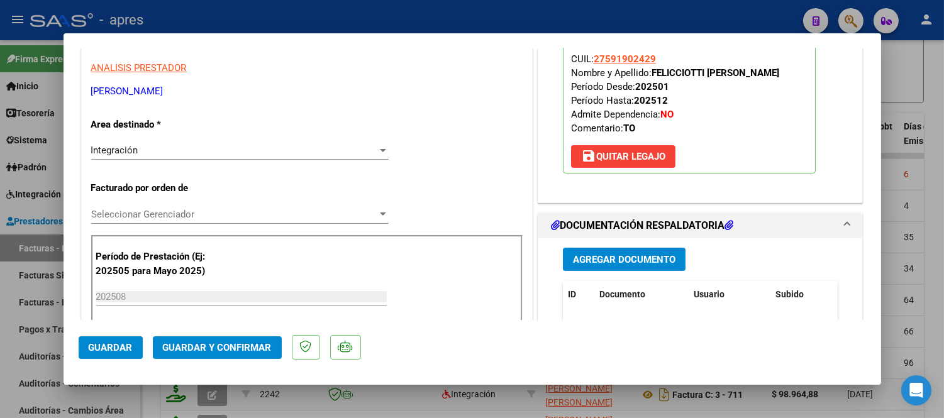
scroll to position [140, 0]
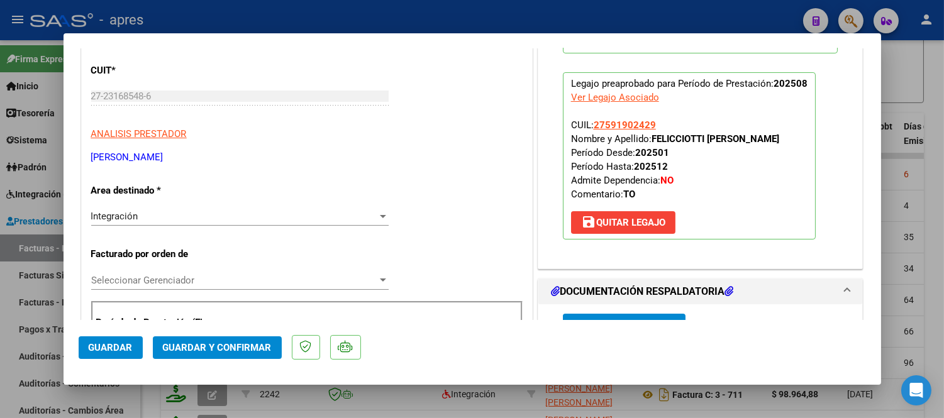
click at [192, 338] on button "Guardar y Confirmar" at bounding box center [217, 347] width 129 height 23
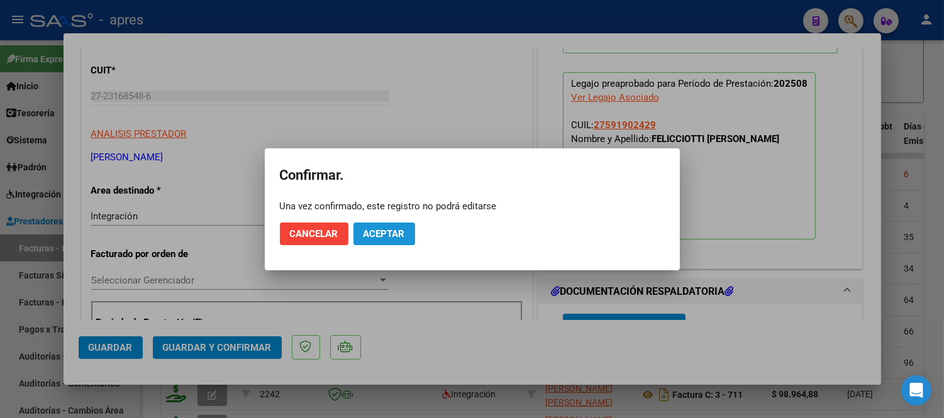
click at [391, 233] on span "Aceptar" at bounding box center [383, 233] width 41 height 11
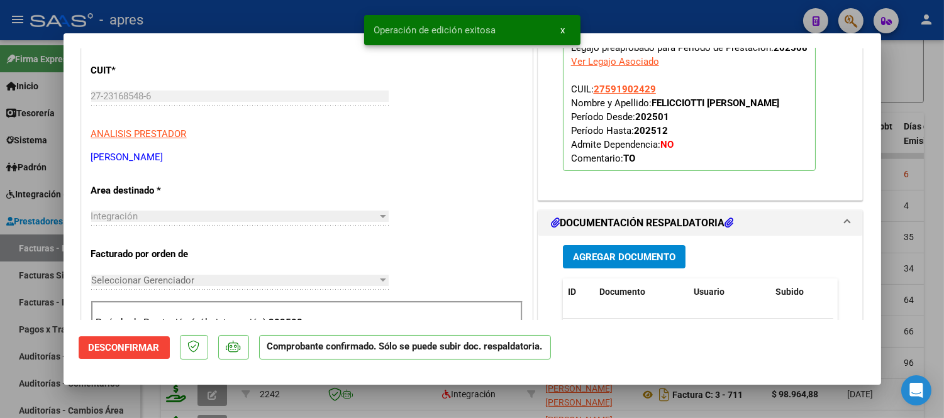
click at [328, 393] on div at bounding box center [472, 209] width 944 height 418
type input "$ 0,00"
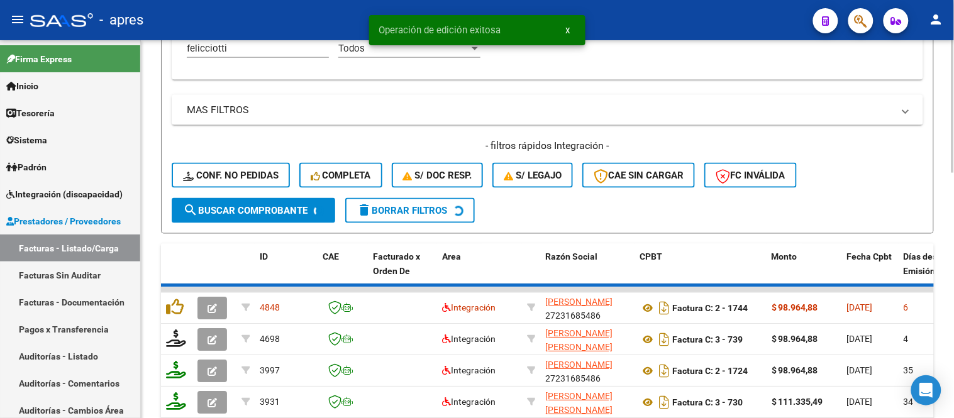
scroll to position [419, 0]
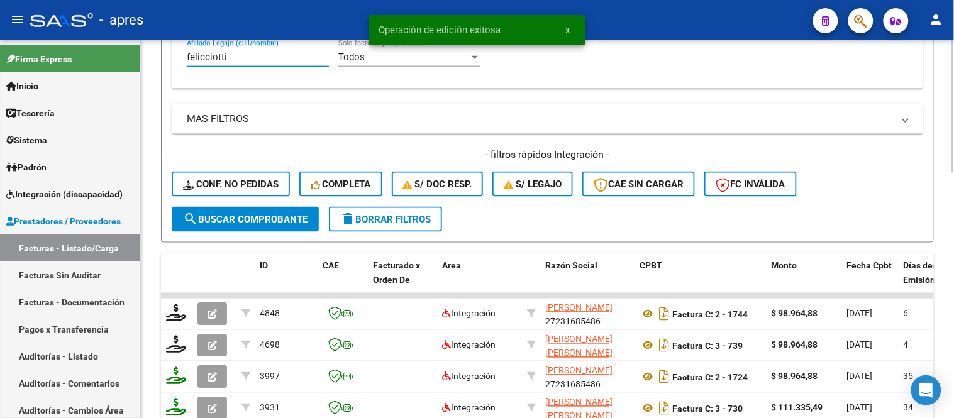
drag, startPoint x: 246, startPoint y: 59, endPoint x: 170, endPoint y: 63, distance: 76.2
click at [138, 74] on mat-sidenav-container "Firma Express Inicio Instructivos Contacto OS Tesorería Extractos Procesados (c…" at bounding box center [477, 229] width 954 height 378
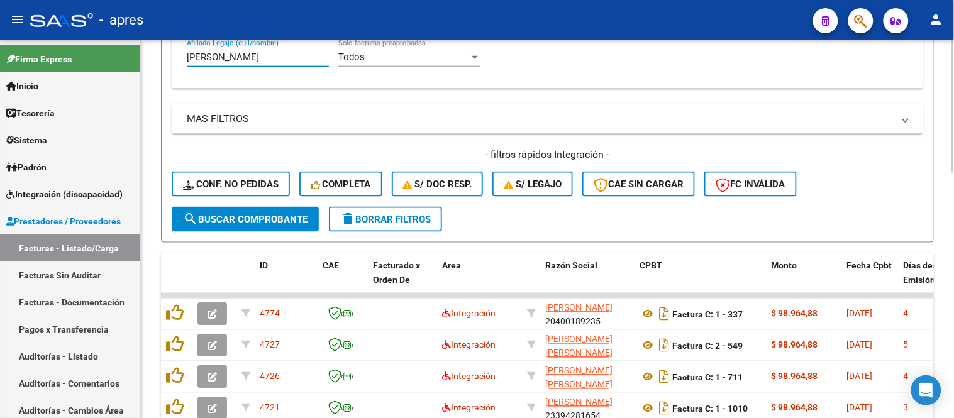
click at [253, 60] on input "fernandez" at bounding box center [258, 57] width 142 height 11
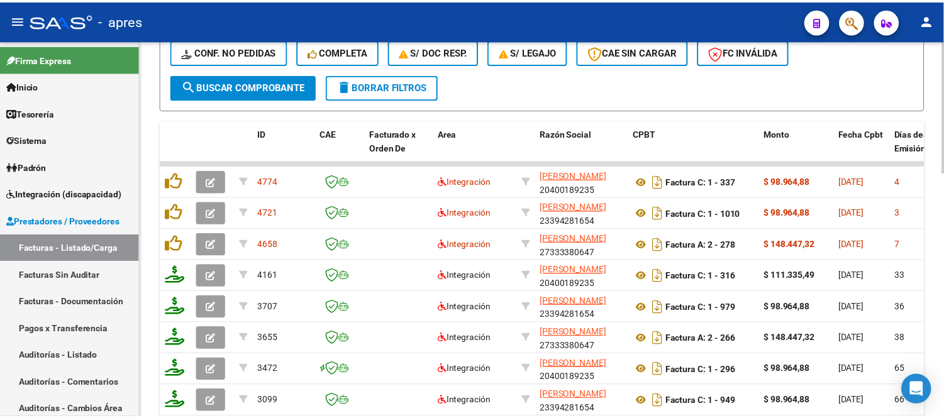
scroll to position [558, 0]
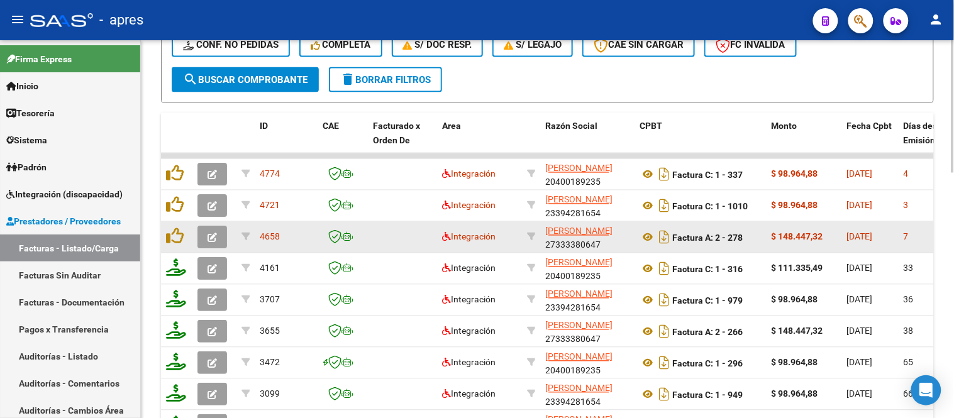
type input "fernandez benicio"
click at [208, 235] on icon "button" at bounding box center [211, 237] width 9 height 9
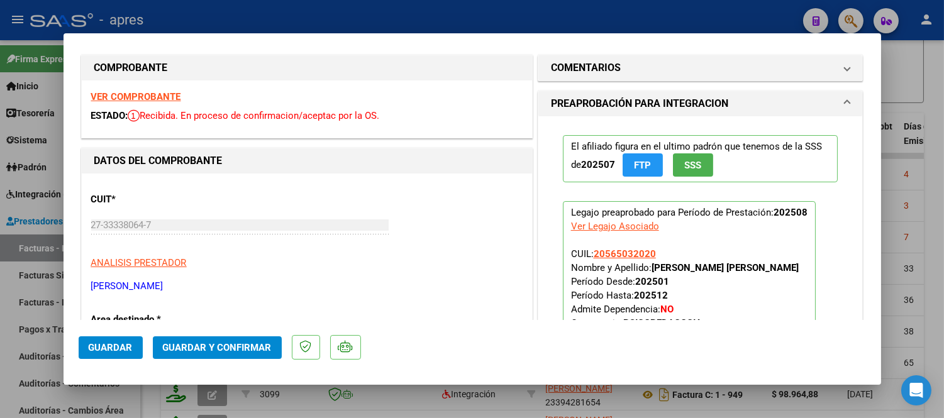
scroll to position [0, 0]
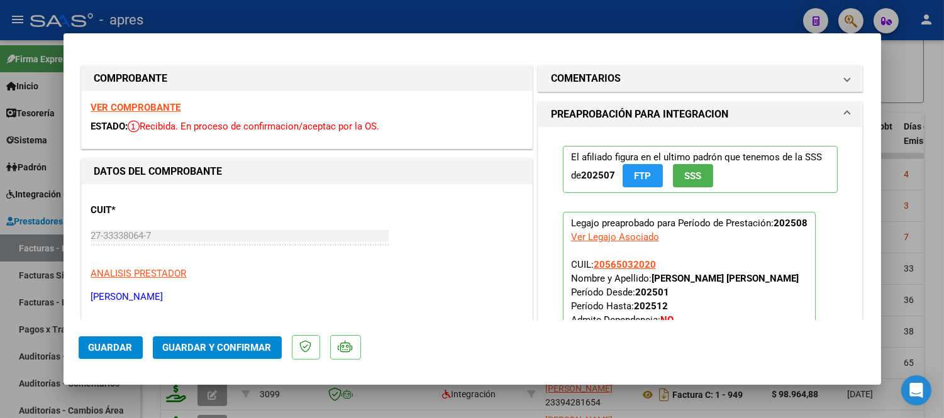
click at [127, 107] on strong "VER COMPROBANTE" at bounding box center [136, 107] width 90 height 11
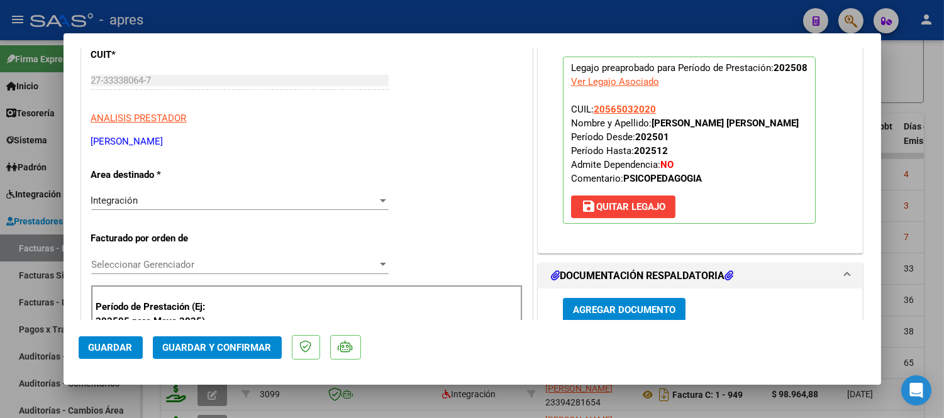
scroll to position [279, 0]
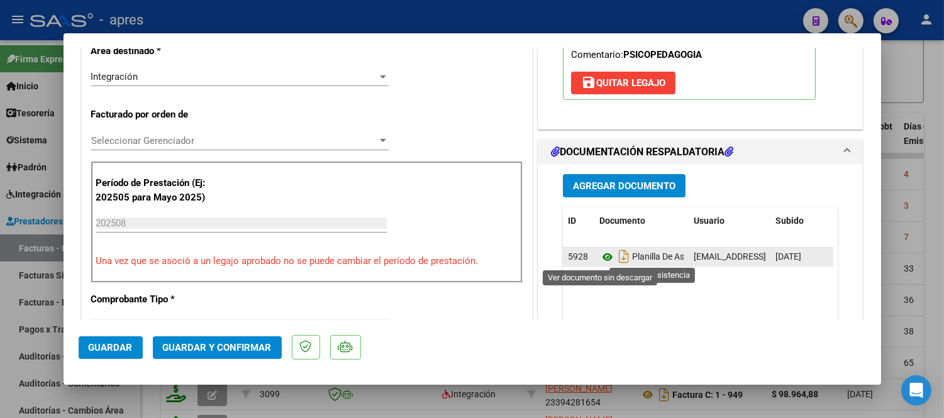
click at [599, 256] on icon at bounding box center [607, 257] width 16 height 15
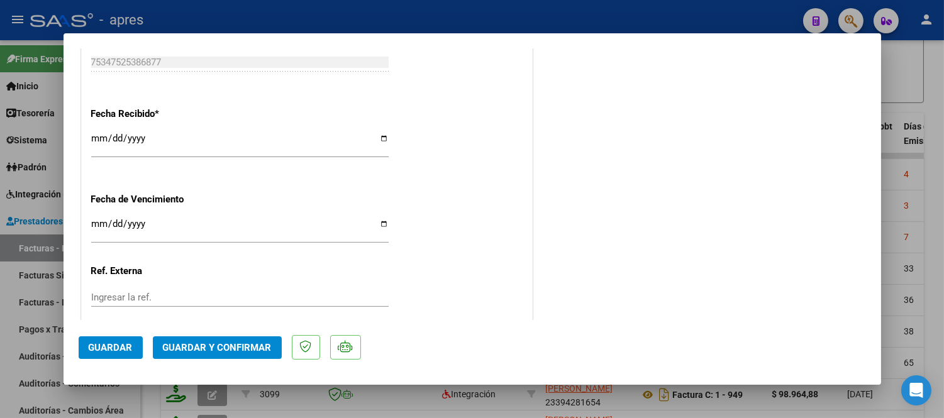
scroll to position [942, 0]
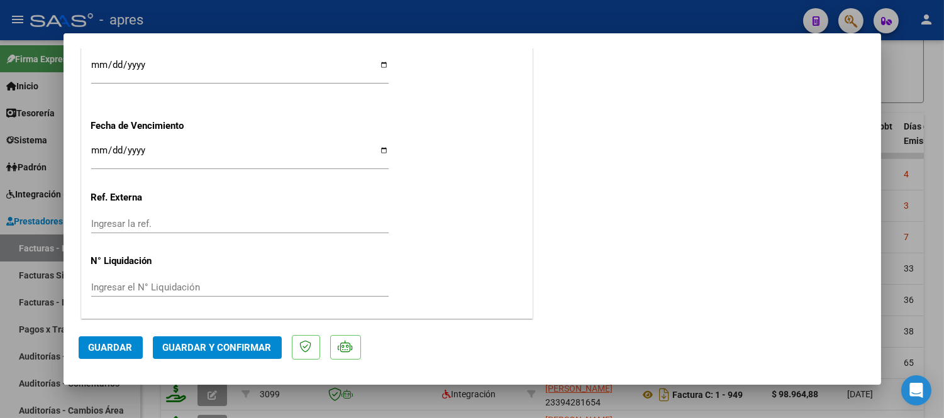
click at [218, 353] on span "Guardar y Confirmar" at bounding box center [217, 347] width 109 height 11
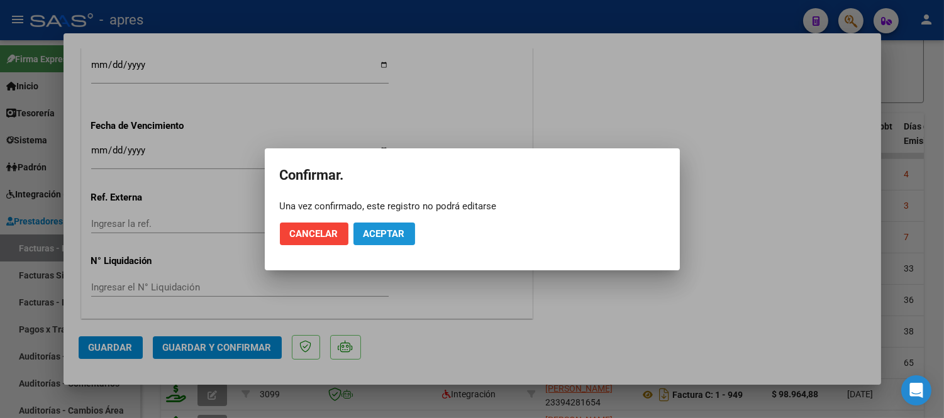
click at [375, 234] on span "Aceptar" at bounding box center [383, 233] width 41 height 11
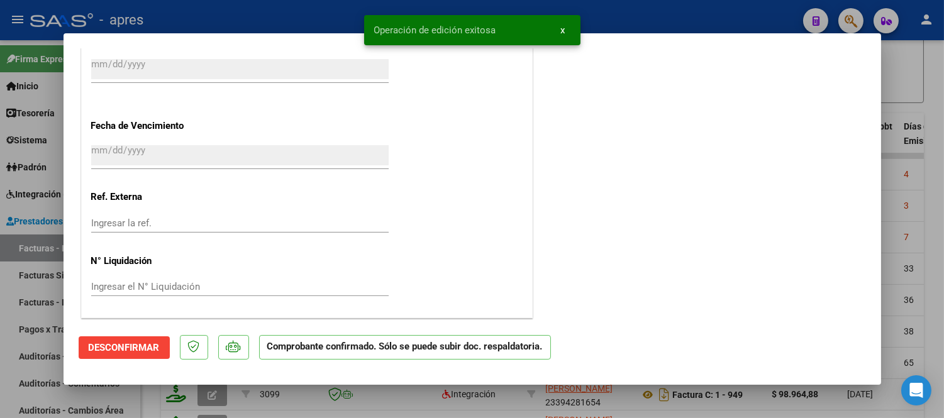
click at [327, 398] on div at bounding box center [472, 209] width 944 height 418
type input "$ 0,00"
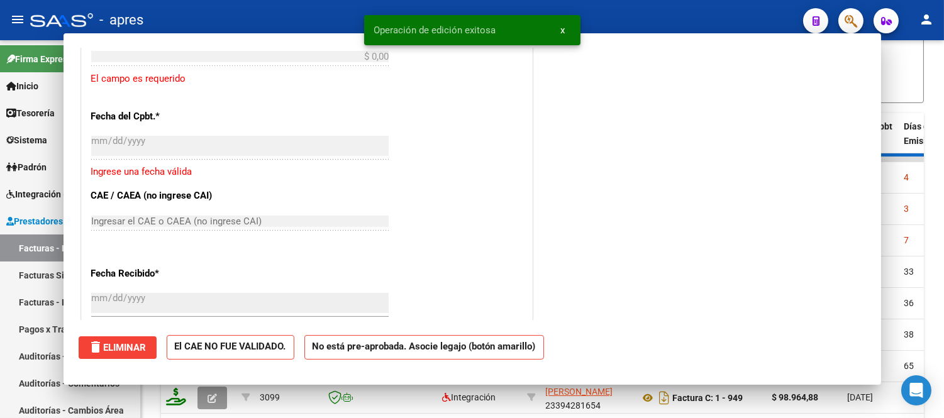
scroll to position [1098, 0]
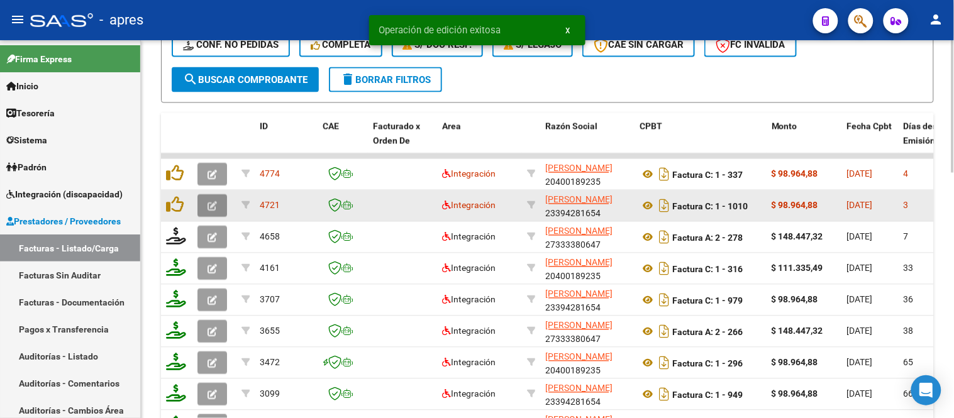
click at [214, 202] on icon "button" at bounding box center [211, 206] width 9 height 9
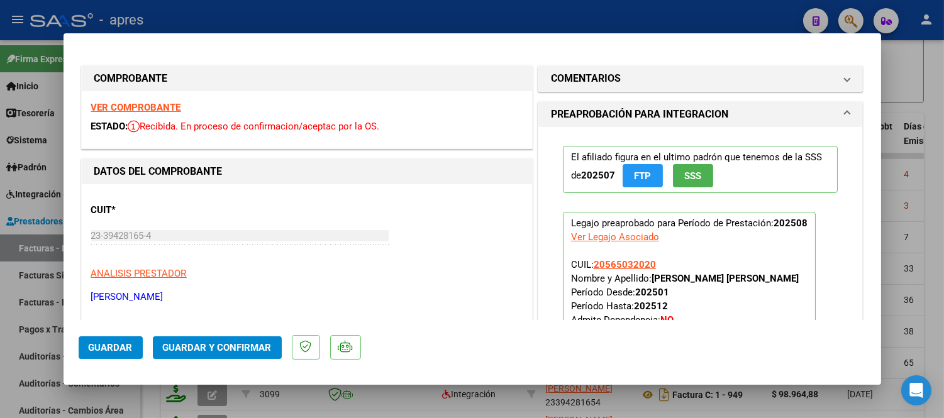
click at [155, 109] on strong "VER COMPROBANTE" at bounding box center [136, 107] width 90 height 11
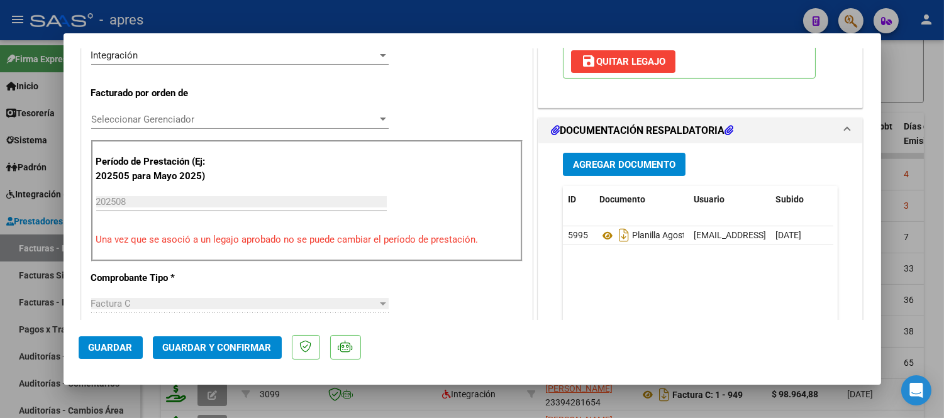
scroll to position [349, 0]
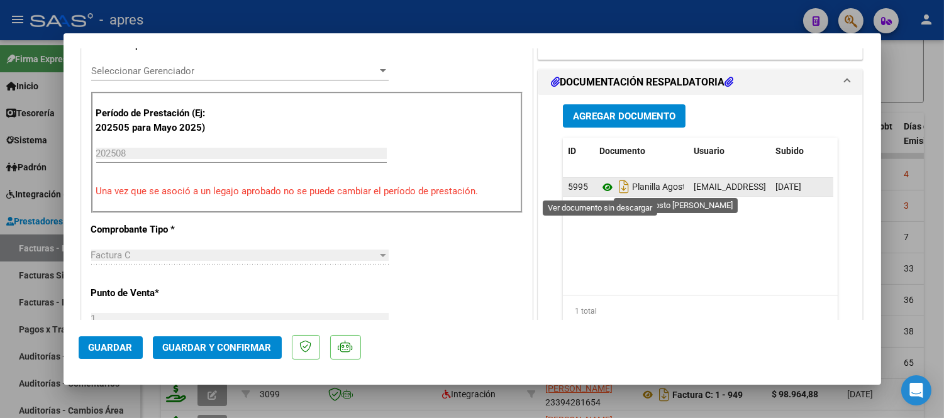
click at [607, 182] on icon at bounding box center [607, 187] width 16 height 15
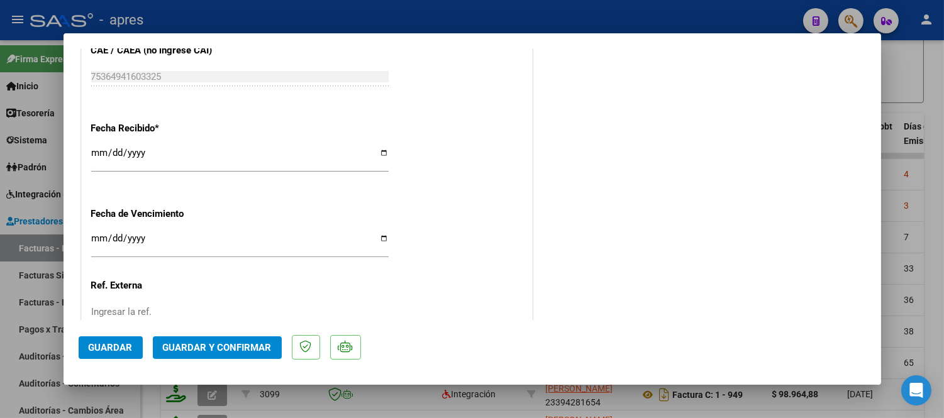
scroll to position [908, 0]
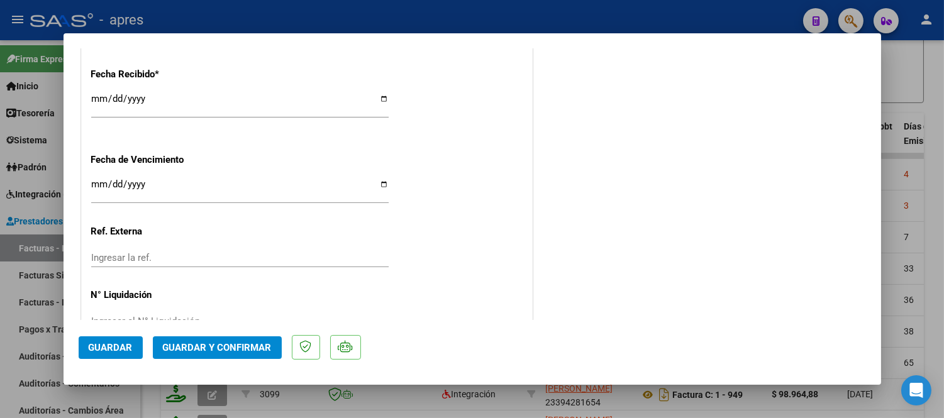
click at [98, 184] on input "Ingresar la fecha" at bounding box center [239, 189] width 297 height 20
type input "2025-09-15"
drag, startPoint x: 619, startPoint y: 177, endPoint x: 624, endPoint y: 182, distance: 7.1
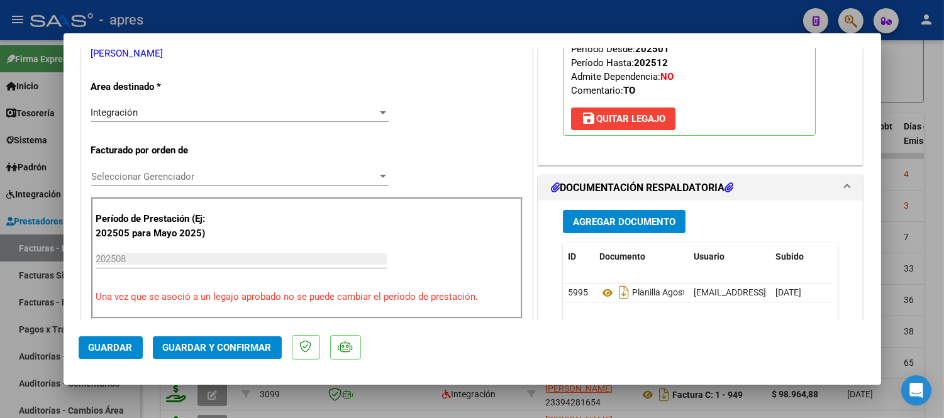
scroll to position [0, 0]
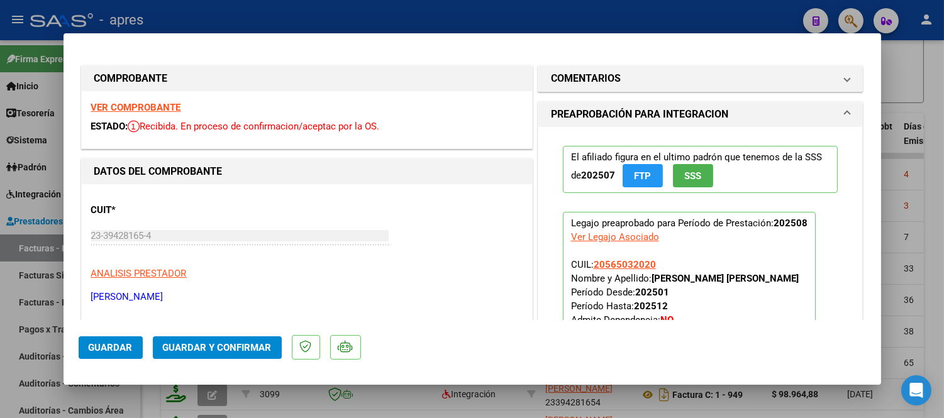
click at [225, 346] on span "Guardar y Confirmar" at bounding box center [217, 347] width 109 height 11
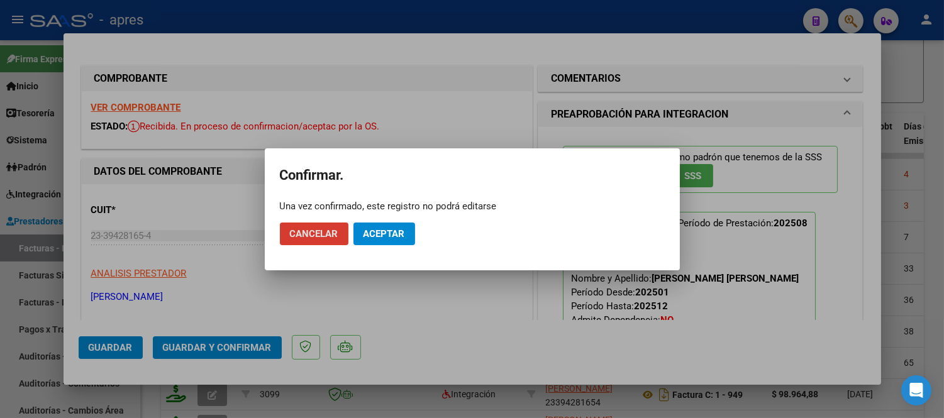
click at [378, 241] on button "Aceptar" at bounding box center [384, 234] width 62 height 23
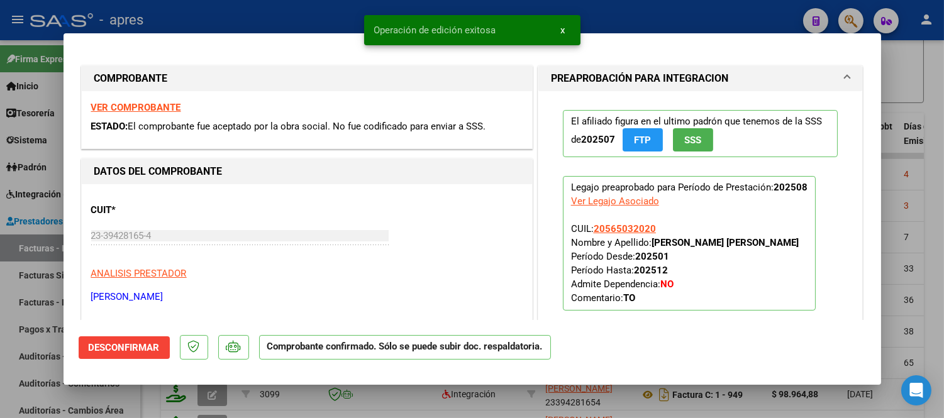
click at [155, 392] on div at bounding box center [472, 209] width 944 height 418
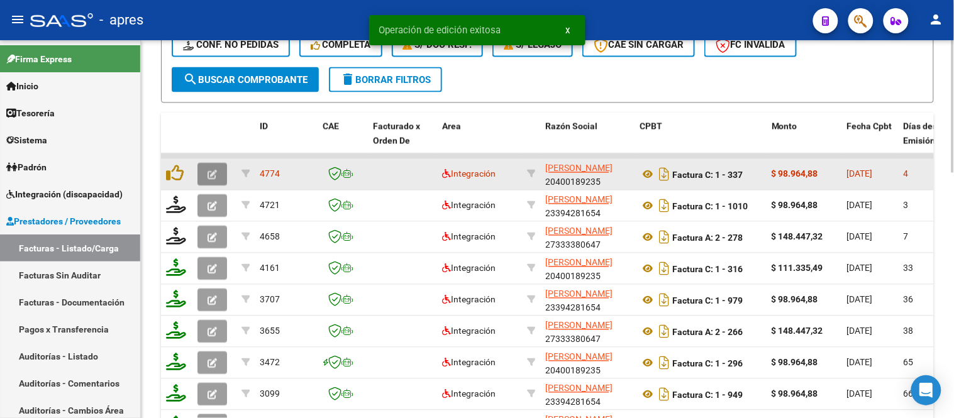
click at [209, 175] on icon "button" at bounding box center [211, 174] width 9 height 9
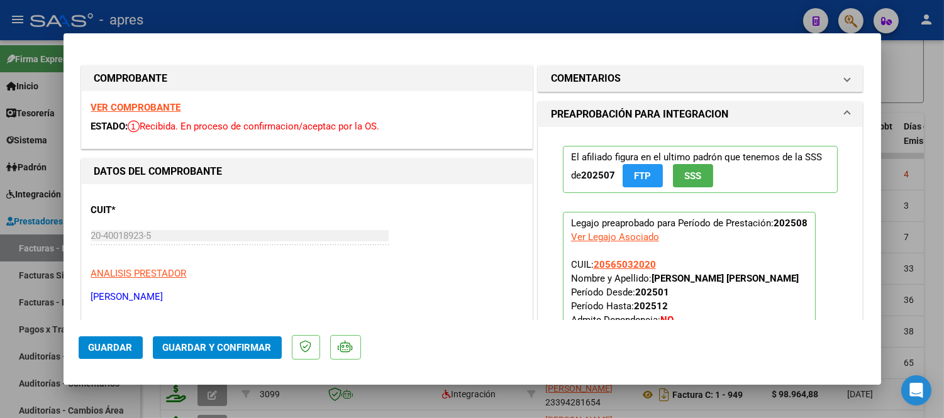
click at [135, 110] on strong "VER COMPROBANTE" at bounding box center [136, 107] width 90 height 11
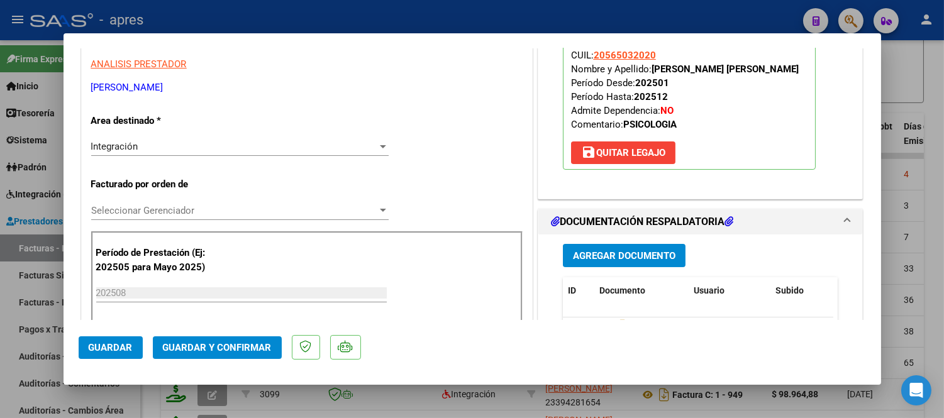
scroll to position [349, 0]
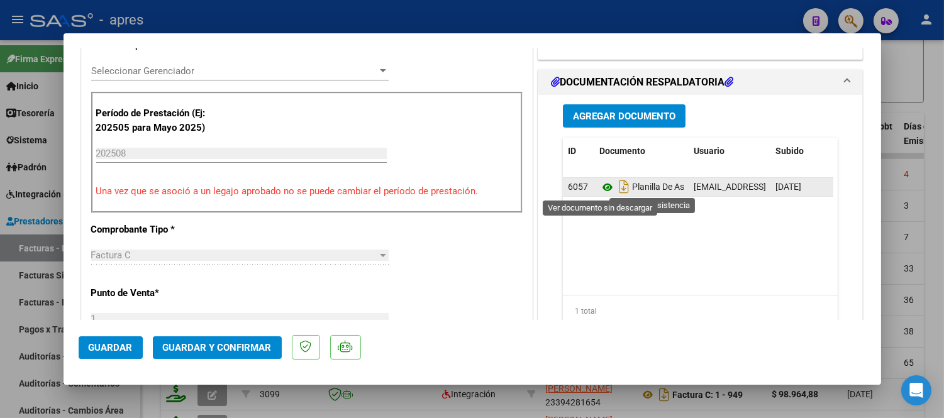
click at [603, 192] on icon at bounding box center [607, 187] width 16 height 15
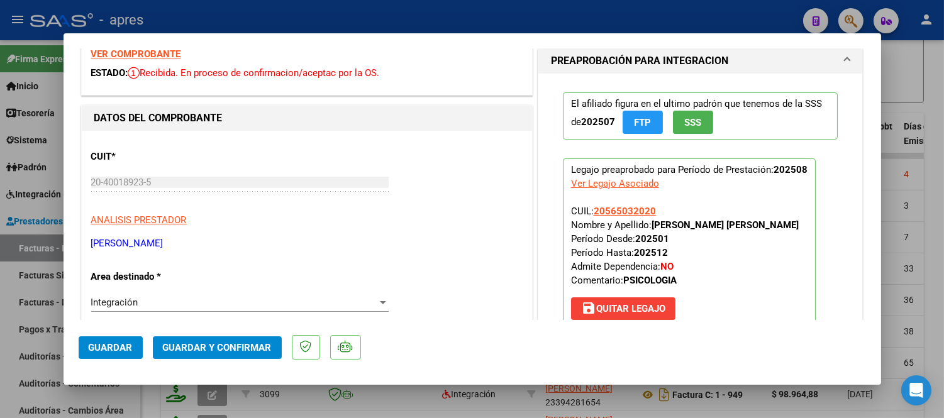
scroll to position [0, 0]
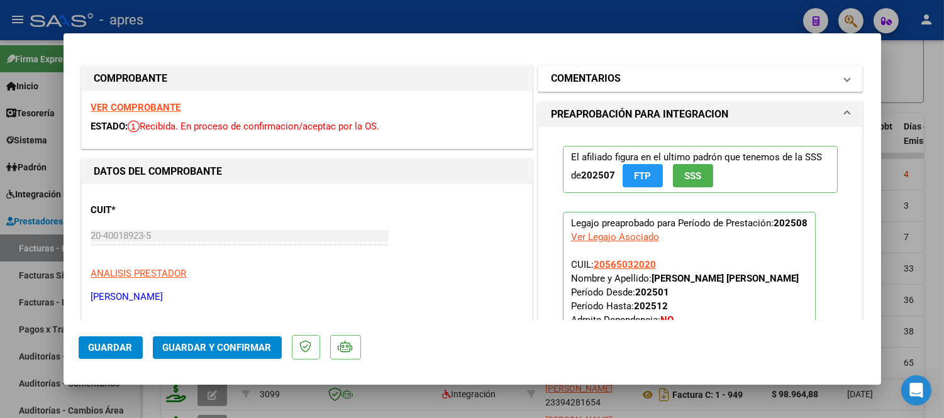
click at [843, 74] on mat-expansion-panel-header "COMENTARIOS" at bounding box center [700, 78] width 324 height 25
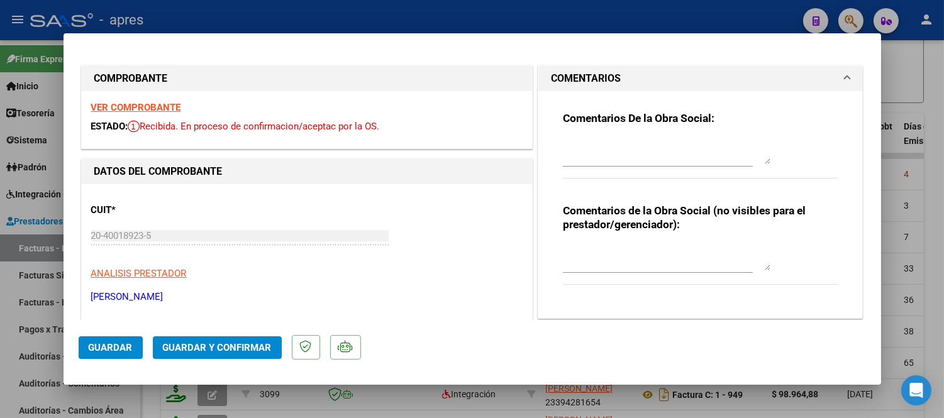
click at [608, 161] on textarea at bounding box center [666, 151] width 207 height 25
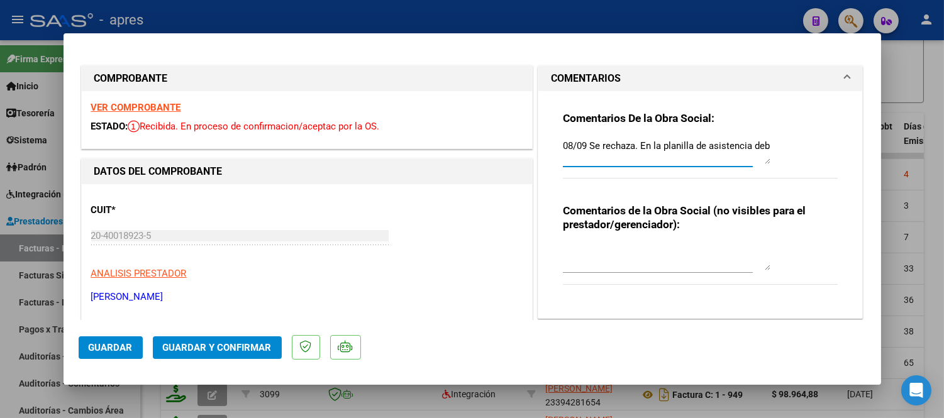
click at [654, 145] on textarea "08/09 Se rechaza. En la planilla de asistencia deb" at bounding box center [666, 151] width 207 height 25
drag, startPoint x: 751, startPoint y: 145, endPoint x: 757, endPoint y: 153, distance: 9.8
click at [751, 146] on textarea "08/09 Se rechaza. La planilla de asistencia deb" at bounding box center [666, 151] width 207 height 25
type textarea "08/09 Se rechaza. La planilla de asistencia debe tener el sello del prestador. …"
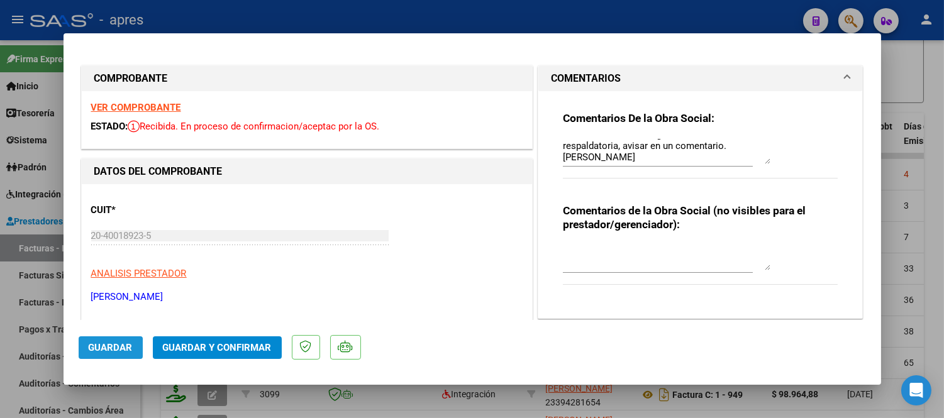
click at [90, 355] on button "Guardar" at bounding box center [111, 347] width 64 height 23
click at [177, 391] on div at bounding box center [472, 209] width 944 height 418
type input "$ 0,00"
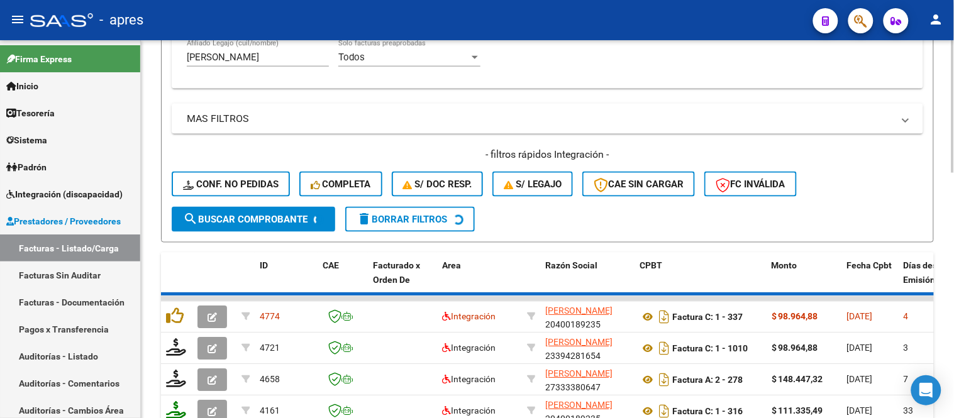
scroll to position [279, 0]
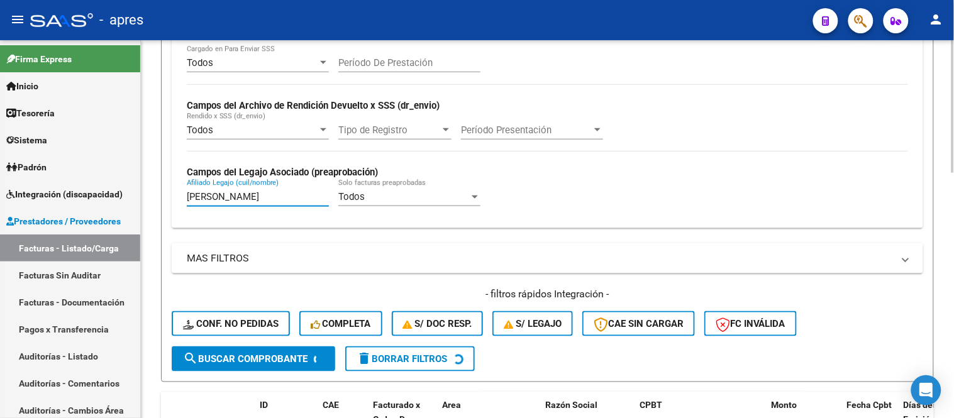
drag, startPoint x: 271, startPoint y: 195, endPoint x: 155, endPoint y: 206, distance: 116.2
click at [155, 206] on div "Video tutorial PRESTADORES -> Listado de CPBTs Emitidos por Prestadores / Prove…" at bounding box center [547, 296] width 813 height 1071
click at [310, 194] on input "fernandez benicio" at bounding box center [258, 196] width 142 height 11
click at [304, 196] on input "fernandez benicio" at bounding box center [258, 196] width 142 height 11
click at [291, 201] on input "fernandez benicio" at bounding box center [258, 196] width 142 height 11
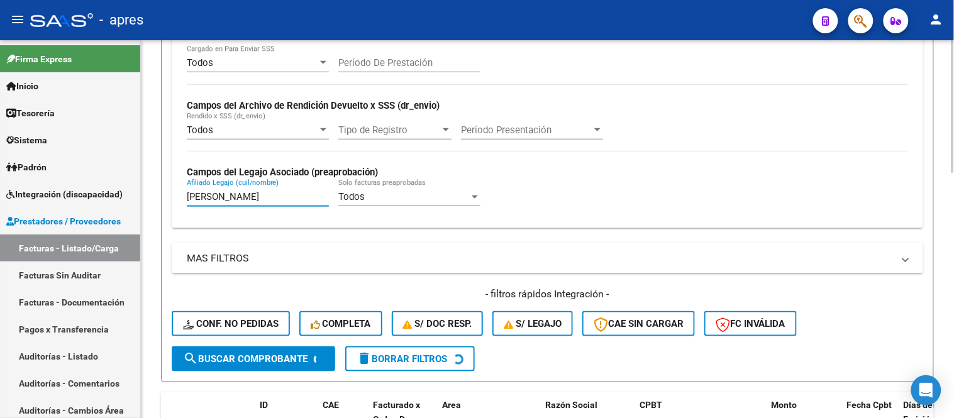
click at [281, 199] on input "fernandez" at bounding box center [258, 196] width 142 height 11
click at [252, 198] on input "fernandez" at bounding box center [258, 196] width 142 height 11
click at [244, 209] on div "fernandez Afiliado Legajo (cuil/nombre)" at bounding box center [258, 198] width 142 height 39
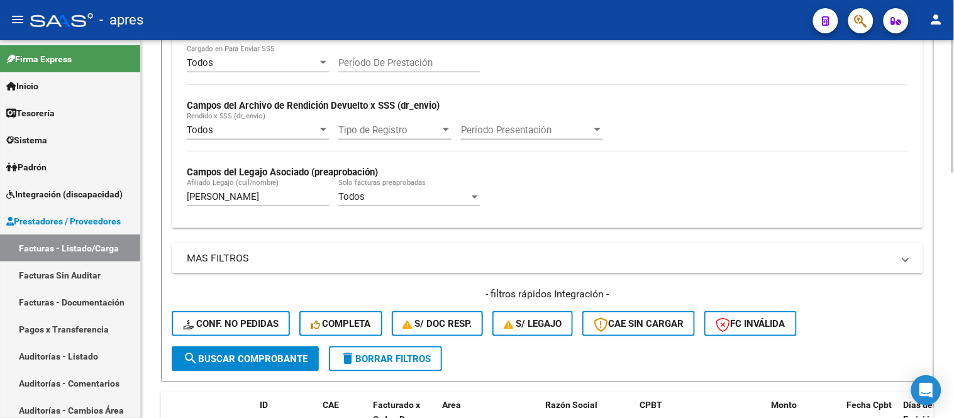
click at [239, 199] on input "fernandez" at bounding box center [258, 196] width 142 height 11
click at [239, 198] on input "fernandez" at bounding box center [258, 196] width 142 height 11
click at [275, 197] on input "fernandezJUAN" at bounding box center [258, 196] width 142 height 11
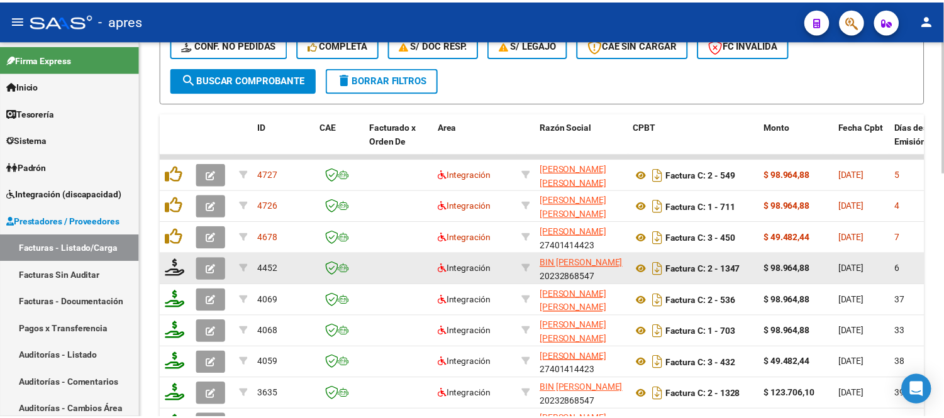
scroll to position [629, 0]
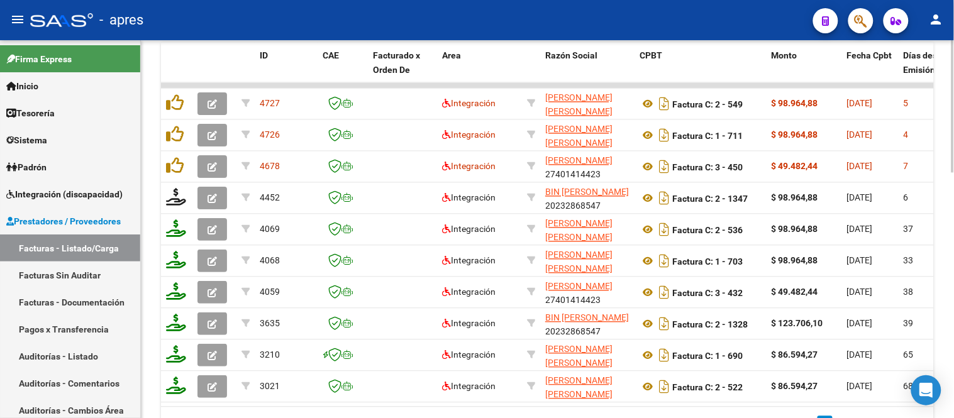
type input "fernandez juan"
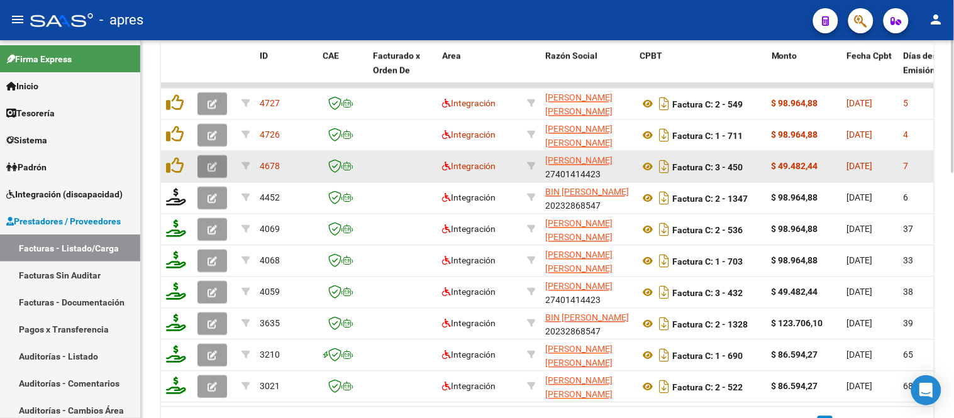
click at [211, 156] on button "button" at bounding box center [212, 167] width 30 height 23
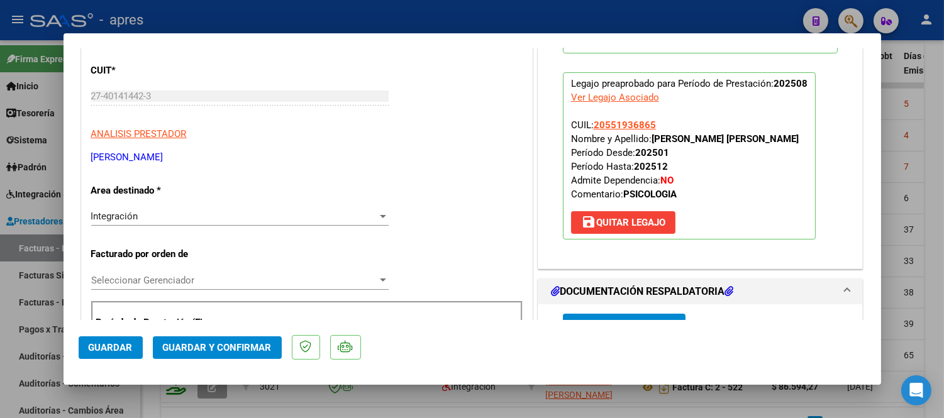
scroll to position [0, 0]
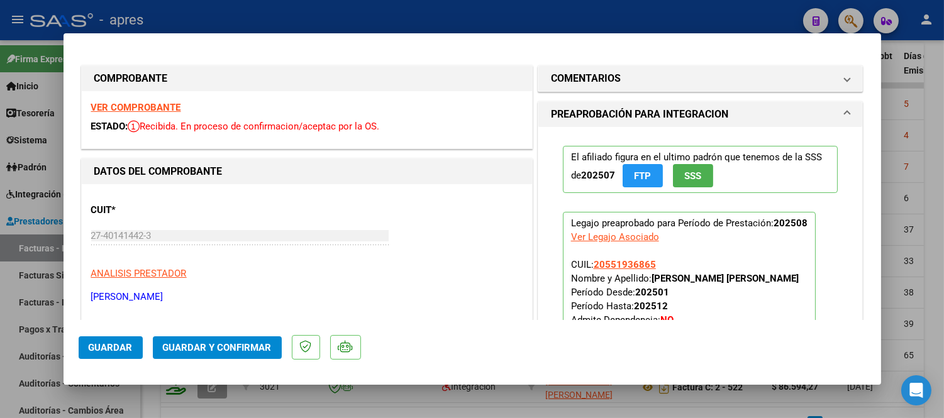
click at [162, 103] on strong "VER COMPROBANTE" at bounding box center [136, 107] width 90 height 11
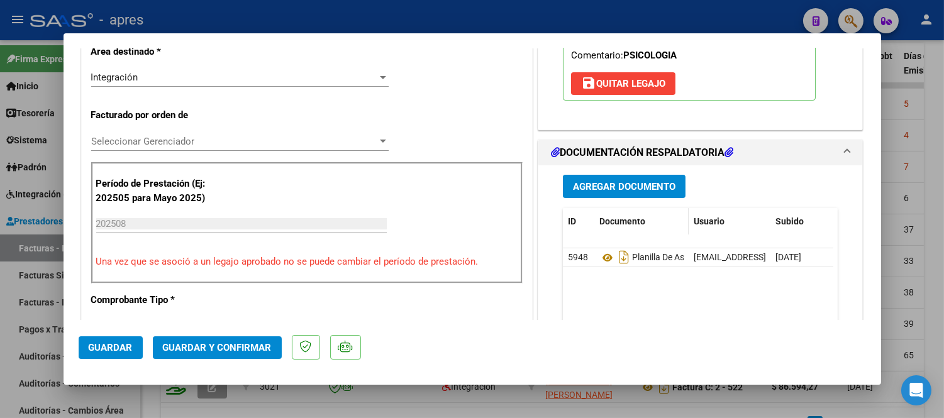
scroll to position [279, 0]
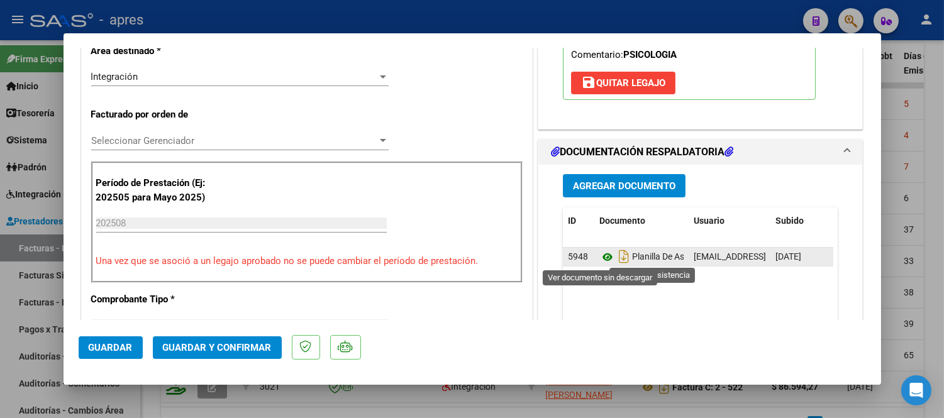
click at [603, 258] on icon at bounding box center [607, 257] width 16 height 15
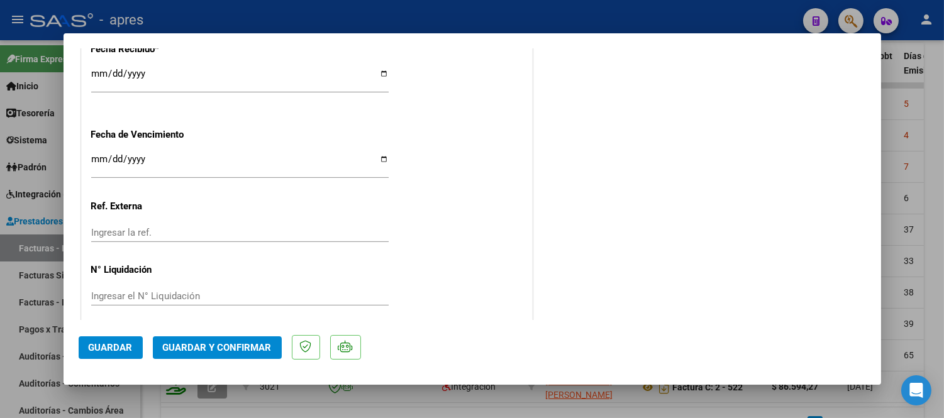
scroll to position [942, 0]
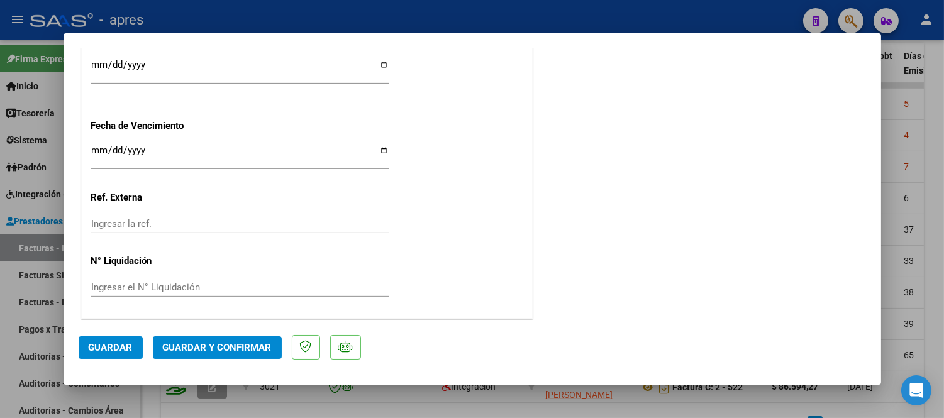
click at [208, 360] on mat-dialog-actions "Guardar Guardar y Confirmar" at bounding box center [472, 345] width 787 height 50
click at [207, 351] on span "Guardar y Confirmar" at bounding box center [217, 347] width 109 height 11
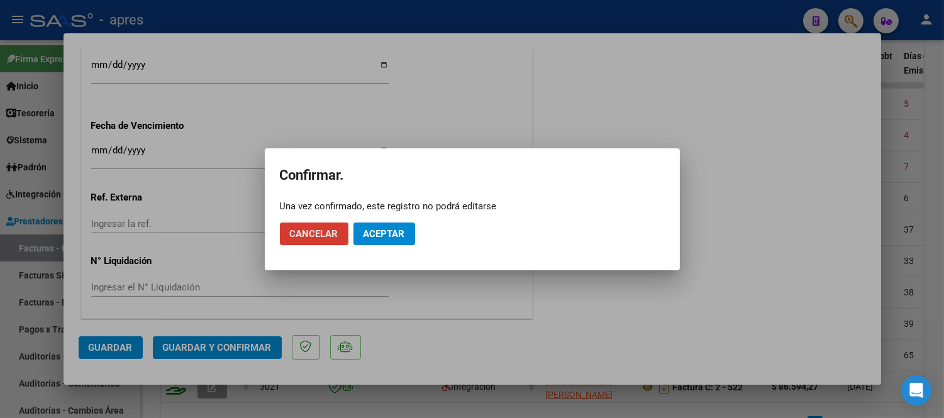
click at [380, 229] on span "Aceptar" at bounding box center [383, 233] width 41 height 11
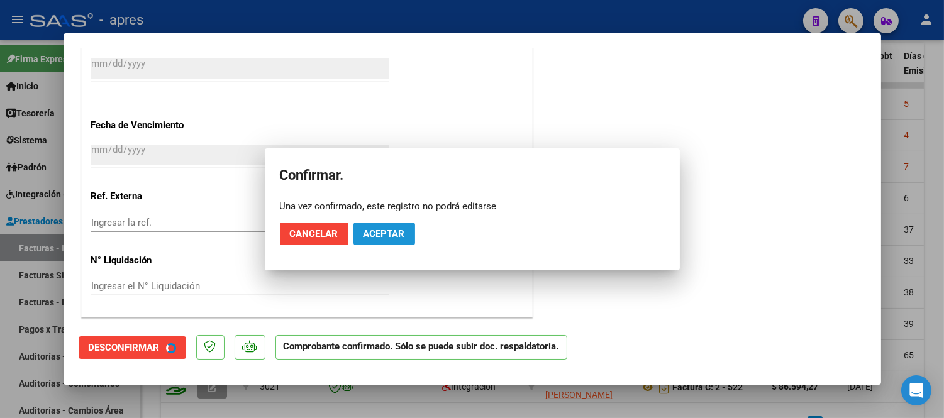
scroll to position [864, 0]
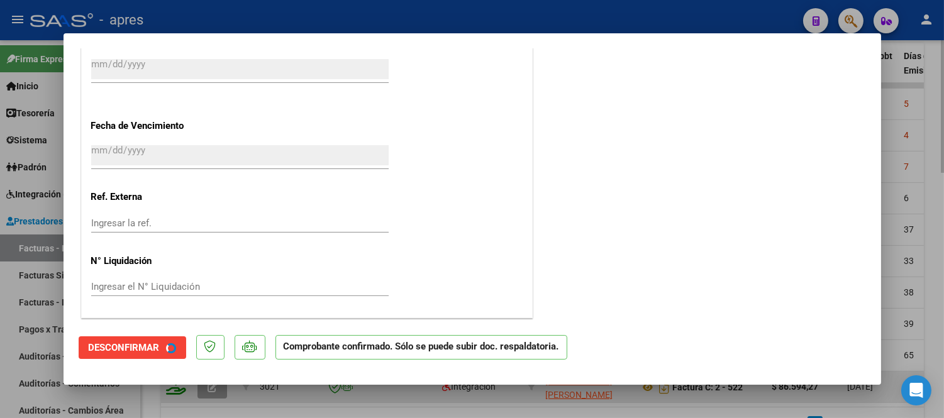
click at [397, 400] on div at bounding box center [472, 209] width 944 height 418
type input "$ 0,00"
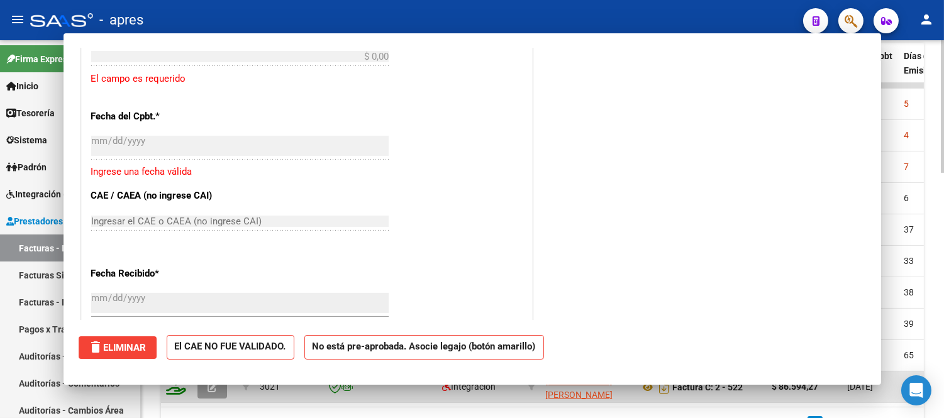
scroll to position [1098, 0]
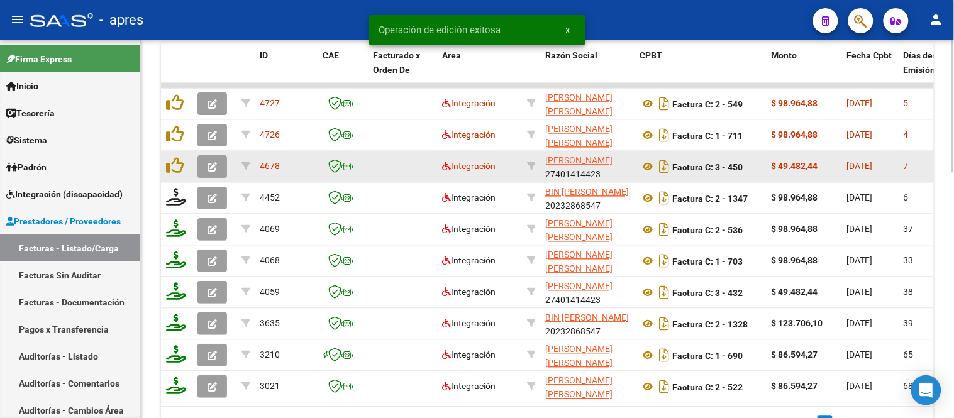
click at [212, 164] on icon "button" at bounding box center [211, 167] width 9 height 9
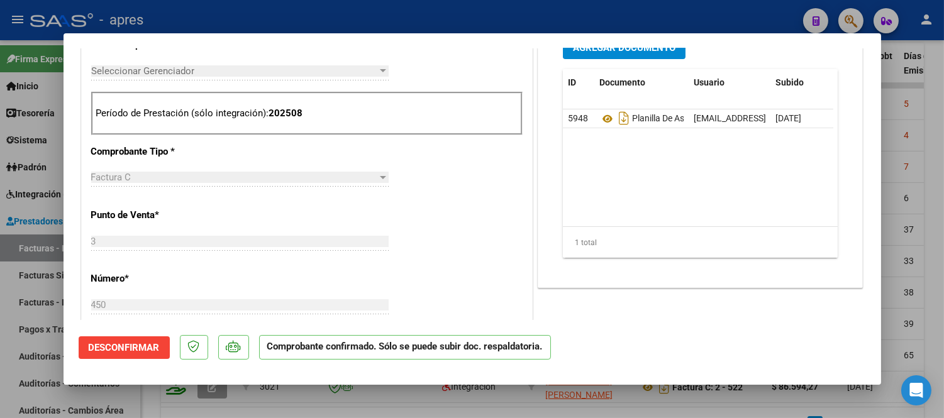
click at [360, 393] on div at bounding box center [472, 209] width 944 height 418
type input "$ 0,00"
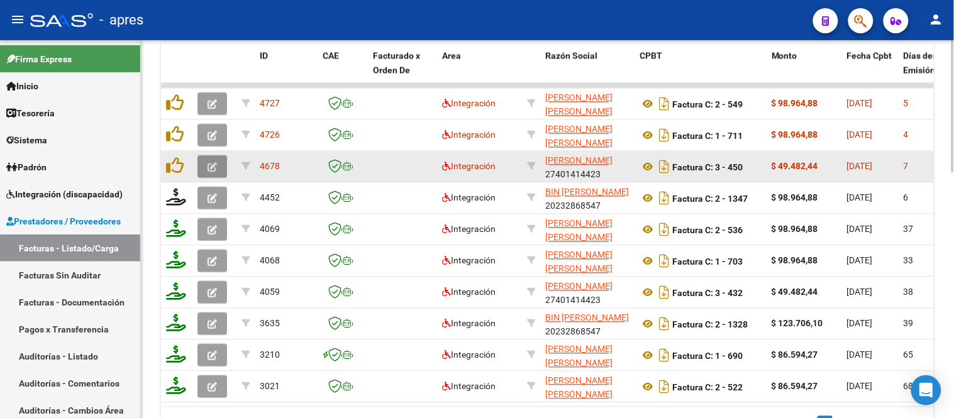
click at [215, 167] on icon "button" at bounding box center [211, 167] width 9 height 9
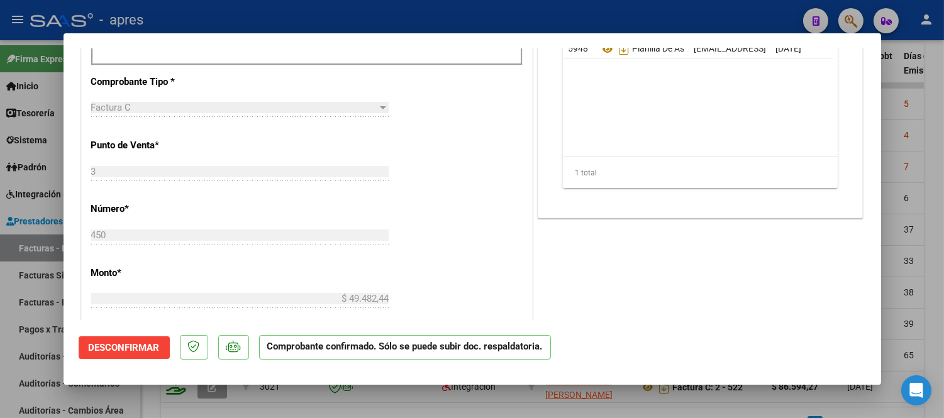
scroll to position [443, 0]
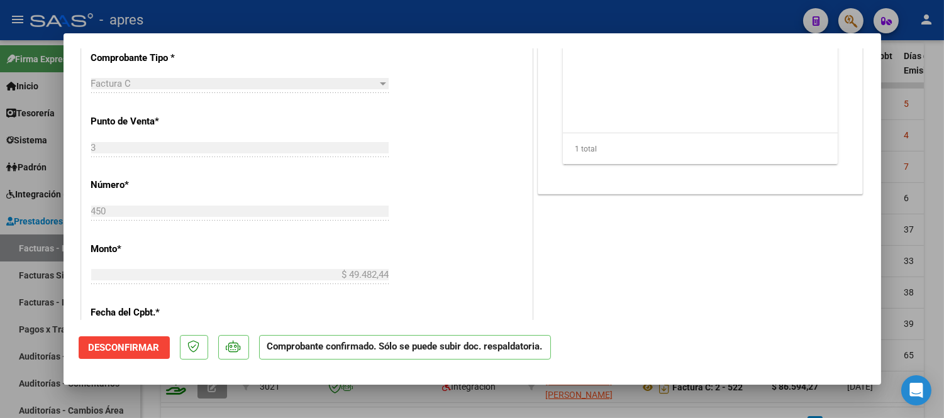
click at [312, 388] on div at bounding box center [472, 209] width 944 height 418
type input "$ 0,00"
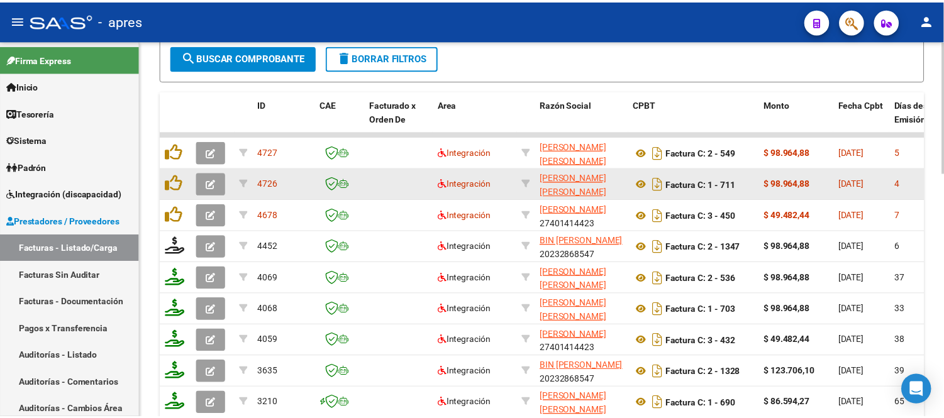
scroll to position [488, 0]
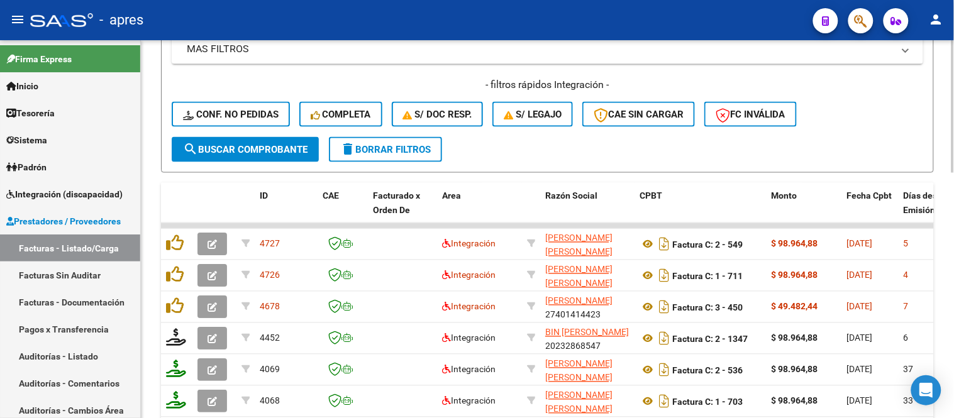
click at [258, 155] on button "search Buscar Comprobante" at bounding box center [245, 149] width 147 height 25
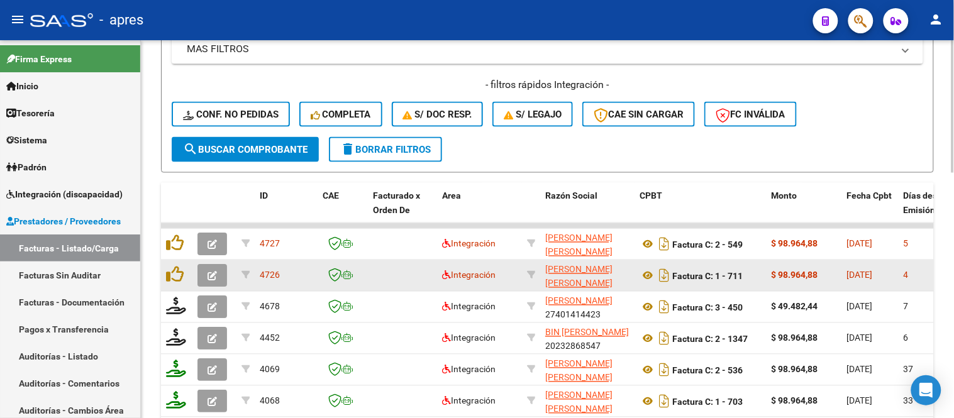
click at [217, 280] on button "button" at bounding box center [212, 276] width 30 height 23
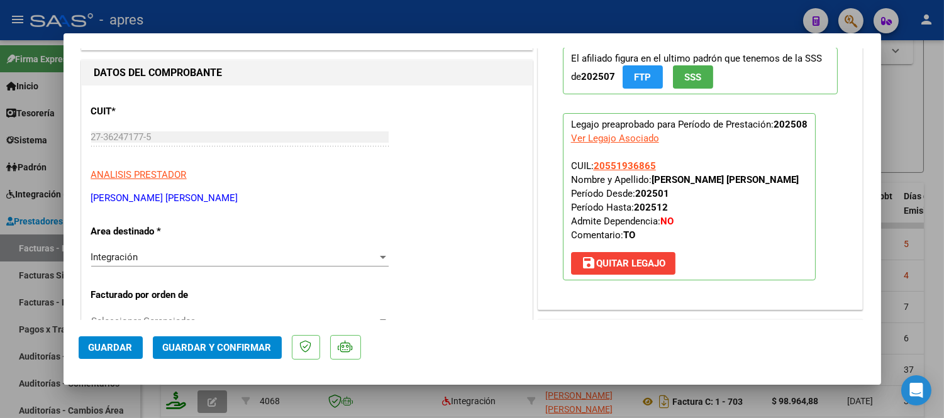
scroll to position [0, 0]
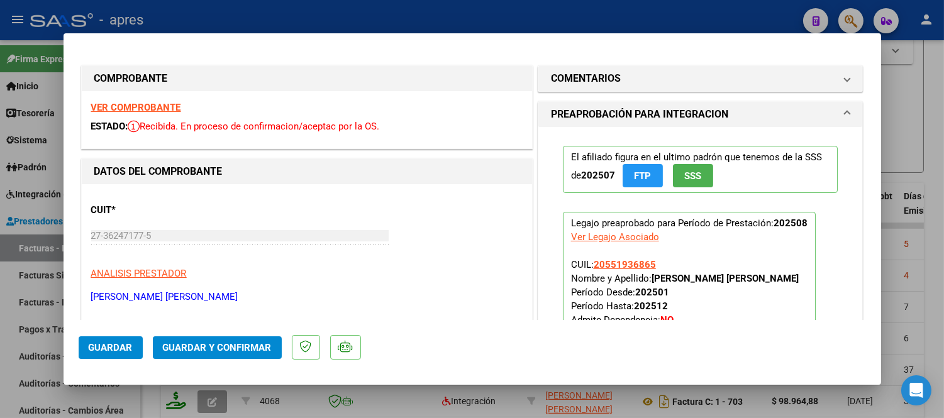
click at [145, 102] on strong "VER COMPROBANTE" at bounding box center [136, 107] width 90 height 11
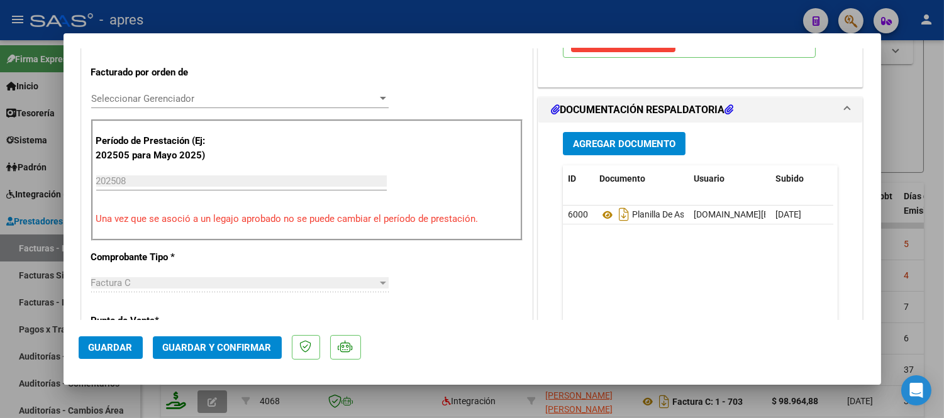
scroll to position [349, 0]
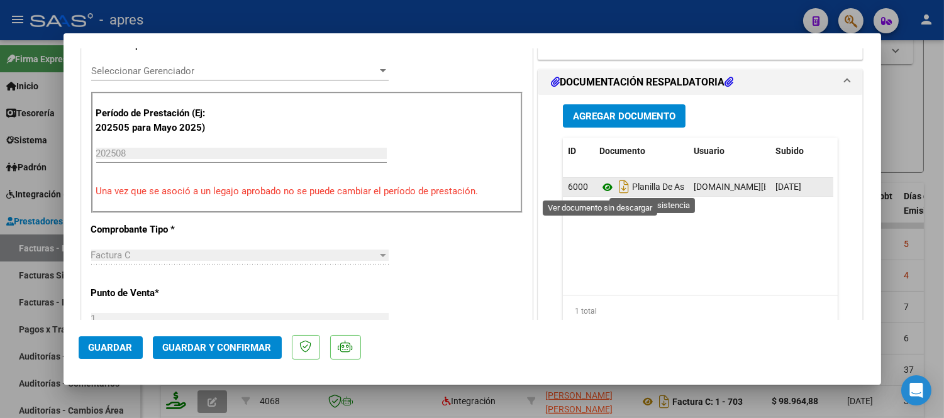
click at [599, 184] on icon at bounding box center [607, 187] width 16 height 15
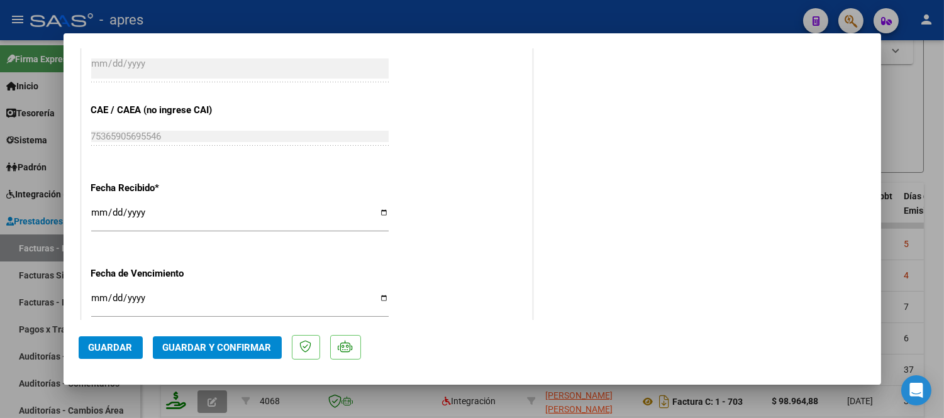
scroll to position [838, 0]
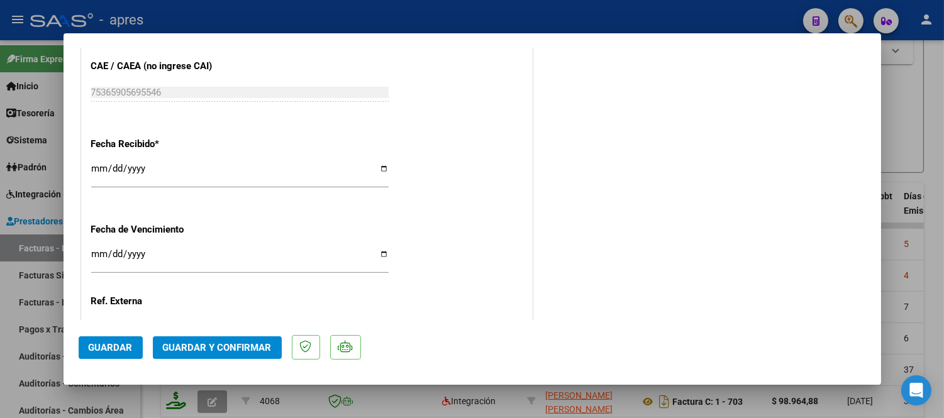
click at [249, 348] on span "Guardar y Confirmar" at bounding box center [217, 347] width 109 height 11
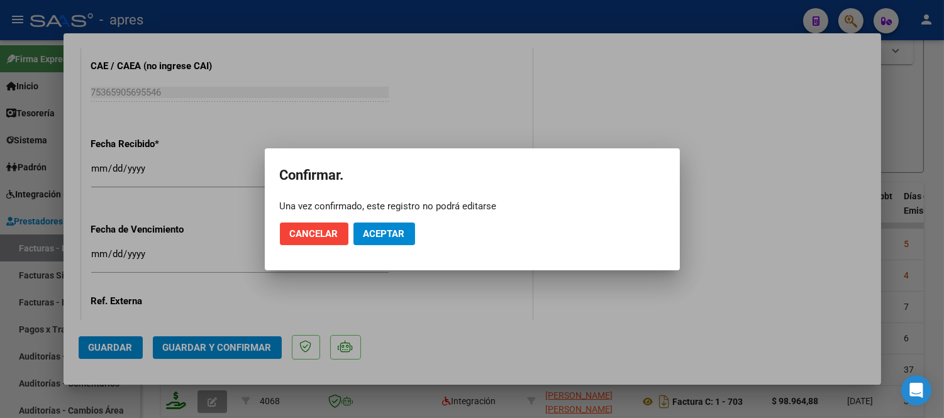
click at [381, 209] on div "Una vez confirmado, este registro no podrá editarse" at bounding box center [472, 206] width 385 height 13
click at [387, 234] on span "Aceptar" at bounding box center [383, 233] width 41 height 11
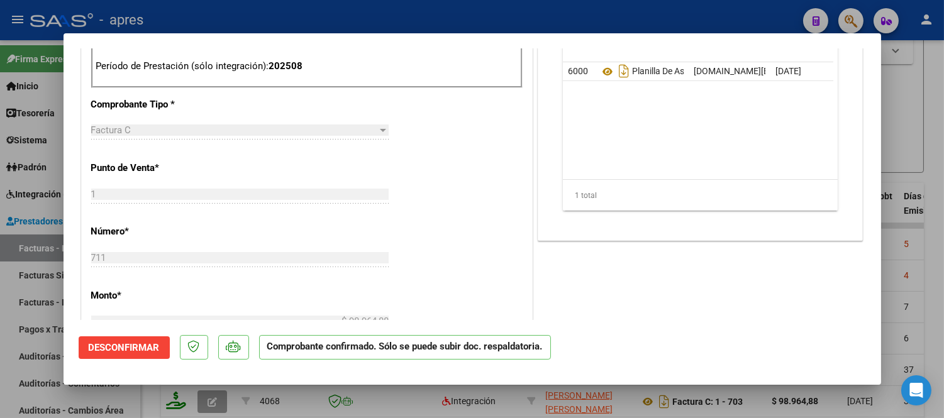
scroll to position [341, 0]
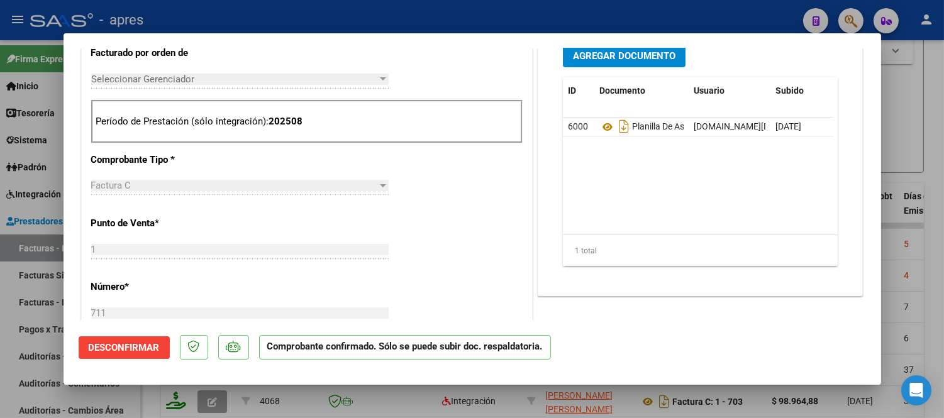
click at [409, 394] on div at bounding box center [472, 209] width 944 height 418
type input "$ 0,00"
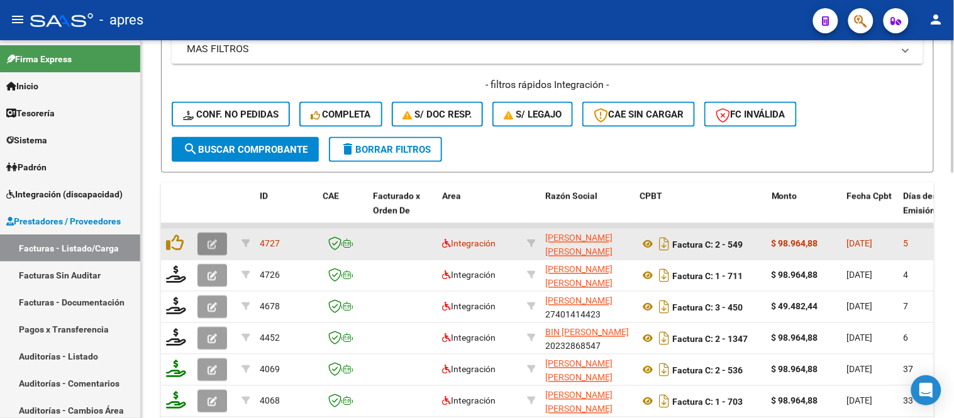
click at [212, 250] on button "button" at bounding box center [212, 244] width 30 height 23
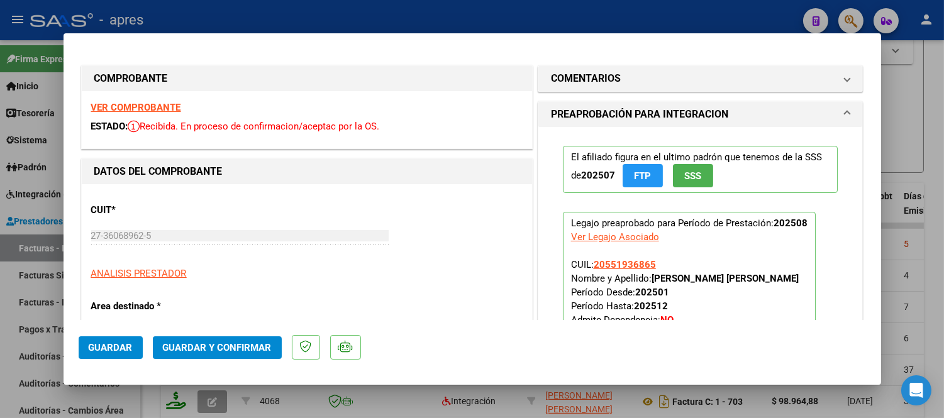
click at [171, 105] on strong "VER COMPROBANTE" at bounding box center [136, 107] width 90 height 11
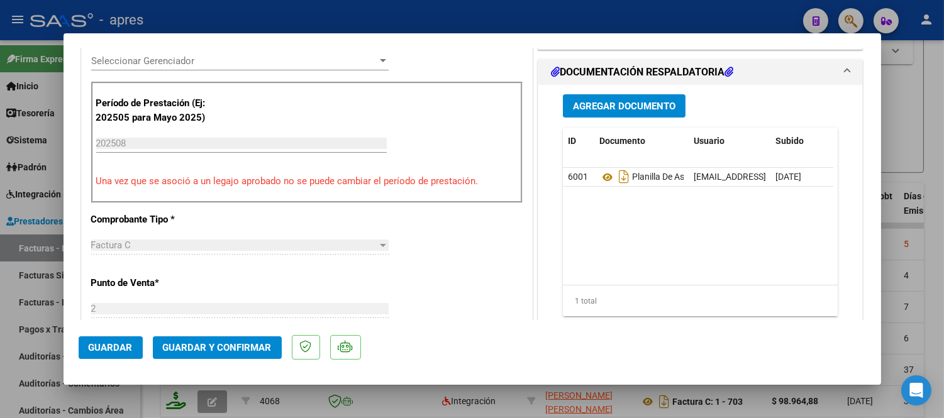
scroll to position [419, 0]
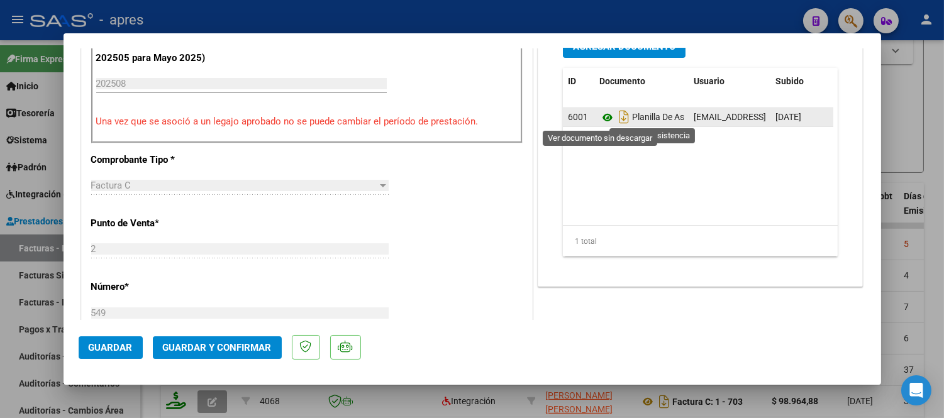
click at [600, 116] on icon at bounding box center [607, 117] width 16 height 15
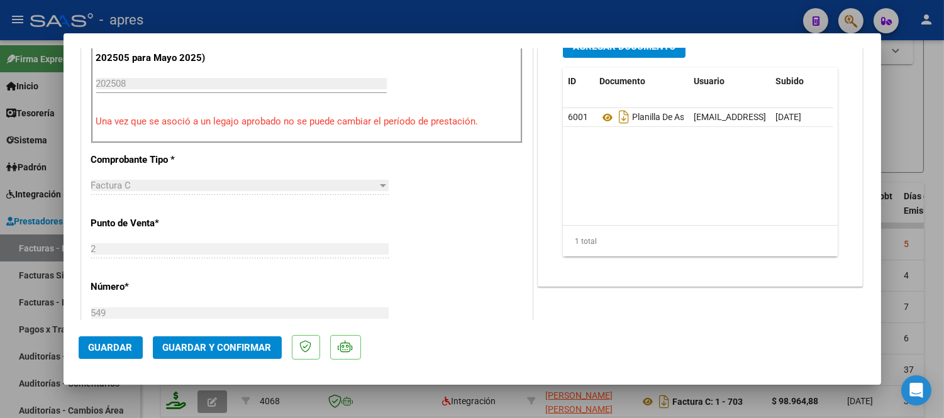
click at [241, 344] on span "Guardar y Confirmar" at bounding box center [217, 347] width 109 height 11
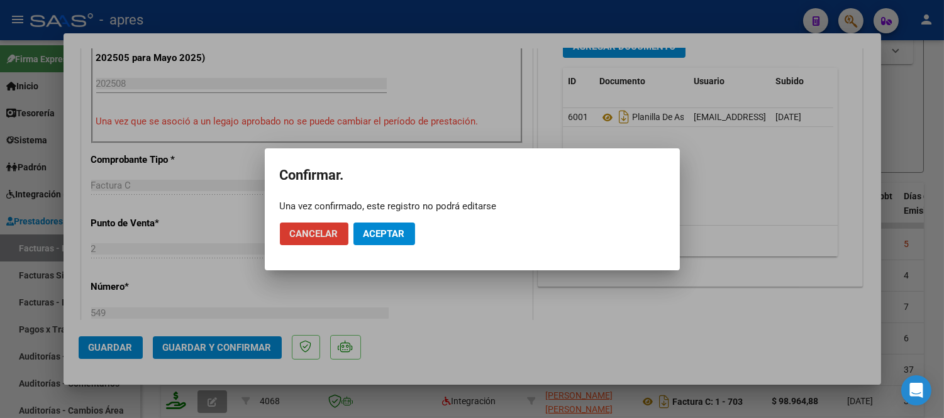
click at [385, 230] on span "Aceptar" at bounding box center [383, 233] width 41 height 11
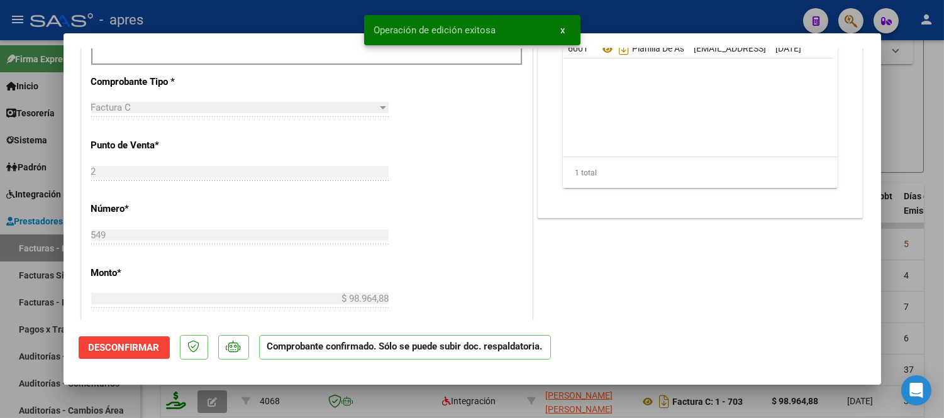
click at [470, 397] on div at bounding box center [472, 209] width 944 height 418
type input "$ 0,00"
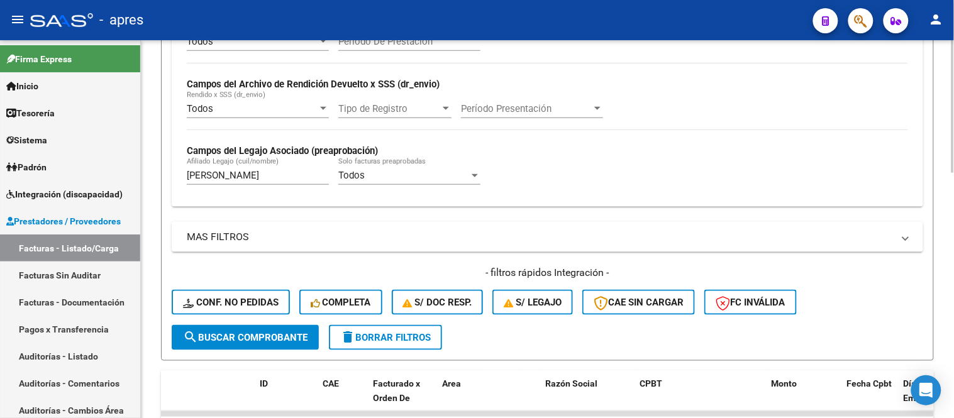
scroll to position [279, 0]
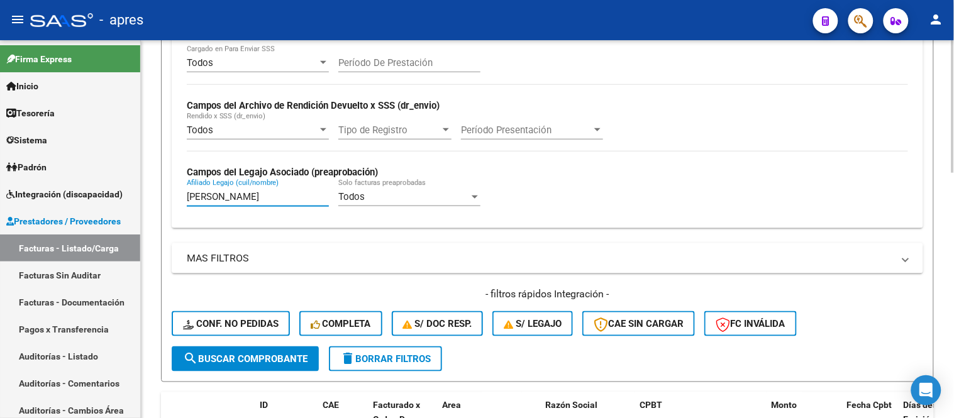
click at [274, 197] on input "fernandez juan" at bounding box center [258, 196] width 142 height 11
drag, startPoint x: 266, startPoint y: 196, endPoint x: 185, endPoint y: 203, distance: 81.4
click at [187, 196] on input "fernandez juan" at bounding box center [258, 196] width 142 height 11
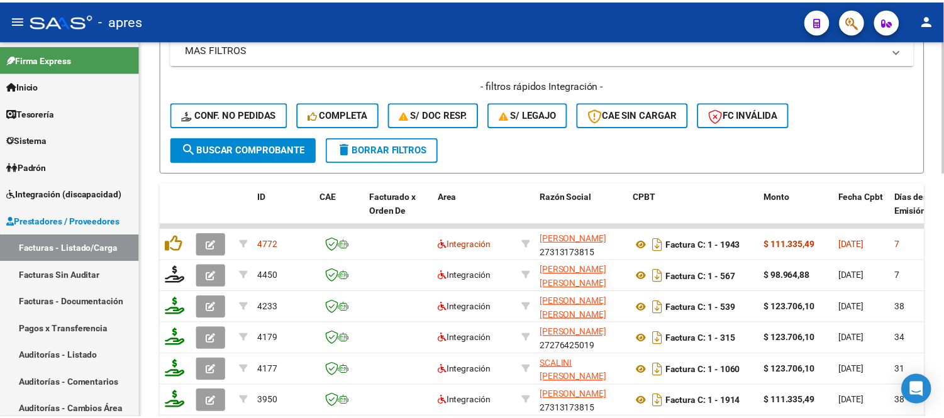
scroll to position [558, 0]
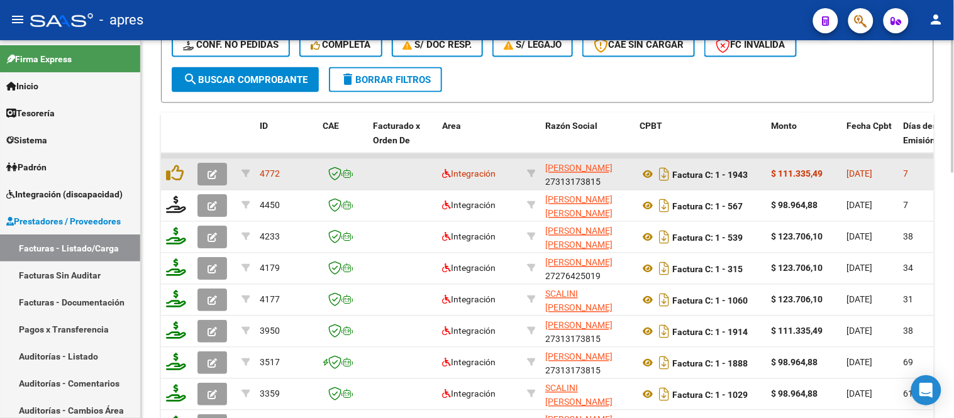
click at [203, 179] on button "button" at bounding box center [212, 174] width 30 height 23
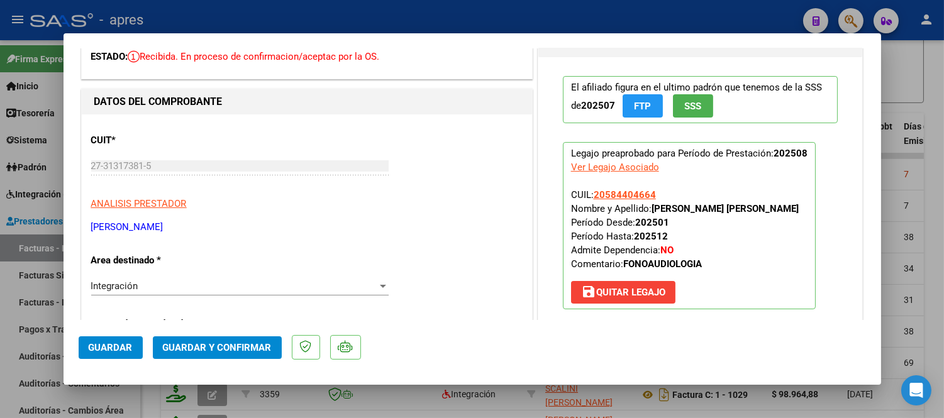
scroll to position [0, 0]
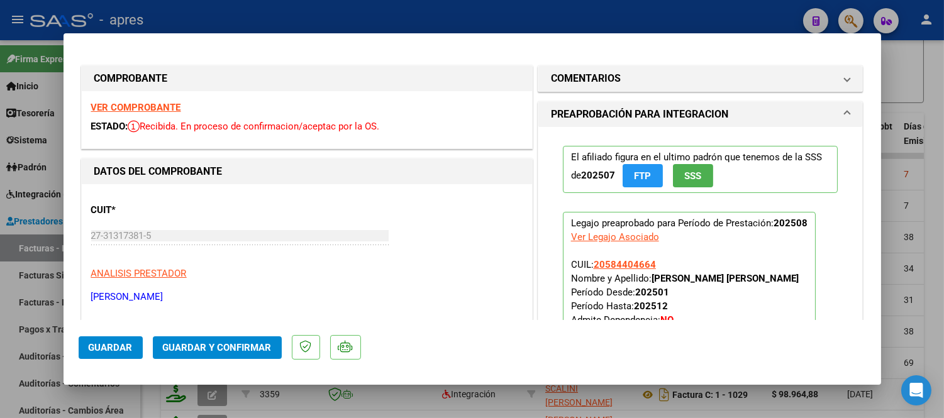
click at [99, 105] on strong "VER COMPROBANTE" at bounding box center [136, 107] width 90 height 11
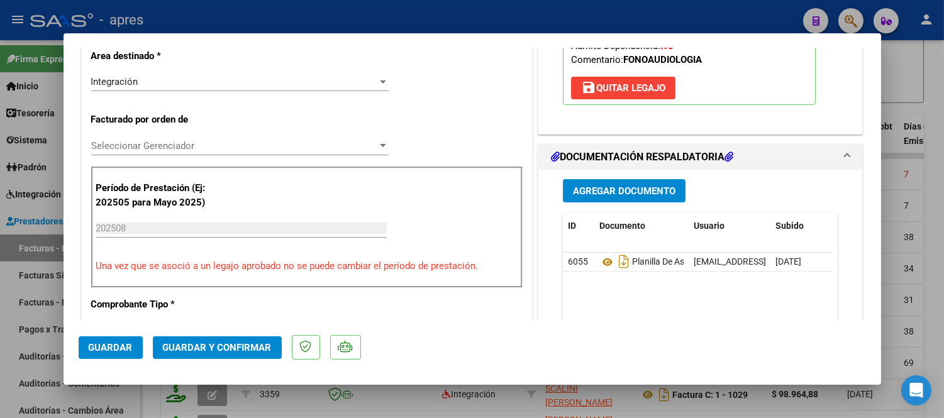
scroll to position [279, 0]
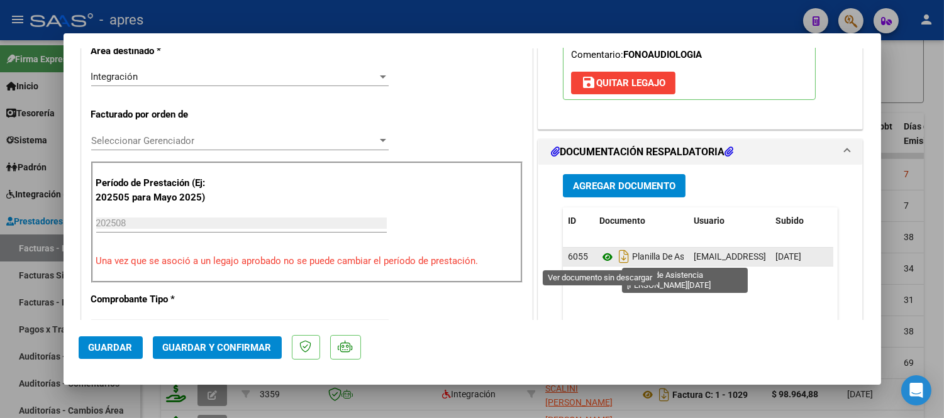
click at [599, 256] on icon at bounding box center [607, 257] width 16 height 15
